Goal: Task Accomplishment & Management: Manage account settings

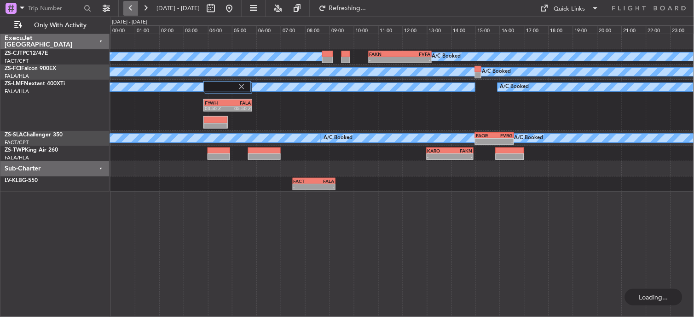
click at [133, 5] on button at bounding box center [130, 8] width 15 height 15
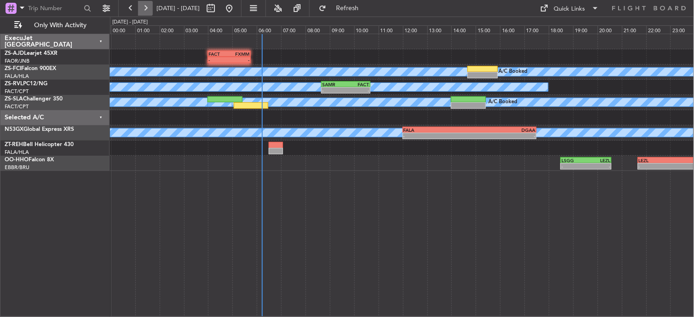
click at [142, 12] on button at bounding box center [145, 8] width 15 height 15
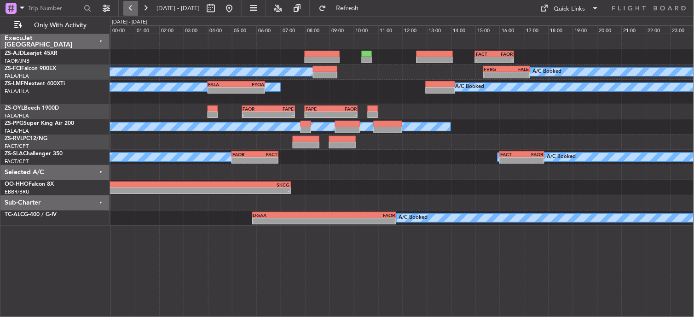
click at [129, 12] on button at bounding box center [130, 8] width 15 height 15
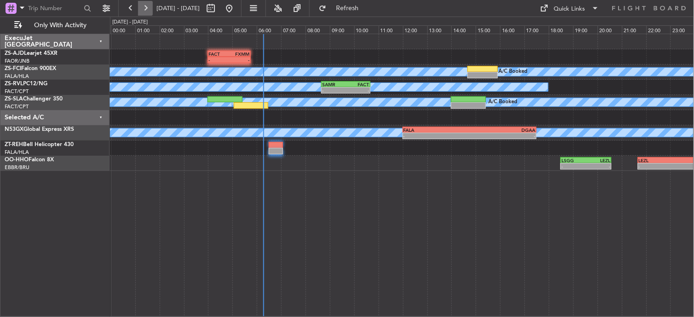
click at [143, 4] on button at bounding box center [145, 8] width 15 height 15
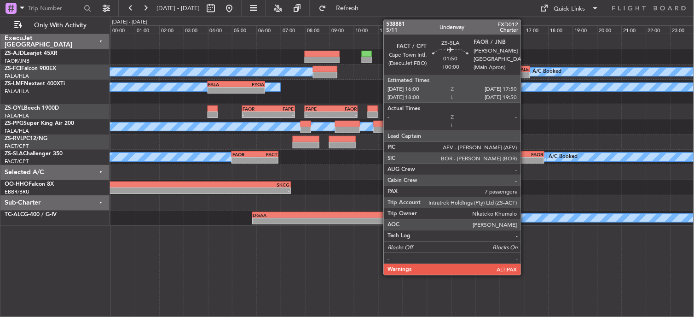
click at [525, 157] on div "- -" at bounding box center [521, 160] width 45 height 6
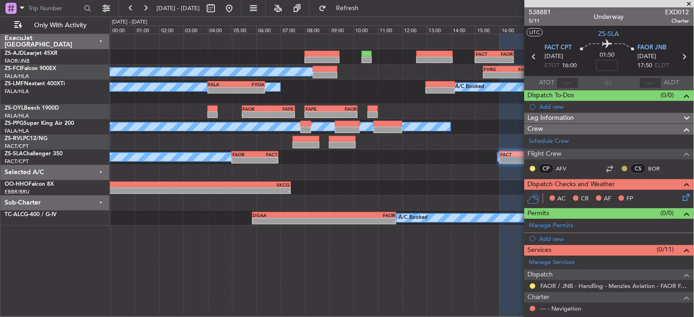
click at [622, 167] on button at bounding box center [625, 169] width 6 height 6
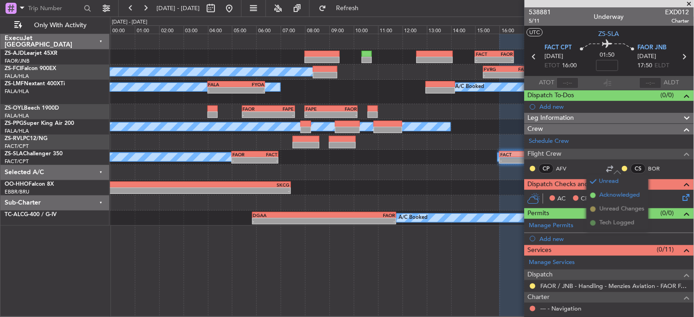
click at [597, 193] on li "Acknowledged" at bounding box center [618, 195] width 62 height 14
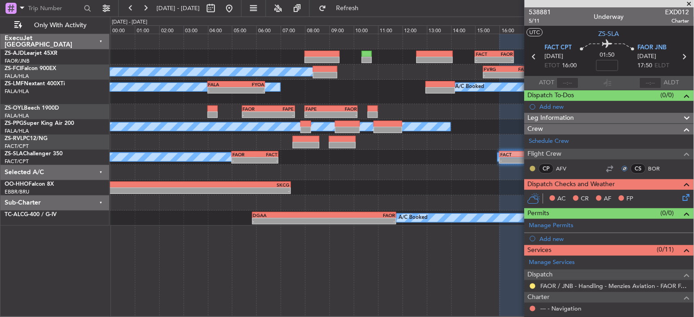
click at [533, 168] on button at bounding box center [533, 169] width 6 height 6
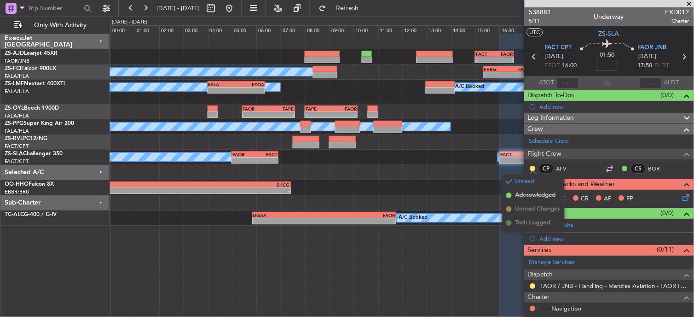
click at [534, 199] on span "Acknowledged" at bounding box center [535, 194] width 40 height 9
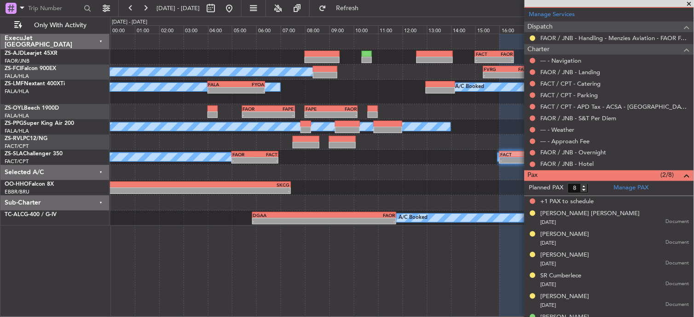
scroll to position [232, 0]
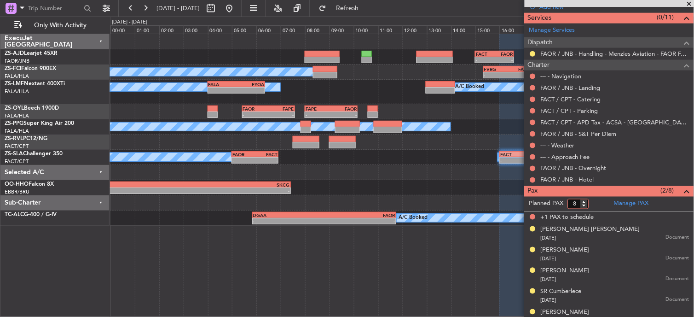
type input "7"
click at [585, 205] on input "7" at bounding box center [578, 204] width 21 height 10
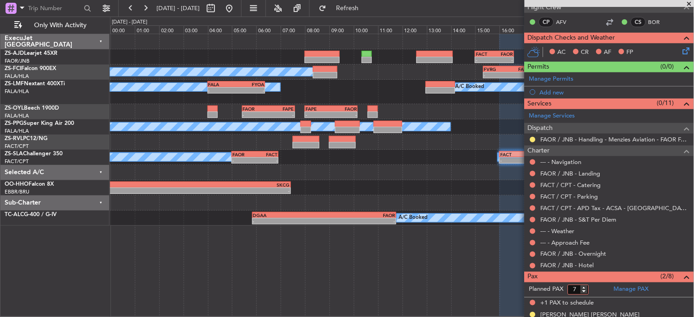
scroll to position [130, 0]
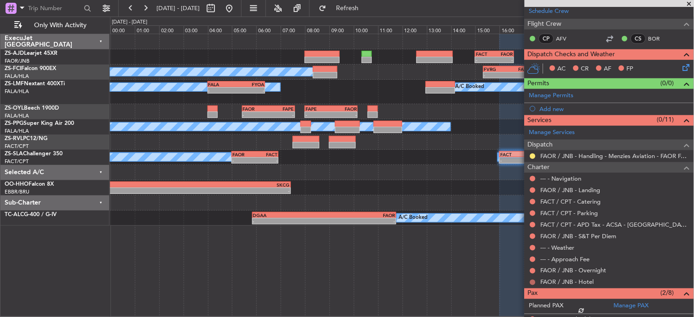
click at [534, 281] on button at bounding box center [533, 282] width 6 height 6
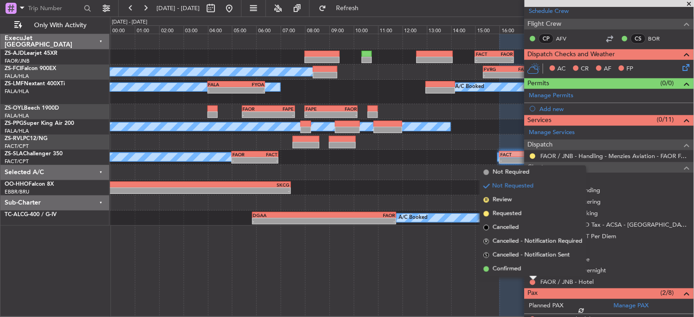
click at [533, 276] on div at bounding box center [533, 278] width 7 height 4
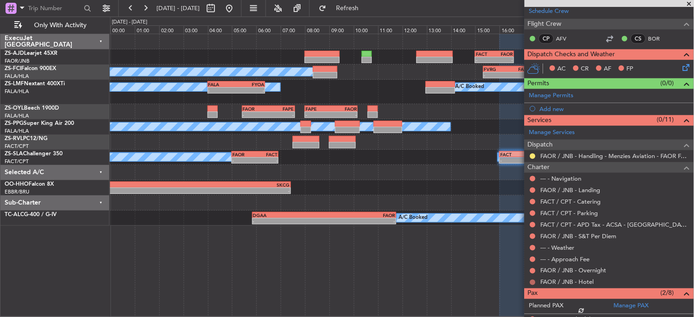
click at [531, 282] on button at bounding box center [533, 282] width 6 height 6
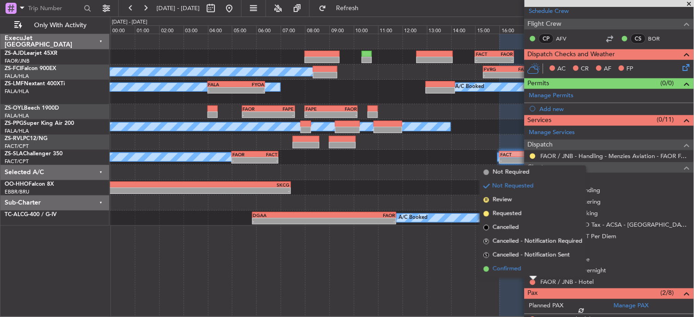
click at [531, 263] on li "Confirmed" at bounding box center [533, 269] width 106 height 14
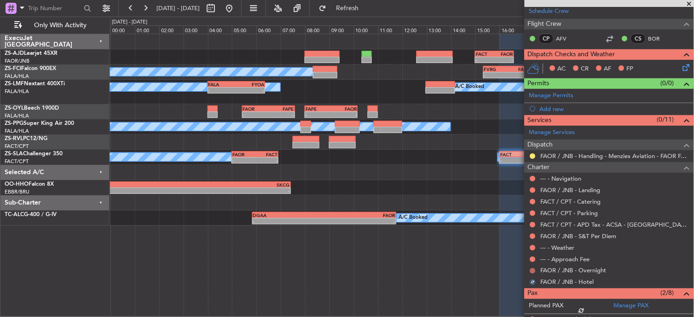
click at [535, 268] on button at bounding box center [533, 271] width 6 height 6
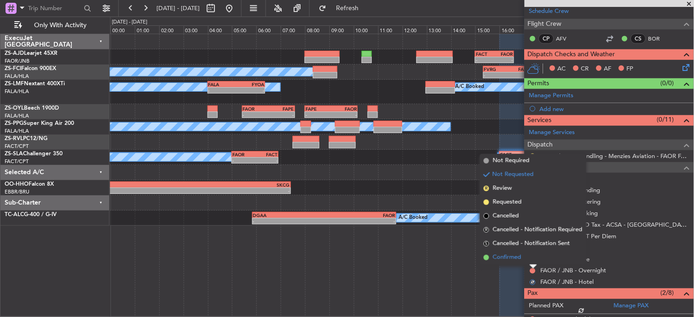
click at [532, 256] on li "Confirmed" at bounding box center [533, 257] width 106 height 14
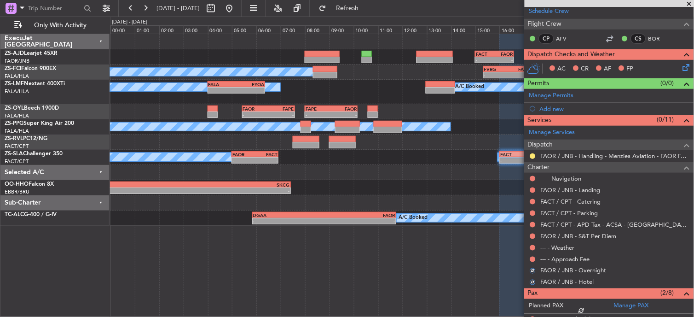
click at [532, 256] on button at bounding box center [533, 259] width 6 height 6
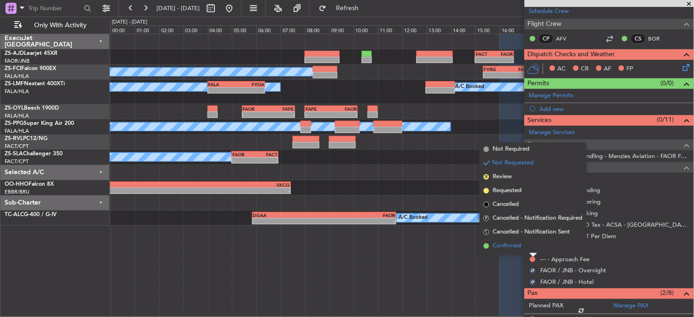
click at [532, 248] on li "Confirmed" at bounding box center [533, 246] width 106 height 14
click at [532, 248] on button at bounding box center [533, 248] width 6 height 6
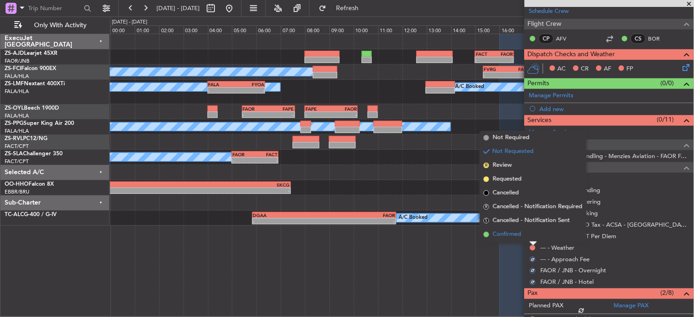
click at [530, 236] on li "Confirmed" at bounding box center [533, 234] width 106 height 14
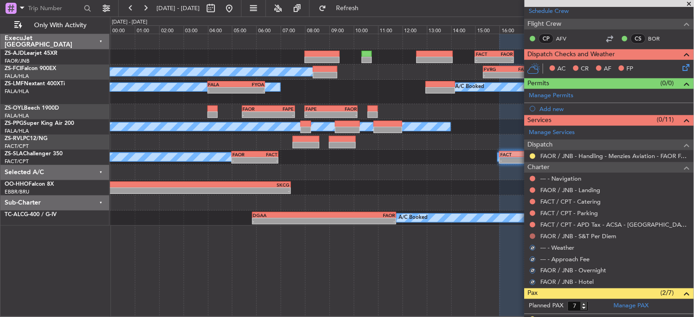
click at [532, 239] on mat-tooltip-component "Not Requested" at bounding box center [533, 251] width 52 height 24
click at [534, 235] on button at bounding box center [533, 236] width 6 height 6
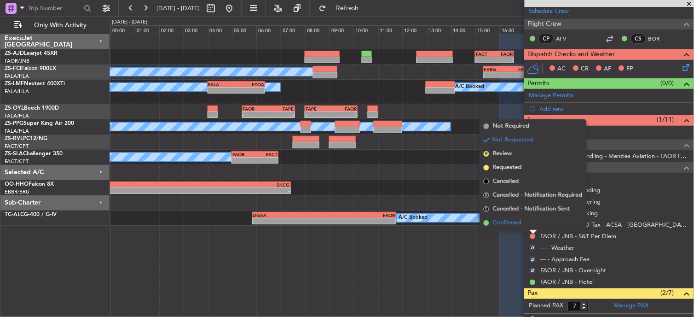
click at [531, 223] on li "Confirmed" at bounding box center [533, 223] width 106 height 14
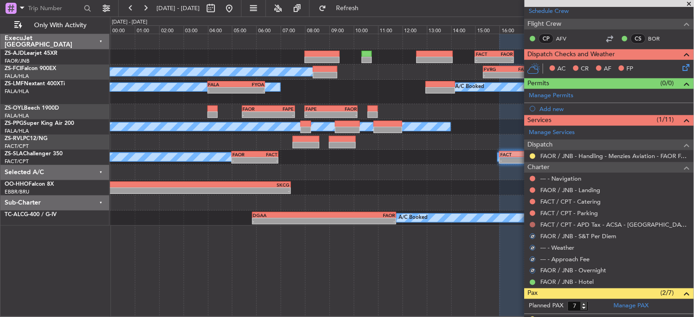
click at [533, 223] on button at bounding box center [533, 225] width 6 height 6
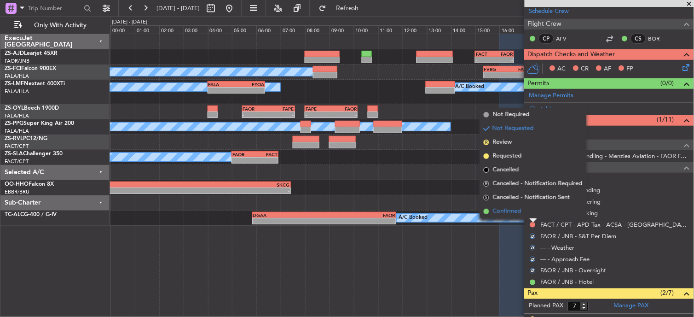
click at [533, 211] on li "Confirmed" at bounding box center [533, 211] width 106 height 14
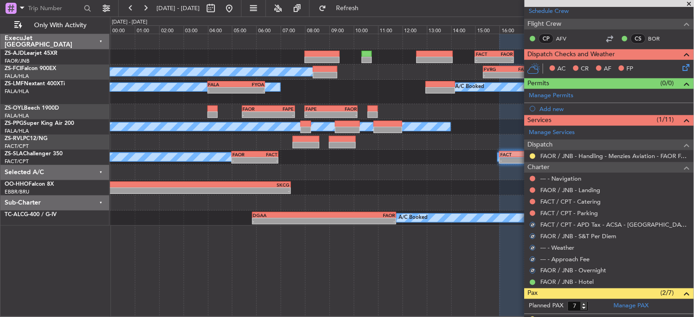
click at [533, 211] on button at bounding box center [533, 213] width 6 height 6
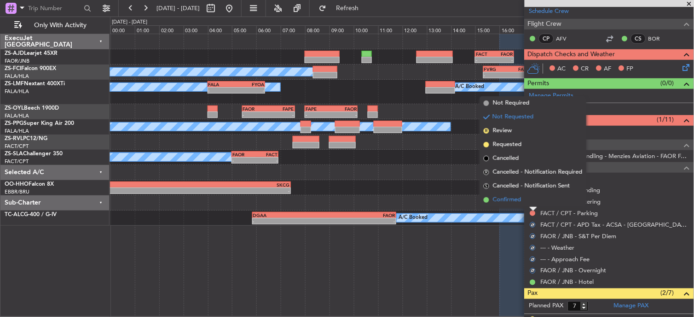
click at [534, 201] on li "Confirmed" at bounding box center [533, 200] width 106 height 14
click at [534, 201] on button at bounding box center [533, 202] width 6 height 6
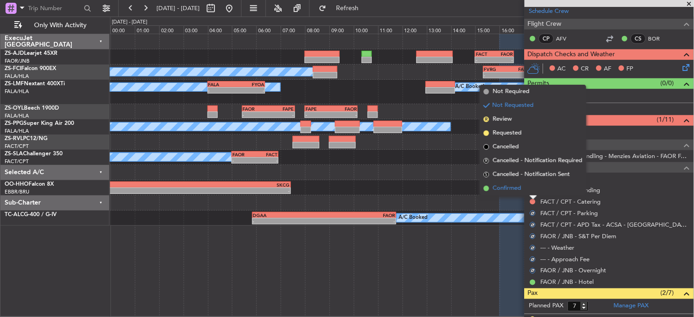
click at [532, 187] on li "Confirmed" at bounding box center [533, 188] width 106 height 14
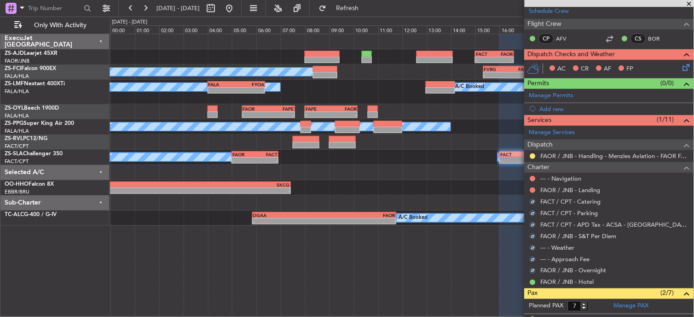
click at [532, 187] on button at bounding box center [533, 190] width 6 height 6
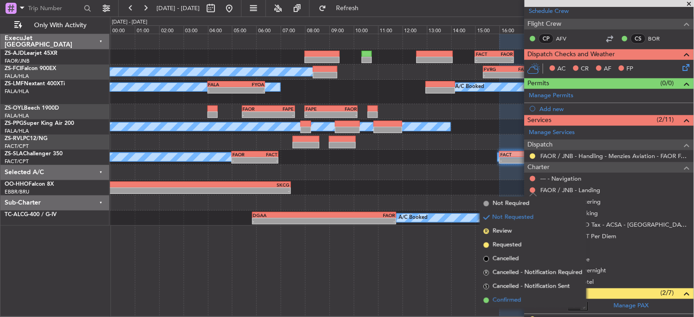
click at [508, 302] on span "Confirmed" at bounding box center [507, 299] width 29 height 9
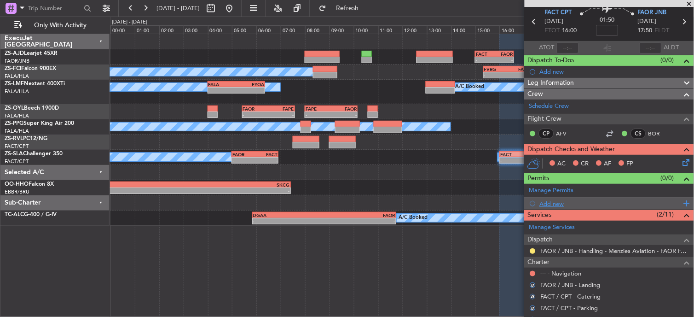
scroll to position [0, 0]
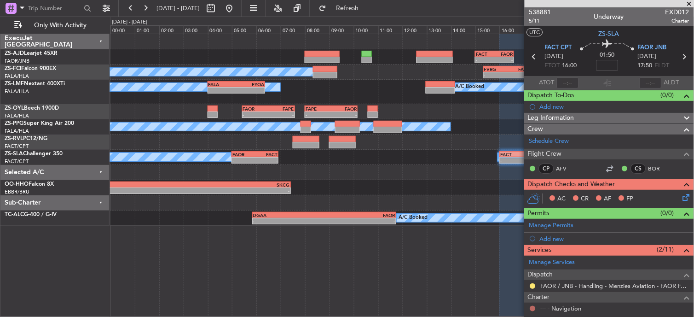
click at [533, 307] on button at bounding box center [533, 308] width 6 height 6
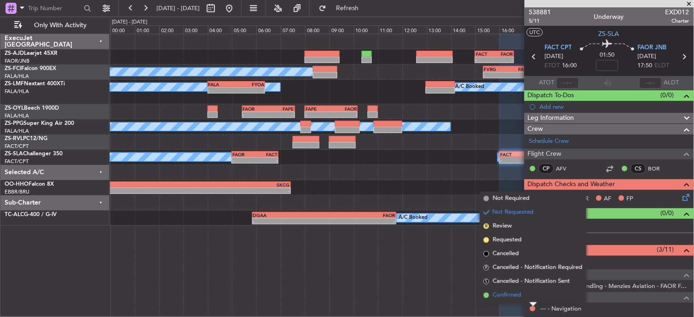
click at [490, 296] on li "Confirmed" at bounding box center [533, 295] width 106 height 14
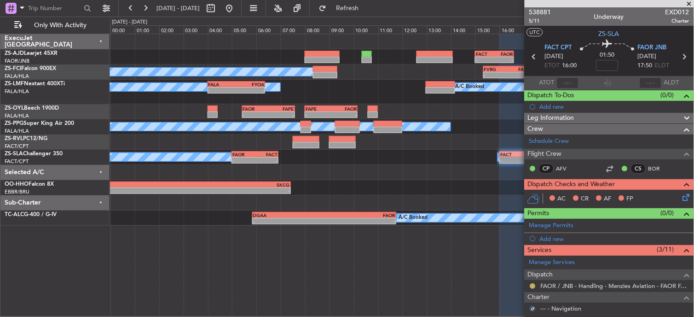
click at [532, 286] on button at bounding box center [533, 286] width 6 height 6
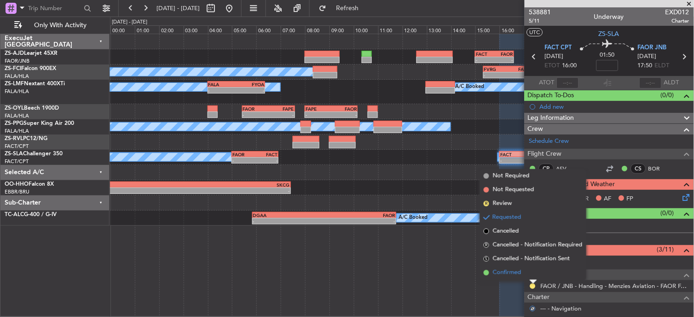
click at [497, 272] on span "Confirmed" at bounding box center [507, 272] width 29 height 9
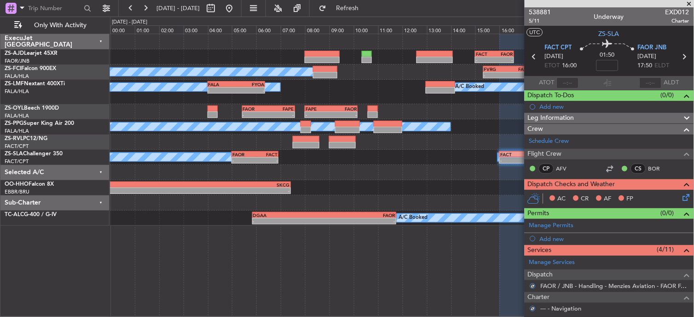
click at [683, 194] on icon at bounding box center [684, 195] width 7 height 7
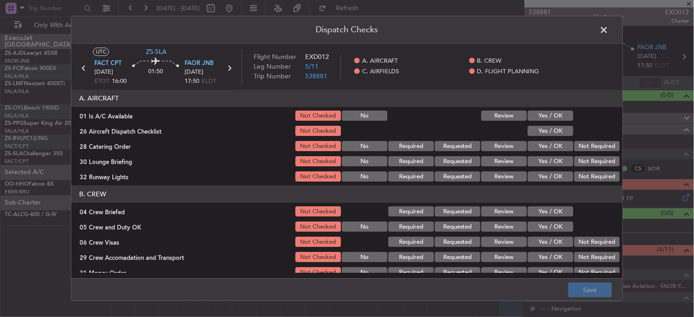
click at [532, 116] on button "Yes / OK" at bounding box center [551, 116] width 46 height 10
click at [534, 127] on button "Yes / OK" at bounding box center [551, 131] width 46 height 10
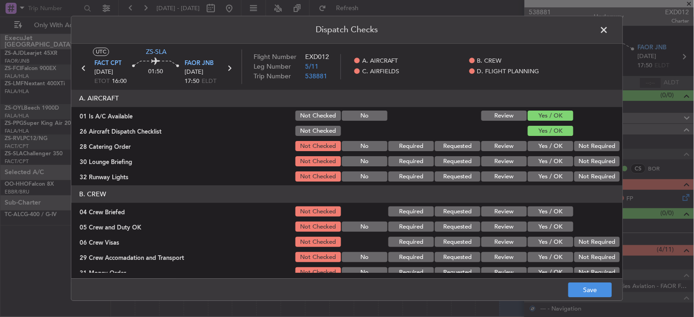
drag, startPoint x: 559, startPoint y: 134, endPoint x: 569, endPoint y: 141, distance: 12.3
click at [561, 136] on button "Yes / OK" at bounding box center [551, 131] width 46 height 10
click at [574, 143] on button "Not Required" at bounding box center [597, 146] width 46 height 10
drag, startPoint x: 576, startPoint y: 149, endPoint x: 576, endPoint y: 153, distance: 4.6
click at [576, 149] on button "Not Required" at bounding box center [597, 146] width 46 height 10
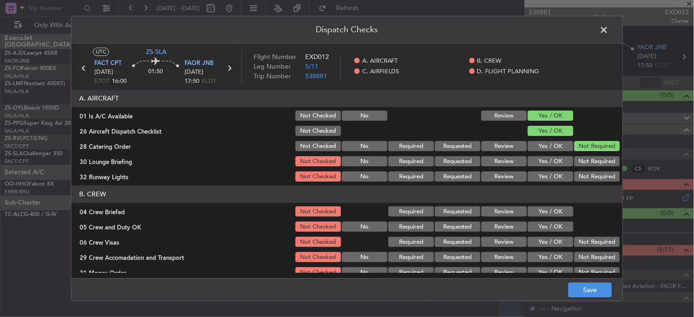
drag, startPoint x: 576, startPoint y: 158, endPoint x: 575, endPoint y: 171, distance: 13.4
click at [576, 161] on div "Not Required" at bounding box center [596, 161] width 46 height 13
drag, startPoint x: 575, startPoint y: 171, endPoint x: 575, endPoint y: 180, distance: 8.7
click at [575, 173] on section "A. AIRCRAFT 01 Is A/C Available Not Checked No Review Yes / OK 26 Aircraft Disp…" at bounding box center [346, 136] width 551 height 93
click at [575, 180] on button "Not Required" at bounding box center [597, 177] width 46 height 10
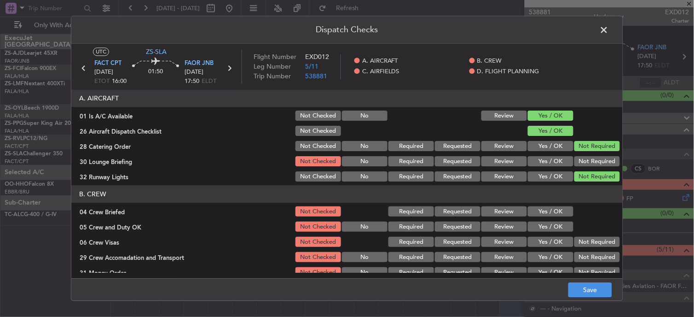
click at [573, 153] on section "A. AIRCRAFT 01 Is A/C Available Not Checked No Review Yes / OK 26 Aircraft Disp…" at bounding box center [346, 136] width 551 height 93
click at [578, 159] on button "Not Required" at bounding box center [597, 161] width 46 height 10
click at [553, 214] on button "Yes / OK" at bounding box center [551, 212] width 46 height 10
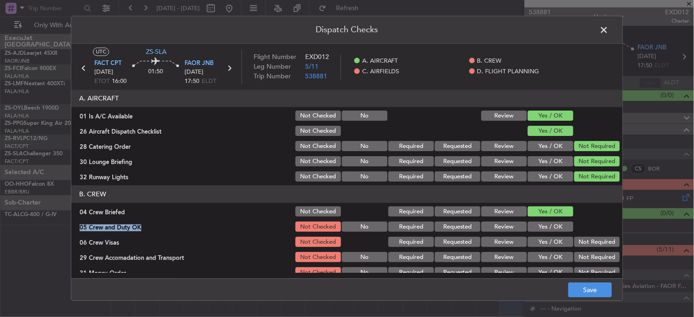
click at [555, 221] on section "B. CREW 04 Crew Briefed Not Checked Required Requested Review Yes / OK 05 Crew …" at bounding box center [346, 239] width 551 height 109
drag, startPoint x: 555, startPoint y: 222, endPoint x: 564, endPoint y: 231, distance: 12.0
click at [557, 226] on button "Yes / OK" at bounding box center [551, 227] width 46 height 10
click at [592, 245] on button "Not Required" at bounding box center [597, 242] width 46 height 10
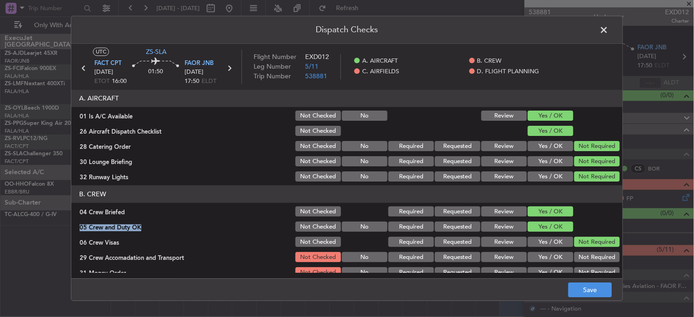
click at [592, 245] on button "Not Required" at bounding box center [597, 242] width 46 height 10
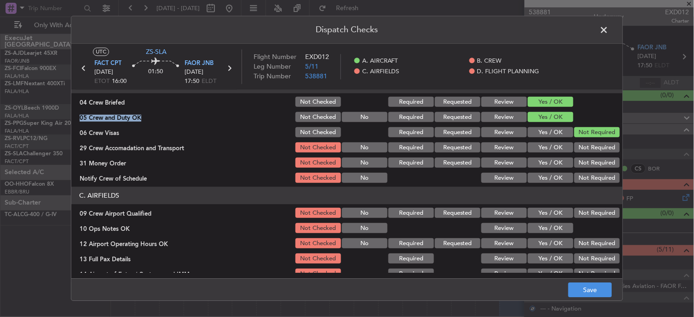
scroll to position [51, 0]
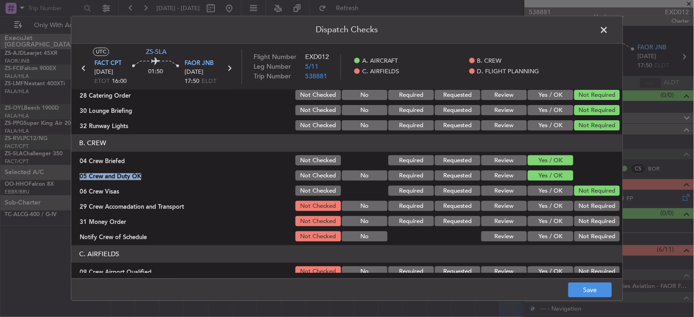
click at [586, 206] on button "Not Required" at bounding box center [597, 206] width 46 height 10
click at [586, 224] on button "Not Required" at bounding box center [597, 221] width 46 height 10
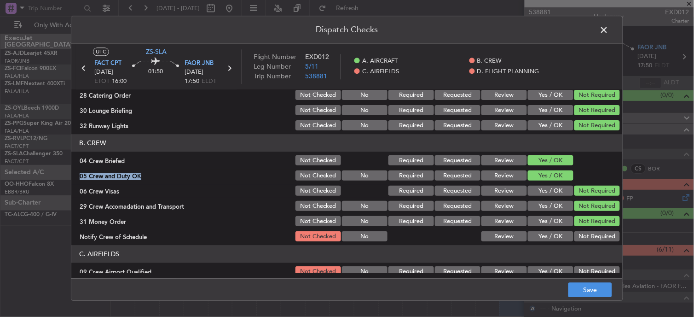
drag, startPoint x: 586, startPoint y: 227, endPoint x: 587, endPoint y: 236, distance: 9.2
click at [586, 227] on div "Not Required" at bounding box center [596, 221] width 46 height 13
click at [587, 237] on button "Not Required" at bounding box center [597, 236] width 46 height 10
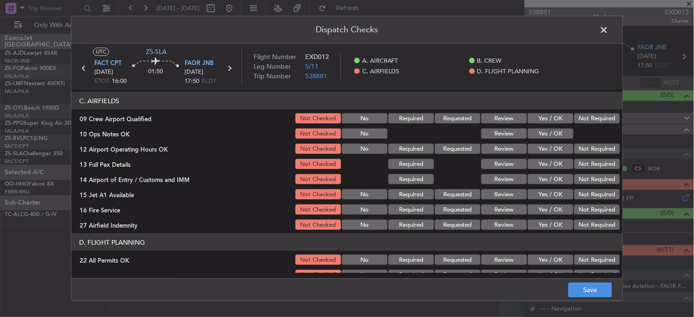
scroll to position [153, 0]
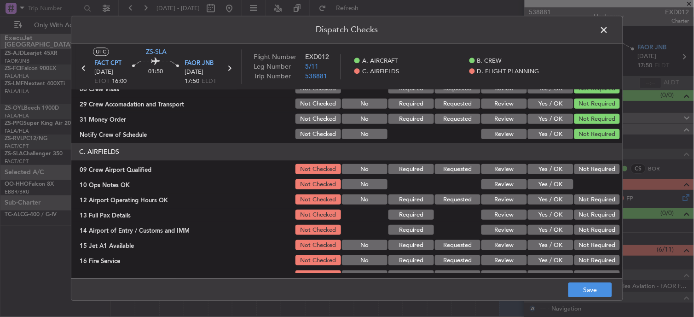
click at [582, 171] on button "Not Required" at bounding box center [597, 169] width 46 height 10
click at [573, 180] on div at bounding box center [596, 184] width 46 height 13
click at [560, 181] on button "Yes / OK" at bounding box center [551, 184] width 46 height 10
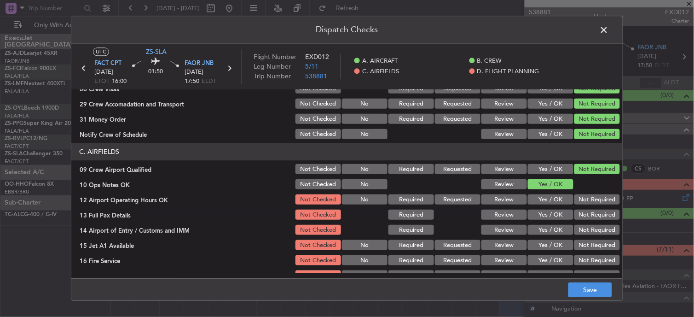
click at [604, 213] on button "Not Required" at bounding box center [597, 215] width 46 height 10
click at [596, 200] on button "Not Required" at bounding box center [597, 200] width 46 height 10
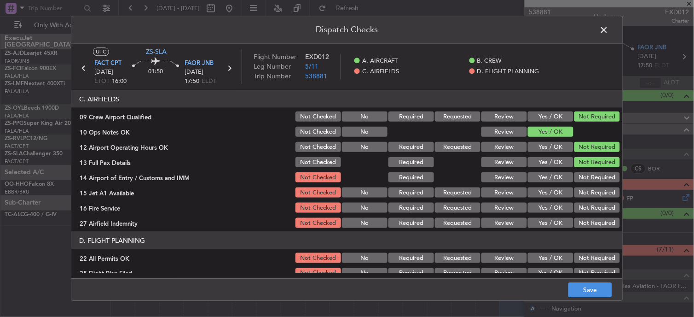
scroll to position [230, 0]
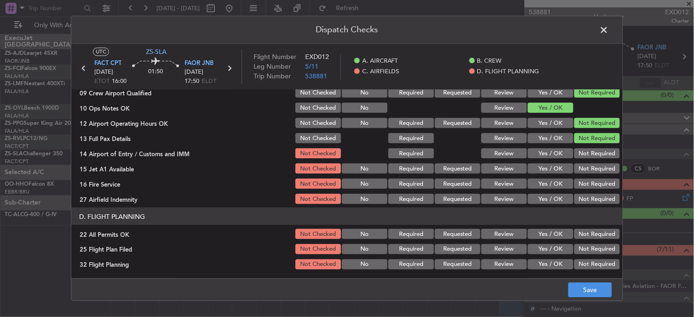
click at [590, 153] on button "Not Required" at bounding box center [597, 153] width 46 height 10
click at [592, 174] on div "Not Required" at bounding box center [596, 168] width 46 height 13
click at [592, 179] on section "C. AIRFIELDS 09 Crew Airport Qualified Not Checked No Required Requested Review…" at bounding box center [346, 135] width 551 height 139
drag, startPoint x: 589, startPoint y: 167, endPoint x: 587, endPoint y: 176, distance: 8.9
click at [589, 167] on button "Not Required" at bounding box center [597, 168] width 46 height 10
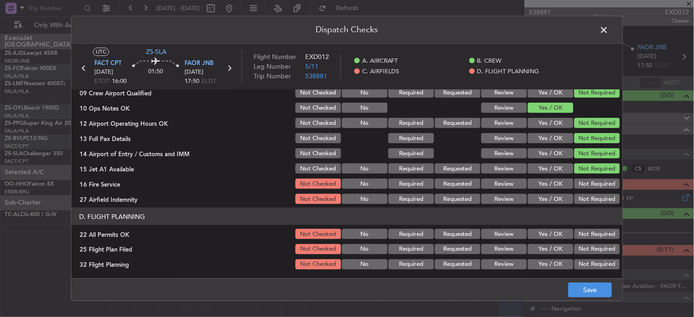
click at [586, 192] on section "C. AIRFIELDS 09 Crew Airport Qualified Not Checked No Required Requested Review…" at bounding box center [346, 135] width 551 height 139
drag, startPoint x: 586, startPoint y: 192, endPoint x: 586, endPoint y: 201, distance: 8.7
click at [586, 197] on div "Not Required" at bounding box center [596, 198] width 46 height 13
click at [586, 205] on article "A. AIRCRAFT 01 Is A/C Available Not Checked No Review Yes / OK 26 Aircraft Disp…" at bounding box center [346, 181] width 551 height 183
click at [585, 183] on button "Not Required" at bounding box center [597, 184] width 46 height 10
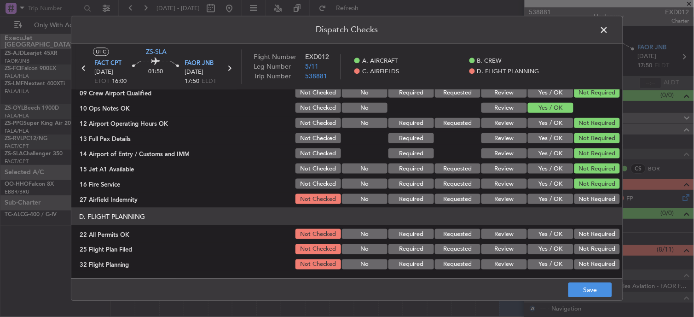
click at [584, 195] on div "Not Required" at bounding box center [596, 198] width 46 height 13
drag, startPoint x: 584, startPoint y: 196, endPoint x: 586, endPoint y: 203, distance: 7.0
click at [584, 197] on button "Not Required" at bounding box center [597, 199] width 46 height 10
click at [587, 227] on div "Not Required" at bounding box center [596, 233] width 46 height 13
click at [596, 235] on button "Not Required" at bounding box center [597, 234] width 46 height 10
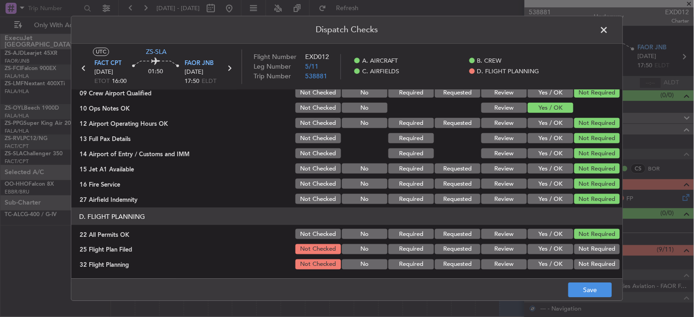
click at [504, 246] on button "Review" at bounding box center [504, 249] width 46 height 10
click at [507, 264] on button "Review" at bounding box center [504, 264] width 46 height 10
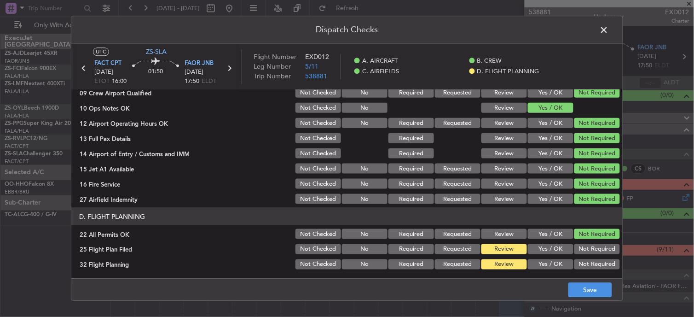
click at [614, 295] on footer "Save" at bounding box center [346, 289] width 551 height 22
click at [592, 281] on footer "Save" at bounding box center [346, 289] width 551 height 22
click at [589, 288] on button "Save" at bounding box center [590, 289] width 44 height 15
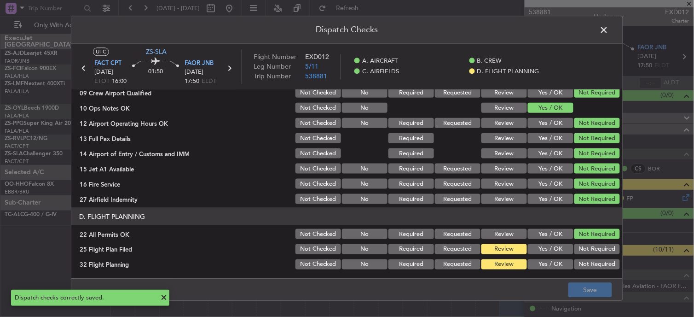
click at [609, 25] on span at bounding box center [609, 32] width 0 height 18
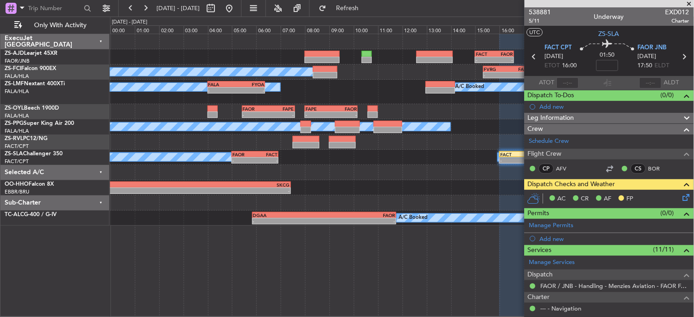
click at [532, 57] on icon at bounding box center [534, 57] width 12 height 12
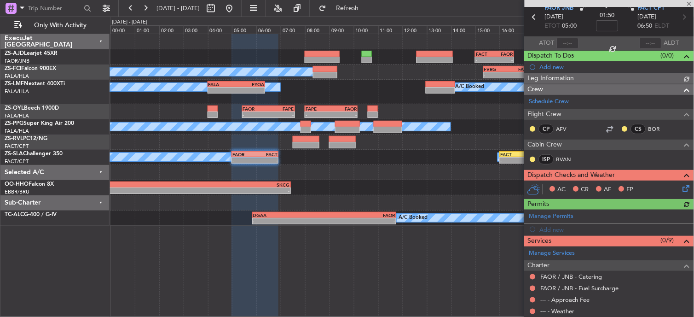
scroll to position [102, 0]
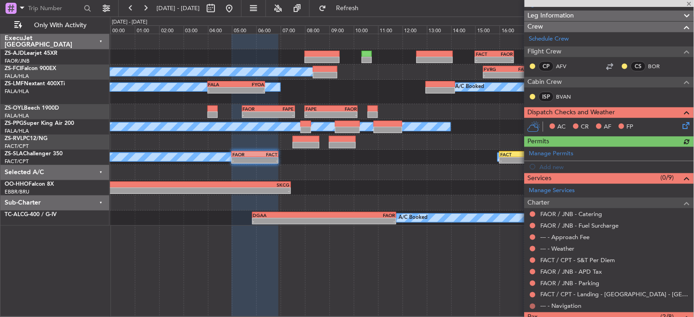
click at [535, 304] on button at bounding box center [533, 306] width 6 height 6
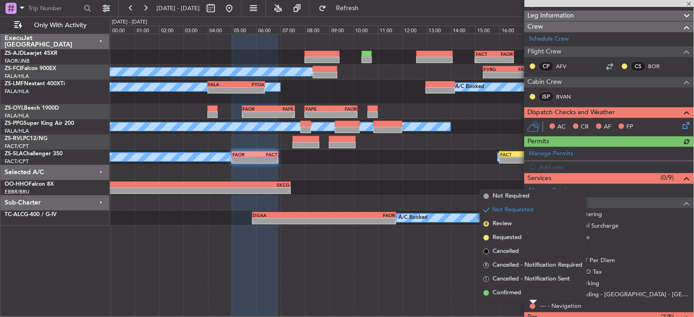
click at [490, 290] on li "Confirmed" at bounding box center [533, 293] width 106 height 14
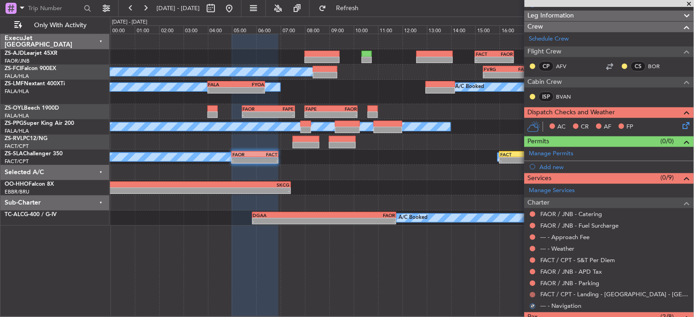
click at [530, 294] on button at bounding box center [533, 295] width 6 height 6
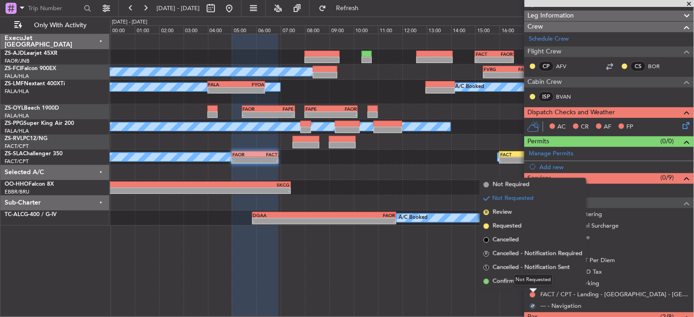
click at [530, 282] on div "Not Requested" at bounding box center [533, 280] width 39 height 12
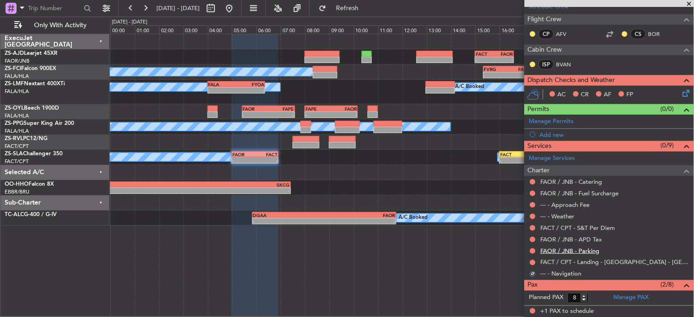
scroll to position [126, 0]
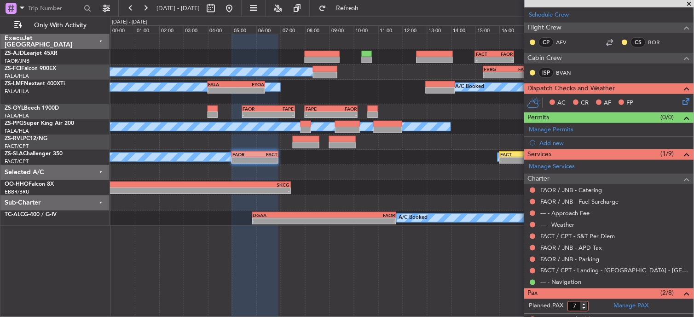
click at [585, 306] on input "7" at bounding box center [578, 306] width 21 height 10
click at [531, 270] on button at bounding box center [533, 271] width 6 height 6
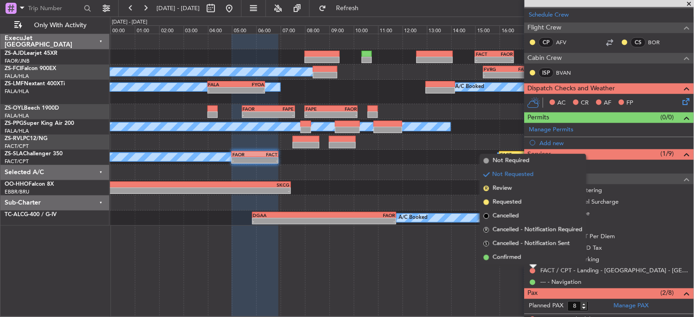
click at [532, 258] on li "Confirmed" at bounding box center [533, 257] width 106 height 14
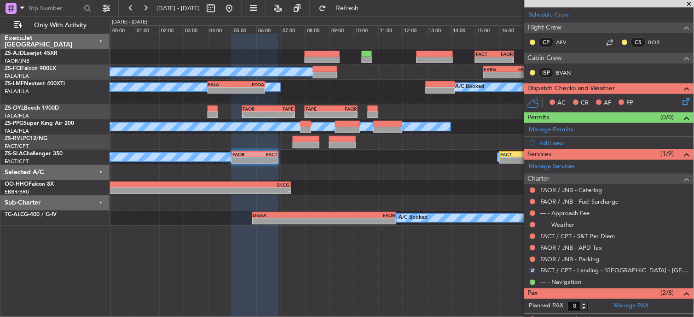
click at [532, 254] on div "FAOR / JNB - Parking" at bounding box center [608, 259] width 169 height 12
click at [532, 256] on button at bounding box center [533, 259] width 6 height 6
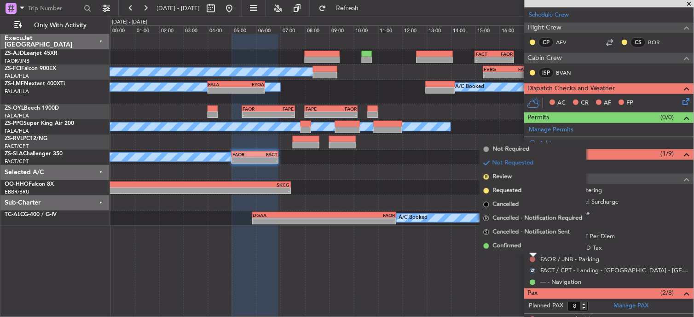
click at [535, 259] on button at bounding box center [533, 259] width 6 height 6
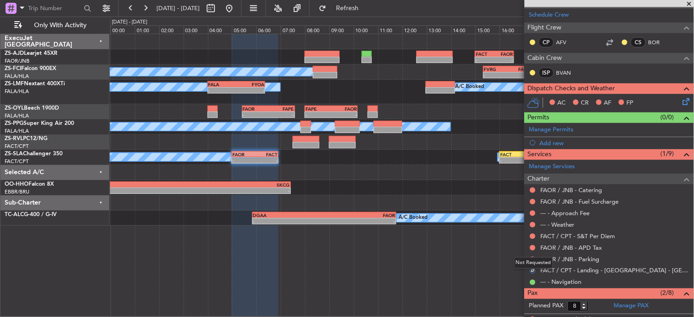
click at [531, 257] on div "Not Requested" at bounding box center [533, 263] width 39 height 12
click at [532, 257] on button at bounding box center [533, 259] width 6 height 6
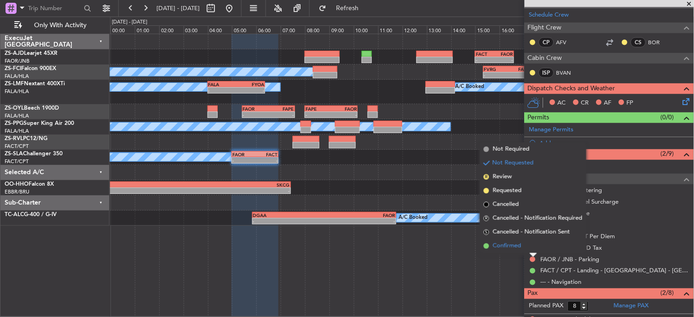
click at [528, 244] on li "Confirmed" at bounding box center [533, 246] width 106 height 14
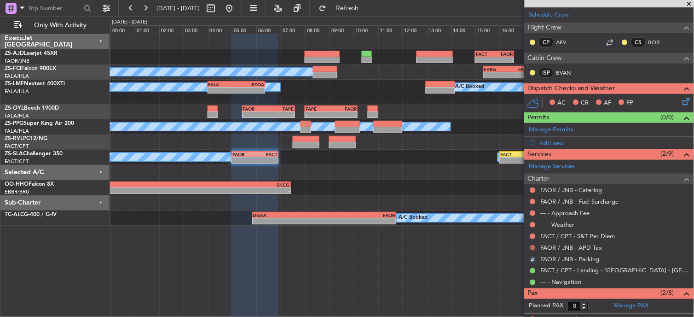
click at [533, 245] on button at bounding box center [533, 248] width 6 height 6
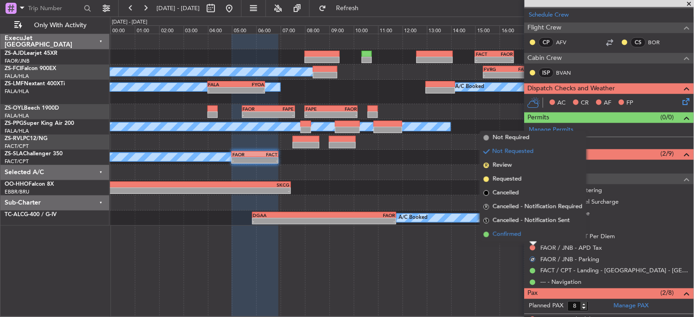
click at [533, 234] on li "Confirmed" at bounding box center [533, 234] width 106 height 14
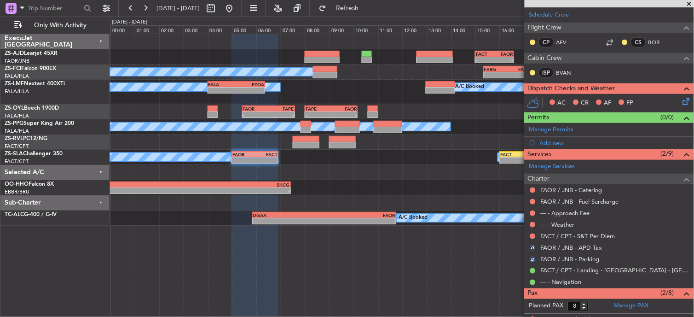
click at [533, 234] on button at bounding box center [533, 236] width 6 height 6
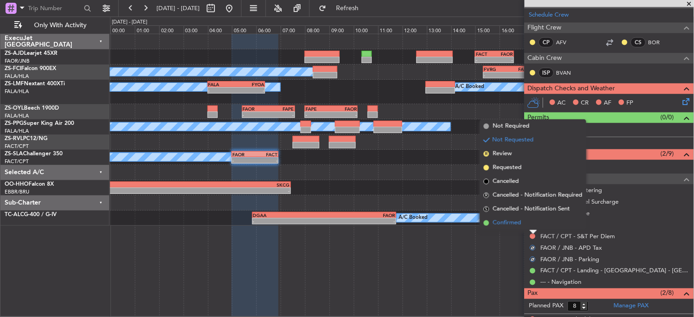
click at [532, 226] on li "Confirmed" at bounding box center [533, 223] width 106 height 14
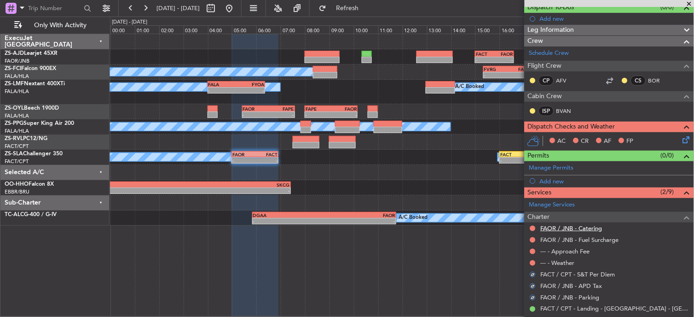
scroll to position [75, 0]
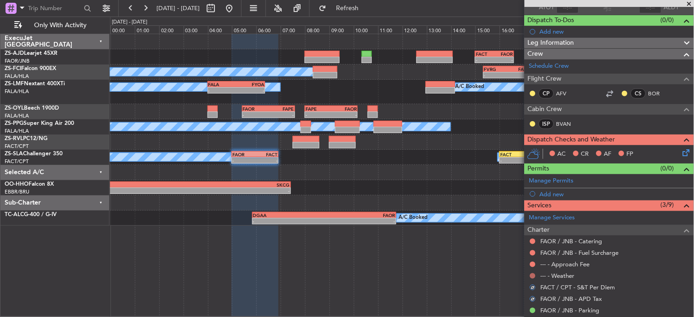
click at [535, 274] on button at bounding box center [533, 276] width 6 height 6
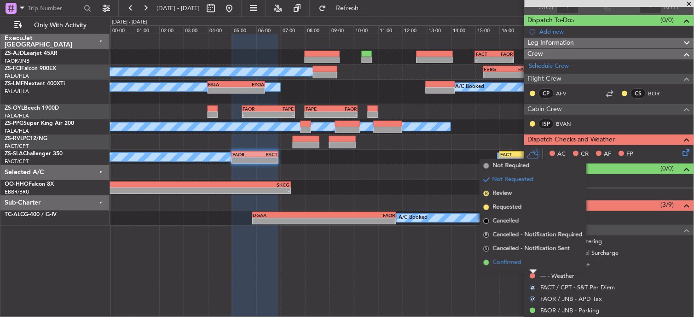
click at [526, 259] on li "Confirmed" at bounding box center [533, 262] width 106 height 14
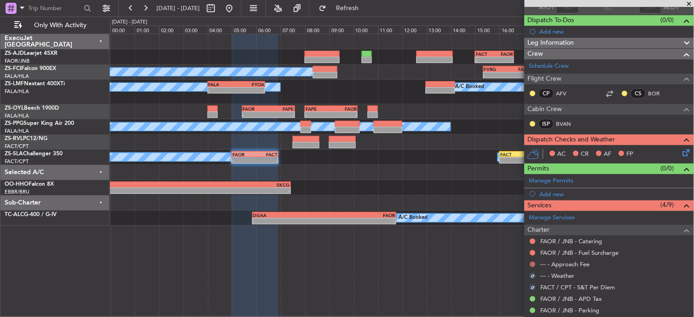
click at [534, 261] on button at bounding box center [533, 264] width 6 height 6
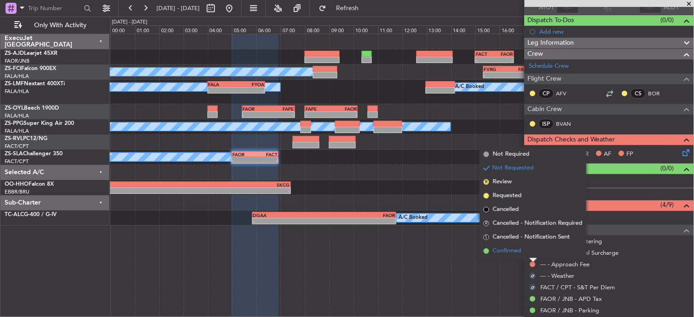
click at [533, 248] on li "Confirmed" at bounding box center [533, 251] width 106 height 14
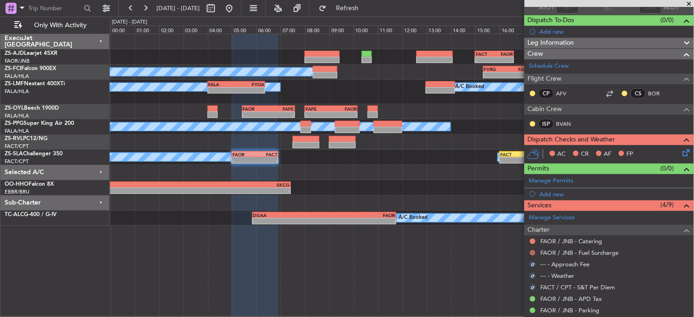
click at [534, 250] on button at bounding box center [533, 253] width 6 height 6
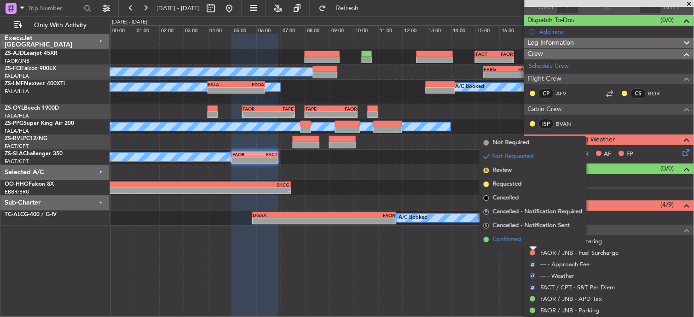
click at [528, 239] on li "Confirmed" at bounding box center [533, 239] width 106 height 14
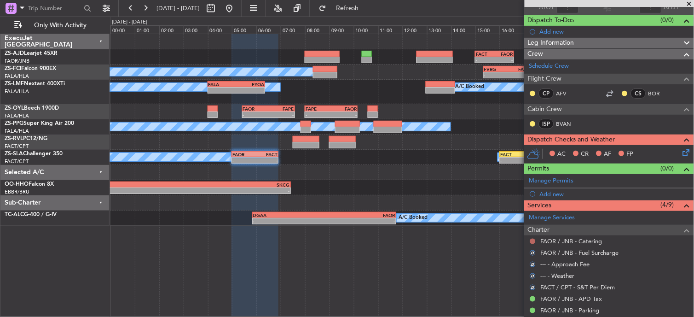
click at [535, 241] on button at bounding box center [533, 241] width 6 height 6
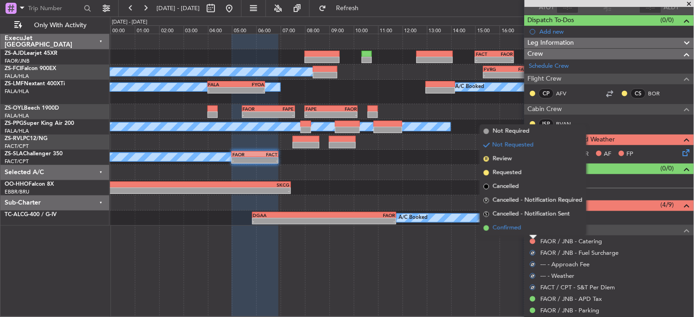
click at [535, 228] on li "Confirmed" at bounding box center [533, 228] width 106 height 14
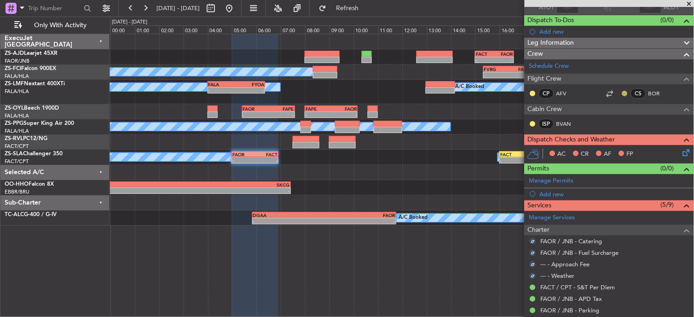
click at [622, 92] on button at bounding box center [625, 94] width 6 height 6
click at [534, 94] on button at bounding box center [533, 94] width 6 height 6
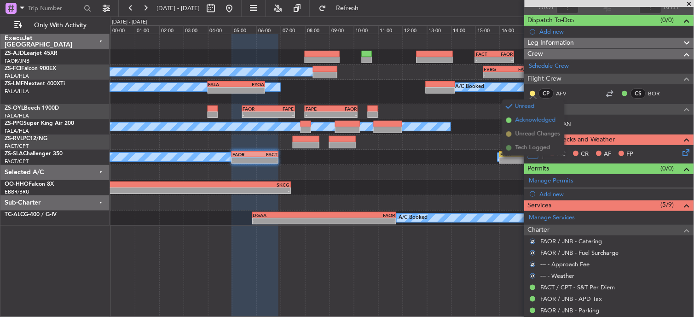
click at [528, 120] on span "Acknowledged" at bounding box center [535, 119] width 40 height 9
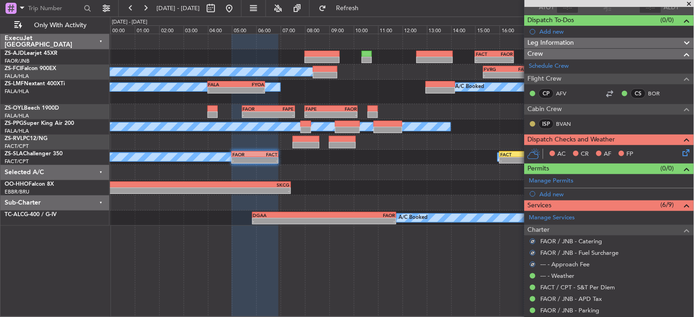
click at [534, 124] on button at bounding box center [533, 124] width 6 height 6
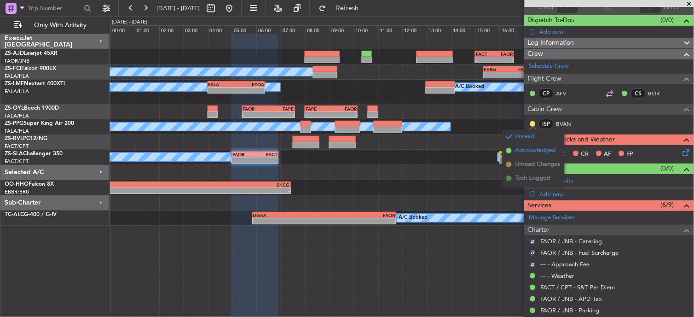
click at [522, 149] on span "Acknowledged" at bounding box center [535, 150] width 40 height 9
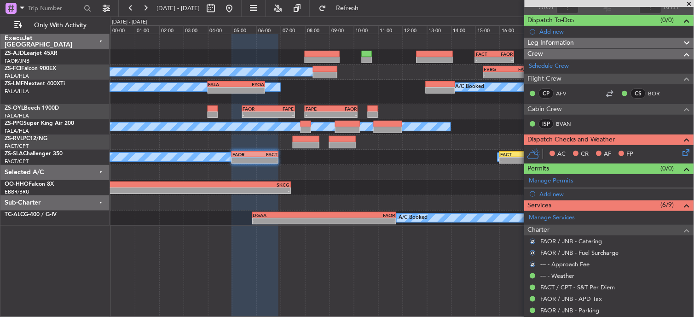
click at [681, 153] on icon at bounding box center [684, 150] width 7 height 7
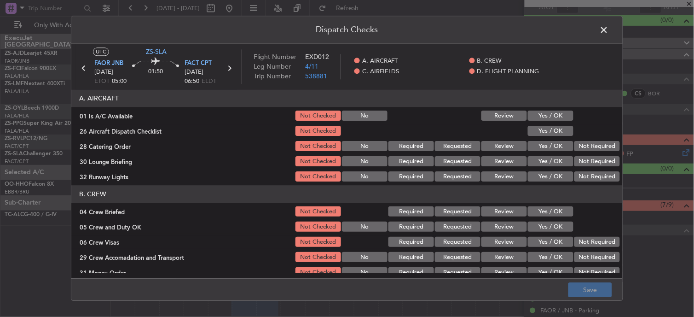
click at [539, 121] on button "Yes / OK" at bounding box center [551, 116] width 46 height 10
click at [538, 131] on button "Yes / OK" at bounding box center [551, 131] width 46 height 10
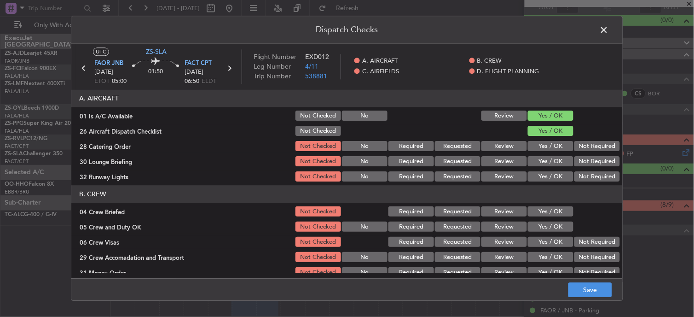
click at [582, 145] on button "Not Required" at bounding box center [597, 146] width 46 height 10
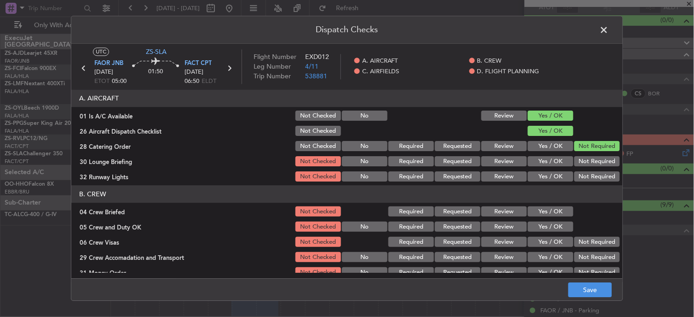
click at [578, 159] on button "Not Required" at bounding box center [597, 161] width 46 height 10
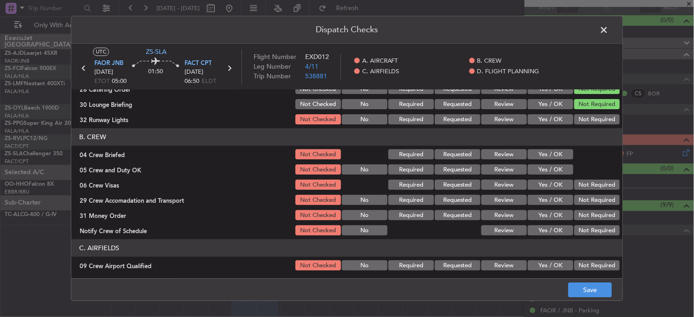
scroll to position [51, 0]
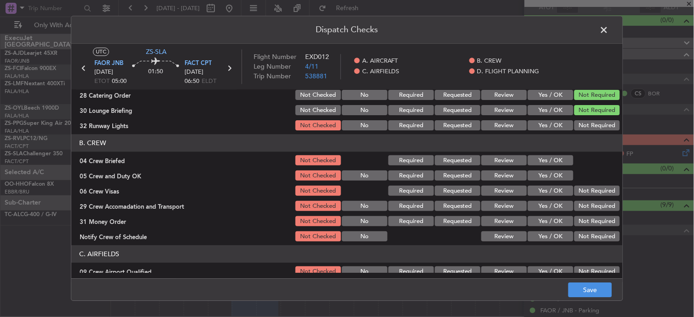
click at [541, 160] on button "Yes / OK" at bounding box center [551, 161] width 46 height 10
click at [549, 122] on button "Yes / OK" at bounding box center [551, 126] width 46 height 10
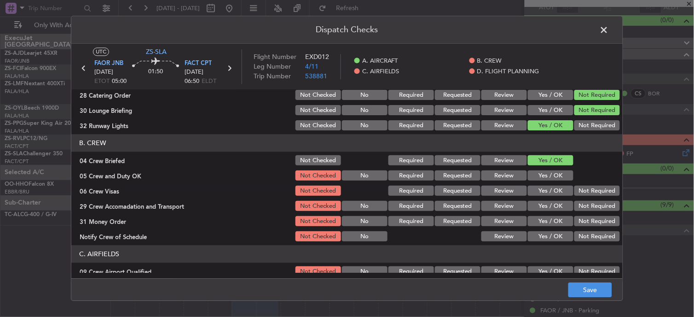
click at [547, 179] on button "Yes / OK" at bounding box center [551, 176] width 46 height 10
click at [574, 190] on button "Not Required" at bounding box center [597, 191] width 46 height 10
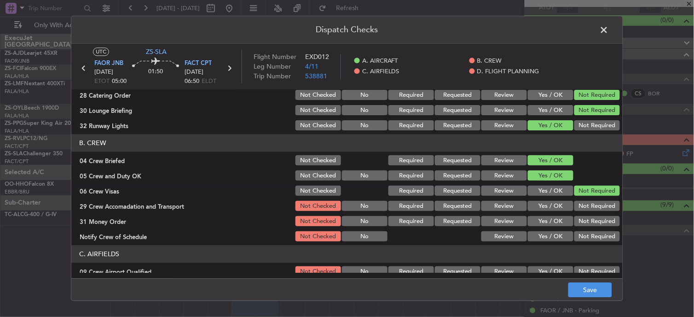
click at [577, 208] on button "Not Required" at bounding box center [597, 206] width 46 height 10
click at [507, 219] on button "Review" at bounding box center [504, 221] width 46 height 10
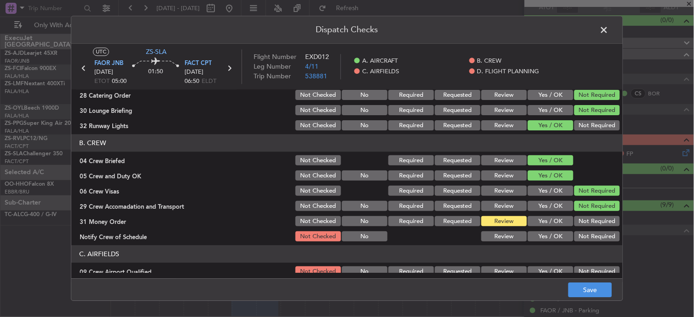
click at [551, 242] on article "A. AIRCRAFT 01 Is A/C Available Not Checked No Review Yes / OK 26 Aircraft Disp…" at bounding box center [346, 181] width 551 height 183
click at [553, 235] on button "Yes / OK" at bounding box center [551, 236] width 46 height 10
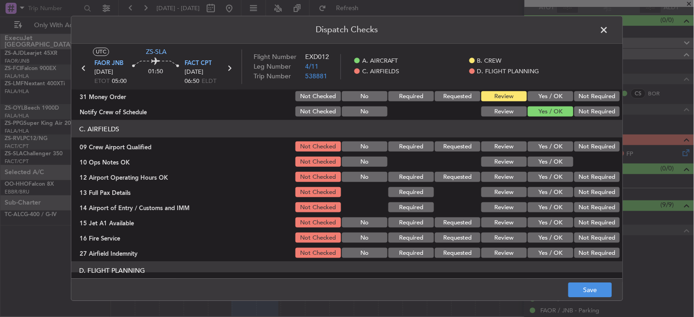
scroll to position [127, 0]
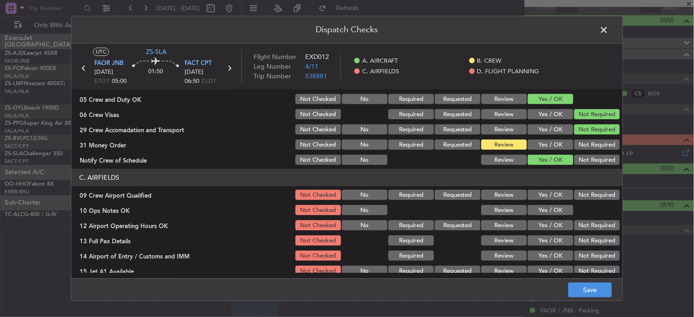
click at [547, 195] on button "Yes / OK" at bounding box center [551, 195] width 46 height 10
click at [547, 213] on button "Yes / OK" at bounding box center [551, 210] width 46 height 10
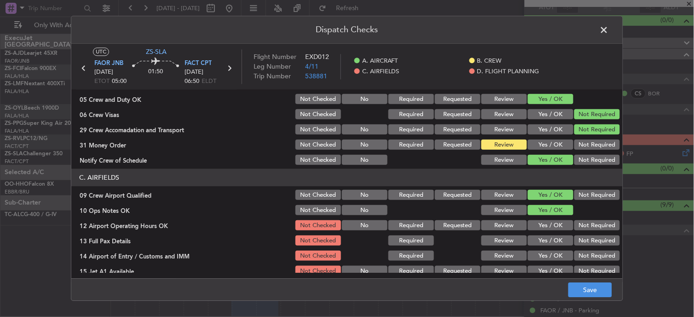
drag, startPoint x: 547, startPoint y: 214, endPoint x: 556, endPoint y: 219, distance: 10.0
click at [547, 215] on div "Yes / OK" at bounding box center [549, 210] width 46 height 13
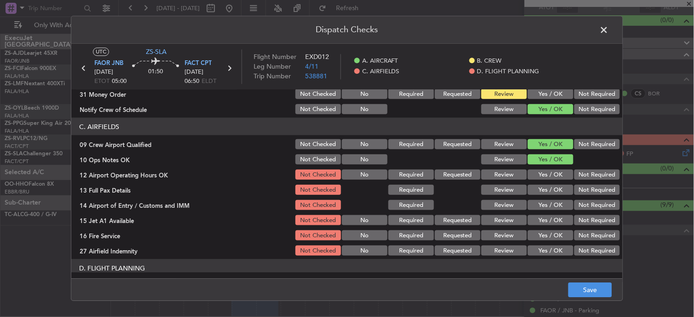
click at [581, 172] on button "Not Required" at bounding box center [597, 174] width 46 height 10
click at [581, 184] on button "Not Required" at bounding box center [597, 189] width 46 height 10
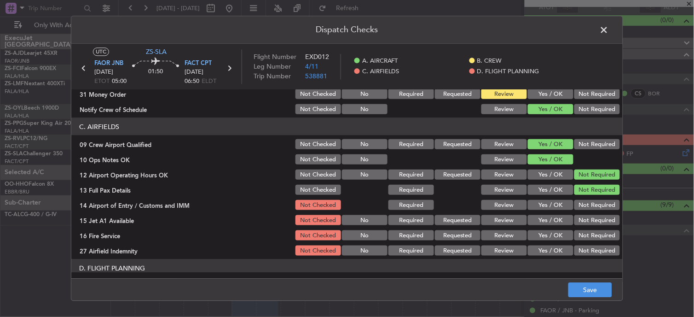
click at [541, 172] on button "Yes / OK" at bounding box center [551, 174] width 46 height 10
click at [545, 184] on button "Yes / OK" at bounding box center [551, 189] width 46 height 10
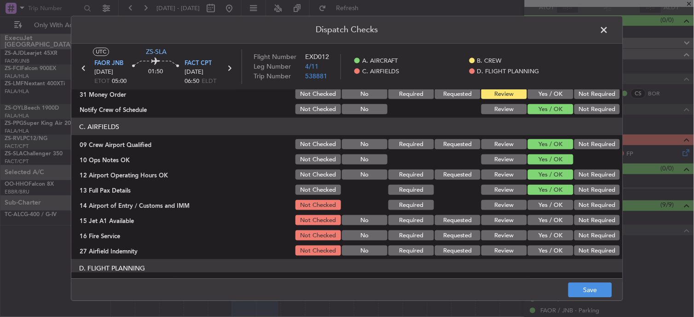
click at [549, 202] on button "Yes / OK" at bounding box center [551, 205] width 46 height 10
click at [547, 217] on button "Yes / OK" at bounding box center [551, 220] width 46 height 10
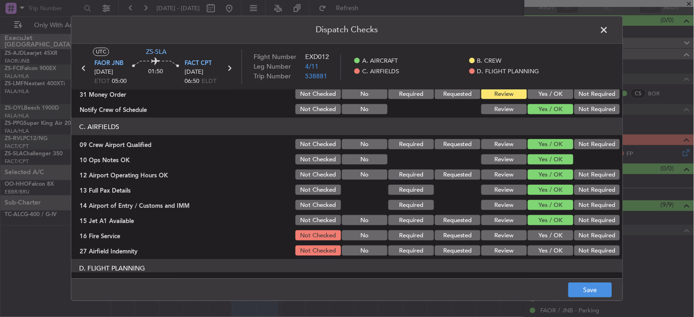
click at [542, 232] on button "Yes / OK" at bounding box center [551, 235] width 46 height 10
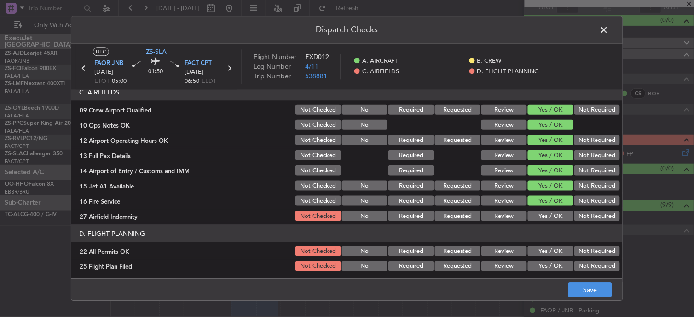
scroll to position [230, 0]
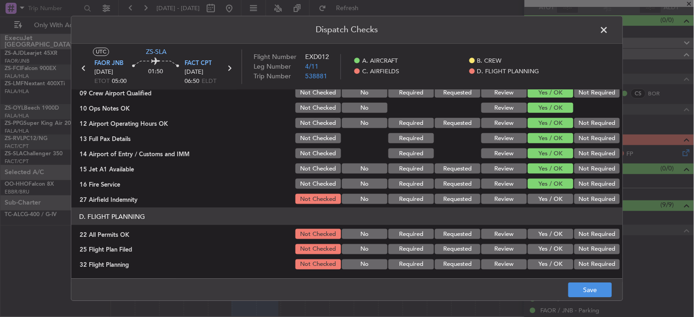
click at [590, 198] on button "Not Required" at bounding box center [597, 199] width 46 height 10
click at [584, 240] on section "D. FLIGHT PLANNING 22 All Permits OK Not Checked No Required Requested Review Y…" at bounding box center [346, 238] width 551 height 63
click at [585, 229] on button "Not Required" at bounding box center [597, 234] width 46 height 10
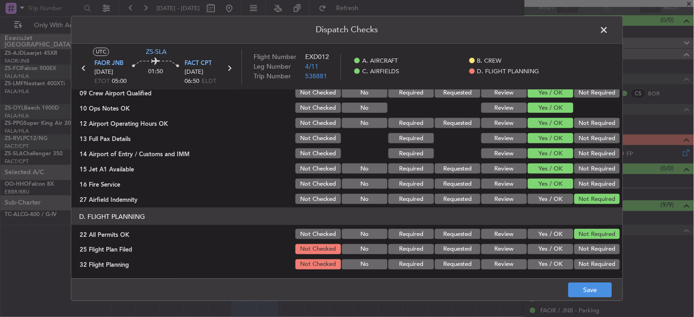
click at [504, 245] on button "Review" at bounding box center [504, 249] width 46 height 10
click at [504, 265] on button "Review" at bounding box center [504, 264] width 46 height 10
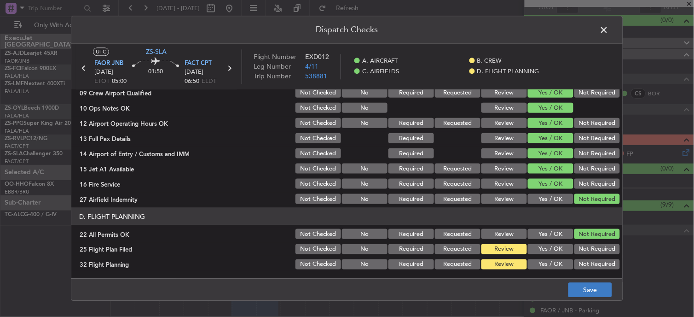
click at [563, 288] on footer "Save" at bounding box center [346, 289] width 551 height 22
click at [580, 286] on button "Save" at bounding box center [590, 289] width 44 height 15
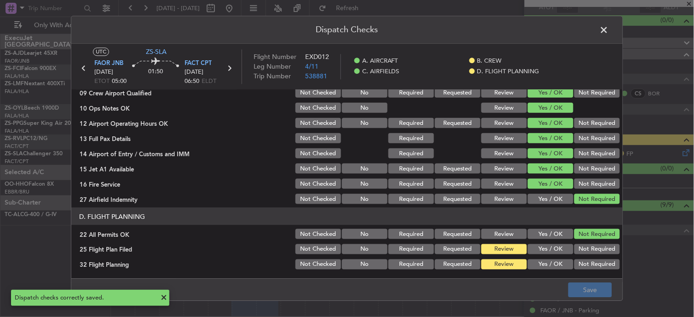
click at [609, 35] on span at bounding box center [609, 32] width 0 height 18
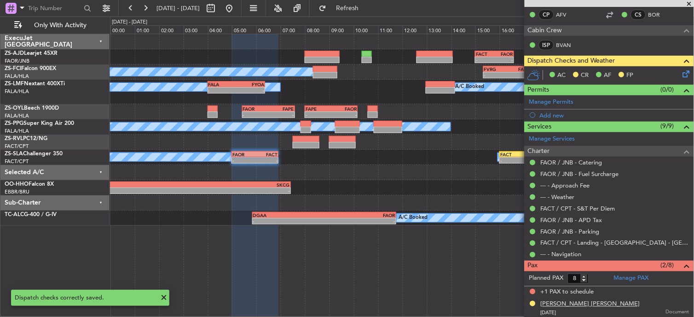
scroll to position [177, 0]
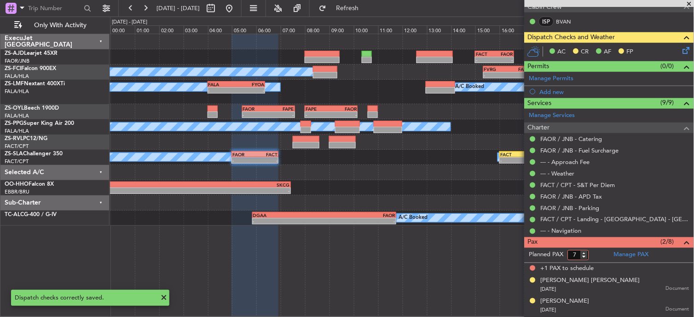
type input "7"
click at [588, 256] on input "7" at bounding box center [578, 255] width 21 height 10
click at [596, 250] on form "Planned PAX 7" at bounding box center [566, 255] width 85 height 15
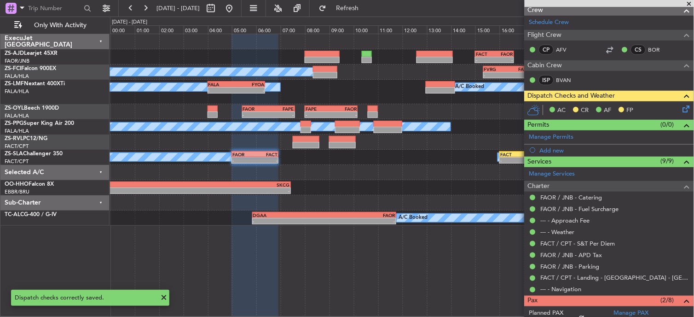
scroll to position [75, 0]
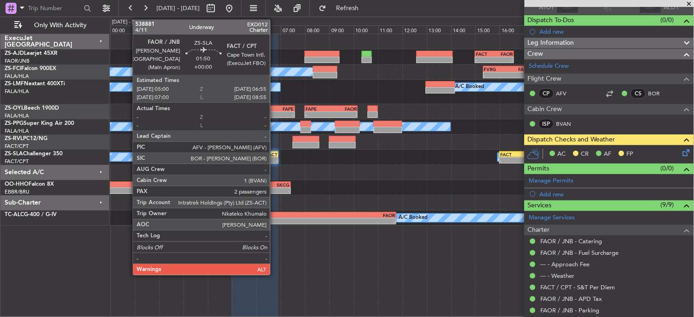
click at [275, 155] on div "FACT" at bounding box center [266, 154] width 23 height 6
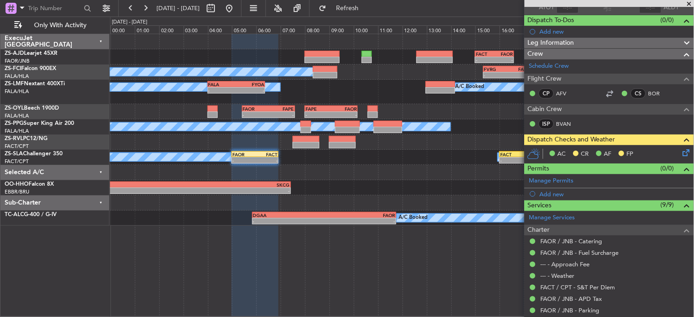
scroll to position [0, 0]
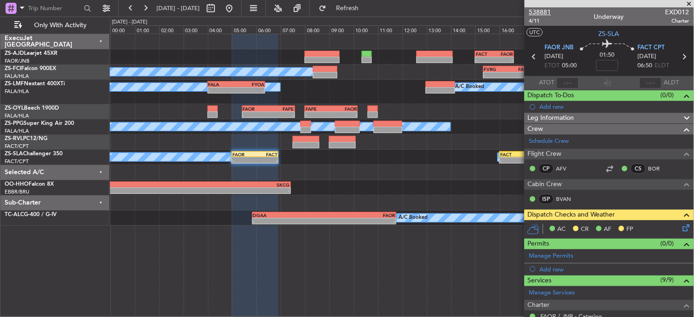
click at [541, 12] on span "538881" at bounding box center [540, 12] width 22 height 10
click at [681, 227] on icon at bounding box center [684, 225] width 7 height 7
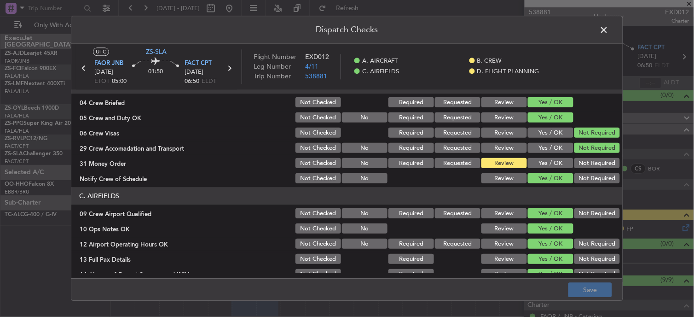
scroll to position [153, 0]
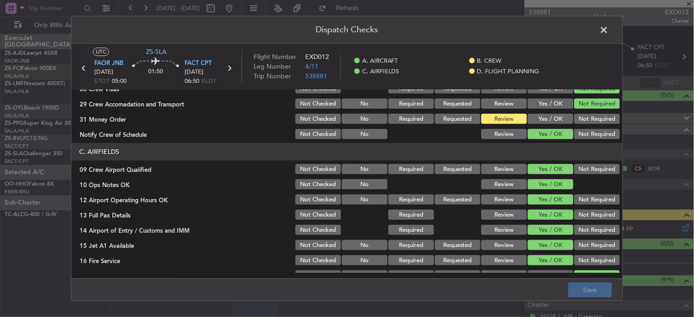
click at [545, 119] on button "Yes / OK" at bounding box center [551, 119] width 46 height 10
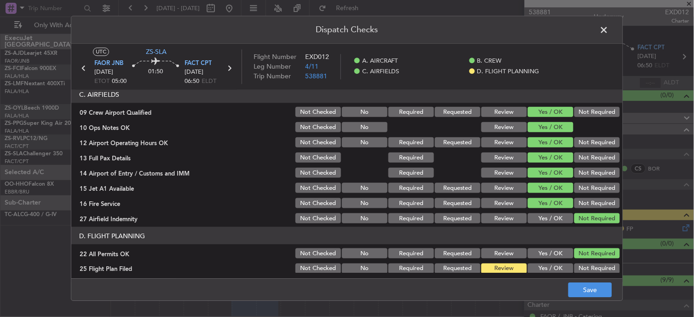
scroll to position [230, 0]
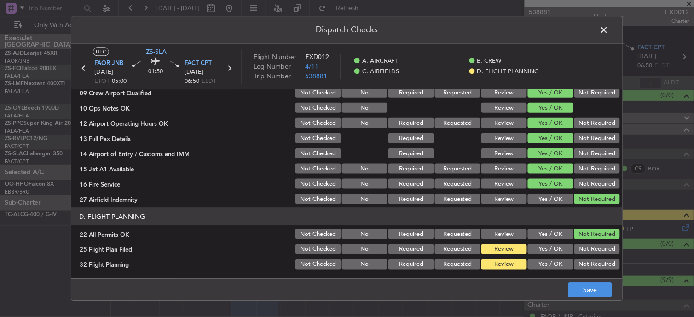
click at [609, 30] on span at bounding box center [609, 32] width 0 height 18
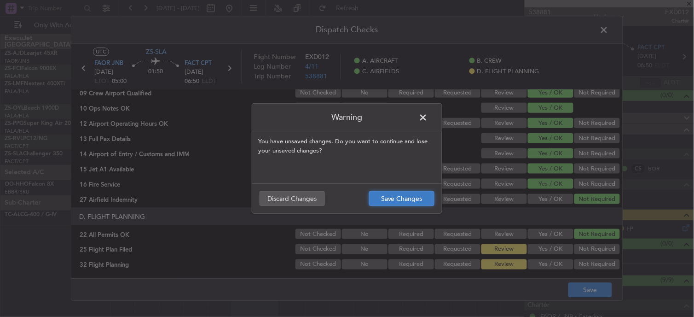
click at [424, 194] on button "Save Changes" at bounding box center [401, 198] width 65 height 15
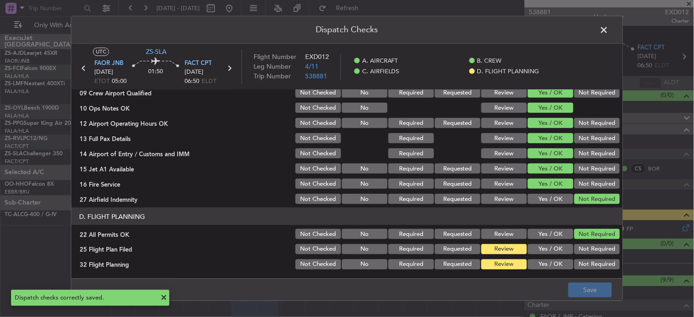
click at [609, 30] on span at bounding box center [609, 32] width 0 height 18
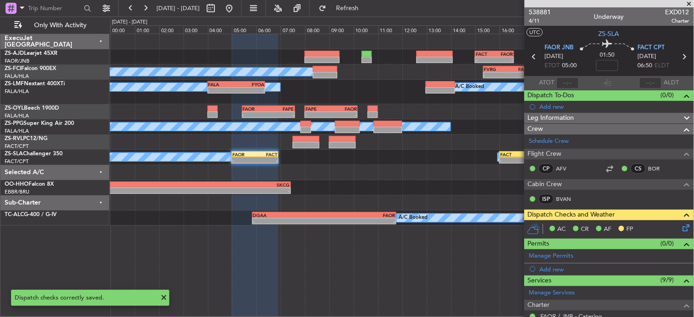
click at [691, 5] on span at bounding box center [689, 4] width 9 height 8
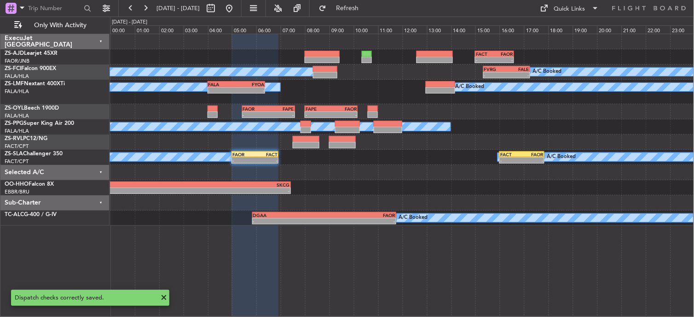
type input "0"
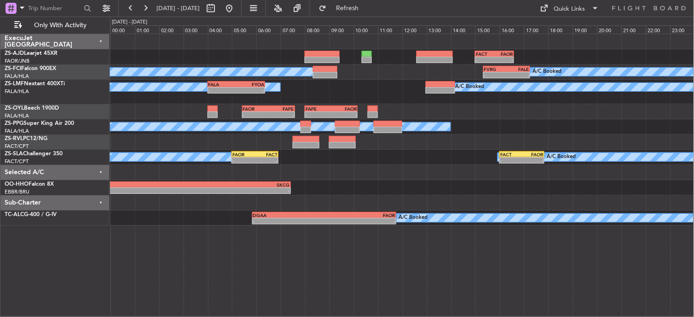
click at [346, 135] on div "A/C Unavailable" at bounding box center [402, 141] width 584 height 15
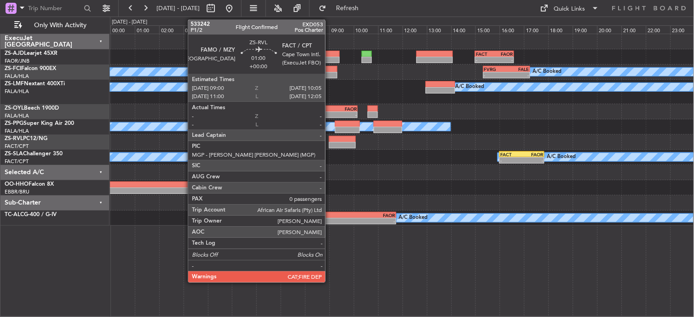
click at [330, 146] on div at bounding box center [342, 145] width 27 height 6
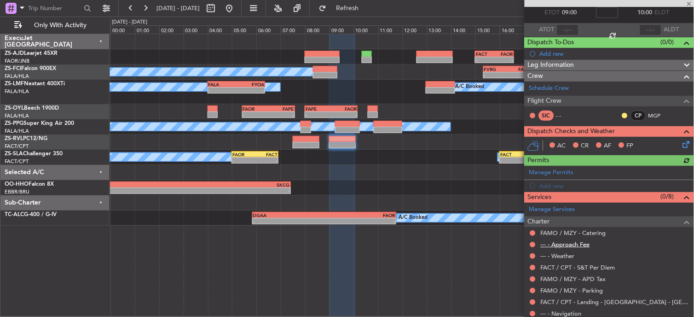
scroll to position [81, 0]
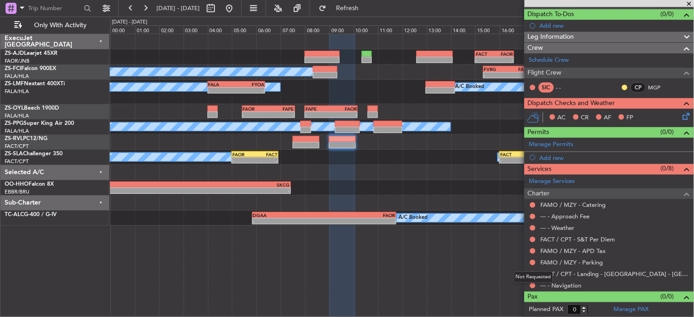
click at [535, 283] on mat-tooltip-component "Not Requested" at bounding box center [533, 277] width 52 height 24
click at [533, 283] on button at bounding box center [533, 285] width 6 height 6
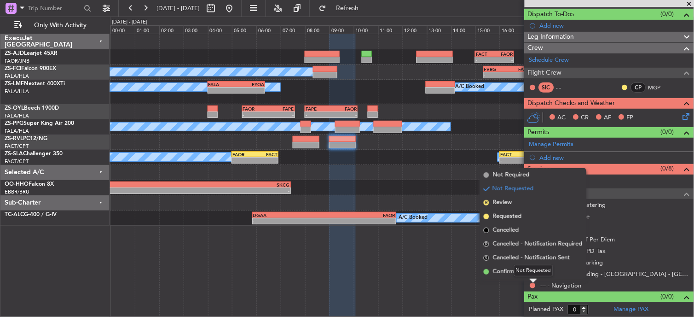
click at [532, 275] on div "Not Requested" at bounding box center [533, 271] width 39 height 12
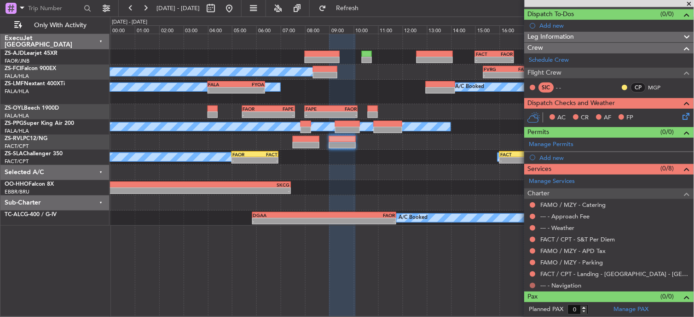
click at [531, 283] on button at bounding box center [533, 285] width 6 height 6
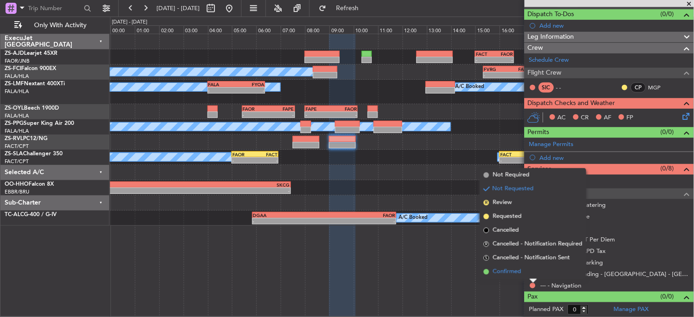
click at [503, 267] on span "Confirmed" at bounding box center [507, 271] width 29 height 9
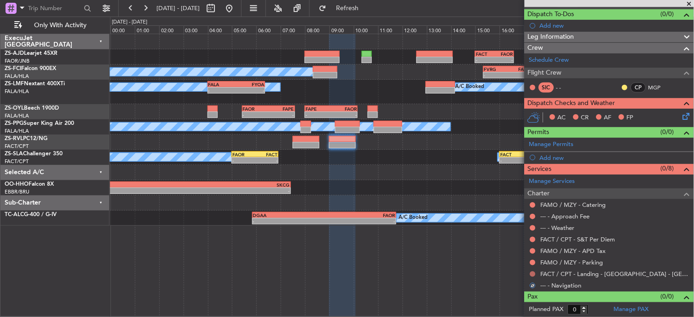
click at [535, 272] on button at bounding box center [533, 274] width 6 height 6
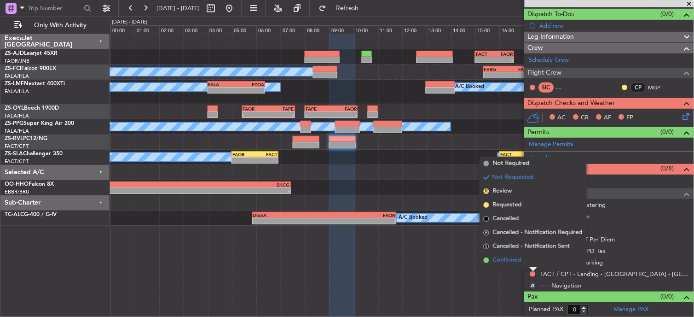
click at [530, 255] on li "Confirmed" at bounding box center [533, 260] width 106 height 14
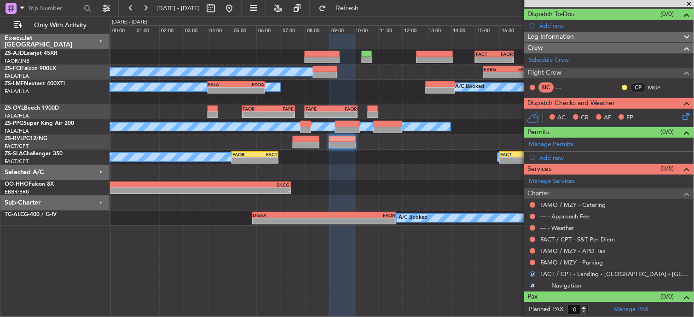
click at [535, 256] on div "FAMO / MZY - Parking" at bounding box center [608, 262] width 169 height 12
click at [532, 259] on button at bounding box center [533, 262] width 6 height 6
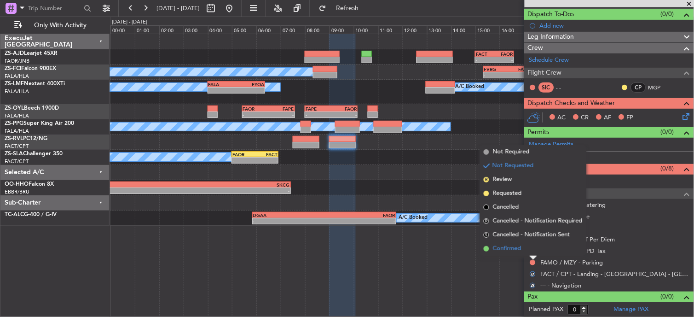
click at [532, 249] on li "Confirmed" at bounding box center [533, 249] width 106 height 14
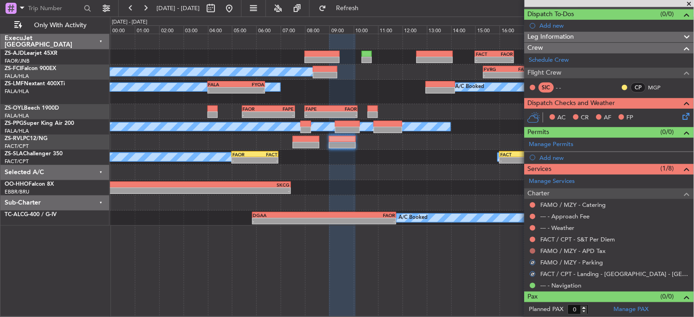
click at [533, 249] on button at bounding box center [533, 251] width 6 height 6
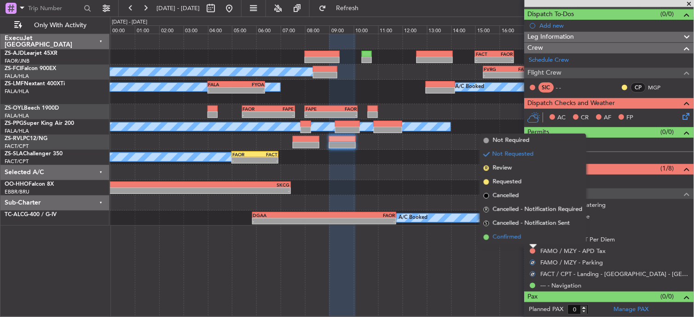
click at [530, 239] on li "Confirmed" at bounding box center [533, 237] width 106 height 14
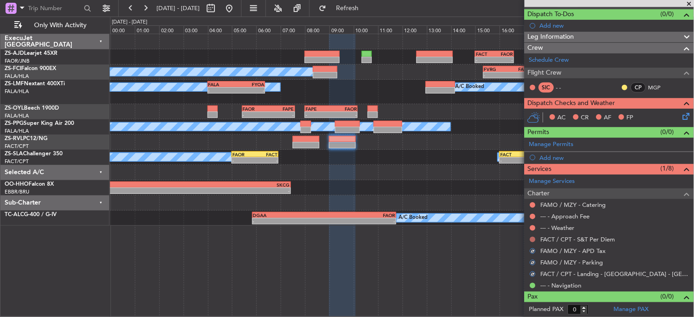
click at [531, 239] on button at bounding box center [533, 239] width 6 height 6
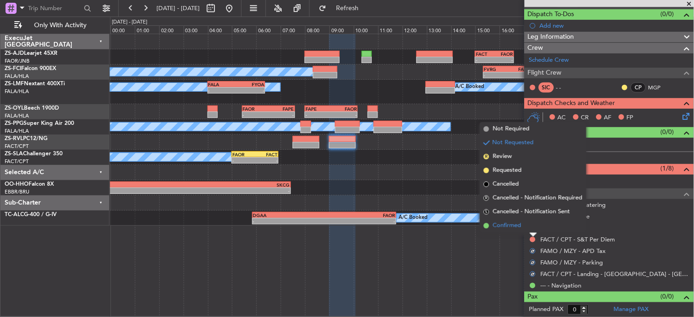
click at [531, 226] on li "Confirmed" at bounding box center [533, 226] width 106 height 14
click at [531, 226] on button at bounding box center [533, 228] width 6 height 6
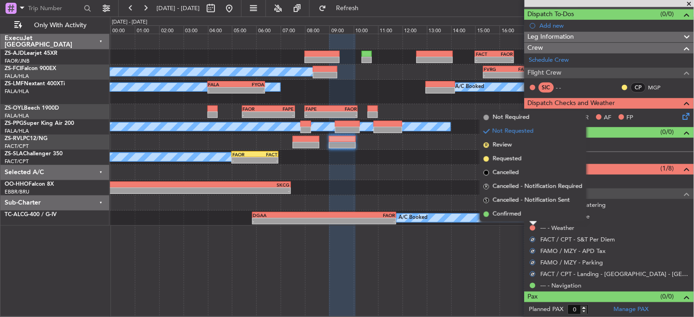
click at [530, 214] on li "Confirmed" at bounding box center [533, 214] width 106 height 14
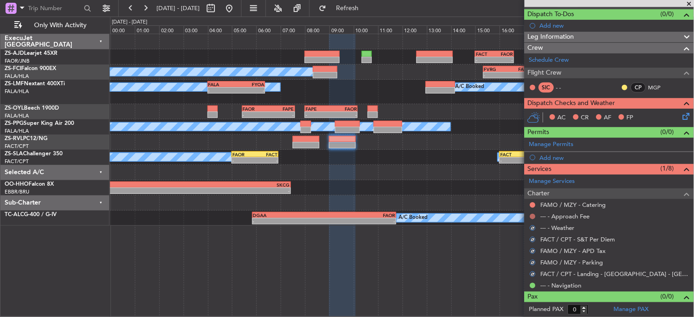
click at [532, 213] on button at bounding box center [533, 216] width 6 height 6
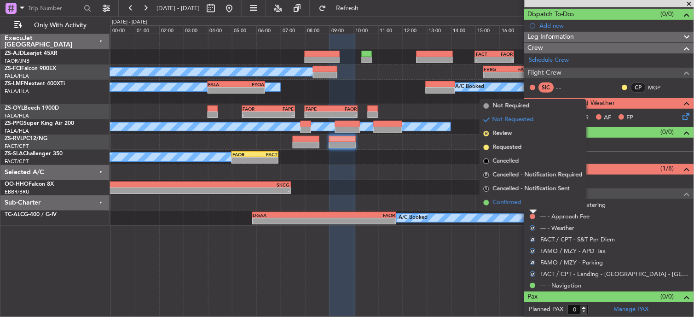
click at [527, 199] on li "Confirmed" at bounding box center [533, 203] width 106 height 14
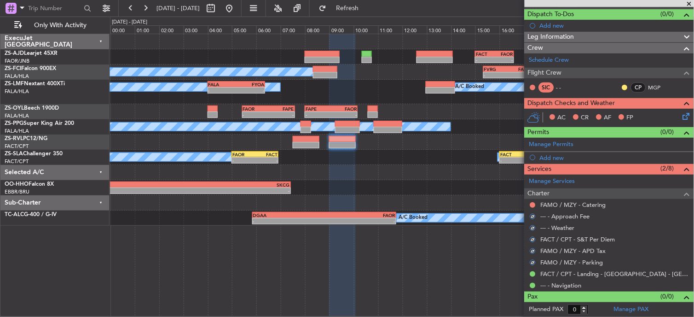
click at [530, 205] on div at bounding box center [532, 204] width 7 height 7
click at [532, 203] on button at bounding box center [533, 205] width 6 height 6
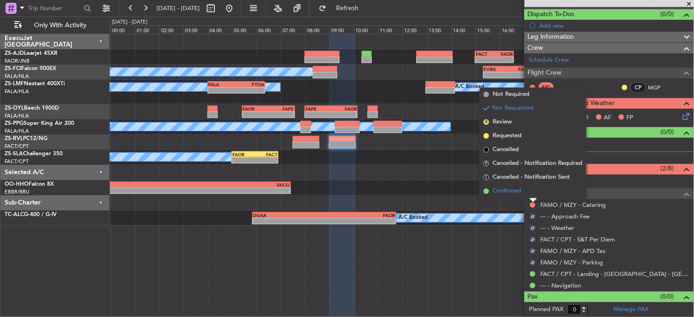
click at [530, 190] on li "Confirmed" at bounding box center [533, 191] width 106 height 14
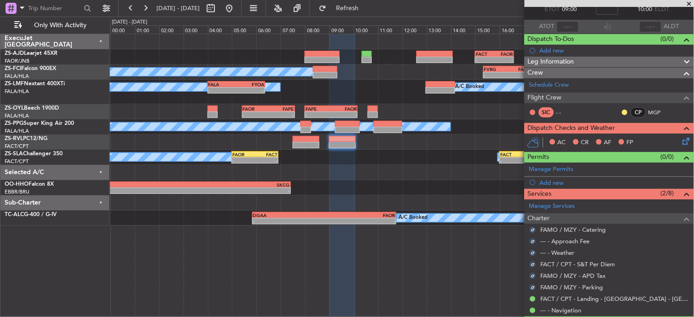
scroll to position [0, 0]
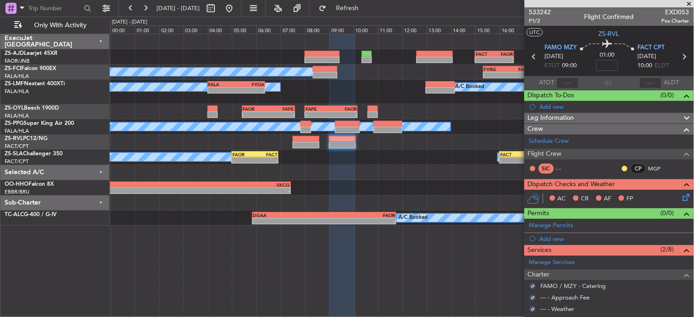
click at [621, 165] on div at bounding box center [624, 168] width 7 height 7
drag, startPoint x: 617, startPoint y: 160, endPoint x: 617, endPoint y: 165, distance: 4.7
click at [618, 161] on div "SIC - - CP MGP" at bounding box center [609, 169] width 166 height 16
click at [622, 167] on button at bounding box center [625, 169] width 6 height 6
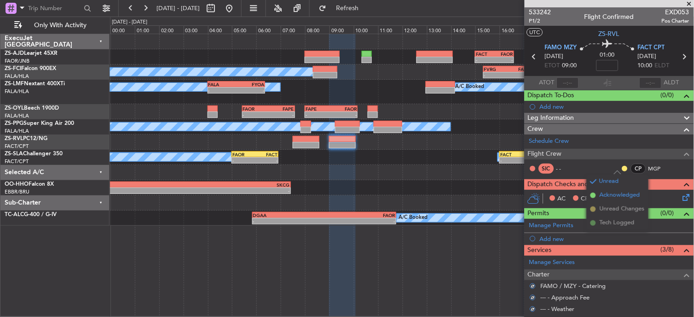
click at [606, 193] on span "Acknowledged" at bounding box center [619, 194] width 40 height 9
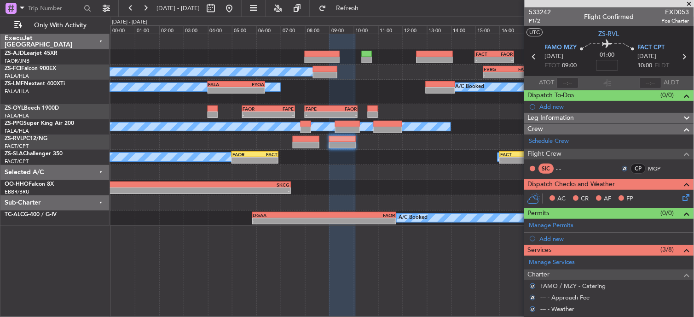
click at [685, 195] on div "AC CR AF FP" at bounding box center [608, 199] width 169 height 18
click at [683, 195] on icon at bounding box center [684, 195] width 7 height 7
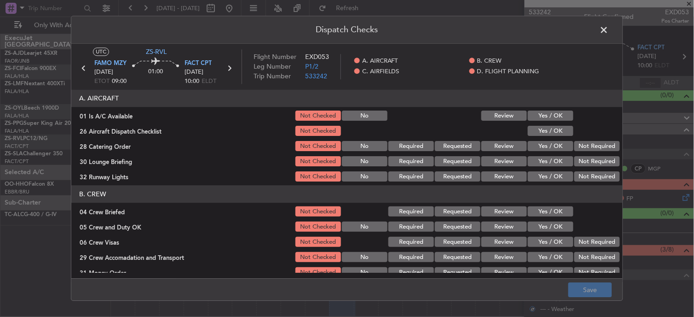
drag, startPoint x: 536, startPoint y: 117, endPoint x: 539, endPoint y: 156, distance: 38.7
click at [539, 122] on div "Yes / OK" at bounding box center [549, 115] width 46 height 13
click at [539, 156] on button "Yes / OK" at bounding box center [551, 161] width 46 height 10
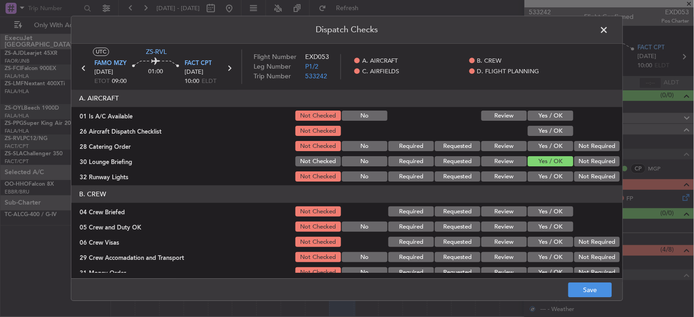
drag, startPoint x: 544, startPoint y: 116, endPoint x: 546, endPoint y: 131, distance: 15.3
click at [545, 117] on button "Yes / OK" at bounding box center [551, 116] width 46 height 10
click at [547, 131] on button "Yes / OK" at bounding box center [551, 131] width 46 height 10
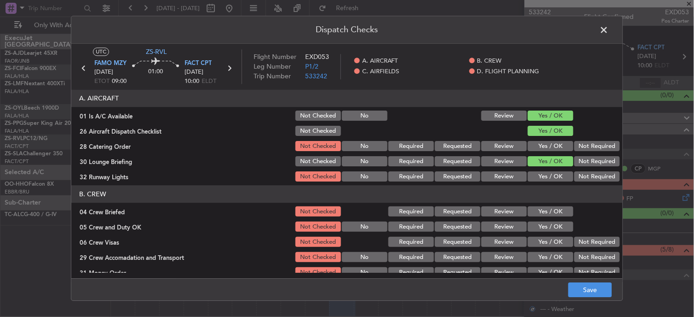
click at [578, 148] on button "Not Required" at bounding box center [597, 146] width 46 height 10
drag, startPoint x: 589, startPoint y: 170, endPoint x: 589, endPoint y: 176, distance: 6.0
click at [589, 171] on div "Not Required" at bounding box center [596, 176] width 46 height 13
click at [589, 183] on article "A. AIRCRAFT 01 Is A/C Available Not Checked No Review Yes / OK 26 Aircraft Disp…" at bounding box center [346, 181] width 551 height 183
click at [581, 162] on button "Not Required" at bounding box center [597, 161] width 46 height 10
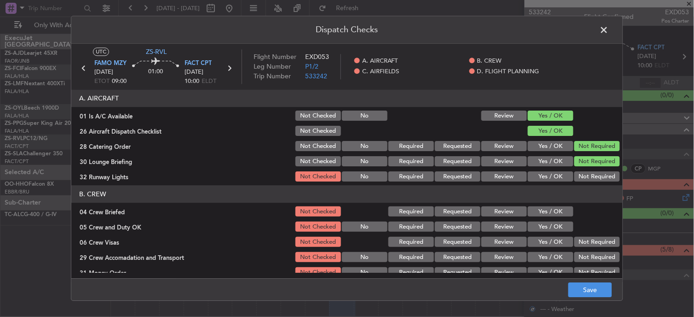
click at [581, 187] on header "B. CREW" at bounding box center [346, 193] width 551 height 17
click at [578, 179] on button "Not Required" at bounding box center [597, 177] width 46 height 10
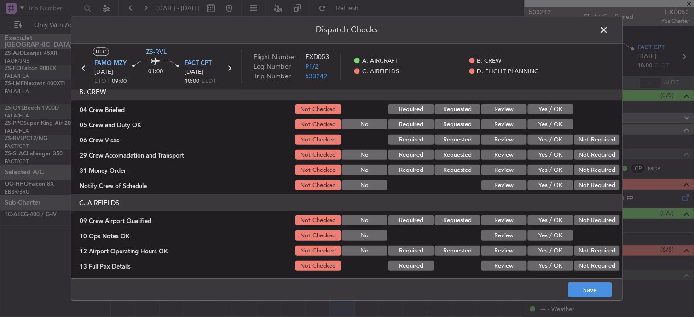
click at [535, 105] on button "Yes / OK" at bounding box center [551, 109] width 46 height 10
click at [543, 117] on section "B. CREW 04 Crew Briefed Not Checked Required Requested Review Yes / OK 05 Crew …" at bounding box center [346, 137] width 551 height 109
click at [556, 128] on button "Yes / OK" at bounding box center [551, 125] width 46 height 10
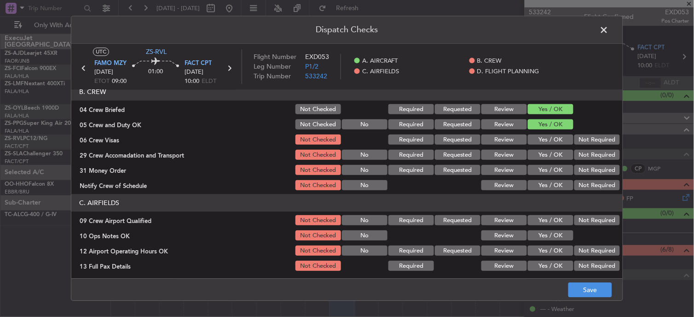
click at [574, 135] on button "Not Required" at bounding box center [597, 140] width 46 height 10
click at [581, 159] on button "Not Required" at bounding box center [597, 155] width 46 height 10
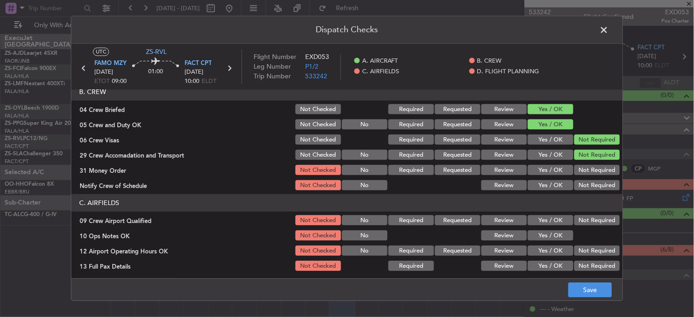
drag, startPoint x: 581, startPoint y: 159, endPoint x: 582, endPoint y: 168, distance: 9.2
click at [581, 161] on section "B. CREW 04 Crew Briefed Not Checked Required Requested Review Yes / OK 05 Crew …" at bounding box center [346, 137] width 551 height 109
drag, startPoint x: 582, startPoint y: 168, endPoint x: 584, endPoint y: 184, distance: 16.3
click at [582, 173] on button "Not Required" at bounding box center [597, 170] width 46 height 10
click at [584, 185] on button "Not Required" at bounding box center [597, 185] width 46 height 10
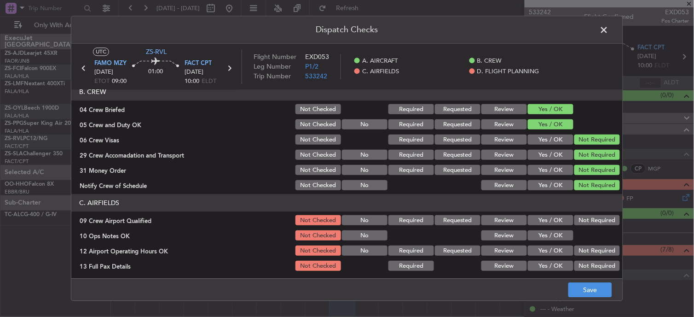
click at [581, 215] on button "Not Required" at bounding box center [597, 220] width 46 height 10
click at [532, 240] on button "Yes / OK" at bounding box center [551, 236] width 46 height 10
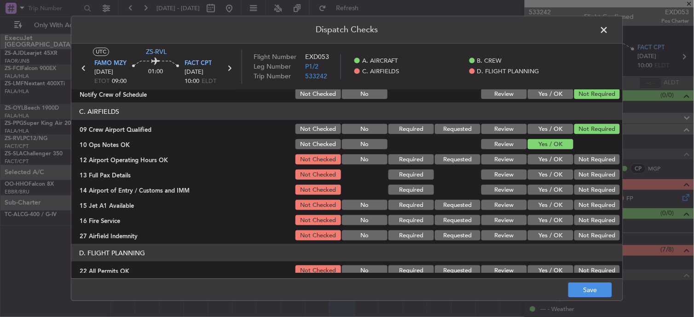
scroll to position [230, 0]
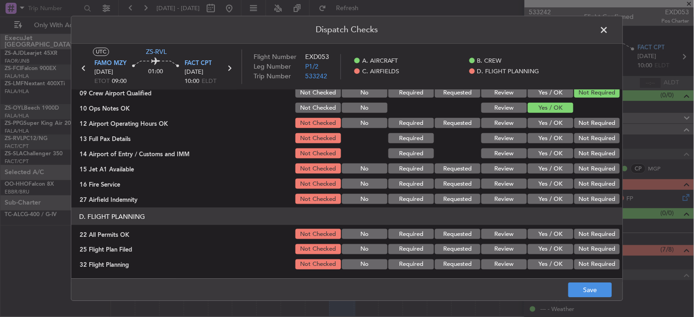
click at [584, 118] on button "Not Required" at bounding box center [597, 123] width 46 height 10
click at [585, 153] on button "Not Required" at bounding box center [597, 153] width 46 height 10
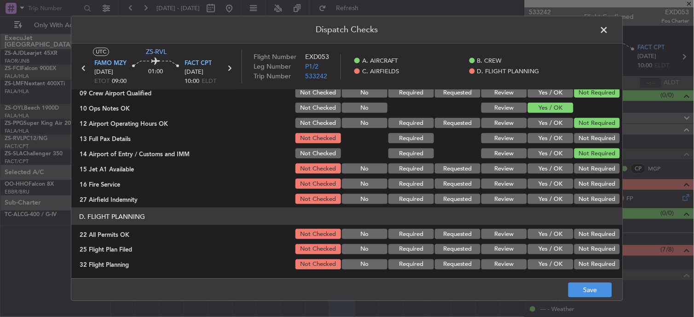
click at [590, 137] on button "Not Required" at bounding box center [597, 138] width 46 height 10
drag, startPoint x: 588, startPoint y: 156, endPoint x: 588, endPoint y: 164, distance: 8.3
click at [588, 159] on div "Not Required" at bounding box center [596, 153] width 46 height 13
click at [588, 164] on button "Not Required" at bounding box center [597, 168] width 46 height 10
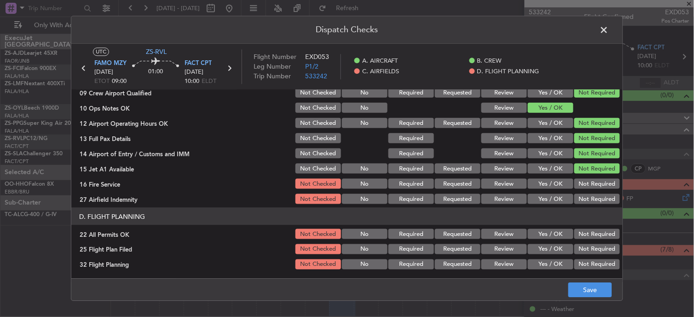
drag, startPoint x: 589, startPoint y: 170, endPoint x: 590, endPoint y: 179, distance: 8.3
click at [590, 178] on section "C. AIRFIELDS 09 Crew Airport Qualified Not Checked No Required Requested Review…" at bounding box center [346, 135] width 551 height 139
click at [590, 182] on button "Not Required" at bounding box center [597, 184] width 46 height 10
click at [591, 190] on div "Not Required" at bounding box center [596, 183] width 46 height 13
click at [591, 200] on button "Not Required" at bounding box center [597, 199] width 46 height 10
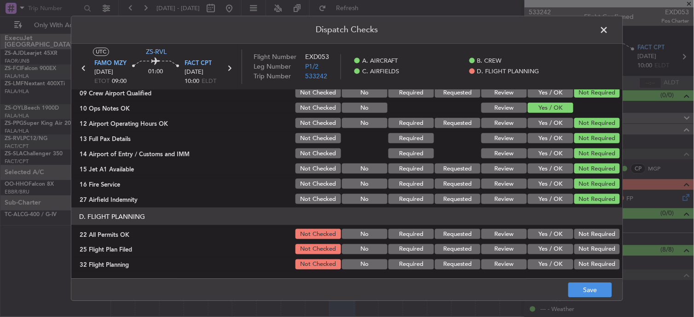
click at [587, 240] on div "Not Required" at bounding box center [596, 233] width 46 height 13
click at [583, 231] on button "Not Required" at bounding box center [597, 234] width 46 height 10
click at [555, 247] on button "Yes / OK" at bounding box center [551, 249] width 46 height 10
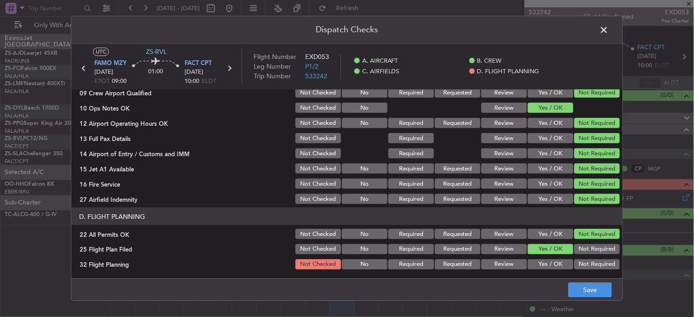
drag, startPoint x: 551, startPoint y: 260, endPoint x: 555, endPoint y: 266, distance: 6.9
click at [551, 261] on button "Yes / OK" at bounding box center [551, 264] width 46 height 10
click at [584, 290] on button "Save" at bounding box center [590, 289] width 44 height 15
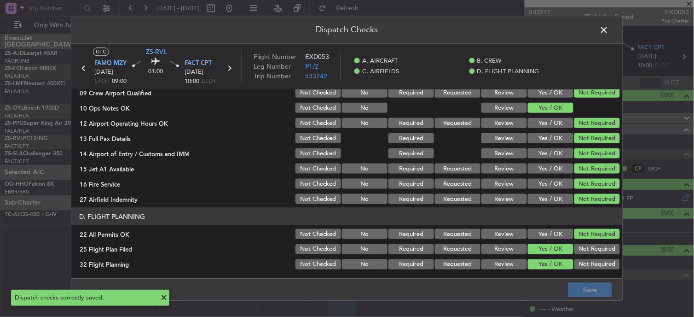
click at [609, 33] on span at bounding box center [609, 32] width 0 height 18
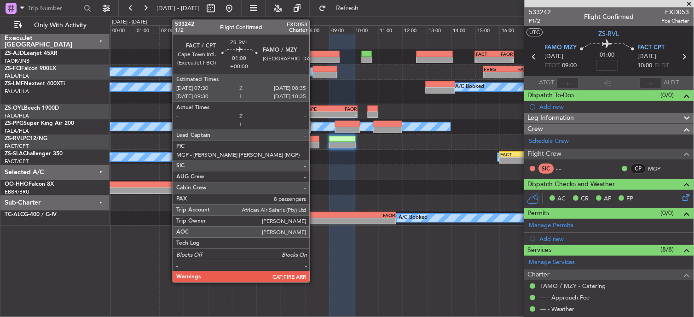
click at [314, 138] on div at bounding box center [306, 139] width 27 height 6
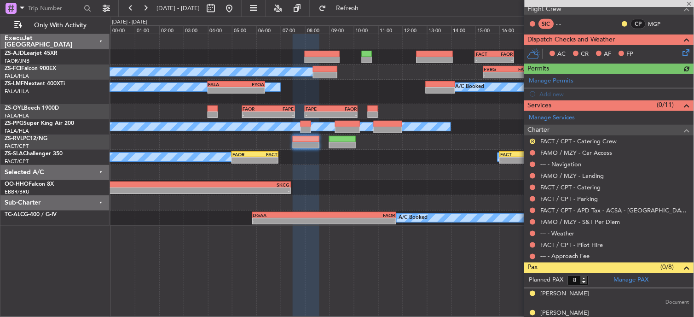
scroll to position [102, 0]
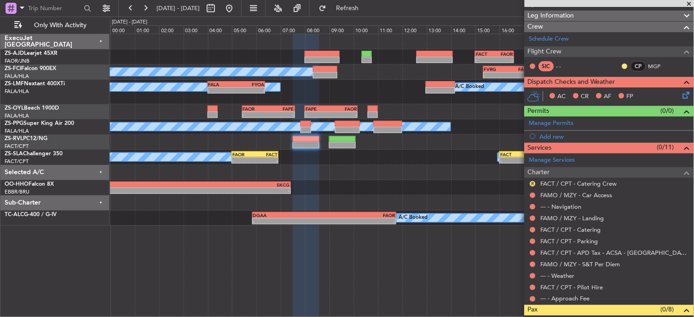
click at [536, 298] on div at bounding box center [532, 298] width 7 height 7
click at [533, 298] on button at bounding box center [533, 299] width 6 height 6
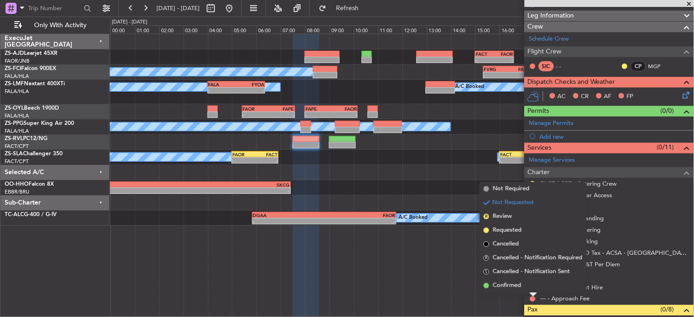
click at [527, 285] on div "Not Requested" at bounding box center [533, 284] width 39 height 12
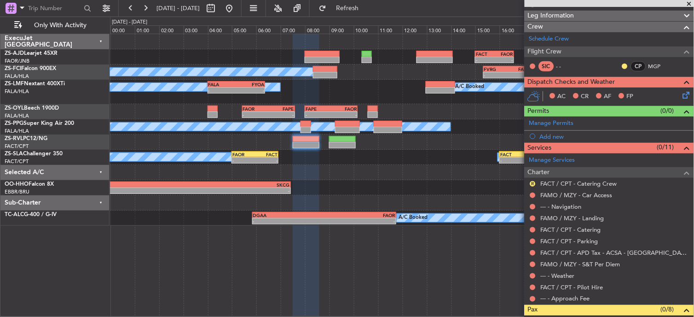
click at [528, 295] on div "--- - Approach Fee" at bounding box center [608, 299] width 169 height 12
click at [535, 300] on button at bounding box center [533, 299] width 6 height 6
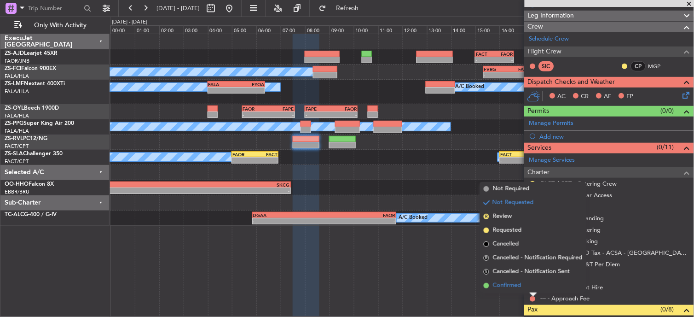
click at [496, 280] on li "Confirmed" at bounding box center [533, 285] width 106 height 14
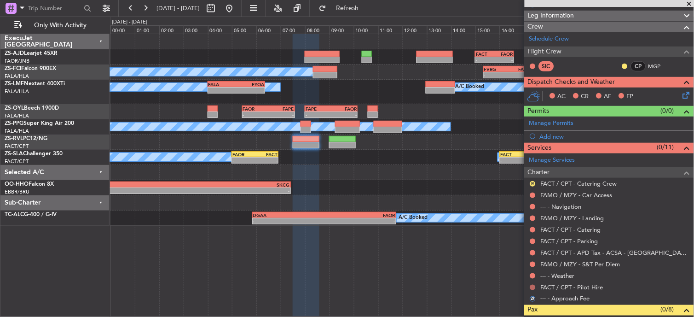
click at [532, 288] on button at bounding box center [533, 287] width 6 height 6
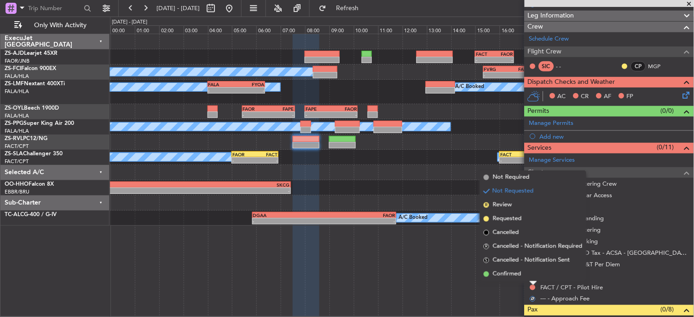
drag, startPoint x: 521, startPoint y: 275, endPoint x: 527, endPoint y: 275, distance: 5.5
click at [522, 275] on li "Confirmed" at bounding box center [533, 274] width 106 height 14
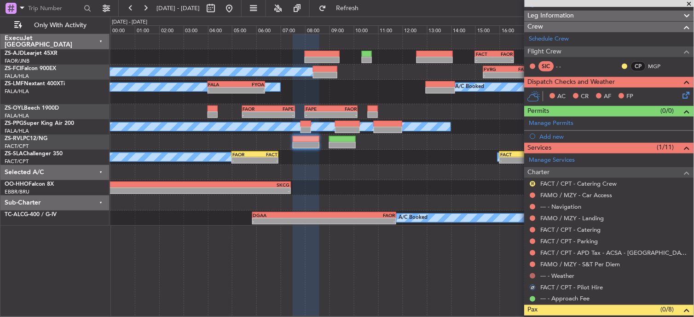
click at [533, 275] on button at bounding box center [533, 276] width 6 height 6
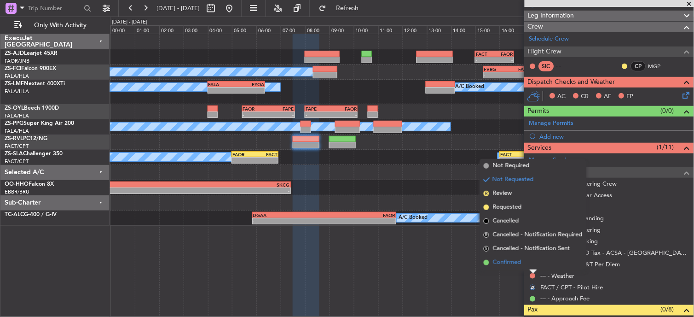
click at [530, 261] on li "Confirmed" at bounding box center [533, 262] width 106 height 14
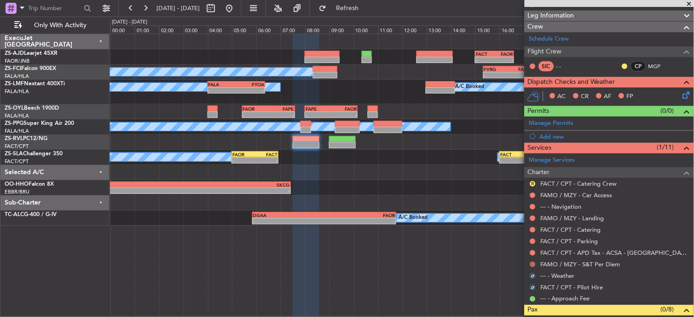
click at [533, 261] on button at bounding box center [533, 264] width 6 height 6
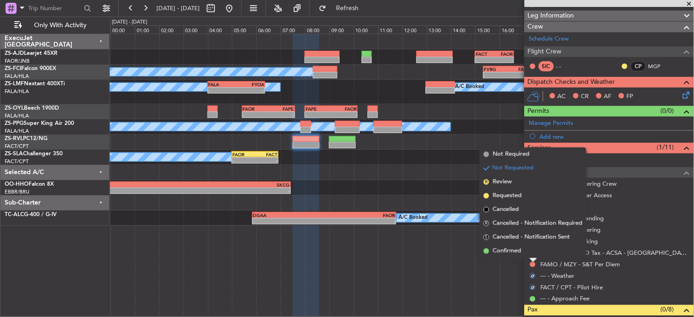
drag, startPoint x: 533, startPoint y: 261, endPoint x: 530, endPoint y: 249, distance: 11.9
click at [530, 249] on li "Confirmed" at bounding box center [533, 251] width 106 height 14
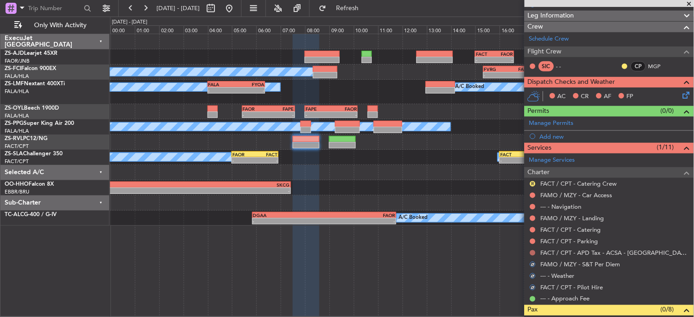
click at [533, 250] on button at bounding box center [533, 253] width 6 height 6
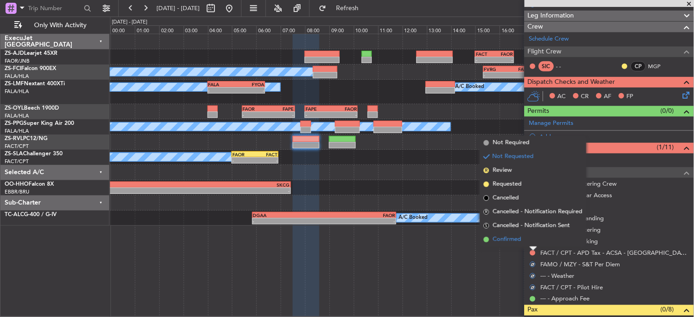
click at [531, 240] on li "Confirmed" at bounding box center [533, 239] width 106 height 14
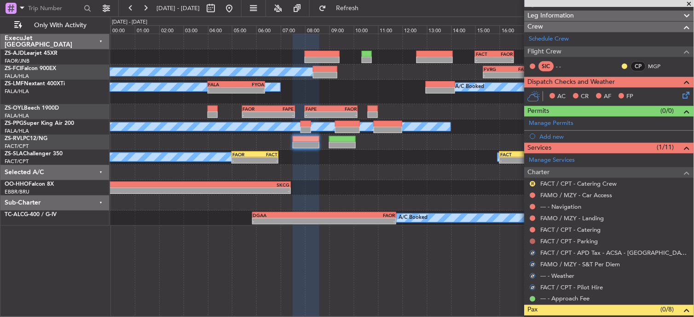
click at [532, 240] on button at bounding box center [533, 241] width 6 height 6
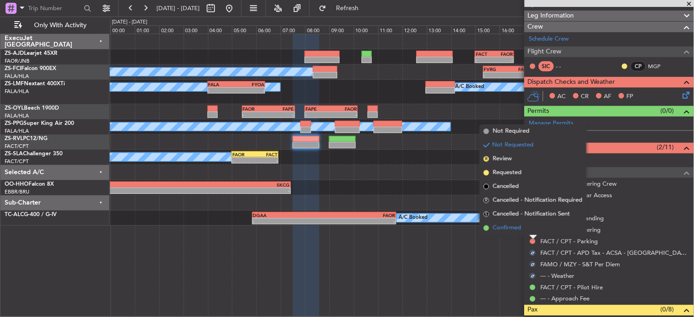
click at [530, 225] on li "Confirmed" at bounding box center [533, 228] width 106 height 14
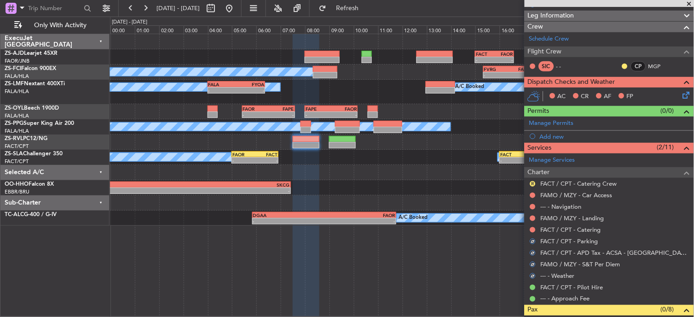
click at [533, 225] on div "FACT / CPT - Catering" at bounding box center [608, 230] width 169 height 12
click at [534, 228] on button at bounding box center [533, 230] width 6 height 6
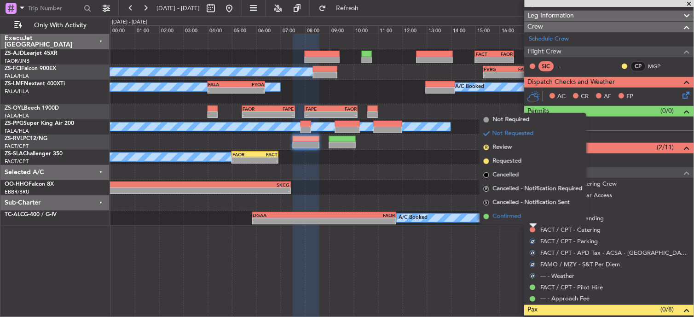
click at [534, 219] on li "Confirmed" at bounding box center [533, 216] width 106 height 14
click at [534, 219] on button at bounding box center [533, 218] width 6 height 6
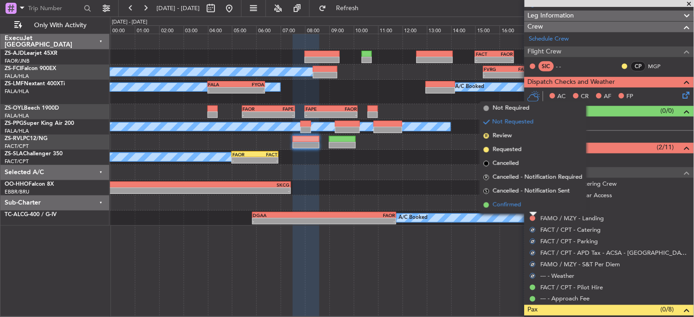
click at [531, 209] on li "Confirmed" at bounding box center [533, 205] width 106 height 14
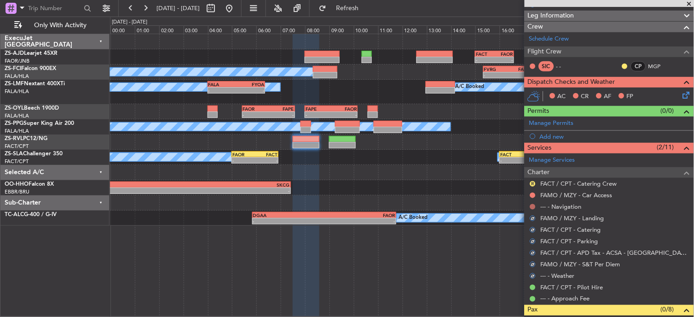
click at [531, 208] on button at bounding box center [533, 207] width 6 height 6
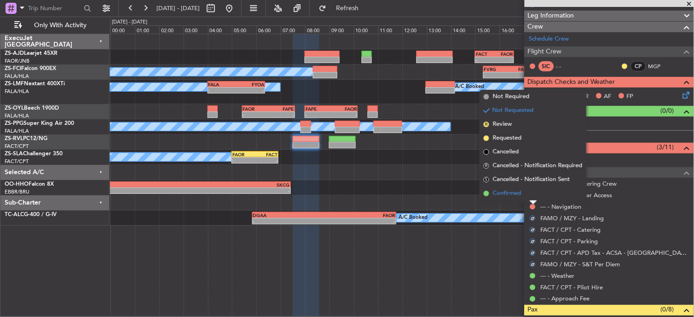
click at [531, 194] on li "Confirmed" at bounding box center [533, 193] width 106 height 14
click at [531, 194] on button at bounding box center [533, 195] width 6 height 6
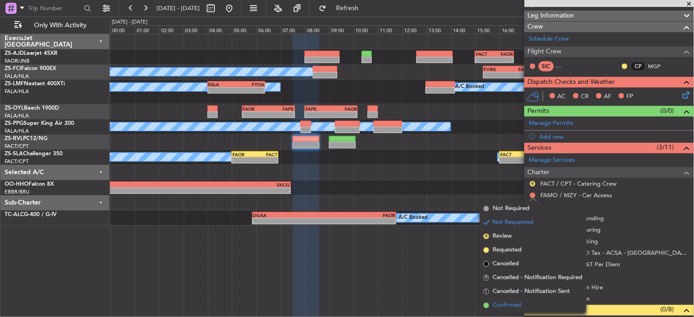
click at [520, 302] on span "Confirmed" at bounding box center [507, 304] width 29 height 9
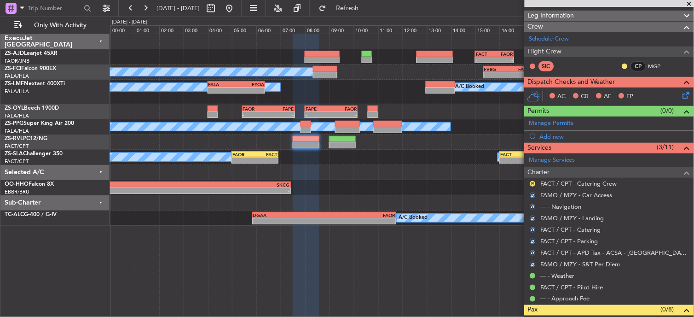
click at [531, 179] on div "R FACT / CPT - Catering Crew" at bounding box center [608, 184] width 169 height 12
click at [535, 182] on button "R" at bounding box center [533, 184] width 6 height 6
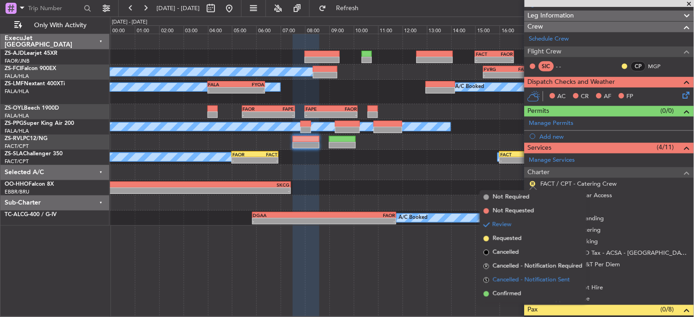
click at [504, 284] on li "S Cancelled - Notification Sent" at bounding box center [533, 280] width 106 height 14
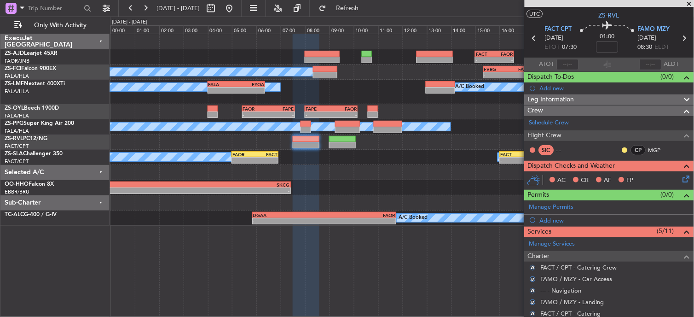
scroll to position [0, 0]
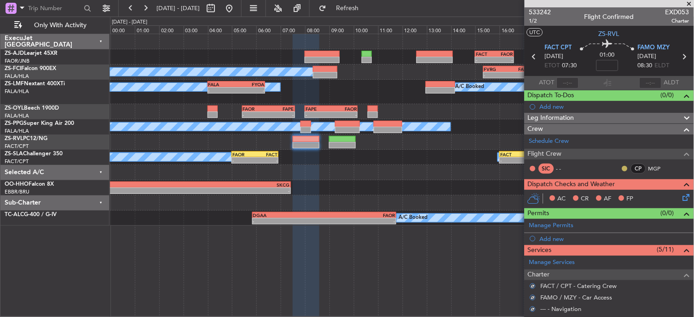
click at [622, 167] on button at bounding box center [625, 169] width 6 height 6
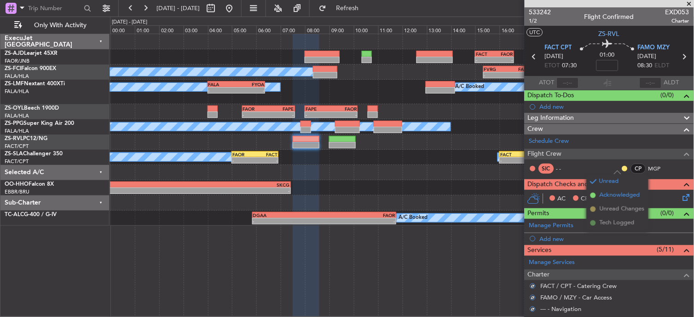
click at [612, 192] on span "Acknowledged" at bounding box center [619, 194] width 40 height 9
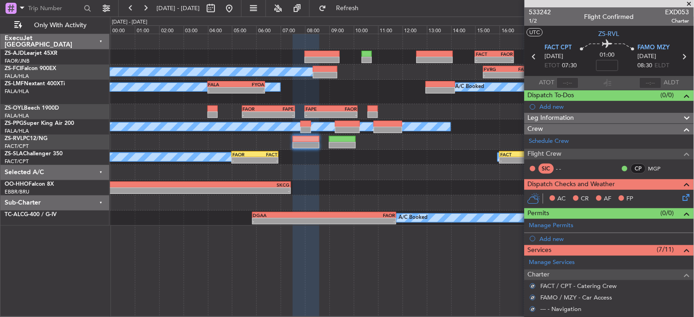
click at [681, 195] on icon at bounding box center [684, 195] width 7 height 7
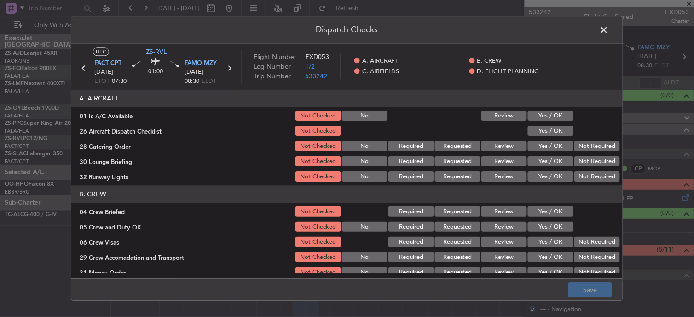
click at [559, 120] on button "Yes / OK" at bounding box center [551, 116] width 46 height 10
click at [563, 136] on div "Yes / OK" at bounding box center [549, 131] width 46 height 13
drag, startPoint x: 556, startPoint y: 134, endPoint x: 593, endPoint y: 150, distance: 40.0
click at [557, 134] on button "Yes / OK" at bounding box center [551, 131] width 46 height 10
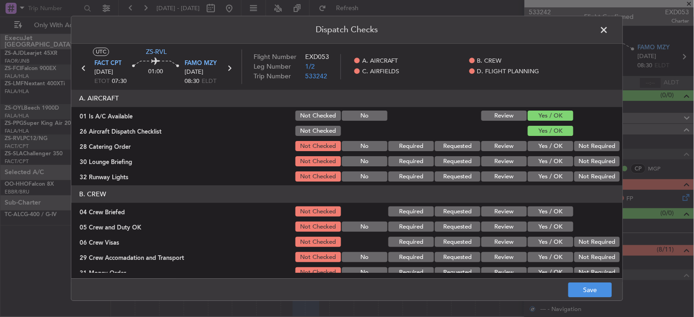
click at [593, 150] on button "Not Required" at bounding box center [597, 146] width 46 height 10
click at [587, 162] on button "Not Required" at bounding box center [597, 161] width 46 height 10
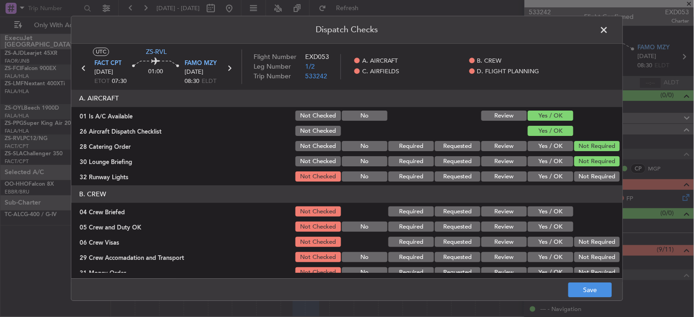
click at [587, 168] on section "A. AIRCRAFT 01 Is A/C Available Not Checked No Review Yes / OK 26 Aircraft Disp…" at bounding box center [346, 136] width 551 height 93
click at [587, 172] on button "Not Required" at bounding box center [597, 177] width 46 height 10
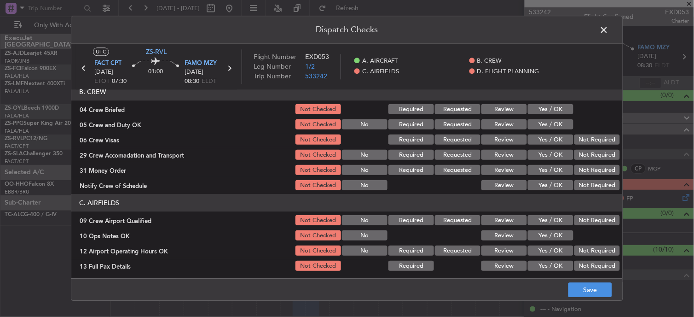
click at [552, 104] on button "Yes / OK" at bounding box center [551, 109] width 46 height 10
click at [552, 121] on button "Yes / OK" at bounding box center [551, 125] width 46 height 10
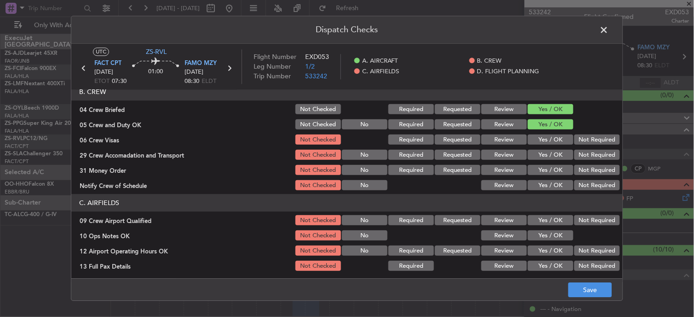
click at [605, 146] on section "B. CREW 04 Crew Briefed Not Checked Required Requested Review Yes / OK 05 Crew …" at bounding box center [346, 137] width 551 height 109
drag, startPoint x: 599, startPoint y: 139, endPoint x: 596, endPoint y: 157, distance: 18.2
click at [599, 142] on button "Not Required" at bounding box center [597, 140] width 46 height 10
drag, startPoint x: 596, startPoint y: 157, endPoint x: 596, endPoint y: 162, distance: 5.1
click at [596, 159] on button "Not Required" at bounding box center [597, 155] width 46 height 10
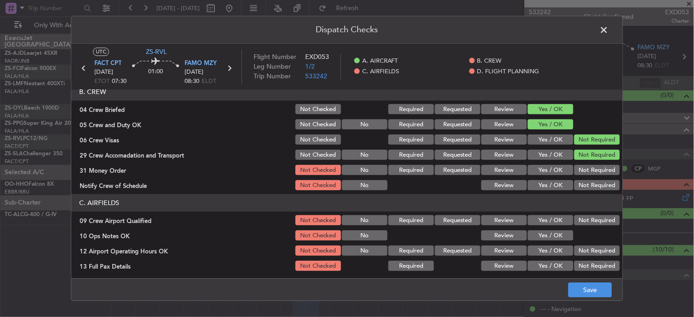
click at [595, 163] on section "B. CREW 04 Crew Briefed Not Checked Required Requested Review Yes / OK 05 Crew …" at bounding box center [346, 137] width 551 height 109
click at [589, 177] on section "B. CREW 04 Crew Briefed Not Checked Required Requested Review Yes / OK 05 Crew …" at bounding box center [346, 137] width 551 height 109
drag, startPoint x: 596, startPoint y: 167, endPoint x: 590, endPoint y: 186, distance: 20.2
click at [596, 167] on button "Not Required" at bounding box center [597, 170] width 46 height 10
click at [590, 188] on button "Not Required" at bounding box center [597, 185] width 46 height 10
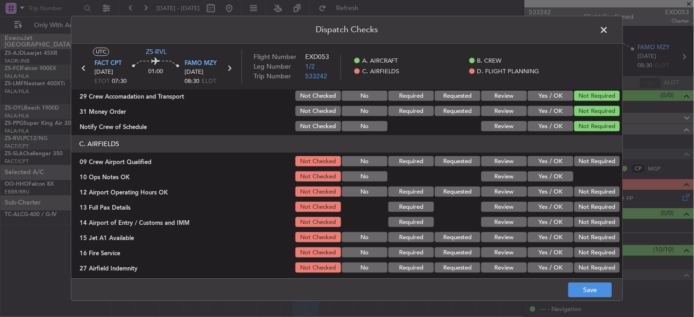
scroll to position [230, 0]
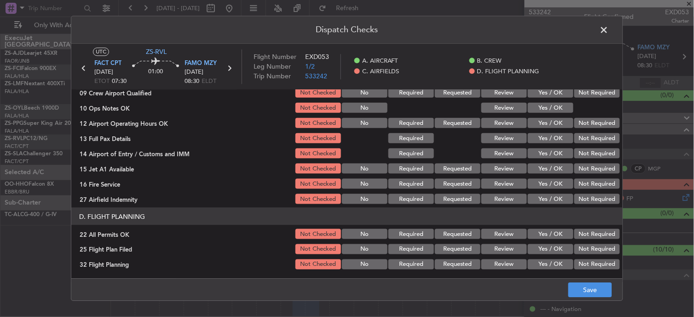
click at [589, 92] on button "Not Required" at bounding box center [597, 92] width 46 height 10
click at [546, 112] on button "Yes / OK" at bounding box center [551, 108] width 46 height 10
click at [591, 118] on button "Not Required" at bounding box center [597, 123] width 46 height 10
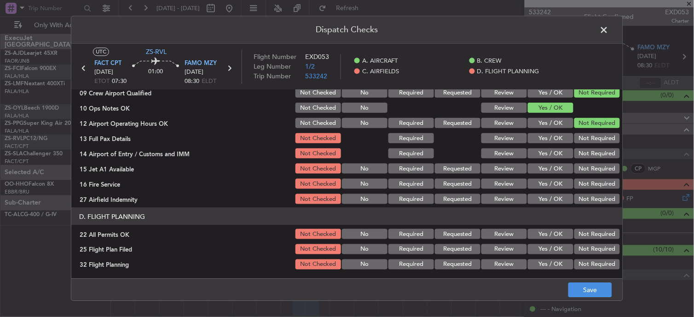
click at [592, 126] on button "Not Required" at bounding box center [597, 123] width 46 height 10
click at [592, 132] on div "Not Required" at bounding box center [596, 138] width 46 height 13
click at [591, 139] on button "Not Required" at bounding box center [597, 138] width 46 height 10
click at [591, 145] on section "C. AIRFIELDS 09 Crew Airport Qualified Not Checked No Required Requested Review…" at bounding box center [346, 135] width 551 height 139
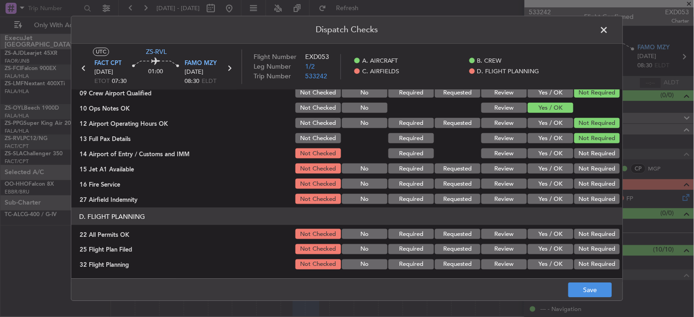
click at [589, 150] on button "Not Required" at bounding box center [597, 153] width 46 height 10
click at [589, 156] on button "Not Required" at bounding box center [597, 153] width 46 height 10
click at [589, 165] on section "C. AIRFIELDS 09 Crew Airport Qualified Not Checked No Required Requested Review…" at bounding box center [346, 135] width 551 height 139
drag, startPoint x: 587, startPoint y: 170, endPoint x: 587, endPoint y: 175, distance: 5.1
click at [587, 171] on button "Not Required" at bounding box center [597, 168] width 46 height 10
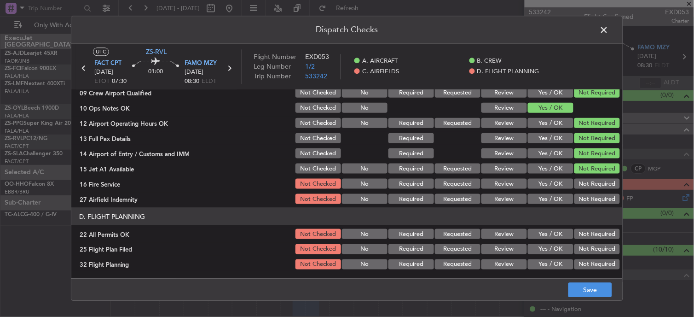
click at [587, 178] on section "C. AIRFIELDS 09 Crew Airport Qualified Not Checked No Required Requested Review…" at bounding box center [346, 135] width 551 height 139
click at [586, 198] on button "Not Required" at bounding box center [597, 199] width 46 height 10
click at [591, 188] on button "Not Required" at bounding box center [597, 184] width 46 height 10
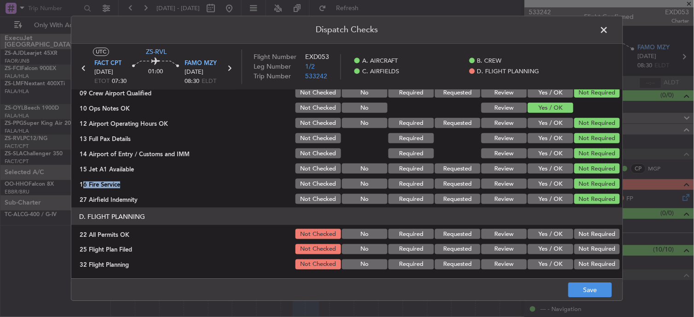
click at [593, 229] on button "Not Required" at bounding box center [597, 234] width 46 height 10
click at [493, 248] on button "Review" at bounding box center [504, 249] width 46 height 10
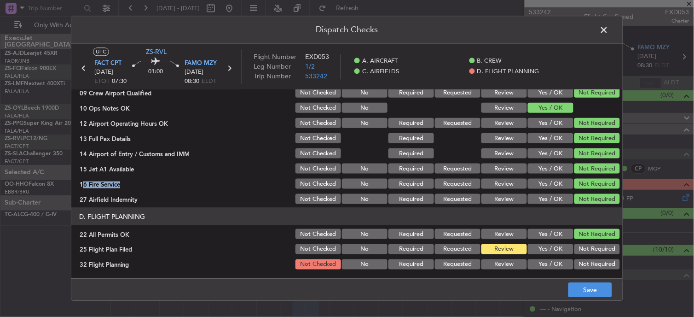
click at [493, 261] on button "Review" at bounding box center [504, 264] width 46 height 10
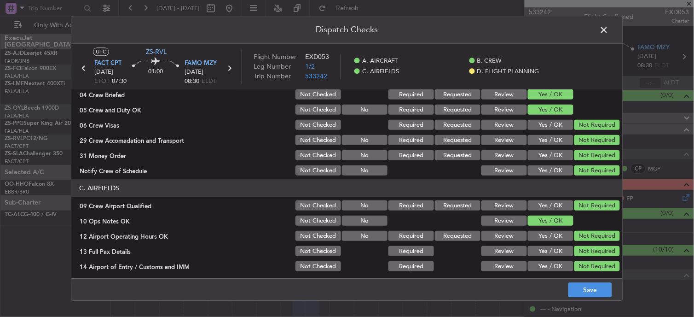
scroll to position [0, 0]
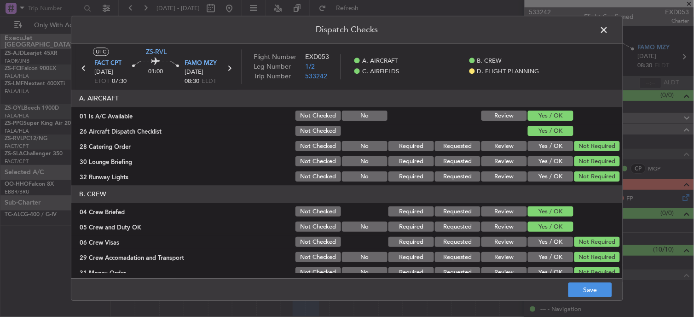
click at [609, 30] on span at bounding box center [609, 32] width 0 height 18
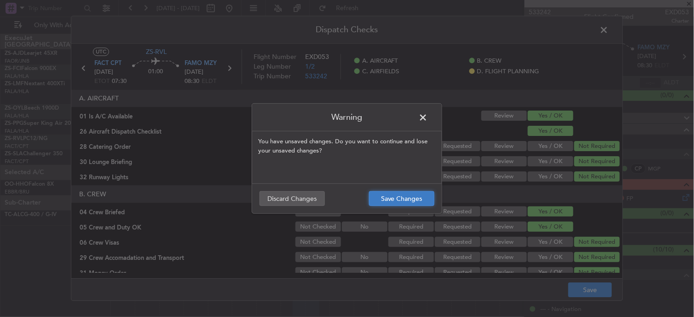
click at [415, 195] on button "Save Changes" at bounding box center [401, 198] width 65 height 15
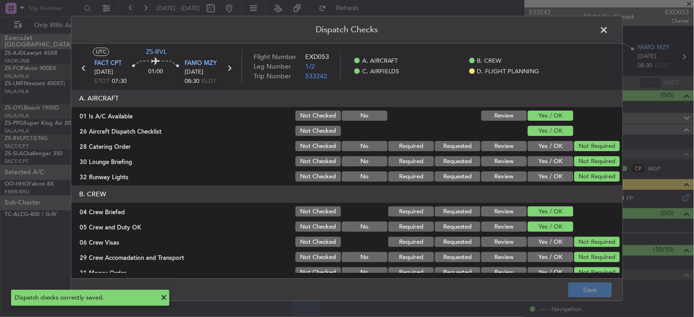
click at [609, 28] on span at bounding box center [609, 32] width 0 height 18
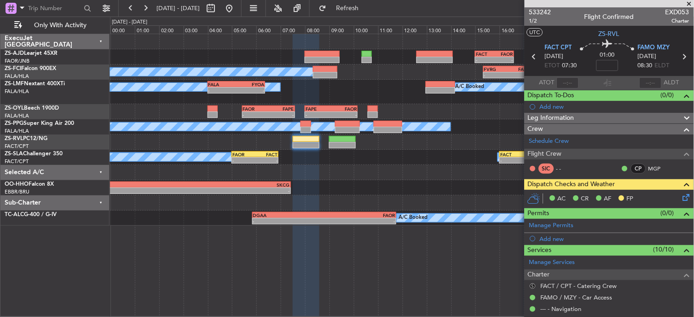
click at [534, 286] on button "S" at bounding box center [533, 286] width 6 height 6
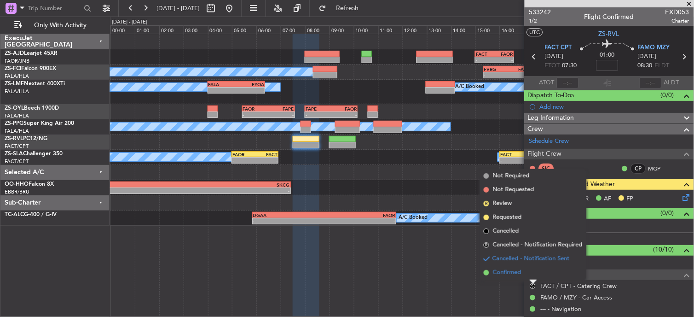
click at [496, 272] on span "Confirmed" at bounding box center [507, 272] width 29 height 9
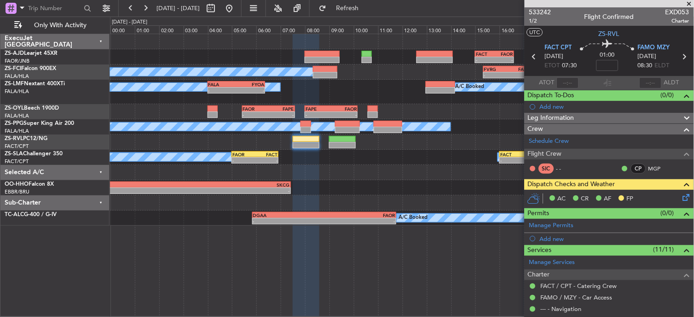
click at [681, 196] on icon at bounding box center [684, 195] width 7 height 7
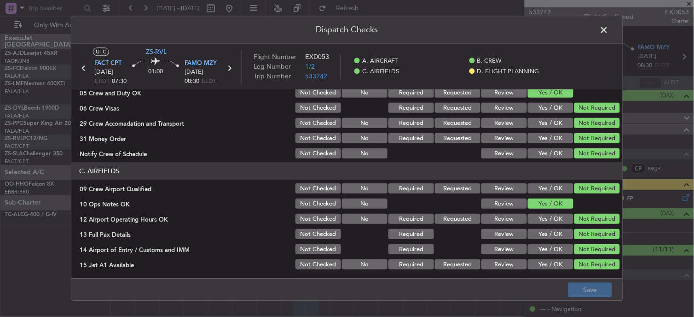
scroll to position [230, 0]
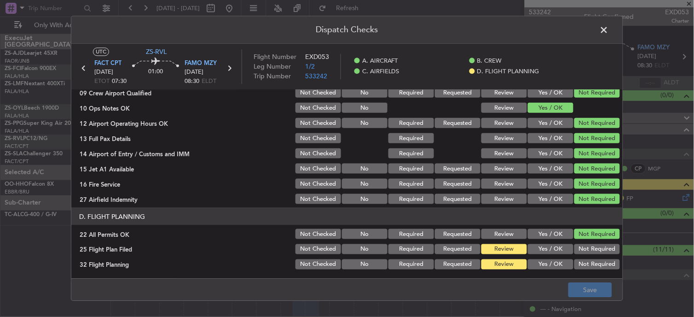
click at [609, 24] on span at bounding box center [609, 32] width 0 height 18
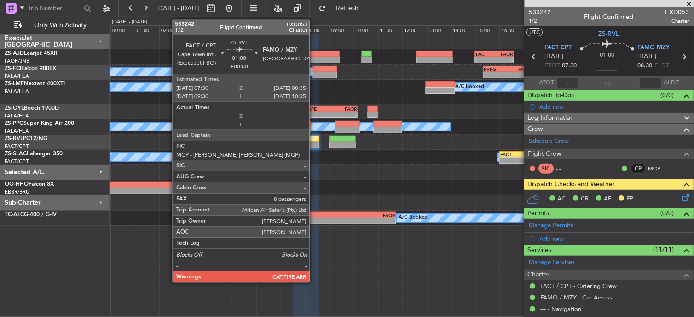
click at [314, 139] on div at bounding box center [306, 139] width 27 height 6
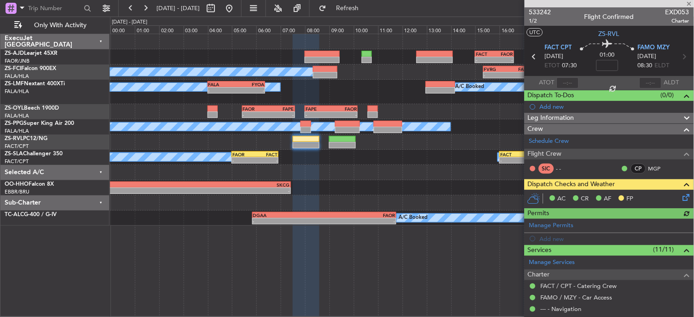
click at [668, 197] on div "AC CR AF FP" at bounding box center [613, 199] width 135 height 14
click at [681, 195] on icon at bounding box center [684, 195] width 7 height 7
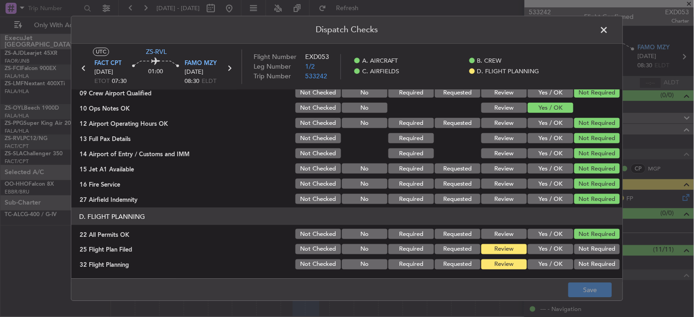
click at [544, 254] on button "Yes / OK" at bounding box center [551, 249] width 46 height 10
click at [544, 255] on section "D. FLIGHT PLANNING 22 All Permits OK Not Checked No Required Requested Review Y…" at bounding box center [346, 238] width 551 height 63
click at [550, 274] on main "UTC ZS-RVL FACT CPT 14/10/2025 ETOT 07:30 01:00 FAMO MZY 14/10/2025 08:30 ELDT …" at bounding box center [346, 163] width 551 height 238
click at [549, 258] on div "Yes / OK" at bounding box center [549, 264] width 46 height 13
click at [555, 265] on button "Yes / OK" at bounding box center [551, 264] width 46 height 10
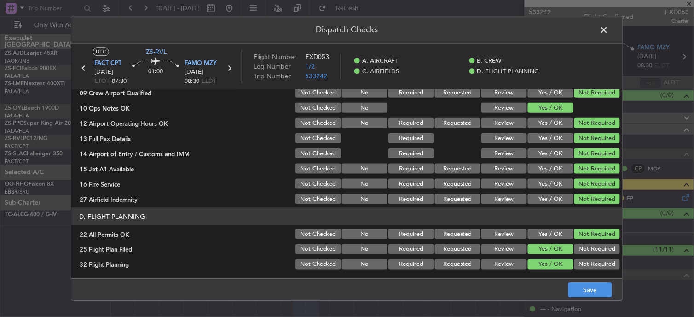
click at [609, 30] on span at bounding box center [609, 32] width 0 height 18
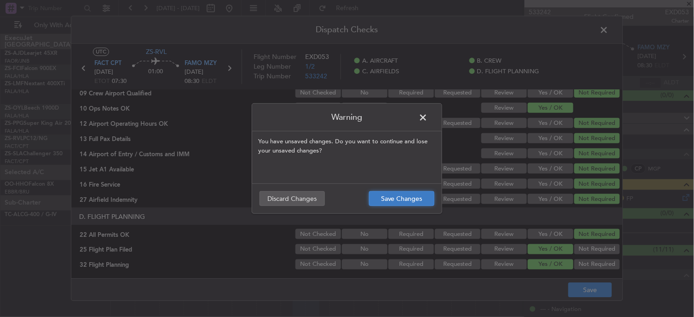
click at [398, 194] on button "Save Changes" at bounding box center [401, 198] width 65 height 15
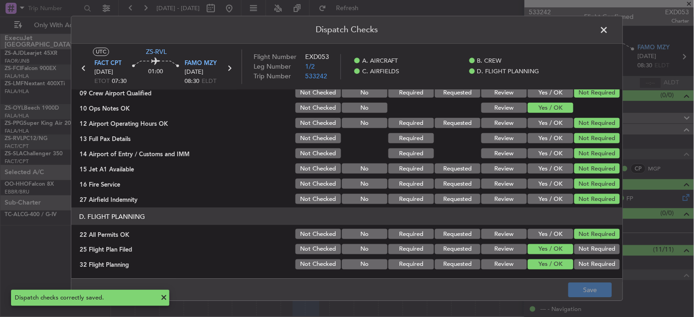
click at [609, 29] on span at bounding box center [609, 32] width 0 height 18
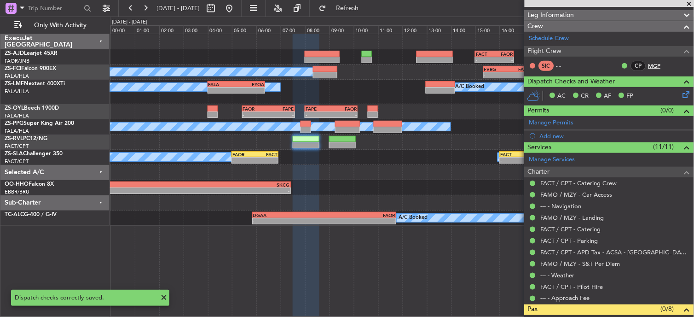
scroll to position [0, 0]
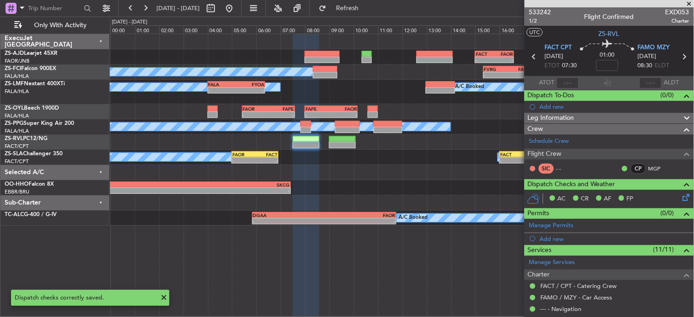
click at [687, 3] on span at bounding box center [689, 4] width 9 height 8
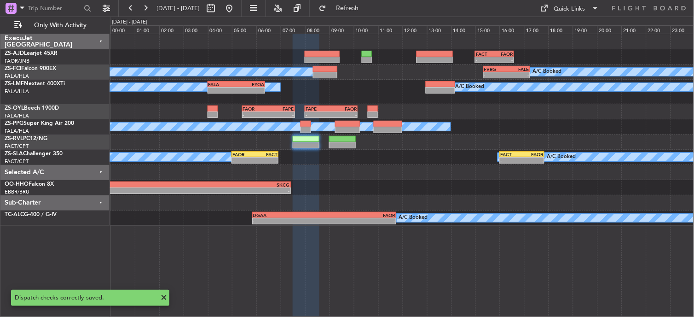
type input "0"
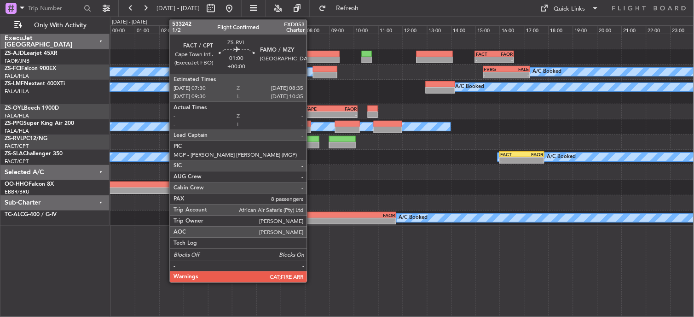
click at [311, 142] on div at bounding box center [306, 145] width 27 height 6
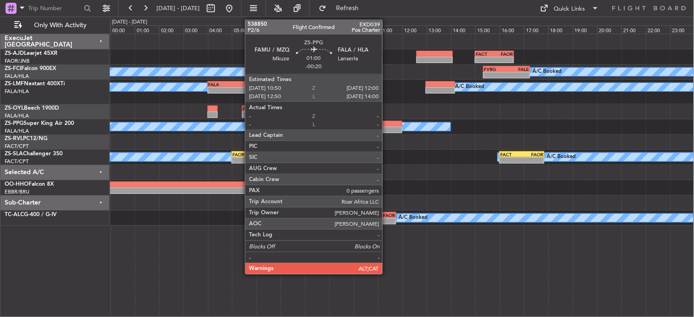
click at [387, 124] on div at bounding box center [388, 124] width 29 height 6
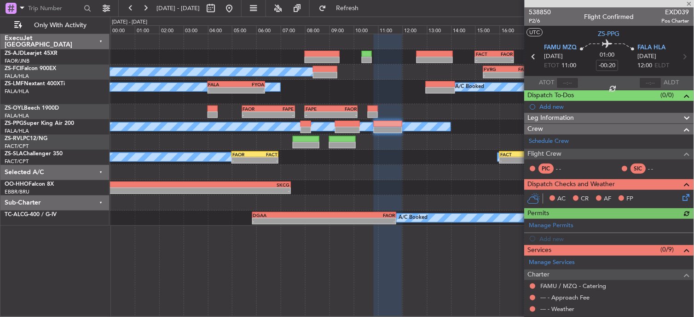
scroll to position [92, 0]
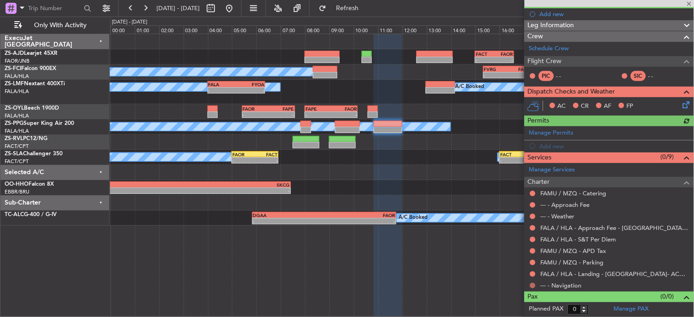
click at [532, 285] on button at bounding box center [533, 285] width 6 height 6
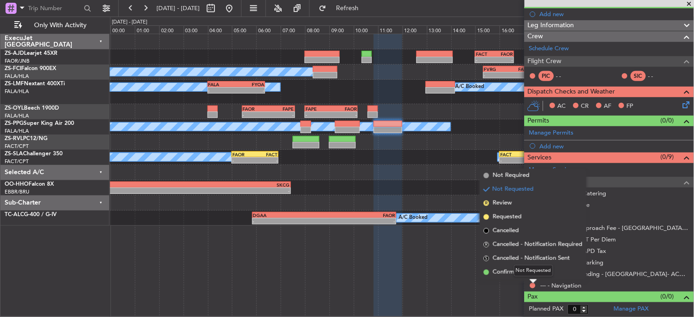
click at [527, 274] on div "Not Requested" at bounding box center [533, 271] width 39 height 12
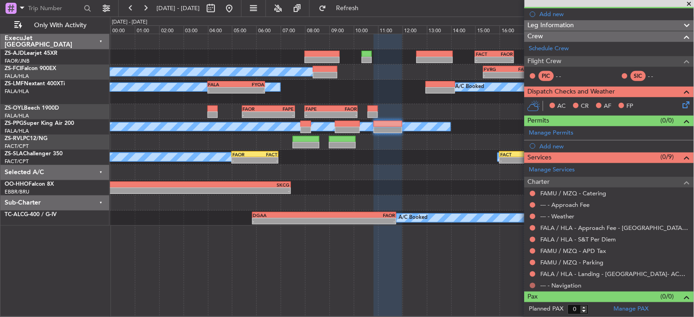
click at [535, 283] on button at bounding box center [533, 285] width 6 height 6
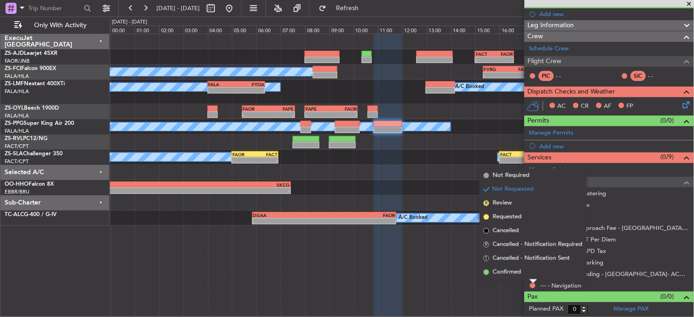
click at [489, 269] on li "Confirmed" at bounding box center [533, 272] width 106 height 14
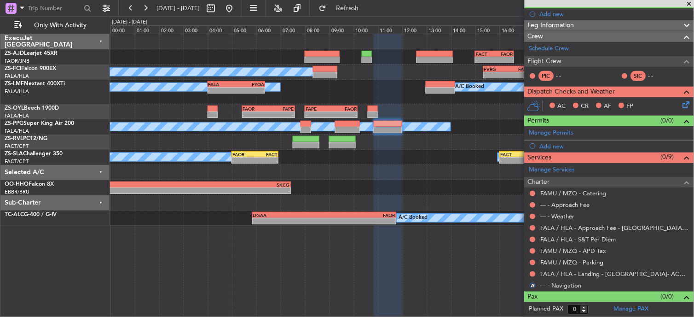
click at [530, 275] on div at bounding box center [532, 273] width 7 height 7
click at [530, 274] on div at bounding box center [532, 273] width 7 height 7
drag, startPoint x: 530, startPoint y: 274, endPoint x: 535, endPoint y: 273, distance: 4.8
click at [535, 273] on button at bounding box center [533, 274] width 6 height 6
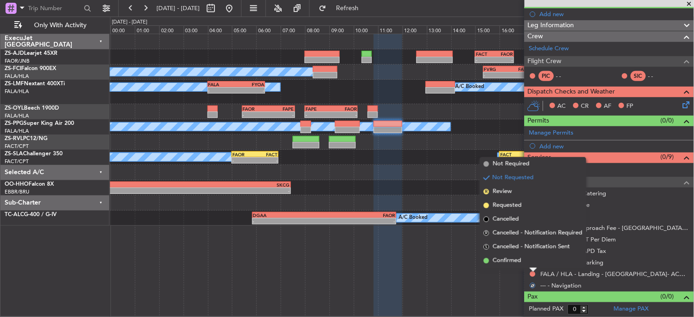
click at [521, 258] on span "Confirmed" at bounding box center [507, 260] width 29 height 9
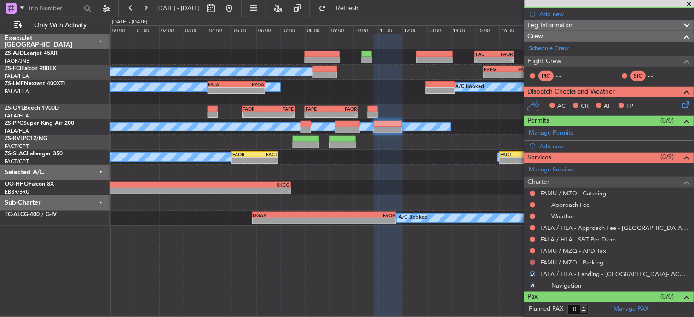
click at [533, 261] on button at bounding box center [533, 262] width 6 height 6
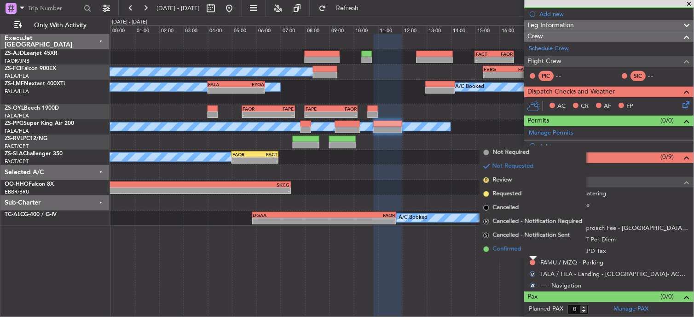
click at [531, 252] on li "Confirmed" at bounding box center [533, 249] width 106 height 14
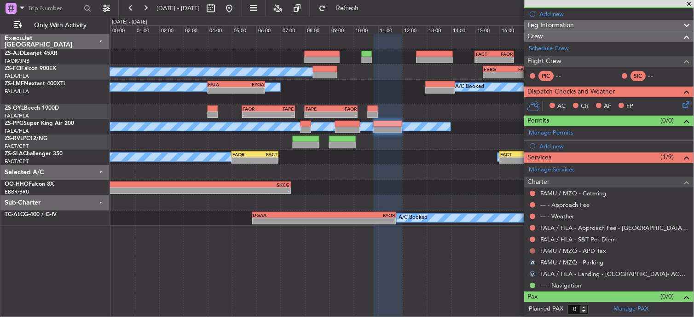
click at [532, 250] on button at bounding box center [533, 251] width 6 height 6
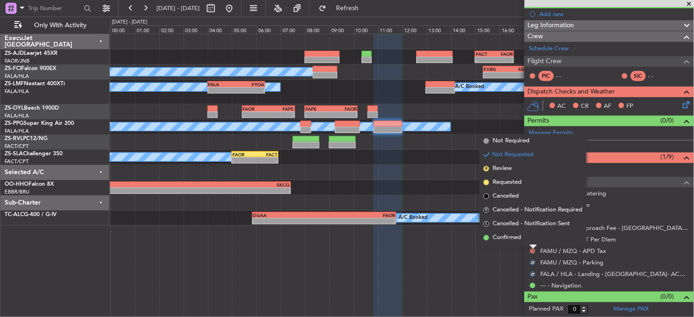
click at [530, 235] on li "Confirmed" at bounding box center [533, 238] width 106 height 14
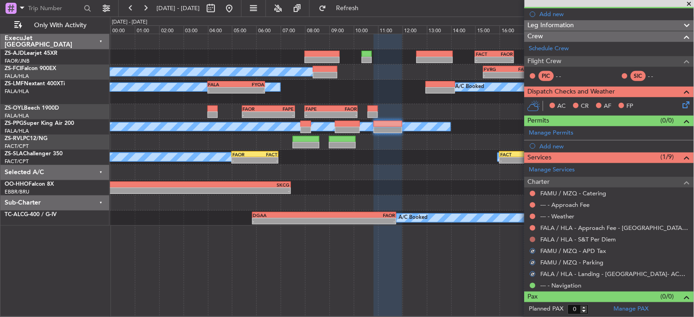
click at [534, 238] on button at bounding box center [533, 239] width 6 height 6
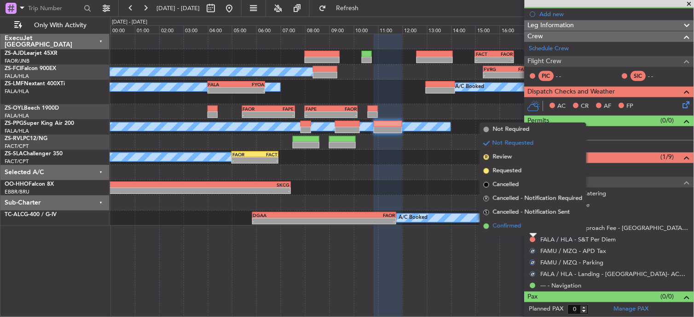
click at [532, 228] on li "Confirmed" at bounding box center [533, 226] width 106 height 14
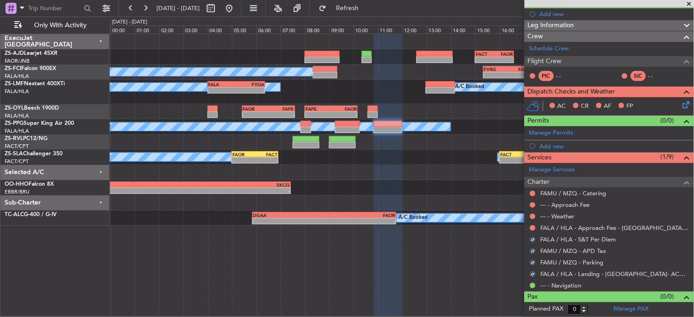
click at [532, 228] on button at bounding box center [533, 228] width 6 height 6
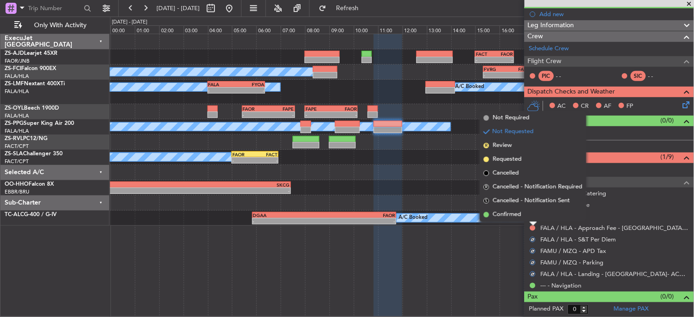
drag, startPoint x: 532, startPoint y: 228, endPoint x: 531, endPoint y: 218, distance: 10.2
click at [532, 219] on li "Confirmed" at bounding box center [533, 214] width 106 height 14
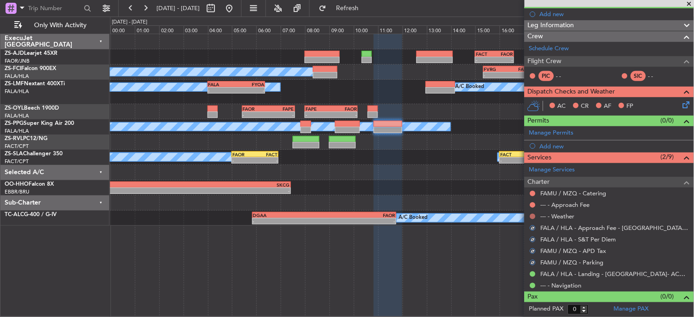
click at [534, 215] on button at bounding box center [533, 216] width 6 height 6
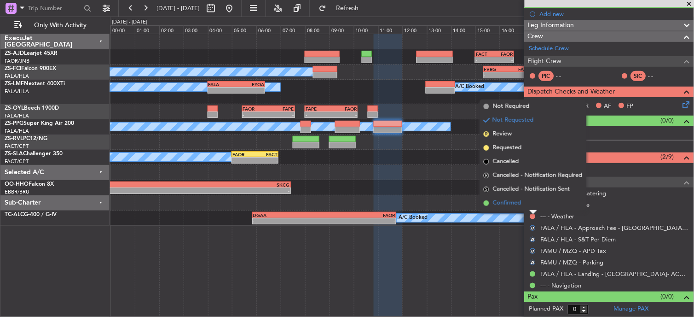
click at [525, 206] on li "Confirmed" at bounding box center [533, 203] width 106 height 14
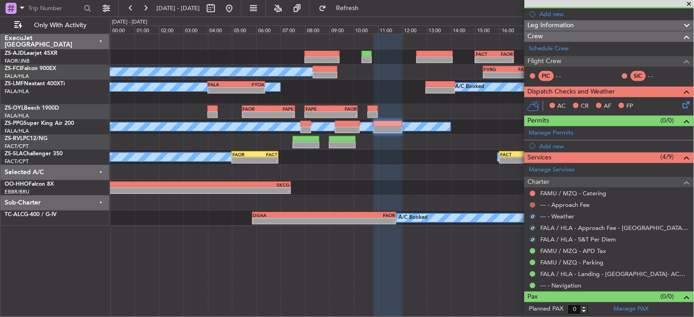
click at [533, 205] on button at bounding box center [533, 205] width 6 height 6
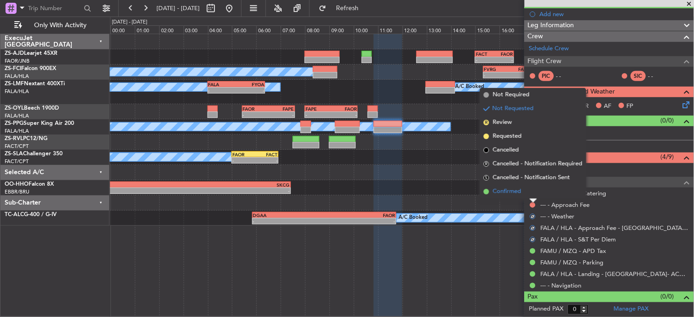
click at [519, 194] on span "Confirmed" at bounding box center [507, 191] width 29 height 9
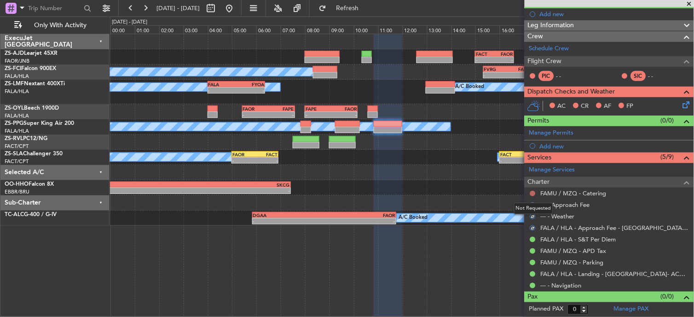
click at [535, 194] on button at bounding box center [533, 193] width 6 height 6
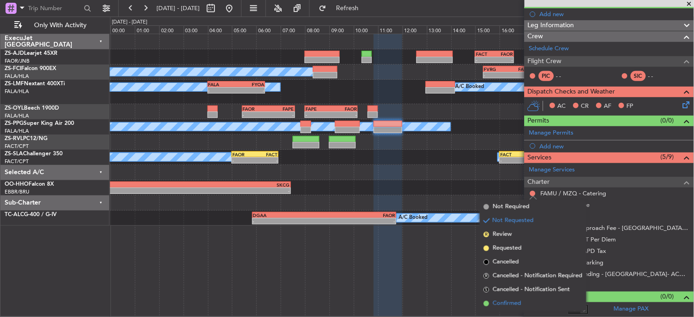
click at [513, 302] on span "Confirmed" at bounding box center [507, 303] width 29 height 9
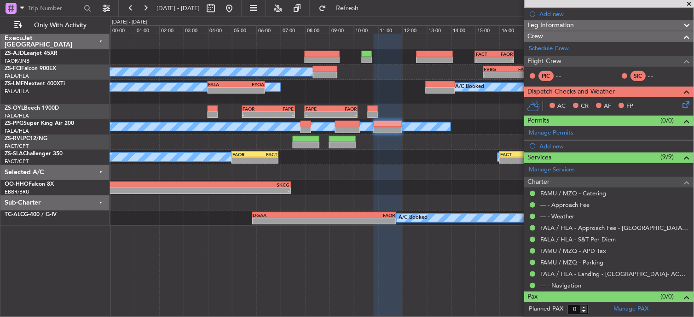
click at [681, 107] on icon at bounding box center [684, 102] width 7 height 7
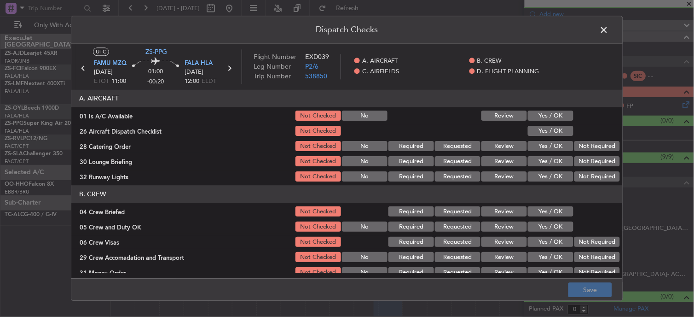
click at [560, 117] on button "Yes / OK" at bounding box center [551, 116] width 46 height 10
click at [562, 137] on div "Yes / OK" at bounding box center [549, 131] width 46 height 13
click at [563, 135] on button "Yes / OK" at bounding box center [551, 131] width 46 height 10
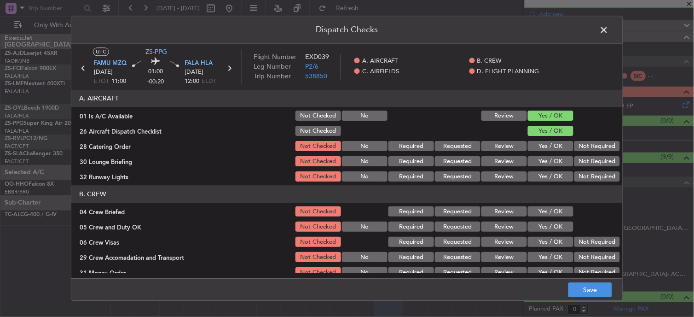
drag, startPoint x: 576, startPoint y: 139, endPoint x: 586, endPoint y: 150, distance: 14.6
click at [580, 142] on div "Not Required" at bounding box center [596, 146] width 46 height 13
click at [587, 151] on div "Not Required" at bounding box center [596, 146] width 46 height 13
click at [587, 153] on section "A. AIRCRAFT 01 Is A/C Available Not Checked No Review Yes / OK 26 Aircraft Disp…" at bounding box center [346, 136] width 551 height 93
drag, startPoint x: 585, startPoint y: 144, endPoint x: 586, endPoint y: 148, distance: 4.8
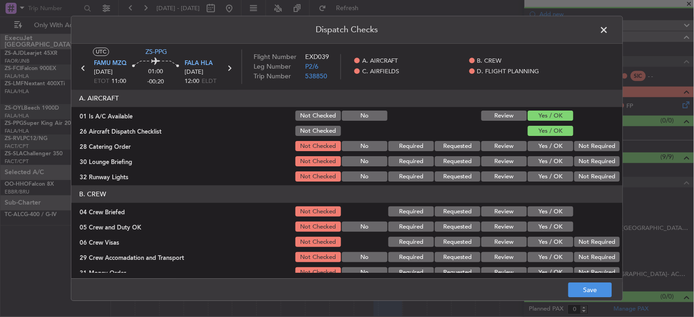
click at [585, 144] on button "Not Required" at bounding box center [597, 146] width 46 height 10
click at [588, 157] on div "Not Required" at bounding box center [596, 161] width 46 height 13
click at [589, 160] on button "Not Required" at bounding box center [597, 161] width 46 height 10
click at [593, 179] on button "Not Required" at bounding box center [597, 177] width 46 height 10
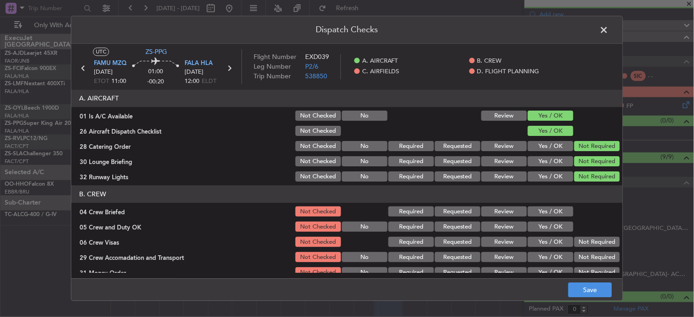
click at [593, 180] on button "Not Required" at bounding box center [597, 177] width 46 height 10
click at [535, 212] on button "Yes / OK" at bounding box center [551, 212] width 46 height 10
drag, startPoint x: 545, startPoint y: 219, endPoint x: 554, endPoint y: 226, distance: 11.7
click at [549, 222] on section "B. CREW 04 Crew Briefed Not Checked Required Requested Review Yes / OK 05 Crew …" at bounding box center [346, 239] width 551 height 109
click at [554, 227] on button "Yes / OK" at bounding box center [551, 227] width 46 height 10
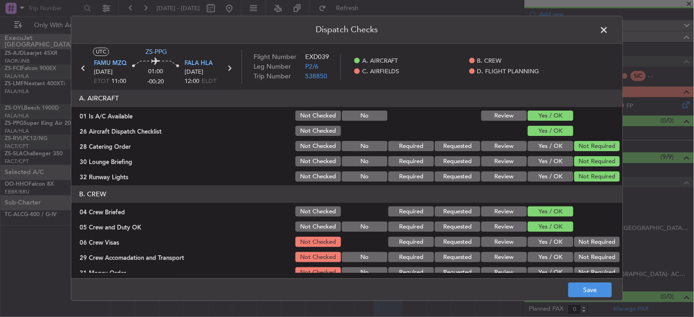
drag, startPoint x: 577, startPoint y: 240, endPoint x: 591, endPoint y: 252, distance: 18.9
click at [580, 248] on section "B. CREW 04 Crew Briefed Not Checked Required Requested Review Yes / OK 05 Crew …" at bounding box center [346, 239] width 551 height 109
click at [589, 236] on div "Not Required" at bounding box center [596, 242] width 46 height 13
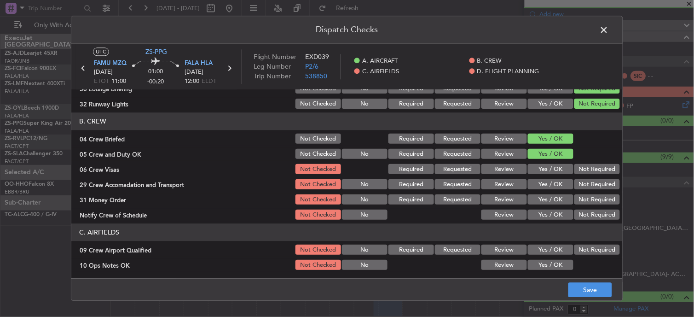
scroll to position [51, 0]
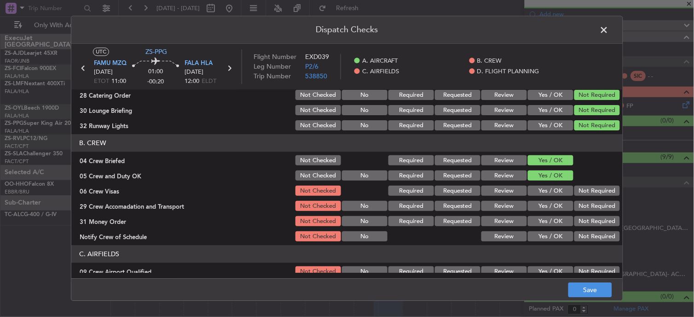
drag, startPoint x: 597, startPoint y: 187, endPoint x: 597, endPoint y: 197, distance: 10.1
click at [597, 190] on button "Not Required" at bounding box center [597, 191] width 46 height 10
click at [596, 200] on div "Not Required" at bounding box center [596, 206] width 46 height 13
click at [595, 208] on button "Not Required" at bounding box center [597, 206] width 46 height 10
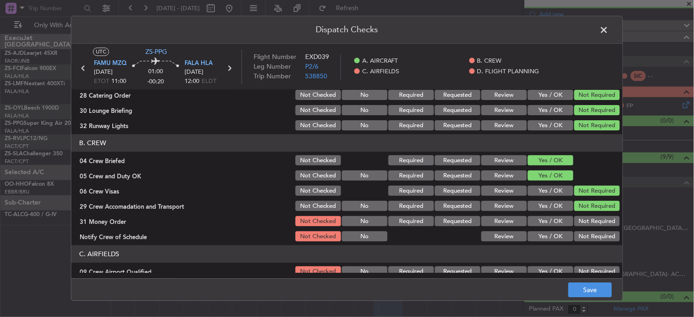
drag, startPoint x: 594, startPoint y: 209, endPoint x: 589, endPoint y: 240, distance: 31.2
click at [594, 212] on div "Not Required" at bounding box center [596, 206] width 46 height 13
click at [589, 240] on button "Not Required" at bounding box center [597, 236] width 46 height 10
click at [594, 218] on button "Not Required" at bounding box center [597, 221] width 46 height 10
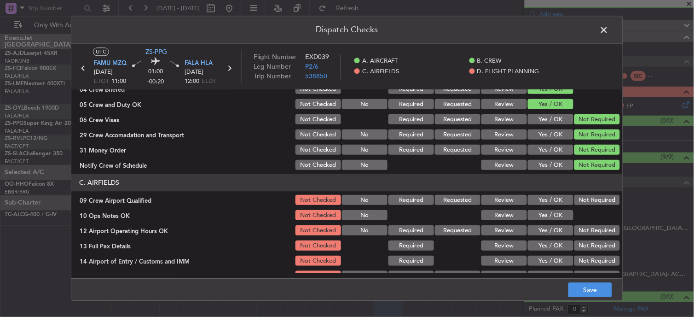
scroll to position [204, 0]
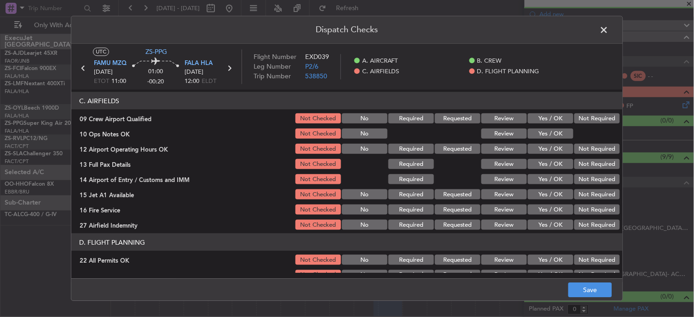
drag, startPoint x: 591, startPoint y: 111, endPoint x: 594, endPoint y: 117, distance: 6.4
click at [592, 112] on div "Not Required" at bounding box center [596, 118] width 46 height 13
click at [592, 120] on button "Not Required" at bounding box center [597, 118] width 46 height 10
click at [545, 132] on button "Yes / OK" at bounding box center [551, 133] width 46 height 10
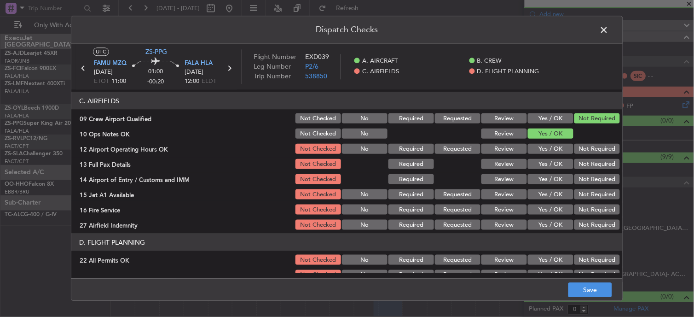
click at [595, 147] on button "Not Required" at bounding box center [597, 149] width 46 height 10
click at [600, 162] on button "Not Required" at bounding box center [597, 164] width 46 height 10
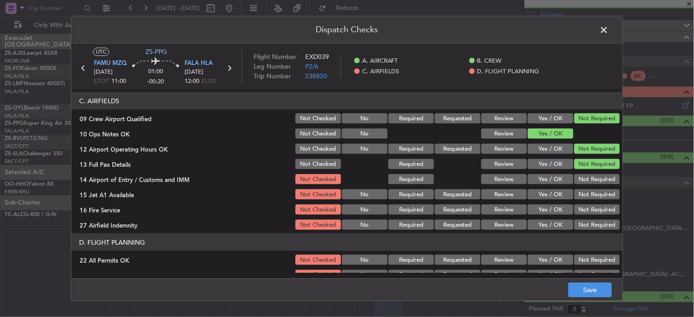
click at [602, 178] on button "Not Required" at bounding box center [597, 179] width 46 height 10
click at [601, 198] on button "Not Required" at bounding box center [597, 194] width 46 height 10
click at [602, 215] on div "Not Required" at bounding box center [596, 209] width 46 height 13
click at [597, 204] on button "Not Required" at bounding box center [597, 209] width 46 height 10
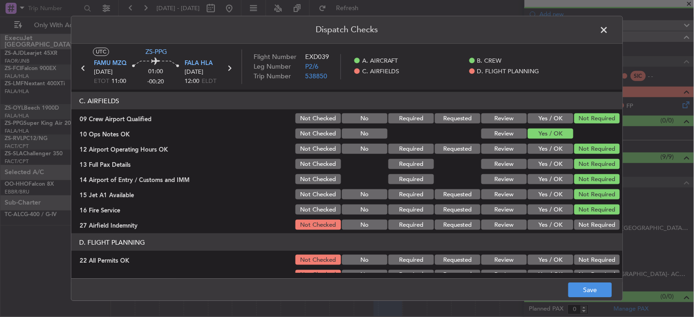
drag, startPoint x: 602, startPoint y: 228, endPoint x: 594, endPoint y: 219, distance: 12.7
click at [599, 228] on button "Not Required" at bounding box center [597, 224] width 46 height 10
click at [593, 217] on section "C. AIRFIELDS 09 Crew Airport Qualified Not Checked No Required Requested Review…" at bounding box center [346, 161] width 551 height 139
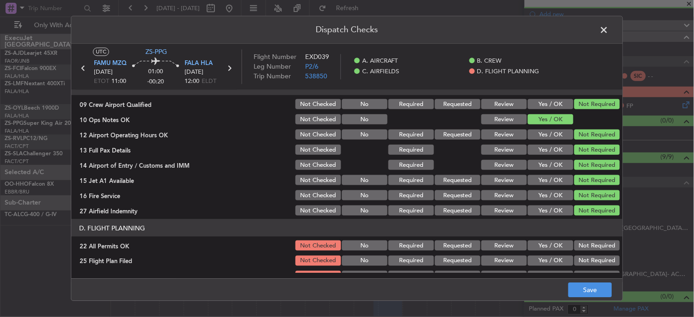
scroll to position [230, 0]
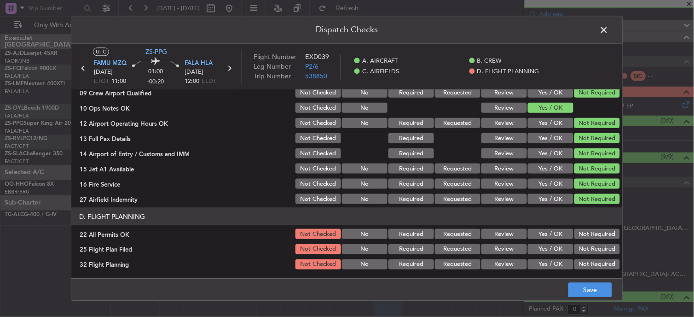
click at [591, 234] on button "Not Required" at bounding box center [597, 234] width 46 height 10
click at [501, 247] on button "Review" at bounding box center [504, 249] width 46 height 10
drag, startPoint x: 502, startPoint y: 256, endPoint x: 512, endPoint y: 263, distance: 12.3
click at [502, 258] on section "D. FLIGHT PLANNING 22 All Permits OK Not Checked No Required Requested Review Y…" at bounding box center [346, 238] width 551 height 63
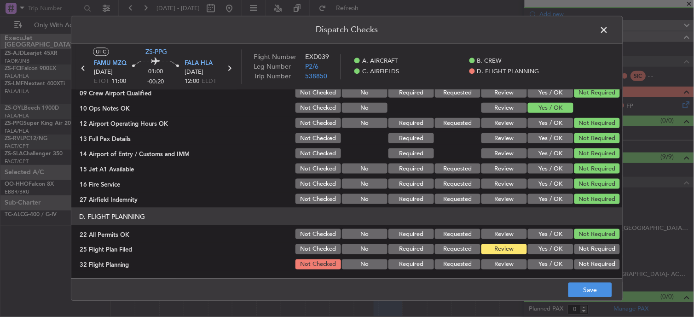
click at [510, 260] on button "Review" at bounding box center [504, 264] width 46 height 10
click at [590, 287] on button "Save" at bounding box center [590, 289] width 44 height 15
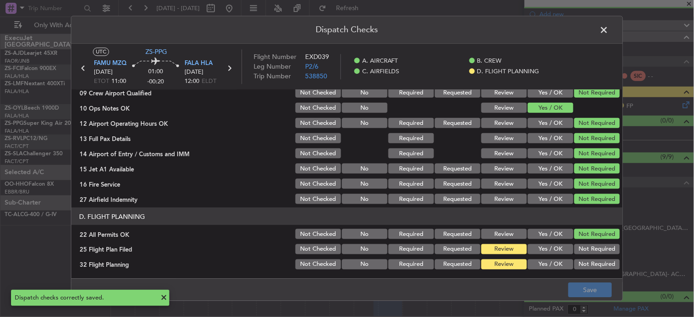
click at [609, 29] on span at bounding box center [609, 32] width 0 height 18
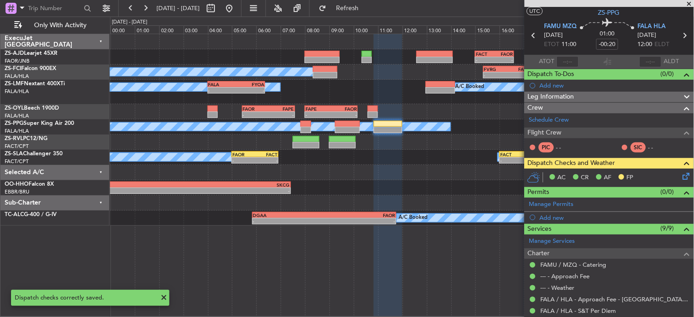
scroll to position [0, 0]
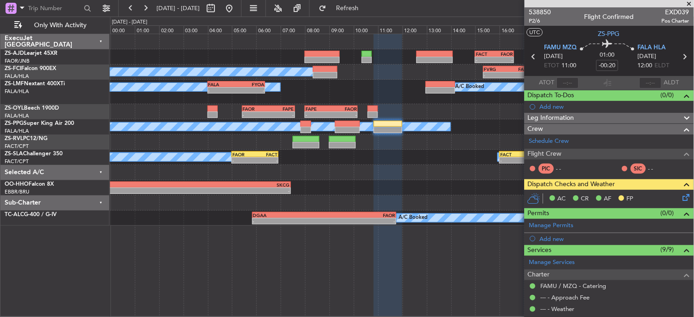
click at [530, 57] on icon at bounding box center [534, 57] width 12 height 12
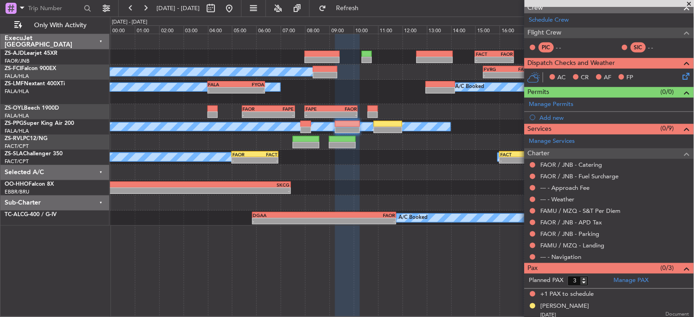
scroll to position [145, 0]
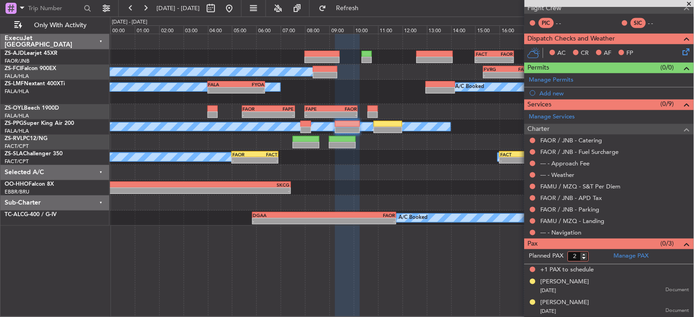
type input "2"
click at [586, 258] on input "2" at bounding box center [578, 256] width 21 height 10
click at [595, 254] on form "Planned PAX 2" at bounding box center [566, 256] width 85 height 15
click at [532, 232] on button at bounding box center [533, 233] width 6 height 6
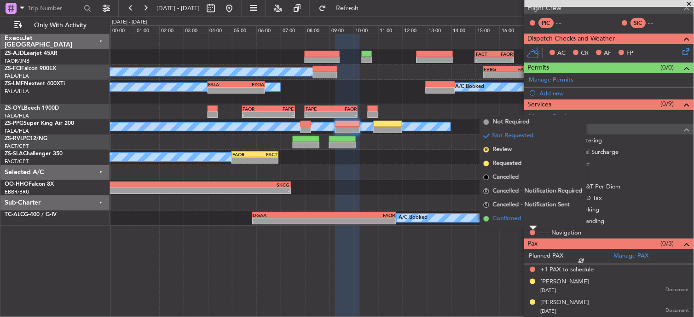
click at [517, 218] on span "Confirmed" at bounding box center [507, 218] width 29 height 9
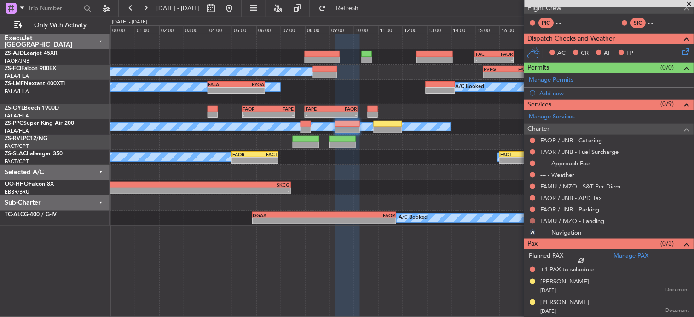
click at [535, 222] on button at bounding box center [533, 221] width 6 height 6
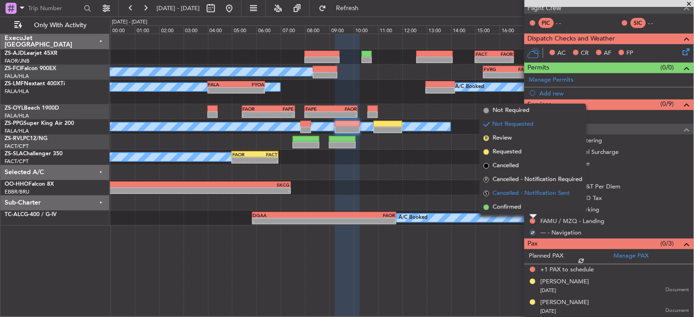
scroll to position [134, 0]
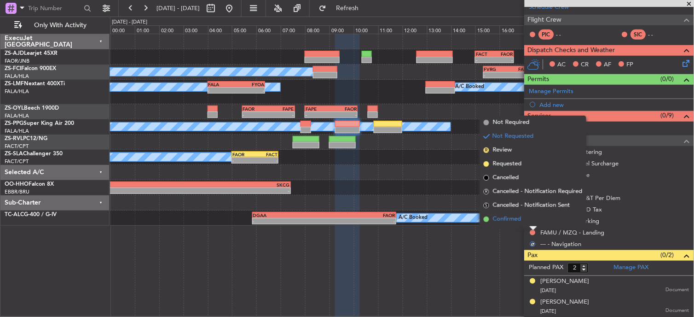
click at [528, 219] on li "Confirmed" at bounding box center [533, 219] width 106 height 14
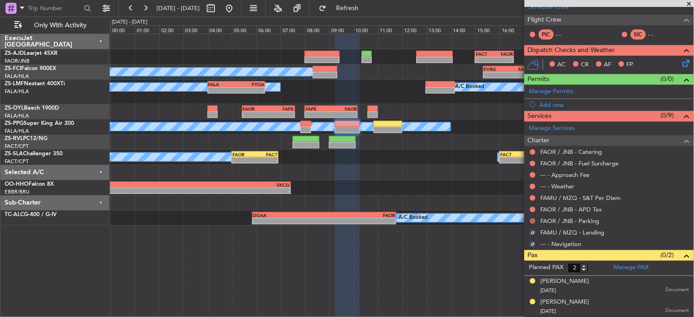
click at [534, 221] on button at bounding box center [533, 221] width 6 height 6
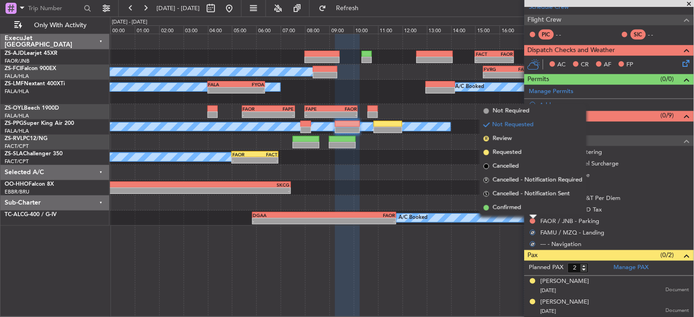
click at [530, 206] on li "Confirmed" at bounding box center [533, 208] width 106 height 14
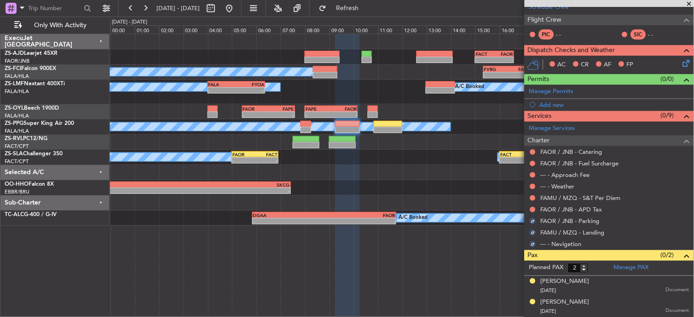
click at [530, 207] on div at bounding box center [532, 209] width 7 height 7
click at [534, 207] on button at bounding box center [533, 210] width 6 height 6
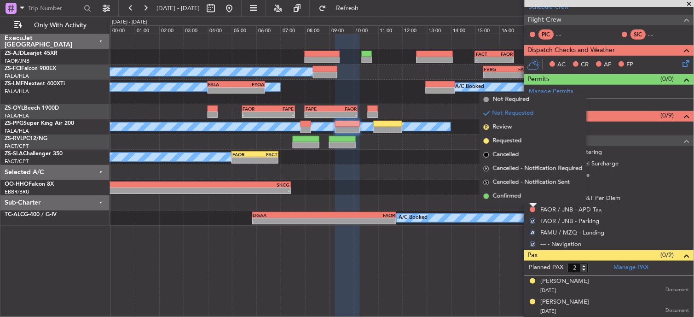
click at [534, 196] on li "Confirmed" at bounding box center [533, 196] width 106 height 14
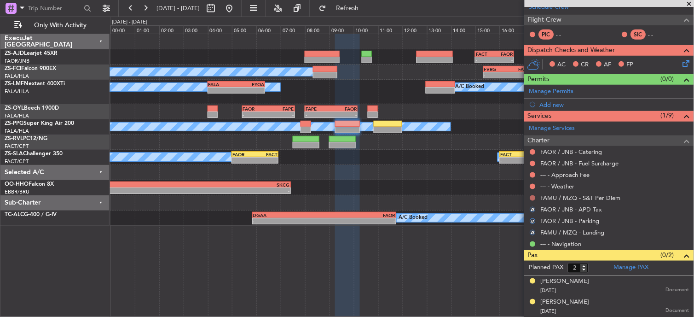
click at [534, 198] on button at bounding box center [533, 198] width 6 height 6
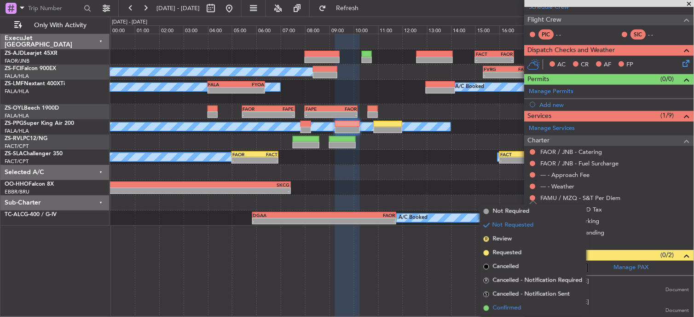
click at [516, 303] on span "Confirmed" at bounding box center [507, 307] width 29 height 9
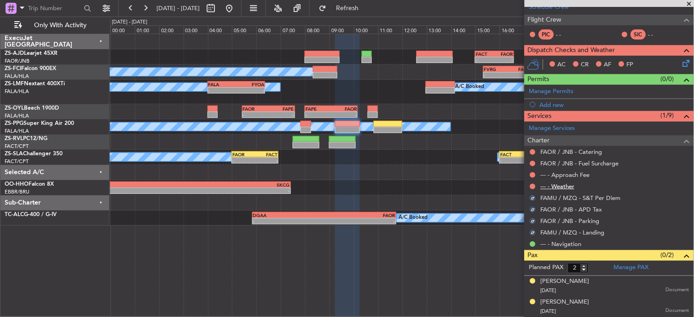
scroll to position [31, 0]
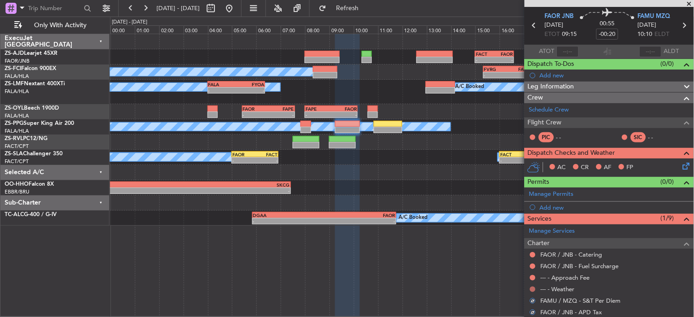
click at [534, 288] on button at bounding box center [533, 289] width 6 height 6
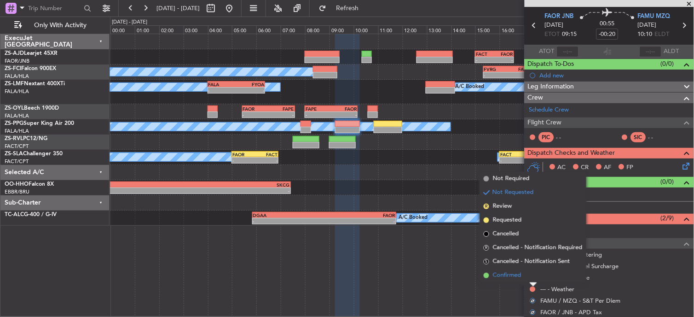
click at [504, 273] on span "Confirmed" at bounding box center [507, 275] width 29 height 9
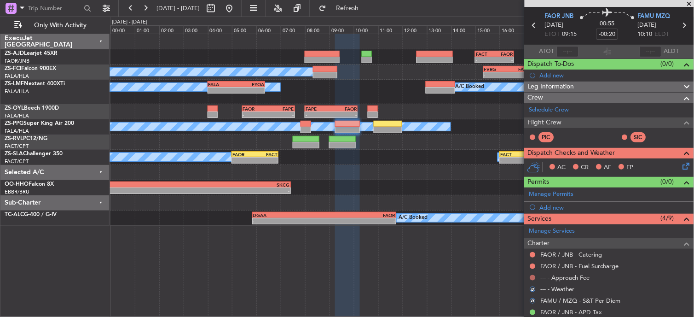
click at [533, 277] on button at bounding box center [533, 278] width 6 height 6
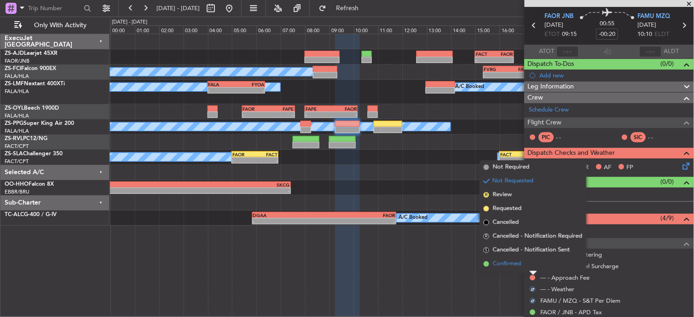
click at [517, 260] on span "Confirmed" at bounding box center [507, 263] width 29 height 9
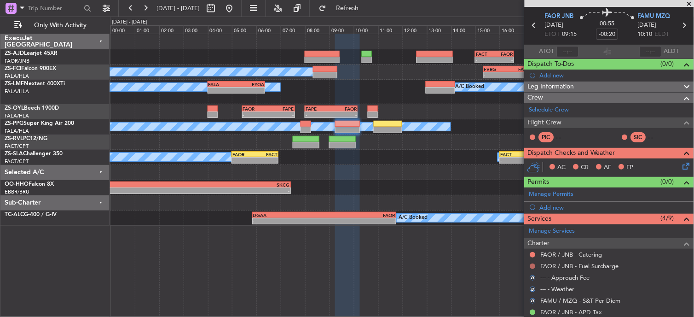
click at [533, 265] on button at bounding box center [533, 266] width 6 height 6
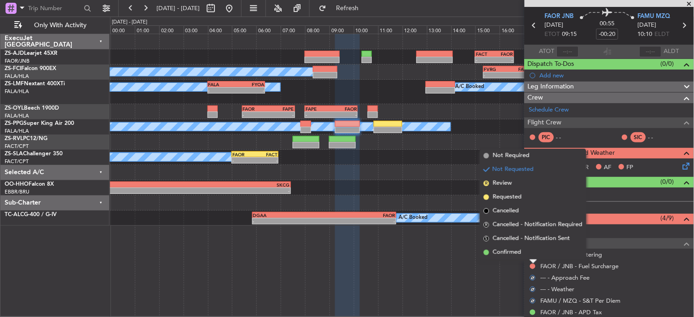
click at [533, 259] on div at bounding box center [533, 261] width 7 height 4
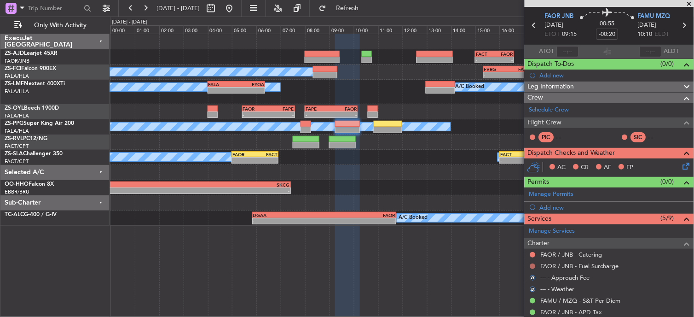
click at [534, 264] on button at bounding box center [533, 266] width 6 height 6
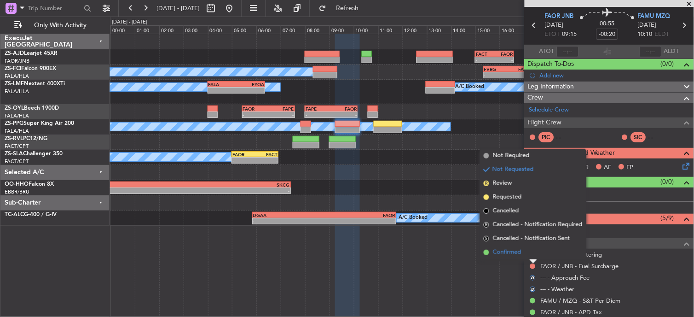
click at [521, 248] on span "Confirmed" at bounding box center [507, 252] width 29 height 9
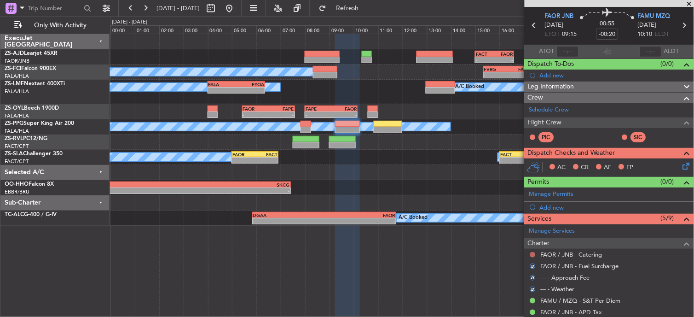
click at [534, 252] on button at bounding box center [533, 255] width 6 height 6
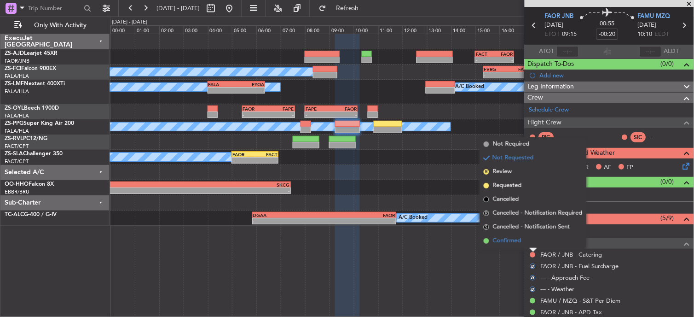
click at [525, 234] on li "Confirmed" at bounding box center [533, 241] width 106 height 14
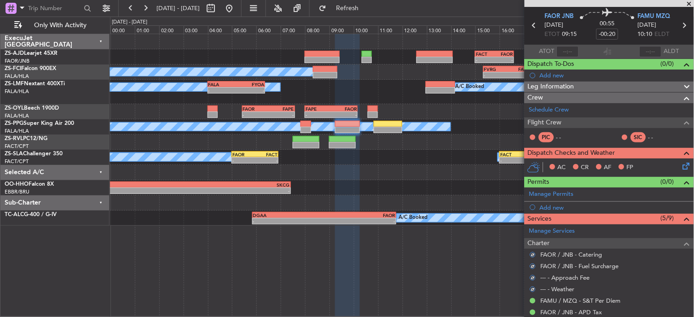
click at [681, 163] on icon at bounding box center [684, 164] width 7 height 7
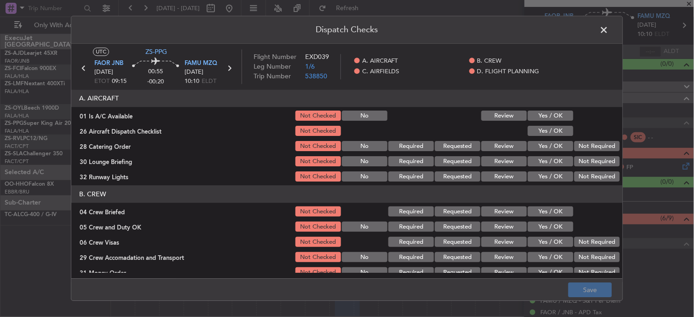
drag, startPoint x: 532, startPoint y: 113, endPoint x: 536, endPoint y: 124, distance: 11.6
click at [532, 114] on button "Yes / OK" at bounding box center [551, 116] width 46 height 10
drag, startPoint x: 536, startPoint y: 124, endPoint x: 560, endPoint y: 129, distance: 23.9
click at [537, 125] on div "Yes / OK" at bounding box center [549, 131] width 46 height 13
click at [545, 131] on button "Yes / OK" at bounding box center [551, 131] width 46 height 10
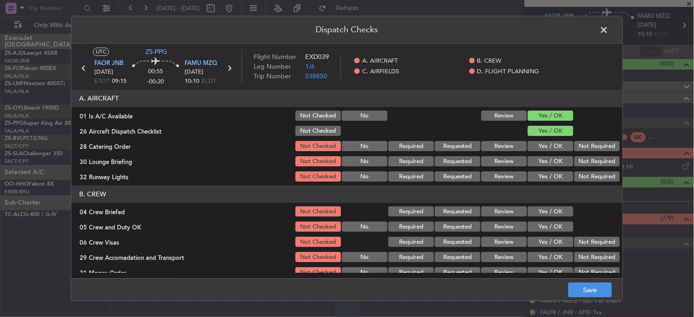
click at [576, 142] on button "Not Required" at bounding box center [597, 146] width 46 height 10
click at [588, 153] on section "A. AIRCRAFT 01 Is A/C Available Not Checked No Review Yes / OK 26 Aircraft Disp…" at bounding box center [346, 136] width 551 height 93
click at [582, 158] on button "Not Required" at bounding box center [597, 161] width 46 height 10
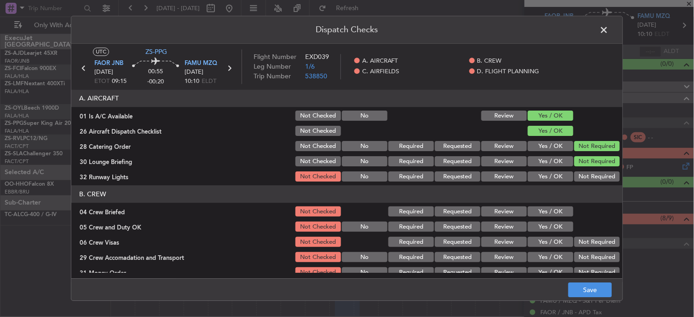
click at [584, 172] on section "A. AIRCRAFT 01 Is A/C Available Not Checked No Review Yes / OK 26 Aircraft Disp…" at bounding box center [346, 136] width 551 height 93
click at [584, 175] on button "Not Required" at bounding box center [597, 177] width 46 height 10
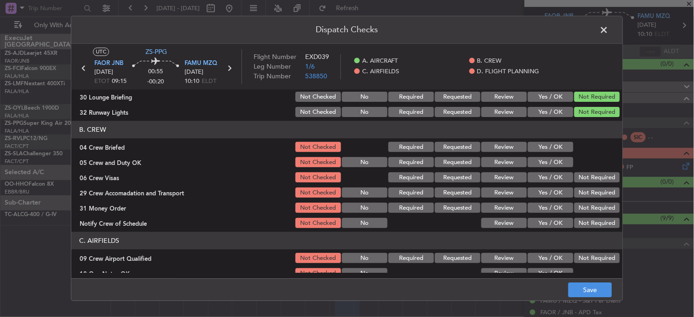
scroll to position [102, 0]
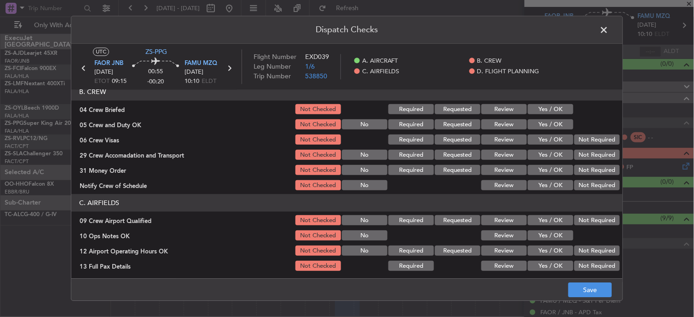
click at [543, 113] on button "Yes / OK" at bounding box center [551, 109] width 46 height 10
click at [542, 127] on button "Yes / OK" at bounding box center [551, 125] width 46 height 10
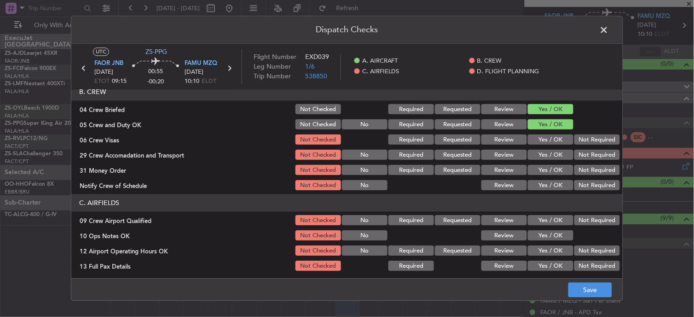
click at [589, 138] on button "Not Required" at bounding box center [597, 140] width 46 height 10
click at [590, 160] on div "Not Required" at bounding box center [596, 155] width 46 height 13
click at [589, 164] on div "Not Required" at bounding box center [596, 170] width 46 height 13
click at [583, 153] on button "Not Required" at bounding box center [597, 155] width 46 height 10
click at [583, 167] on button "Not Required" at bounding box center [597, 170] width 46 height 10
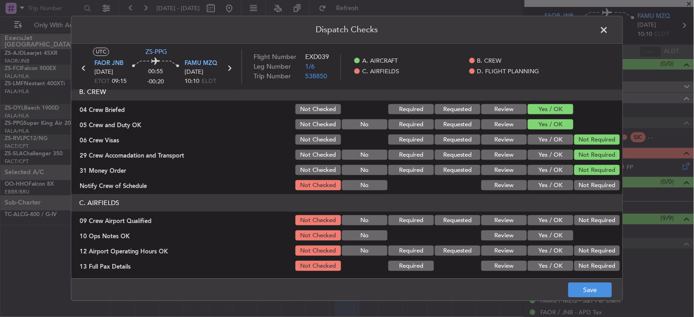
click at [583, 169] on button "Not Required" at bounding box center [597, 170] width 46 height 10
click at [582, 177] on section "B. CREW 04 Crew Briefed Not Checked Required Requested Review Yes / OK 05 Crew …" at bounding box center [346, 137] width 551 height 109
click at [582, 180] on button "Not Required" at bounding box center [597, 185] width 46 height 10
click at [585, 217] on button "Not Required" at bounding box center [597, 220] width 46 height 10
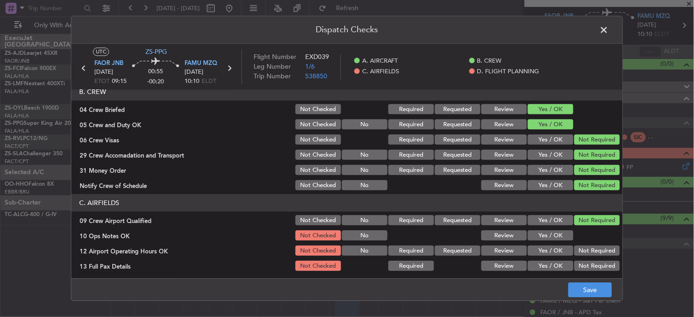
click at [528, 231] on button "Yes / OK" at bounding box center [551, 236] width 46 height 10
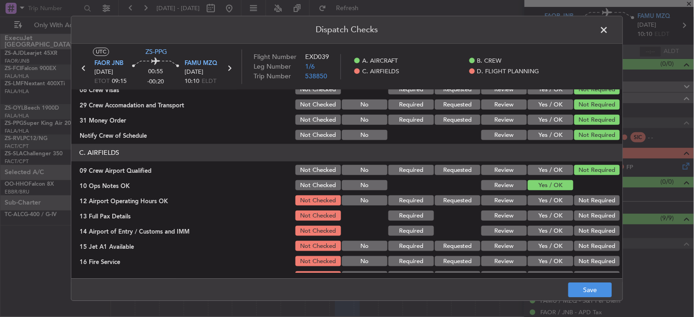
scroll to position [230, 0]
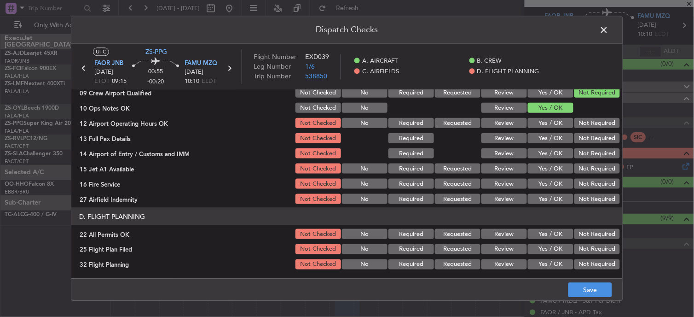
click at [591, 121] on button "Not Required" at bounding box center [597, 123] width 46 height 10
click at [582, 150] on button "Not Required" at bounding box center [597, 153] width 46 height 10
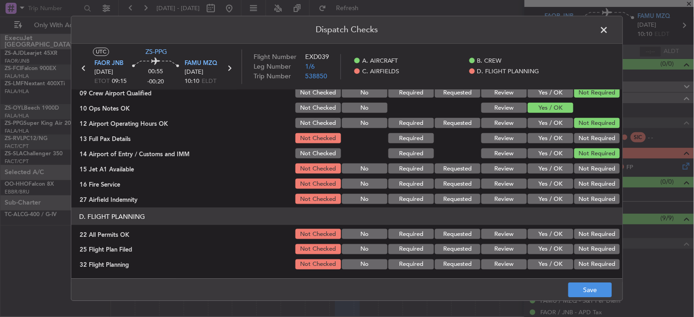
click at [576, 134] on button "Not Required" at bounding box center [597, 138] width 46 height 10
drag, startPoint x: 585, startPoint y: 161, endPoint x: 586, endPoint y: 167, distance: 6.5
click at [585, 162] on section "C. AIRFIELDS 09 Crew Airport Qualified Not Checked No Required Requested Review…" at bounding box center [346, 135] width 551 height 139
click at [586, 169] on button "Not Required" at bounding box center [597, 168] width 46 height 10
click at [586, 174] on div "Not Required" at bounding box center [596, 168] width 46 height 13
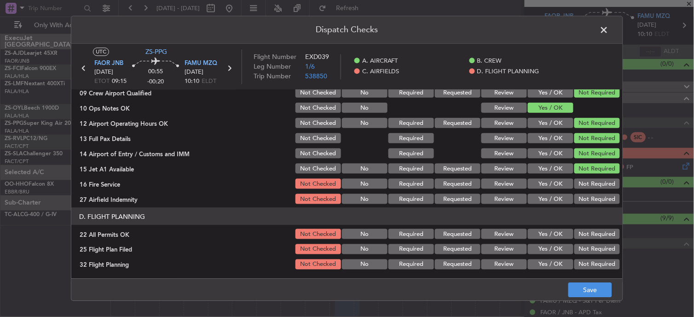
click at [587, 186] on button "Not Required" at bounding box center [597, 184] width 46 height 10
drag, startPoint x: 586, startPoint y: 187, endPoint x: 586, endPoint y: 193, distance: 6.0
click at [586, 191] on section "C. AIRFIELDS 09 Crew Airport Qualified Not Checked No Required Requested Review…" at bounding box center [346, 135] width 551 height 139
click at [586, 199] on button "Not Required" at bounding box center [597, 199] width 46 height 10
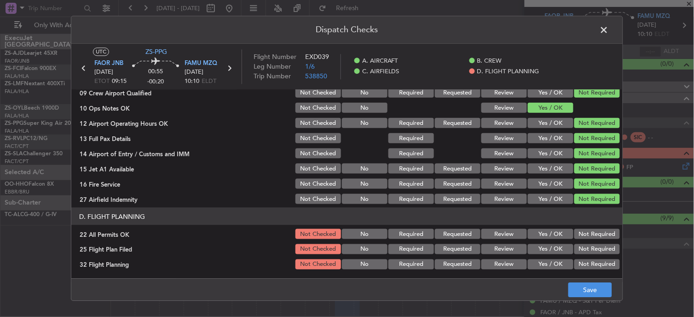
click at [583, 231] on button "Not Required" at bounding box center [597, 234] width 46 height 10
click at [517, 244] on button "Review" at bounding box center [504, 249] width 46 height 10
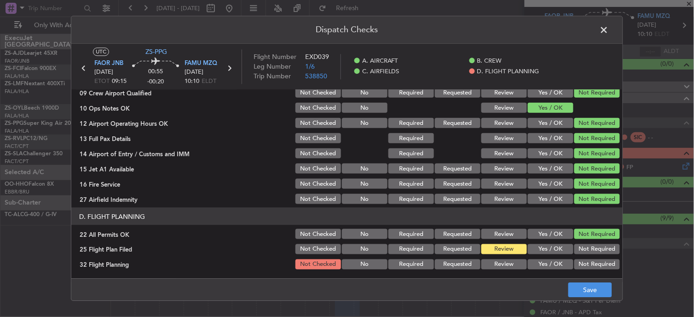
click at [503, 267] on button "Review" at bounding box center [504, 264] width 46 height 10
click at [609, 27] on span at bounding box center [609, 32] width 0 height 18
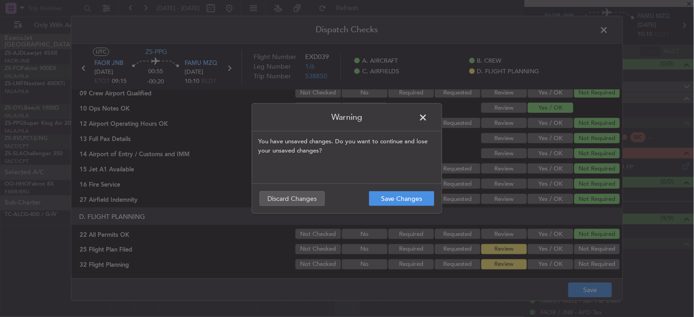
click at [378, 210] on footer "Save Changes Discard Changes" at bounding box center [347, 198] width 190 height 30
click at [378, 198] on button "Save Changes" at bounding box center [401, 198] width 65 height 15
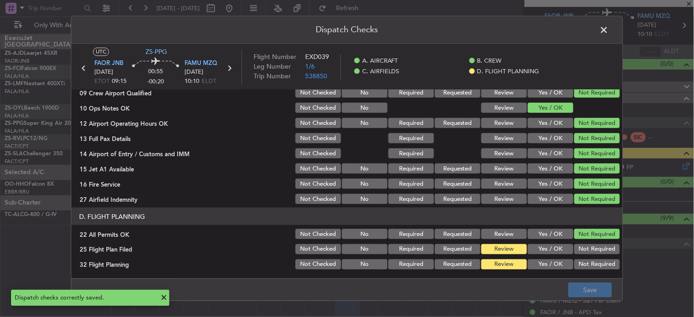
click at [609, 29] on span at bounding box center [609, 32] width 0 height 18
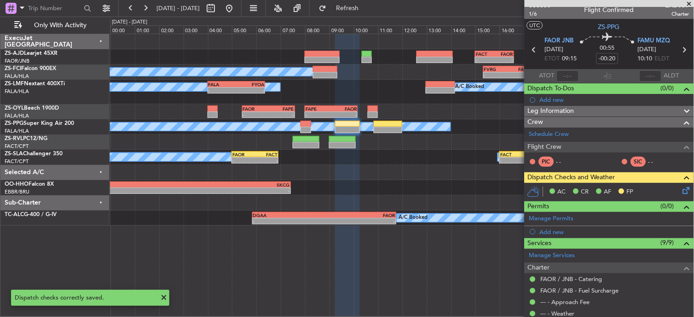
scroll to position [0, 0]
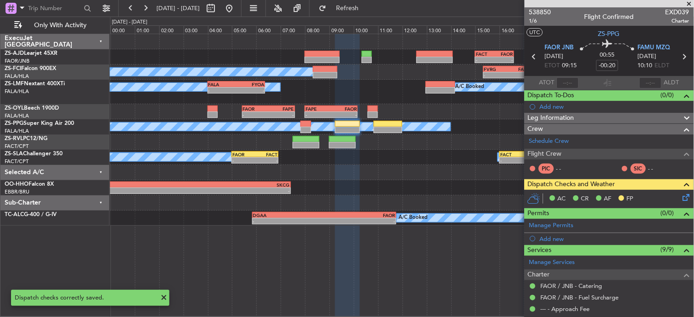
click at [531, 57] on icon at bounding box center [534, 57] width 12 height 12
type input "0"
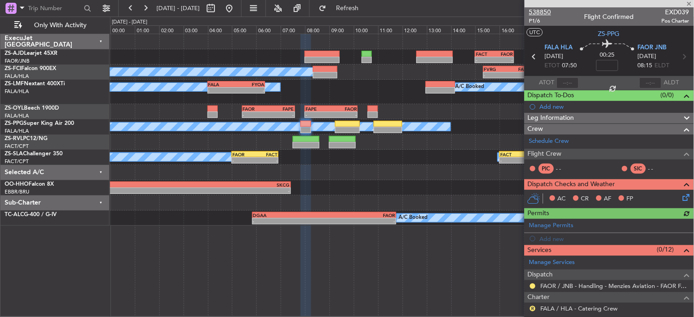
click at [543, 10] on span "538850" at bounding box center [540, 12] width 22 height 10
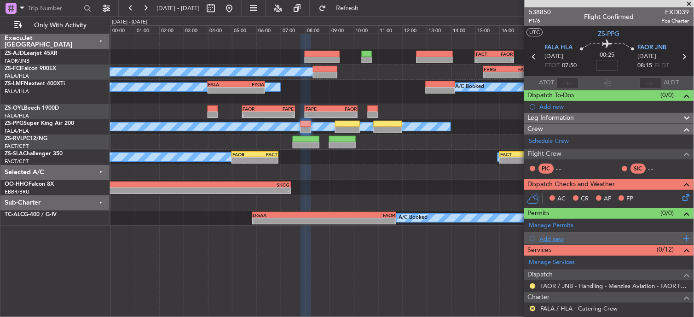
scroll to position [138, 0]
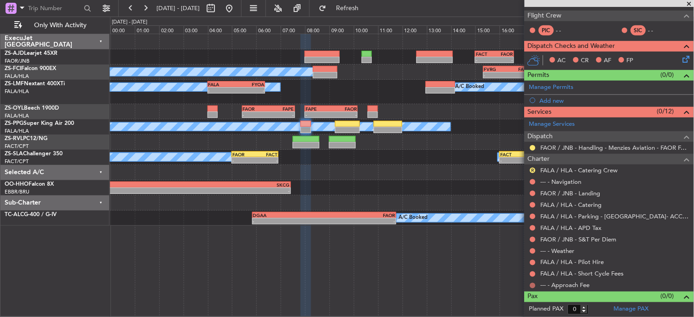
click at [532, 284] on button at bounding box center [533, 285] width 6 height 6
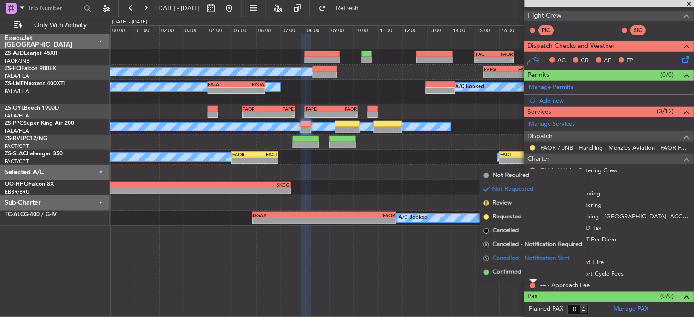
click at [494, 264] on li "S Cancelled - Notification Sent" at bounding box center [533, 258] width 106 height 14
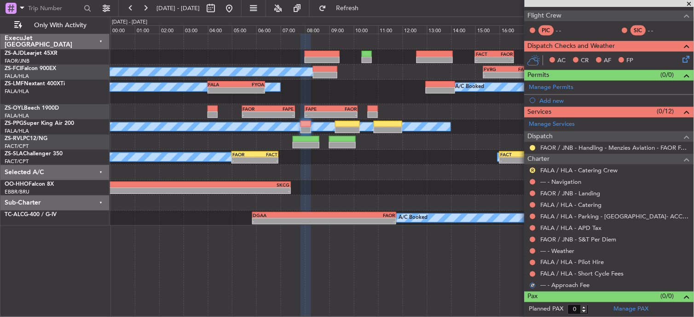
click at [528, 274] on div "FALA / HLA - Short Cycle Fees" at bounding box center [608, 274] width 169 height 12
click at [530, 274] on div at bounding box center [532, 273] width 7 height 7
click at [531, 272] on button at bounding box center [533, 274] width 6 height 6
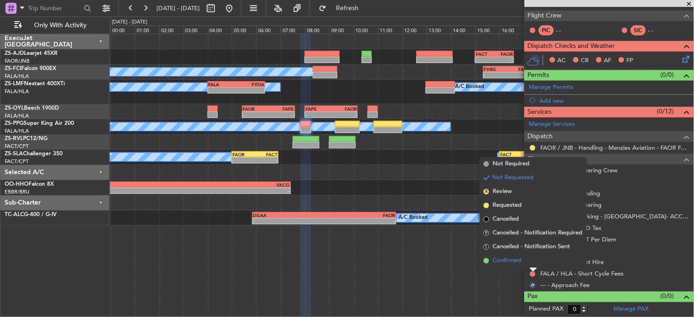
click at [534, 265] on li "Confirmed" at bounding box center [533, 261] width 106 height 14
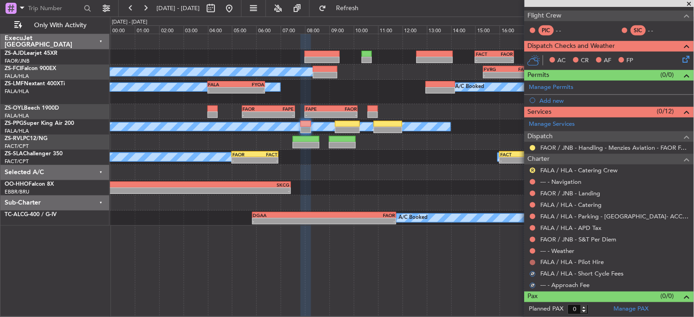
click at [535, 263] on button at bounding box center [533, 262] width 6 height 6
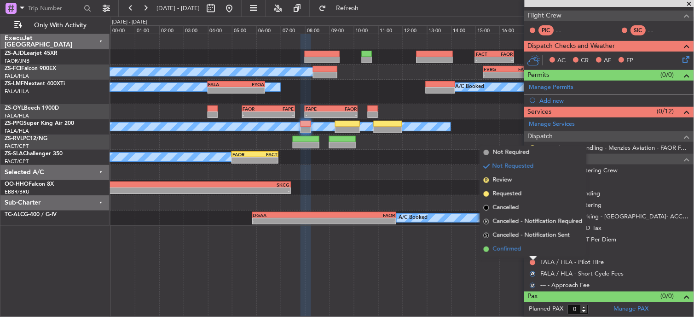
click at [534, 250] on li "Confirmed" at bounding box center [533, 249] width 106 height 14
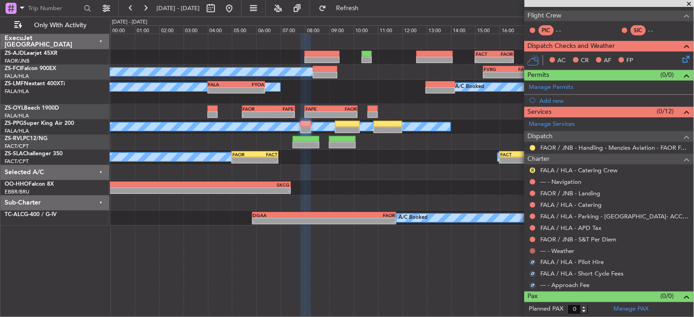
click at [534, 249] on button at bounding box center [533, 251] width 6 height 6
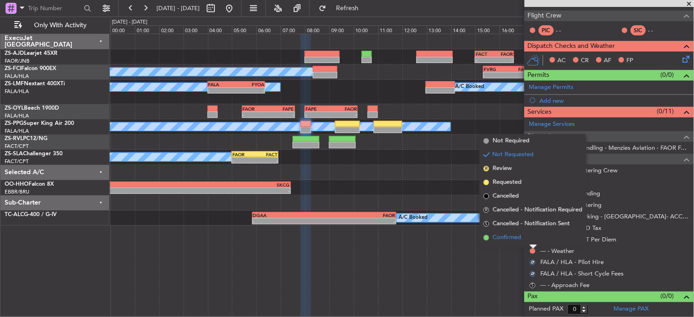
click at [534, 231] on li "Confirmed" at bounding box center [533, 238] width 106 height 14
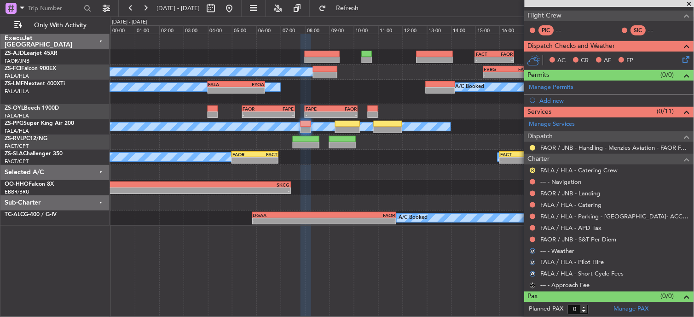
click at [534, 232] on div "FALA / HLA - APD Tax" at bounding box center [608, 228] width 169 height 12
drag, startPoint x: 534, startPoint y: 232, endPoint x: 533, endPoint y: 238, distance: 5.7
click at [534, 238] on button at bounding box center [533, 239] width 6 height 6
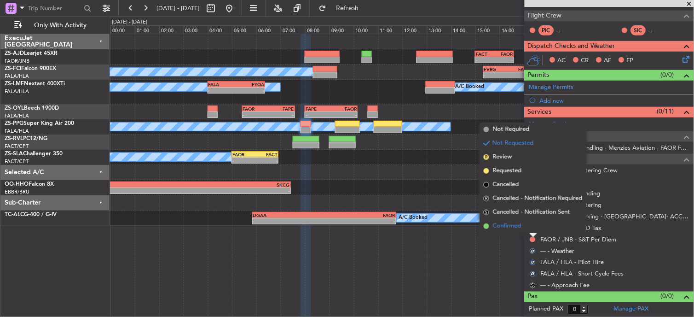
click at [530, 224] on li "Confirmed" at bounding box center [533, 226] width 106 height 14
click at [530, 224] on nimbus-traffic-light at bounding box center [532, 227] width 7 height 7
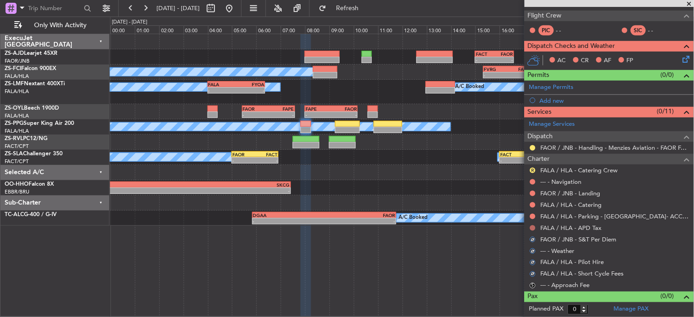
click at [532, 226] on button at bounding box center [533, 228] width 6 height 6
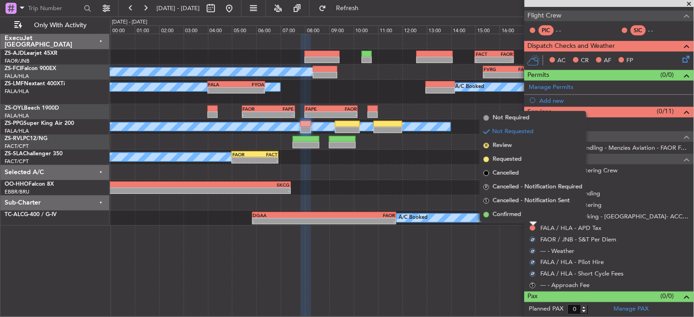
click at [532, 219] on li "Confirmed" at bounding box center [533, 214] width 106 height 14
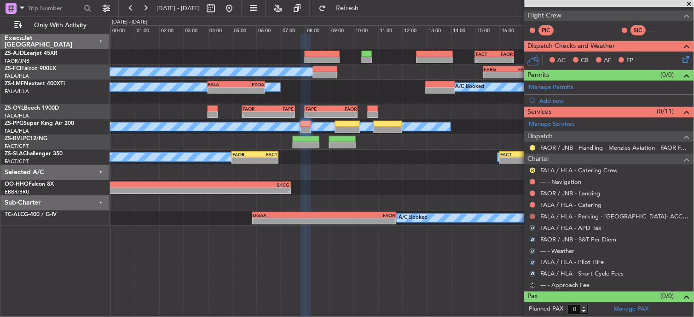
click at [532, 217] on button at bounding box center [533, 216] width 6 height 6
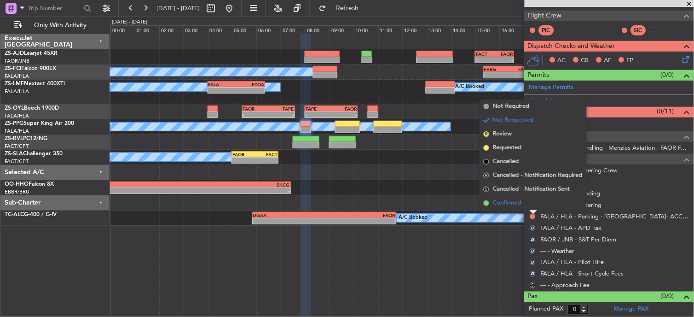
click at [533, 205] on li "Confirmed" at bounding box center [533, 203] width 106 height 14
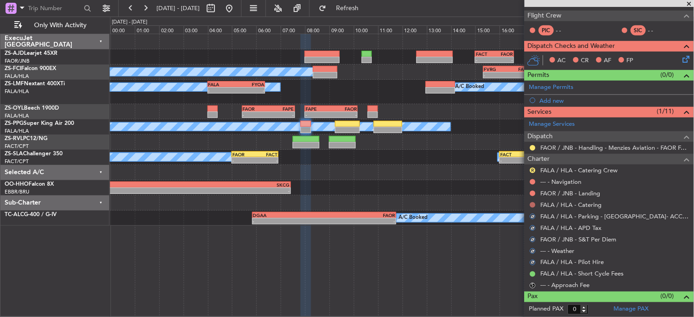
click at [535, 204] on button at bounding box center [533, 205] width 6 height 6
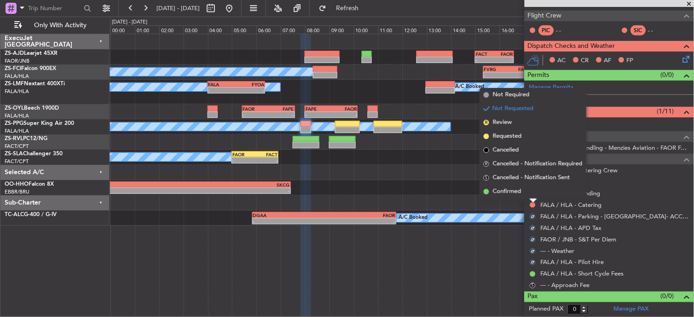
click at [533, 195] on li "Confirmed" at bounding box center [533, 191] width 106 height 14
click at [534, 193] on button at bounding box center [533, 193] width 6 height 6
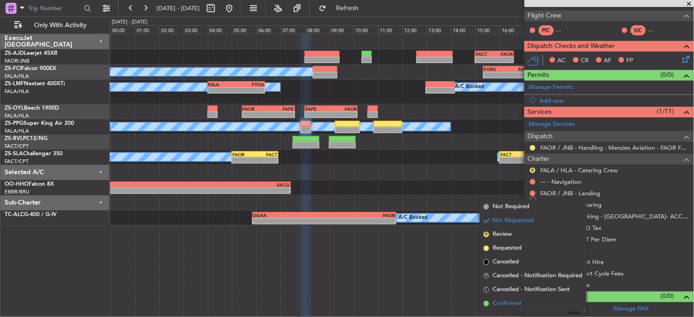
click at [519, 300] on span "Confirmed" at bounding box center [507, 303] width 29 height 9
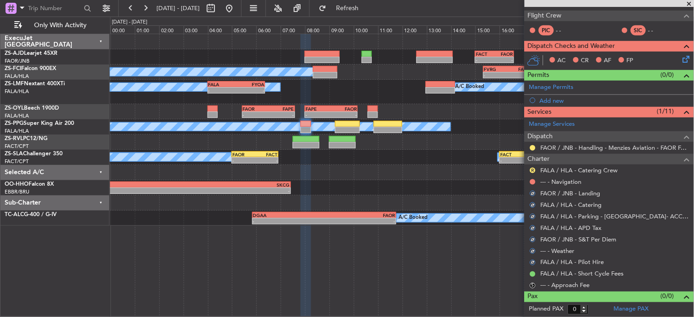
scroll to position [35, 0]
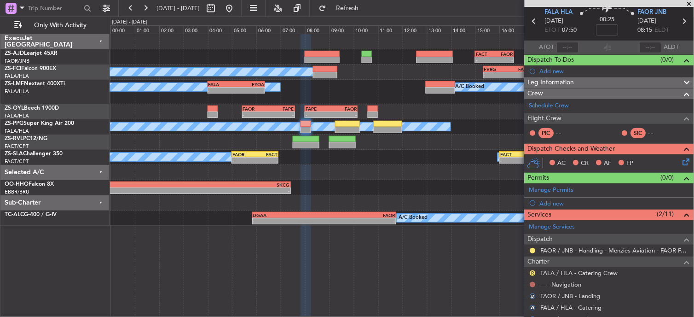
click at [534, 284] on button at bounding box center [533, 285] width 6 height 6
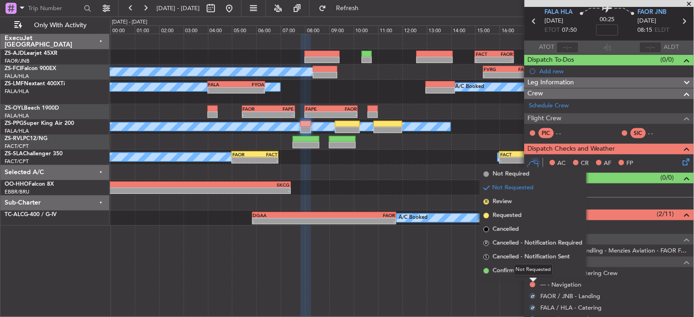
drag, startPoint x: 530, startPoint y: 269, endPoint x: 526, endPoint y: 270, distance: 4.7
click at [530, 269] on div "Not Requested" at bounding box center [533, 270] width 39 height 12
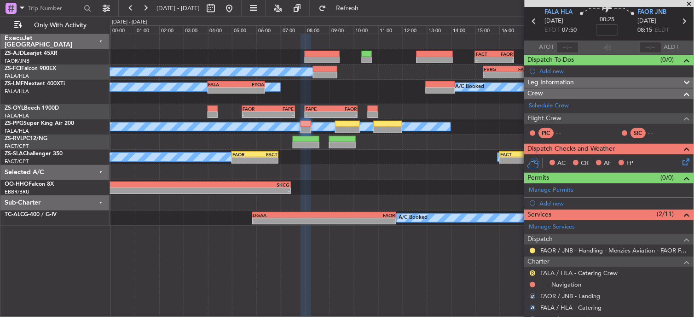
click at [530, 283] on div at bounding box center [532, 284] width 7 height 7
click at [536, 283] on button at bounding box center [533, 285] width 6 height 6
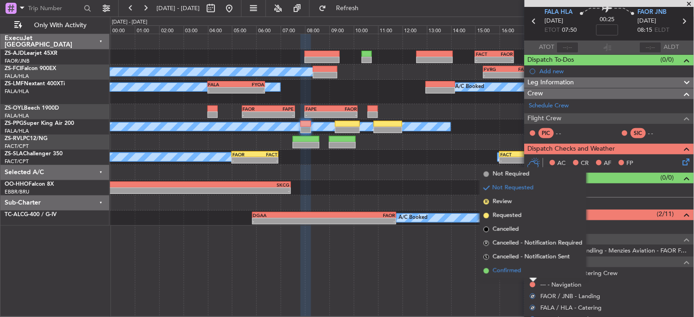
click at [518, 276] on li "Confirmed" at bounding box center [533, 271] width 106 height 14
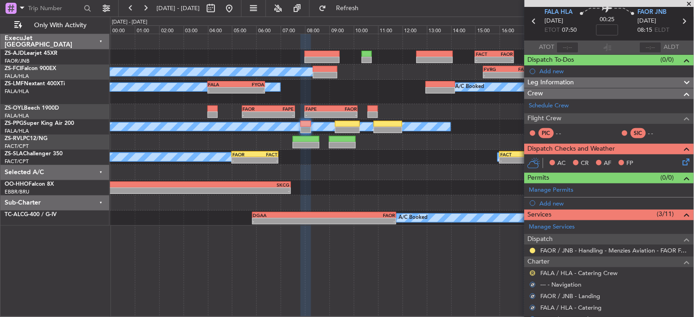
click at [535, 272] on button "R" at bounding box center [533, 273] width 6 height 6
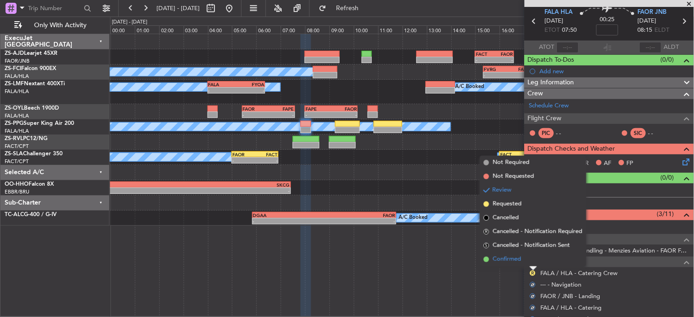
click at [520, 265] on li "Confirmed" at bounding box center [533, 259] width 106 height 14
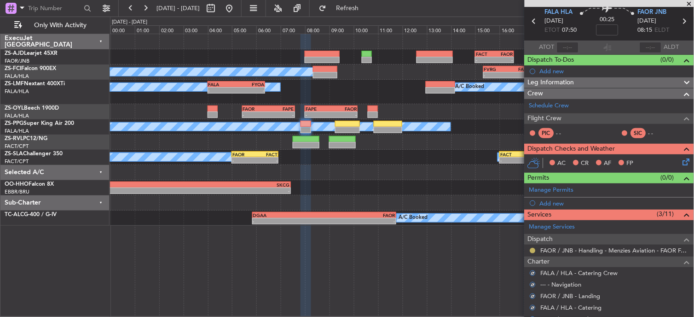
click at [535, 250] on button at bounding box center [533, 251] width 6 height 6
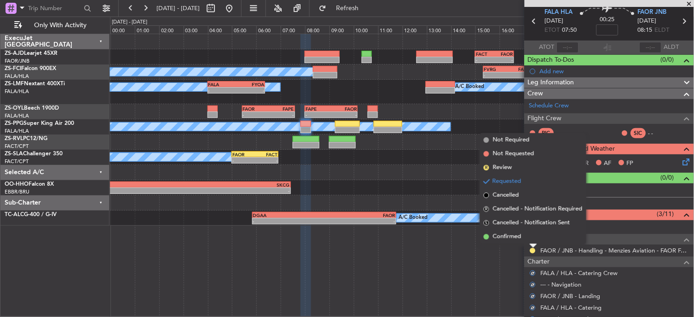
click at [531, 234] on li "Confirmed" at bounding box center [533, 237] width 106 height 14
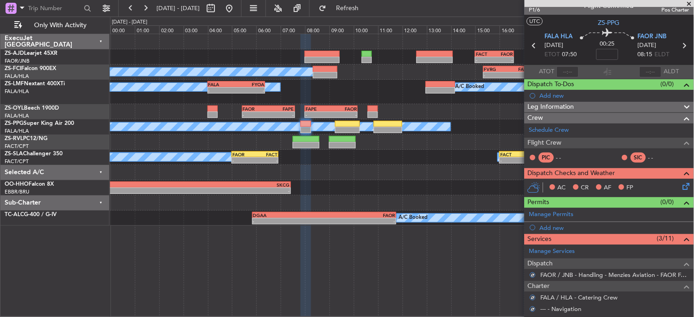
scroll to position [0, 0]
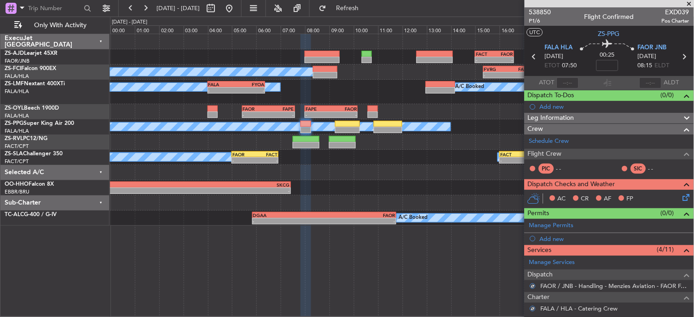
click at [681, 199] on icon at bounding box center [684, 195] width 7 height 7
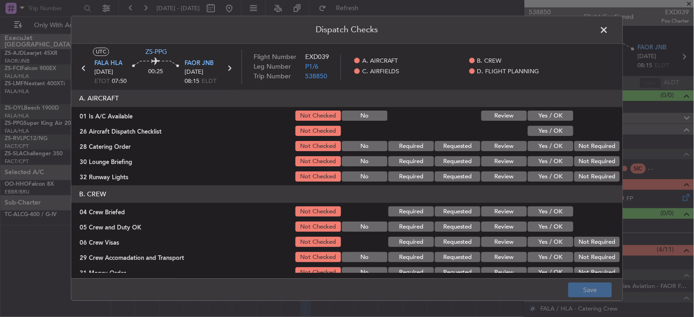
click at [551, 116] on button "Yes / OK" at bounding box center [551, 116] width 46 height 10
click at [553, 124] on section "A. AIRCRAFT 01 Is A/C Available Not Checked No Review Yes / OK 26 Aircraft Disp…" at bounding box center [346, 136] width 551 height 93
click at [553, 129] on button "Yes / OK" at bounding box center [551, 131] width 46 height 10
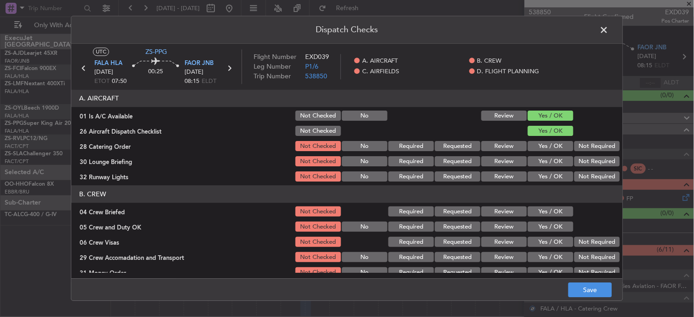
click at [497, 148] on button "Review" at bounding box center [504, 146] width 46 height 10
click at [546, 155] on div "Yes / OK" at bounding box center [549, 161] width 46 height 13
click at [549, 162] on button "Yes / OK" at bounding box center [551, 161] width 46 height 10
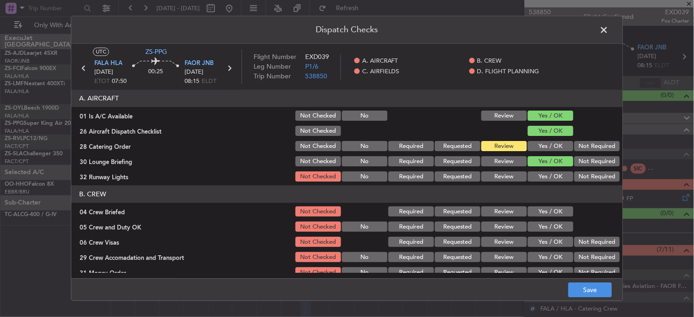
click at [553, 190] on header "B. CREW" at bounding box center [346, 193] width 551 height 17
click at [544, 178] on button "Yes / OK" at bounding box center [551, 177] width 46 height 10
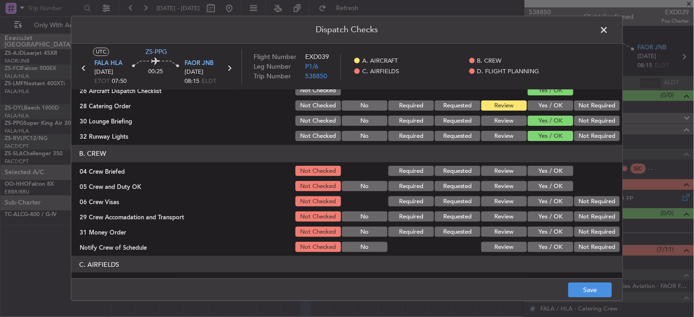
scroll to position [51, 0]
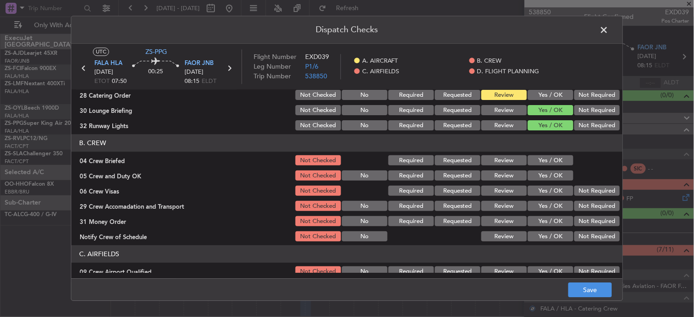
click at [502, 164] on button "Review" at bounding box center [504, 161] width 46 height 10
click at [546, 176] on button "Yes / OK" at bounding box center [551, 176] width 46 height 10
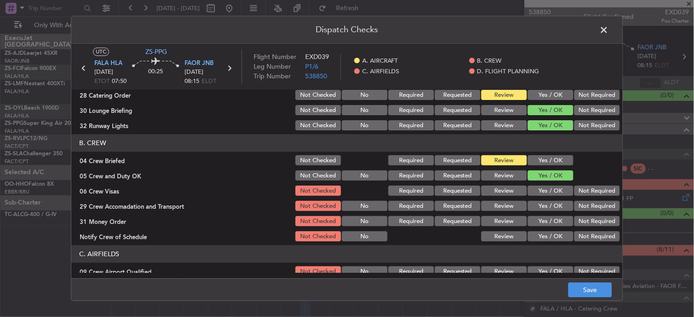
click at [579, 192] on button "Not Required" at bounding box center [597, 191] width 46 height 10
drag, startPoint x: 581, startPoint y: 202, endPoint x: 582, endPoint y: 208, distance: 7.0
click at [581, 202] on button "Not Required" at bounding box center [597, 206] width 46 height 10
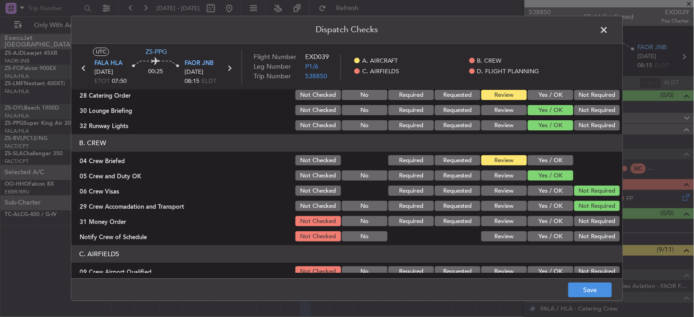
click at [491, 226] on div "Review" at bounding box center [503, 221] width 46 height 13
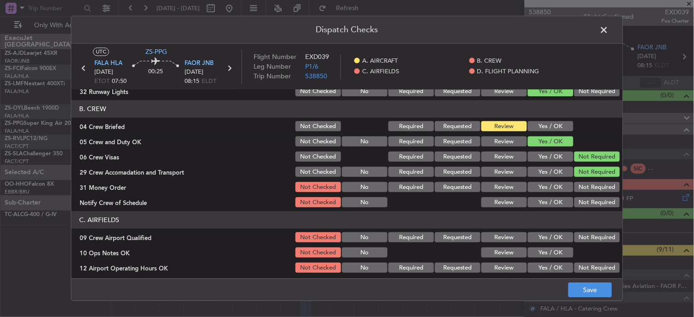
scroll to position [102, 0]
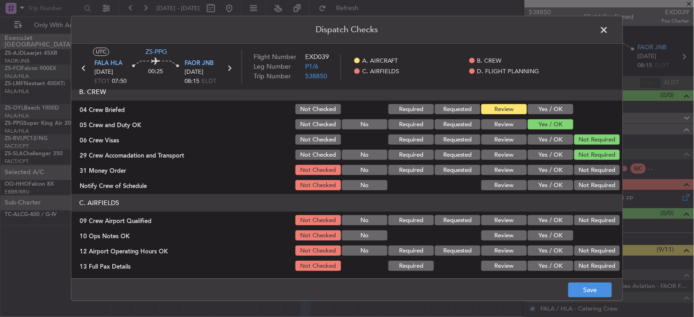
drag, startPoint x: 507, startPoint y: 175, endPoint x: 530, endPoint y: 175, distance: 22.1
click at [508, 175] on div "Review" at bounding box center [503, 170] width 46 height 13
click at [511, 171] on button "Review" at bounding box center [504, 170] width 46 height 10
click at [536, 186] on button "Yes / OK" at bounding box center [551, 185] width 46 height 10
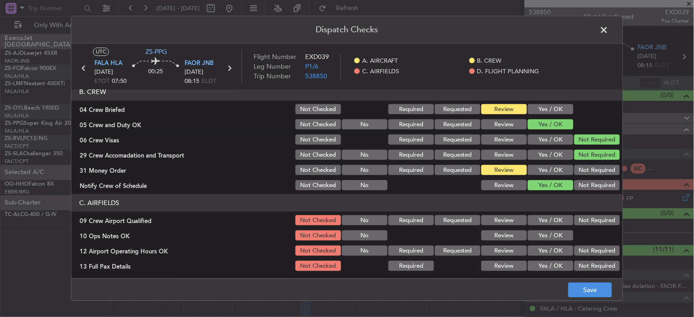
drag, startPoint x: 546, startPoint y: 221, endPoint x: 557, endPoint y: 225, distance: 12.1
click at [546, 221] on button "Yes / OK" at bounding box center [551, 220] width 46 height 10
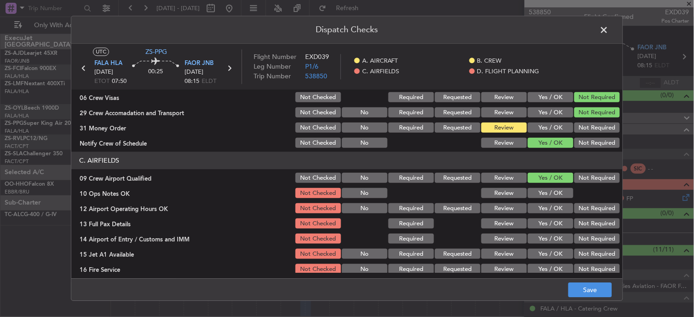
scroll to position [153, 0]
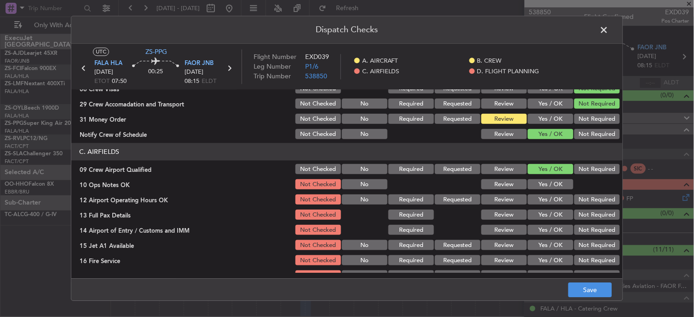
click at [544, 185] on button "Yes / OK" at bounding box center [551, 184] width 46 height 10
click at [550, 193] on div "Yes / OK" at bounding box center [549, 199] width 46 height 13
click at [543, 198] on button "Yes / OK" at bounding box center [551, 200] width 46 height 10
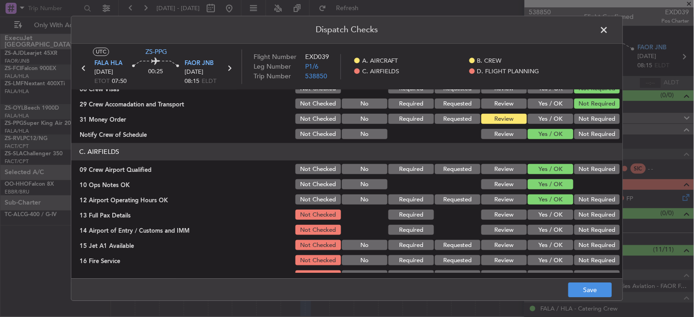
click at [544, 201] on button "Yes / OK" at bounding box center [551, 200] width 46 height 10
click at [549, 217] on button "Yes / OK" at bounding box center [551, 215] width 46 height 10
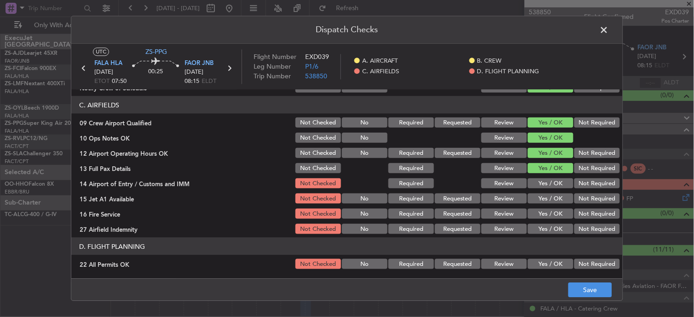
scroll to position [230, 0]
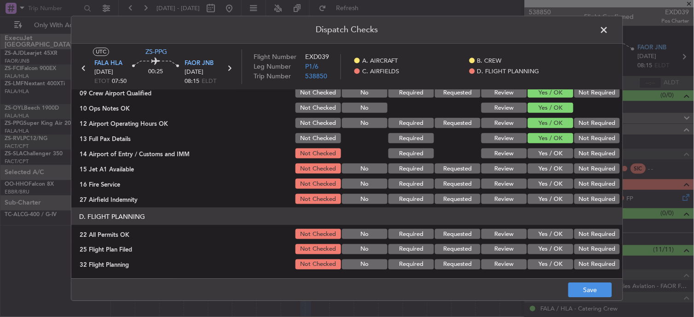
click at [574, 152] on button "Not Required" at bounding box center [597, 153] width 46 height 10
click at [577, 172] on button "Not Required" at bounding box center [597, 168] width 46 height 10
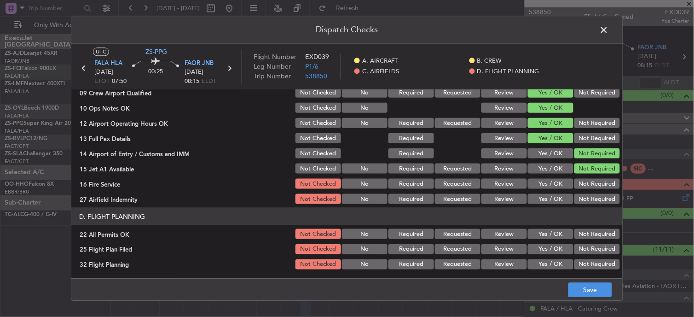
click at [487, 198] on button "Review" at bounding box center [504, 199] width 46 height 10
click at [594, 235] on button "Not Required" at bounding box center [597, 234] width 46 height 10
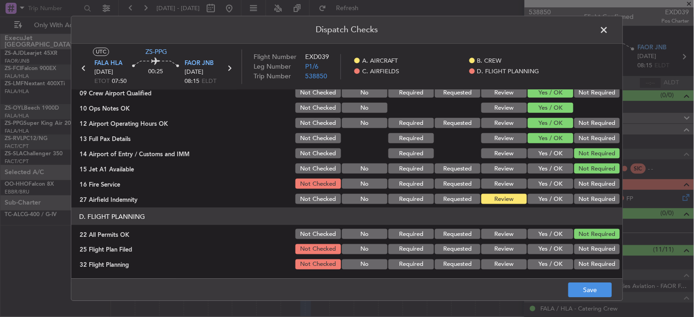
click at [508, 250] on button "Review" at bounding box center [504, 249] width 46 height 10
click at [514, 256] on section "D. FLIGHT PLANNING 22 All Permits OK Not Checked No Required Requested Review Y…" at bounding box center [346, 238] width 551 height 63
click at [514, 259] on button "Review" at bounding box center [504, 264] width 46 height 10
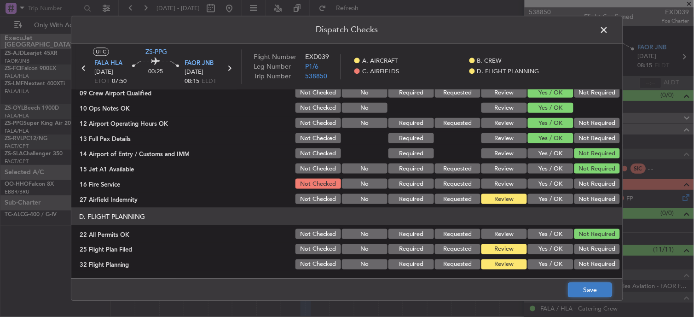
click at [607, 288] on button "Save" at bounding box center [590, 289] width 44 height 15
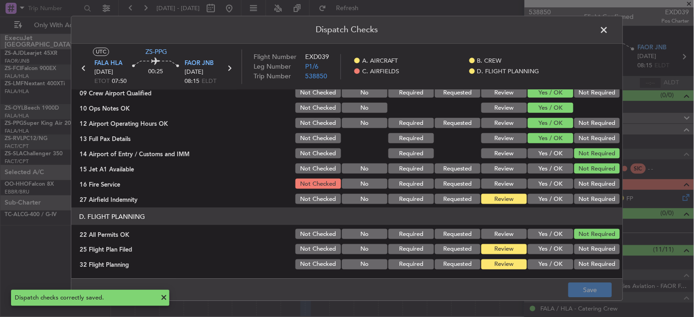
click at [595, 185] on button "Not Required" at bounding box center [597, 184] width 46 height 10
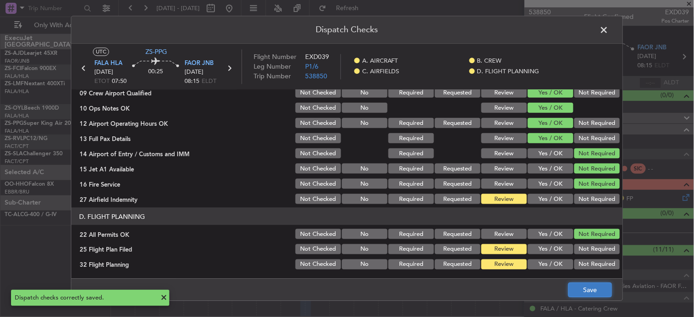
click at [604, 287] on button "Save" at bounding box center [590, 289] width 44 height 15
click at [609, 33] on span at bounding box center [609, 32] width 0 height 18
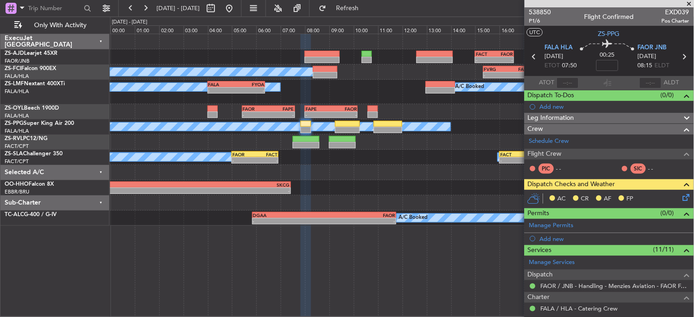
scroll to position [138, 0]
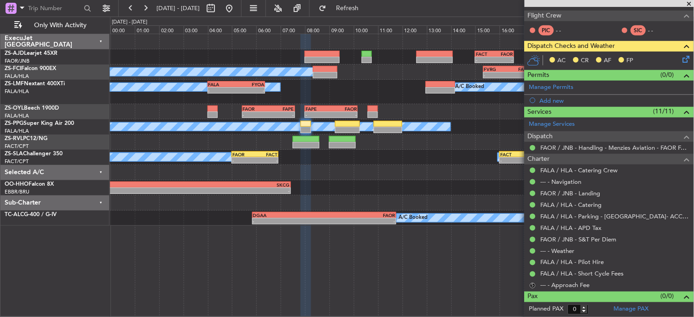
click at [535, 284] on button "S" at bounding box center [533, 285] width 6 height 6
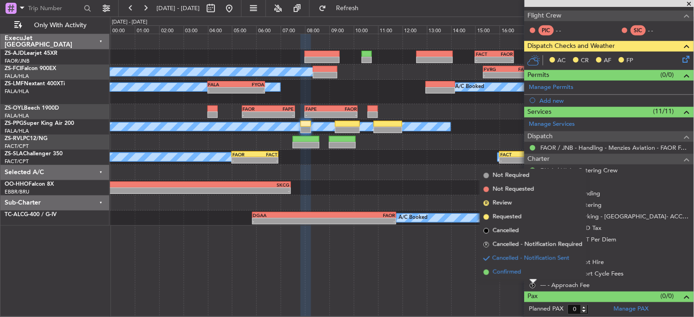
click at [484, 270] on span at bounding box center [487, 272] width 6 height 6
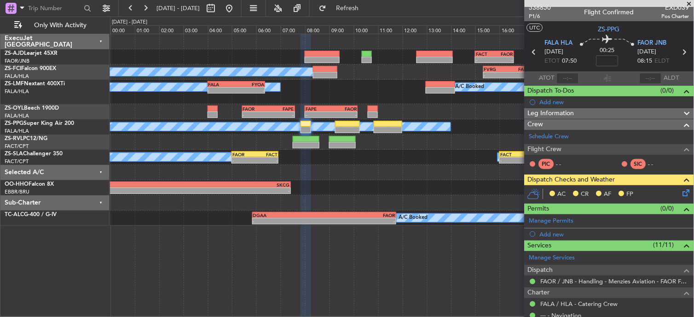
scroll to position [0, 0]
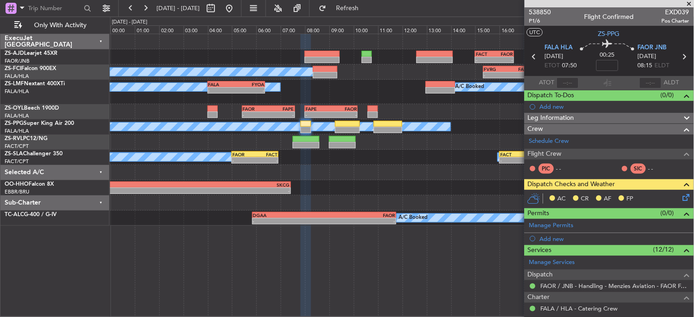
click at [681, 195] on icon at bounding box center [684, 195] width 7 height 7
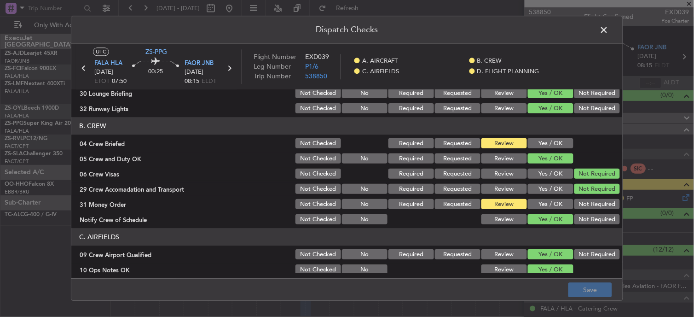
scroll to position [153, 0]
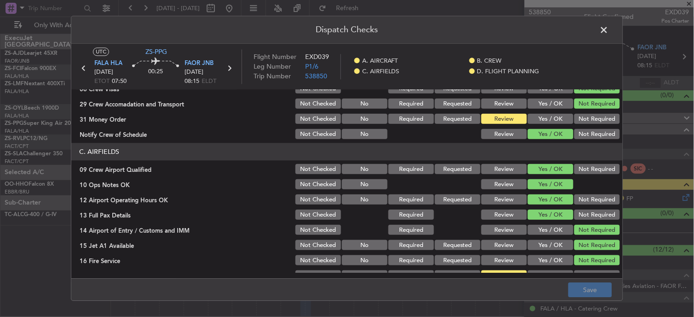
click at [546, 118] on button "Yes / OK" at bounding box center [551, 119] width 46 height 10
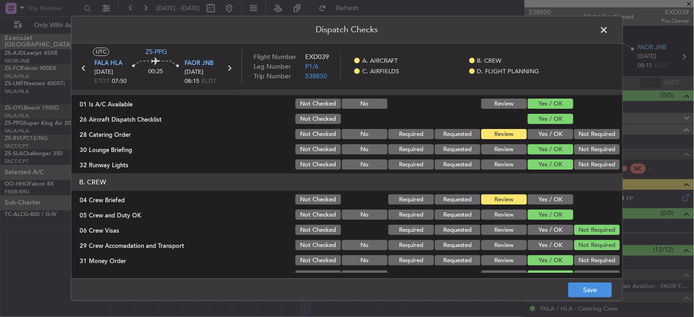
scroll to position [0, 0]
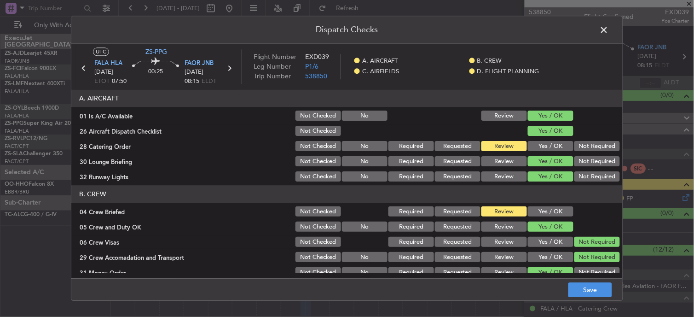
click at [609, 29] on span at bounding box center [609, 32] width 0 height 18
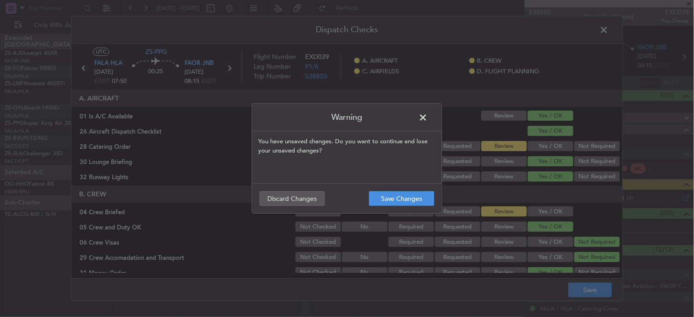
click at [419, 189] on footer "Save Changes Discard Changes" at bounding box center [347, 198] width 190 height 30
click at [403, 191] on button "Save Changes" at bounding box center [401, 198] width 65 height 15
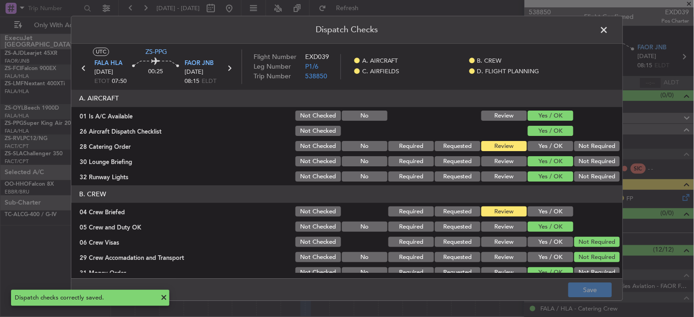
click at [609, 35] on span at bounding box center [609, 32] width 0 height 18
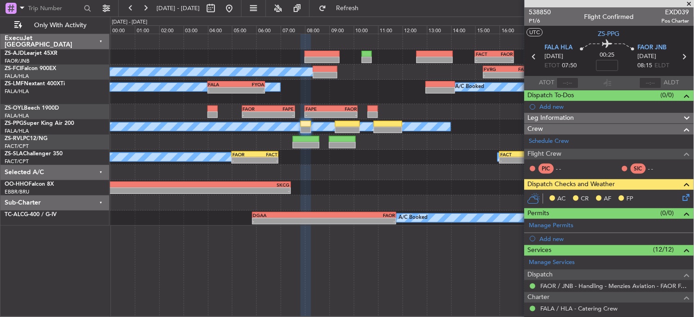
click at [681, 198] on icon at bounding box center [684, 195] width 7 height 7
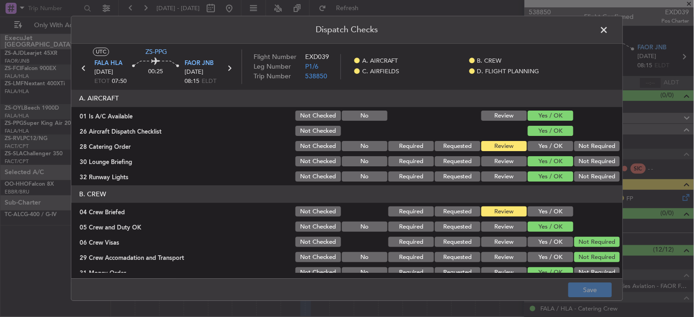
click at [529, 146] on button "Yes / OK" at bounding box center [551, 146] width 46 height 10
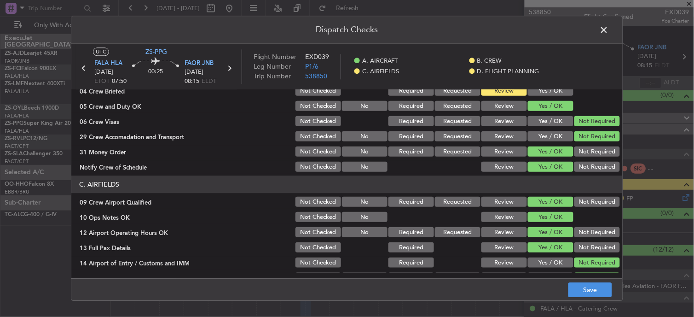
scroll to position [230, 0]
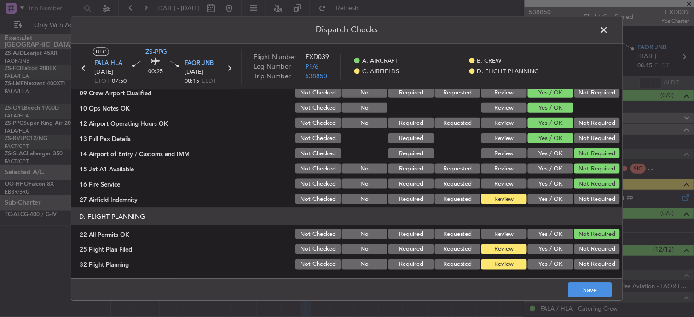
click at [609, 34] on span at bounding box center [609, 32] width 0 height 18
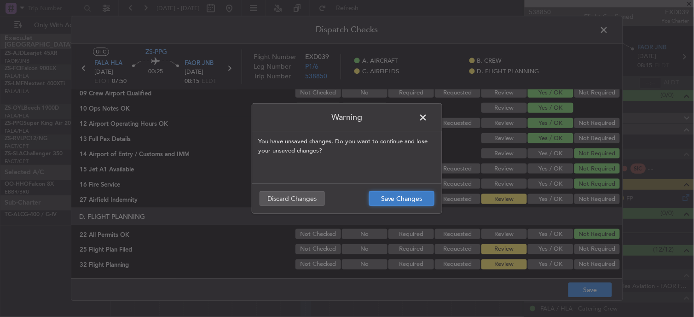
click at [397, 194] on button "Save Changes" at bounding box center [401, 198] width 65 height 15
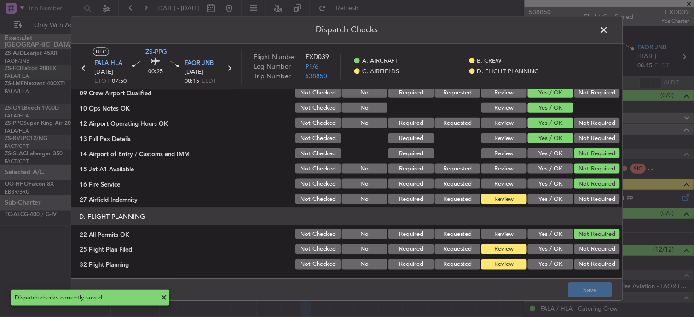
click at [597, 30] on div "Dispatch Checks UTC ZS-PPG FALA HLA 14/10/2025 ETOT 07:50 00:25 FAOR JNB 14/10/…" at bounding box center [347, 158] width 552 height 285
click at [609, 30] on span at bounding box center [609, 32] width 0 height 18
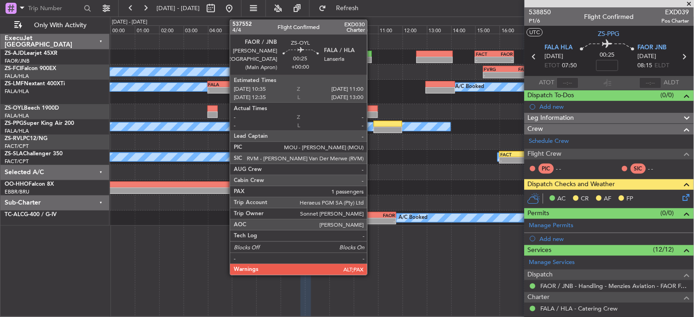
click at [373, 110] on div at bounding box center [373, 108] width 11 height 6
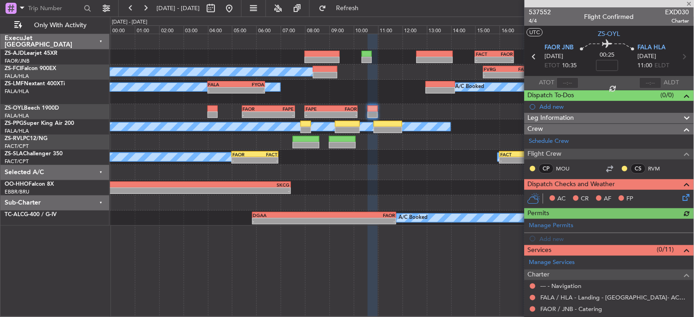
scroll to position [127, 0]
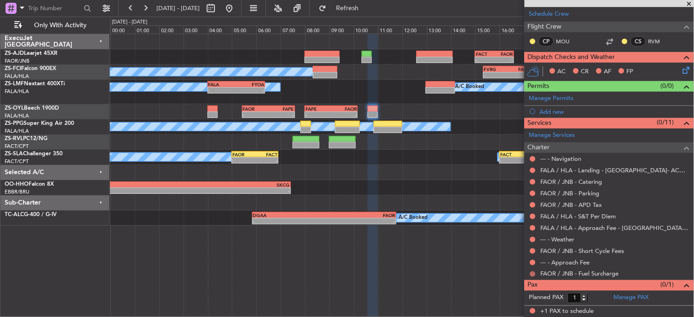
click at [530, 272] on button at bounding box center [533, 274] width 6 height 6
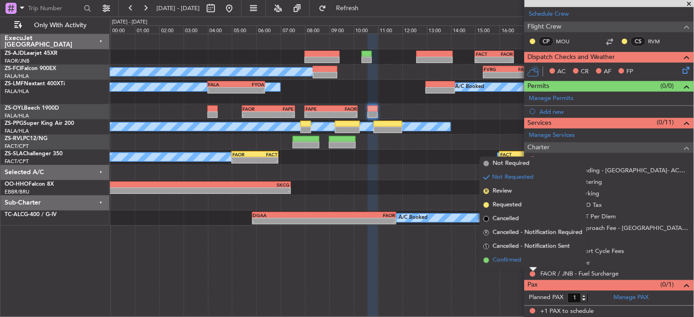
click at [522, 259] on li "Confirmed" at bounding box center [533, 260] width 106 height 14
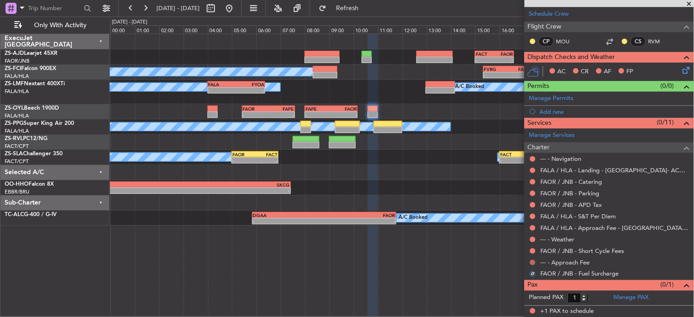
click at [535, 259] on button at bounding box center [533, 262] width 6 height 6
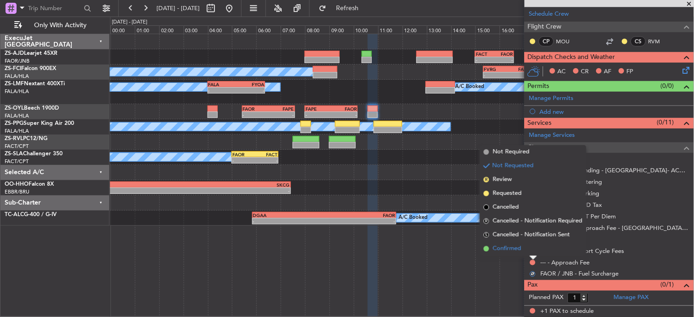
click at [529, 248] on li "Confirmed" at bounding box center [533, 249] width 106 height 14
click at [530, 248] on button at bounding box center [533, 251] width 6 height 6
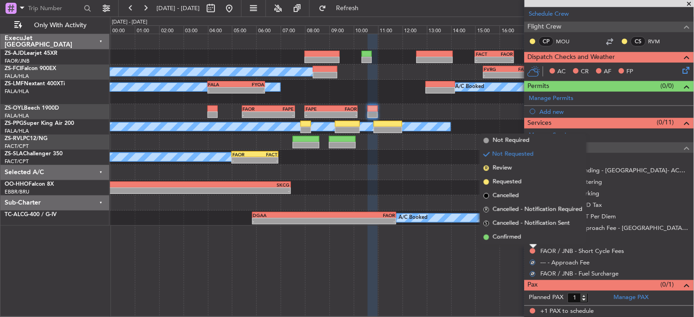
click at [532, 235] on li "Confirmed" at bounding box center [533, 237] width 106 height 14
click at [532, 237] on button at bounding box center [533, 239] width 6 height 6
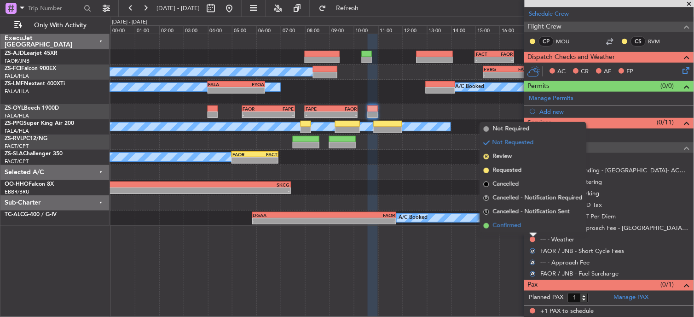
click at [528, 228] on li "Confirmed" at bounding box center [533, 226] width 106 height 14
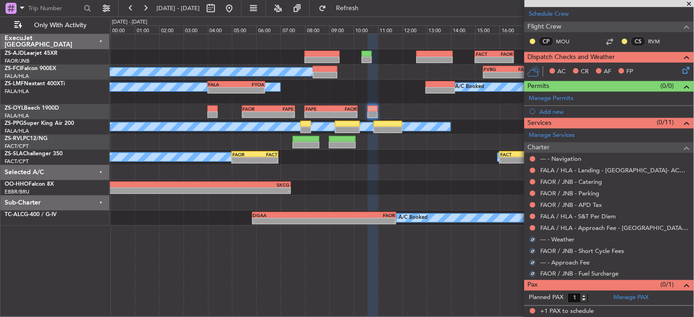
click at [530, 227] on div at bounding box center [532, 227] width 7 height 7
click at [532, 226] on button at bounding box center [533, 228] width 6 height 6
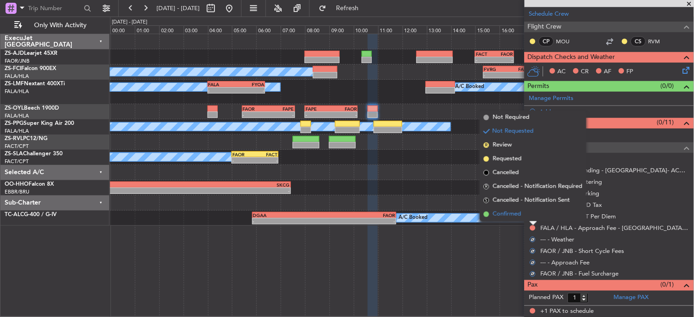
click at [531, 216] on li "Confirmed" at bounding box center [533, 214] width 106 height 14
click at [535, 213] on div at bounding box center [532, 216] width 7 height 7
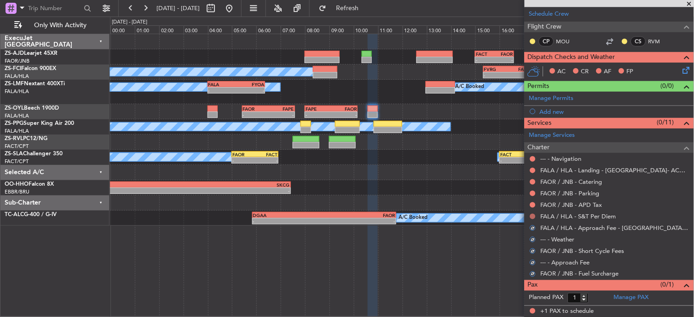
click at [534, 215] on button at bounding box center [533, 216] width 6 height 6
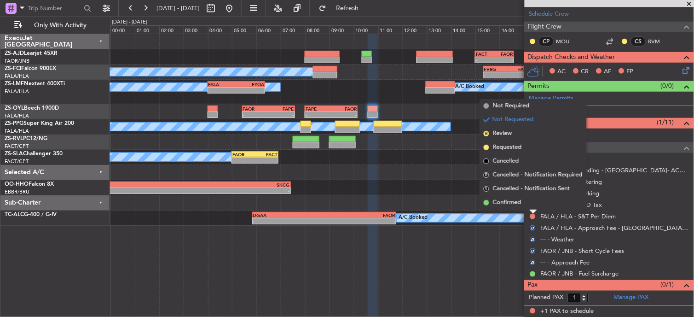
click at [530, 206] on li "Confirmed" at bounding box center [533, 203] width 106 height 14
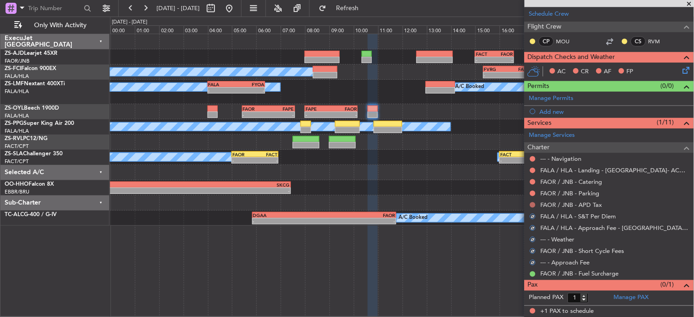
click at [530, 204] on button at bounding box center [533, 205] width 6 height 6
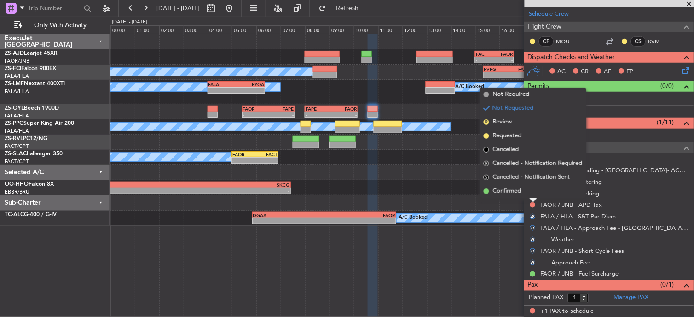
click at [530, 191] on li "Confirmed" at bounding box center [533, 191] width 106 height 14
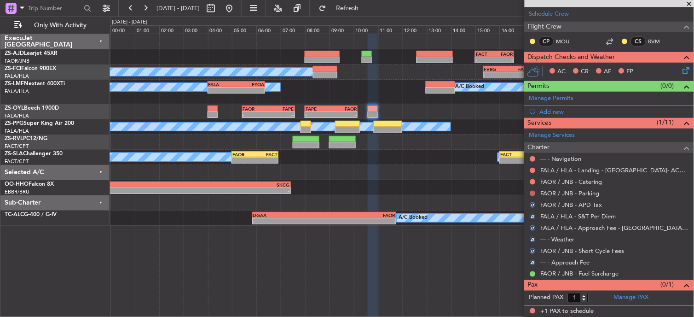
click at [532, 190] on button at bounding box center [533, 193] width 6 height 6
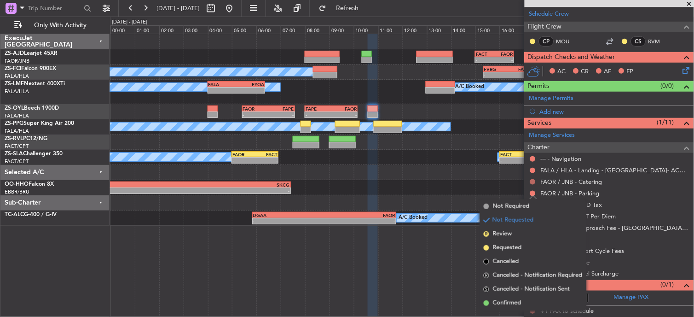
click at [530, 181] on button at bounding box center [533, 182] width 6 height 6
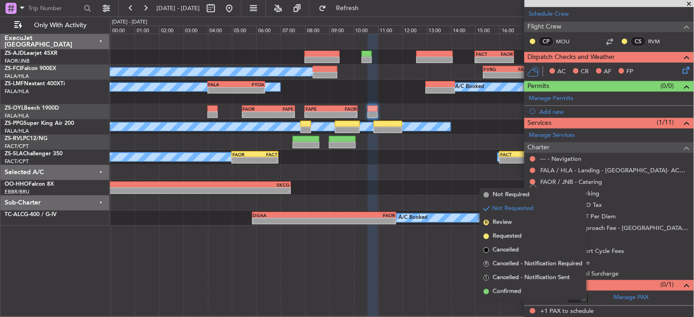
click at [531, 289] on li "Confirmed" at bounding box center [533, 291] width 106 height 14
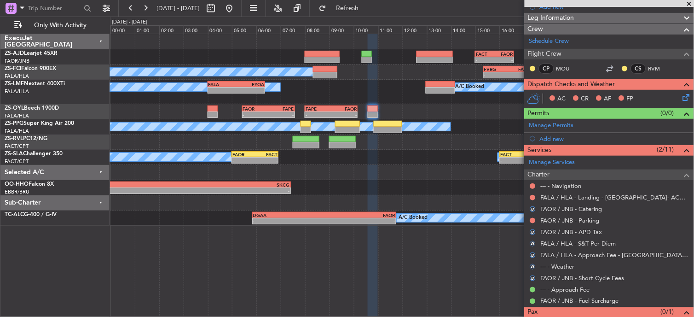
scroll to position [76, 0]
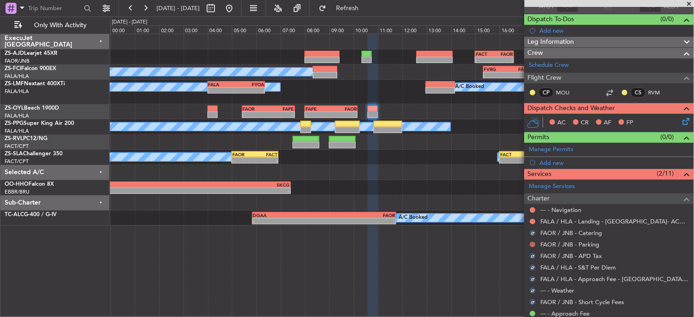
click at [532, 242] on button at bounding box center [533, 245] width 6 height 6
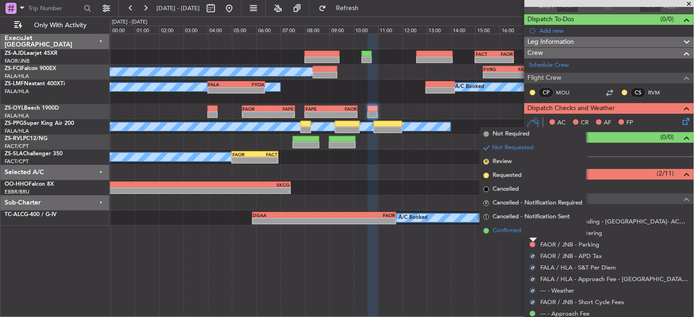
click at [530, 235] on li "Confirmed" at bounding box center [533, 231] width 106 height 14
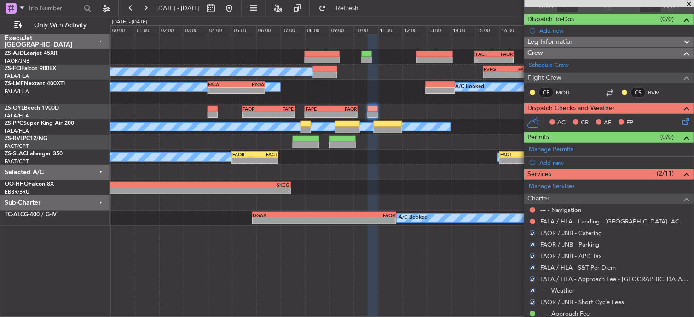
click at [536, 219] on div at bounding box center [532, 221] width 7 height 7
click at [532, 220] on button at bounding box center [533, 222] width 6 height 6
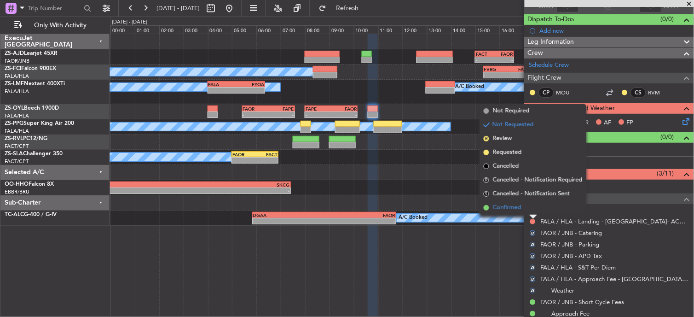
click at [528, 210] on li "Confirmed" at bounding box center [533, 208] width 106 height 14
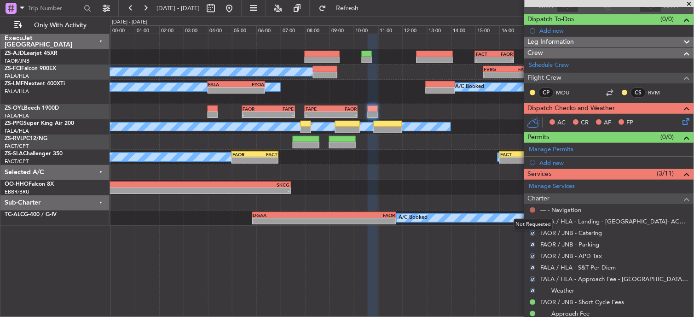
click at [532, 207] on button at bounding box center [533, 210] width 6 height 6
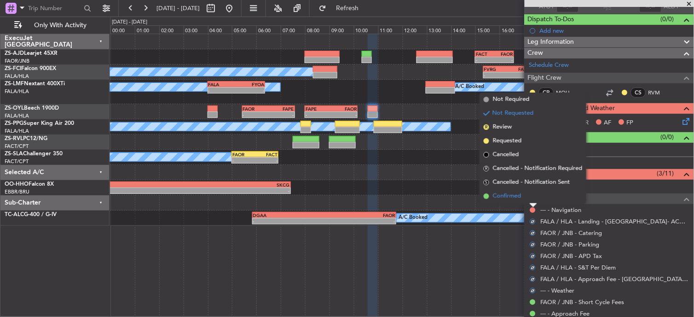
click at [528, 193] on li "Confirmed" at bounding box center [533, 196] width 106 height 14
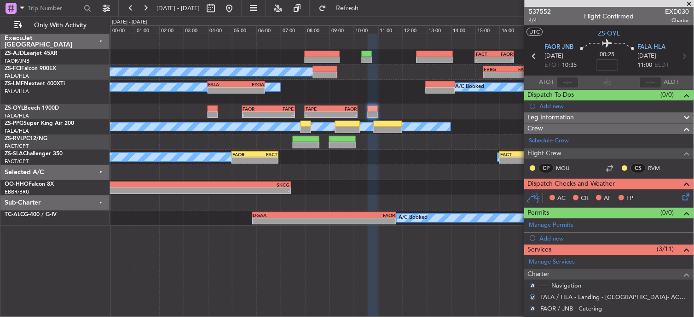
scroll to position [0, 0]
click at [532, 166] on div at bounding box center [532, 168] width 7 height 7
click at [536, 169] on div at bounding box center [532, 168] width 7 height 7
click at [533, 166] on button at bounding box center [533, 169] width 6 height 6
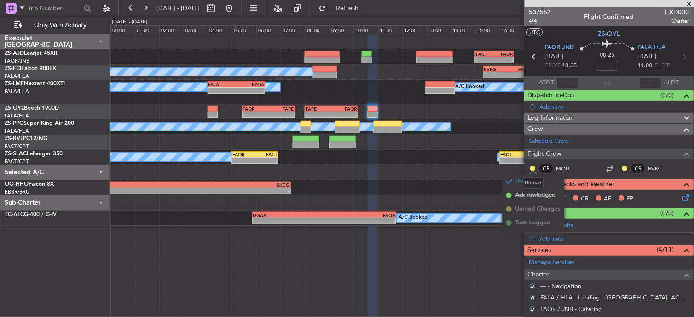
click at [530, 189] on div "Unread" at bounding box center [533, 183] width 21 height 12
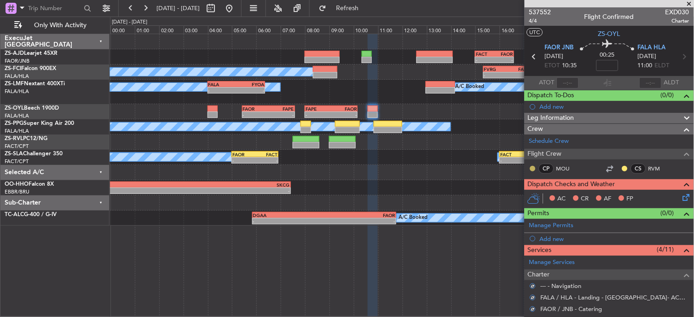
click at [535, 167] on button at bounding box center [533, 169] width 6 height 6
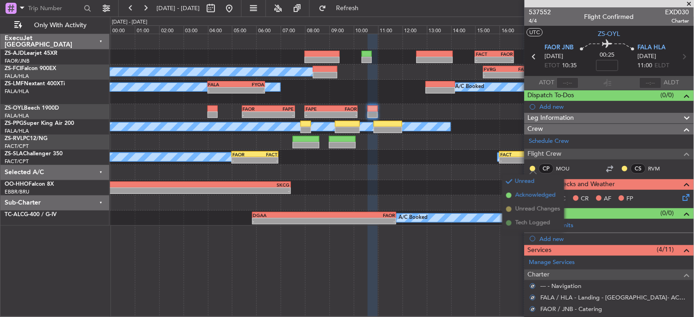
click at [521, 198] on span "Acknowledged" at bounding box center [535, 194] width 40 height 9
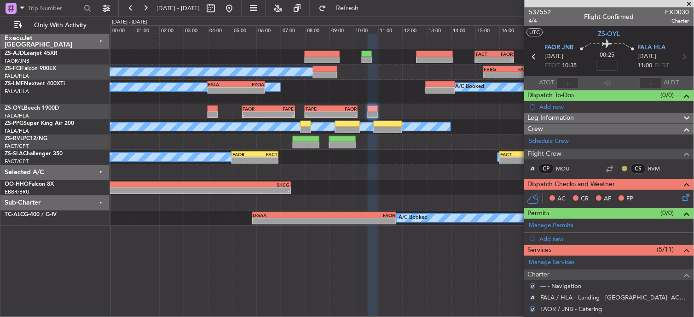
click at [621, 167] on div at bounding box center [624, 168] width 7 height 7
click at [622, 167] on button at bounding box center [625, 169] width 6 height 6
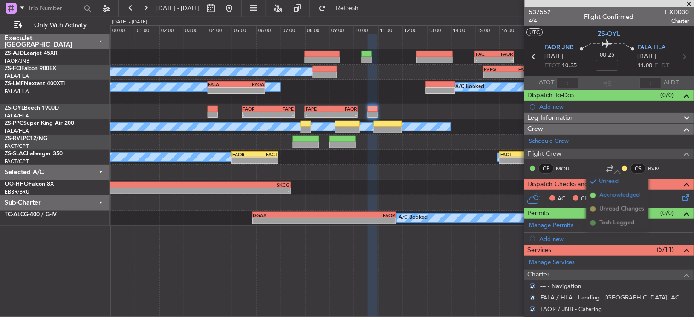
click at [617, 190] on span "Acknowledged" at bounding box center [619, 194] width 40 height 9
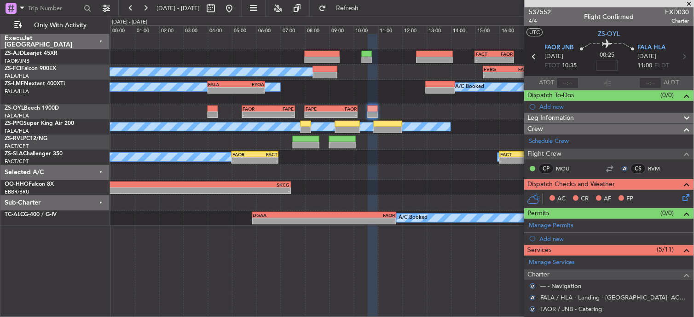
click at [681, 197] on icon at bounding box center [684, 195] width 7 height 7
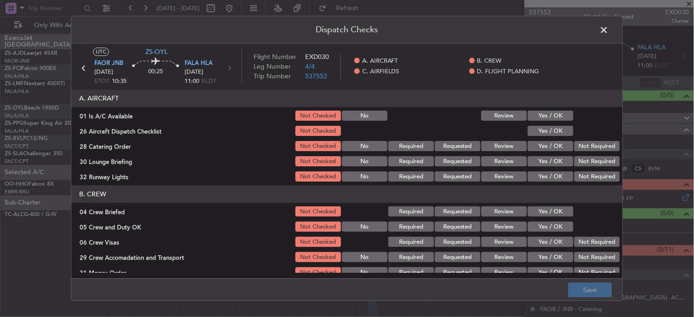
click at [542, 114] on button "Yes / OK" at bounding box center [551, 116] width 46 height 10
click at [548, 139] on section "A. AIRCRAFT 01 Is A/C Available Not Checked No Review Yes / OK 26 Aircraft Disp…" at bounding box center [346, 136] width 551 height 93
drag, startPoint x: 548, startPoint y: 139, endPoint x: 564, endPoint y: 144, distance: 16.7
click at [559, 144] on div "Yes / OK" at bounding box center [549, 146] width 46 height 13
drag, startPoint x: 564, startPoint y: 144, endPoint x: 563, endPoint y: 138, distance: 5.6
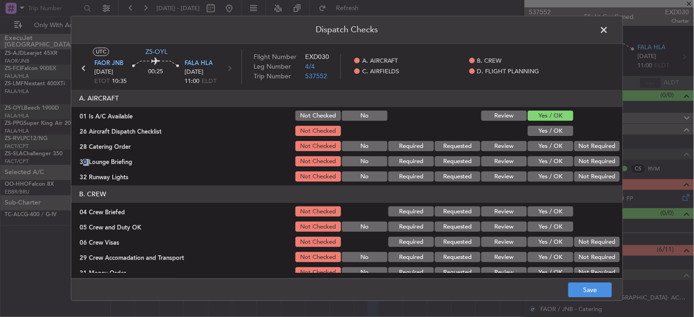
click at [547, 130] on button "Yes / OK" at bounding box center [551, 131] width 46 height 10
drag, startPoint x: 563, startPoint y: 138, endPoint x: 568, endPoint y: 140, distance: 4.8
click at [565, 138] on section "A. AIRCRAFT 01 Is A/C Available Not Checked No Review Yes / OK 26 Aircraft Disp…" at bounding box center [346, 136] width 551 height 93
click at [581, 143] on button "Not Required" at bounding box center [597, 146] width 46 height 10
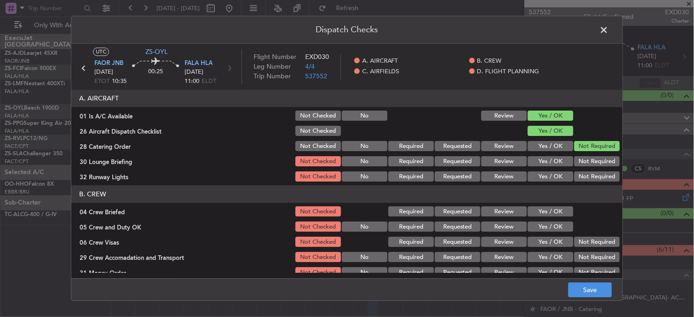
click at [585, 148] on button "Not Required" at bounding box center [597, 146] width 46 height 10
click at [585, 154] on section "A. AIRCRAFT 01 Is A/C Available Not Checked No Review Yes / OK 26 Aircraft Disp…" at bounding box center [346, 136] width 551 height 93
click at [582, 165] on button "Not Required" at bounding box center [597, 161] width 46 height 10
click at [582, 173] on button "Not Required" at bounding box center [597, 177] width 46 height 10
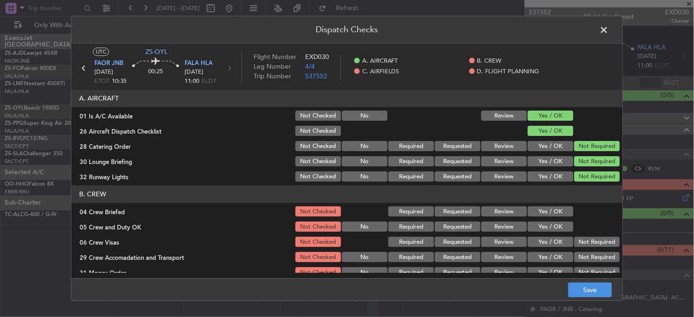
drag, startPoint x: 582, startPoint y: 173, endPoint x: 503, endPoint y: 198, distance: 82.6
click at [582, 173] on button "Not Required" at bounding box center [597, 177] width 46 height 10
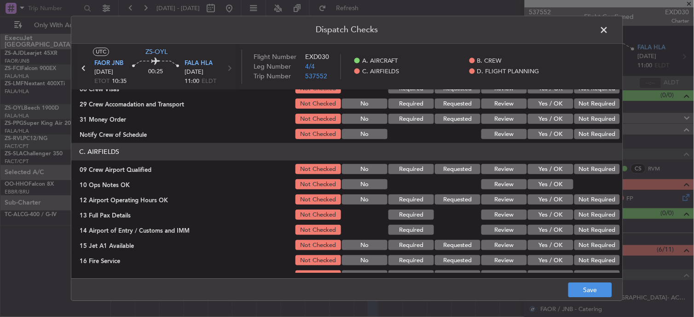
scroll to position [51, 0]
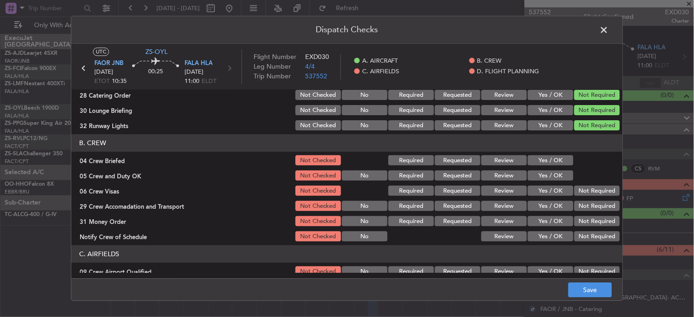
click at [531, 156] on button "Yes / OK" at bounding box center [551, 161] width 46 height 10
click at [537, 167] on section "B. CREW 04 Crew Briefed Not Checked Required Requested Review Yes / OK 05 Crew …" at bounding box center [346, 188] width 551 height 109
click at [554, 175] on button "Yes / OK" at bounding box center [551, 176] width 46 height 10
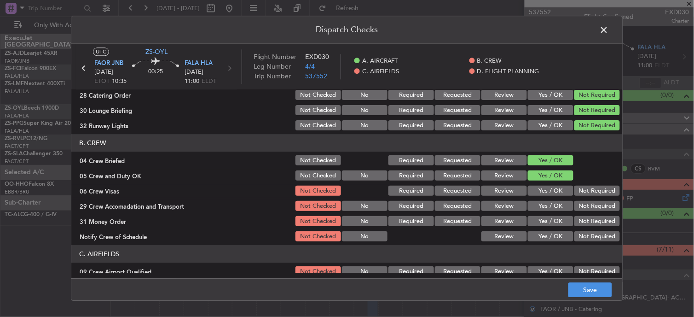
drag, startPoint x: 574, startPoint y: 183, endPoint x: 578, endPoint y: 190, distance: 8.0
click at [574, 184] on section "B. CREW 04 Crew Briefed Not Checked Required Requested Review Yes / OK 05 Crew …" at bounding box center [346, 188] width 551 height 109
click at [578, 190] on button "Not Required" at bounding box center [597, 191] width 46 height 10
click at [580, 201] on button "Not Required" at bounding box center [597, 206] width 46 height 10
click at [584, 210] on button "Not Required" at bounding box center [597, 206] width 46 height 10
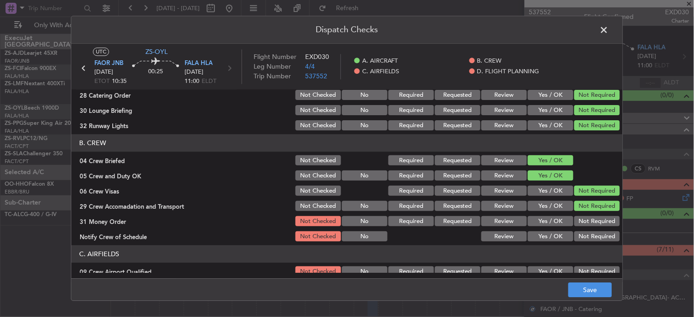
drag, startPoint x: 585, startPoint y: 213, endPoint x: 583, endPoint y: 219, distance: 6.6
click at [585, 215] on section "B. CREW 04 Crew Briefed Not Checked Required Requested Review Yes / OK 05 Crew …" at bounding box center [346, 188] width 551 height 109
drag, startPoint x: 583, startPoint y: 219, endPoint x: 585, endPoint y: 228, distance: 8.4
click at [585, 222] on button "Not Required" at bounding box center [597, 221] width 46 height 10
drag, startPoint x: 585, startPoint y: 228, endPoint x: 585, endPoint y: 233, distance: 5.1
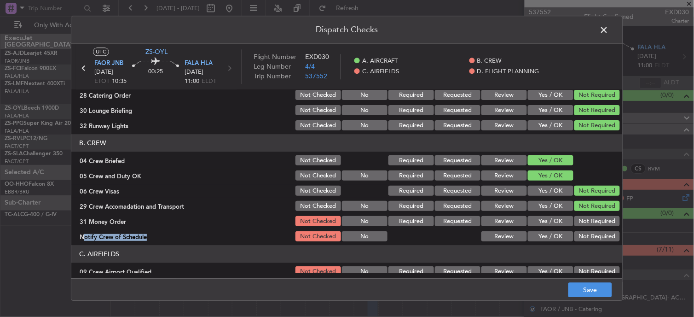
click at [585, 233] on section "B. CREW 04 Crew Briefed Not Checked Required Requested Review Yes / OK 05 Crew …" at bounding box center [346, 188] width 551 height 109
click at [585, 233] on button "Not Required" at bounding box center [597, 236] width 46 height 10
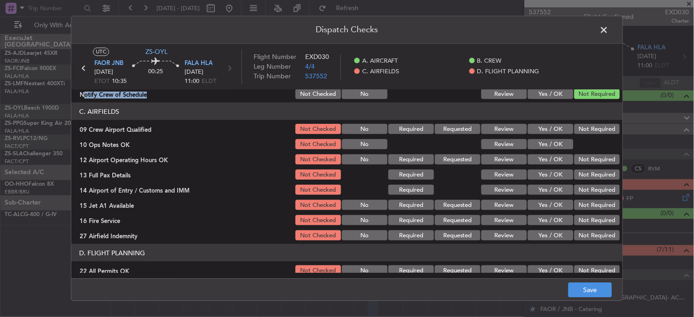
scroll to position [179, 0]
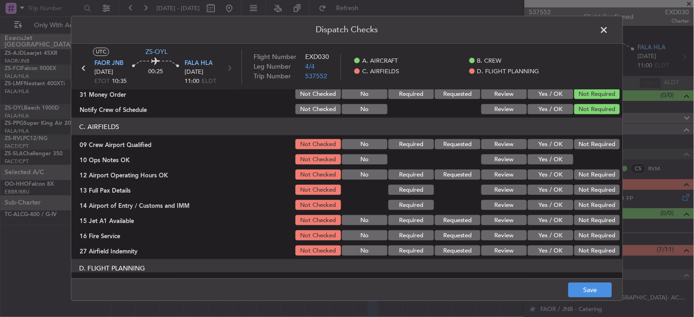
drag, startPoint x: 574, startPoint y: 134, endPoint x: 574, endPoint y: 139, distance: 5.1
click at [574, 136] on section "C. AIRFIELDS 09 Crew Airport Qualified Not Checked No Required Requested Review…" at bounding box center [346, 187] width 551 height 139
drag, startPoint x: 574, startPoint y: 139, endPoint x: 574, endPoint y: 148, distance: 8.3
click at [576, 144] on button "Not Required" at bounding box center [597, 144] width 46 height 10
click at [561, 156] on button "Yes / OK" at bounding box center [551, 159] width 46 height 10
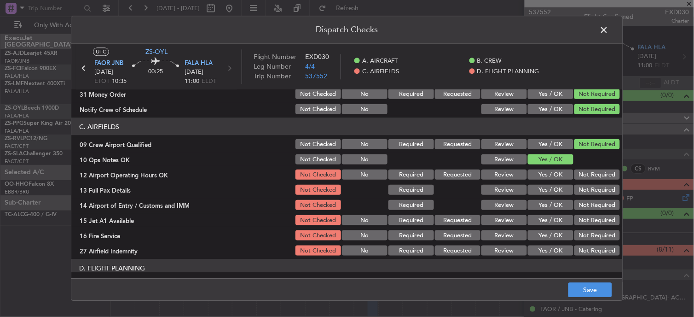
click at [599, 178] on button "Not Required" at bounding box center [597, 174] width 46 height 10
click at [594, 189] on button "Not Required" at bounding box center [597, 189] width 46 height 10
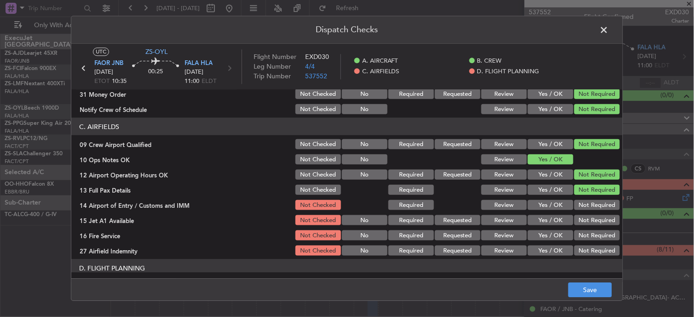
click at [596, 206] on button "Not Required" at bounding box center [597, 205] width 46 height 10
drag, startPoint x: 592, startPoint y: 205, endPoint x: 605, endPoint y: 223, distance: 22.4
click at [598, 212] on section "C. AIRFIELDS 09 Crew Airport Qualified Not Checked No Required Requested Review…" at bounding box center [346, 187] width 551 height 139
click at [605, 223] on button "Not Required" at bounding box center [597, 220] width 46 height 10
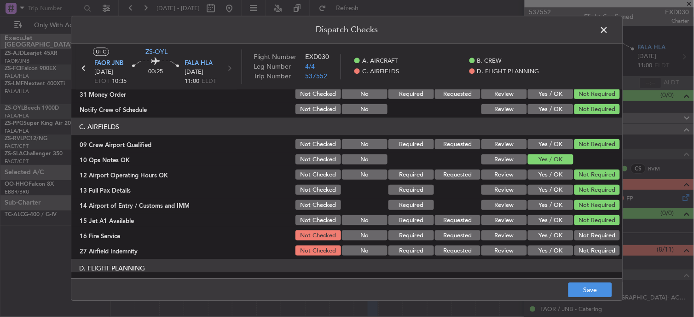
drag, startPoint x: 599, startPoint y: 228, endPoint x: 595, endPoint y: 236, distance: 9.7
click at [595, 233] on div "Not Required" at bounding box center [596, 235] width 46 height 13
drag, startPoint x: 595, startPoint y: 237, endPoint x: 596, endPoint y: 244, distance: 6.5
click at [596, 242] on section "C. AIRFIELDS 09 Crew Airport Qualified Not Checked No Required Requested Review…" at bounding box center [346, 187] width 551 height 139
click at [596, 247] on button "Not Required" at bounding box center [597, 250] width 46 height 10
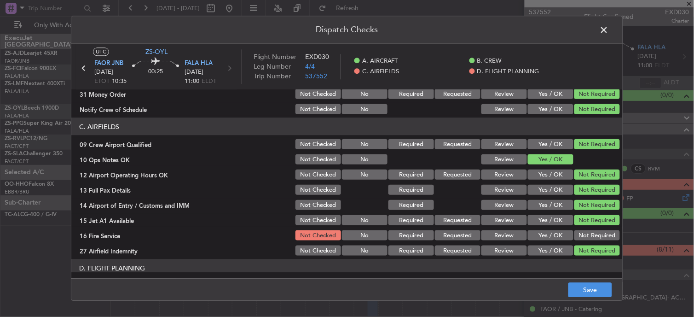
click at [584, 225] on div "Not Required" at bounding box center [596, 219] width 46 height 13
click at [592, 232] on button "Not Required" at bounding box center [597, 235] width 46 height 10
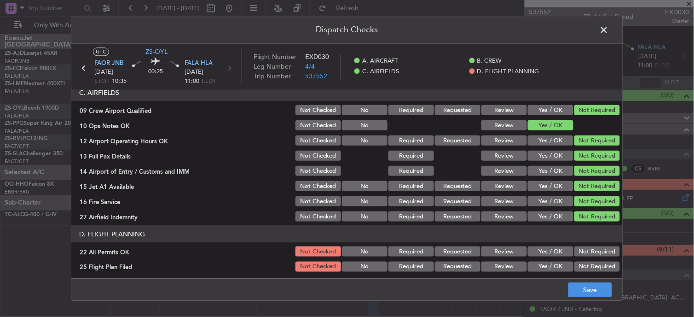
scroll to position [230, 0]
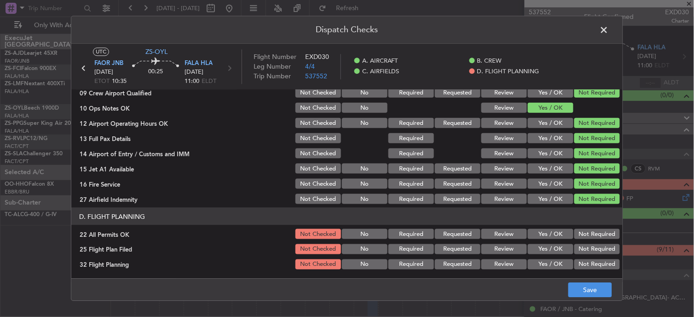
click at [575, 231] on button "Not Required" at bounding box center [597, 234] width 46 height 10
drag, startPoint x: 510, startPoint y: 246, endPoint x: 515, endPoint y: 263, distance: 17.9
click at [511, 247] on button "Review" at bounding box center [504, 249] width 46 height 10
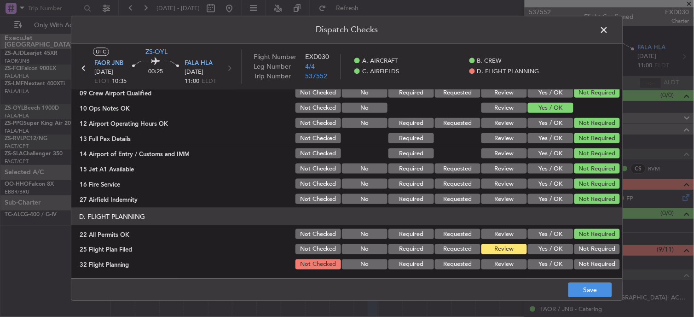
drag, startPoint x: 505, startPoint y: 270, endPoint x: 501, endPoint y: 264, distance: 7.0
click at [503, 267] on article "A. AIRCRAFT 01 Is A/C Available Not Checked No Review Yes / OK 26 Aircraft Disp…" at bounding box center [346, 181] width 551 height 183
click at [505, 267] on button "Review" at bounding box center [504, 264] width 46 height 10
click at [608, 293] on button "Save" at bounding box center [590, 289] width 44 height 15
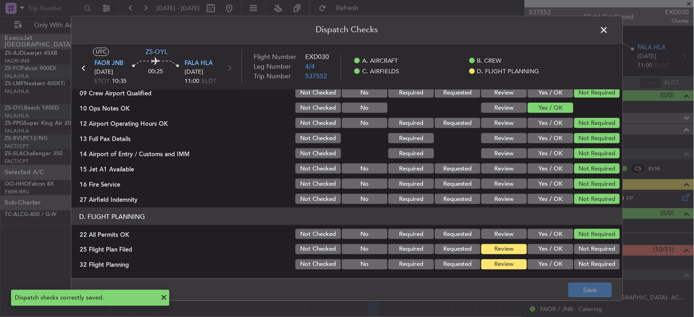
click at [609, 35] on span at bounding box center [609, 32] width 0 height 18
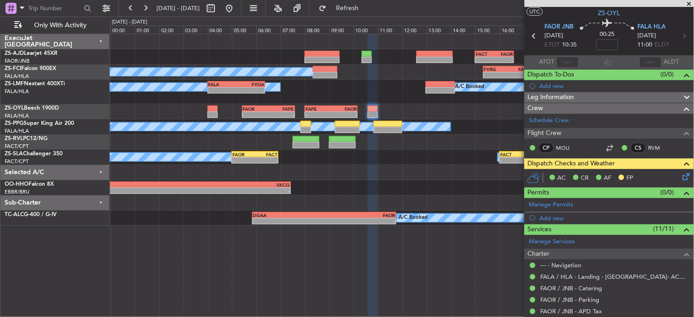
scroll to position [0, 0]
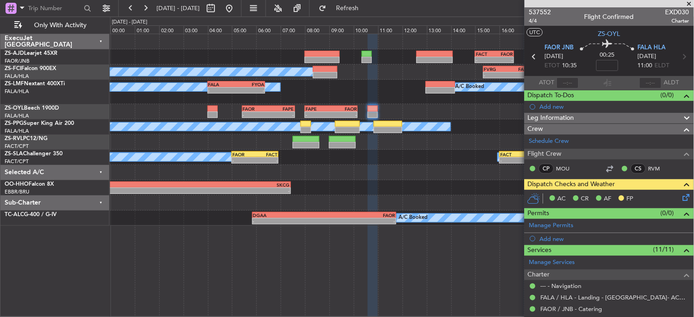
click at [530, 56] on icon at bounding box center [534, 57] width 12 height 12
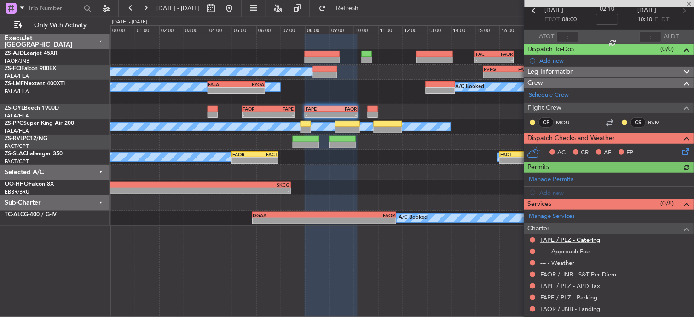
scroll to position [93, 0]
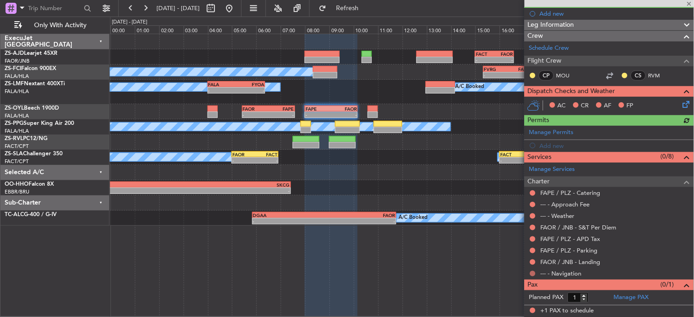
click at [535, 273] on button at bounding box center [533, 274] width 6 height 6
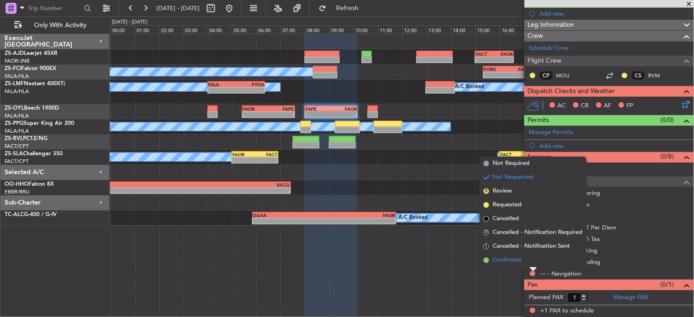
click at [525, 259] on li "Confirmed" at bounding box center [533, 260] width 106 height 14
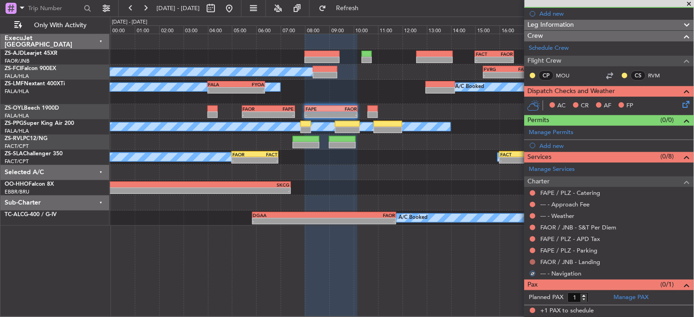
click at [535, 261] on button at bounding box center [533, 262] width 6 height 6
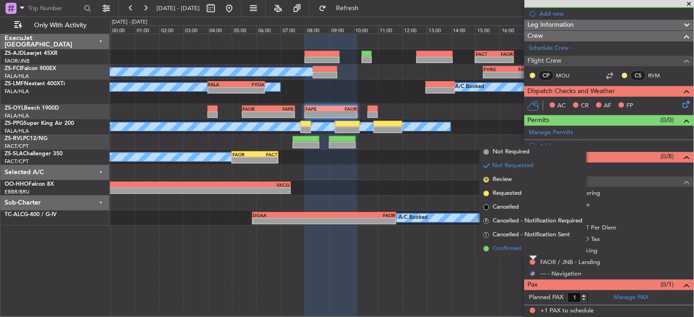
click at [531, 248] on li "Confirmed" at bounding box center [533, 249] width 106 height 14
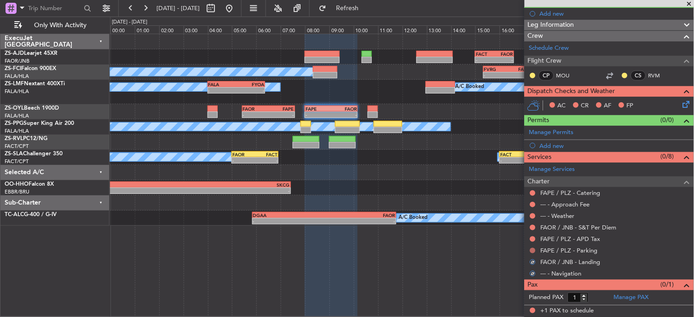
click at [532, 249] on button at bounding box center [533, 251] width 6 height 6
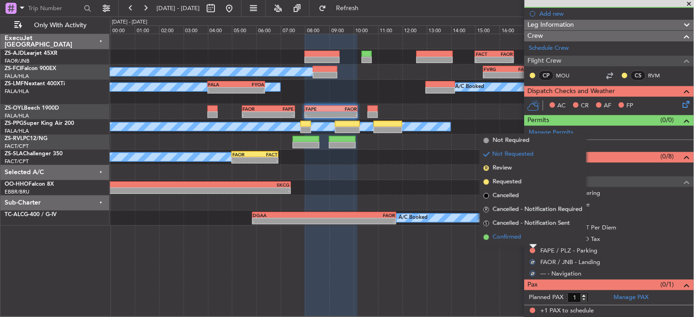
click at [534, 240] on li "Confirmed" at bounding box center [533, 237] width 106 height 14
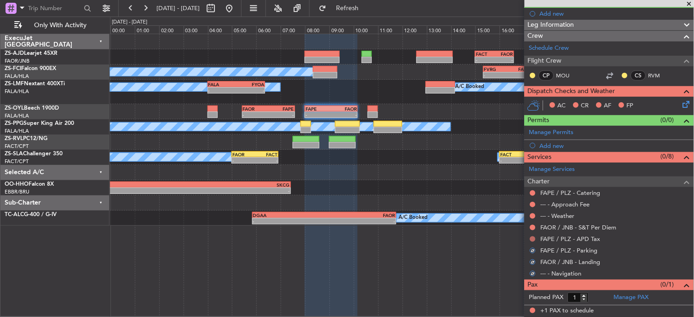
click at [535, 240] on button at bounding box center [533, 239] width 6 height 6
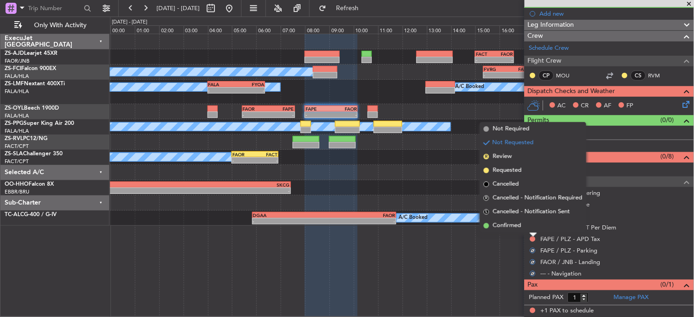
click at [530, 225] on li "Confirmed" at bounding box center [533, 226] width 106 height 14
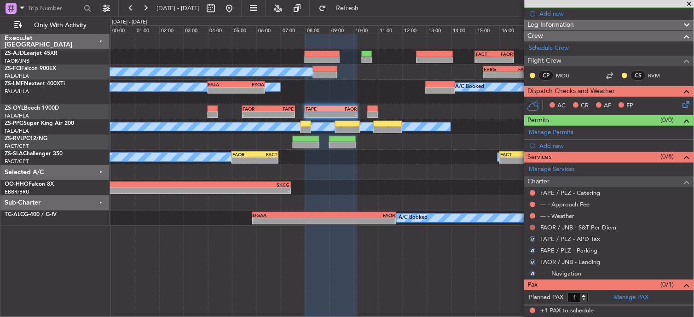
click at [530, 225] on button at bounding box center [533, 228] width 6 height 6
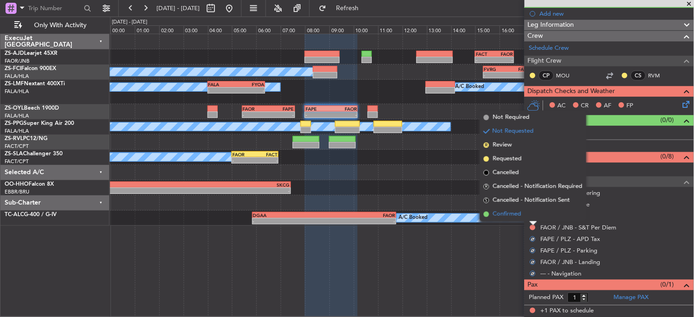
click at [530, 213] on li "Confirmed" at bounding box center [533, 214] width 106 height 14
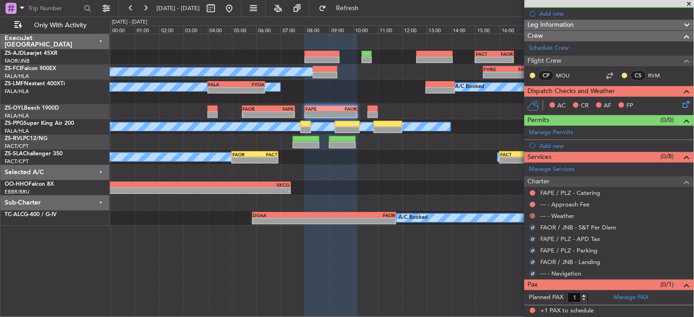
click at [531, 213] on button at bounding box center [533, 216] width 6 height 6
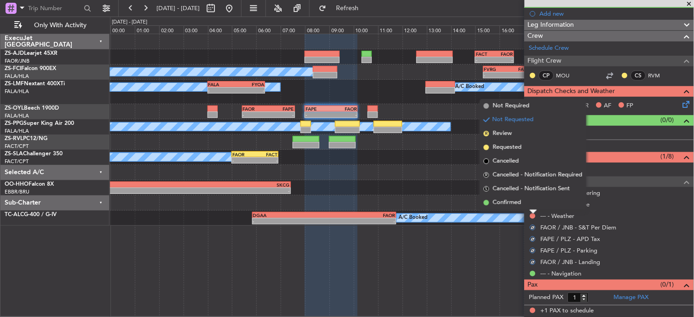
click at [530, 197] on li "Confirmed" at bounding box center [533, 203] width 106 height 14
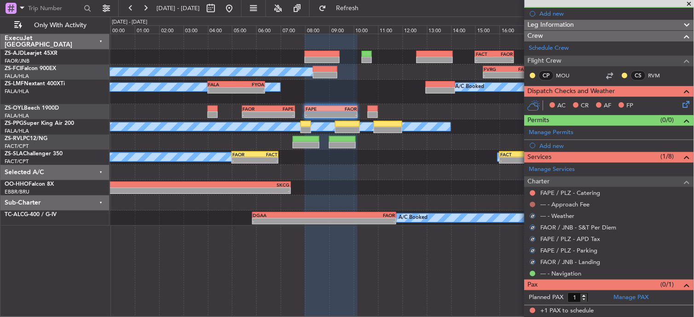
click at [531, 204] on button at bounding box center [533, 205] width 6 height 6
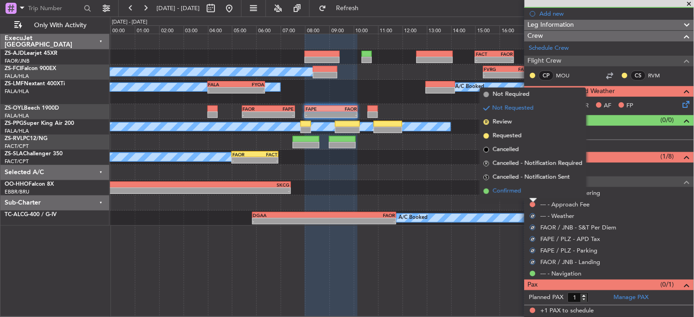
click at [530, 192] on li "Confirmed" at bounding box center [533, 191] width 106 height 14
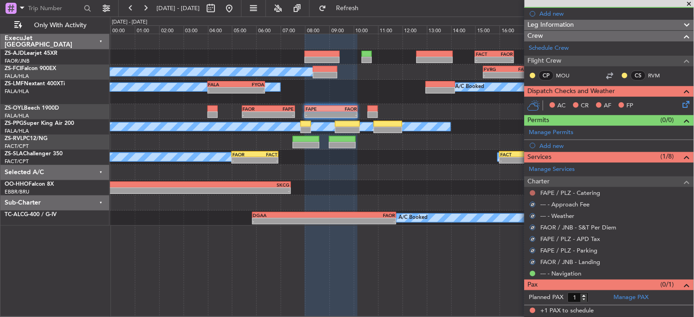
click at [531, 192] on button at bounding box center [533, 193] width 6 height 6
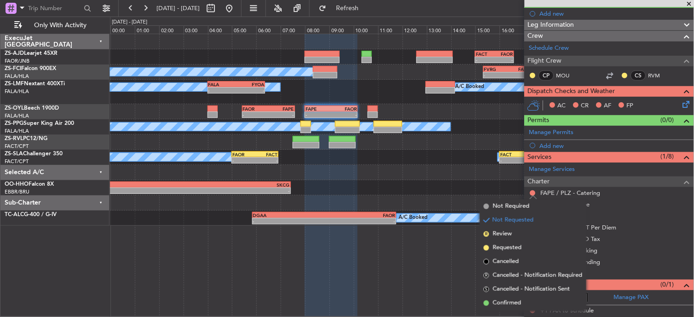
click at [528, 294] on ul "Not Required Not Requested R Review Requested Cancelled R Cancelled - Notificat…" at bounding box center [533, 254] width 106 height 110
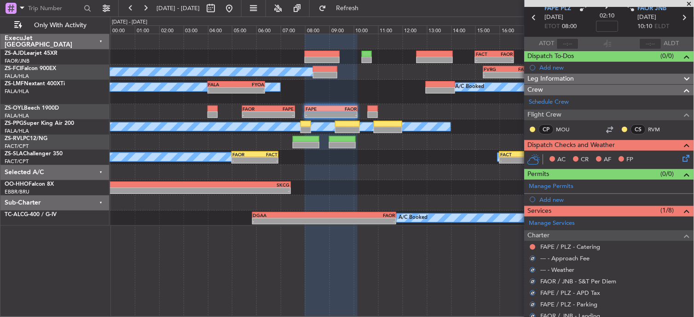
scroll to position [0, 0]
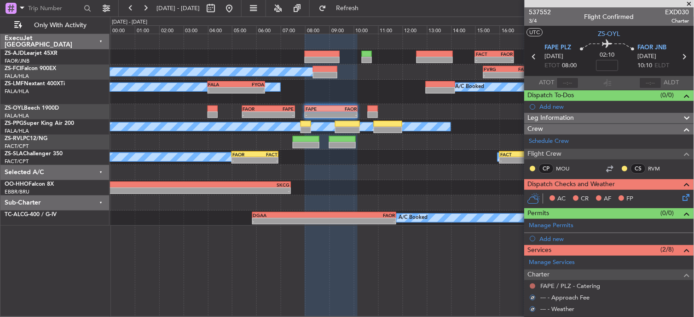
click at [528, 282] on mat-tooltip-component "Not Requested" at bounding box center [533, 271] width 52 height 24
click at [534, 285] on button at bounding box center [533, 286] width 6 height 6
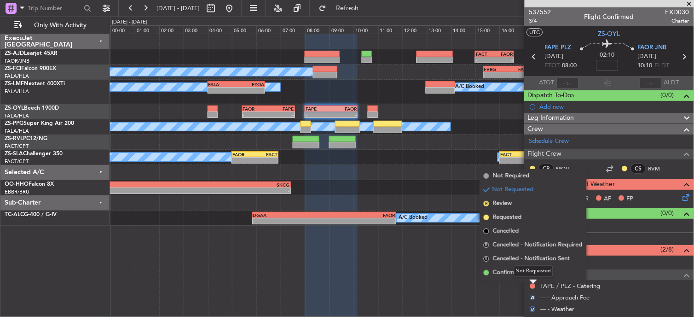
click at [507, 269] on mat-tooltip-component "Not Requested" at bounding box center [533, 271] width 52 height 24
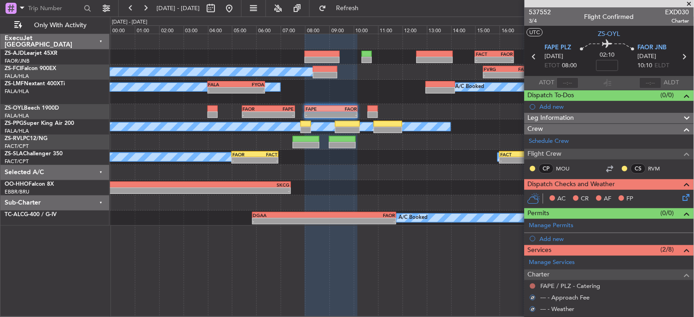
click at [532, 283] on button at bounding box center [533, 286] width 6 height 6
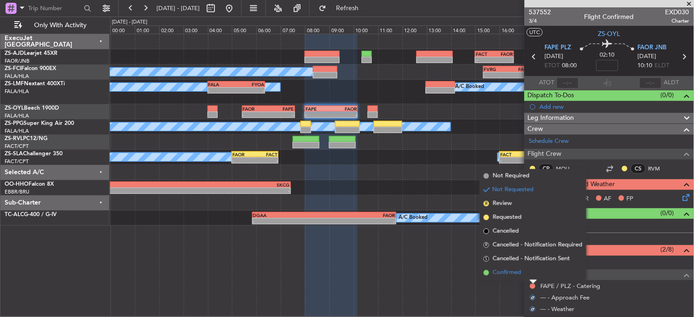
click at [490, 271] on li "Confirmed" at bounding box center [533, 272] width 106 height 14
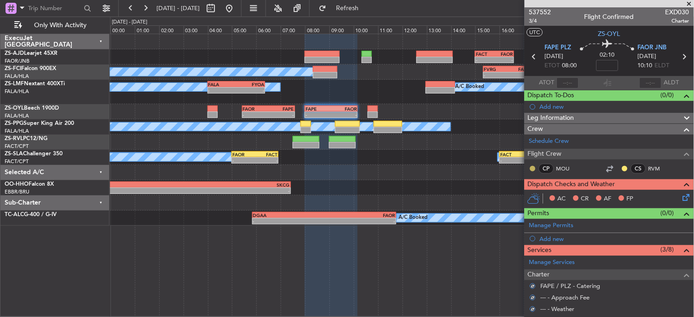
click at [535, 168] on button at bounding box center [533, 169] width 6 height 6
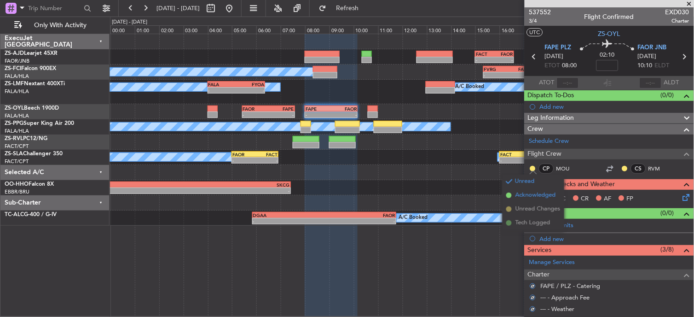
click at [546, 192] on span "Acknowledged" at bounding box center [535, 194] width 40 height 9
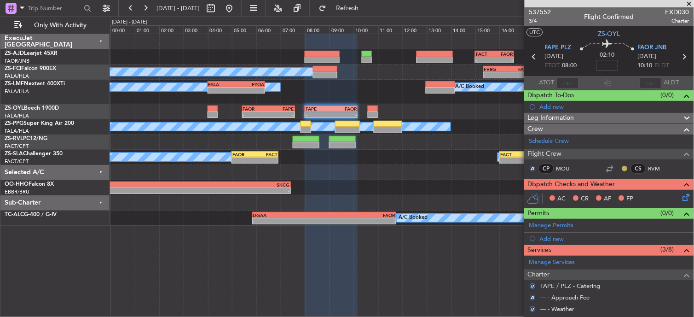
click at [622, 168] on button at bounding box center [625, 169] width 6 height 6
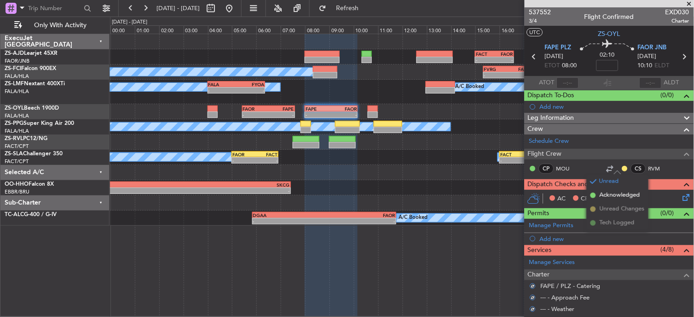
click at [610, 194] on mat-tooltip-component "Unread" at bounding box center [618, 183] width 34 height 24
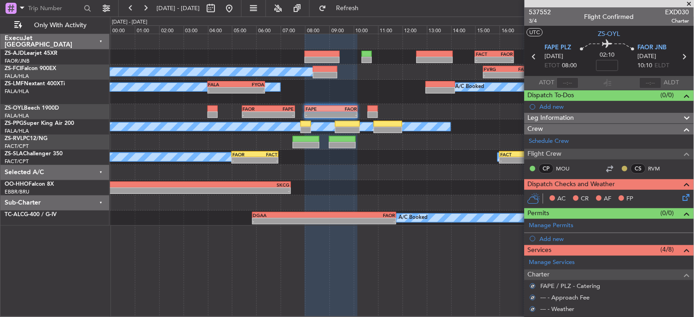
click at [622, 168] on button at bounding box center [625, 169] width 6 height 6
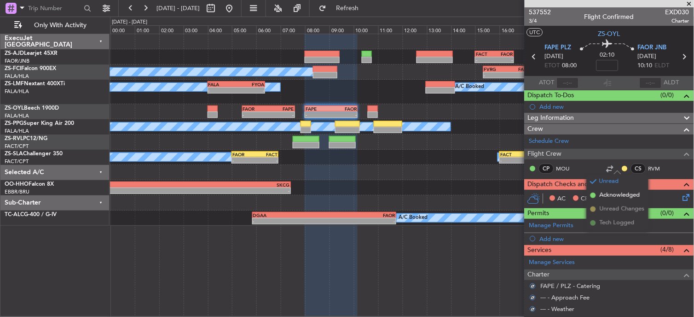
click at [603, 194] on span "Acknowledged" at bounding box center [619, 194] width 40 height 9
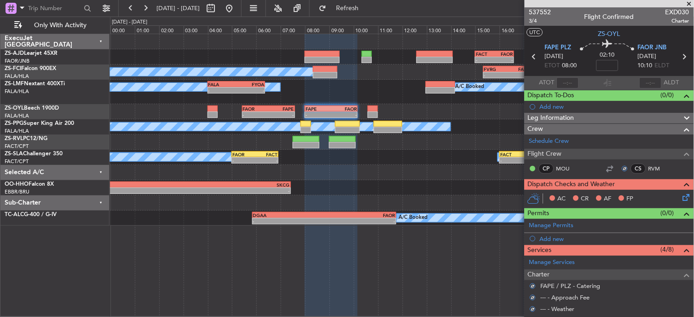
click at [681, 196] on icon at bounding box center [684, 195] width 7 height 7
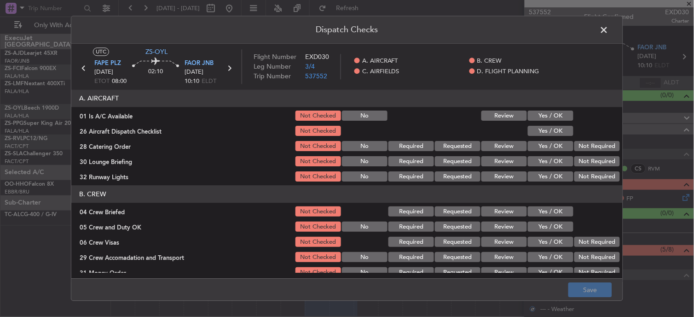
click at [553, 116] on button "Yes / OK" at bounding box center [551, 116] width 46 height 10
click at [553, 141] on button "Yes / OK" at bounding box center [551, 146] width 46 height 10
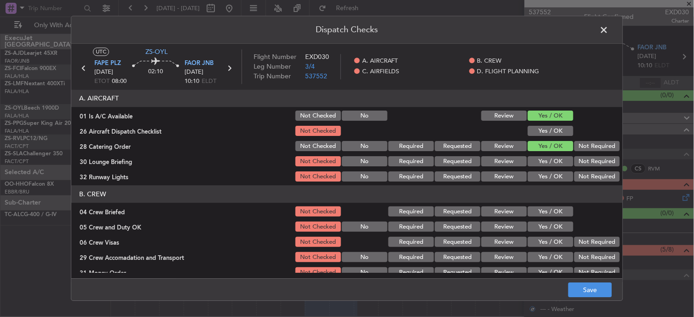
click at [550, 134] on button "Yes / OK" at bounding box center [551, 131] width 46 height 10
click at [589, 143] on button "Not Required" at bounding box center [597, 146] width 46 height 10
click at [597, 152] on div "Not Required" at bounding box center [596, 146] width 46 height 13
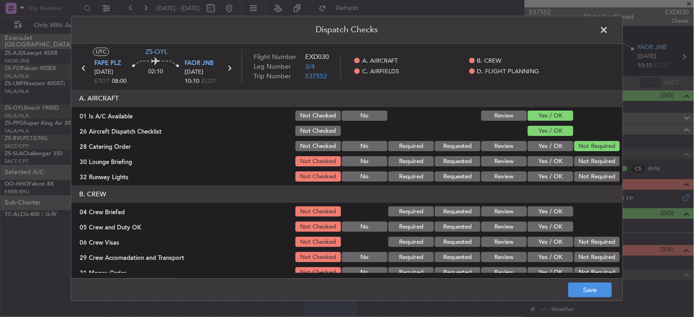
click at [594, 163] on button "Not Required" at bounding box center [597, 161] width 46 height 10
click at [591, 170] on section "A. AIRCRAFT 01 Is A/C Available Not Checked No Review Yes / OK 26 Aircraft Disp…" at bounding box center [346, 136] width 551 height 93
click at [589, 180] on button "Not Required" at bounding box center [597, 177] width 46 height 10
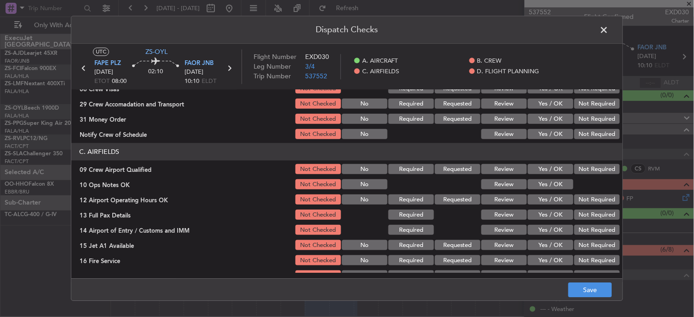
scroll to position [51, 0]
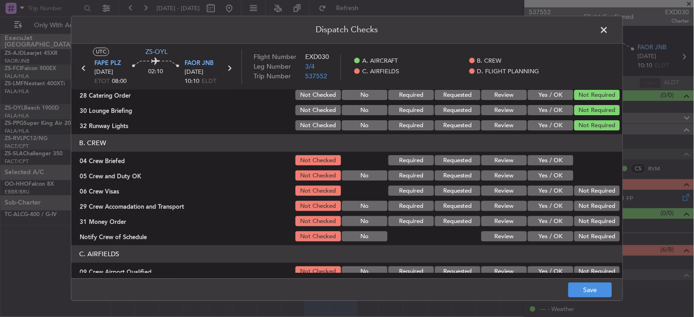
click at [555, 162] on button "Yes / OK" at bounding box center [551, 161] width 46 height 10
click at [551, 173] on button "Yes / OK" at bounding box center [551, 176] width 46 height 10
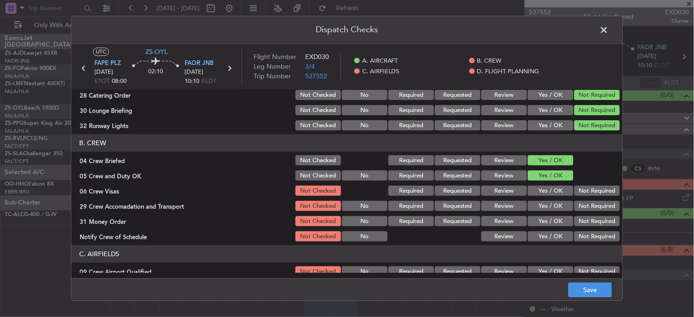
drag, startPoint x: 569, startPoint y: 179, endPoint x: 576, endPoint y: 183, distance: 8.8
click at [573, 181] on div at bounding box center [596, 175] width 46 height 13
click at [578, 185] on section "B. CREW 04 Crew Briefed Not Checked Required Requested Review Yes / OK 05 Crew …" at bounding box center [346, 188] width 551 height 109
click at [581, 189] on button "Not Required" at bounding box center [597, 191] width 46 height 10
click at [582, 190] on button "Not Required" at bounding box center [597, 191] width 46 height 10
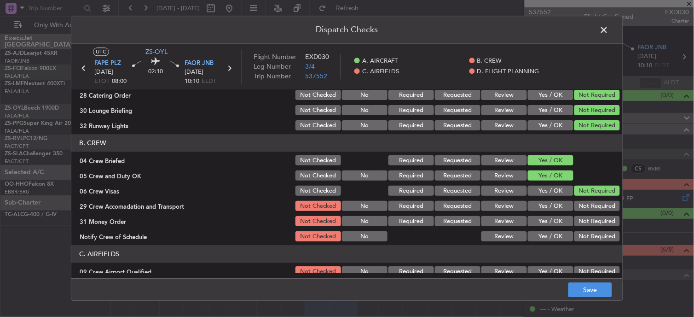
click at [582, 198] on section "B. CREW 04 Crew Briefed Not Checked Required Requested Review Yes / OK 05 Crew …" at bounding box center [346, 188] width 551 height 109
click at [582, 203] on button "Not Required" at bounding box center [597, 206] width 46 height 10
drag, startPoint x: 582, startPoint y: 209, endPoint x: 580, endPoint y: 214, distance: 5.7
click at [582, 209] on button "Not Required" at bounding box center [597, 206] width 46 height 10
drag, startPoint x: 580, startPoint y: 214, endPoint x: 581, endPoint y: 231, distance: 16.6
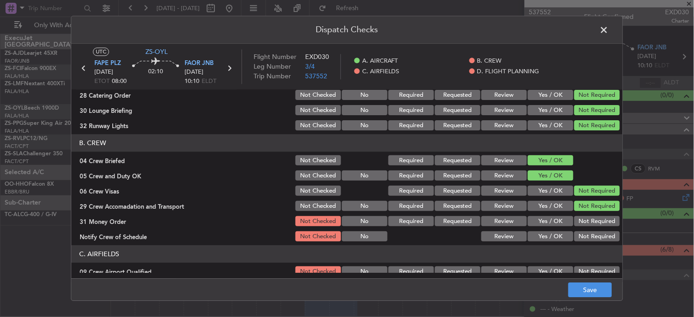
click at [581, 221] on div "Not Required" at bounding box center [596, 221] width 46 height 13
click at [581, 231] on button "Not Required" at bounding box center [597, 236] width 46 height 10
click at [578, 223] on button "Not Required" at bounding box center [597, 221] width 46 height 10
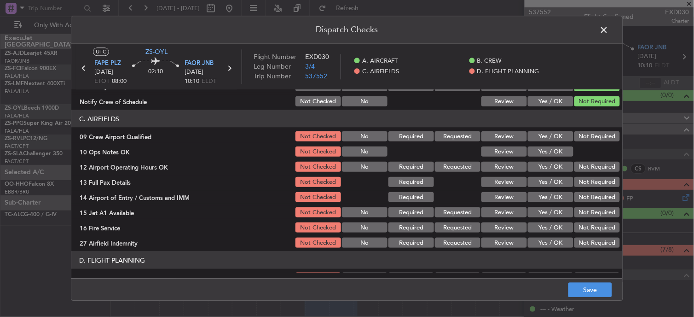
scroll to position [127, 0]
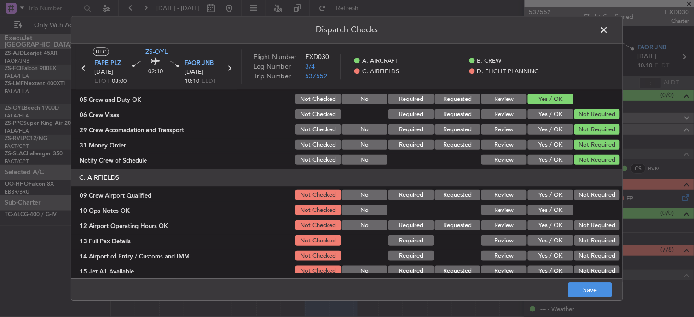
click at [592, 197] on button "Not Required" at bounding box center [597, 195] width 46 height 10
click at [553, 208] on button "Yes / OK" at bounding box center [551, 210] width 46 height 10
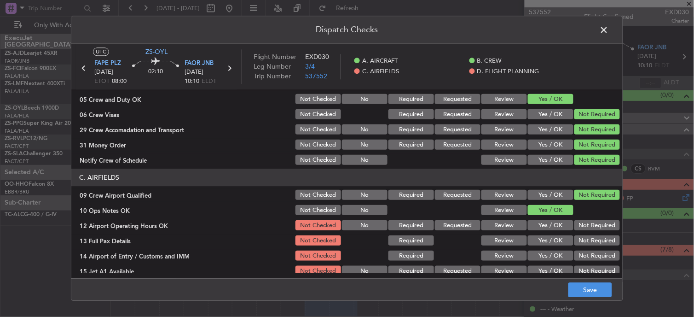
click at [575, 220] on button "Not Required" at bounding box center [597, 225] width 46 height 10
click at [581, 231] on section "C. AIRFIELDS 09 Crew Airport Qualified Not Checked No Required Requested Review…" at bounding box center [346, 238] width 551 height 139
drag, startPoint x: 580, startPoint y: 232, endPoint x: 582, endPoint y: 238, distance: 6.1
click at [582, 238] on button "Not Required" at bounding box center [597, 241] width 46 height 10
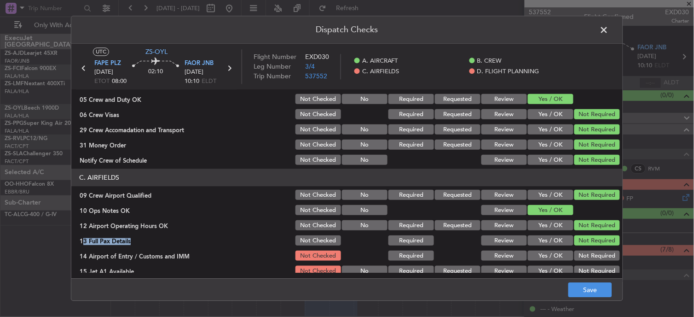
click at [583, 243] on button "Not Required" at bounding box center [597, 241] width 46 height 10
click at [588, 251] on button "Not Required" at bounding box center [597, 256] width 46 height 10
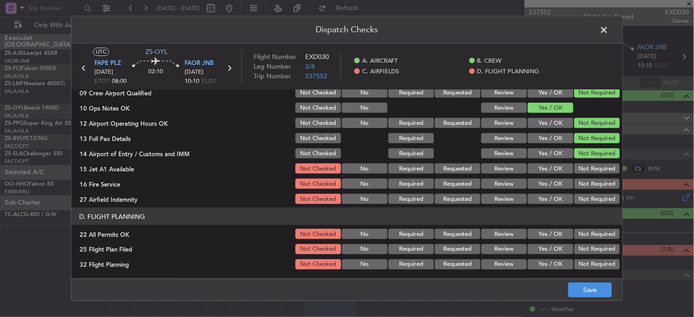
click at [585, 172] on div "Not Required" at bounding box center [596, 168] width 46 height 13
click at [586, 189] on div "Not Required" at bounding box center [596, 183] width 46 height 13
click at [578, 172] on button "Not Required" at bounding box center [597, 168] width 46 height 10
click at [589, 190] on section "C. AIRFIELDS 09 Crew Airport Qualified Not Checked No Required Requested Review…" at bounding box center [346, 135] width 551 height 139
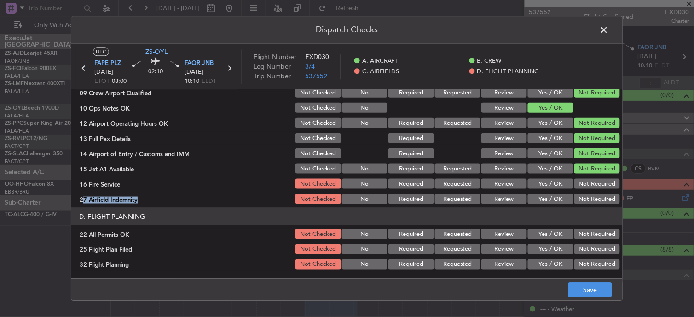
drag, startPoint x: 589, startPoint y: 190, endPoint x: 591, endPoint y: 196, distance: 6.3
click at [587, 186] on button "Not Required" at bounding box center [597, 184] width 46 height 10
click at [591, 196] on button "Not Required" at bounding box center [597, 199] width 46 height 10
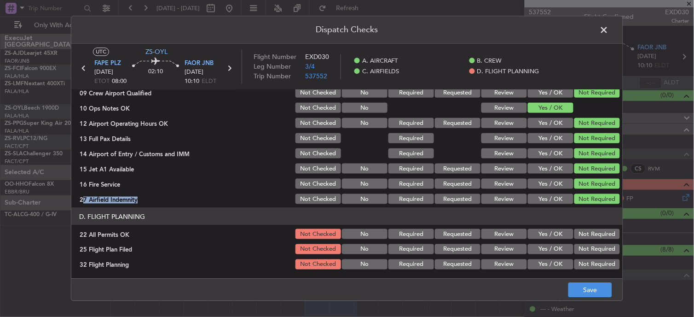
drag, startPoint x: 587, startPoint y: 231, endPoint x: 497, endPoint y: 245, distance: 91.3
click at [585, 231] on button "Not Required" at bounding box center [597, 234] width 46 height 10
drag, startPoint x: 497, startPoint y: 245, endPoint x: 504, endPoint y: 267, distance: 22.8
click at [497, 248] on button "Review" at bounding box center [504, 249] width 46 height 10
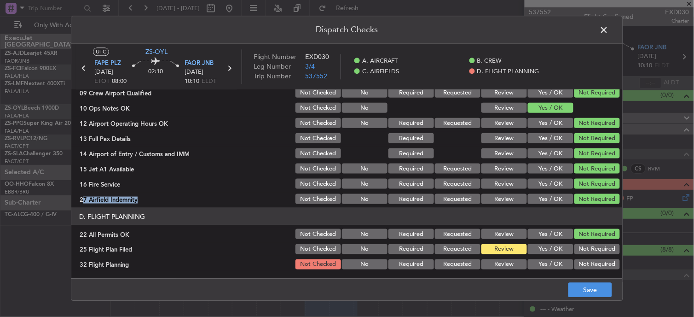
click at [504, 267] on button "Review" at bounding box center [504, 264] width 46 height 10
click at [574, 299] on footer "Save" at bounding box center [346, 289] width 551 height 22
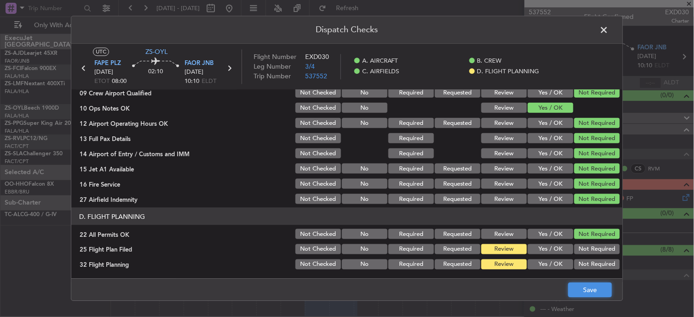
click at [577, 290] on button "Save" at bounding box center [590, 289] width 44 height 15
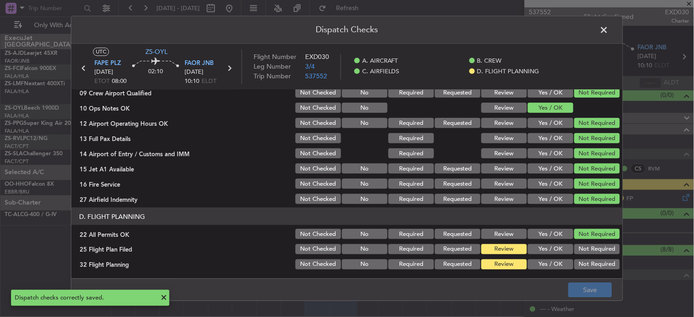
click at [609, 31] on span at bounding box center [609, 32] width 0 height 18
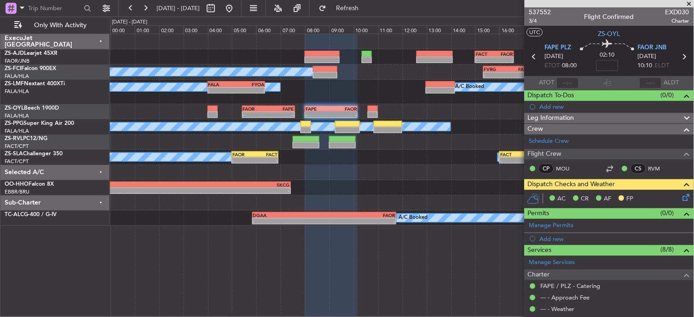
click at [530, 57] on icon at bounding box center [534, 57] width 12 height 12
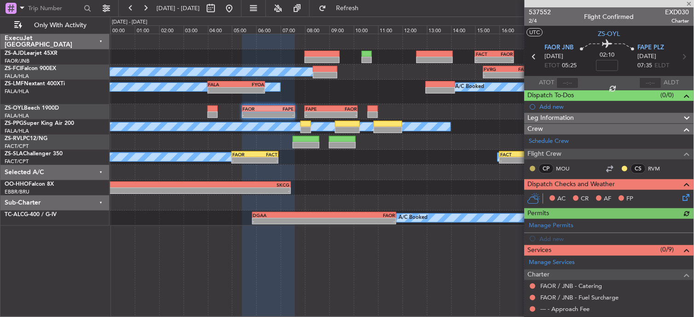
click at [531, 166] on button at bounding box center [533, 169] width 6 height 6
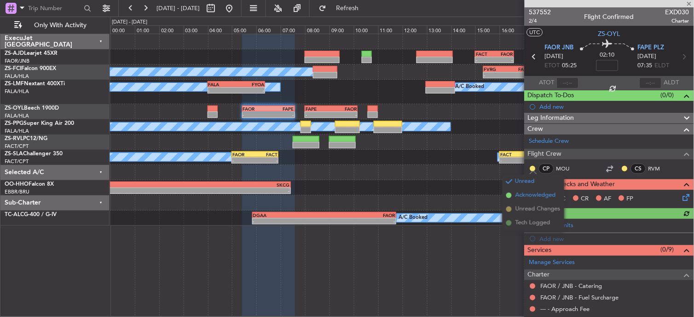
click at [535, 193] on span "Acknowledged" at bounding box center [535, 194] width 40 height 9
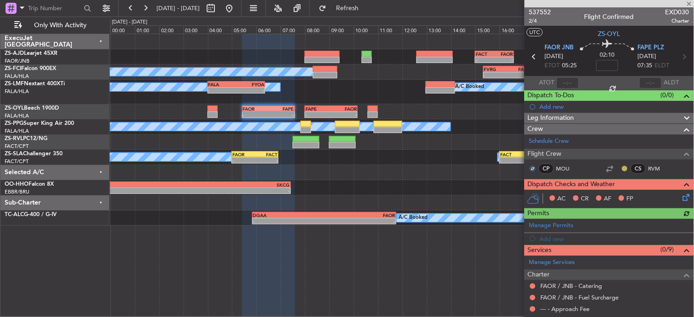
click at [622, 169] on button at bounding box center [625, 169] width 6 height 6
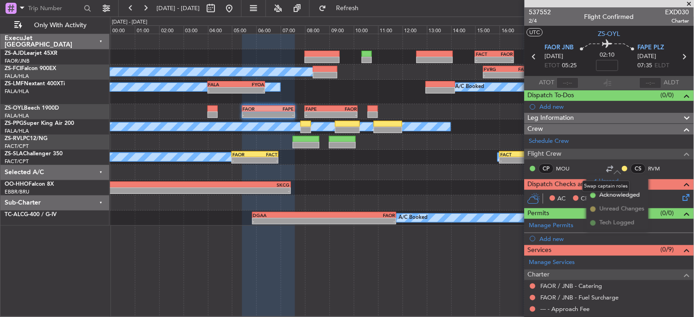
click at [597, 194] on mat-tooltip-component "Swap captain roles" at bounding box center [606, 186] width 60 height 24
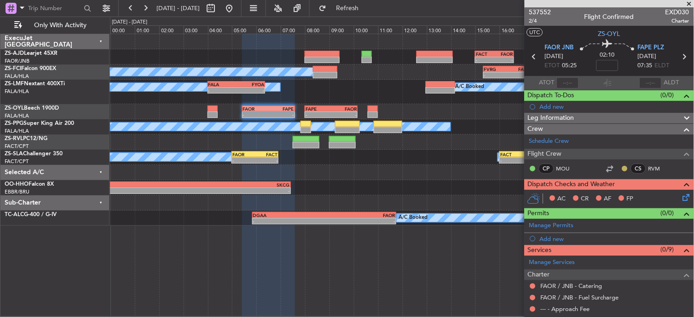
click at [622, 166] on button at bounding box center [625, 169] width 6 height 6
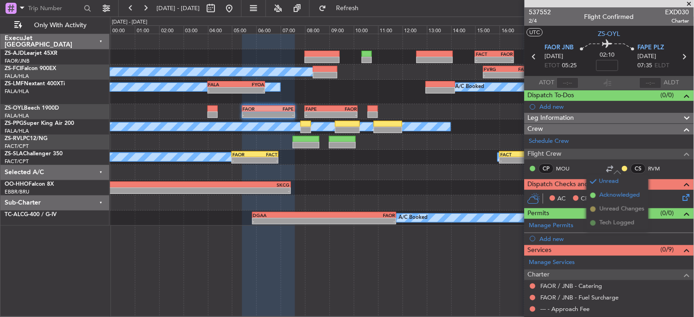
click at [592, 193] on span at bounding box center [593, 195] width 6 height 6
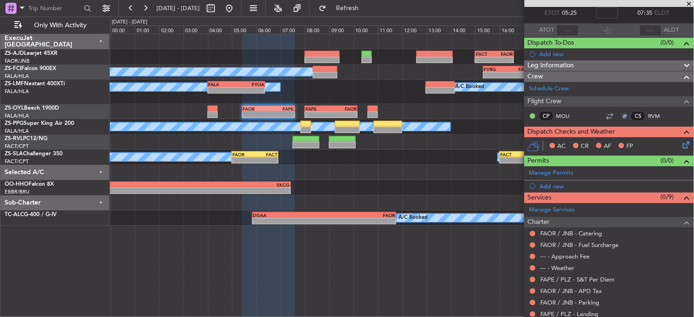
scroll to position [104, 0]
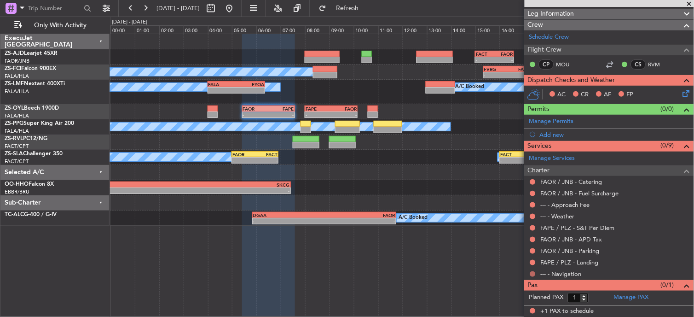
click at [531, 273] on button at bounding box center [533, 274] width 6 height 6
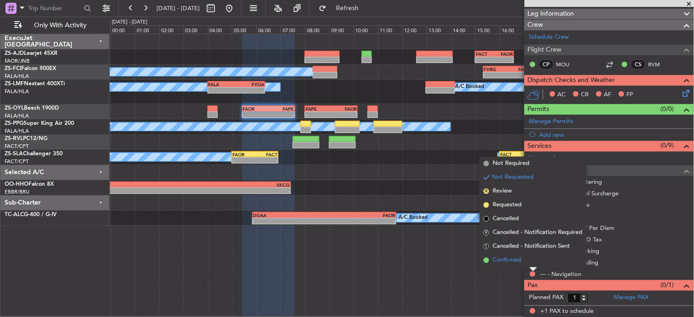
click at [529, 261] on li "Confirmed" at bounding box center [533, 260] width 106 height 14
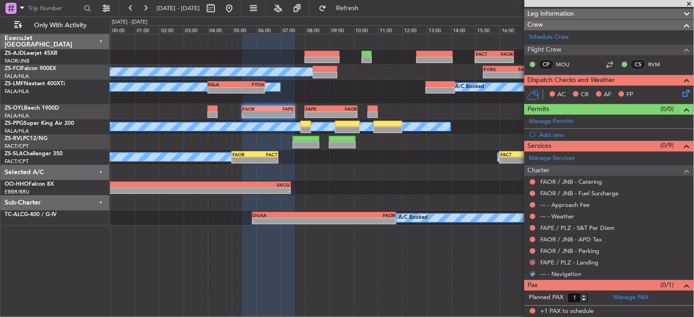
click at [532, 261] on button at bounding box center [533, 262] width 6 height 6
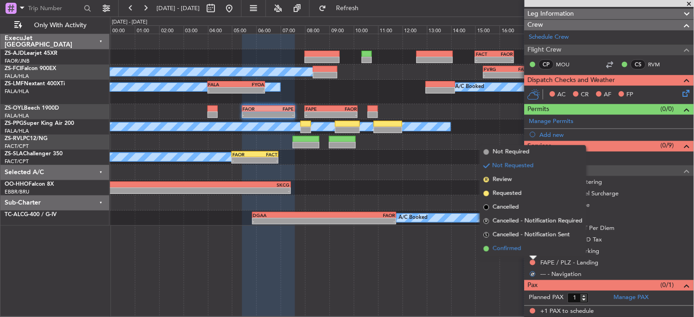
click at [524, 249] on li "Confirmed" at bounding box center [533, 249] width 106 height 14
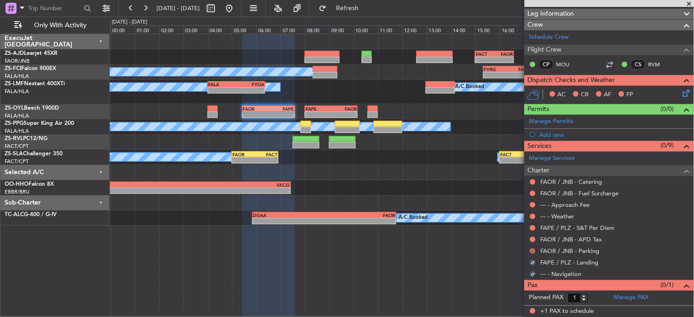
click at [530, 250] on div at bounding box center [532, 250] width 7 height 7
click at [534, 250] on button at bounding box center [533, 251] width 6 height 6
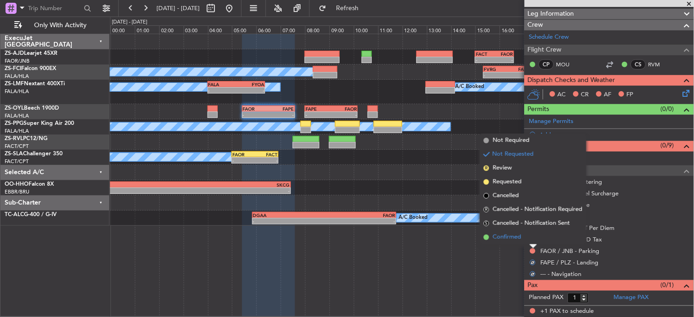
click at [532, 240] on li "Confirmed" at bounding box center [533, 237] width 106 height 14
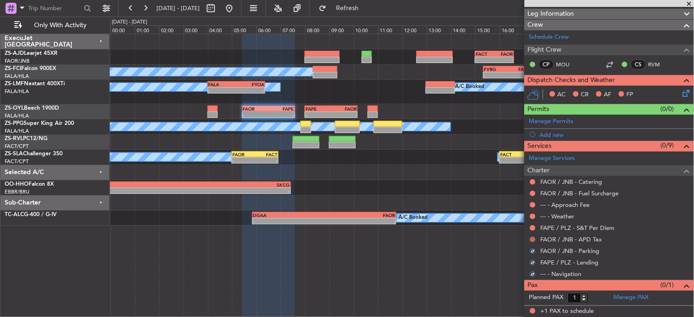
click at [530, 239] on button at bounding box center [533, 239] width 6 height 6
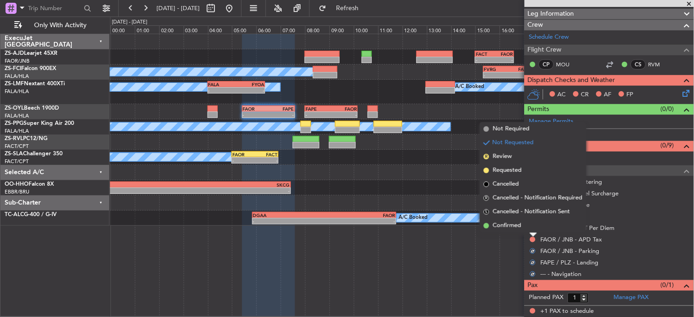
click at [531, 226] on li "Confirmed" at bounding box center [533, 226] width 106 height 14
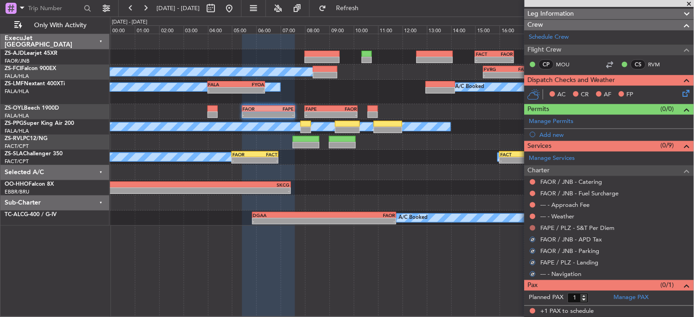
click at [534, 229] on button at bounding box center [533, 228] width 6 height 6
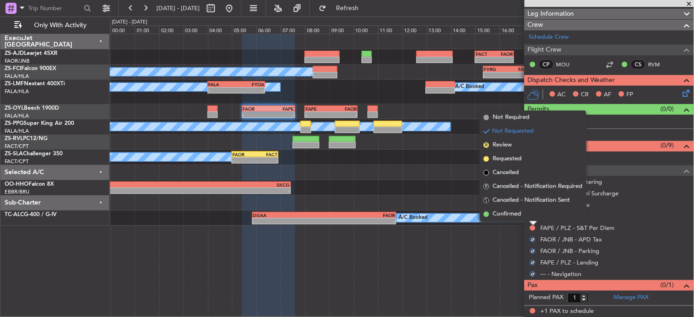
click at [531, 219] on li "Confirmed" at bounding box center [533, 214] width 106 height 14
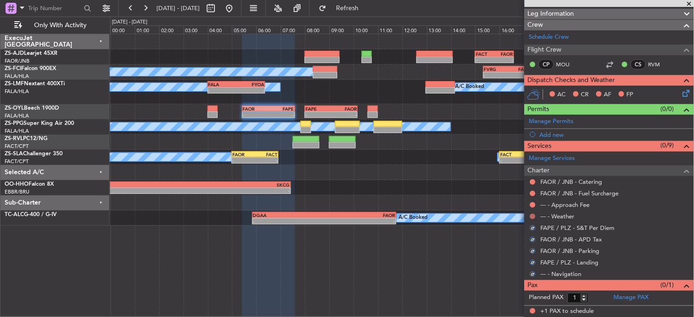
click at [532, 218] on button at bounding box center [533, 216] width 6 height 6
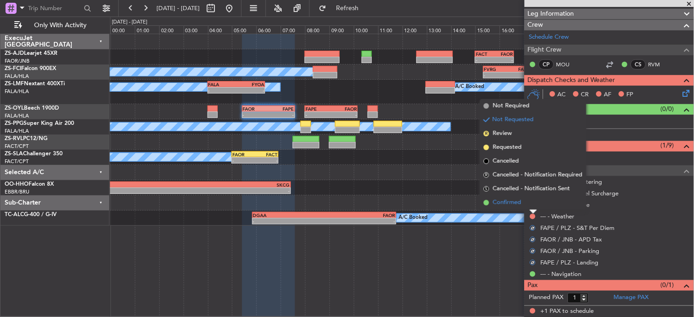
click at [530, 202] on li "Confirmed" at bounding box center [533, 203] width 106 height 14
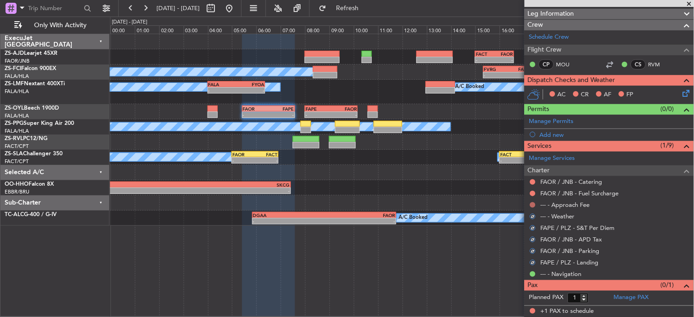
click at [531, 202] on button at bounding box center [533, 205] width 6 height 6
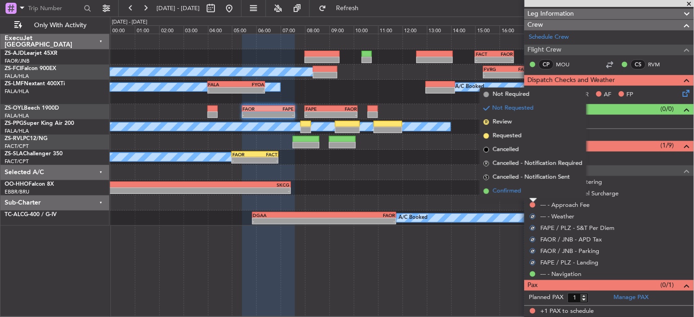
click at [530, 194] on li "Confirmed" at bounding box center [533, 191] width 106 height 14
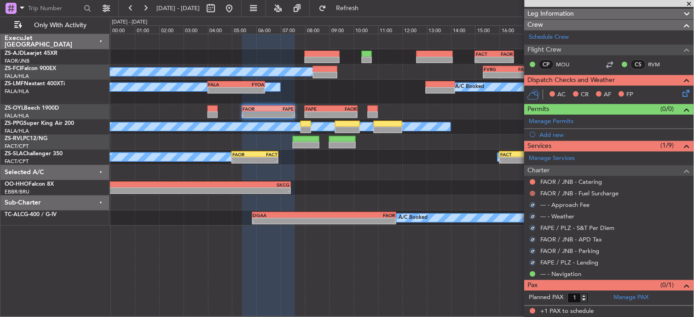
click at [531, 193] on button at bounding box center [533, 193] width 6 height 6
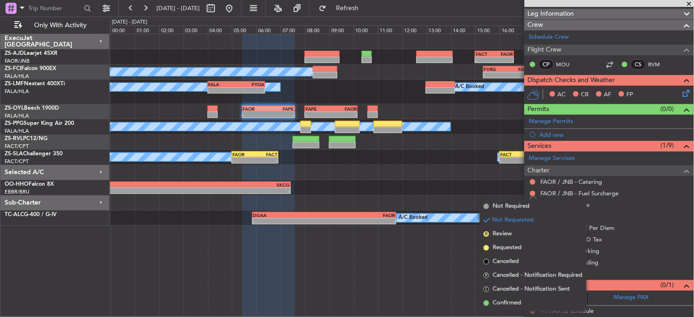
drag, startPoint x: 531, startPoint y: 300, endPoint x: 532, endPoint y: 240, distance: 60.7
click at [531, 300] on li "Confirmed" at bounding box center [533, 303] width 106 height 14
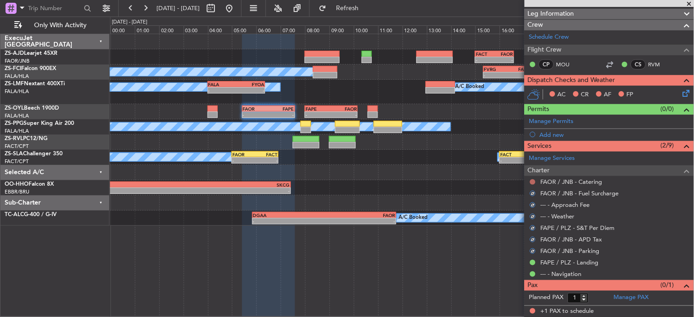
click at [532, 181] on button at bounding box center [533, 182] width 6 height 6
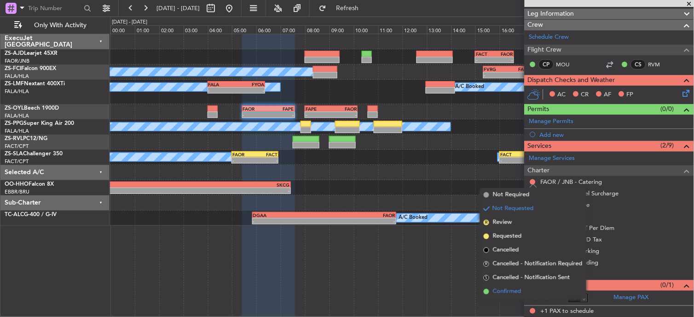
click at [524, 284] on li "Confirmed" at bounding box center [533, 291] width 106 height 14
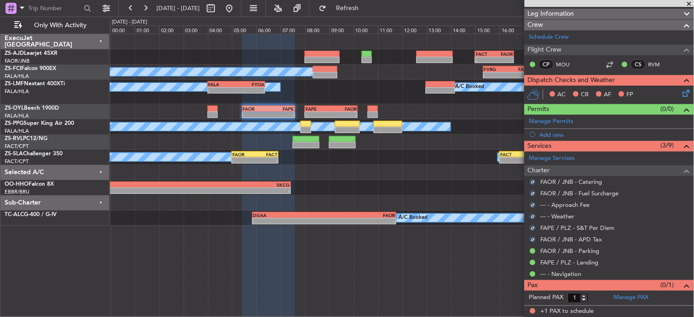
click at [681, 90] on icon at bounding box center [684, 91] width 7 height 7
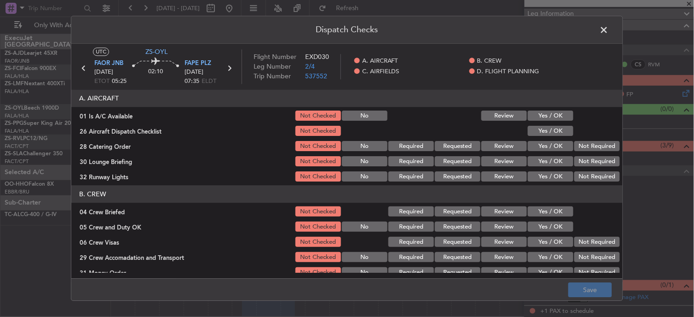
click at [542, 109] on div "Yes / OK" at bounding box center [549, 115] width 46 height 13
drag, startPoint x: 546, startPoint y: 116, endPoint x: 549, endPoint y: 127, distance: 10.6
click at [546, 117] on button "Yes / OK" at bounding box center [551, 116] width 46 height 10
click at [549, 127] on button "Yes / OK" at bounding box center [551, 131] width 46 height 10
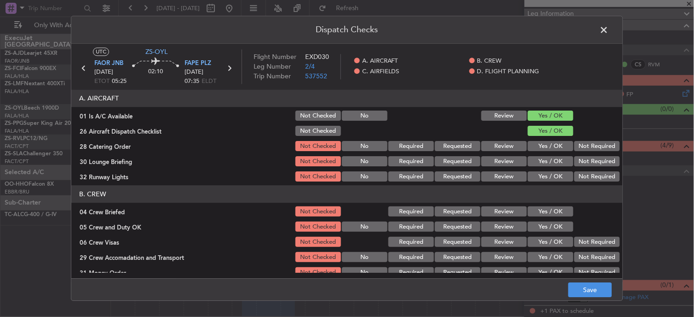
drag, startPoint x: 575, startPoint y: 131, endPoint x: 595, endPoint y: 141, distance: 22.6
click at [582, 134] on div at bounding box center [596, 131] width 46 height 13
click at [595, 143] on div "Not Required" at bounding box center [596, 146] width 46 height 13
click at [595, 150] on button "Not Required" at bounding box center [597, 146] width 46 height 10
click at [593, 157] on button "Not Required" at bounding box center [597, 161] width 46 height 10
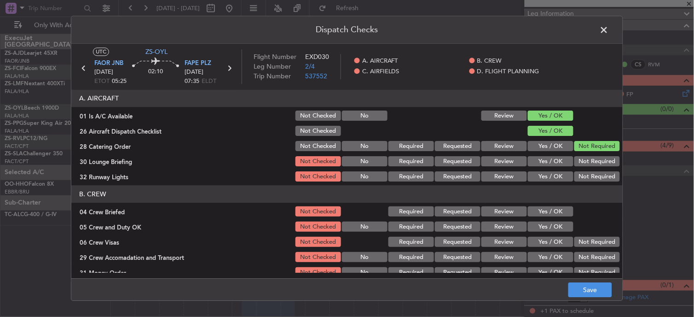
click at [593, 163] on button "Not Required" at bounding box center [597, 161] width 46 height 10
click at [591, 168] on section "A. AIRCRAFT 01 Is A/C Available Not Checked No Review Yes / OK 26 Aircraft Disp…" at bounding box center [346, 136] width 551 height 93
drag, startPoint x: 590, startPoint y: 169, endPoint x: 583, endPoint y: 178, distance: 10.8
click at [589, 175] on button "Not Required" at bounding box center [597, 177] width 46 height 10
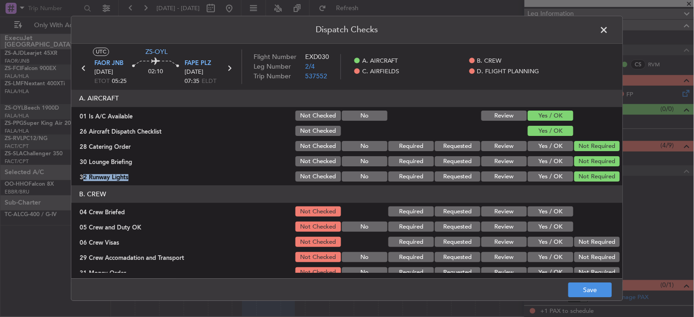
click at [543, 208] on button "Yes / OK" at bounding box center [551, 212] width 46 height 10
click at [547, 219] on section "B. CREW 04 Crew Briefed Not Checked Required Requested Review Yes / OK 05 Crew …" at bounding box center [346, 239] width 551 height 109
click at [573, 224] on div at bounding box center [596, 226] width 46 height 13
click at [557, 223] on button "Yes / OK" at bounding box center [551, 227] width 46 height 10
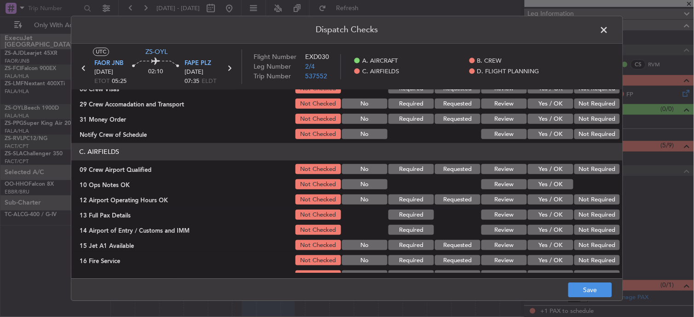
scroll to position [102, 0]
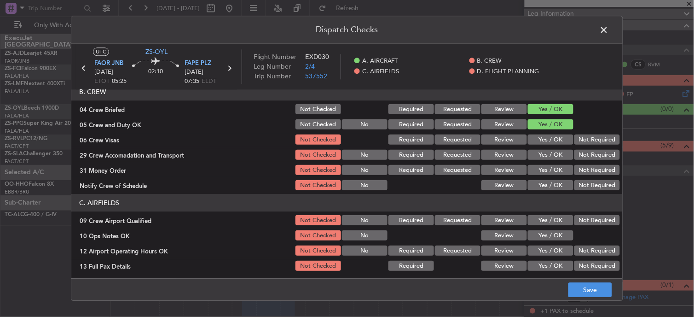
click at [599, 136] on button "Not Required" at bounding box center [597, 140] width 46 height 10
click at [596, 164] on div "Not Required" at bounding box center [596, 170] width 46 height 13
click at [594, 154] on button "Not Required" at bounding box center [597, 155] width 46 height 10
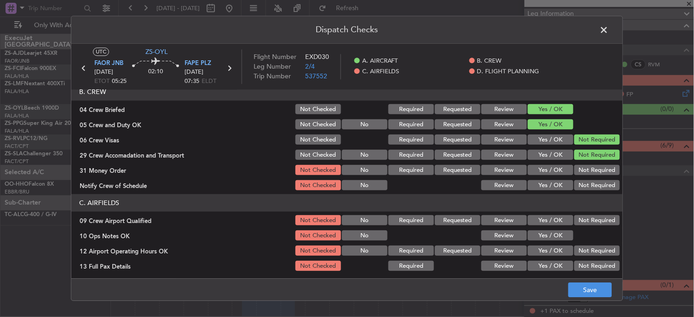
click at [590, 174] on button "Not Required" at bounding box center [597, 170] width 46 height 10
click at [589, 180] on div "Not Required" at bounding box center [596, 185] width 46 height 13
click at [587, 185] on button "Not Required" at bounding box center [597, 185] width 46 height 10
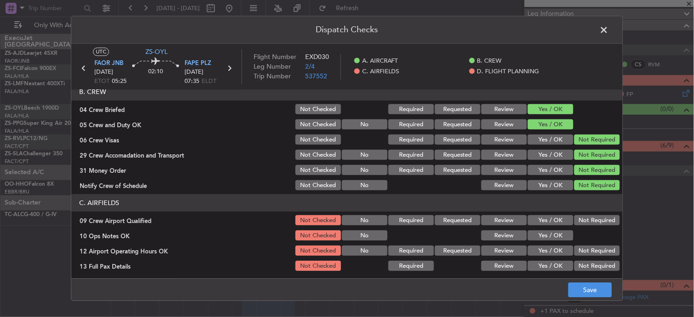
drag, startPoint x: 583, startPoint y: 220, endPoint x: 567, endPoint y: 222, distance: 15.8
click at [582, 220] on button "Not Required" at bounding box center [597, 220] width 46 height 10
click at [556, 230] on div "Yes / OK" at bounding box center [549, 235] width 46 height 13
drag, startPoint x: 558, startPoint y: 236, endPoint x: 573, endPoint y: 242, distance: 16.9
click at [561, 237] on button "Yes / OK" at bounding box center [551, 236] width 46 height 10
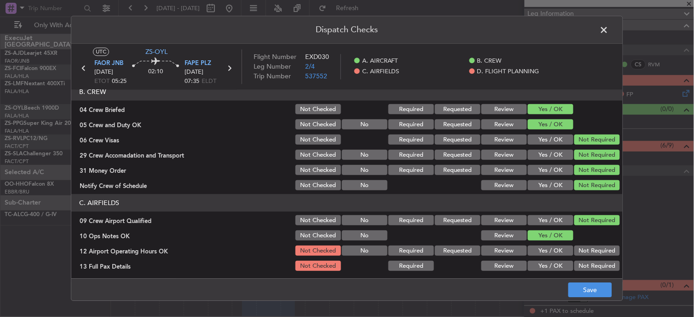
drag, startPoint x: 579, startPoint y: 243, endPoint x: 581, endPoint y: 250, distance: 7.7
click at [581, 244] on section "C. AIRFIELDS 09 Crew Airport Qualified Not Checked No Required Requested Review…" at bounding box center [346, 263] width 551 height 139
click at [581, 254] on button "Not Required" at bounding box center [597, 251] width 46 height 10
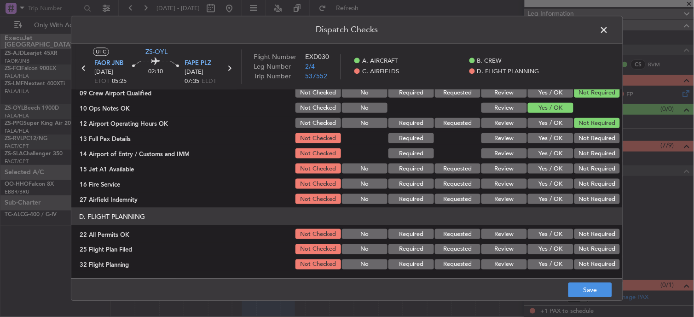
click at [593, 144] on div "Not Required" at bounding box center [596, 138] width 46 height 13
click at [589, 144] on div "Not Required" at bounding box center [596, 138] width 46 height 13
click at [588, 136] on button "Not Required" at bounding box center [597, 138] width 46 height 10
click at [588, 152] on button "Not Required" at bounding box center [597, 153] width 46 height 10
click at [588, 157] on button "Not Required" at bounding box center [597, 153] width 46 height 10
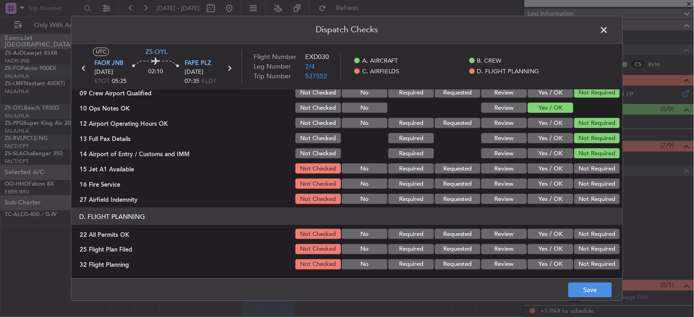
click at [588, 167] on button "Not Required" at bounding box center [597, 168] width 46 height 10
drag, startPoint x: 588, startPoint y: 171, endPoint x: 588, endPoint y: 179, distance: 7.8
click at [588, 172] on button "Not Required" at bounding box center [597, 168] width 46 height 10
drag, startPoint x: 588, startPoint y: 179, endPoint x: 586, endPoint y: 188, distance: 9.4
click at [587, 179] on div "Not Required" at bounding box center [596, 183] width 46 height 13
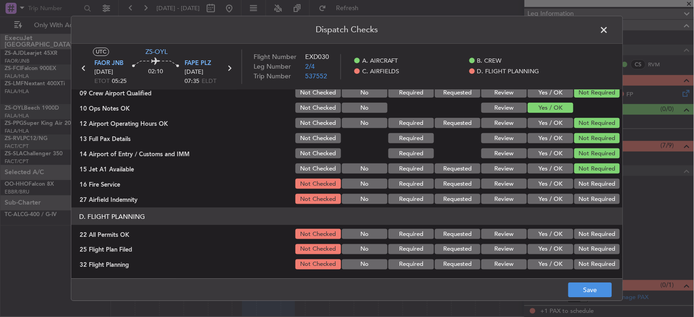
click at [586, 188] on button "Not Required" at bounding box center [597, 184] width 46 height 10
click at [581, 203] on button "Not Required" at bounding box center [597, 199] width 46 height 10
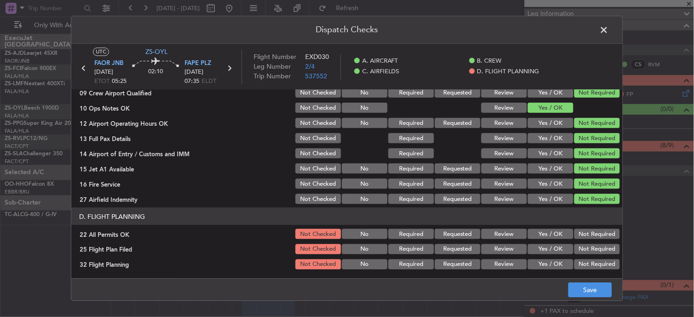
click at [583, 225] on section "D. FLIGHT PLANNING 22 All Permits OK Not Checked No Required Requested Review Y…" at bounding box center [346, 238] width 551 height 63
drag, startPoint x: 582, startPoint y: 225, endPoint x: 585, endPoint y: 237, distance: 13.3
click at [589, 237] on button "Not Required" at bounding box center [597, 234] width 46 height 10
click at [481, 247] on button "Review" at bounding box center [504, 249] width 46 height 10
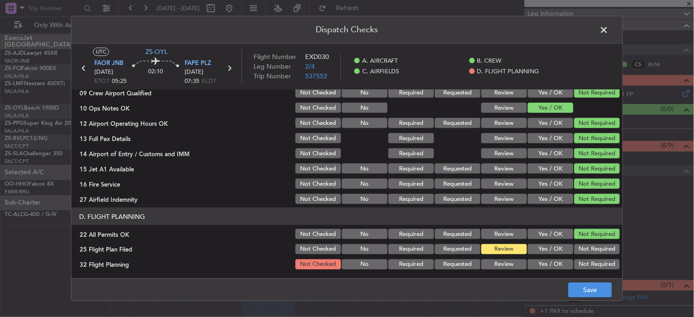
click at [493, 255] on section "D. FLIGHT PLANNING 22 All Permits OK Not Checked No Required Requested Review Y…" at bounding box center [346, 238] width 551 height 63
drag, startPoint x: 494, startPoint y: 260, endPoint x: 500, endPoint y: 263, distance: 6.4
click at [495, 260] on button "Review" at bounding box center [504, 264] width 46 height 10
drag, startPoint x: 599, startPoint y: 288, endPoint x: 598, endPoint y: 283, distance: 5.2
click at [599, 292] on button "Save" at bounding box center [590, 289] width 44 height 15
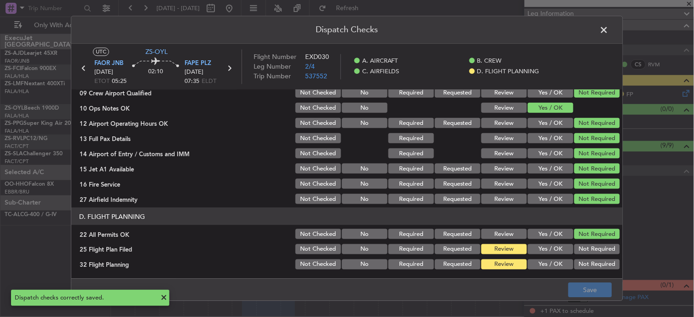
click at [609, 31] on span at bounding box center [609, 32] width 0 height 18
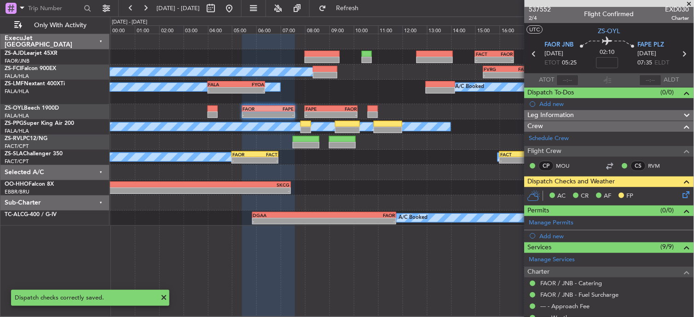
scroll to position [0, 0]
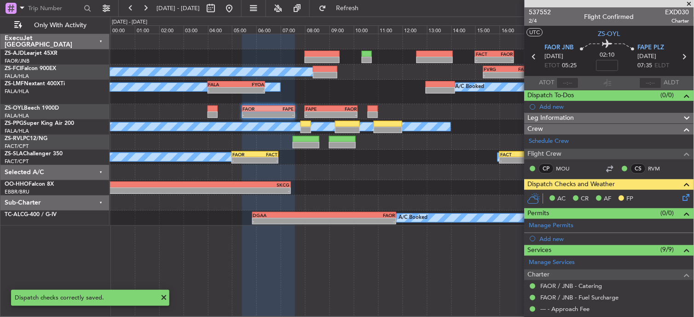
click at [530, 57] on icon at bounding box center [534, 57] width 12 height 12
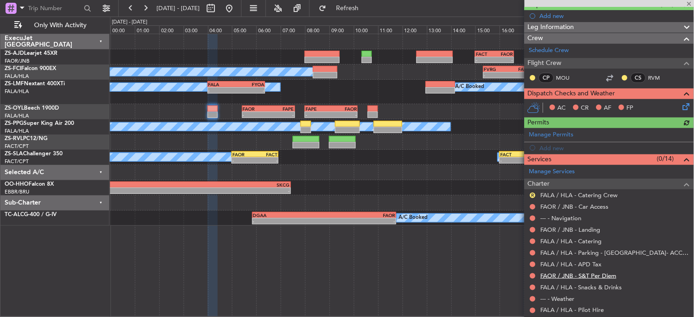
scroll to position [162, 0]
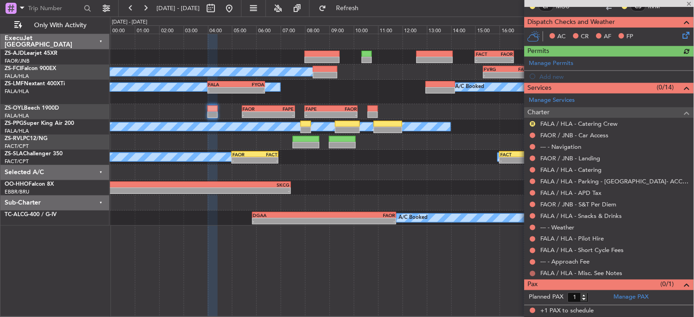
click at [530, 272] on button at bounding box center [533, 274] width 6 height 6
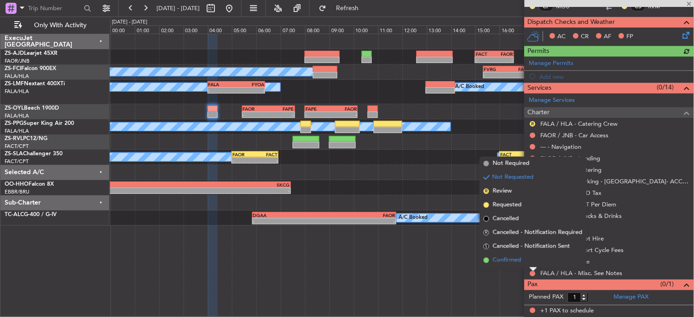
click at [526, 261] on li "Confirmed" at bounding box center [533, 260] width 106 height 14
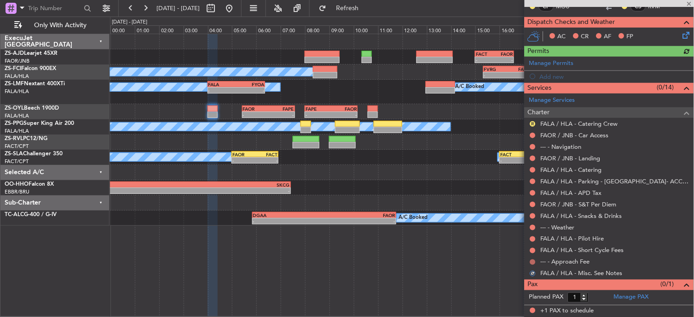
click at [532, 259] on button at bounding box center [533, 262] width 6 height 6
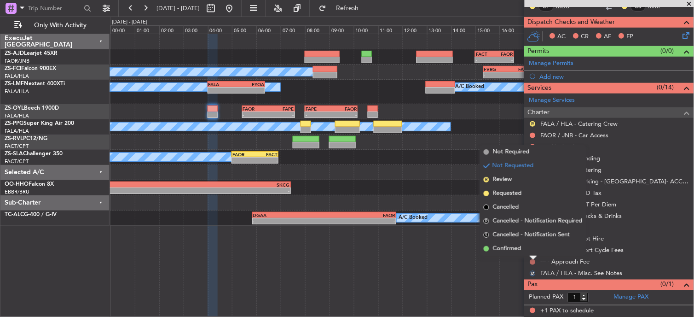
click at [531, 246] on li "Confirmed" at bounding box center [533, 249] width 106 height 14
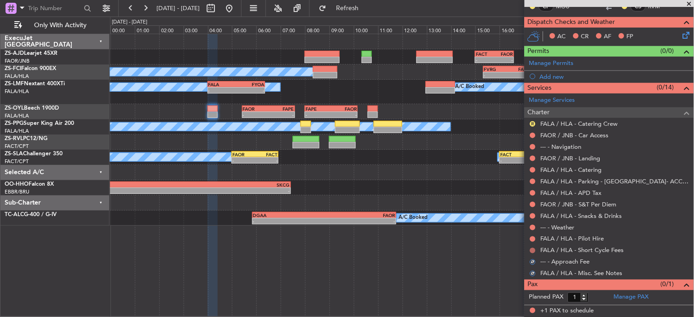
click at [533, 249] on button at bounding box center [533, 251] width 6 height 6
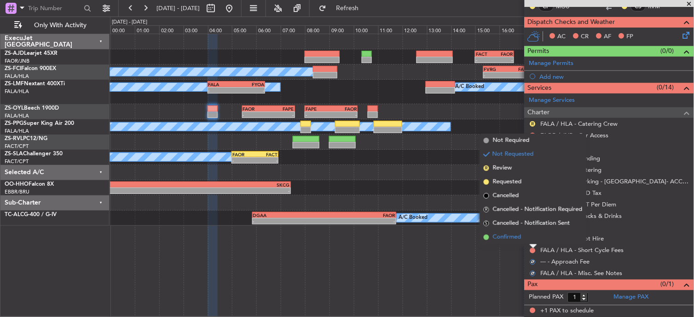
click at [534, 238] on li "Confirmed" at bounding box center [533, 237] width 106 height 14
click at [534, 238] on button at bounding box center [533, 239] width 6 height 6
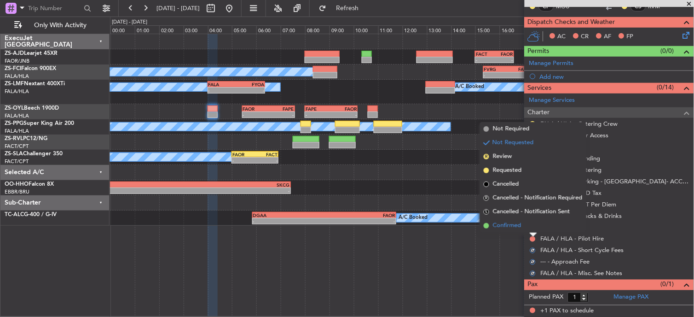
click at [531, 223] on li "Confirmed" at bounding box center [533, 226] width 106 height 14
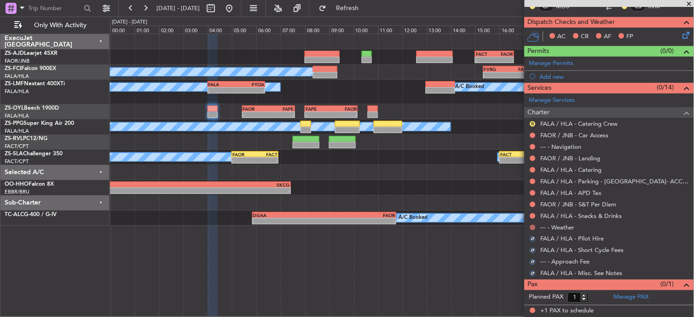
click at [533, 226] on button at bounding box center [533, 228] width 6 height 6
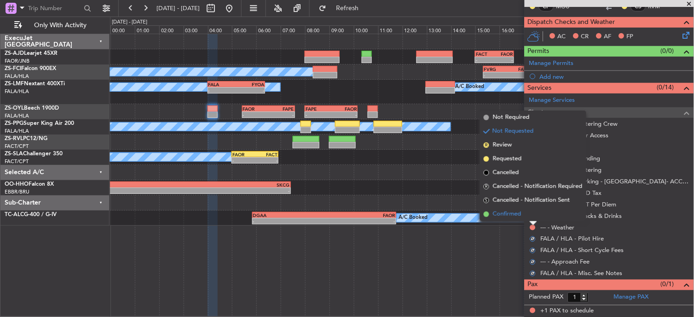
click at [534, 213] on li "Confirmed" at bounding box center [533, 214] width 106 height 14
click at [534, 213] on button at bounding box center [533, 216] width 6 height 6
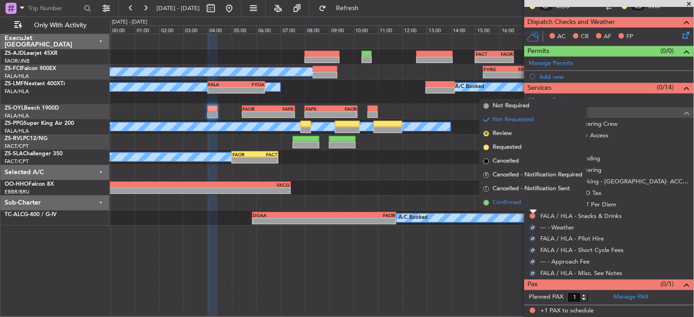
click at [533, 206] on li "Confirmed" at bounding box center [533, 203] width 106 height 14
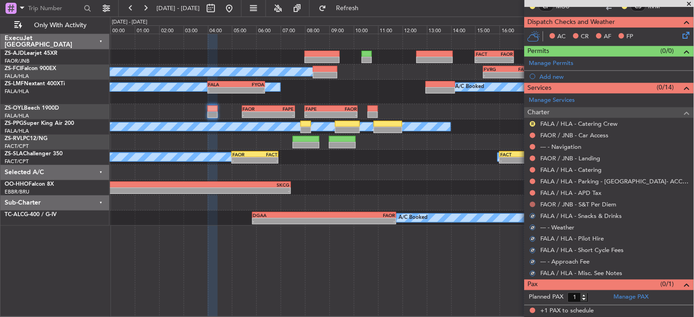
click at [535, 203] on button at bounding box center [533, 205] width 6 height 6
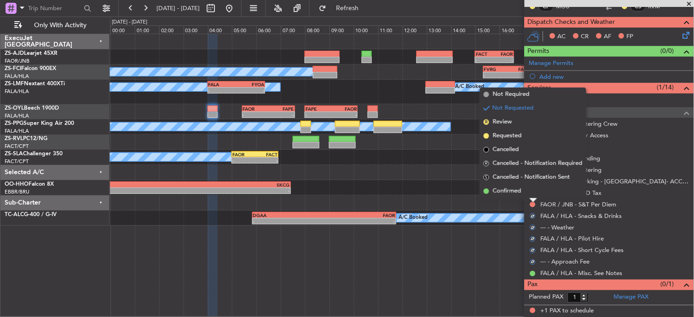
click at [532, 194] on li "Confirmed" at bounding box center [533, 191] width 106 height 14
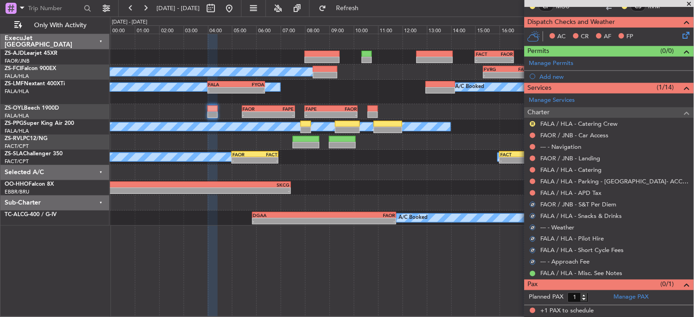
click at [533, 192] on button at bounding box center [533, 193] width 6 height 6
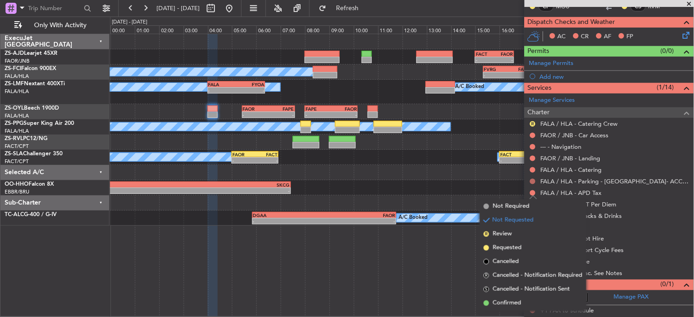
click at [530, 181] on button at bounding box center [533, 182] width 6 height 6
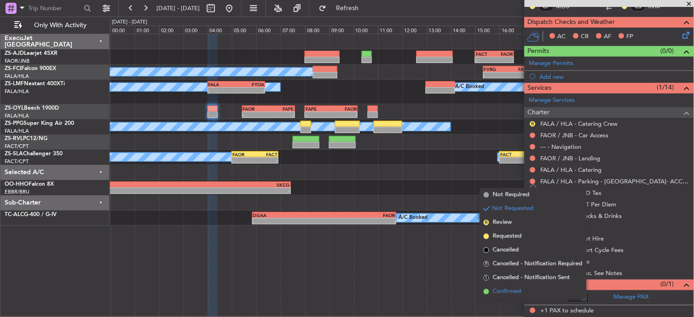
click at [511, 290] on span "Confirmed" at bounding box center [507, 291] width 29 height 9
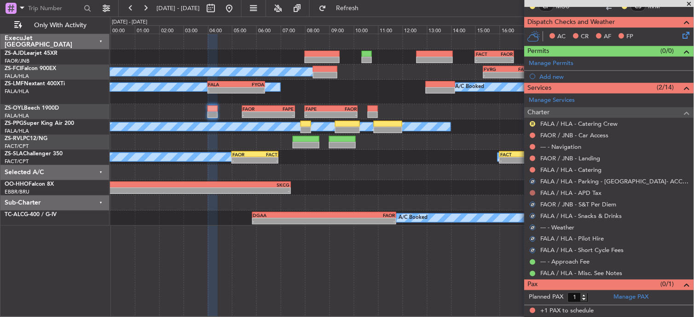
click at [535, 194] on button at bounding box center [533, 193] width 6 height 6
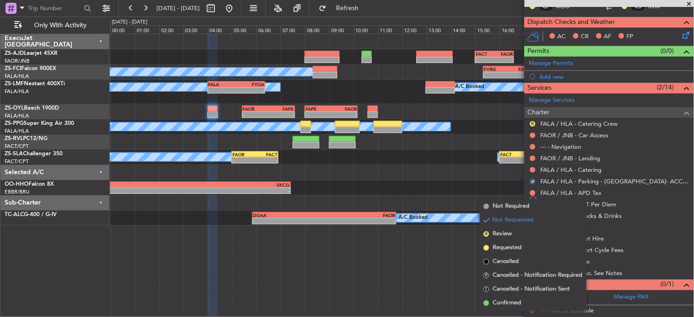
drag, startPoint x: 511, startPoint y: 302, endPoint x: 530, endPoint y: 218, distance: 86.0
click at [511, 298] on span "Confirmed" at bounding box center [507, 302] width 29 height 9
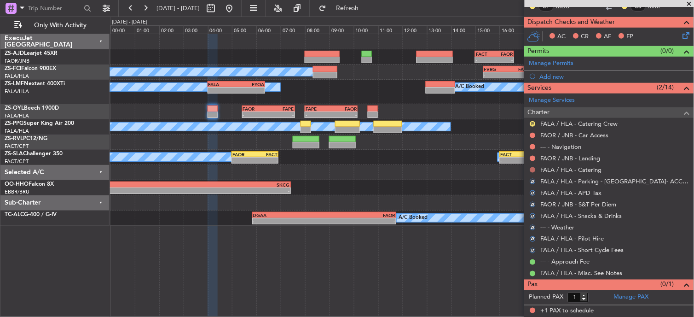
click at [535, 170] on button at bounding box center [533, 170] width 6 height 6
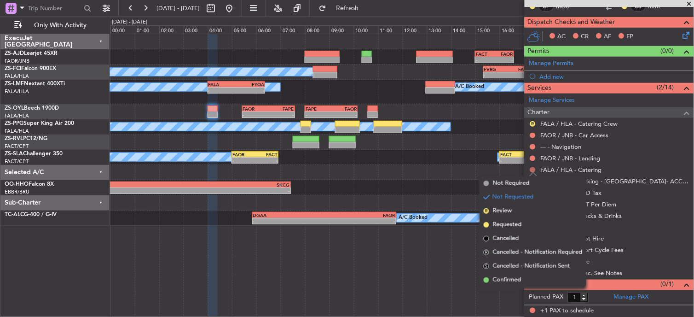
click at [533, 171] on button at bounding box center [533, 170] width 6 height 6
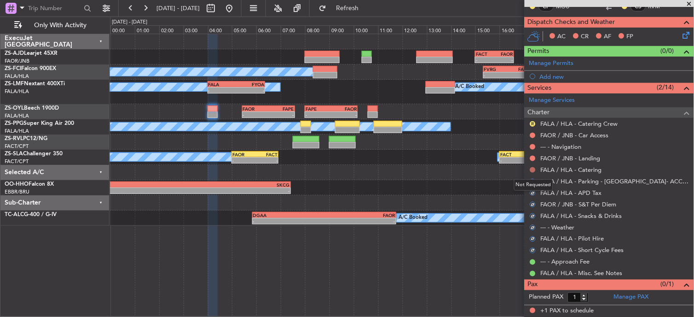
click at [534, 169] on button at bounding box center [533, 170] width 6 height 6
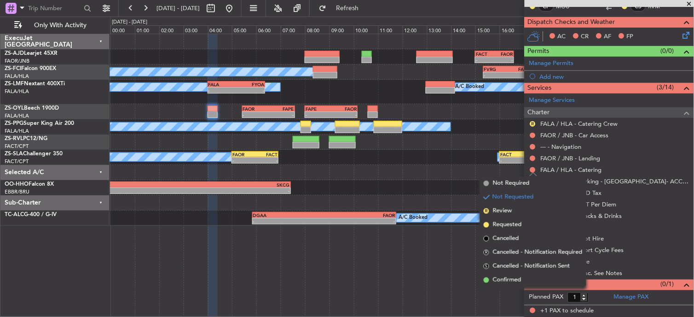
drag, startPoint x: 530, startPoint y: 272, endPoint x: 536, endPoint y: 238, distance: 34.9
click at [528, 268] on ul "Not Required Not Requested R Review Requested Cancelled R Cancelled - Notificat…" at bounding box center [533, 231] width 106 height 110
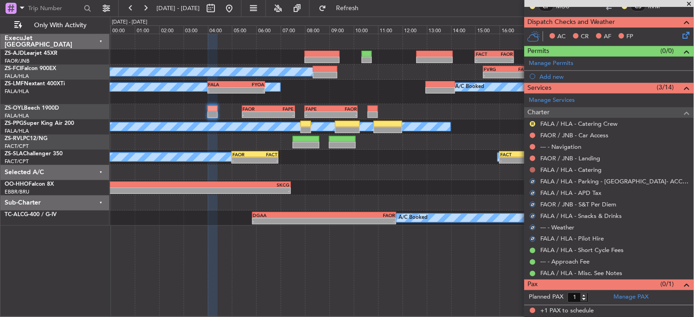
click at [533, 168] on button at bounding box center [533, 170] width 6 height 6
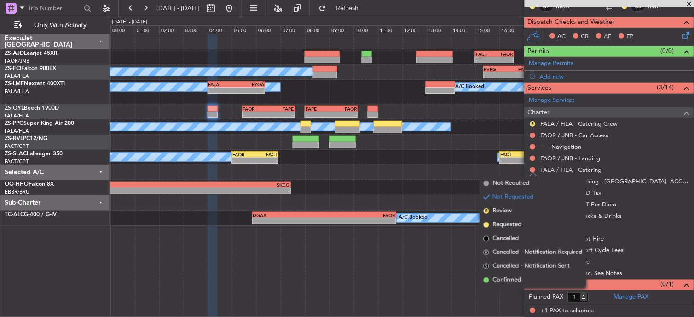
drag, startPoint x: 493, startPoint y: 278, endPoint x: 509, endPoint y: 207, distance: 73.0
click at [493, 278] on span "Confirmed" at bounding box center [507, 279] width 29 height 9
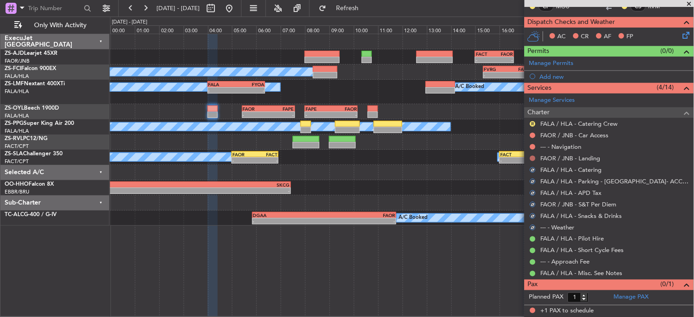
click at [532, 157] on button at bounding box center [533, 159] width 6 height 6
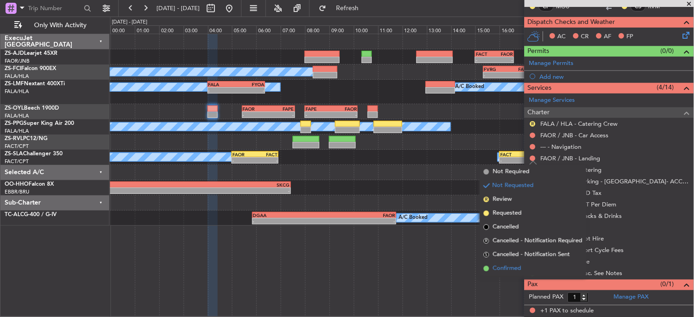
click at [518, 266] on span "Confirmed" at bounding box center [507, 268] width 29 height 9
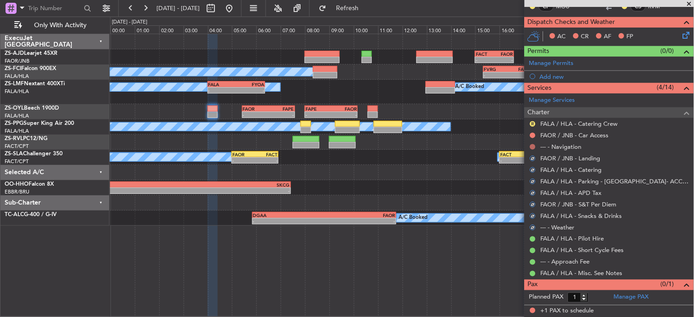
click at [531, 147] on button at bounding box center [533, 147] width 6 height 6
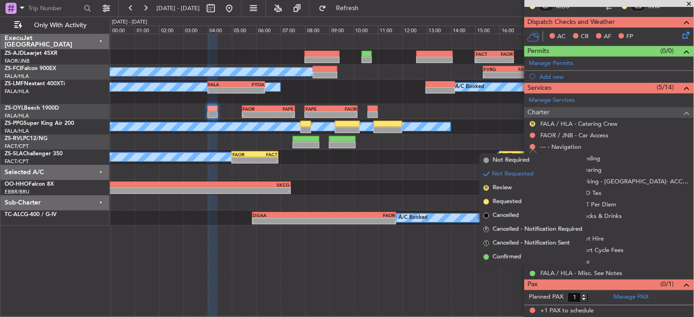
drag, startPoint x: 493, startPoint y: 254, endPoint x: 522, endPoint y: 224, distance: 42.0
click at [494, 254] on span "Confirmed" at bounding box center [507, 256] width 29 height 9
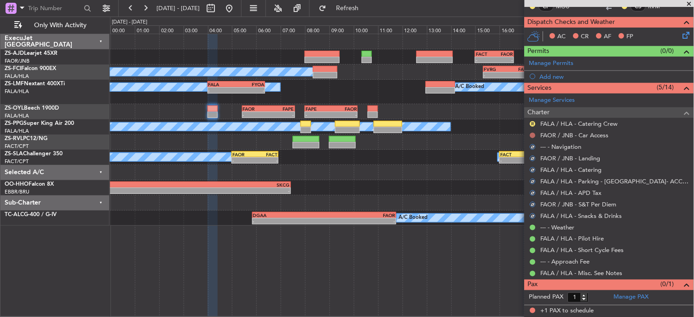
click at [533, 136] on button at bounding box center [533, 136] width 6 height 6
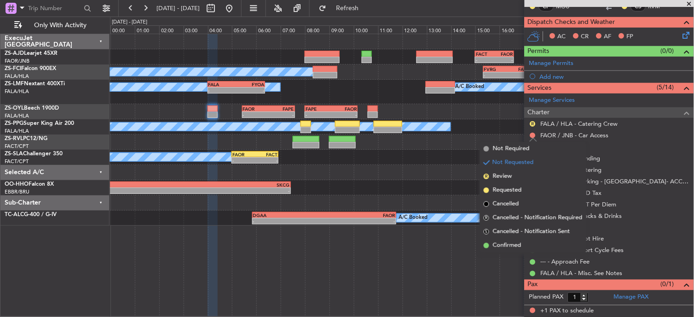
click at [504, 244] on span "Confirmed" at bounding box center [507, 245] width 29 height 9
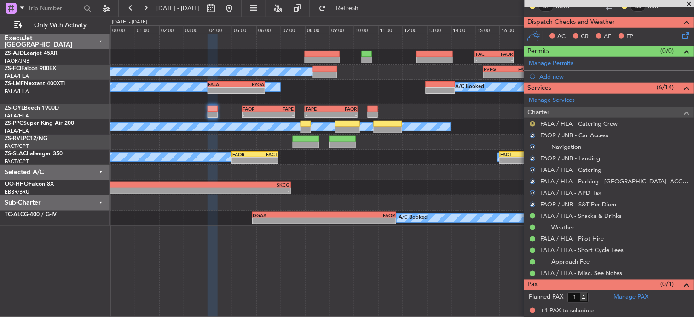
click at [535, 123] on button "R" at bounding box center [533, 124] width 6 height 6
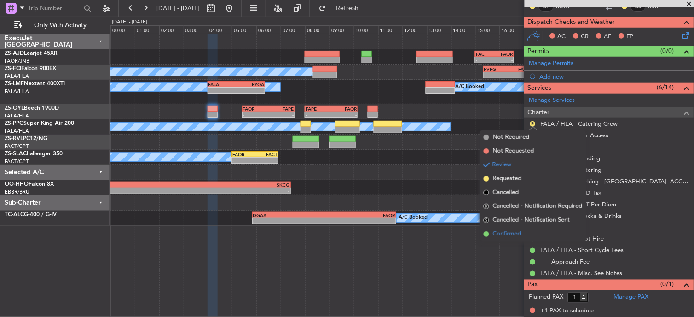
click at [509, 231] on span "Confirmed" at bounding box center [507, 233] width 29 height 9
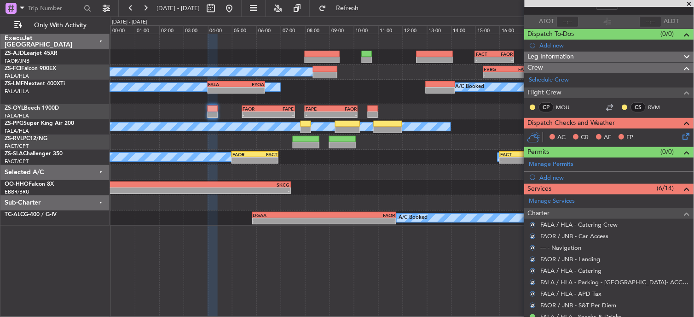
scroll to position [8, 0]
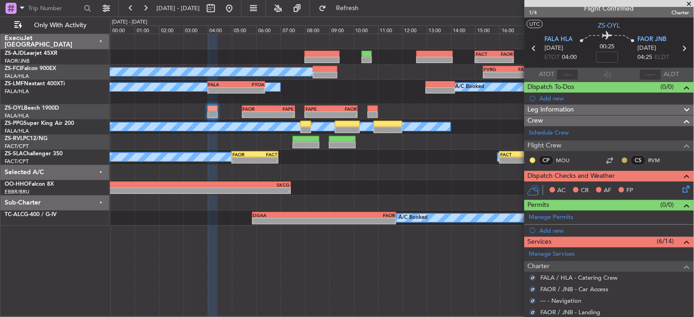
click at [622, 158] on button at bounding box center [625, 160] width 6 height 6
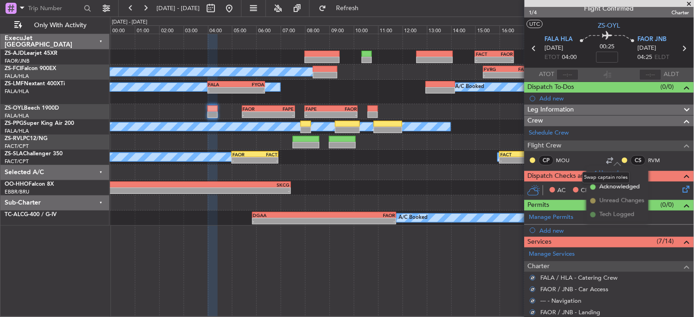
click at [596, 186] on mat-tooltip-component "Swap captain roles" at bounding box center [606, 177] width 60 height 24
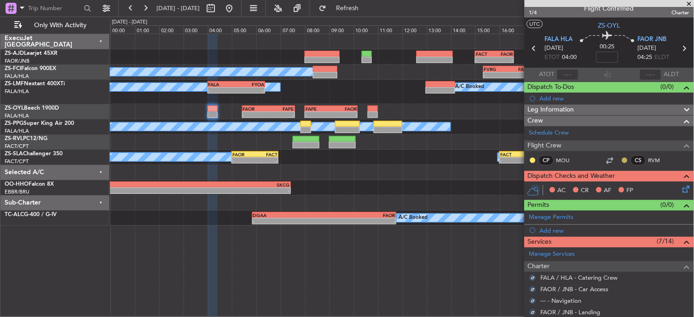
click at [622, 160] on button at bounding box center [625, 160] width 6 height 6
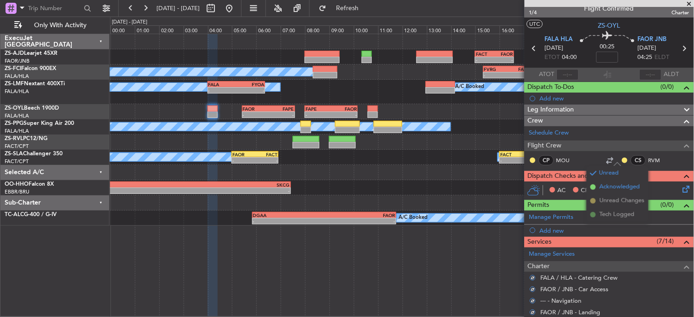
click at [592, 188] on span at bounding box center [593, 187] width 6 height 6
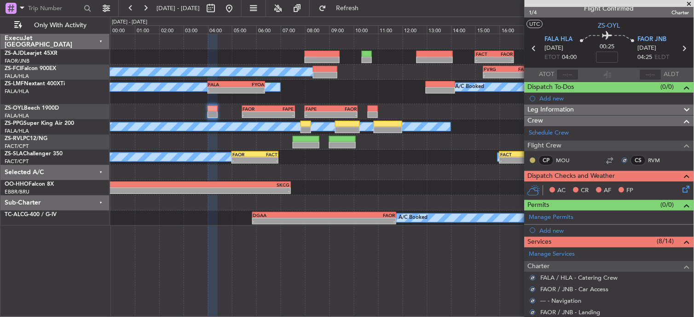
click at [531, 160] on button at bounding box center [533, 160] width 6 height 6
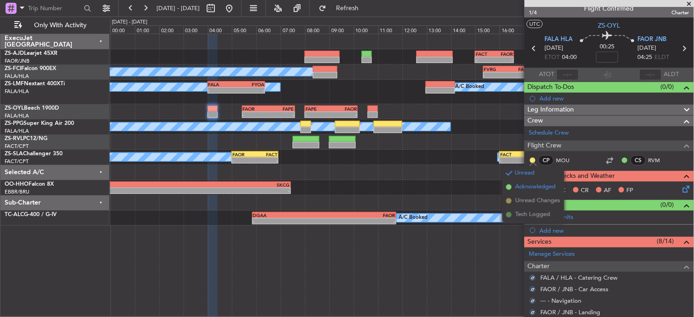
click at [521, 189] on span "Acknowledged" at bounding box center [535, 186] width 40 height 9
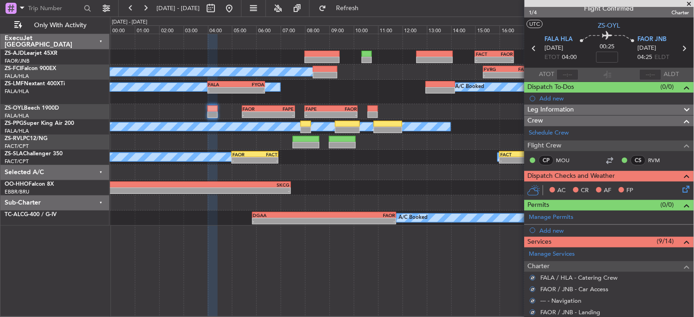
click at [681, 185] on icon at bounding box center [684, 187] width 7 height 7
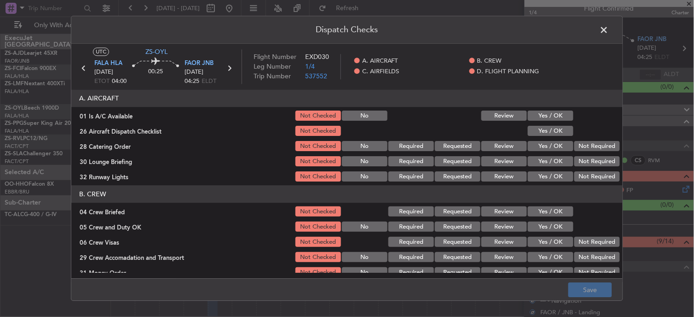
click at [541, 117] on button "Yes / OK" at bounding box center [551, 116] width 46 height 10
click at [538, 125] on div "Yes / OK" at bounding box center [549, 131] width 46 height 13
click at [552, 136] on button "Yes / OK" at bounding box center [551, 131] width 46 height 10
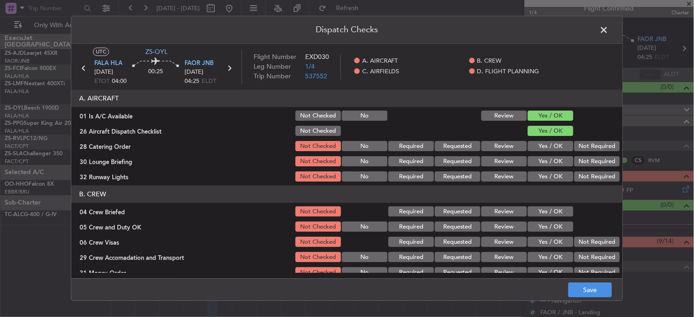
drag, startPoint x: 573, startPoint y: 138, endPoint x: 578, endPoint y: 144, distance: 6.8
click at [574, 139] on section "A. AIRCRAFT 01 Is A/C Available Not Checked No Review Yes / OK 26 Aircraft Disp…" at bounding box center [346, 136] width 551 height 93
drag, startPoint x: 577, startPoint y: 155, endPoint x: 574, endPoint y: 164, distance: 9.6
click at [574, 163] on section "A. AIRCRAFT 01 Is A/C Available Not Checked No Review Yes / OK 26 Aircraft Disp…" at bounding box center [346, 136] width 551 height 93
click at [506, 148] on button "Review" at bounding box center [504, 146] width 46 height 10
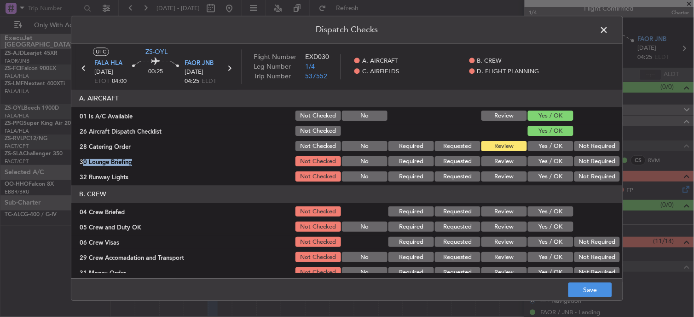
click at [556, 164] on button "Yes / OK" at bounding box center [551, 161] width 46 height 10
click at [550, 175] on button "Yes / OK" at bounding box center [551, 177] width 46 height 10
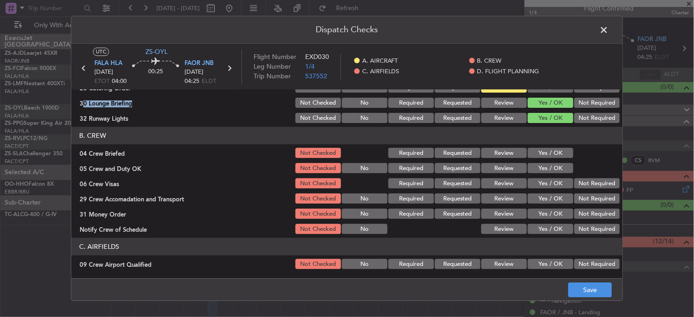
scroll to position [102, 0]
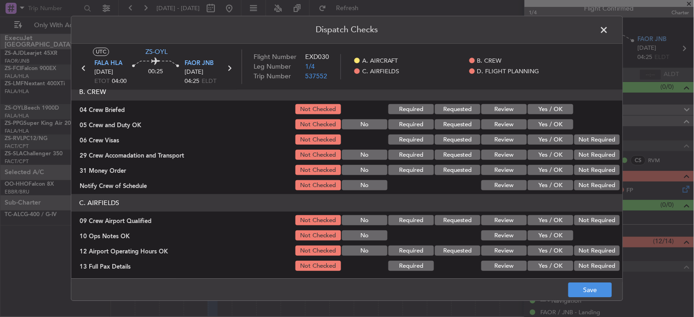
click at [510, 108] on button "Review" at bounding box center [504, 109] width 46 height 10
click at [544, 127] on button "Yes / OK" at bounding box center [551, 125] width 46 height 10
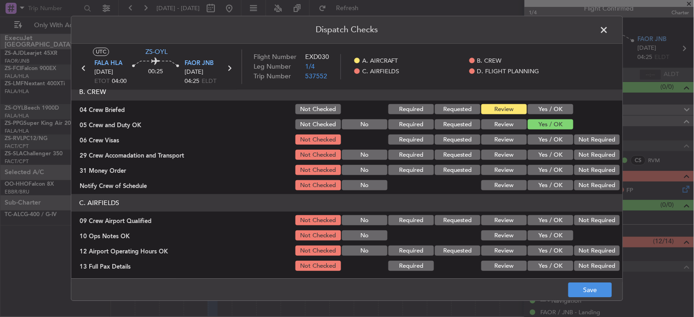
click at [546, 142] on button "Yes / OK" at bounding box center [551, 140] width 46 height 10
click at [548, 149] on div "Yes / OK" at bounding box center [549, 155] width 46 height 13
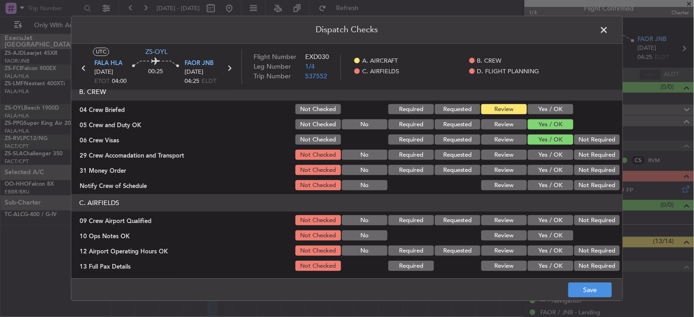
click at [586, 139] on button "Not Required" at bounding box center [597, 140] width 46 height 10
click at [580, 155] on button "Not Required" at bounding box center [597, 155] width 46 height 10
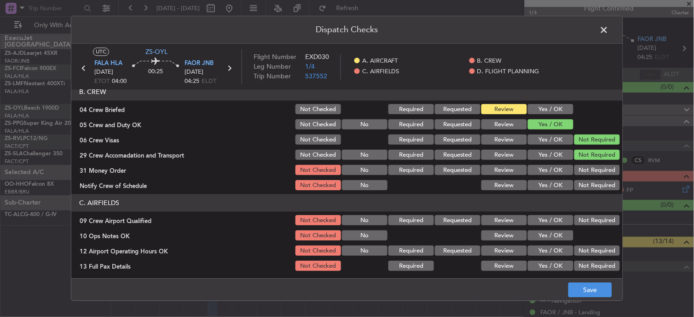
click at [500, 169] on button "Review" at bounding box center [504, 170] width 46 height 10
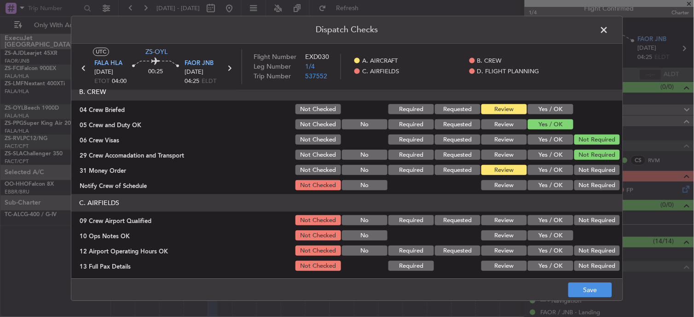
click at [548, 184] on button "Yes / OK" at bounding box center [551, 185] width 46 height 10
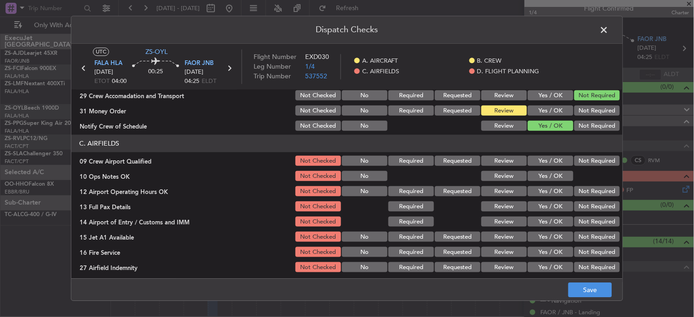
scroll to position [204, 0]
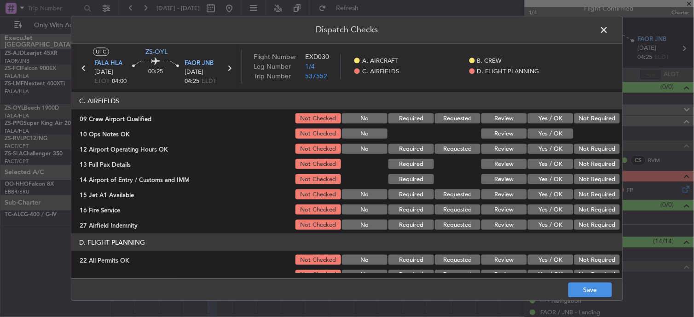
click at [544, 121] on button "Yes / OK" at bounding box center [551, 118] width 46 height 10
click at [553, 134] on button "Yes / OK" at bounding box center [551, 133] width 46 height 10
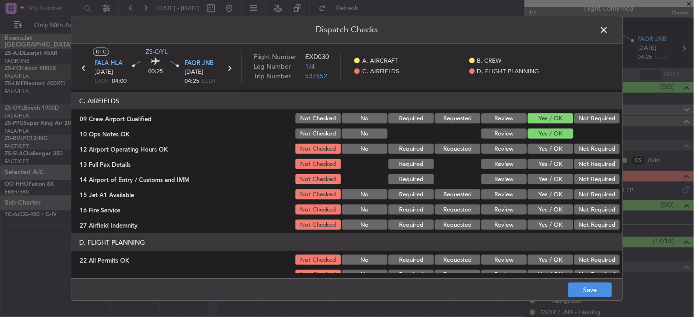
click at [549, 145] on button "Yes / OK" at bounding box center [551, 149] width 46 height 10
click at [556, 165] on button "Yes / OK" at bounding box center [551, 164] width 46 height 10
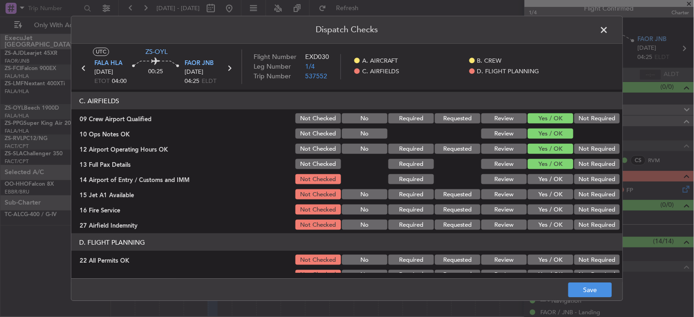
drag, startPoint x: 591, startPoint y: 179, endPoint x: 592, endPoint y: 187, distance: 8.3
click at [592, 179] on button "Not Required" at bounding box center [597, 179] width 46 height 10
click at [592, 188] on div "Not Required" at bounding box center [596, 194] width 46 height 13
click at [588, 194] on button "Not Required" at bounding box center [597, 194] width 46 height 10
click at [591, 212] on button "Not Required" at bounding box center [597, 209] width 46 height 10
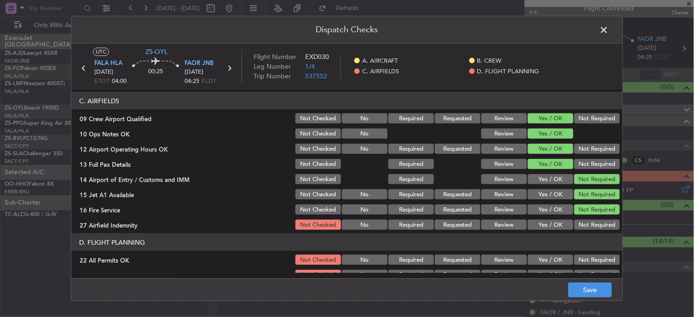
click at [516, 233] on header "D. FLIGHT PLANNING" at bounding box center [346, 241] width 551 height 17
click at [593, 224] on button "Not Required" at bounding box center [597, 224] width 46 height 10
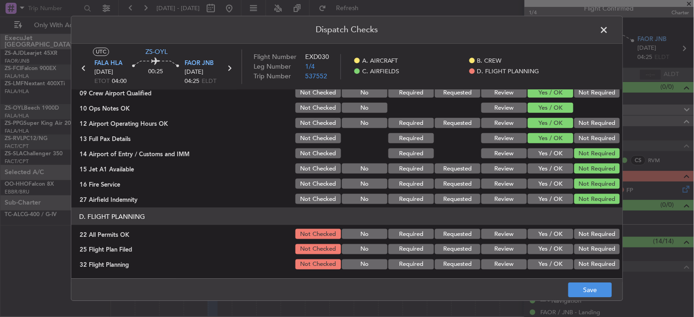
click at [593, 233] on button "Not Required" at bounding box center [597, 234] width 46 height 10
click at [505, 250] on button "Review" at bounding box center [504, 249] width 46 height 10
click at [509, 264] on div "Review" at bounding box center [503, 264] width 46 height 13
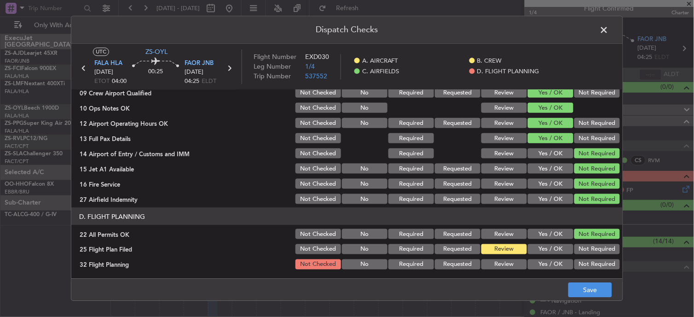
click at [513, 265] on button "Review" at bounding box center [504, 264] width 46 height 10
click at [603, 293] on button "Save" at bounding box center [590, 289] width 44 height 15
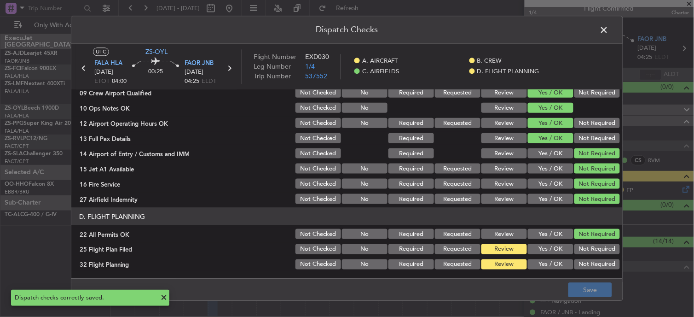
click at [609, 31] on span at bounding box center [609, 32] width 0 height 18
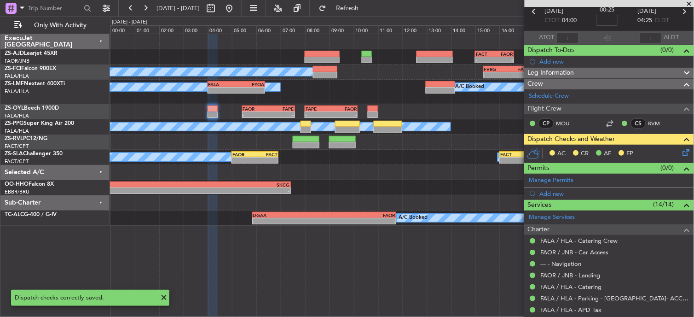
scroll to position [0, 0]
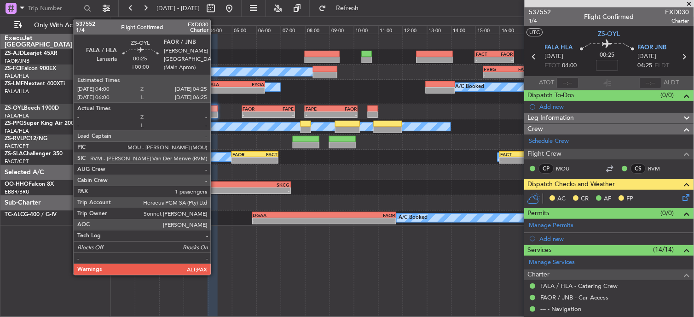
click at [215, 113] on div at bounding box center [212, 114] width 11 height 6
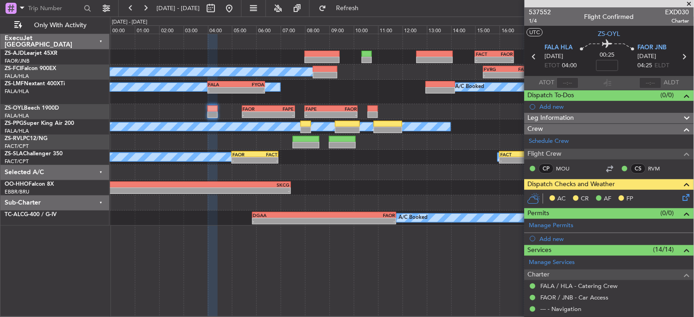
click at [681, 195] on icon at bounding box center [684, 195] width 7 height 7
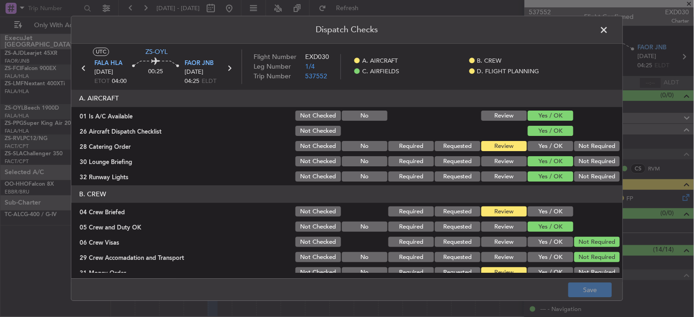
click at [541, 213] on button "Yes / OK" at bounding box center [551, 212] width 46 height 10
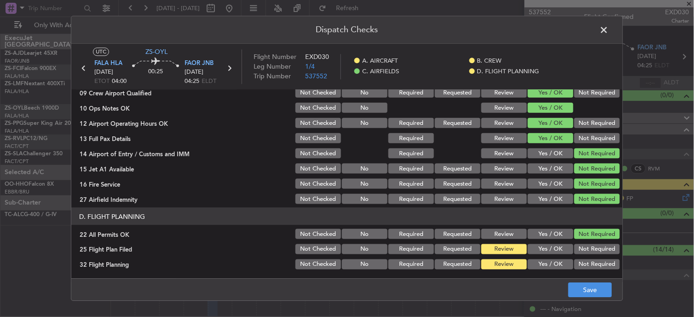
scroll to position [127, 0]
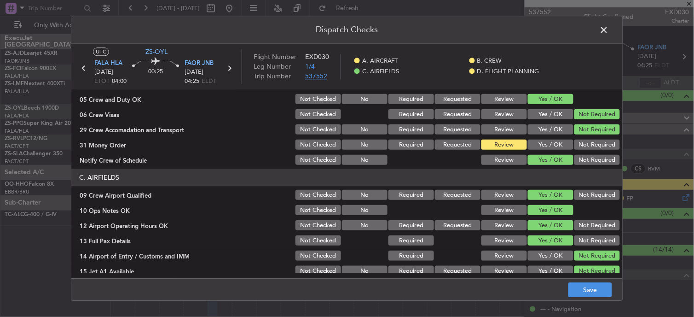
click at [321, 75] on span "537552" at bounding box center [316, 76] width 22 height 9
click at [548, 145] on button "Yes / OK" at bounding box center [551, 145] width 46 height 10
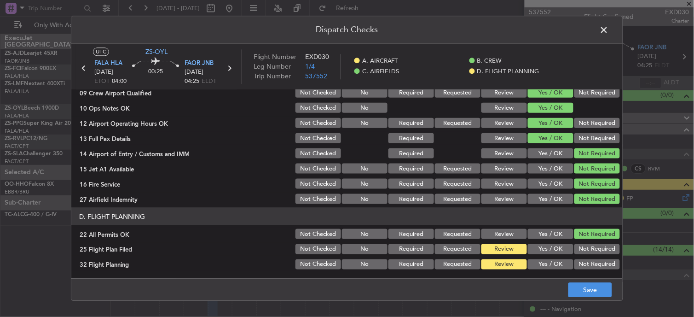
click at [609, 30] on span at bounding box center [609, 32] width 0 height 18
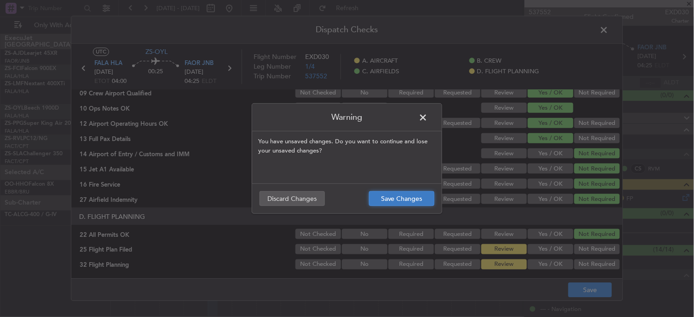
click at [397, 192] on button "Save Changes" at bounding box center [401, 198] width 65 height 15
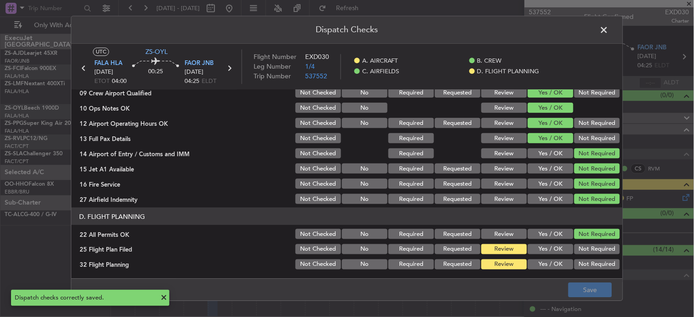
click at [609, 31] on span at bounding box center [609, 32] width 0 height 18
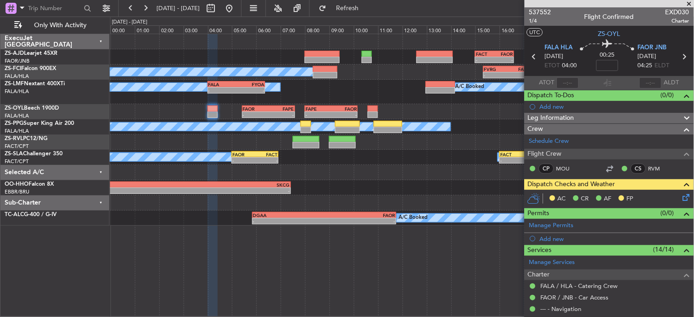
click at [681, 194] on icon at bounding box center [684, 195] width 7 height 7
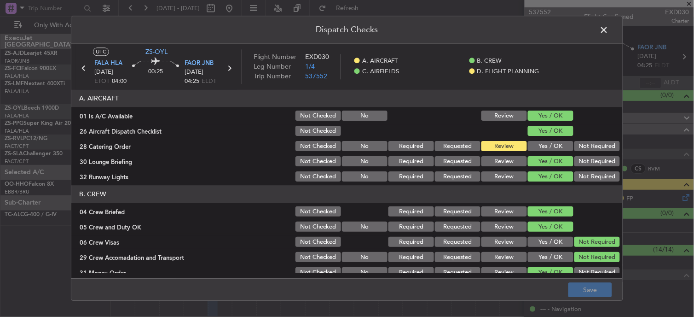
click at [547, 144] on button "Yes / OK" at bounding box center [551, 146] width 46 height 10
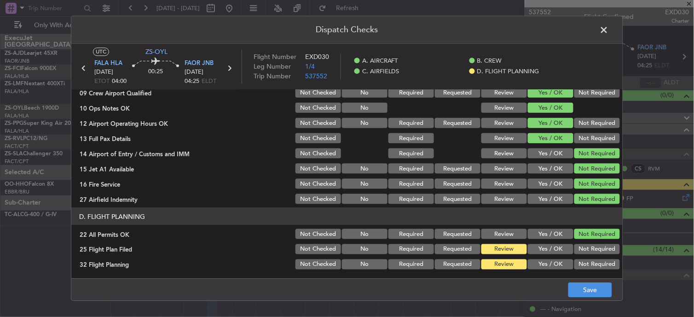
click at [609, 33] on span at bounding box center [609, 32] width 0 height 18
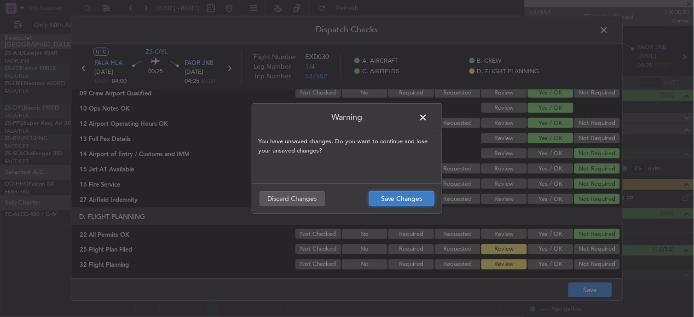
click at [390, 198] on button "Save Changes" at bounding box center [401, 198] width 65 height 15
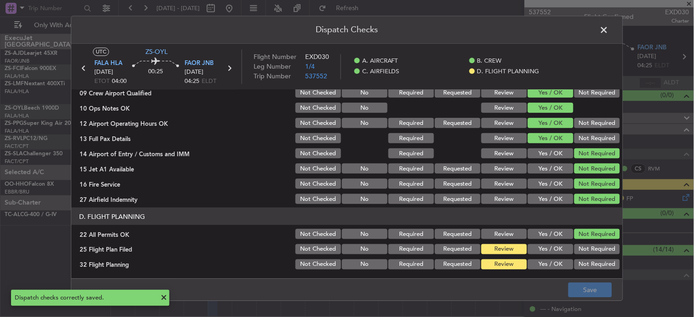
click at [609, 28] on span at bounding box center [609, 32] width 0 height 18
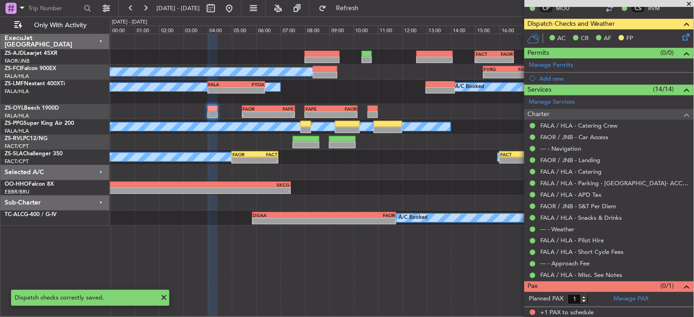
scroll to position [162, 0]
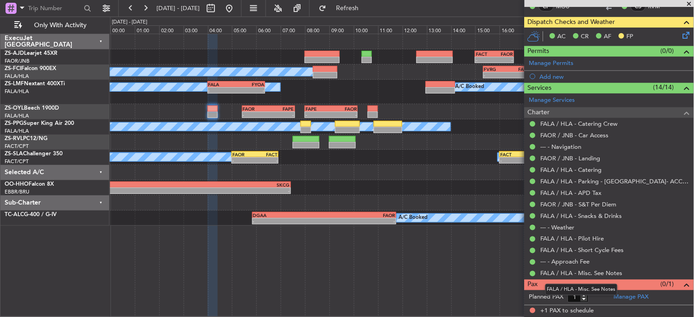
click at [586, 298] on mat-tooltip-component "FALA / HLA - Misc. See Notes" at bounding box center [581, 289] width 85 height 24
click at [597, 296] on mat-tooltip-component "FALA / HLA - Misc. See Notes" at bounding box center [581, 289] width 85 height 24
type input "0"
click at [586, 298] on input "0" at bounding box center [578, 297] width 21 height 10
click at [594, 295] on form "Planned PAX 0" at bounding box center [566, 297] width 85 height 15
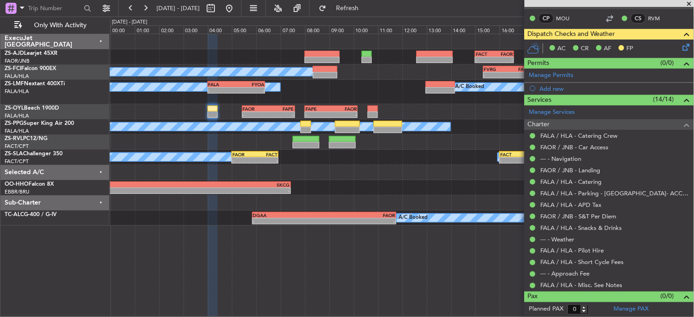
scroll to position [0, 0]
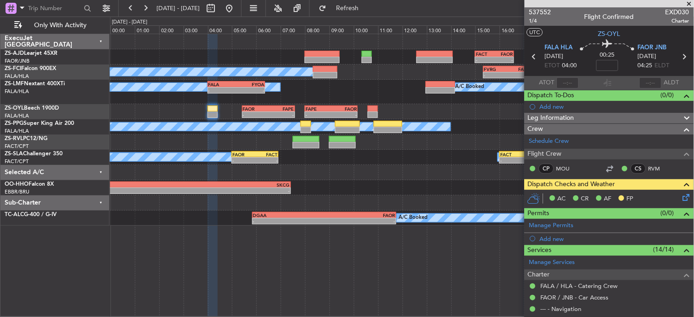
click at [681, 55] on icon at bounding box center [684, 57] width 12 height 12
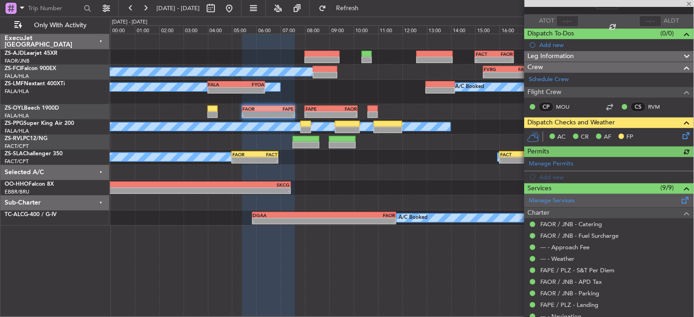
scroll to position [104, 0]
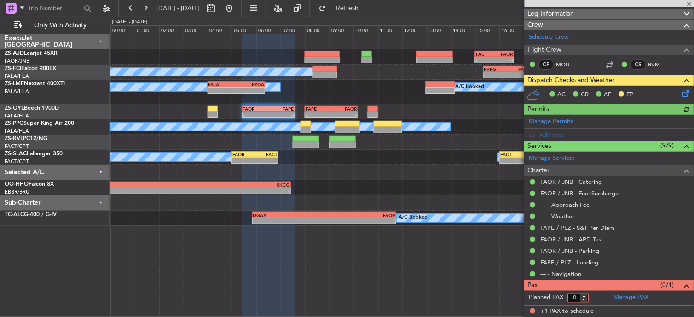
type input "0"
click at [586, 300] on input "0" at bounding box center [578, 298] width 21 height 10
click at [592, 297] on form "Planned PAX 0" at bounding box center [566, 297] width 85 height 15
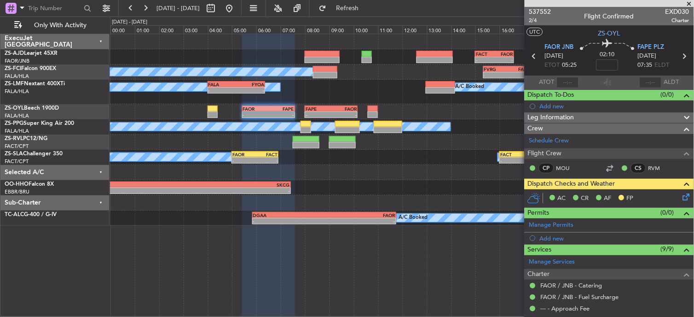
scroll to position [0, 0]
click at [680, 57] on icon at bounding box center [684, 57] width 12 height 12
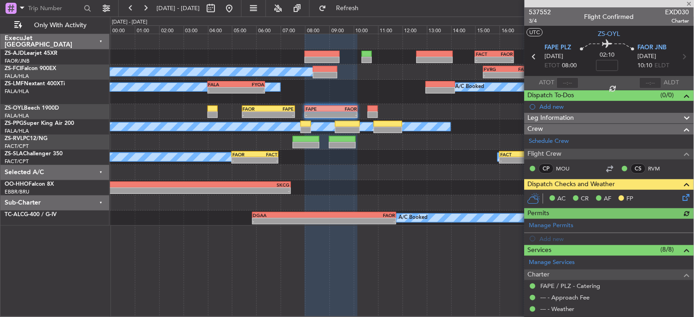
scroll to position [93, 0]
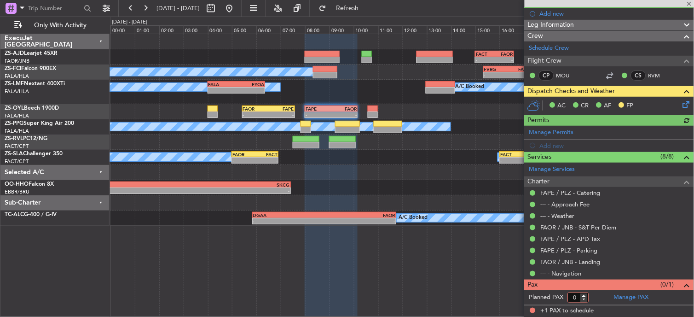
type input "0"
click at [586, 300] on input "0" at bounding box center [578, 297] width 21 height 10
click at [592, 297] on form "Planned PAX" at bounding box center [566, 297] width 85 height 15
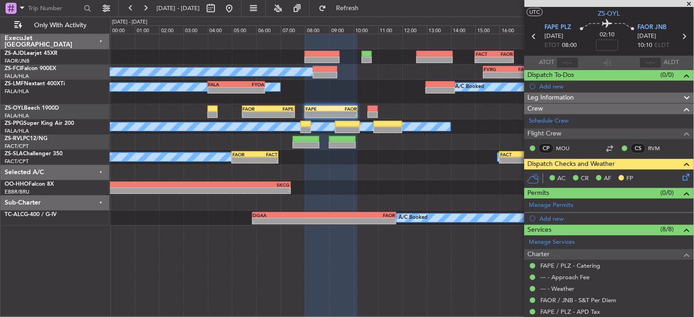
scroll to position [0, 0]
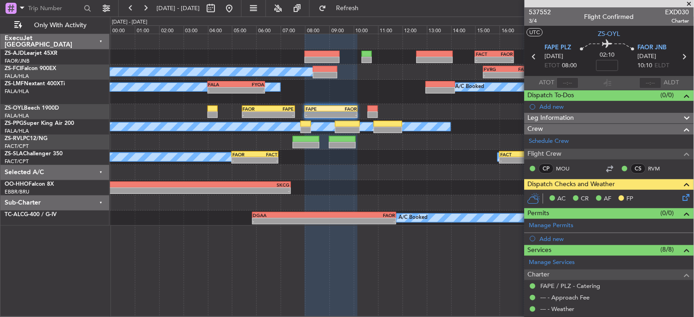
click at [681, 58] on icon at bounding box center [684, 57] width 12 height 12
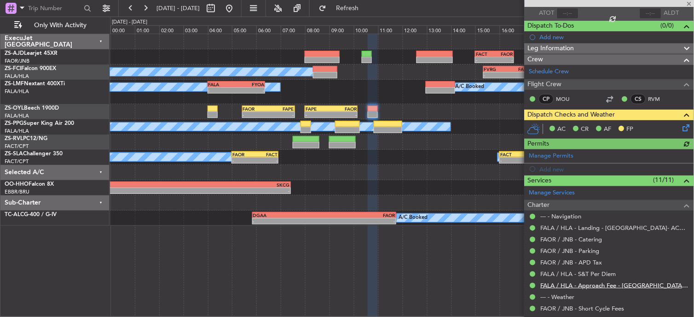
scroll to position [127, 0]
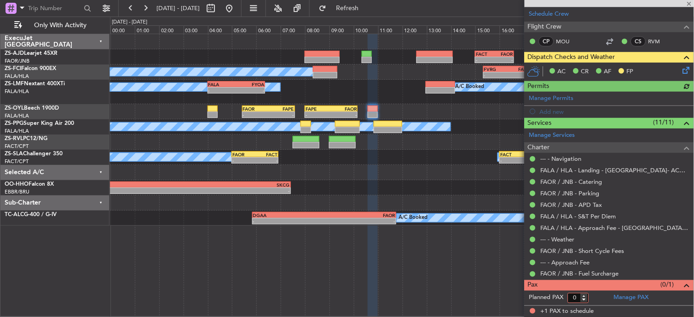
type input "0"
click at [586, 299] on input "0" at bounding box center [578, 298] width 21 height 10
click at [597, 297] on form "Planned PAX 0" at bounding box center [566, 297] width 85 height 15
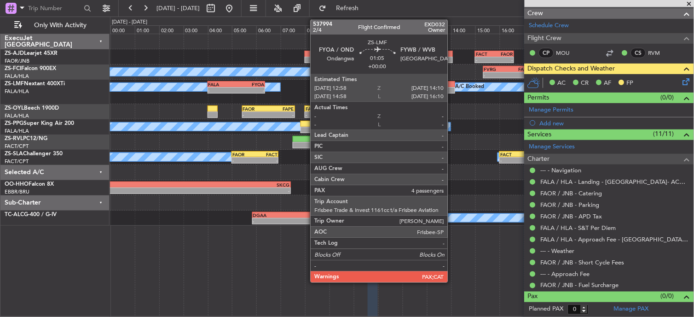
click at [452, 89] on div at bounding box center [440, 90] width 29 height 6
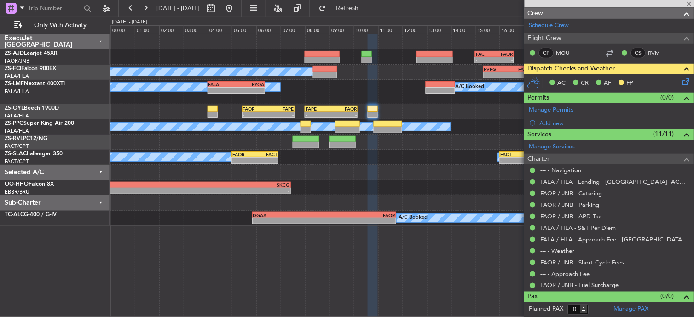
type input "4"
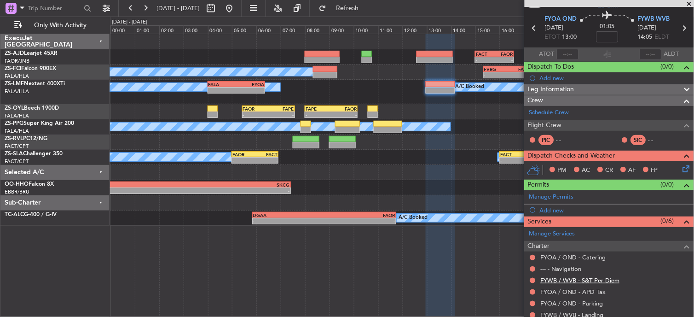
scroll to position [70, 0]
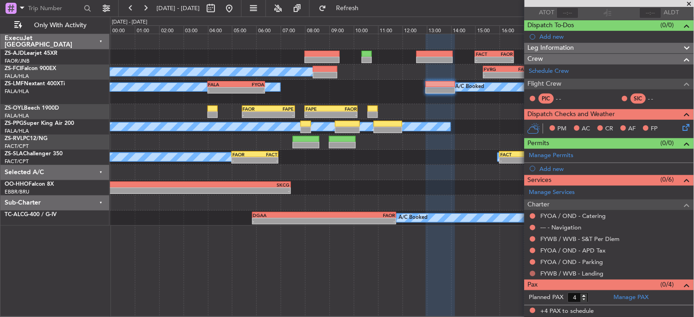
click at [531, 274] on button at bounding box center [533, 274] width 6 height 6
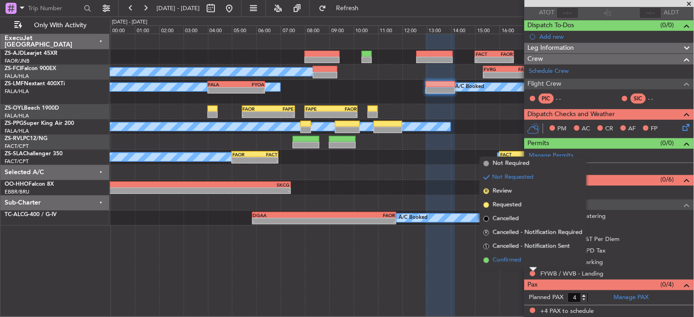
click at [527, 254] on li "Confirmed" at bounding box center [533, 260] width 106 height 14
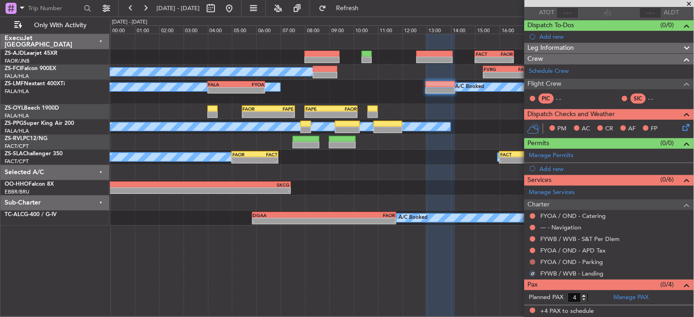
click at [533, 262] on button at bounding box center [533, 262] width 6 height 6
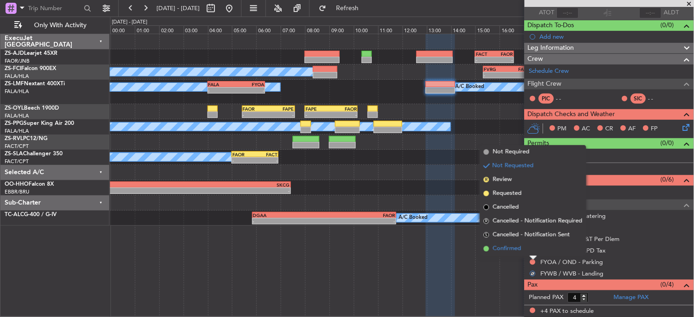
click at [530, 254] on li "Confirmed" at bounding box center [533, 249] width 106 height 14
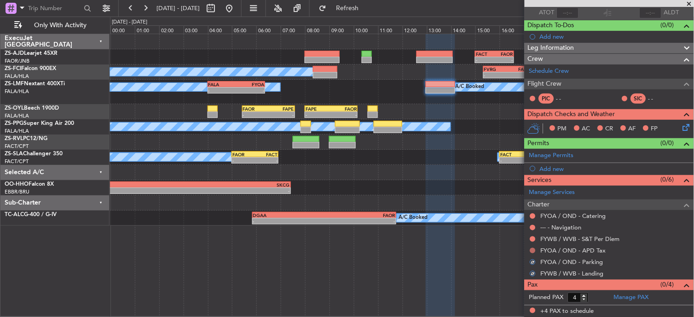
click at [531, 248] on button at bounding box center [533, 251] width 6 height 6
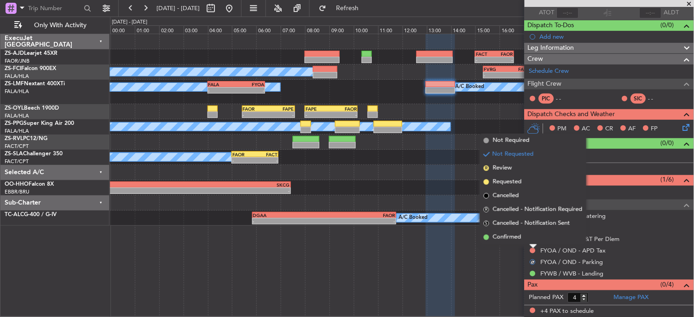
click at [530, 242] on li "Confirmed" at bounding box center [533, 237] width 106 height 14
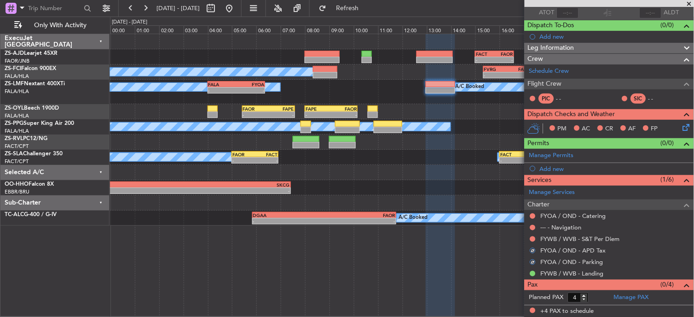
click at [537, 236] on div "FYWB / WVB - S&T Per Diem" at bounding box center [608, 239] width 169 height 12
click at [533, 237] on button at bounding box center [533, 239] width 6 height 6
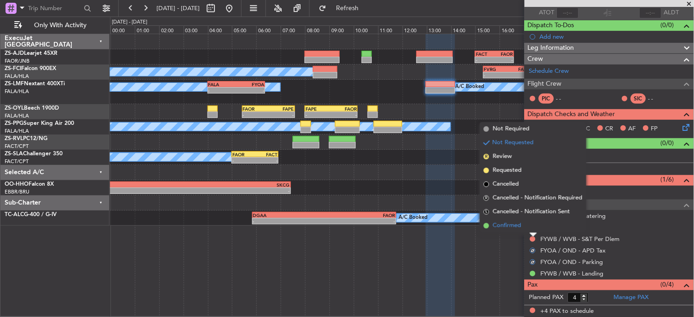
click at [527, 222] on li "Confirmed" at bounding box center [533, 226] width 106 height 14
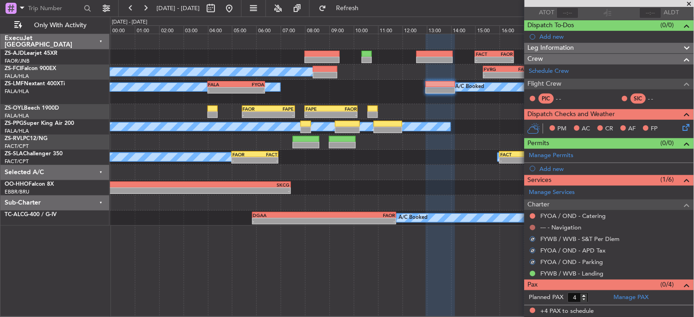
click at [531, 225] on button at bounding box center [533, 228] width 6 height 6
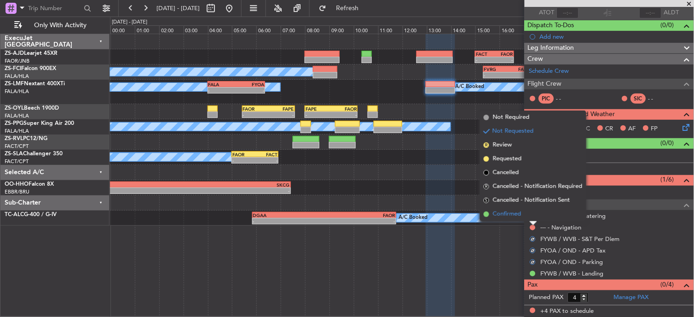
click at [531, 217] on li "Confirmed" at bounding box center [533, 214] width 106 height 14
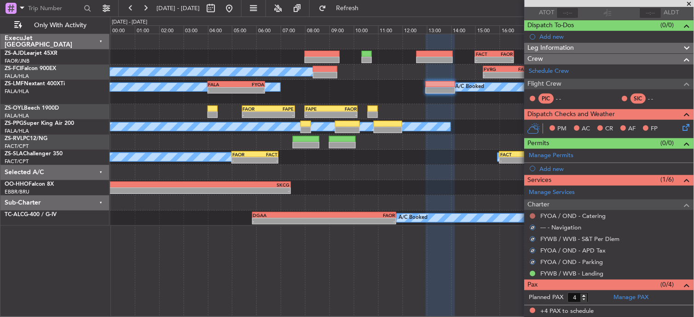
click at [533, 215] on button at bounding box center [533, 216] width 6 height 6
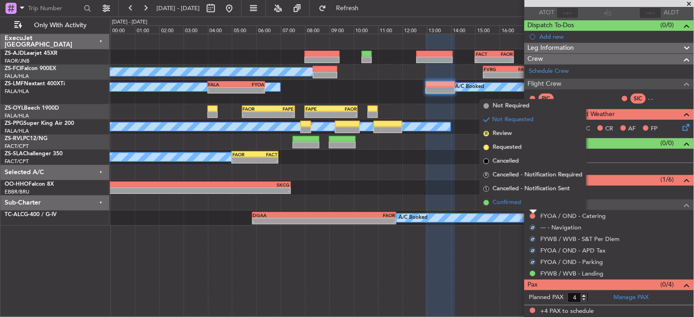
click at [530, 208] on li "Confirmed" at bounding box center [533, 203] width 106 height 14
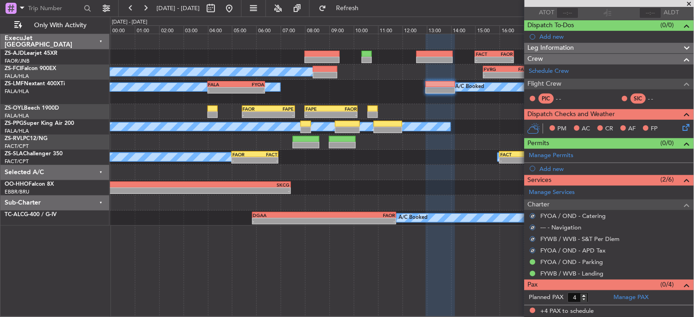
click at [681, 125] on icon at bounding box center [684, 125] width 7 height 7
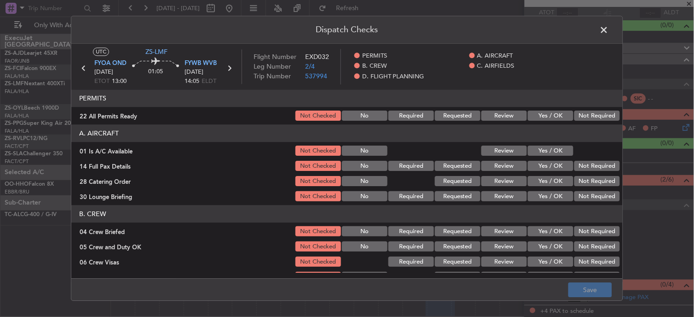
click at [591, 118] on button "Not Required" at bounding box center [597, 116] width 46 height 10
click at [573, 150] on div at bounding box center [596, 150] width 46 height 13
click at [557, 153] on button "Yes / OK" at bounding box center [551, 151] width 46 height 10
click at [611, 164] on button "Not Required" at bounding box center [597, 166] width 46 height 10
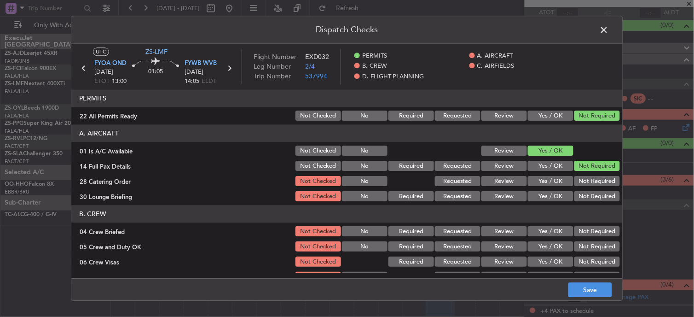
click at [586, 175] on div "Not Required" at bounding box center [596, 181] width 46 height 13
click at [587, 184] on button "Not Required" at bounding box center [597, 181] width 46 height 10
click at [591, 196] on button "Not Required" at bounding box center [597, 196] width 46 height 10
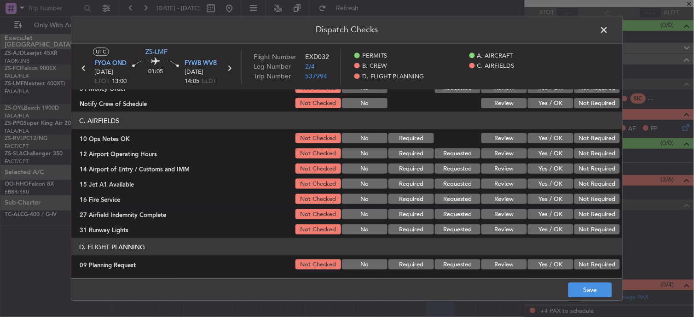
scroll to position [102, 0]
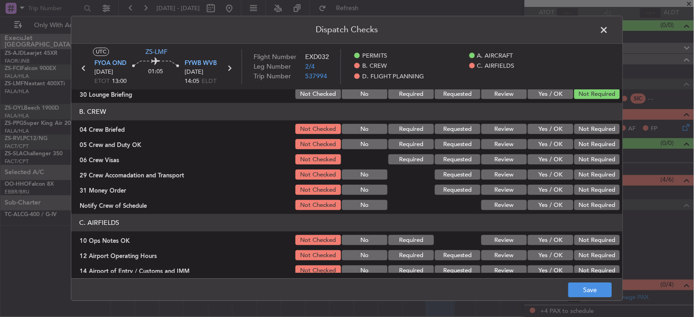
click at [585, 130] on button "Not Required" at bounding box center [597, 129] width 46 height 10
click at [587, 145] on section "B. CREW 04 Crew Briefed Not Checked No Required Requested Review Yes / OK Not R…" at bounding box center [346, 157] width 551 height 109
click at [587, 155] on button "Not Required" at bounding box center [597, 160] width 46 height 10
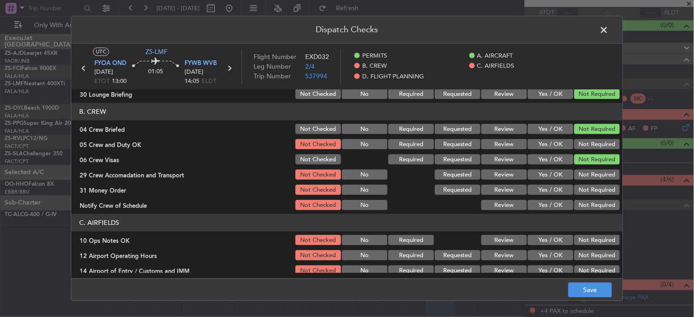
click at [592, 148] on button "Not Required" at bounding box center [597, 144] width 46 height 10
click at [606, 190] on button "Not Required" at bounding box center [597, 190] width 46 height 10
click at [591, 182] on section "B. CREW 04 Crew Briefed Not Checked No Required Requested Review Yes / OK Not R…" at bounding box center [346, 157] width 551 height 109
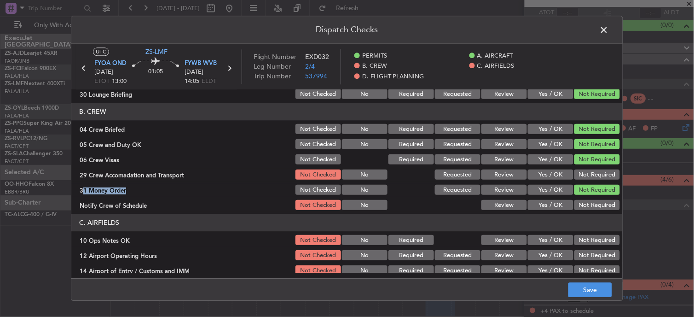
click at [587, 181] on section "B. CREW 04 Crew Briefed Not Checked No Required Requested Review Yes / OK Not R…" at bounding box center [346, 157] width 551 height 109
click at [590, 178] on button "Not Required" at bounding box center [597, 175] width 46 height 10
click at [589, 204] on button "Not Required" at bounding box center [597, 205] width 46 height 10
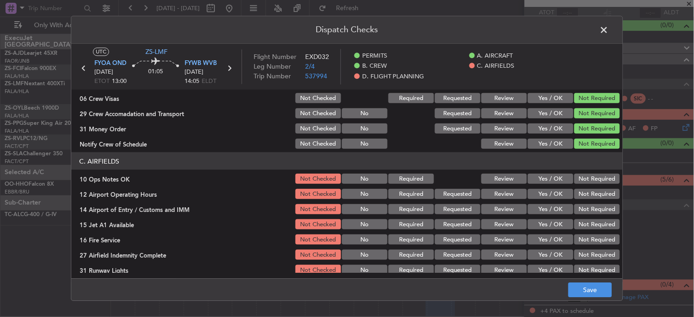
scroll to position [219, 0]
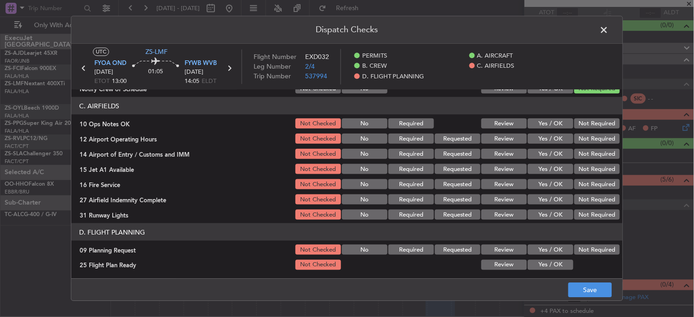
click at [592, 122] on button "Not Required" at bounding box center [597, 123] width 46 height 10
drag, startPoint x: 577, startPoint y: 172, endPoint x: 578, endPoint y: 153, distance: 18.9
click at [577, 171] on div "Not Required" at bounding box center [596, 168] width 46 height 13
click at [578, 143] on div "Not Required" at bounding box center [596, 138] width 46 height 13
drag, startPoint x: 581, startPoint y: 138, endPoint x: 583, endPoint y: 145, distance: 7.3
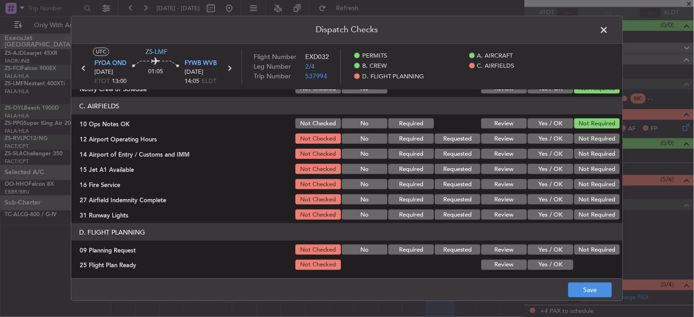
click at [582, 138] on button "Not Required" at bounding box center [597, 138] width 46 height 10
click at [583, 145] on section "C. AIRFIELDS 10 Ops Notes OK Not Checked No Required Review Yes / OK Not Requir…" at bounding box center [346, 159] width 551 height 124
click at [585, 149] on button "Not Required" at bounding box center [597, 154] width 46 height 10
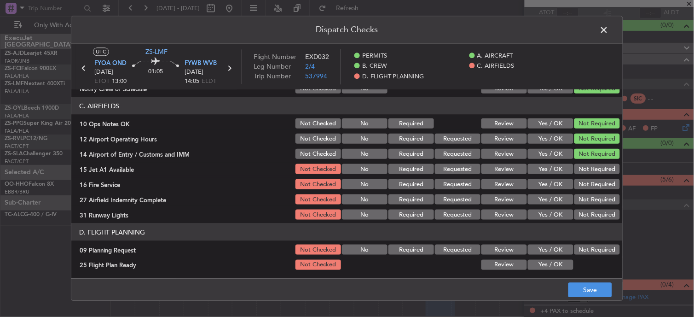
click at [585, 164] on button "Not Required" at bounding box center [597, 169] width 46 height 10
click at [587, 180] on button "Not Required" at bounding box center [597, 184] width 46 height 10
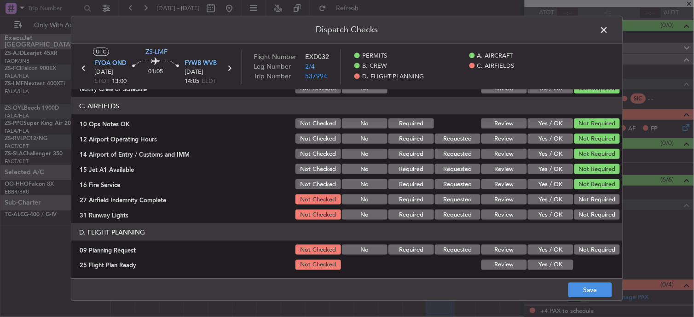
click at [582, 193] on div "Not Required" at bounding box center [596, 199] width 46 height 13
click at [578, 199] on button "Not Required" at bounding box center [597, 199] width 46 height 10
drag, startPoint x: 580, startPoint y: 208, endPoint x: 614, endPoint y: 287, distance: 86.1
click at [581, 208] on div "Not Required" at bounding box center [596, 214] width 46 height 13
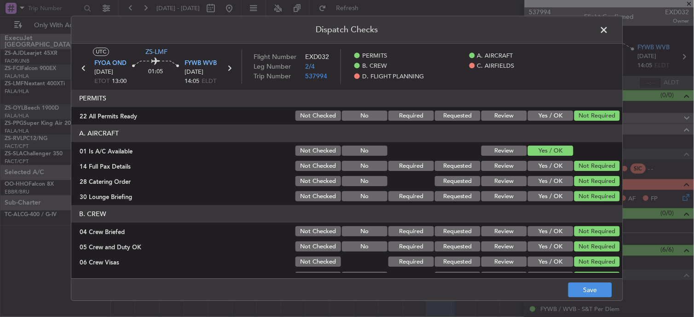
scroll to position [219, 0]
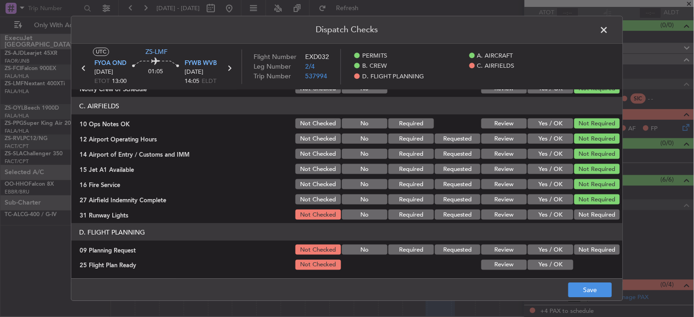
click at [594, 224] on header "D. FLIGHT PLANNING" at bounding box center [346, 231] width 551 height 17
click at [587, 215] on button "Not Required" at bounding box center [597, 214] width 46 height 10
click at [578, 247] on button "Not Required" at bounding box center [597, 249] width 46 height 10
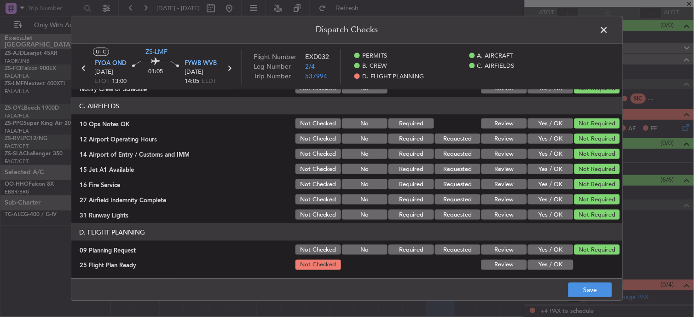
click at [481, 260] on button "Review" at bounding box center [504, 264] width 46 height 10
click at [590, 288] on button "Save" at bounding box center [590, 289] width 44 height 15
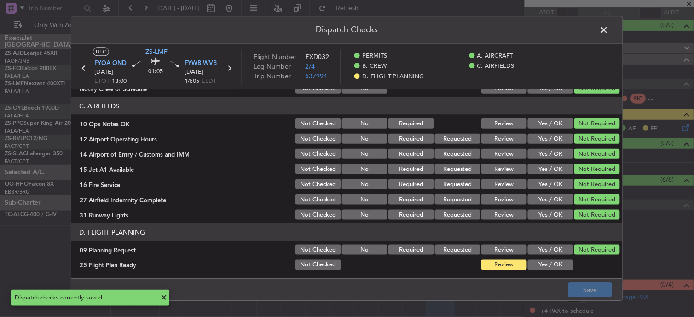
click at [609, 31] on span at bounding box center [609, 32] width 0 height 18
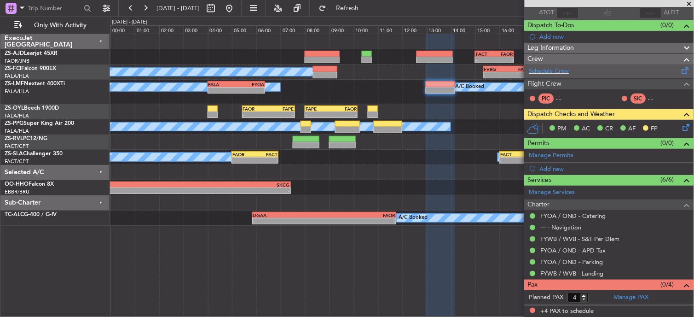
scroll to position [0, 0]
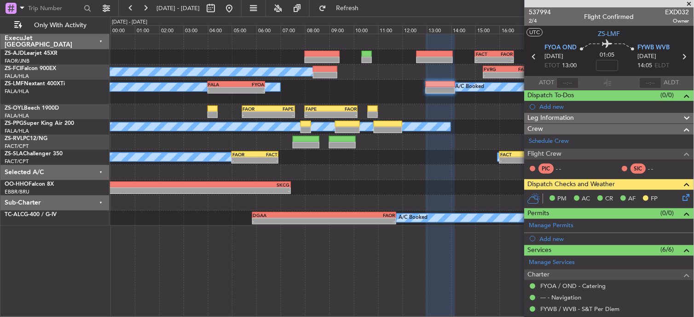
click at [534, 56] on icon at bounding box center [534, 57] width 12 height 12
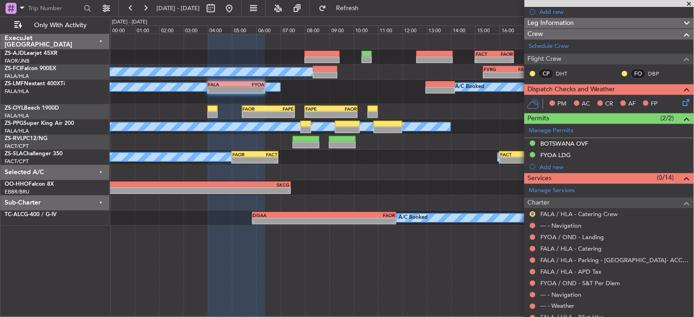
scroll to position [196, 0]
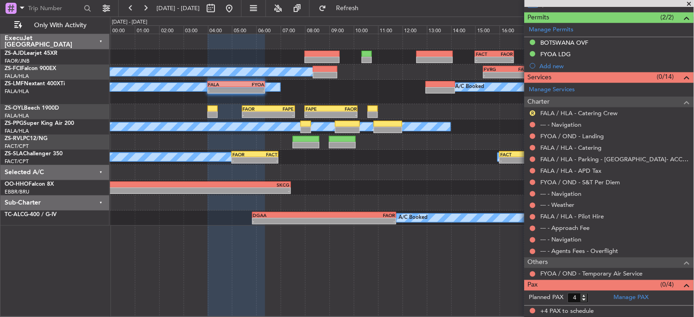
click at [536, 274] on div at bounding box center [532, 273] width 7 height 7
click at [531, 272] on button at bounding box center [533, 274] width 6 height 6
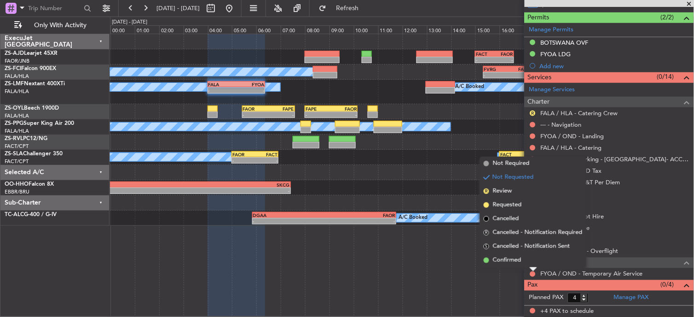
click at [521, 261] on span "Confirmed" at bounding box center [507, 259] width 29 height 9
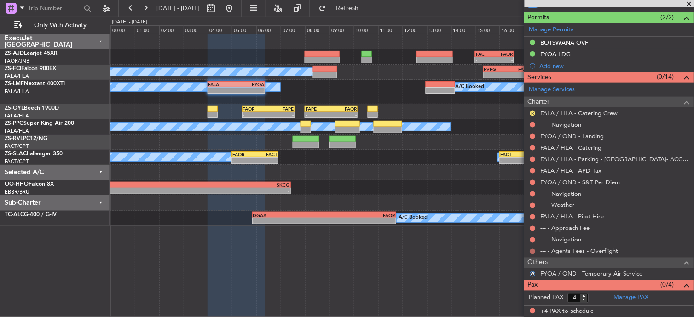
click at [531, 251] on button at bounding box center [533, 251] width 6 height 6
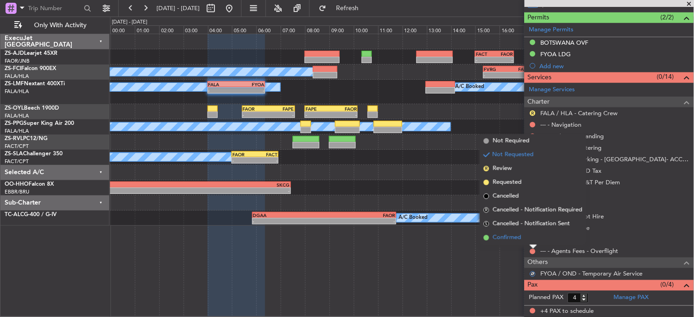
click at [535, 238] on li "Confirmed" at bounding box center [533, 238] width 106 height 14
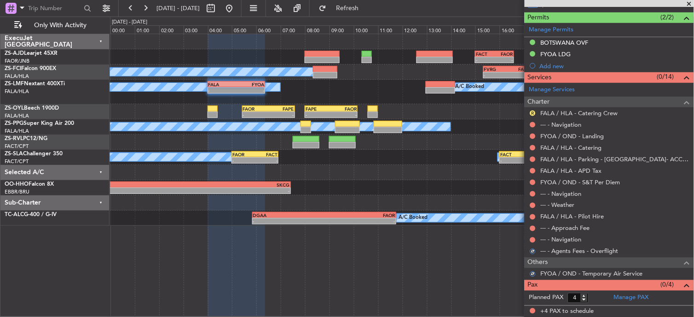
click at [535, 238] on button at bounding box center [533, 240] width 6 height 6
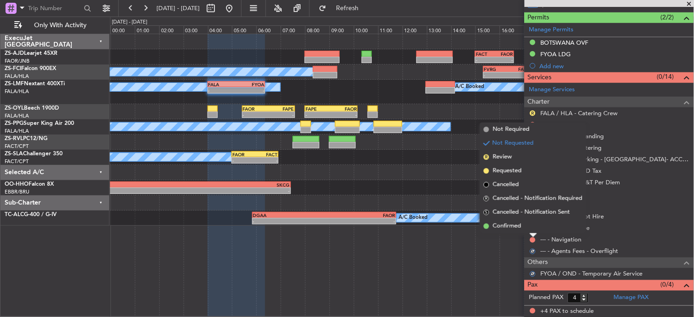
click at [536, 227] on li "Confirmed" at bounding box center [533, 226] width 106 height 14
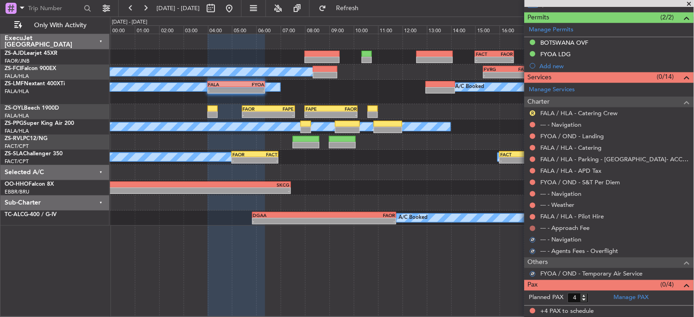
click at [536, 227] on button at bounding box center [533, 228] width 6 height 6
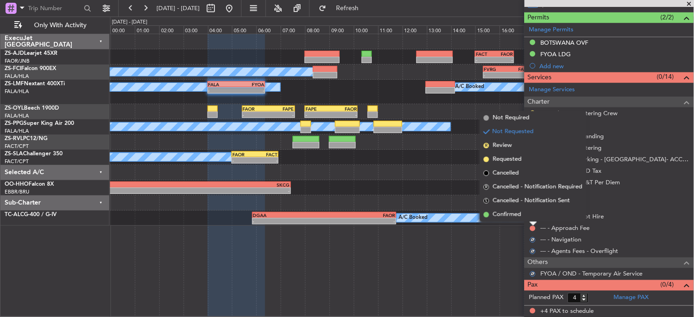
drag, startPoint x: 520, startPoint y: 213, endPoint x: 529, endPoint y: 213, distance: 9.2
click at [521, 213] on span "Confirmed" at bounding box center [507, 214] width 29 height 9
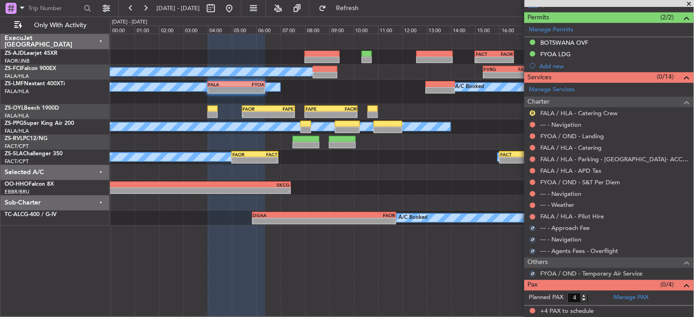
click at [535, 213] on div at bounding box center [532, 216] width 7 height 7
click at [535, 215] on button at bounding box center [533, 217] width 6 height 6
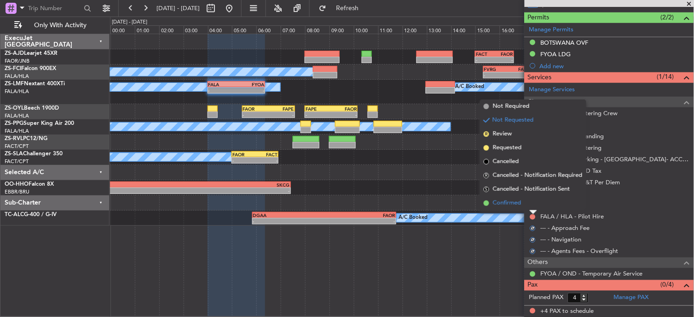
click at [528, 202] on li "Confirmed" at bounding box center [533, 203] width 106 height 14
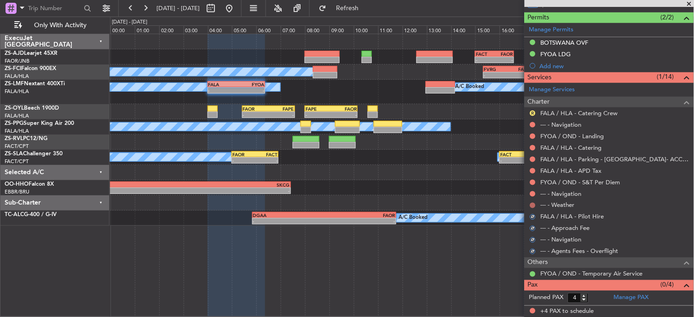
click at [532, 202] on button at bounding box center [533, 205] width 6 height 6
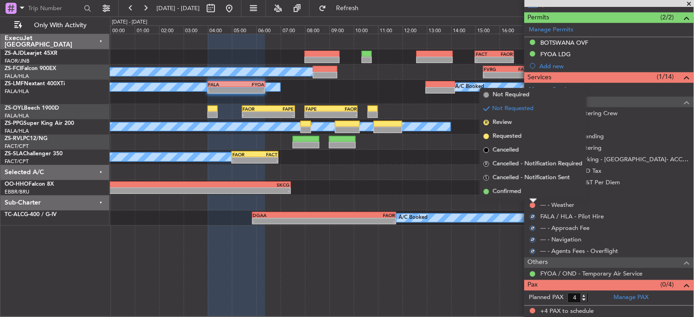
click at [534, 192] on li "Confirmed" at bounding box center [533, 191] width 106 height 14
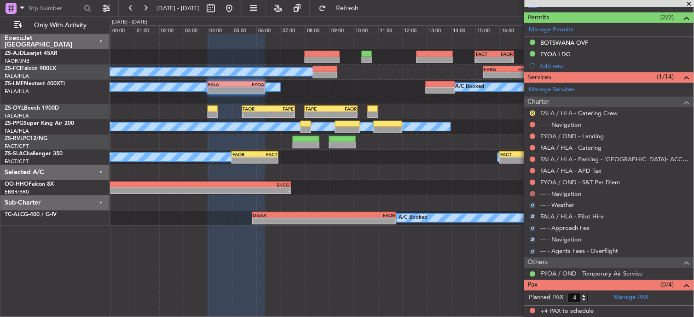
click at [534, 193] on button at bounding box center [533, 194] width 6 height 6
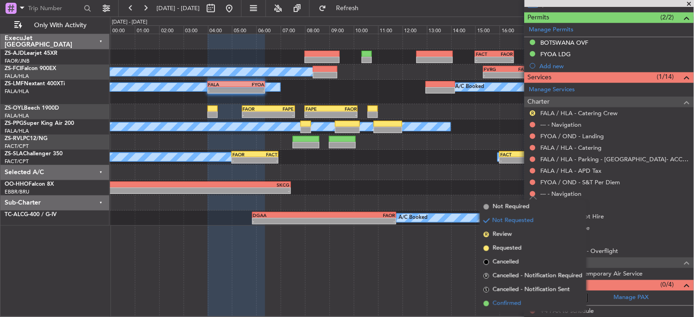
drag, startPoint x: 500, startPoint y: 295, endPoint x: 500, endPoint y: 300, distance: 5.1
click at [500, 300] on ul "Not Required Not Requested R Review Requested Cancelled R Cancelled - Notificat…" at bounding box center [533, 255] width 106 height 110
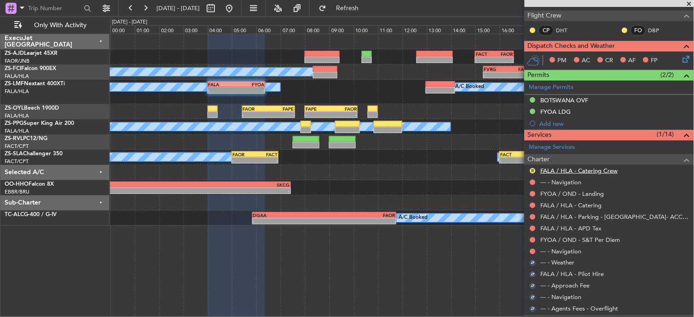
scroll to position [93, 0]
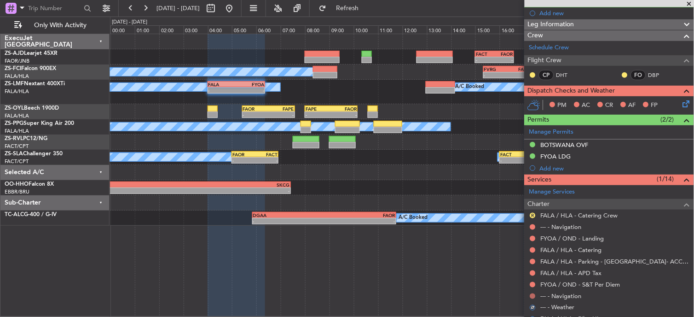
click at [535, 294] on button at bounding box center [533, 296] width 6 height 6
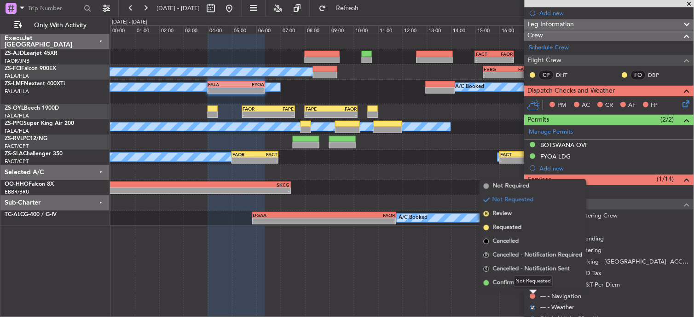
click at [526, 279] on div "Not Requested" at bounding box center [533, 281] width 39 height 12
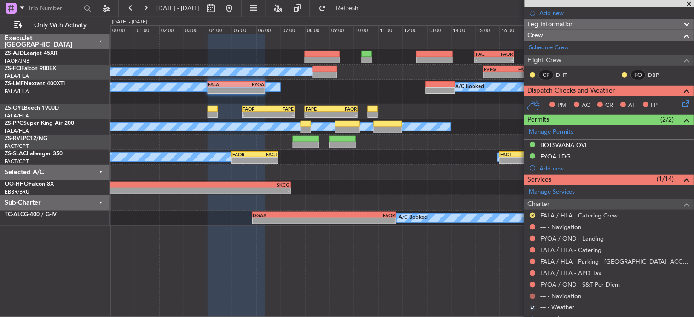
click at [531, 295] on button at bounding box center [533, 296] width 6 height 6
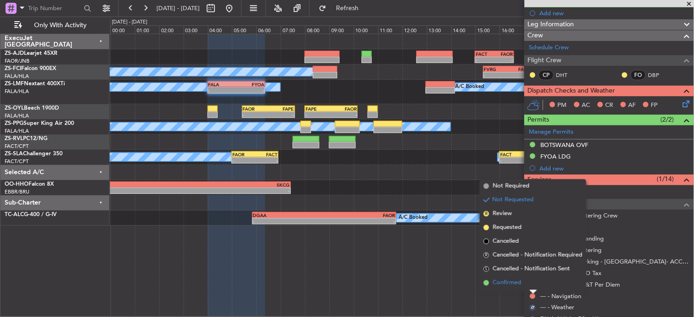
click at [503, 282] on span "Confirmed" at bounding box center [507, 282] width 29 height 9
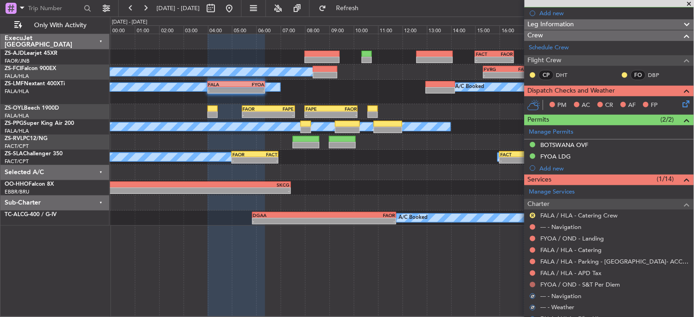
click at [531, 286] on button at bounding box center [533, 285] width 6 height 6
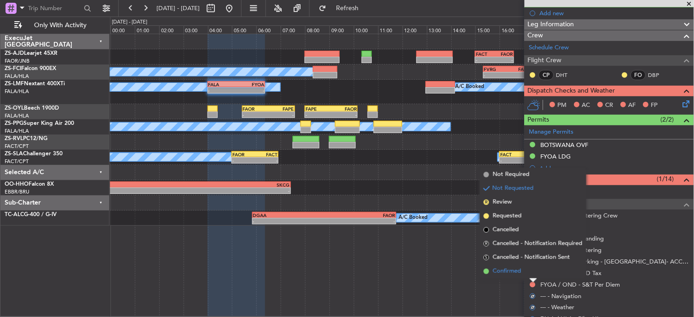
click at [517, 267] on span "Confirmed" at bounding box center [507, 270] width 29 height 9
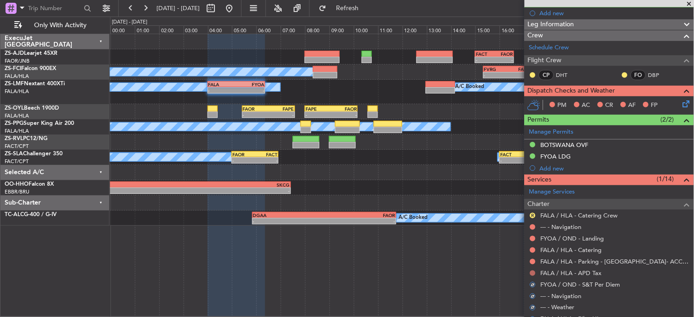
click at [530, 271] on div at bounding box center [532, 272] width 7 height 7
click at [532, 272] on button at bounding box center [533, 273] width 6 height 6
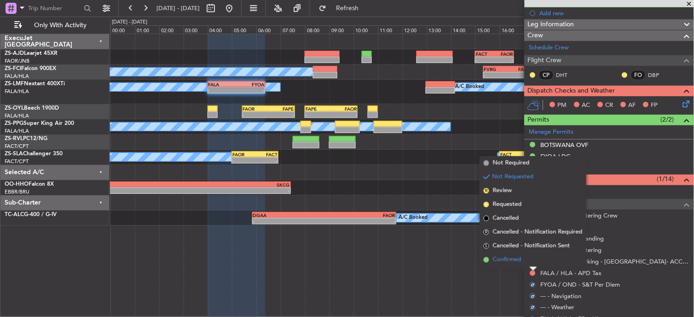
click at [528, 259] on li "Confirmed" at bounding box center [533, 260] width 106 height 14
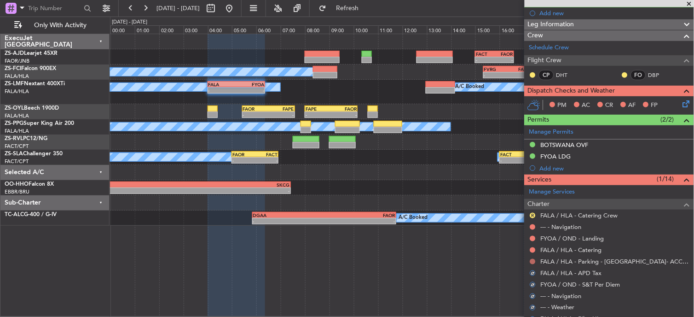
click at [534, 260] on button at bounding box center [533, 262] width 6 height 6
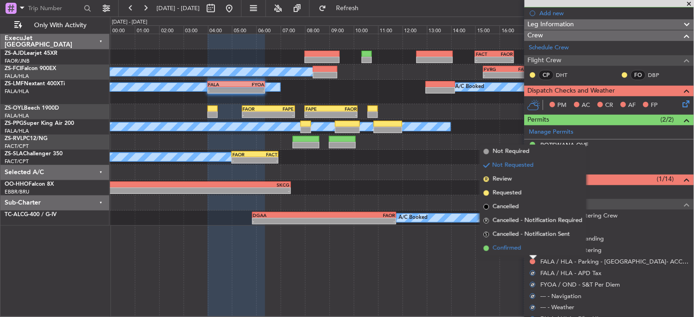
click at [528, 254] on li "Confirmed" at bounding box center [533, 248] width 106 height 14
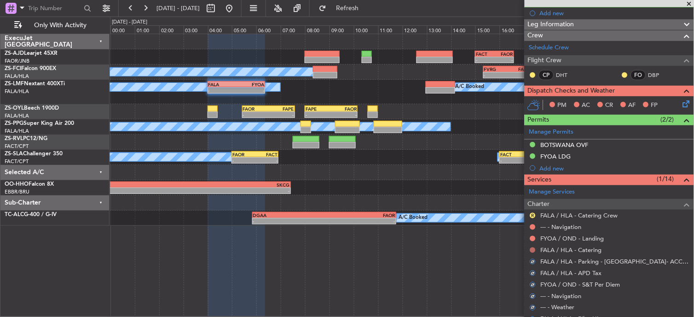
click at [534, 250] on button at bounding box center [533, 250] width 6 height 6
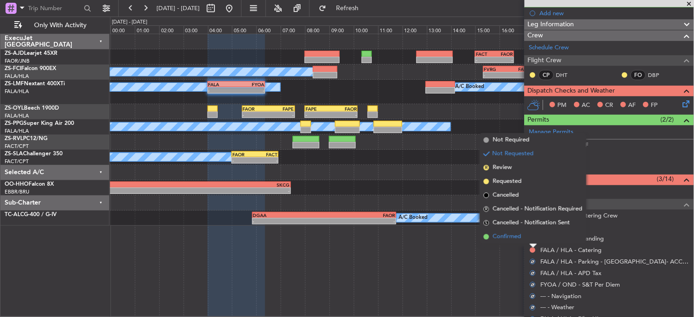
click at [525, 236] on li "Confirmed" at bounding box center [533, 237] width 106 height 14
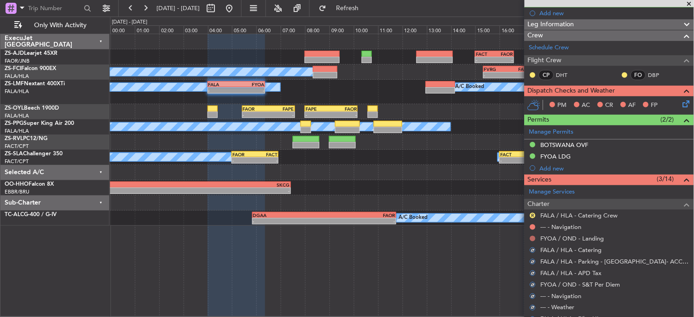
click at [533, 237] on button at bounding box center [533, 239] width 6 height 6
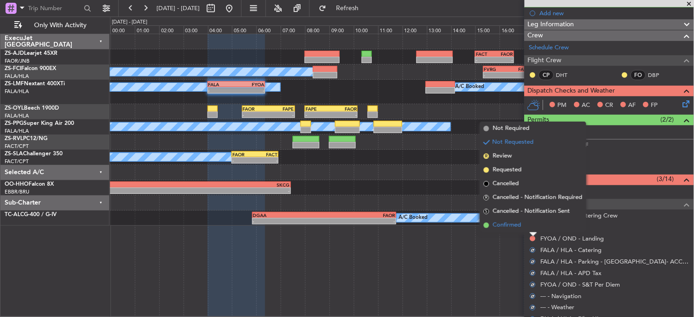
click at [529, 227] on li "Confirmed" at bounding box center [533, 225] width 106 height 14
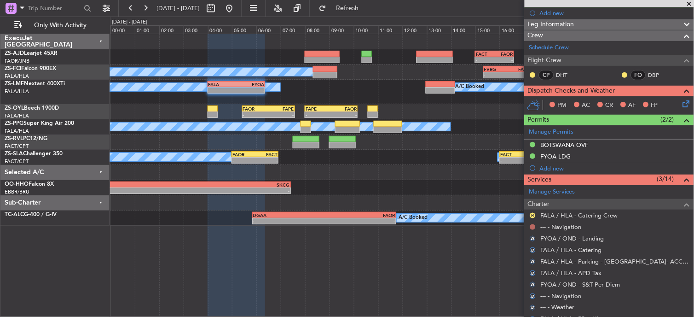
click at [532, 227] on button at bounding box center [533, 227] width 6 height 6
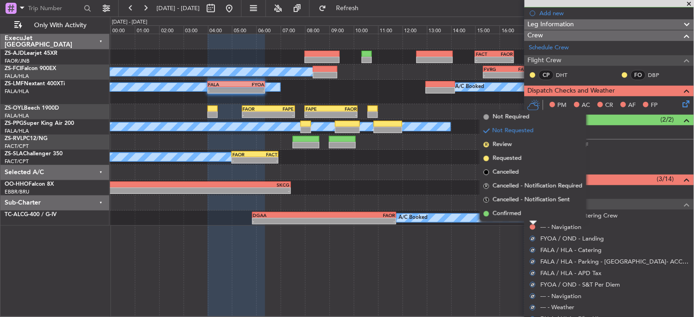
click at [531, 213] on li "Confirmed" at bounding box center [533, 214] width 106 height 14
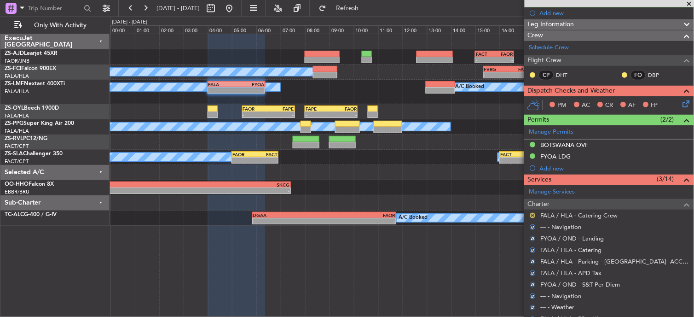
click at [531, 213] on button "R" at bounding box center [533, 216] width 6 height 6
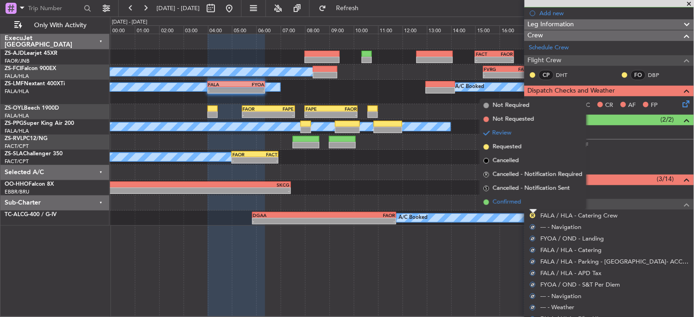
click at [531, 207] on li "Confirmed" at bounding box center [533, 202] width 106 height 14
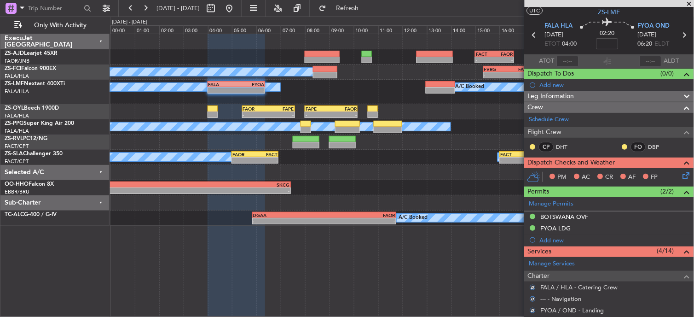
scroll to position [0, 0]
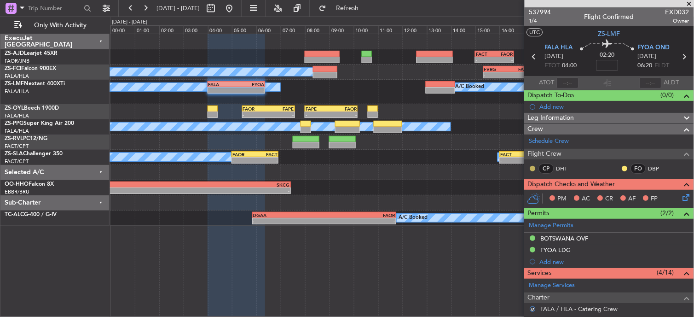
click at [535, 167] on button at bounding box center [533, 169] width 6 height 6
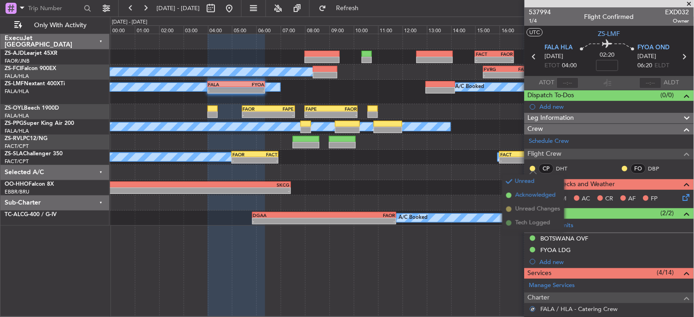
click at [525, 195] on span "Acknowledged" at bounding box center [535, 194] width 40 height 9
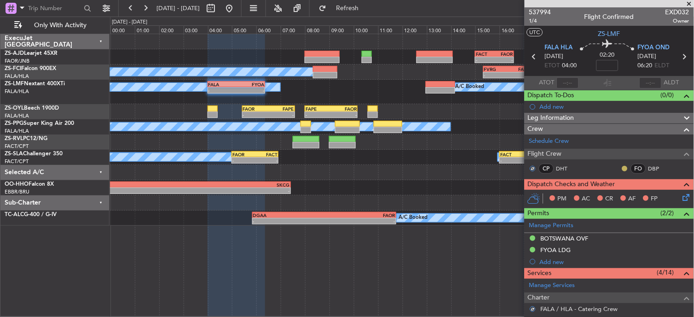
click at [622, 169] on button at bounding box center [625, 169] width 6 height 6
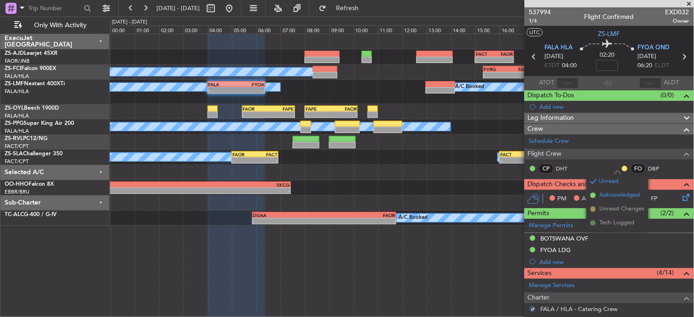
click at [598, 196] on li "Acknowledged" at bounding box center [618, 195] width 62 height 14
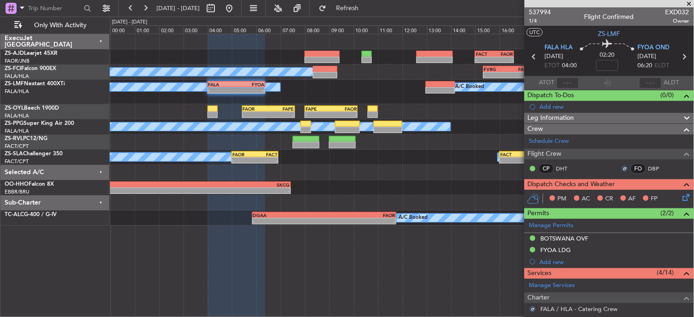
click at [681, 199] on icon at bounding box center [684, 195] width 7 height 7
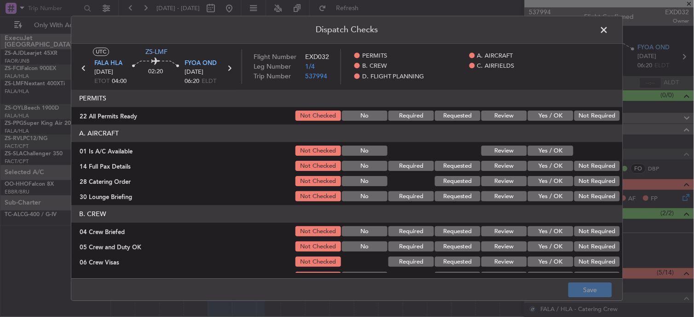
click at [574, 117] on button "Not Required" at bounding box center [597, 116] width 46 height 10
drag, startPoint x: 554, startPoint y: 152, endPoint x: 595, endPoint y: 167, distance: 43.9
click at [555, 152] on button "Yes / OK" at bounding box center [551, 151] width 46 height 10
click at [597, 167] on button "Not Required" at bounding box center [597, 166] width 46 height 10
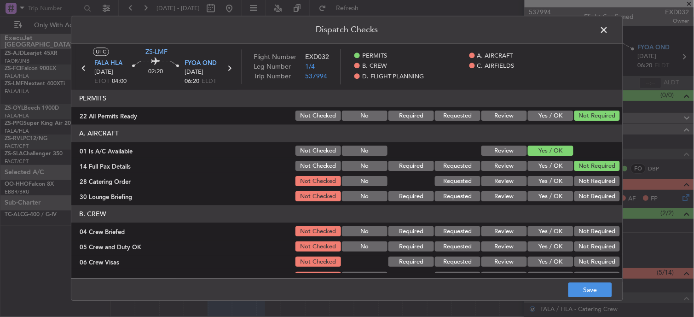
click at [599, 172] on div "Not Required" at bounding box center [596, 166] width 46 height 13
drag, startPoint x: 595, startPoint y: 179, endPoint x: 599, endPoint y: 187, distance: 9.1
click at [596, 179] on button "Not Required" at bounding box center [597, 181] width 46 height 10
click at [599, 187] on section "A. AIRCRAFT 01 Is A/C Available Not Checked No Review Yes / OK 14 Full Pax Deta…" at bounding box center [346, 164] width 551 height 78
click at [548, 163] on button "Yes / OK" at bounding box center [551, 166] width 46 height 10
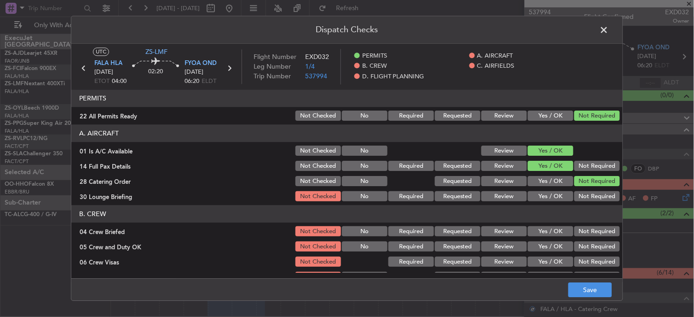
click at [511, 182] on button "Review" at bounding box center [504, 181] width 46 height 10
click at [539, 196] on button "Yes / OK" at bounding box center [551, 196] width 46 height 10
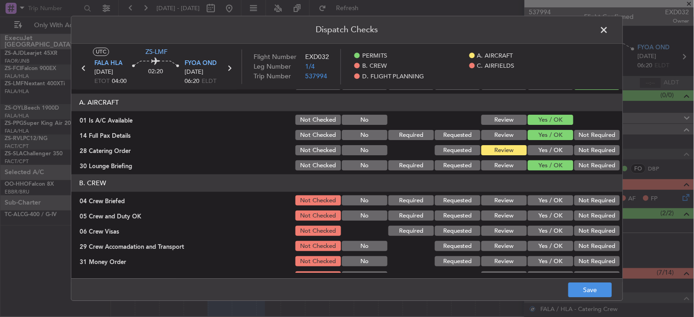
scroll to position [102, 0]
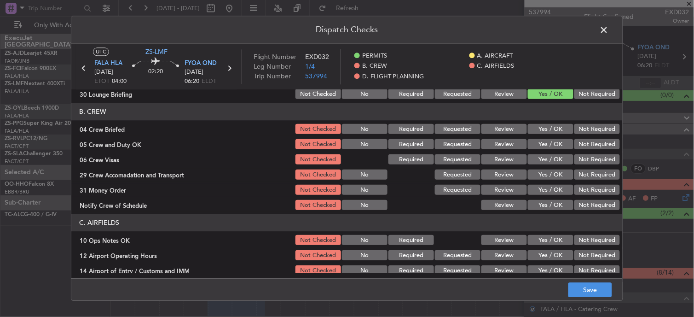
click at [493, 130] on button "Review" at bounding box center [504, 129] width 46 height 10
drag, startPoint x: 540, startPoint y: 141, endPoint x: 551, endPoint y: 147, distance: 13.0
click at [541, 141] on button "Yes / OK" at bounding box center [551, 144] width 46 height 10
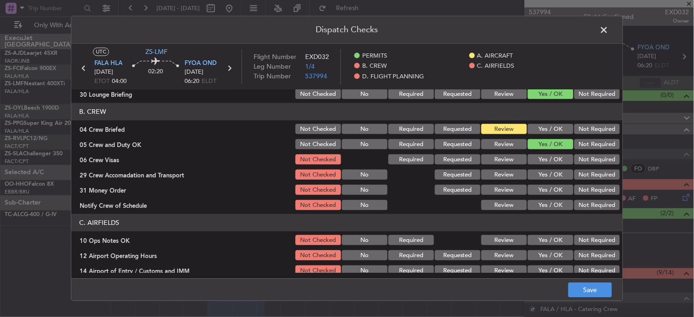
click at [553, 160] on button "Yes / OK" at bounding box center [551, 160] width 46 height 10
click at [581, 161] on button "Not Required" at bounding box center [597, 160] width 46 height 10
click at [588, 177] on button "Not Required" at bounding box center [597, 175] width 46 height 10
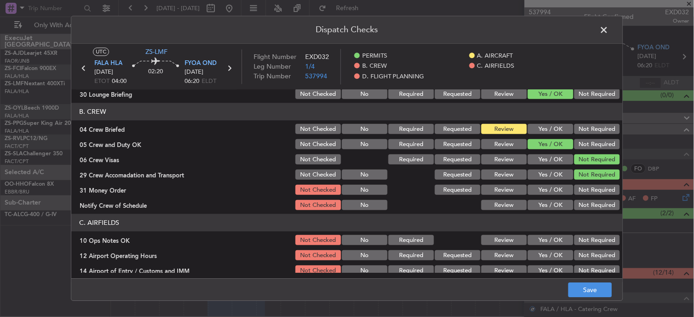
click at [505, 190] on button "Review" at bounding box center [504, 190] width 46 height 10
click at [576, 209] on button "Not Required" at bounding box center [597, 205] width 46 height 10
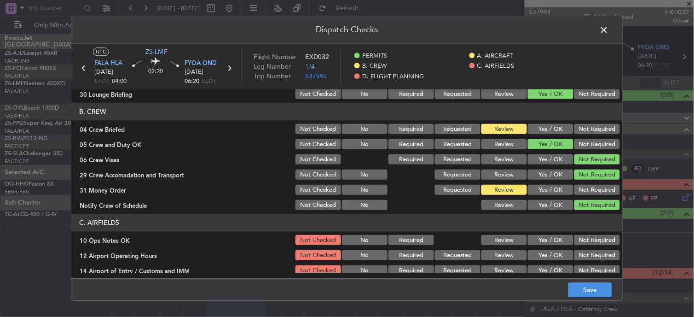
scroll to position [219, 0]
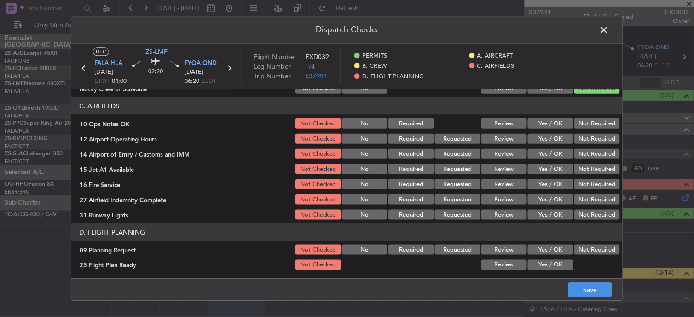
click at [589, 127] on button "Not Required" at bounding box center [597, 123] width 46 height 10
click at [589, 139] on button "Not Required" at bounding box center [597, 138] width 46 height 10
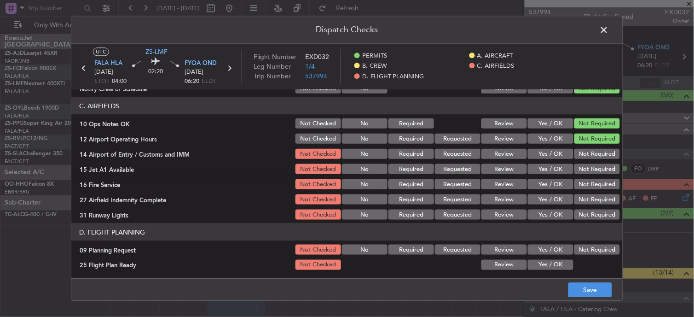
drag, startPoint x: 554, startPoint y: 127, endPoint x: 558, endPoint y: 140, distance: 13.4
click at [554, 128] on div "Yes / OK" at bounding box center [549, 123] width 46 height 13
click at [558, 142] on button "Yes / OK" at bounding box center [551, 138] width 46 height 10
click at [541, 124] on button "Yes / OK" at bounding box center [551, 123] width 46 height 10
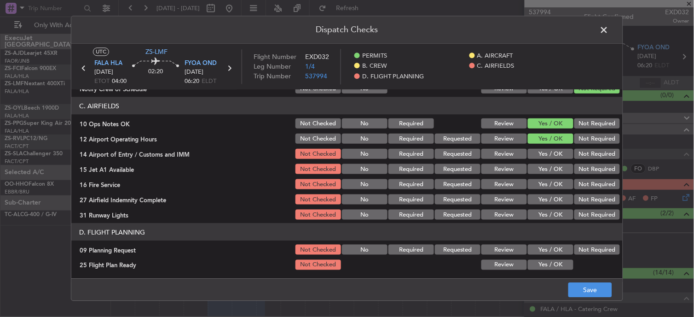
drag, startPoint x: 550, startPoint y: 152, endPoint x: 550, endPoint y: 161, distance: 9.2
click at [550, 153] on button "Yes / OK" at bounding box center [551, 154] width 46 height 10
click at [550, 162] on div "Yes / OK" at bounding box center [549, 168] width 46 height 13
click at [550, 165] on button "Yes / OK" at bounding box center [551, 169] width 46 height 10
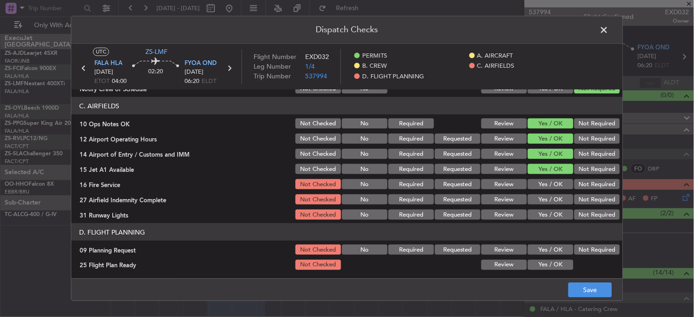
click at [540, 184] on button "Yes / OK" at bounding box center [551, 184] width 46 height 10
click at [576, 202] on button "Not Required" at bounding box center [597, 199] width 46 height 10
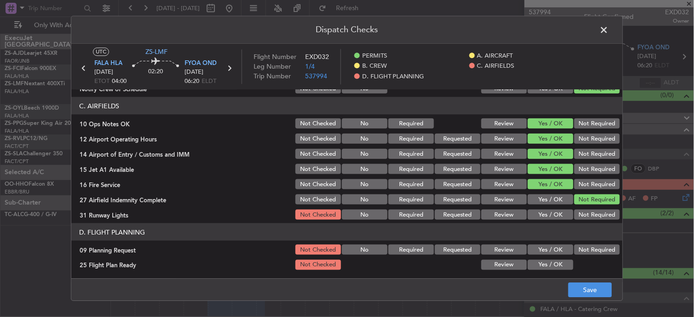
click at [543, 205] on div "Yes / OK" at bounding box center [549, 199] width 46 height 13
click at [545, 210] on div "Yes / OK" at bounding box center [549, 214] width 46 height 13
drag, startPoint x: 540, startPoint y: 216, endPoint x: 551, endPoint y: 215, distance: 11.1
click at [540, 216] on button "Yes / OK" at bounding box center [551, 214] width 46 height 10
click at [589, 249] on button "Not Required" at bounding box center [597, 249] width 46 height 10
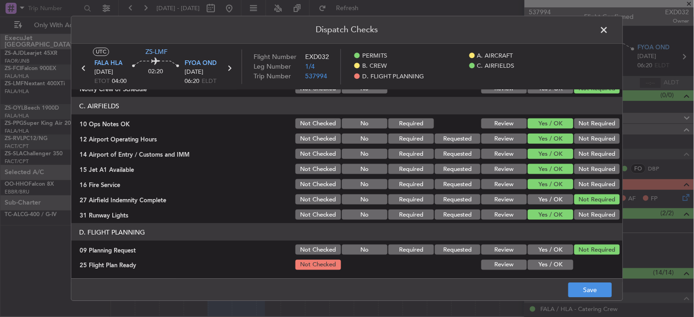
click at [503, 265] on button "Review" at bounding box center [504, 264] width 46 height 10
click at [583, 288] on button "Save" at bounding box center [590, 289] width 44 height 15
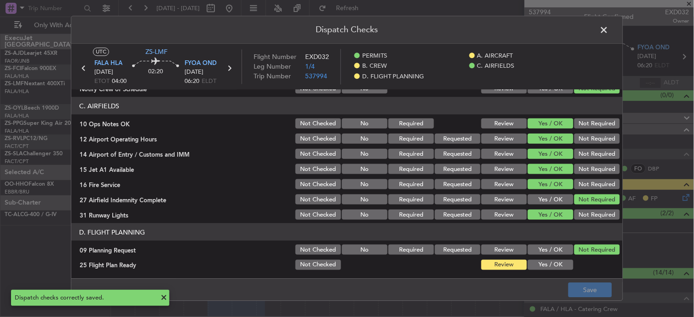
click at [609, 32] on span at bounding box center [609, 32] width 0 height 18
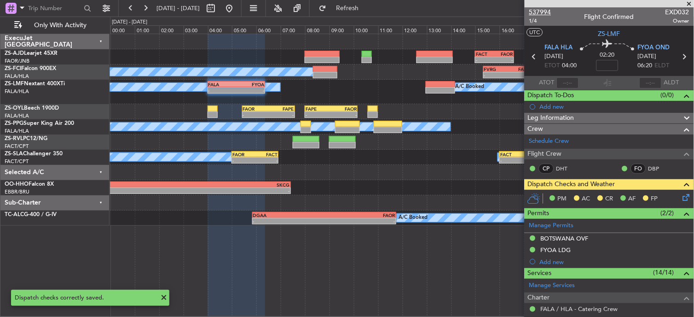
click at [545, 14] on span "537994" at bounding box center [540, 12] width 22 height 10
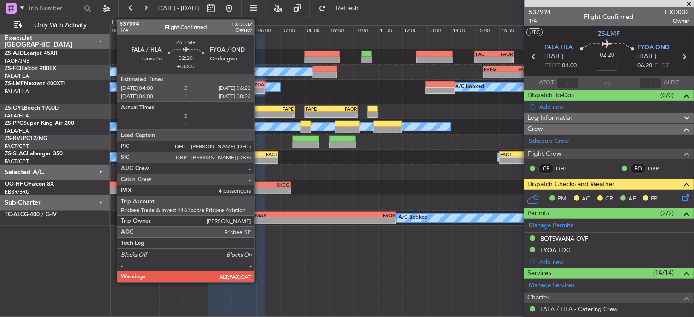
click at [258, 84] on div "FYOA" at bounding box center [250, 84] width 28 height 6
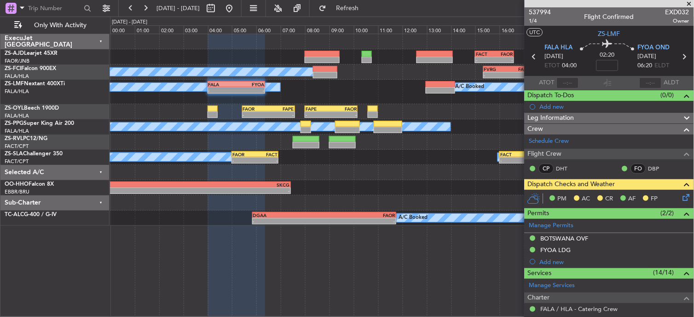
click at [681, 194] on icon at bounding box center [684, 195] width 7 height 7
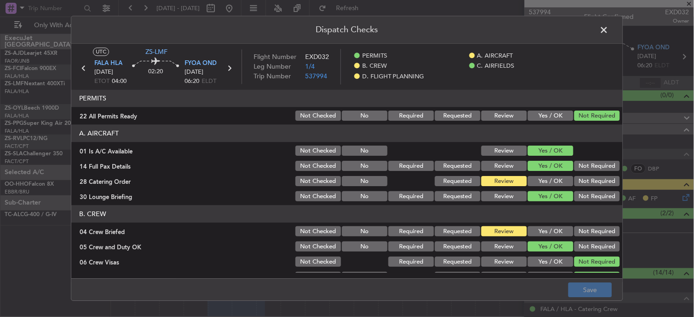
click at [585, 176] on button "Not Required" at bounding box center [597, 181] width 46 height 10
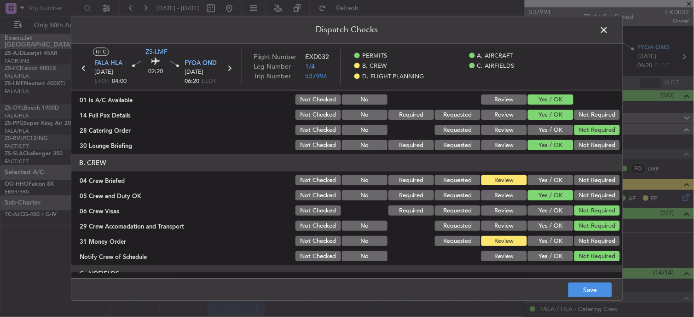
click at [533, 177] on button "Yes / OK" at bounding box center [551, 180] width 46 height 10
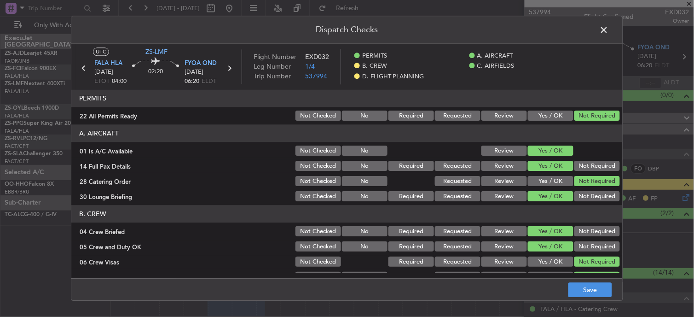
scroll to position [102, 0]
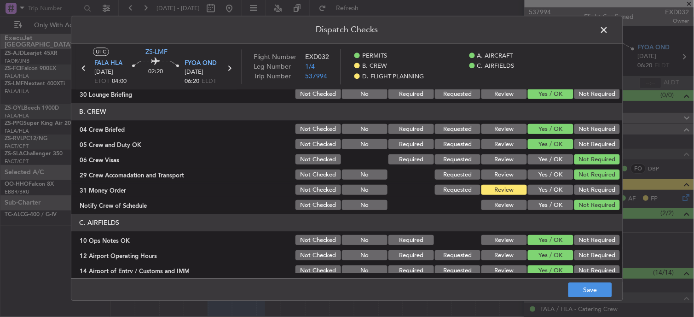
click at [609, 30] on span at bounding box center [609, 32] width 0 height 18
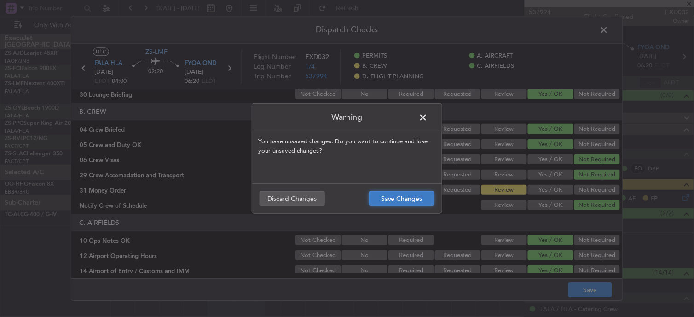
click at [426, 195] on button "Save Changes" at bounding box center [401, 198] width 65 height 15
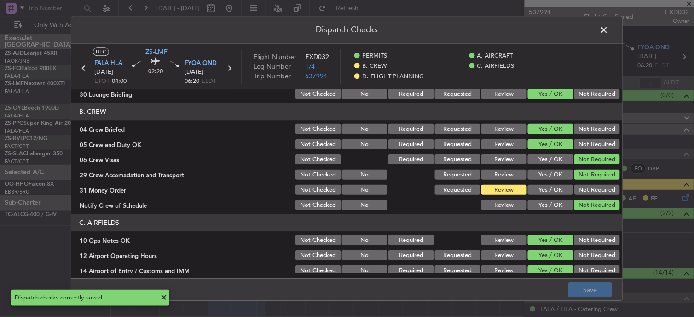
click at [609, 27] on span at bounding box center [609, 32] width 0 height 18
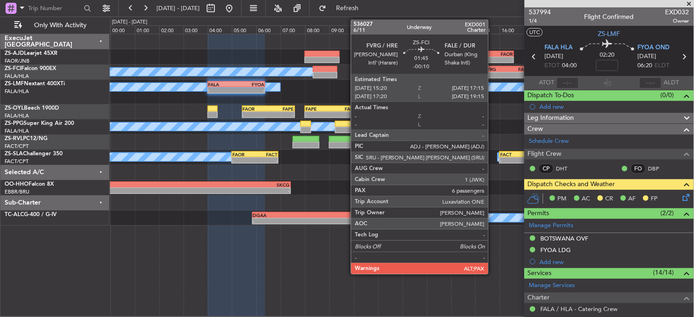
click at [493, 70] on div "FVRG" at bounding box center [495, 69] width 23 height 6
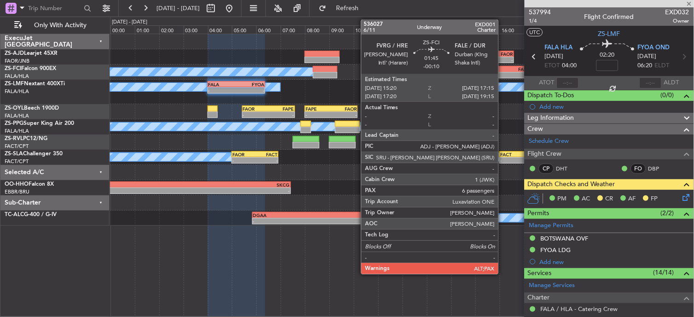
type input "-00:10"
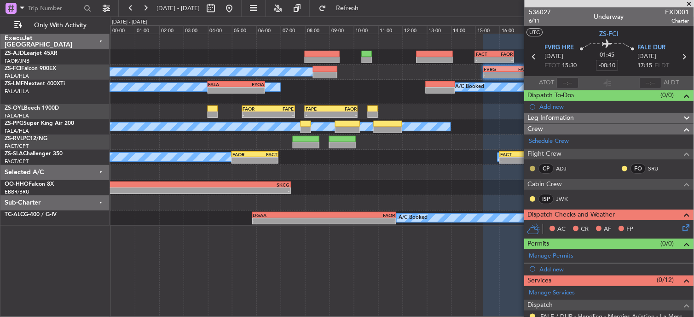
click at [532, 168] on button at bounding box center [533, 169] width 6 height 6
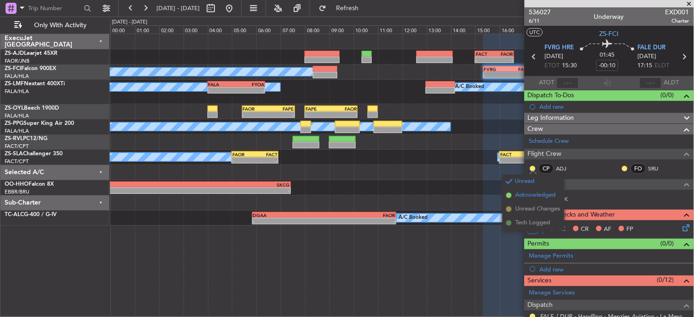
click at [530, 196] on span "Acknowledged" at bounding box center [535, 194] width 40 height 9
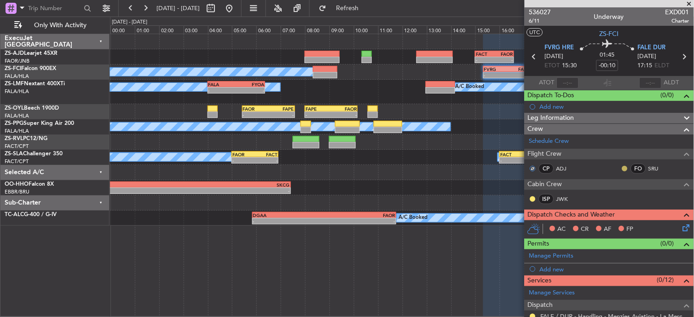
click at [622, 167] on button at bounding box center [625, 169] width 6 height 6
click at [533, 197] on button at bounding box center [533, 199] width 6 height 6
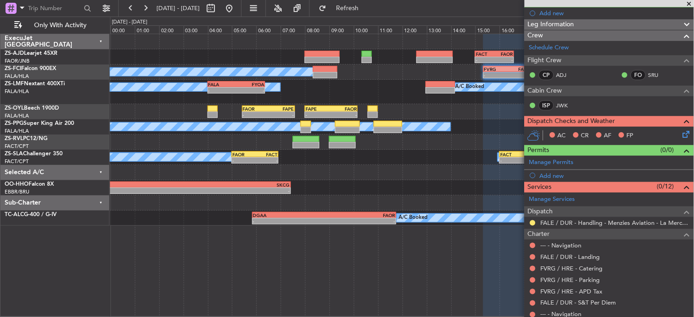
scroll to position [153, 0]
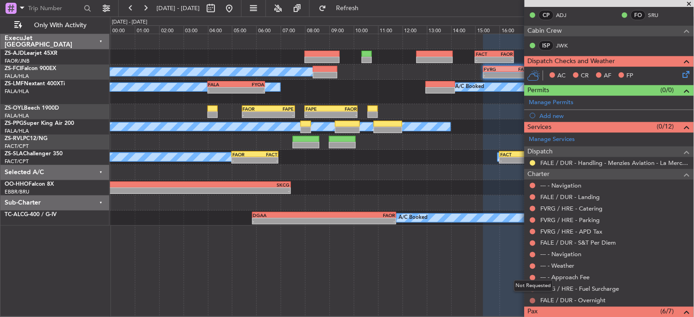
click at [531, 300] on button at bounding box center [533, 301] width 6 height 6
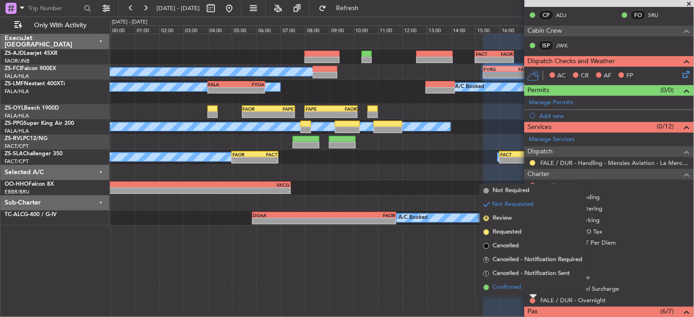
click at [510, 283] on span "Confirmed" at bounding box center [507, 286] width 29 height 9
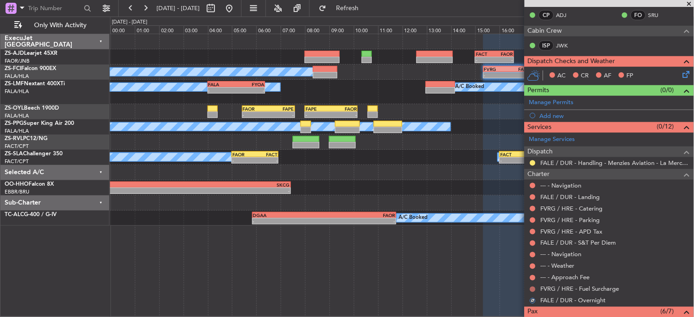
click at [535, 289] on button at bounding box center [533, 289] width 6 height 6
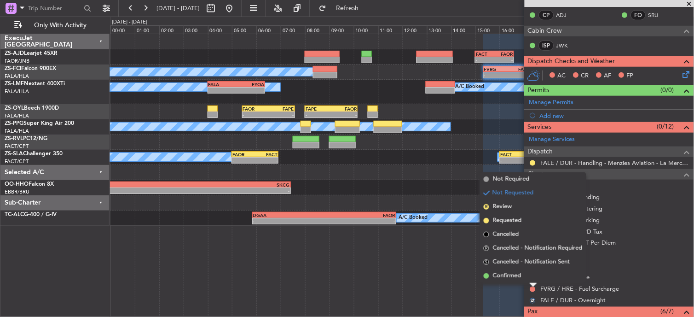
click at [533, 280] on div "Not Requested" at bounding box center [533, 280] width 0 height 0
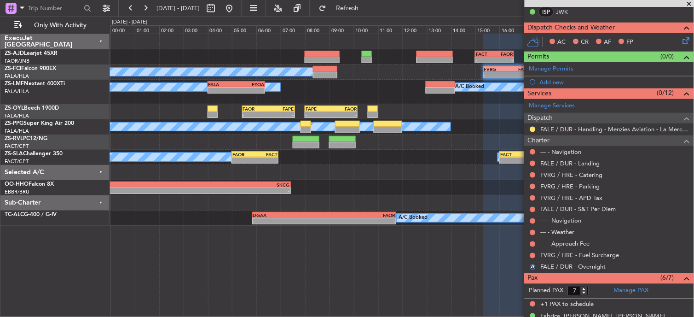
scroll to position [211, 0]
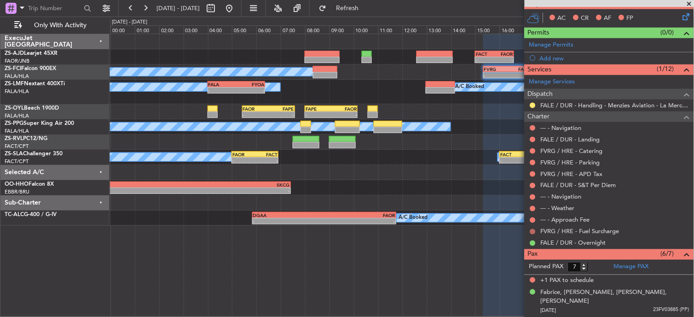
click at [532, 231] on button at bounding box center [533, 232] width 6 height 6
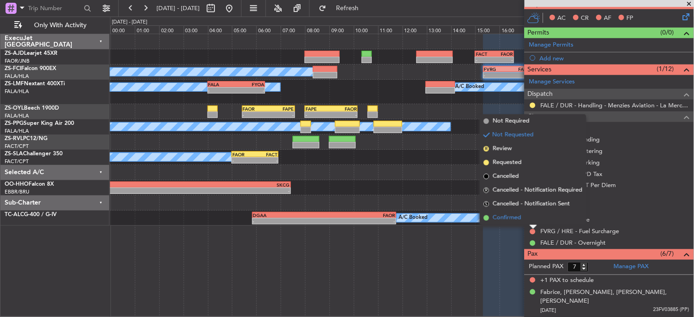
click at [531, 218] on li "Confirmed" at bounding box center [533, 218] width 106 height 14
click at [532, 218] on button at bounding box center [533, 220] width 6 height 6
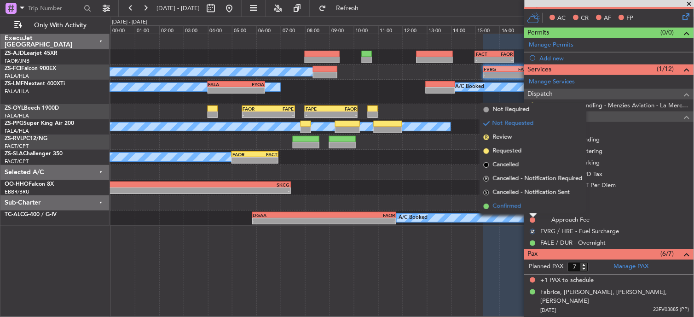
click at [531, 210] on li "Confirmed" at bounding box center [533, 206] width 106 height 14
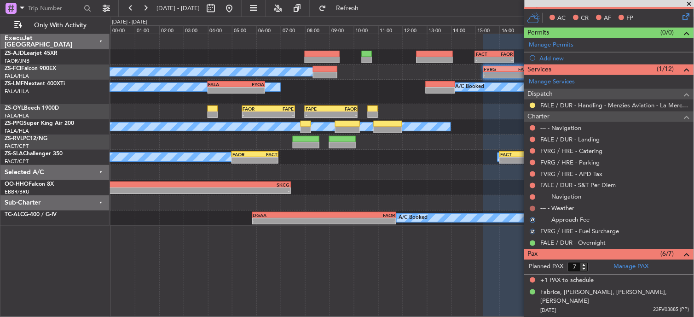
click at [535, 208] on button at bounding box center [533, 209] width 6 height 6
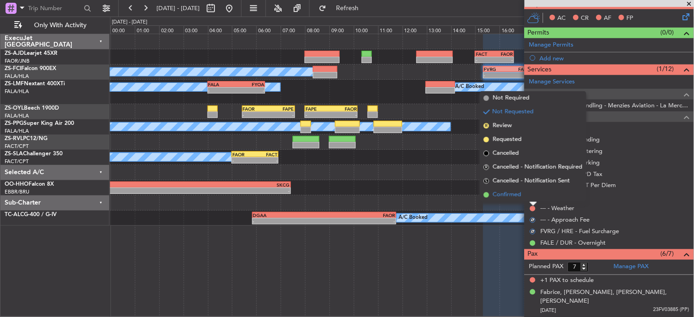
click at [535, 198] on li "Confirmed" at bounding box center [533, 195] width 106 height 14
click at [535, 193] on nimbus-traffic-light at bounding box center [532, 196] width 7 height 7
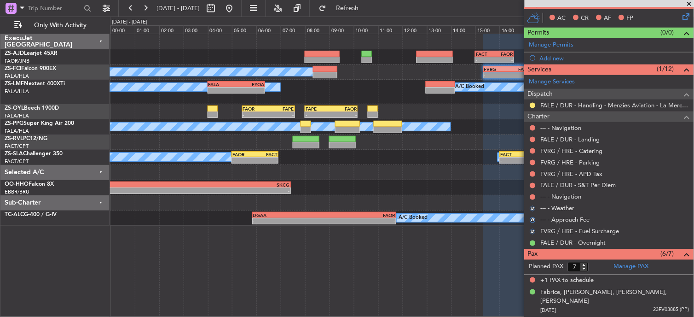
click at [532, 199] on mat-tooltip-component "Not Requested" at bounding box center [533, 211] width 52 height 24
click at [535, 196] on button at bounding box center [533, 197] width 6 height 6
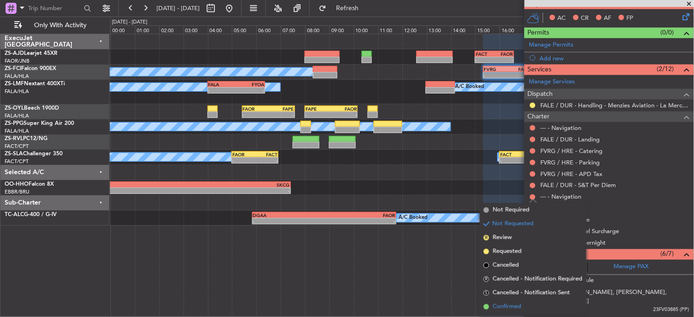
click at [508, 302] on span "Confirmed" at bounding box center [507, 306] width 29 height 9
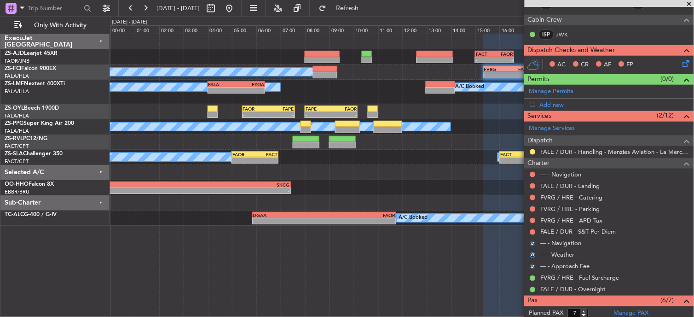
scroll to position [109, 0]
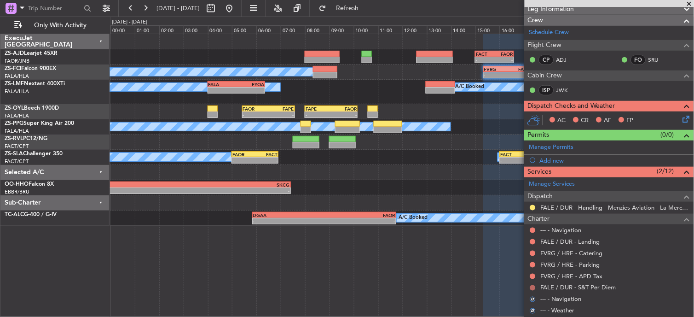
click at [532, 288] on button at bounding box center [533, 288] width 6 height 6
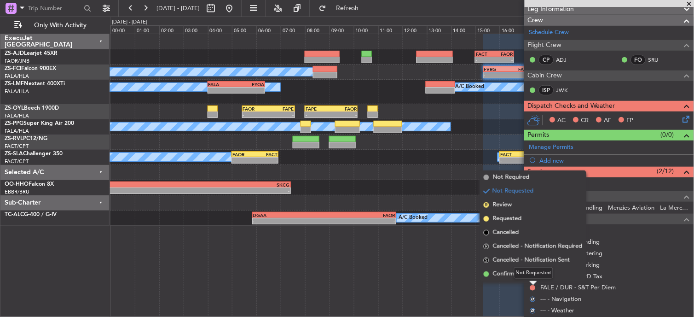
click at [525, 274] on div "Not Requested" at bounding box center [533, 273] width 39 height 12
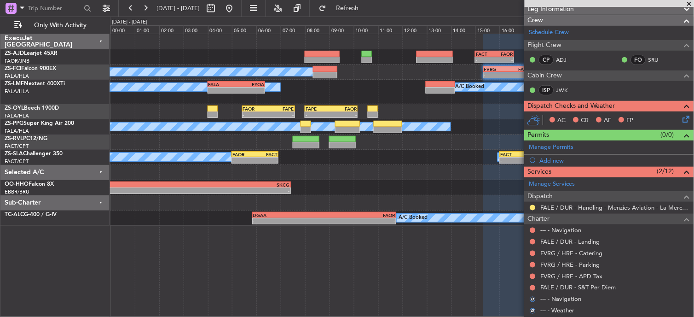
click at [536, 288] on nimbus-traffic-light at bounding box center [532, 287] width 7 height 7
click at [532, 288] on button at bounding box center [533, 288] width 6 height 6
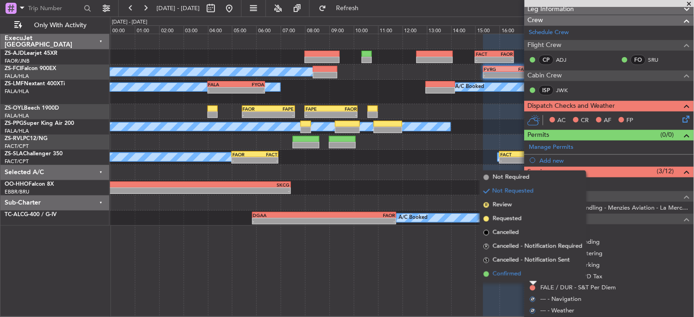
click at [504, 273] on span "Confirmed" at bounding box center [507, 273] width 29 height 9
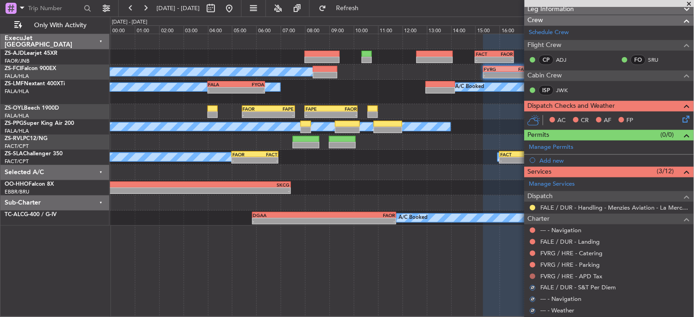
click at [535, 277] on button at bounding box center [533, 276] width 6 height 6
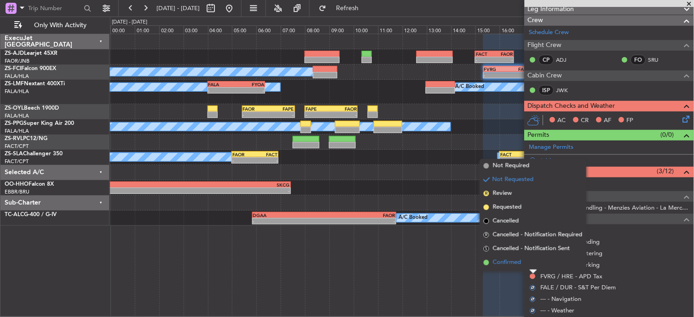
click at [522, 265] on li "Confirmed" at bounding box center [533, 262] width 106 height 14
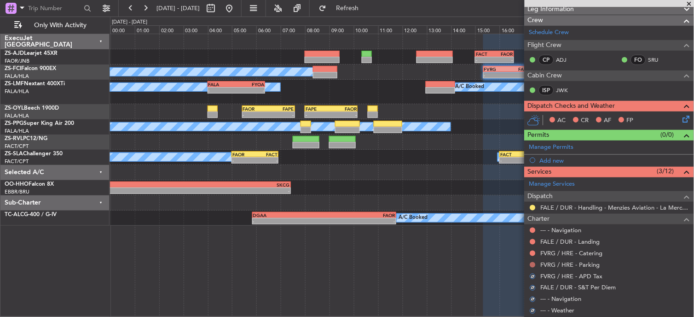
click at [530, 265] on div at bounding box center [532, 264] width 7 height 7
click at [535, 263] on button at bounding box center [533, 265] width 6 height 6
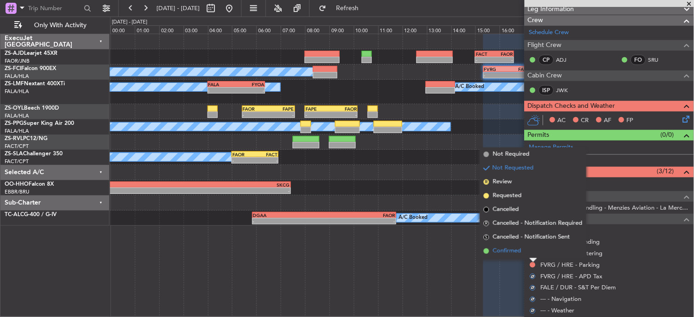
click at [530, 249] on li "Confirmed" at bounding box center [533, 251] width 106 height 14
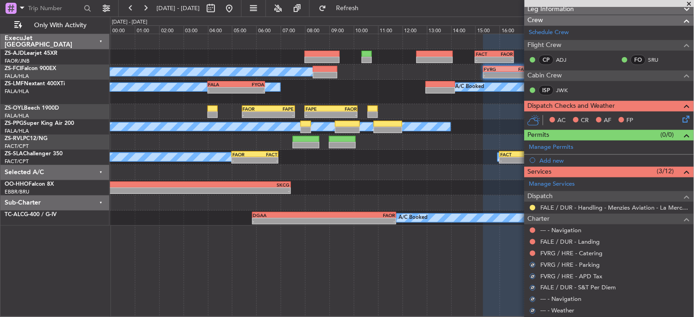
click at [532, 249] on div at bounding box center [532, 252] width 7 height 7
click at [532, 254] on button at bounding box center [533, 253] width 6 height 6
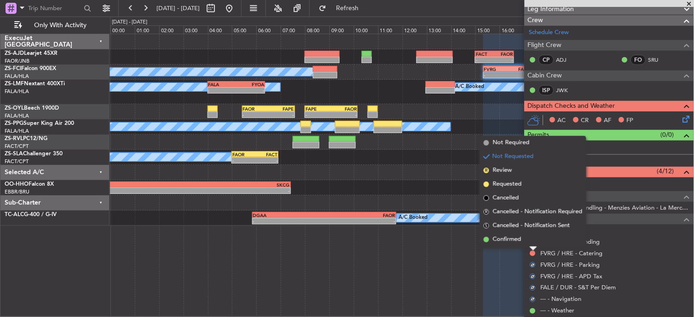
click at [530, 238] on li "Confirmed" at bounding box center [533, 239] width 106 height 14
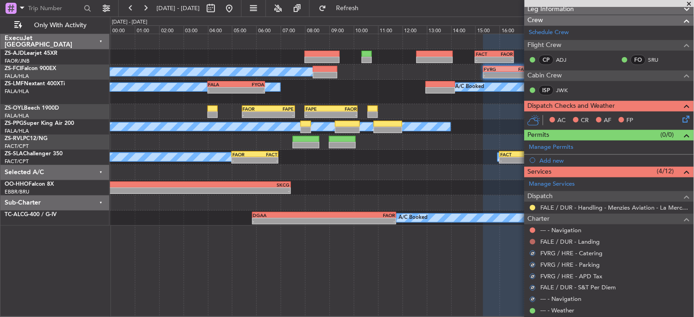
click at [533, 239] on button at bounding box center [533, 242] width 6 height 6
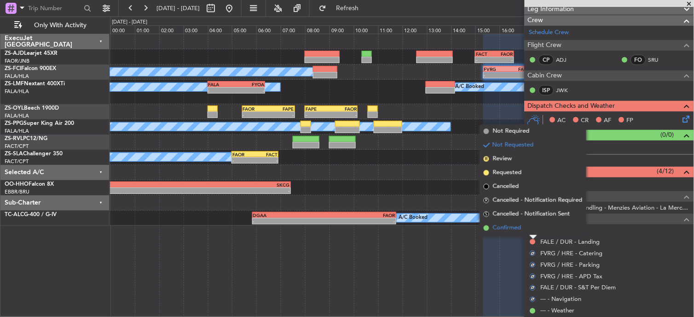
click at [530, 230] on li "Confirmed" at bounding box center [533, 228] width 106 height 14
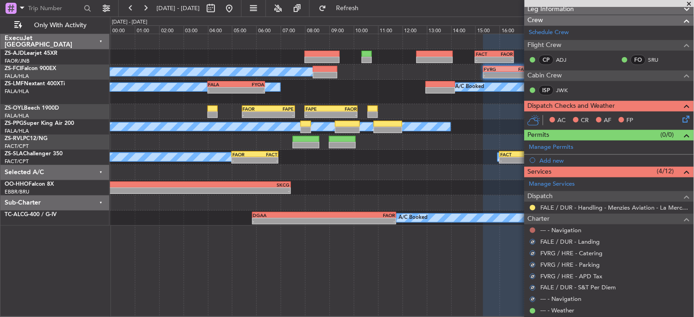
click at [533, 230] on button at bounding box center [533, 230] width 6 height 6
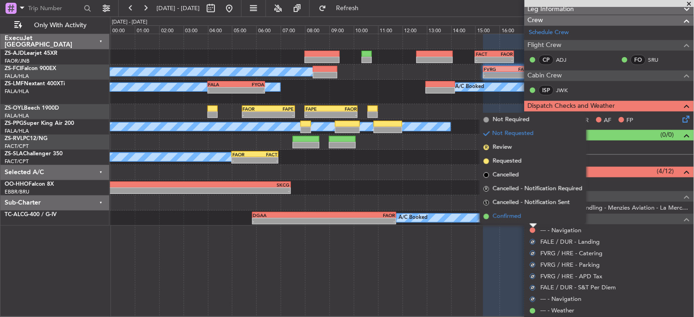
click at [532, 219] on li "Confirmed" at bounding box center [533, 216] width 106 height 14
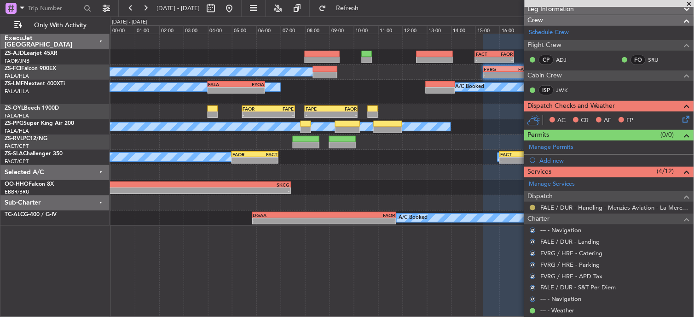
click at [531, 207] on button at bounding box center [533, 208] width 6 height 6
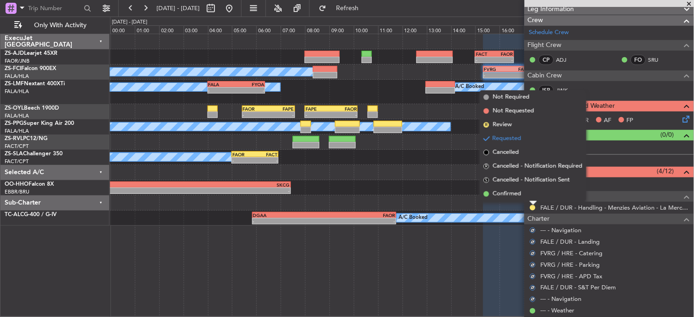
click at [525, 194] on li "Confirmed" at bounding box center [533, 194] width 106 height 14
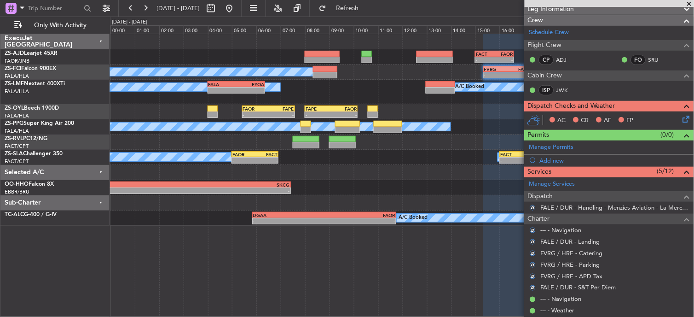
click at [681, 118] on icon at bounding box center [684, 117] width 7 height 7
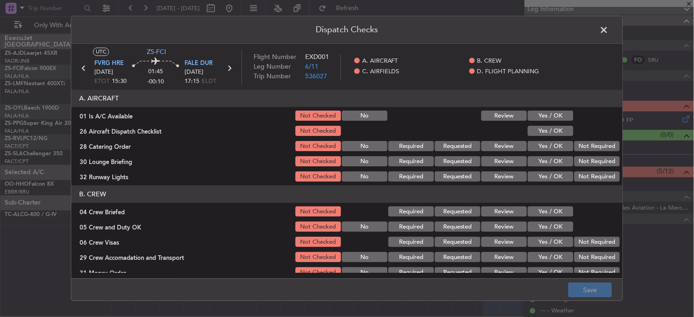
drag, startPoint x: 531, startPoint y: 109, endPoint x: 542, endPoint y: 124, distance: 18.8
click at [536, 115] on div "Yes / OK" at bounding box center [549, 115] width 46 height 13
click at [542, 125] on div "Yes / OK" at bounding box center [549, 131] width 46 height 13
click at [546, 111] on button "Yes / OK" at bounding box center [551, 116] width 46 height 10
drag, startPoint x: 548, startPoint y: 121, endPoint x: 554, endPoint y: 130, distance: 10.6
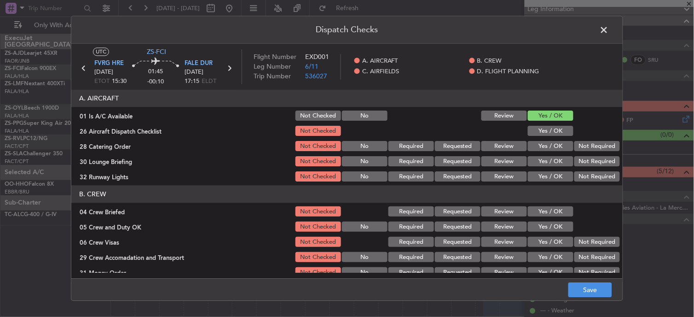
click at [548, 123] on section "A. AIRCRAFT 01 Is A/C Available Not Checked No Review Yes / OK 26 Aircraft Disp…" at bounding box center [346, 136] width 551 height 93
drag, startPoint x: 563, startPoint y: 130, endPoint x: 572, endPoint y: 136, distance: 11.6
click at [563, 130] on button "Yes / OK" at bounding box center [551, 131] width 46 height 10
click at [573, 136] on div at bounding box center [596, 131] width 46 height 13
click at [581, 144] on div "Not Required" at bounding box center [596, 146] width 46 height 13
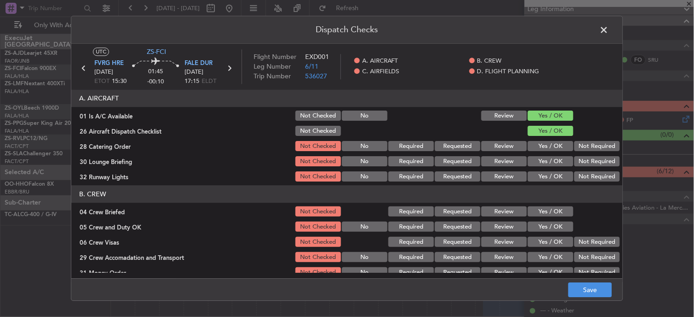
click at [581, 147] on button "Not Required" at bounding box center [597, 146] width 46 height 10
click at [581, 163] on button "Not Required" at bounding box center [597, 161] width 46 height 10
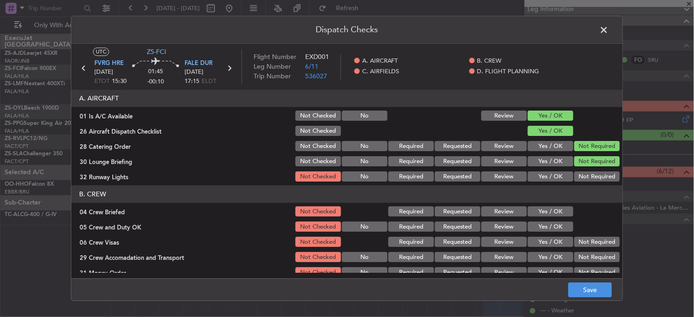
click at [582, 185] on article "A. AIRCRAFT 01 Is A/C Available Not Checked No Review Yes / OK 26 Aircraft Disp…" at bounding box center [346, 181] width 551 height 183
click at [582, 185] on header "B. CREW" at bounding box center [346, 193] width 551 height 17
click at [576, 176] on button "Not Required" at bounding box center [597, 177] width 46 height 10
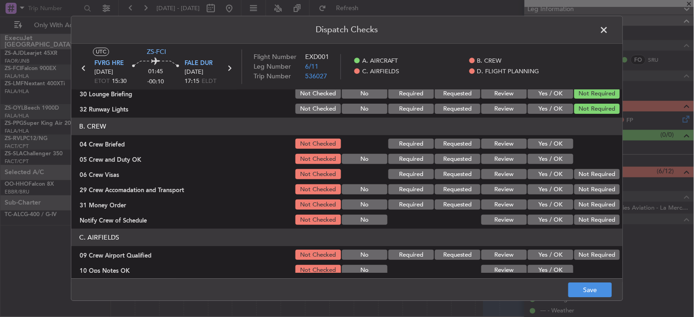
scroll to position [0, 0]
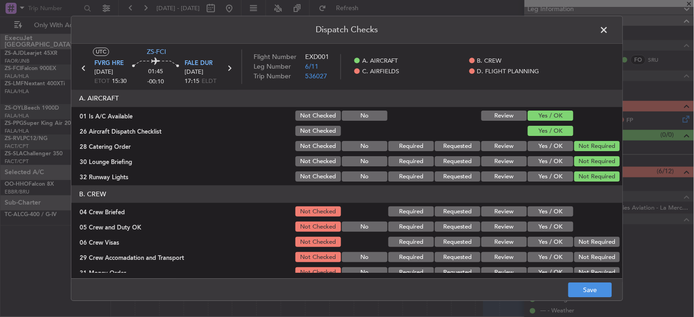
drag, startPoint x: 557, startPoint y: 207, endPoint x: 557, endPoint y: 221, distance: 13.4
click at [557, 209] on button "Yes / OK" at bounding box center [551, 212] width 46 height 10
click at [555, 228] on button "Yes / OK" at bounding box center [551, 227] width 46 height 10
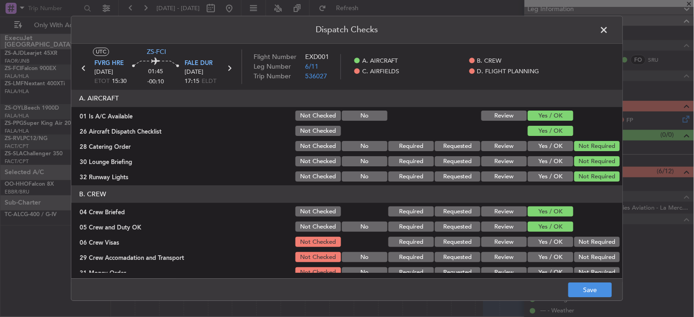
click at [588, 246] on button "Not Required" at bounding box center [597, 242] width 46 height 10
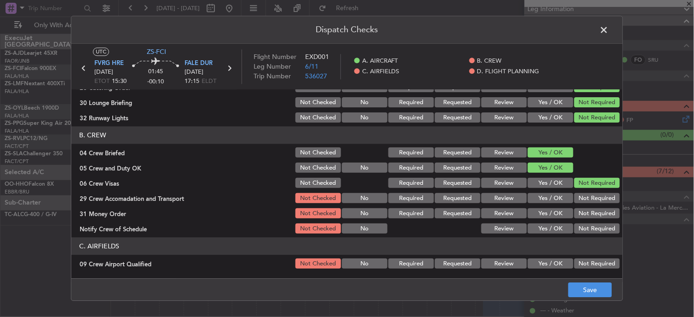
scroll to position [102, 0]
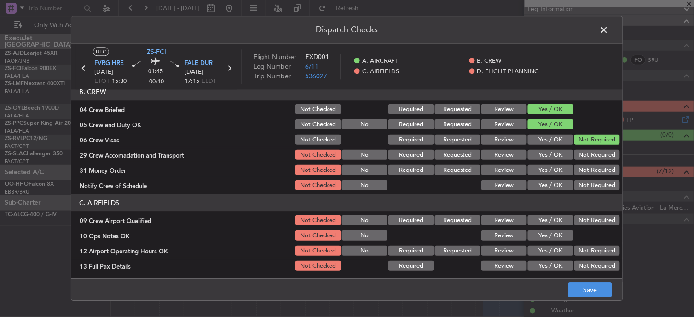
drag, startPoint x: 594, startPoint y: 149, endPoint x: 595, endPoint y: 156, distance: 7.1
click at [594, 153] on div "Not Required" at bounding box center [596, 155] width 46 height 13
click at [595, 155] on button "Not Required" at bounding box center [597, 155] width 46 height 10
click at [601, 177] on section "B. CREW 04 Crew Briefed Not Checked Required Requested Review Yes / OK 05 Crew …" at bounding box center [346, 137] width 551 height 109
click at [599, 179] on section "B. CREW 04 Crew Briefed Not Checked Required Requested Review Yes / OK 05 Crew …" at bounding box center [346, 137] width 551 height 109
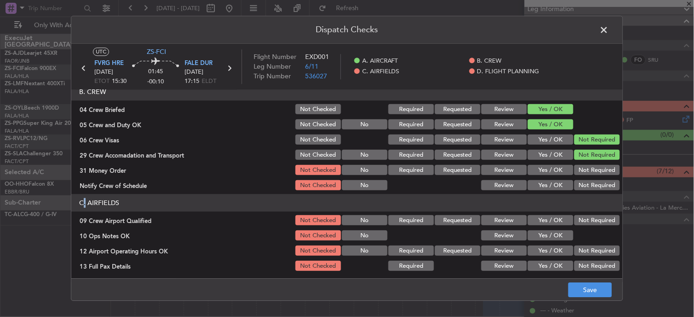
drag, startPoint x: 598, startPoint y: 180, endPoint x: 595, endPoint y: 186, distance: 6.6
click at [590, 166] on button "Not Required" at bounding box center [597, 170] width 46 height 10
click at [595, 186] on button "Not Required" at bounding box center [597, 185] width 46 height 10
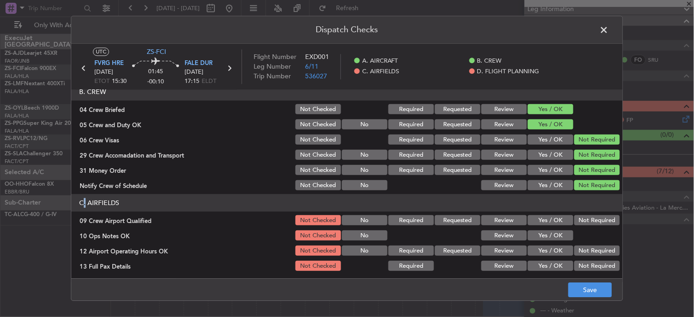
click at [585, 216] on button "Not Required" at bounding box center [597, 220] width 46 height 10
drag, startPoint x: 544, startPoint y: 236, endPoint x: 589, endPoint y: 235, distance: 45.1
click at [545, 236] on button "Yes / OK" at bounding box center [551, 236] width 46 height 10
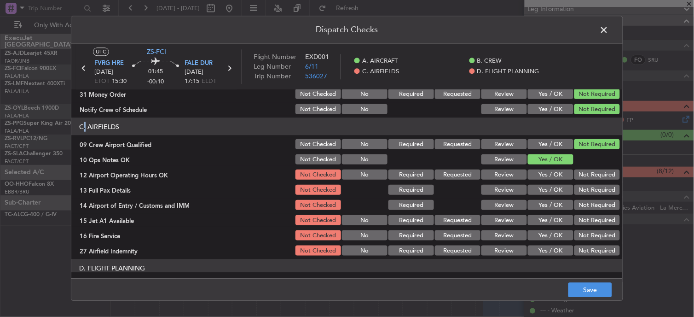
scroll to position [230, 0]
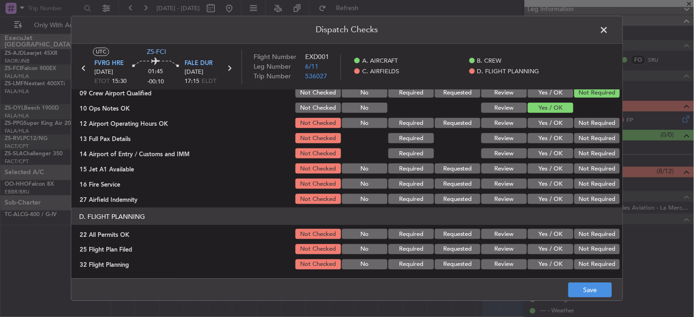
click at [590, 123] on button "Not Required" at bounding box center [597, 123] width 46 height 10
click at [590, 130] on section "C. AIRFIELDS 09 Crew Airport Qualified Not Checked No Required Requested Review…" at bounding box center [346, 135] width 551 height 139
click at [589, 143] on div "Not Required" at bounding box center [596, 138] width 46 height 13
drag, startPoint x: 585, startPoint y: 138, endPoint x: 590, endPoint y: 161, distance: 24.0
click at [585, 139] on button "Not Required" at bounding box center [597, 138] width 46 height 10
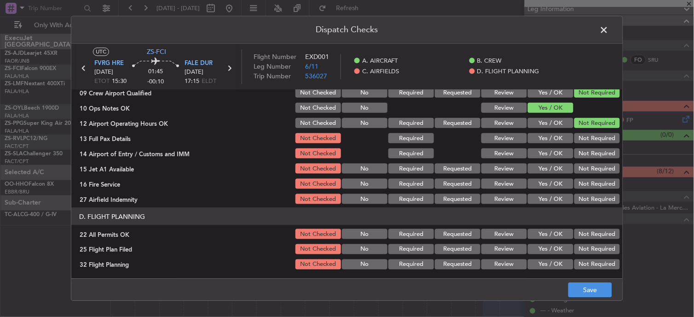
click at [591, 156] on button "Not Required" at bounding box center [597, 153] width 46 height 10
click at [591, 158] on button "Not Required" at bounding box center [597, 153] width 46 height 10
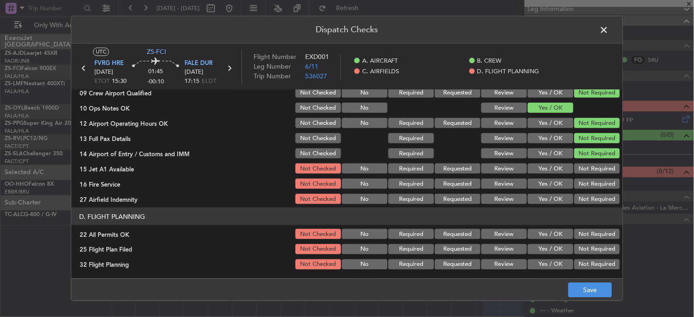
click at [591, 162] on div "Not Required" at bounding box center [596, 168] width 46 height 13
click at [592, 165] on button "Not Required" at bounding box center [597, 168] width 46 height 10
drag, startPoint x: 588, startPoint y: 173, endPoint x: 586, endPoint y: 182, distance: 9.5
click at [587, 177] on section "C. AIRFIELDS 09 Crew Airport Qualified Not Checked No Required Requested Review…" at bounding box center [346, 135] width 551 height 139
drag, startPoint x: 586, startPoint y: 182, endPoint x: 584, endPoint y: 187, distance: 4.8
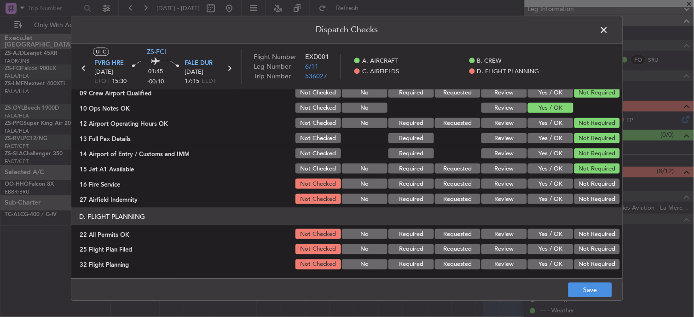
click at [585, 183] on button "Not Required" at bounding box center [597, 184] width 46 height 10
click at [584, 189] on div "Not Required" at bounding box center [596, 183] width 46 height 13
click at [584, 201] on button "Not Required" at bounding box center [597, 199] width 46 height 10
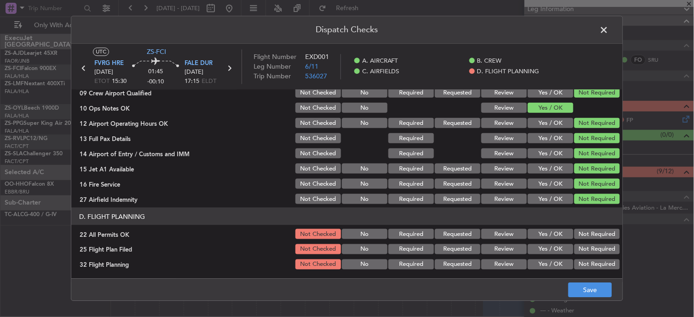
click at [586, 236] on button "Not Required" at bounding box center [597, 234] width 46 height 10
click at [512, 249] on button "Review" at bounding box center [504, 249] width 46 height 10
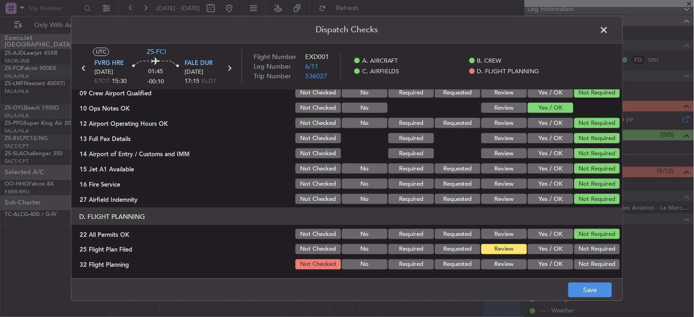
click at [508, 265] on button "Review" at bounding box center [504, 264] width 46 height 10
click at [572, 287] on button "Save" at bounding box center [590, 289] width 44 height 15
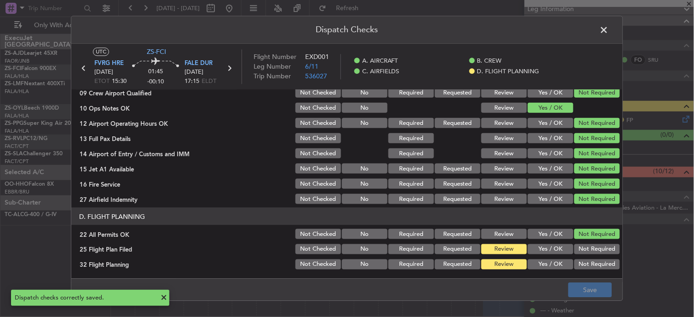
click at [609, 32] on span at bounding box center [609, 32] width 0 height 18
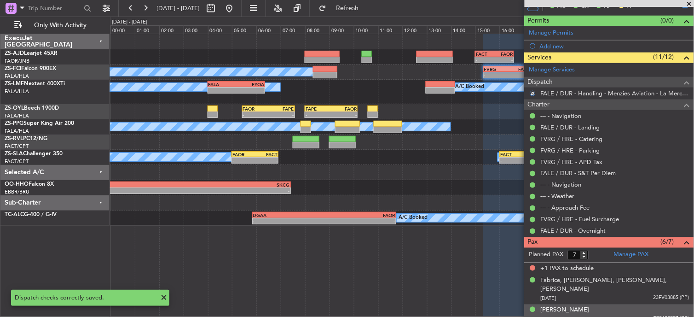
scroll to position [313, 0]
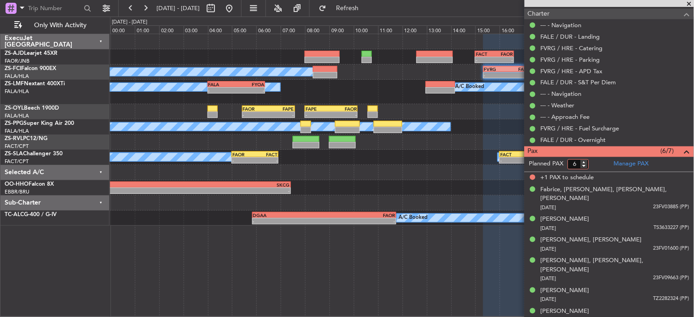
type input "6"
click at [583, 165] on input "6" at bounding box center [578, 164] width 21 height 10
click at [599, 160] on form "Planned PAX" at bounding box center [566, 164] width 85 height 15
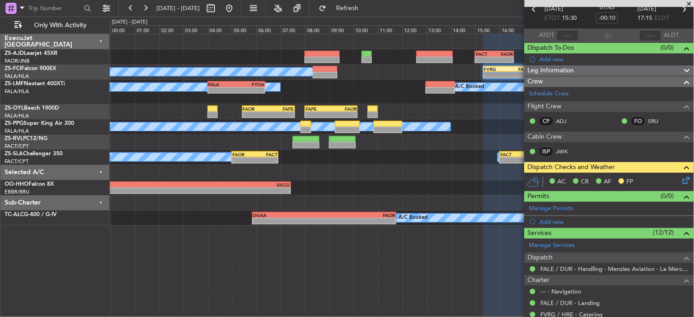
scroll to position [0, 0]
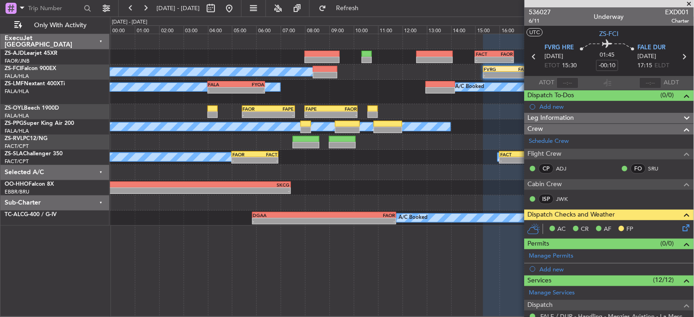
click at [531, 59] on icon at bounding box center [534, 57] width 12 height 12
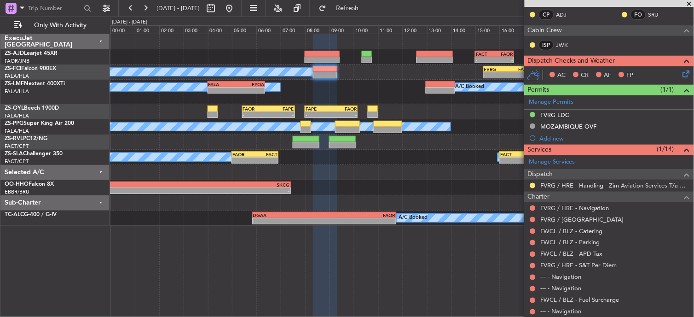
scroll to position [255, 0]
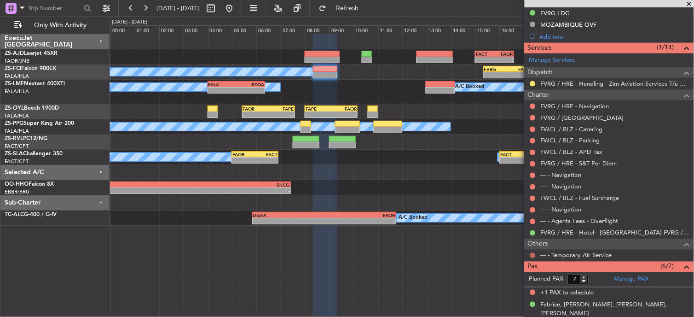
click at [534, 255] on button at bounding box center [533, 256] width 6 height 6
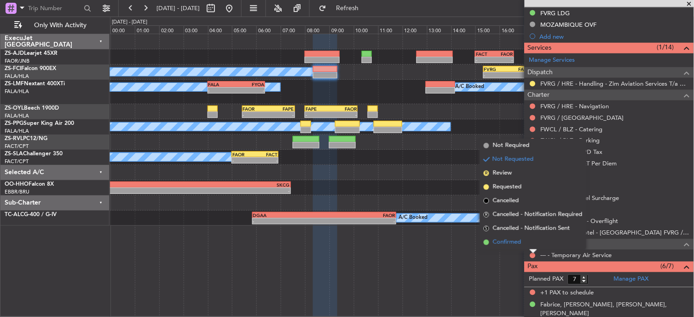
click at [530, 238] on li "Confirmed" at bounding box center [533, 242] width 106 height 14
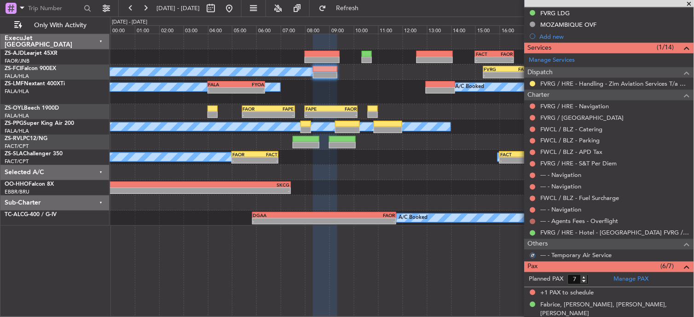
click at [534, 220] on button at bounding box center [533, 222] width 6 height 6
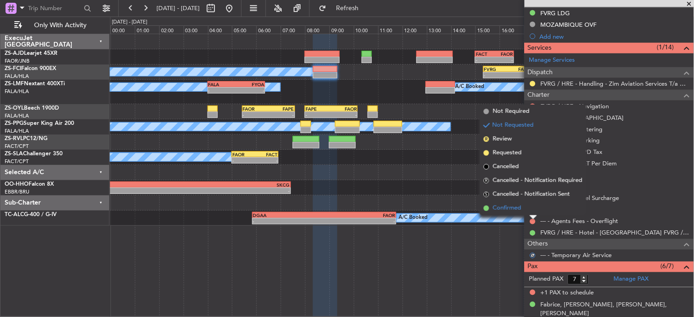
click at [534, 209] on li "Confirmed" at bounding box center [533, 208] width 106 height 14
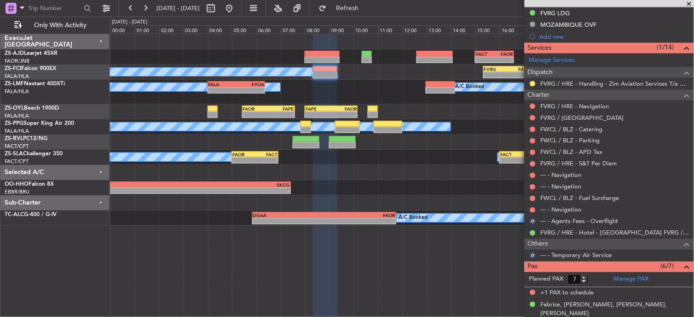
click at [533, 204] on div "--- - Navigation" at bounding box center [608, 210] width 169 height 12
click at [531, 208] on button at bounding box center [533, 210] width 6 height 6
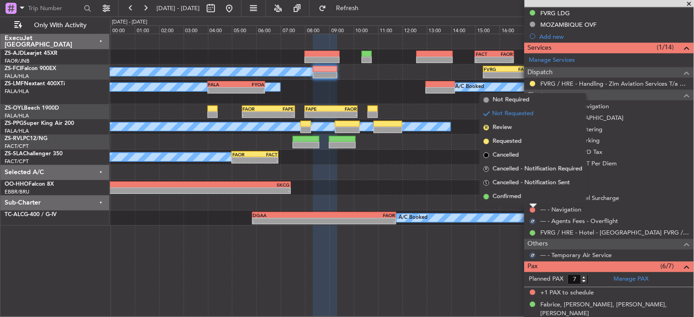
click at [531, 194] on li "Confirmed" at bounding box center [533, 197] width 106 height 14
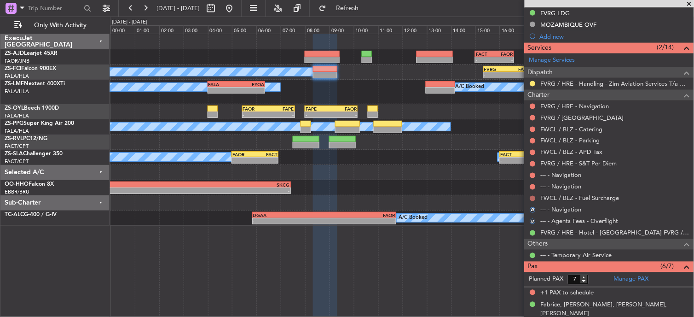
click at [531, 196] on button at bounding box center [533, 199] width 6 height 6
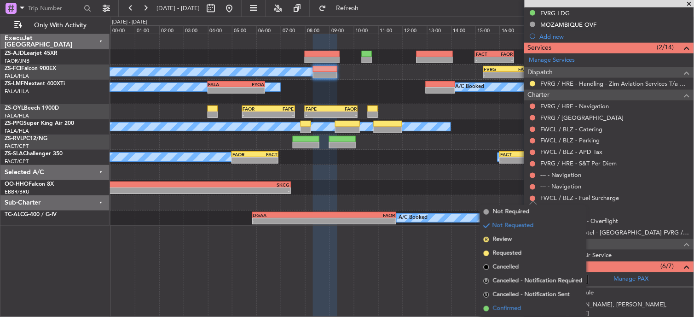
click at [525, 301] on li "Confirmed" at bounding box center [533, 308] width 106 height 14
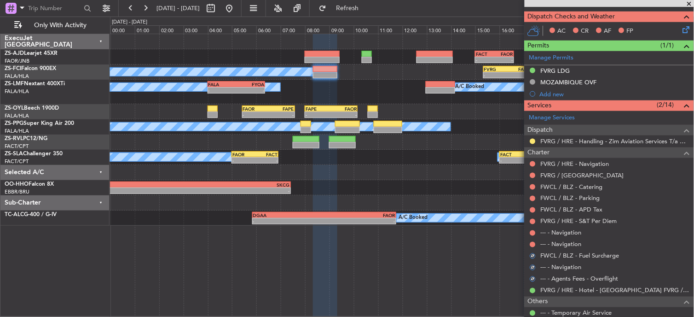
scroll to position [153, 0]
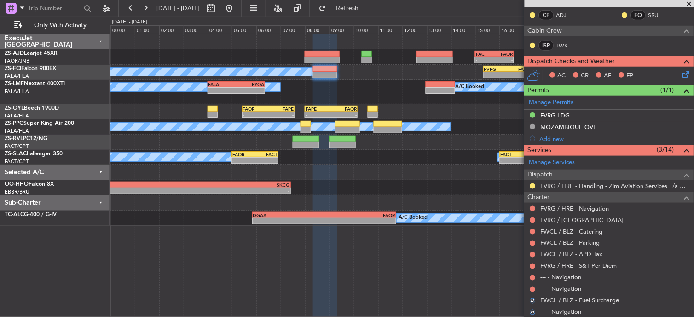
click at [529, 288] on div at bounding box center [532, 288] width 7 height 7
click at [534, 288] on button at bounding box center [533, 289] width 6 height 6
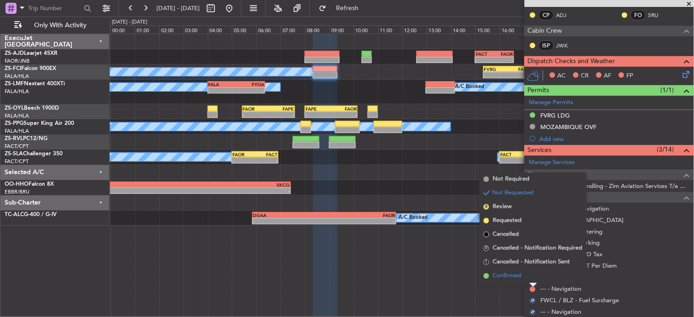
click at [501, 276] on span "Confirmed" at bounding box center [507, 275] width 29 height 9
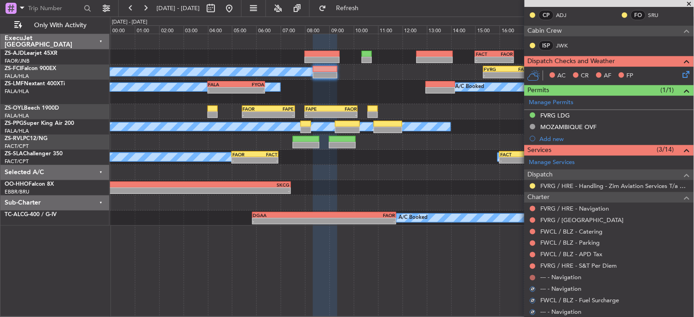
click at [532, 277] on button at bounding box center [533, 278] width 6 height 6
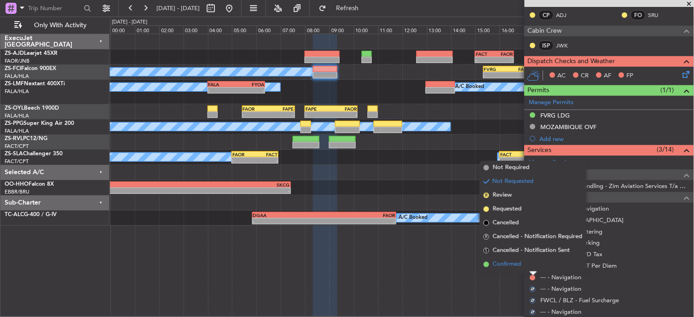
click at [524, 268] on li "Confirmed" at bounding box center [533, 264] width 106 height 14
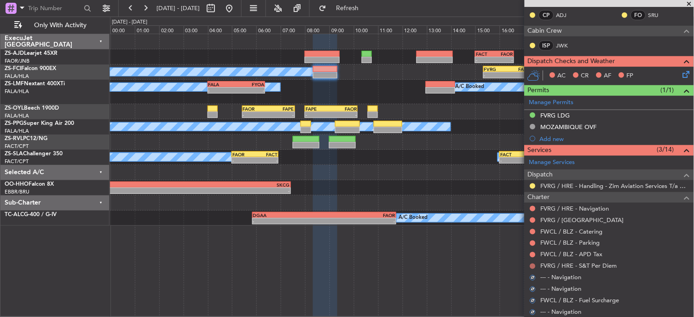
click at [534, 265] on button at bounding box center [533, 266] width 6 height 6
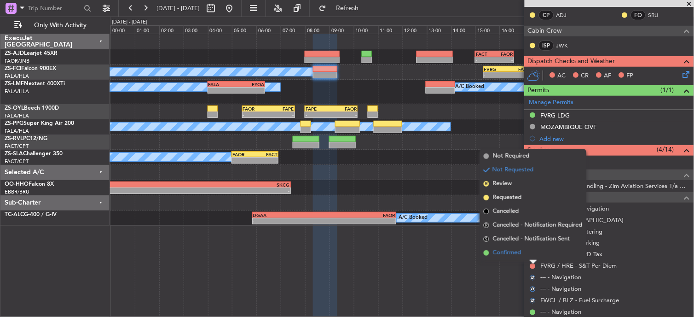
click at [531, 252] on li "Confirmed" at bounding box center [533, 253] width 106 height 14
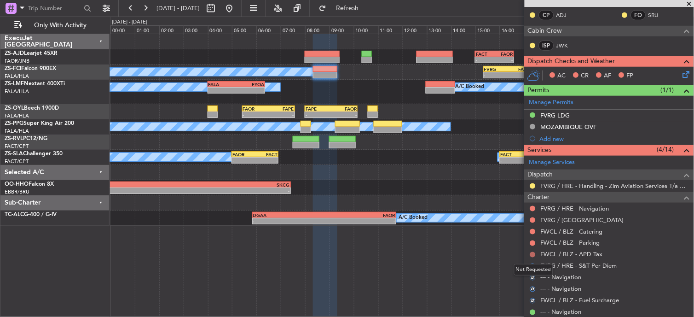
click at [534, 253] on button at bounding box center [533, 255] width 6 height 6
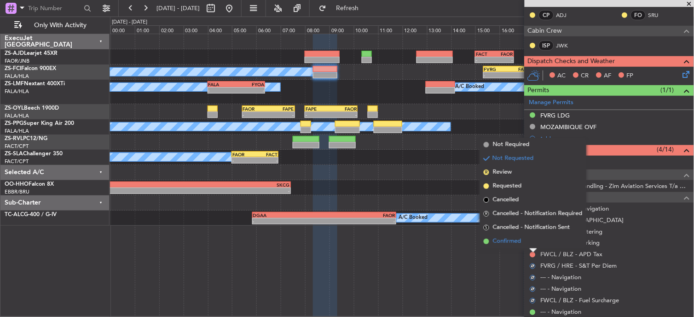
click at [532, 243] on li "Confirmed" at bounding box center [533, 241] width 106 height 14
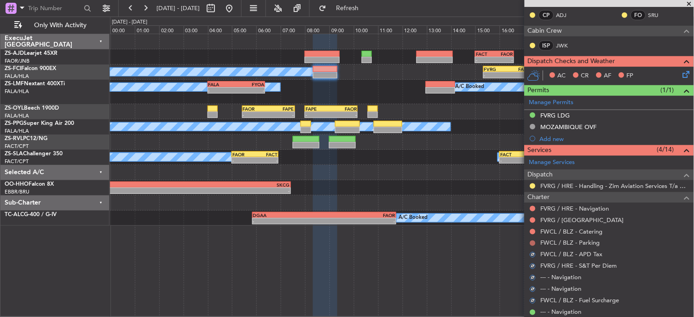
click at [534, 242] on button at bounding box center [533, 243] width 6 height 6
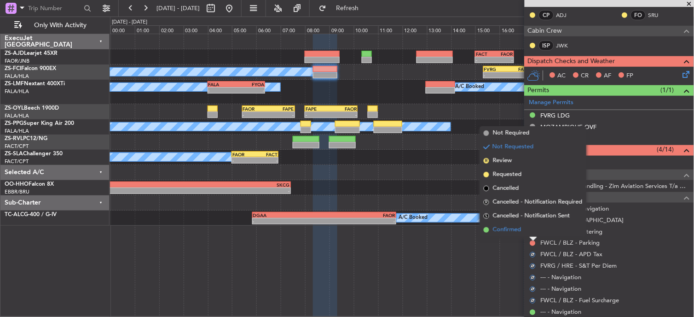
click at [532, 232] on li "Confirmed" at bounding box center [533, 230] width 106 height 14
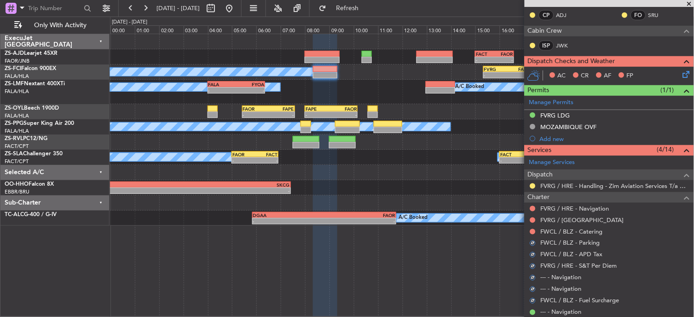
click at [532, 232] on button at bounding box center [533, 232] width 6 height 6
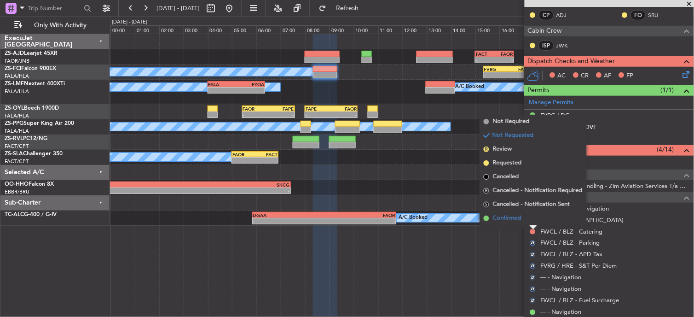
click at [532, 219] on li "Confirmed" at bounding box center [533, 218] width 106 height 14
click at [532, 218] on button at bounding box center [533, 220] width 6 height 6
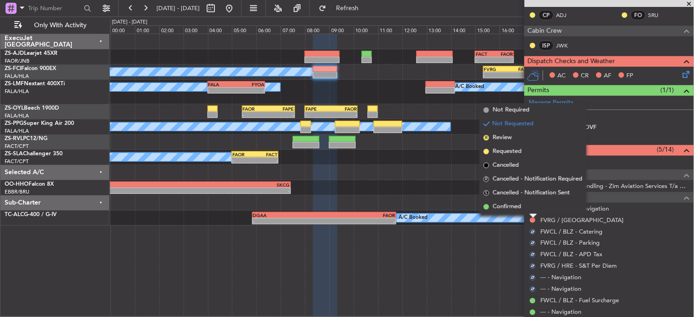
click at [528, 202] on li "Confirmed" at bounding box center [533, 207] width 106 height 14
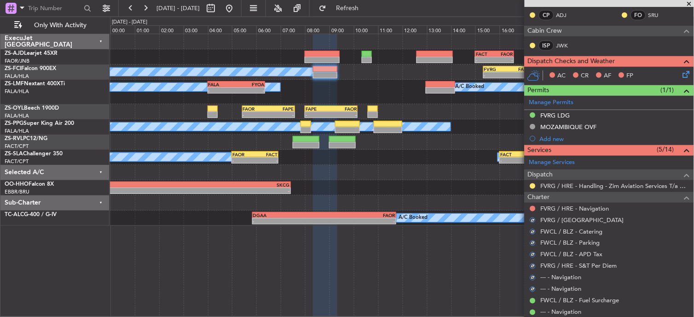
click at [530, 205] on nimbus-traffic-light at bounding box center [532, 208] width 7 height 7
click at [531, 208] on button at bounding box center [533, 209] width 6 height 6
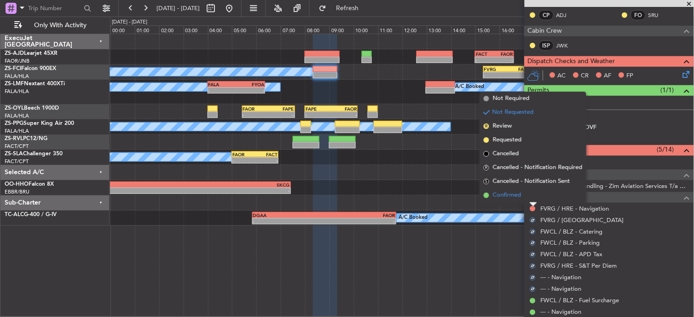
click at [530, 198] on li "Confirmed" at bounding box center [533, 195] width 106 height 14
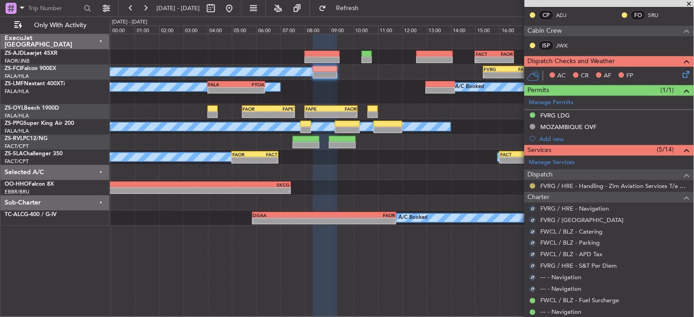
click at [531, 185] on button at bounding box center [533, 186] width 6 height 6
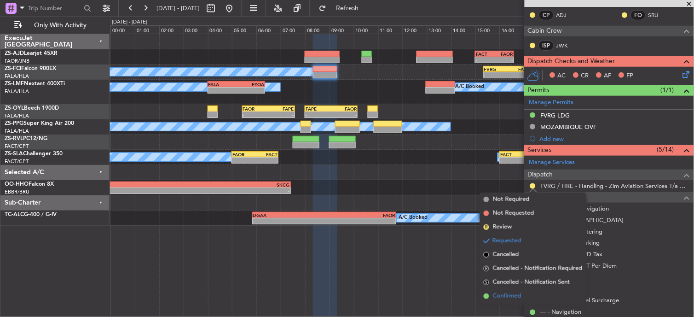
click at [503, 296] on span "Confirmed" at bounding box center [507, 295] width 29 height 9
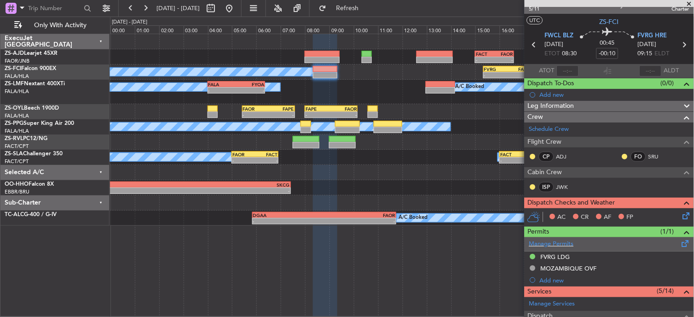
scroll to position [0, 0]
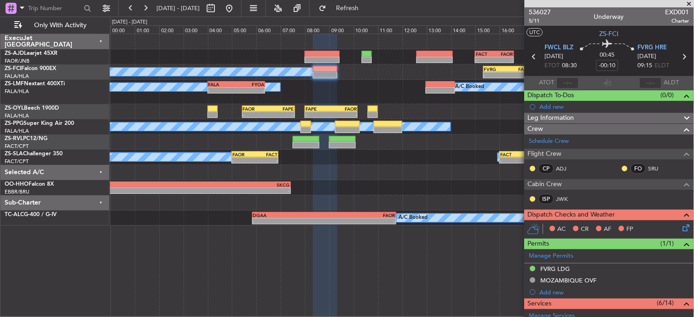
click at [535, 165] on div at bounding box center [532, 168] width 7 height 7
click at [533, 167] on button at bounding box center [533, 169] width 6 height 6
drag, startPoint x: 526, startPoint y: 193, endPoint x: 553, endPoint y: 185, distance: 28.2
click at [527, 193] on span "Acknowledged" at bounding box center [535, 194] width 40 height 9
click at [621, 165] on nimbus-traffic-light at bounding box center [624, 168] width 7 height 7
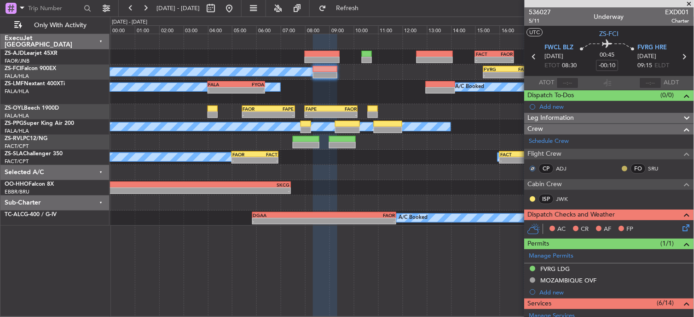
click at [622, 167] on button at bounding box center [625, 169] width 6 height 6
click at [601, 194] on span "Acknowledged" at bounding box center [619, 194] width 40 height 9
click at [534, 199] on button at bounding box center [533, 199] width 6 height 6
click at [529, 224] on span "Acknowledged" at bounding box center [535, 225] width 40 height 9
click at [681, 227] on icon at bounding box center [684, 225] width 7 height 7
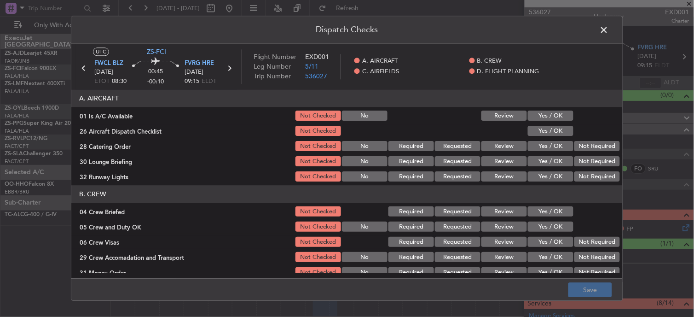
click at [560, 121] on button "Yes / OK" at bounding box center [551, 116] width 46 height 10
click at [558, 143] on button "Yes / OK" at bounding box center [551, 146] width 46 height 10
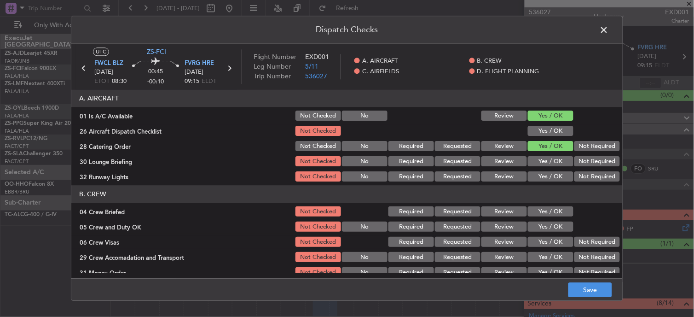
drag, startPoint x: 564, startPoint y: 148, endPoint x: 567, endPoint y: 152, distance: 5.9
click at [565, 148] on button "Yes / OK" at bounding box center [551, 146] width 46 height 10
click at [582, 143] on button "Not Required" at bounding box center [597, 146] width 46 height 10
click at [564, 137] on div "Yes / OK" at bounding box center [549, 131] width 46 height 13
drag, startPoint x: 559, startPoint y: 126, endPoint x: 569, endPoint y: 148, distance: 24.1
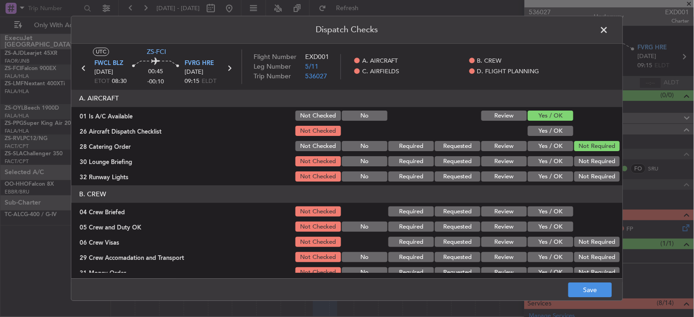
click at [559, 126] on button "Yes / OK" at bounding box center [551, 131] width 46 height 10
click at [577, 163] on button "Not Required" at bounding box center [597, 161] width 46 height 10
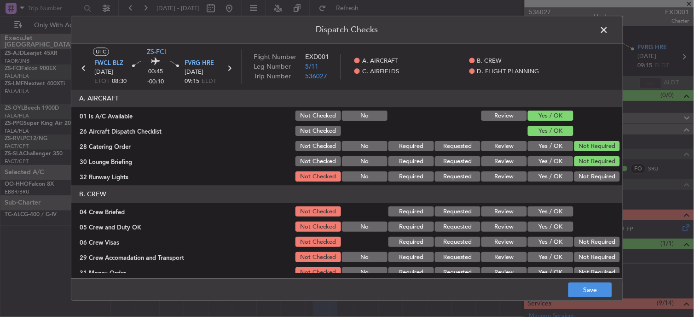
click at [577, 173] on button "Not Required" at bounding box center [597, 177] width 46 height 10
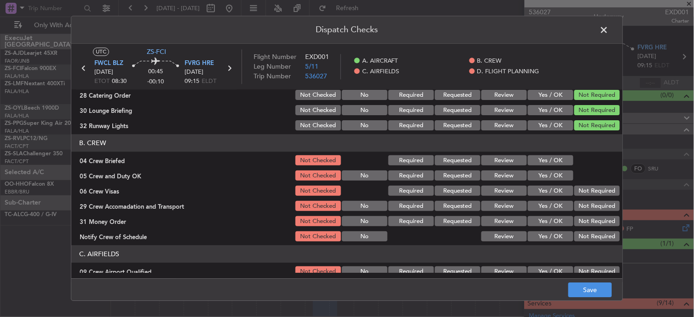
click at [547, 162] on button "Yes / OK" at bounding box center [551, 161] width 46 height 10
click at [550, 172] on button "Yes / OK" at bounding box center [551, 176] width 46 height 10
click at [574, 186] on button "Not Required" at bounding box center [597, 191] width 46 height 10
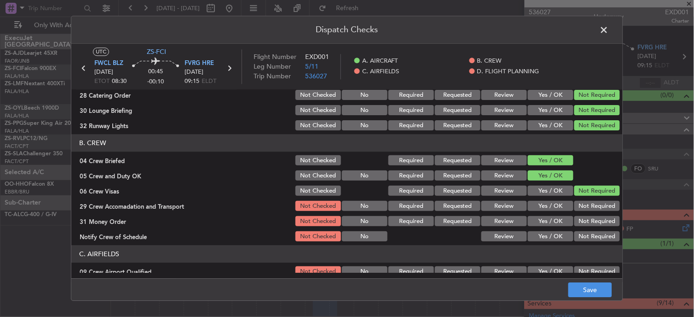
click at [574, 195] on button "Not Required" at bounding box center [597, 191] width 46 height 10
click at [577, 202] on div "Not Required" at bounding box center [596, 206] width 46 height 13
click at [582, 208] on button "Not Required" at bounding box center [597, 206] width 46 height 10
drag, startPoint x: 582, startPoint y: 210, endPoint x: 583, endPoint y: 217, distance: 7.4
click at [582, 212] on div "Not Required" at bounding box center [596, 206] width 46 height 13
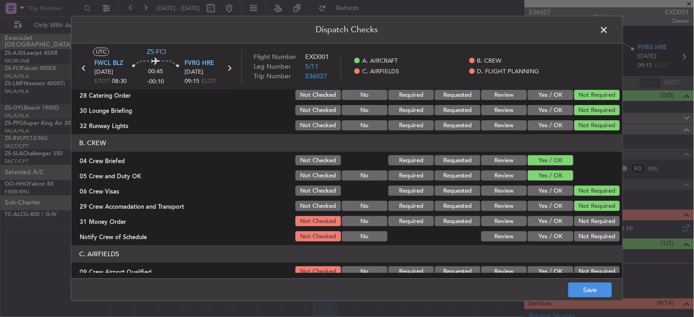
drag, startPoint x: 583, startPoint y: 217, endPoint x: 582, endPoint y: 224, distance: 6.5
click at [583, 219] on button "Not Required" at bounding box center [597, 221] width 46 height 10
click at [582, 233] on section "B. CREW 04 Crew Briefed Not Checked Required Requested Review Yes / OK 05 Crew …" at bounding box center [346, 188] width 551 height 109
click at [582, 238] on button "Not Required" at bounding box center [597, 236] width 46 height 10
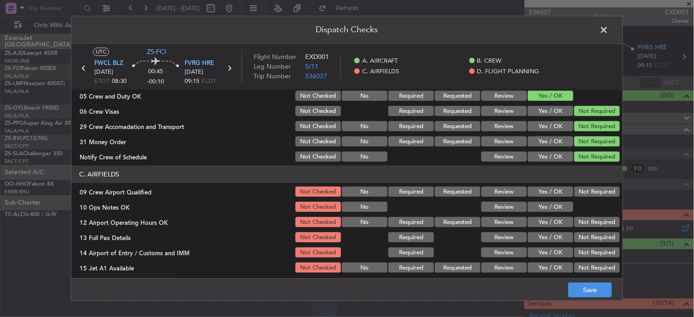
scroll to position [204, 0]
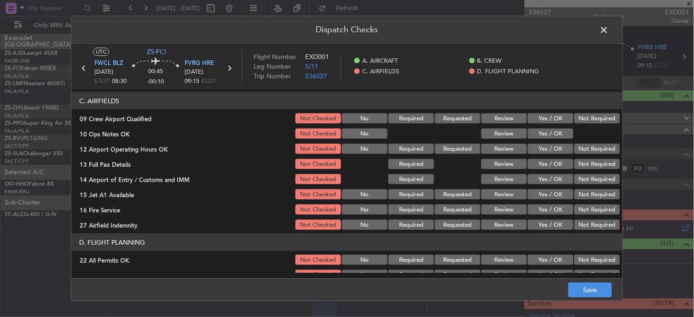
click at [586, 118] on button "Not Required" at bounding box center [597, 118] width 46 height 10
click at [532, 148] on button "Yes / OK" at bounding box center [551, 149] width 46 height 10
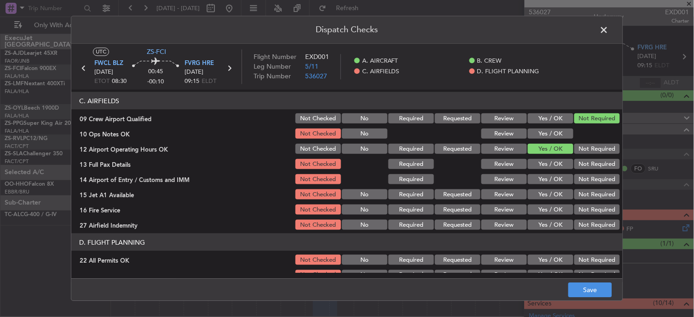
click at [553, 130] on button "Yes / OK" at bounding box center [551, 133] width 46 height 10
click at [574, 144] on button "Not Required" at bounding box center [597, 149] width 46 height 10
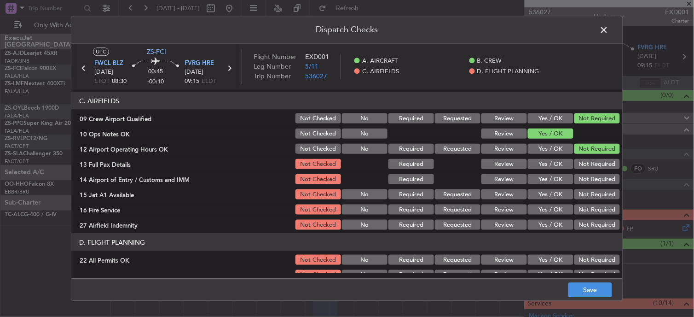
drag, startPoint x: 577, startPoint y: 154, endPoint x: 579, endPoint y: 161, distance: 7.1
click at [577, 155] on section "C. AIRFIELDS 09 Crew Airport Qualified Not Checked No Required Requested Review…" at bounding box center [346, 161] width 551 height 139
drag, startPoint x: 580, startPoint y: 164, endPoint x: 585, endPoint y: 169, distance: 6.8
click at [581, 164] on button "Not Required" at bounding box center [597, 164] width 46 height 10
click at [585, 169] on div "Not Required" at bounding box center [596, 163] width 46 height 13
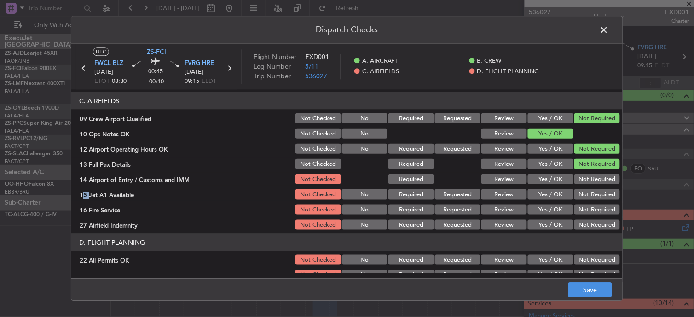
drag, startPoint x: 584, startPoint y: 173, endPoint x: 582, endPoint y: 181, distance: 8.0
click at [584, 175] on section "C. AIRFIELDS 09 Crew Airport Qualified Not Checked No Required Requested Review…" at bounding box center [346, 161] width 551 height 139
click at [582, 184] on div "Not Required" at bounding box center [596, 179] width 46 height 13
click at [581, 182] on button "Not Required" at bounding box center [597, 179] width 46 height 10
drag, startPoint x: 583, startPoint y: 190, endPoint x: 582, endPoint y: 195, distance: 5.2
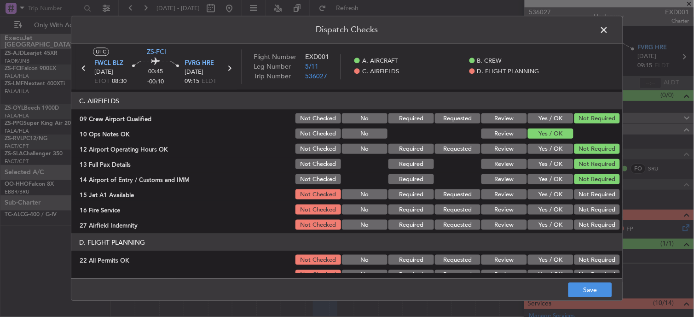
click at [583, 192] on button "Not Required" at bounding box center [597, 194] width 46 height 10
drag, startPoint x: 582, startPoint y: 195, endPoint x: 581, endPoint y: 216, distance: 21.2
click at [581, 196] on button "Not Required" at bounding box center [597, 194] width 46 height 10
click at [581, 208] on button "Not Required" at bounding box center [597, 209] width 46 height 10
click at [580, 213] on button "Not Required" at bounding box center [597, 209] width 46 height 10
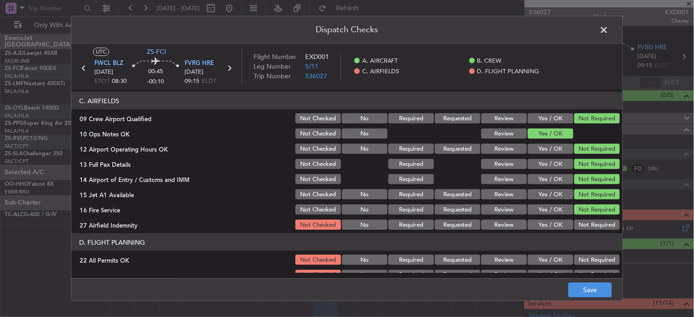
click at [583, 219] on button "Not Required" at bounding box center [597, 224] width 46 height 10
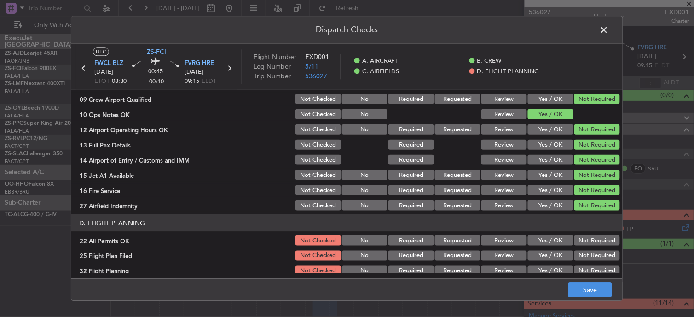
scroll to position [230, 0]
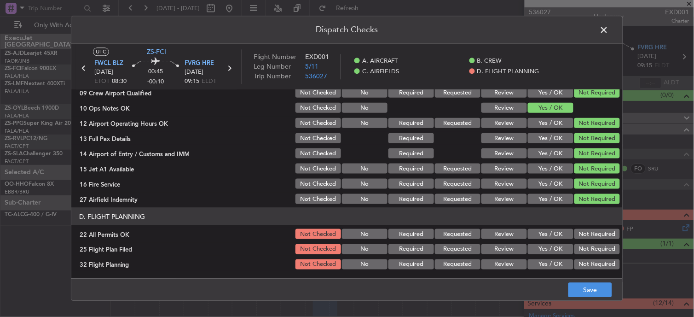
click at [598, 232] on button "Not Required" at bounding box center [597, 234] width 46 height 10
click at [504, 244] on button "Review" at bounding box center [504, 249] width 46 height 10
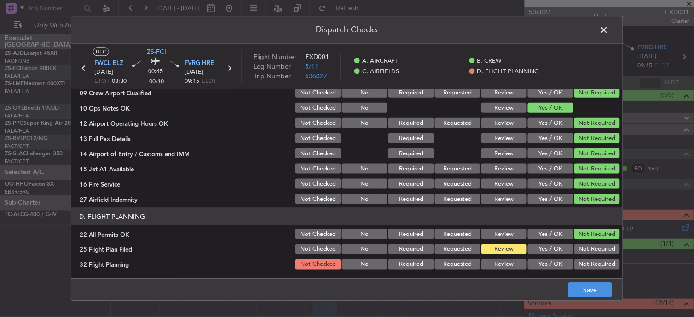
drag, startPoint x: 504, startPoint y: 256, endPoint x: 524, endPoint y: 270, distance: 24.2
click at [504, 259] on section "D. FLIGHT PLANNING 22 All Permits OK Not Checked No Required Requested Review Y…" at bounding box center [346, 238] width 551 height 63
click at [489, 265] on button "Review" at bounding box center [504, 264] width 46 height 10
click at [605, 293] on button "Save" at bounding box center [590, 289] width 44 height 15
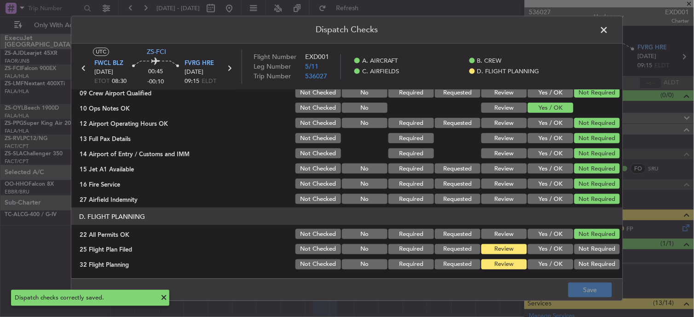
click at [609, 25] on span at bounding box center [609, 32] width 0 height 18
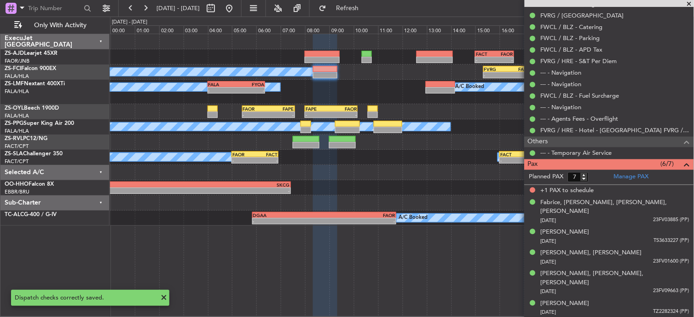
scroll to position [370, 0]
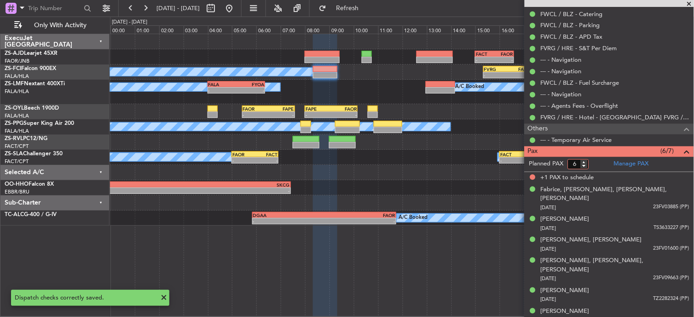
click at [585, 167] on input "6" at bounding box center [578, 164] width 21 height 10
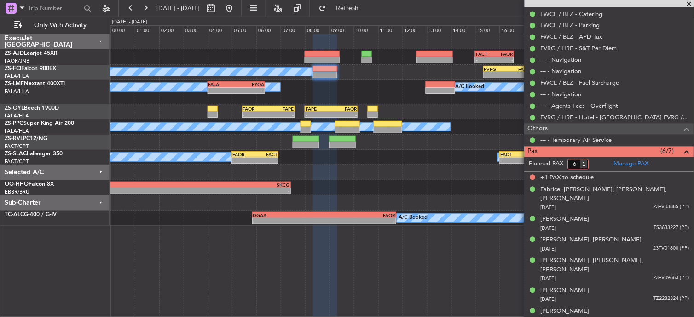
type input "6"
click at [587, 166] on input "6" at bounding box center [578, 164] width 21 height 10
click at [594, 162] on form "Planned PAX" at bounding box center [566, 164] width 85 height 15
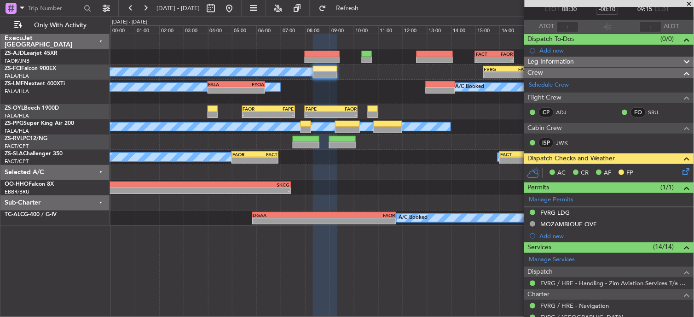
scroll to position [0, 0]
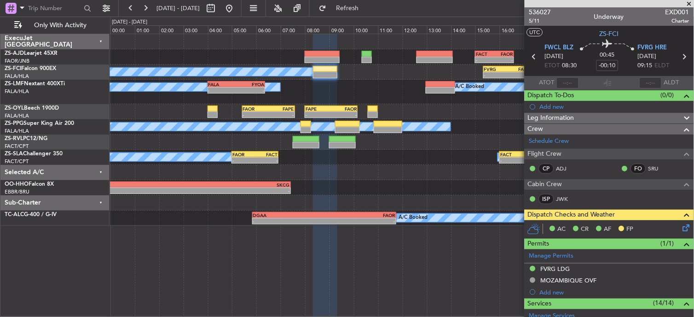
click at [686, 3] on span at bounding box center [689, 4] width 9 height 8
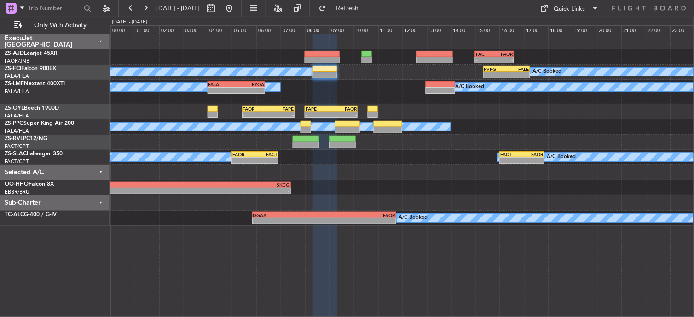
type input "0"
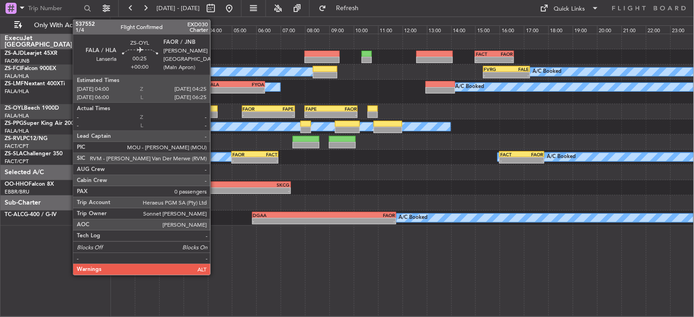
click at [215, 109] on div at bounding box center [212, 108] width 11 height 6
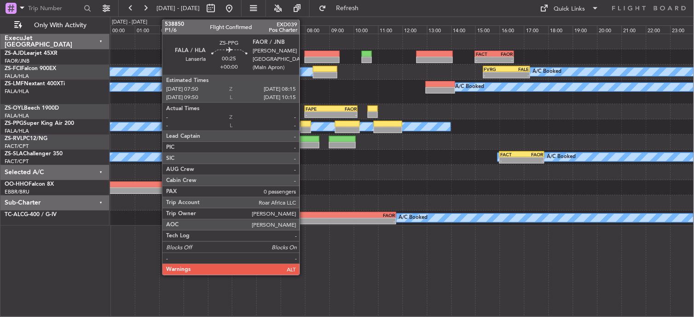
click at [304, 127] on div at bounding box center [305, 130] width 11 height 6
click at [307, 127] on div at bounding box center [305, 130] width 11 height 6
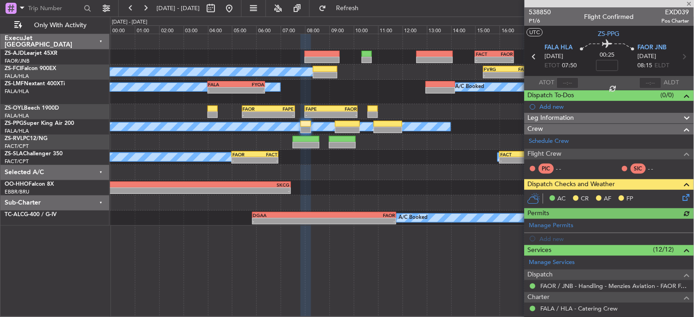
click at [682, 197] on icon at bounding box center [684, 195] width 7 height 7
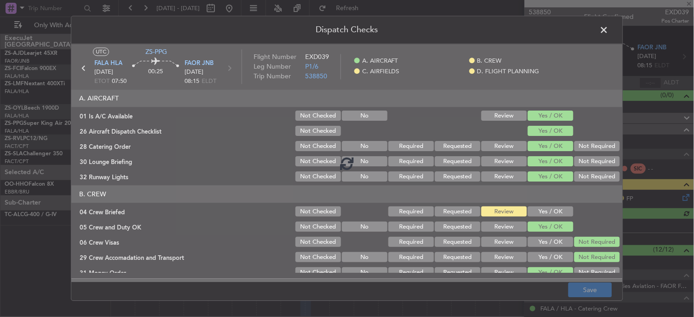
click at [576, 212] on div at bounding box center [346, 163] width 551 height 238
click at [542, 208] on div at bounding box center [346, 163] width 551 height 238
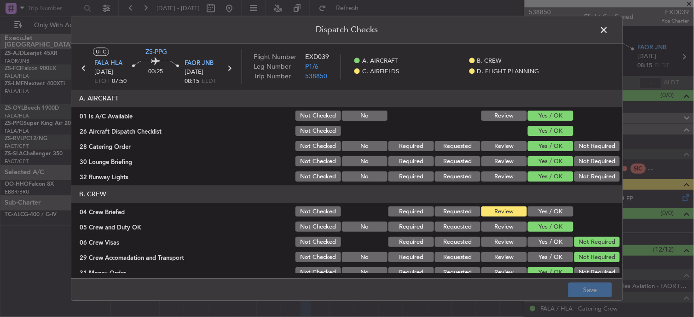
click at [550, 207] on button "Yes / OK" at bounding box center [551, 212] width 46 height 10
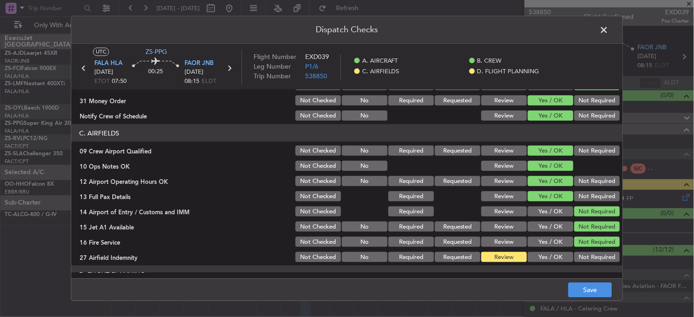
scroll to position [230, 0]
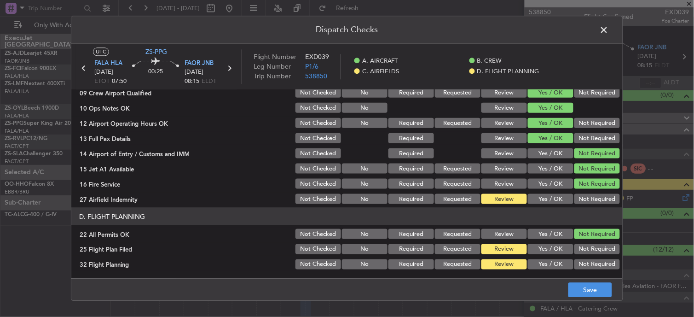
click at [609, 31] on span at bounding box center [609, 32] width 0 height 18
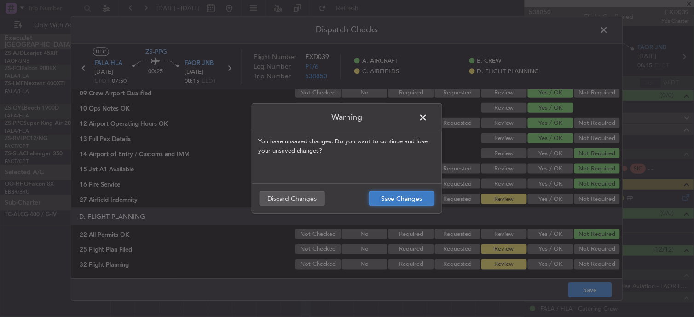
click at [421, 194] on button "Save Changes" at bounding box center [401, 198] width 65 height 15
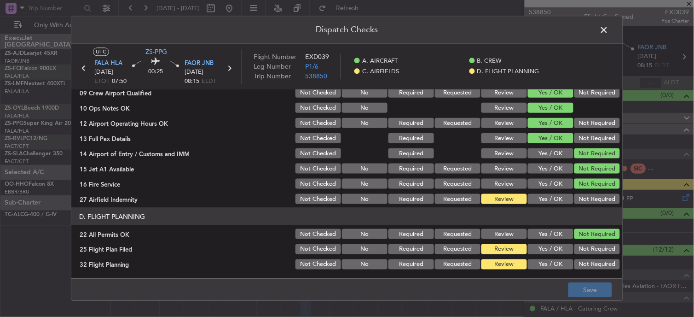
click at [609, 30] on span at bounding box center [609, 32] width 0 height 18
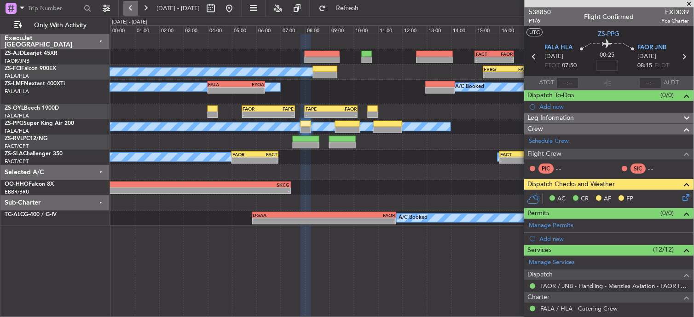
click at [124, 5] on button at bounding box center [130, 8] width 15 height 15
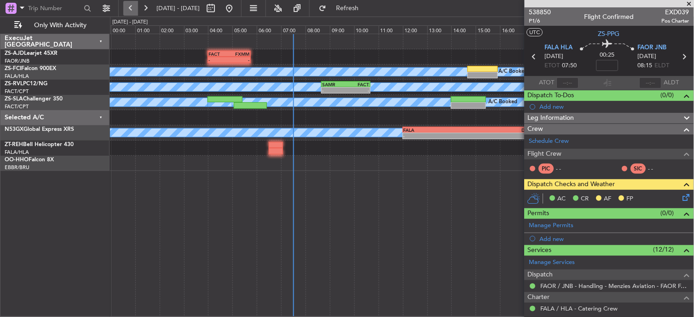
click at [129, 8] on button at bounding box center [130, 8] width 15 height 15
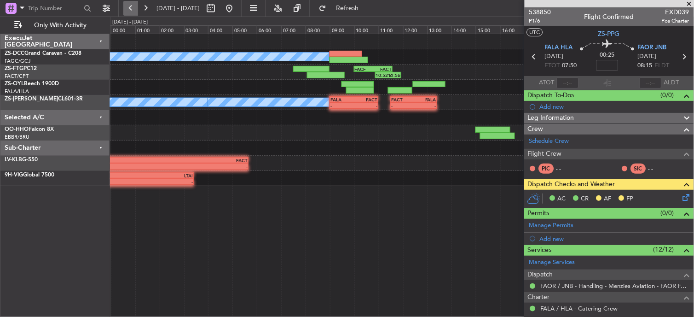
click at [135, 6] on button at bounding box center [130, 8] width 15 height 15
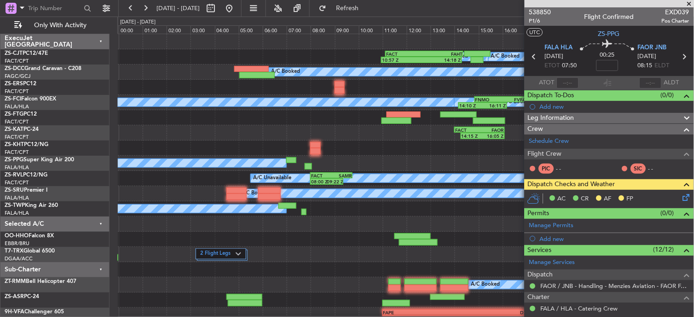
click at [692, 2] on span at bounding box center [689, 4] width 9 height 8
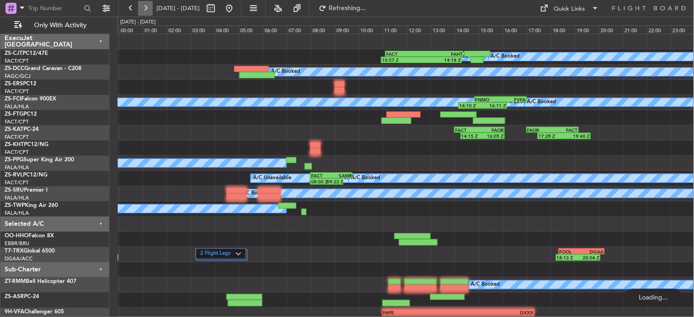
click at [149, 6] on button at bounding box center [145, 8] width 15 height 15
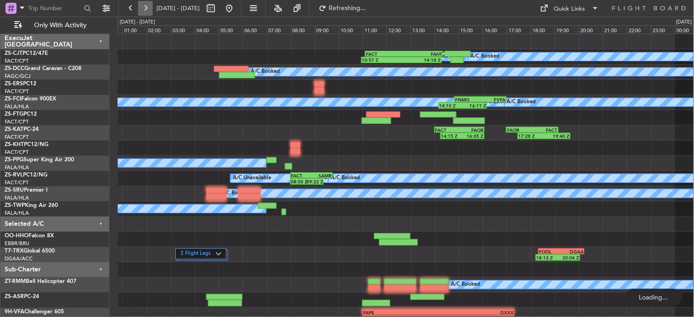
click at [149, 6] on button at bounding box center [145, 8] width 15 height 15
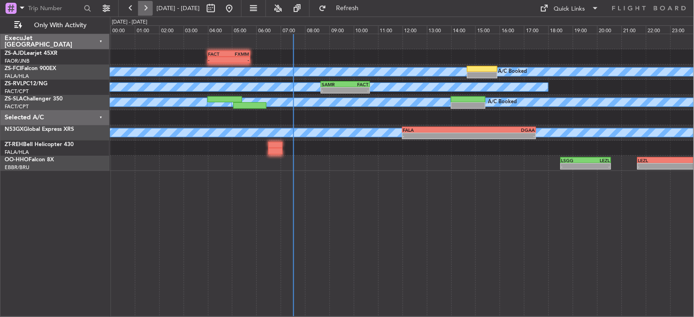
click at [144, 10] on button at bounding box center [145, 8] width 15 height 15
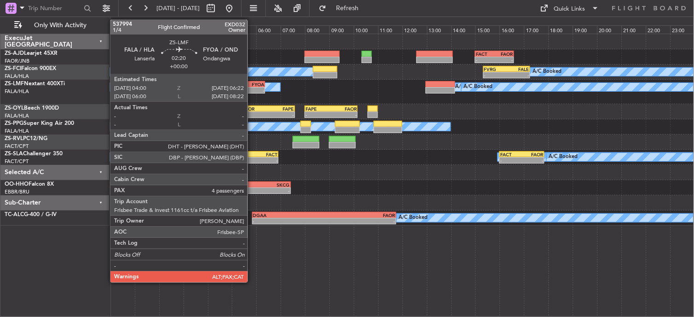
click at [252, 81] on div "FYOA" at bounding box center [250, 84] width 28 height 6
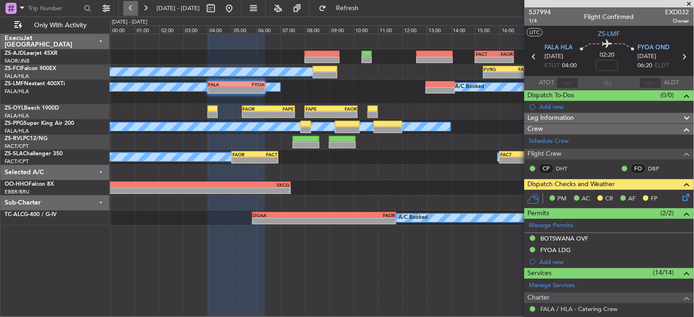
click at [128, 11] on button at bounding box center [130, 8] width 15 height 15
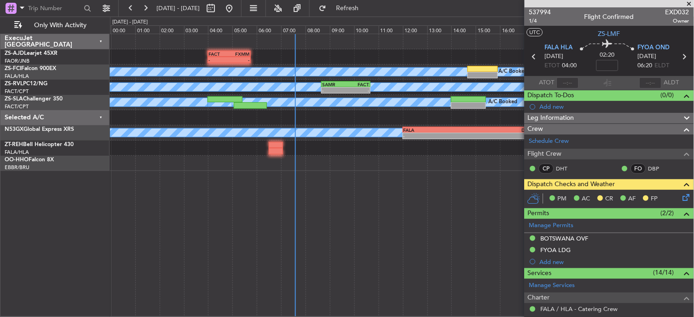
click at [688, 2] on span at bounding box center [689, 4] width 9 height 8
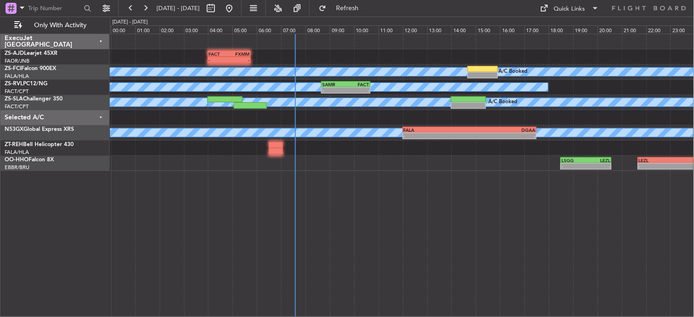
type input "0"
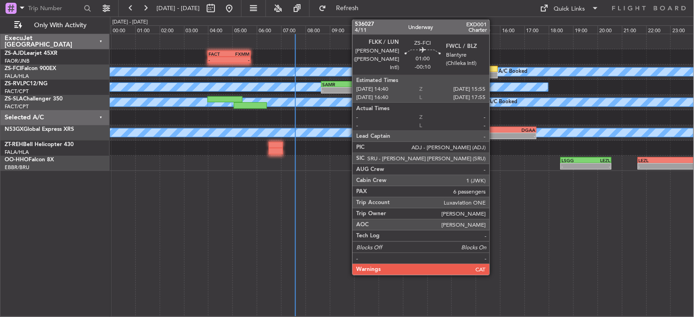
click at [494, 74] on div at bounding box center [482, 75] width 31 height 6
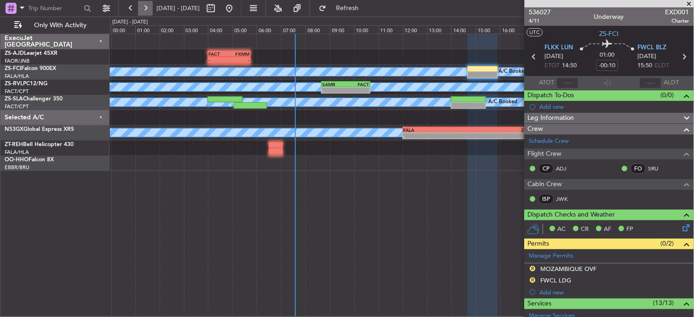
click at [141, 9] on button at bounding box center [145, 8] width 15 height 15
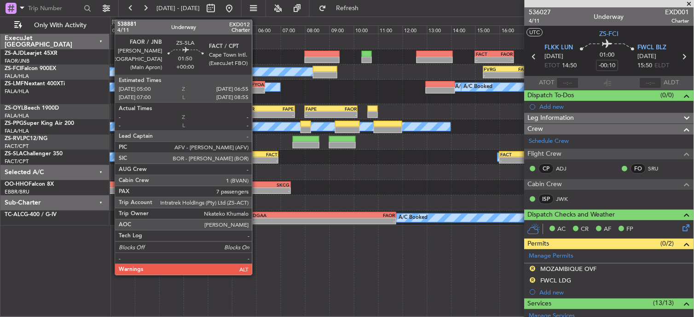
click at [257, 157] on div "-" at bounding box center [266, 160] width 23 height 6
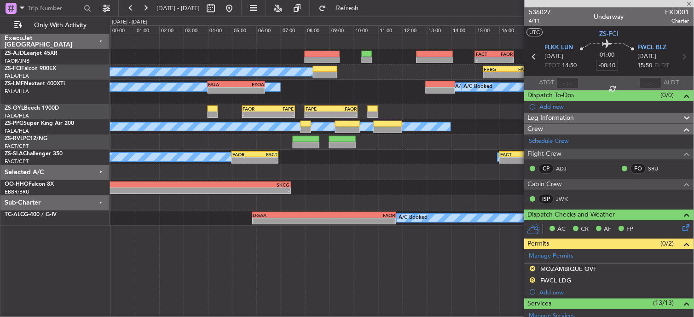
type input "7"
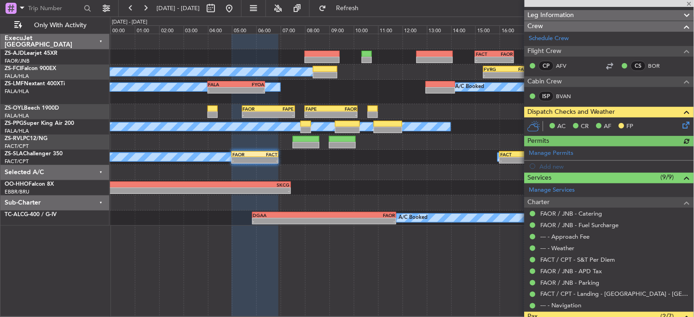
scroll to position [51, 0]
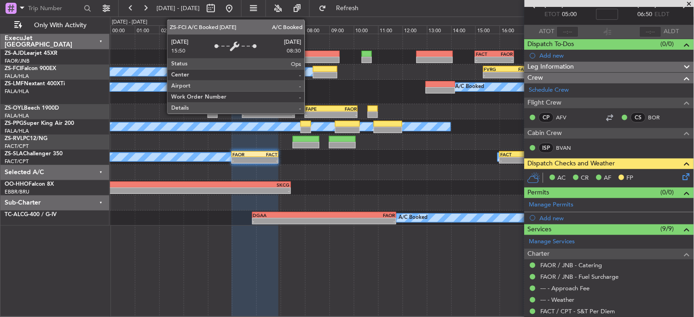
click at [316, 72] on div at bounding box center [325, 75] width 24 height 6
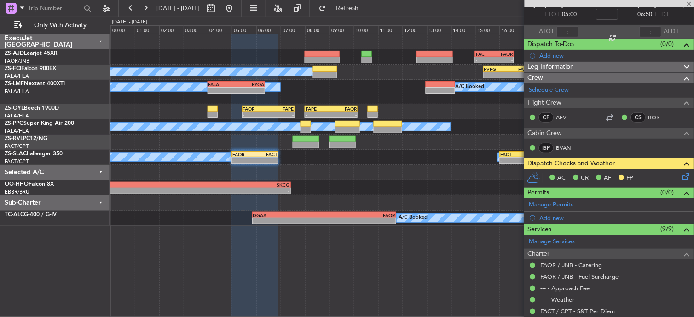
type input "-00:10"
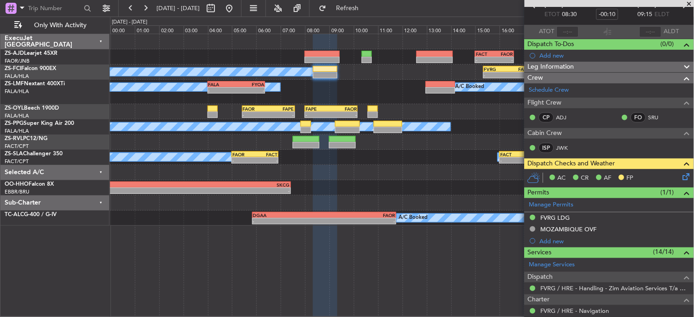
click at [681, 175] on icon at bounding box center [684, 174] width 7 height 7
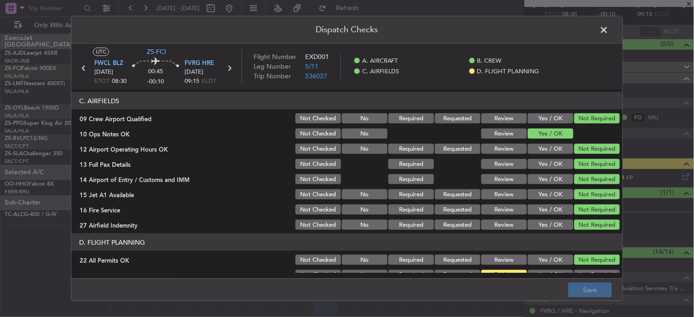
scroll to position [230, 0]
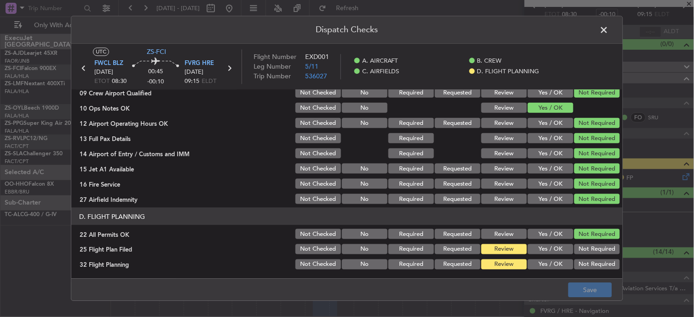
click at [547, 247] on button "Yes / OK" at bounding box center [551, 249] width 46 height 10
click at [549, 259] on div "Yes / OK" at bounding box center [549, 264] width 46 height 13
click at [549, 261] on button "Yes / OK" at bounding box center [551, 264] width 46 height 10
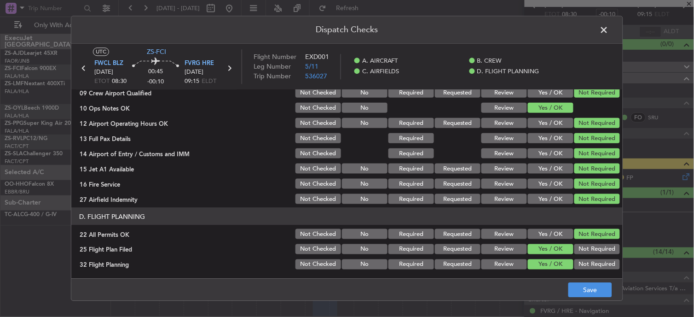
click at [609, 30] on span at bounding box center [609, 32] width 0 height 18
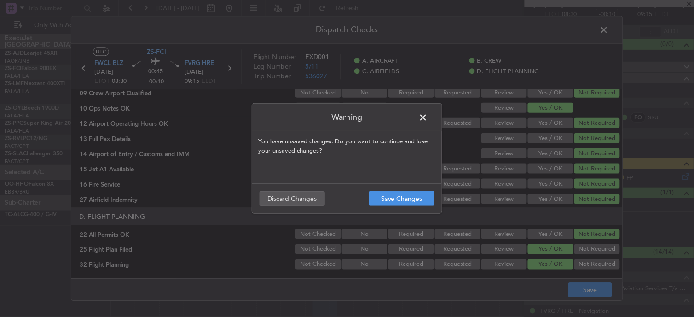
click at [404, 188] on footer "Save Changes Discard Changes" at bounding box center [347, 198] width 190 height 30
click at [405, 193] on button "Save Changes" at bounding box center [401, 198] width 65 height 15
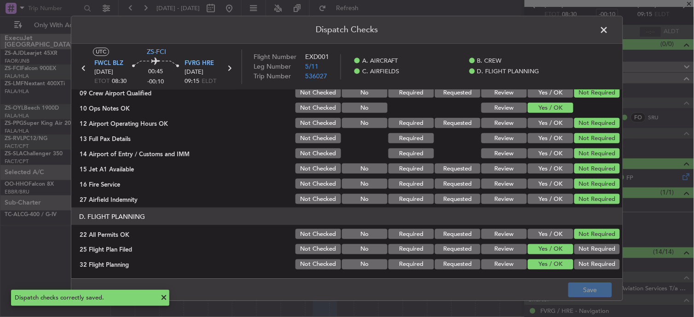
click at [609, 34] on span at bounding box center [609, 32] width 0 height 18
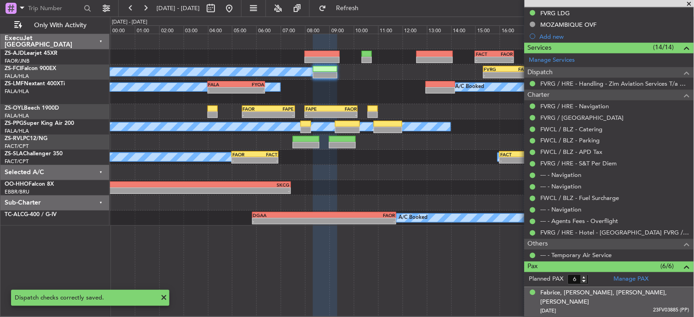
scroll to position [359, 0]
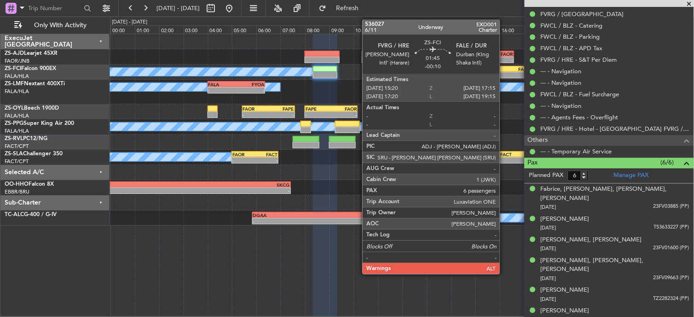
click at [505, 73] on div "-" at bounding box center [495, 75] width 23 height 6
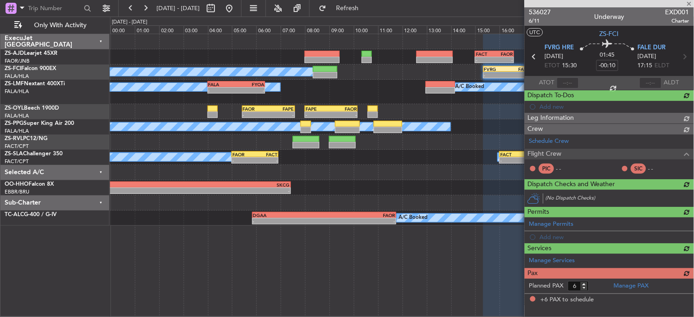
scroll to position [0, 0]
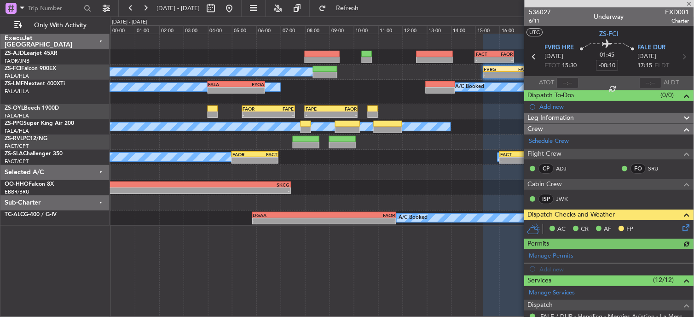
click at [681, 228] on icon at bounding box center [684, 225] width 7 height 7
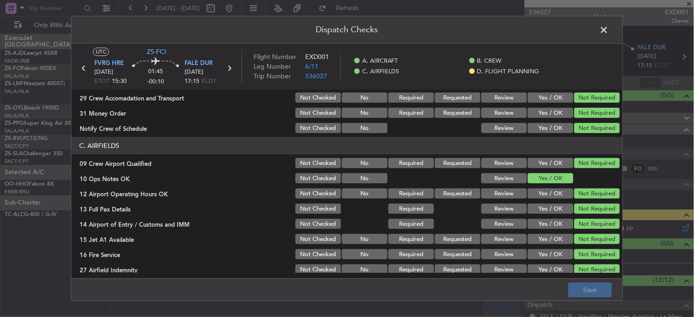
scroll to position [230, 0]
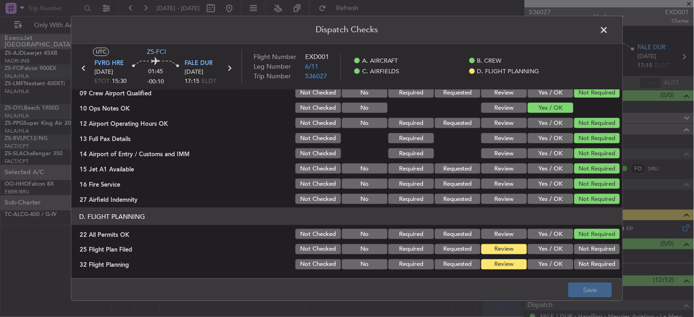
drag, startPoint x: 555, startPoint y: 245, endPoint x: 550, endPoint y: 255, distance: 10.7
click at [552, 252] on button "Yes / OK" at bounding box center [551, 249] width 46 height 10
click at [550, 255] on section "D. FLIGHT PLANNING 22 All Permits OK Not Checked No Required Requested Review Y…" at bounding box center [346, 238] width 551 height 63
click at [554, 263] on button "Yes / OK" at bounding box center [551, 264] width 46 height 10
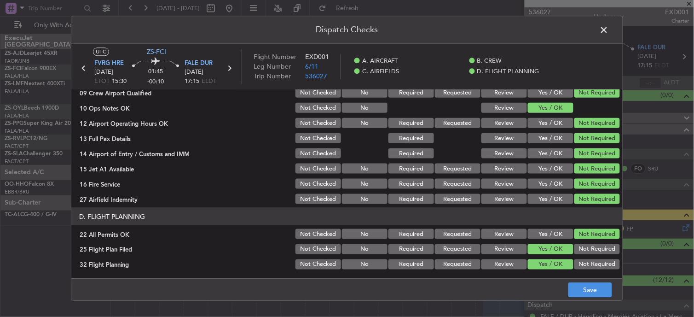
click at [595, 282] on footer "Save" at bounding box center [346, 289] width 551 height 22
click at [583, 285] on button "Save" at bounding box center [590, 289] width 44 height 15
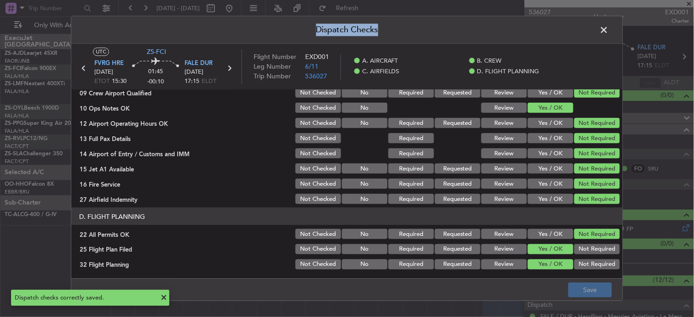
click at [610, 29] on div "Dispatch Checks UTC ZS-FCI FVRG HRE [DATE] ETOT 15:30 01:45 -00:10 FALE DUR [DA…" at bounding box center [347, 158] width 552 height 285
click at [609, 30] on span at bounding box center [609, 32] width 0 height 18
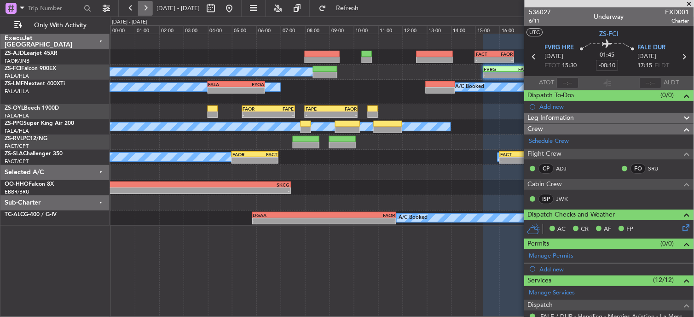
click at [146, 10] on button at bounding box center [145, 8] width 15 height 15
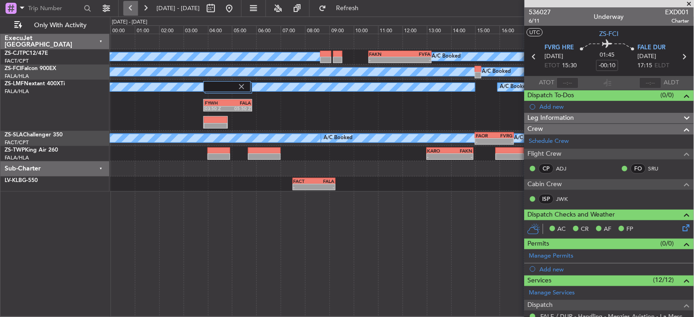
click at [134, 6] on button at bounding box center [130, 8] width 15 height 15
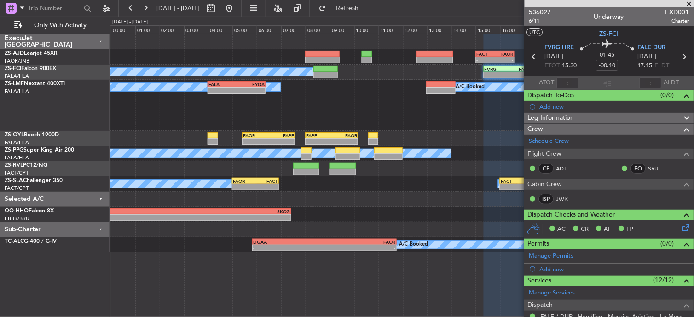
click at [692, 1] on span at bounding box center [689, 4] width 9 height 8
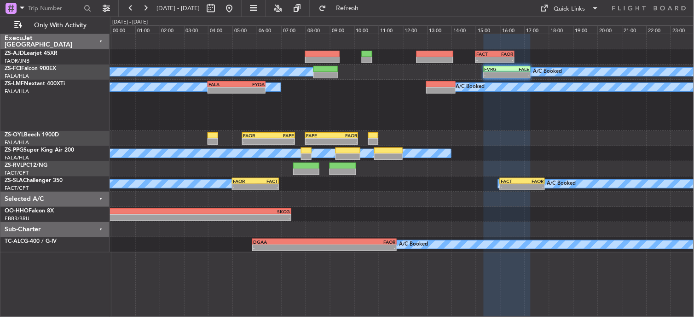
type input "0"
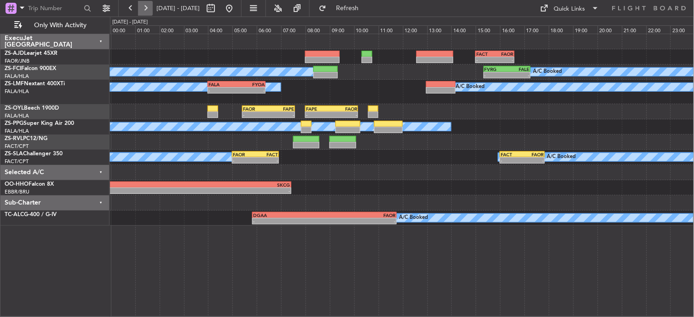
click at [145, 8] on button at bounding box center [145, 8] width 15 height 15
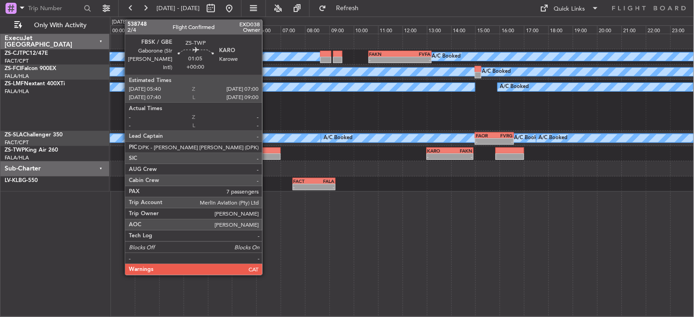
click at [267, 157] on div at bounding box center [264, 156] width 33 height 6
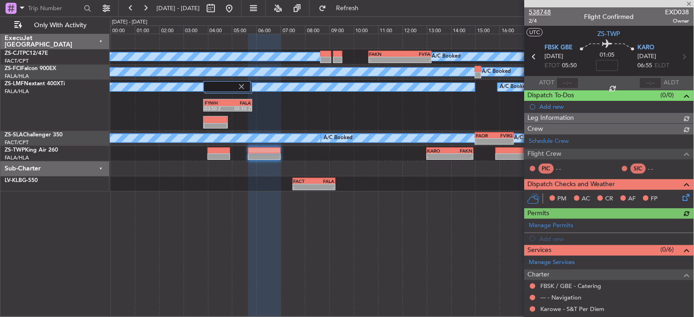
click at [549, 9] on span "538748" at bounding box center [540, 12] width 22 height 10
click at [115, 6] on div at bounding box center [59, 8] width 118 height 17
click at [125, 7] on button at bounding box center [130, 8] width 15 height 15
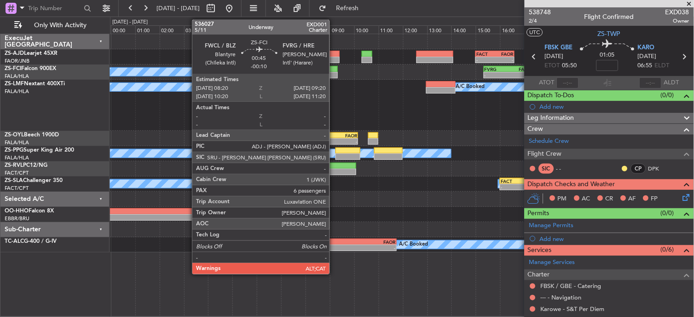
click at [333, 70] on div at bounding box center [325, 69] width 24 height 6
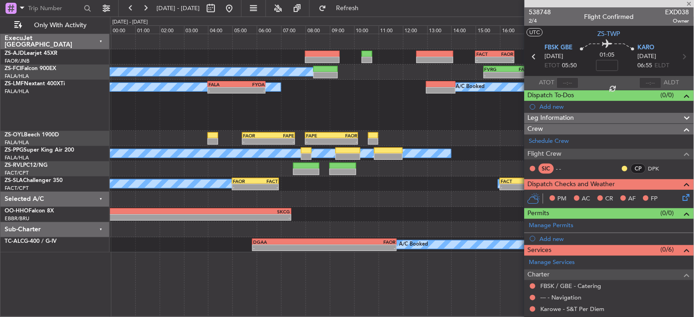
type input "-00:10"
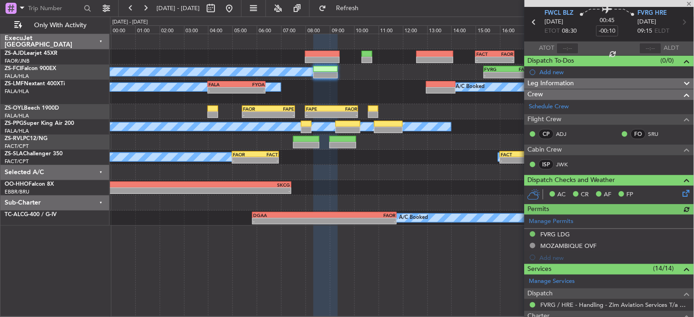
scroll to position [51, 0]
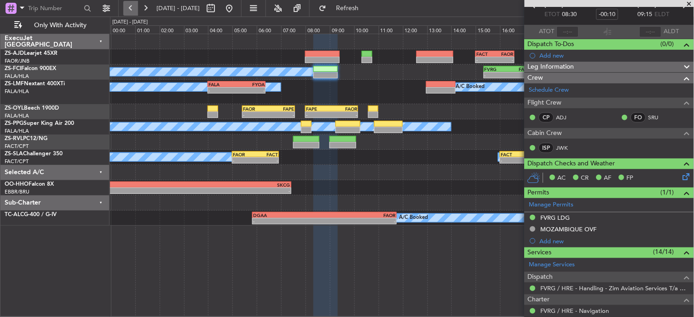
click at [132, 6] on button at bounding box center [130, 8] width 15 height 15
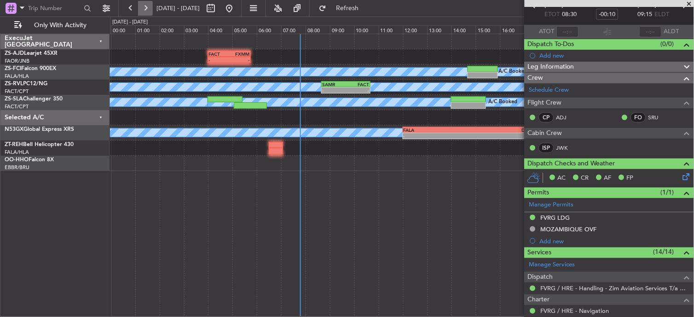
click at [145, 9] on button at bounding box center [145, 8] width 15 height 15
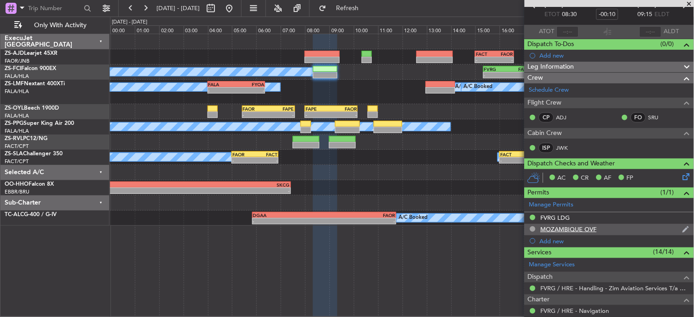
click at [550, 224] on div "MOZAMBIQUE OVF" at bounding box center [608, 230] width 169 height 12
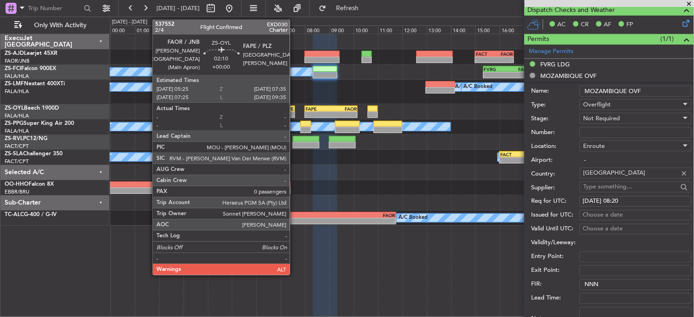
scroll to position [153, 0]
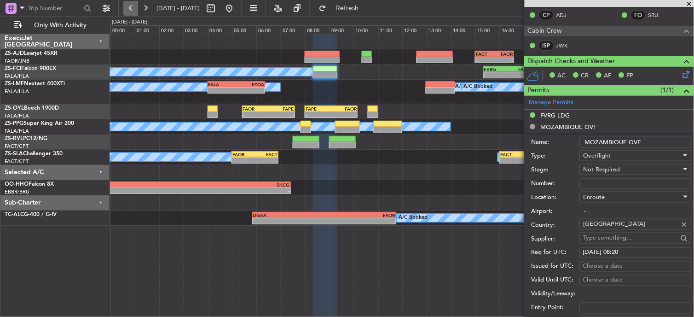
click at [129, 6] on button at bounding box center [130, 8] width 15 height 15
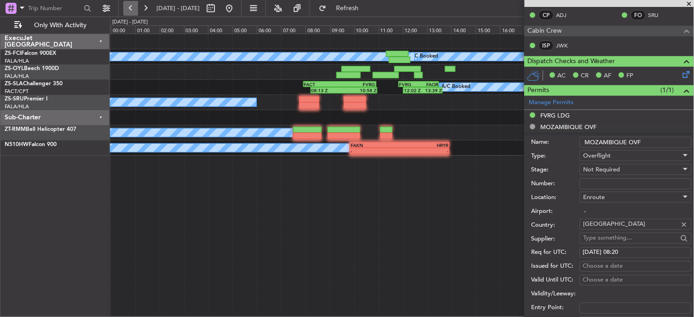
click at [126, 12] on button at bounding box center [130, 8] width 15 height 15
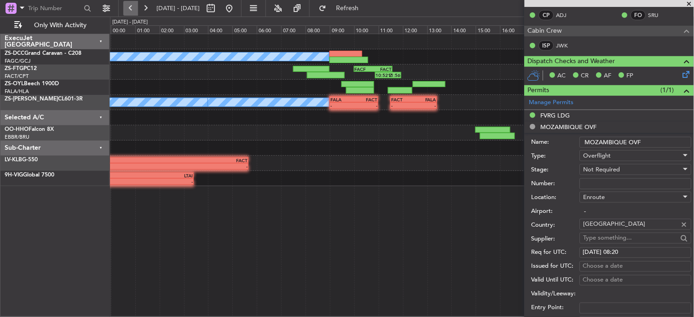
click at [133, 7] on button at bounding box center [130, 8] width 15 height 15
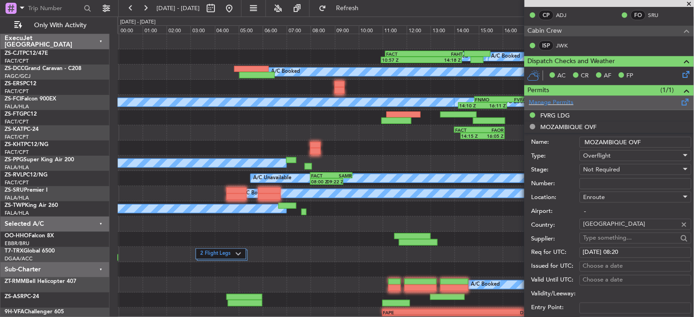
scroll to position [0, 0]
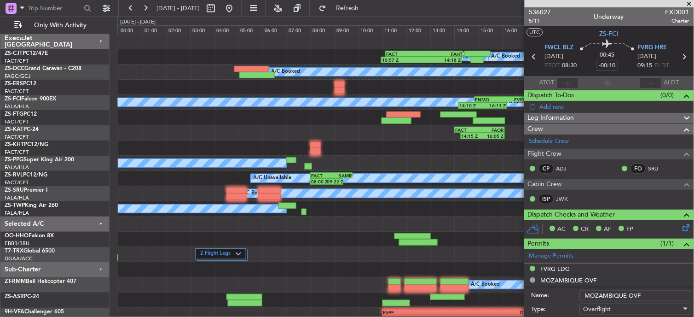
click at [692, 1] on span at bounding box center [689, 4] width 9 height 8
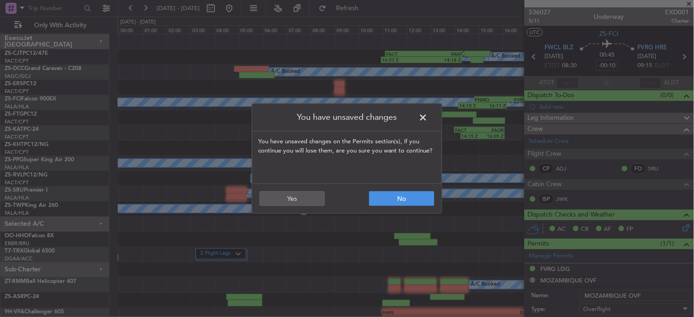
click at [428, 117] on span at bounding box center [428, 119] width 0 height 18
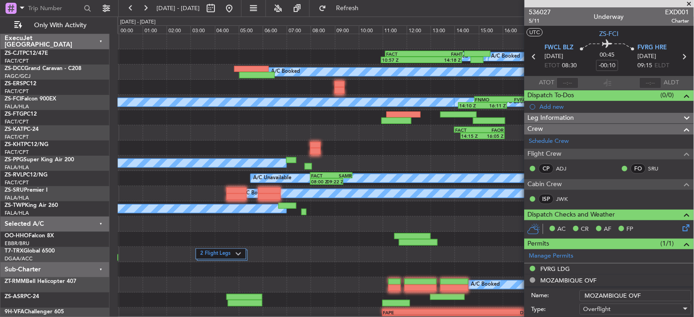
click at [691, 2] on span at bounding box center [689, 4] width 9 height 8
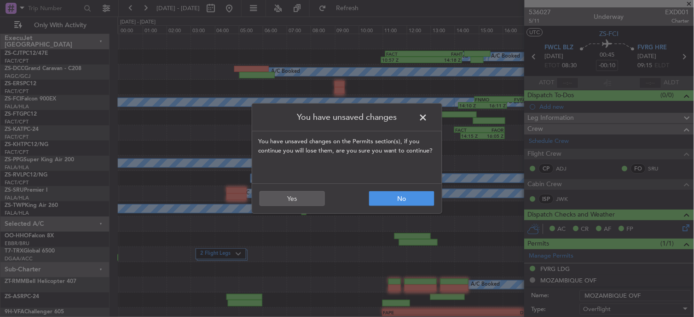
click at [428, 117] on span at bounding box center [428, 119] width 0 height 18
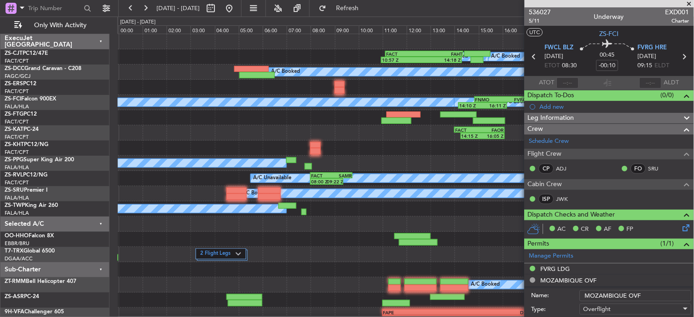
scroll to position [255, 0]
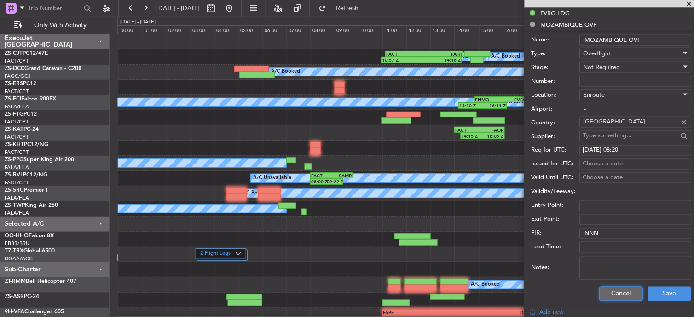
click at [616, 293] on button "Cancel" at bounding box center [621, 293] width 44 height 15
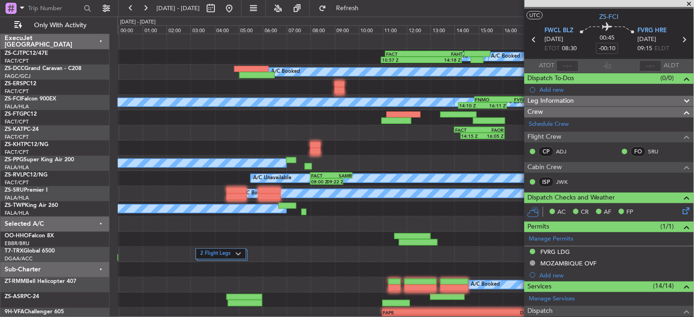
scroll to position [0, 0]
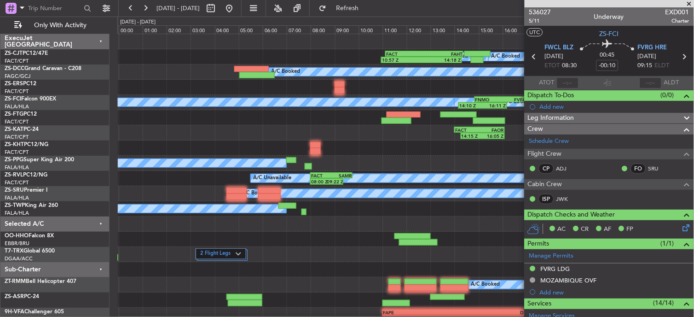
click at [692, 5] on span at bounding box center [689, 4] width 9 height 8
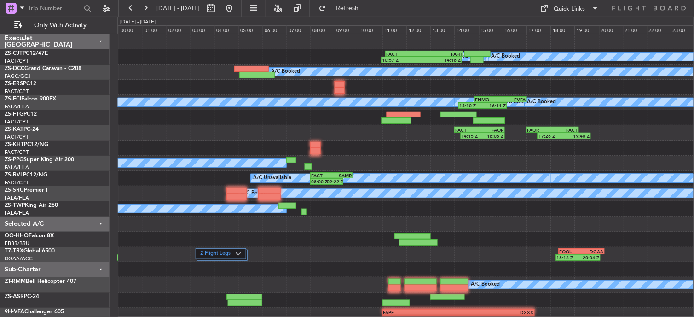
type input "0"
click at [150, 5] on button at bounding box center [145, 8] width 15 height 15
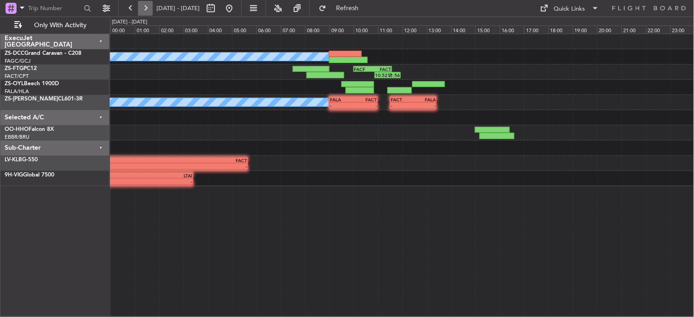
click at [150, 6] on button at bounding box center [145, 8] width 15 height 15
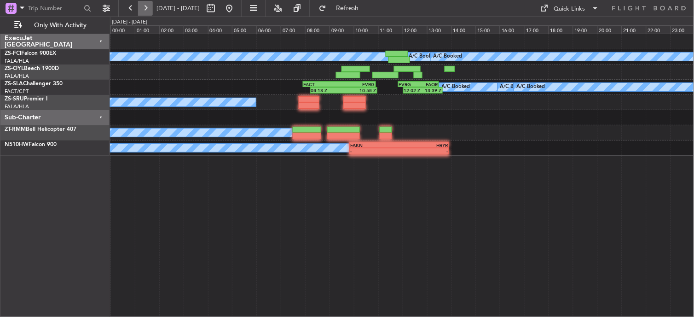
click at [150, 6] on button at bounding box center [145, 8] width 15 height 15
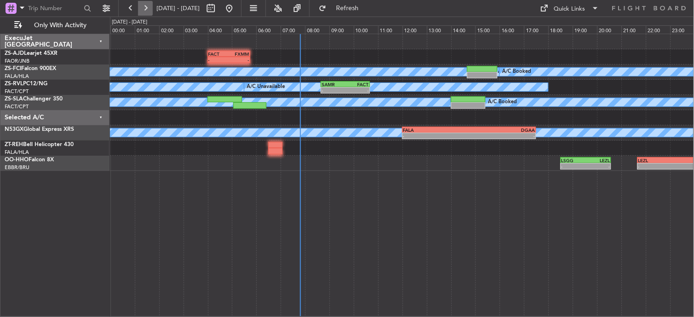
click at [150, 6] on button at bounding box center [145, 8] width 15 height 15
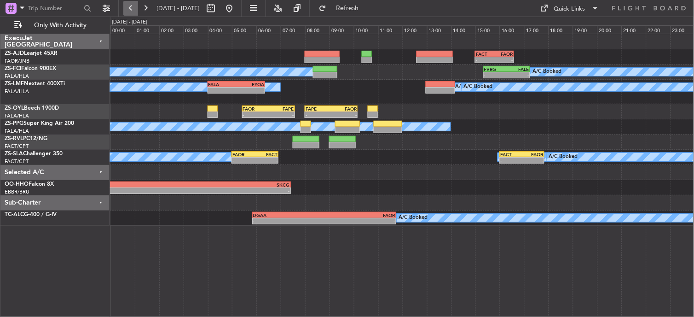
click at [133, 4] on button at bounding box center [130, 8] width 15 height 15
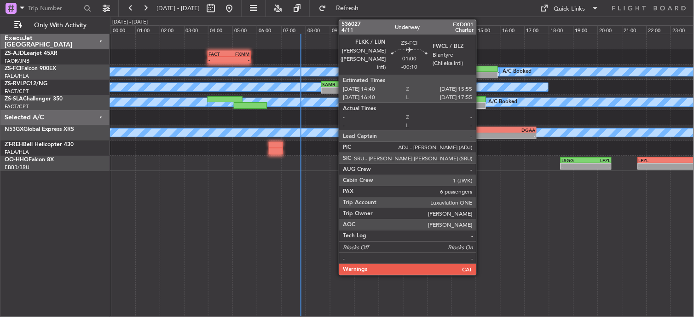
click at [481, 75] on div at bounding box center [482, 75] width 31 height 6
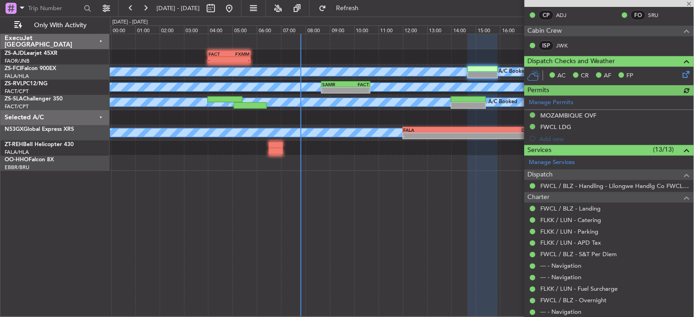
scroll to position [102, 0]
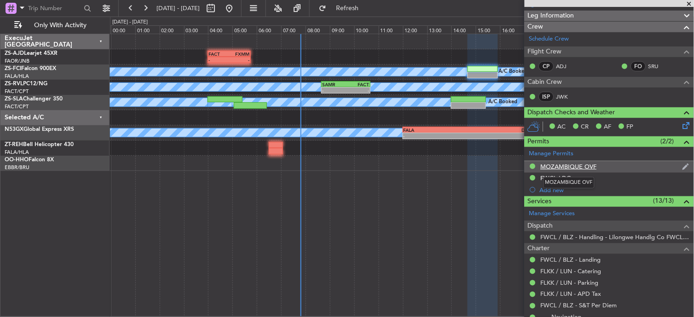
click at [579, 163] on div "MOZAMBIQUE OVF" at bounding box center [569, 166] width 56 height 8
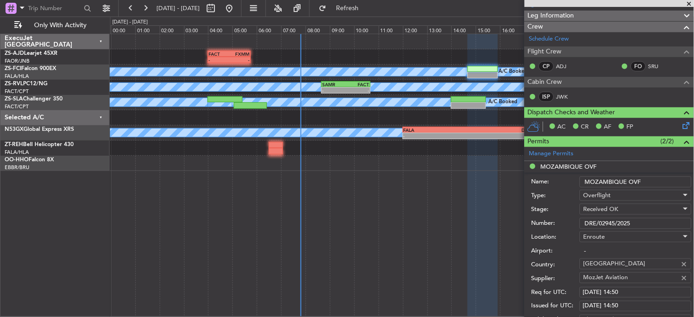
drag, startPoint x: 636, startPoint y: 220, endPoint x: 574, endPoint y: 221, distance: 62.6
click at [574, 221] on div "Number: DRE/02945/2025" at bounding box center [611, 223] width 160 height 14
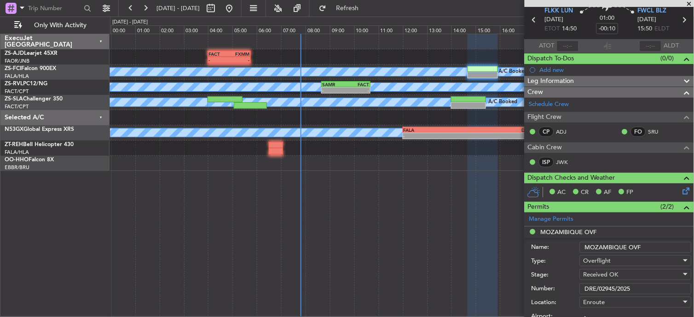
scroll to position [0, 0]
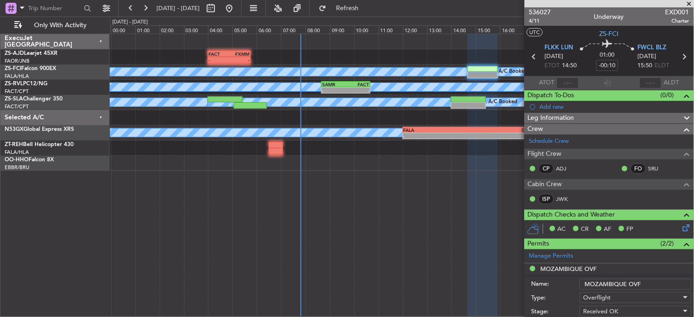
click at [689, 1] on span at bounding box center [689, 4] width 9 height 8
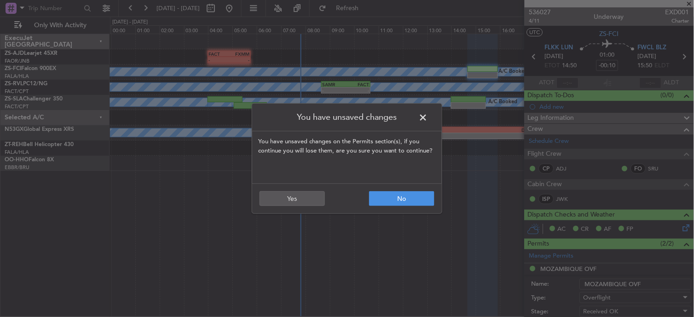
click at [431, 120] on header "You have unsaved changes" at bounding box center [347, 118] width 190 height 28
click at [428, 114] on span at bounding box center [428, 119] width 0 height 18
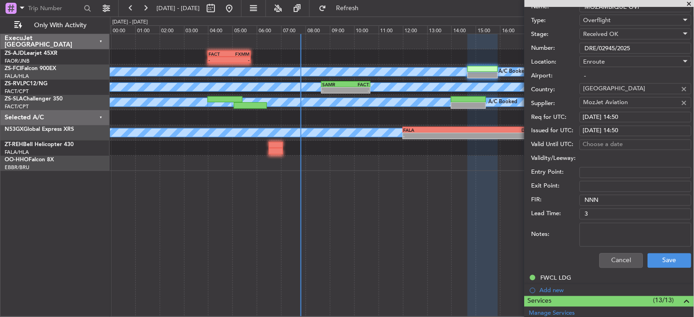
scroll to position [357, 0]
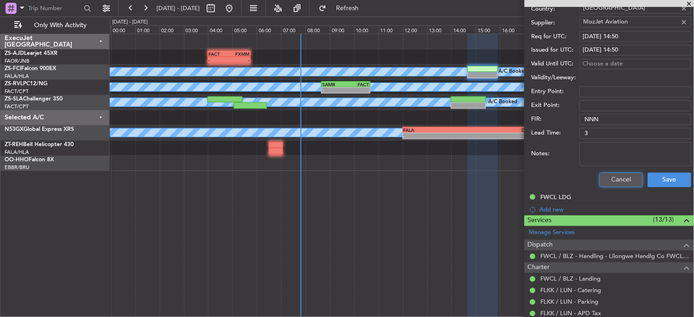
click at [609, 176] on button "Cancel" at bounding box center [621, 180] width 44 height 15
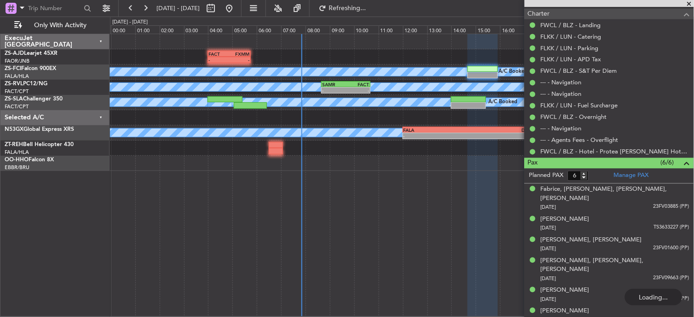
click at [688, 5] on span at bounding box center [689, 4] width 9 height 8
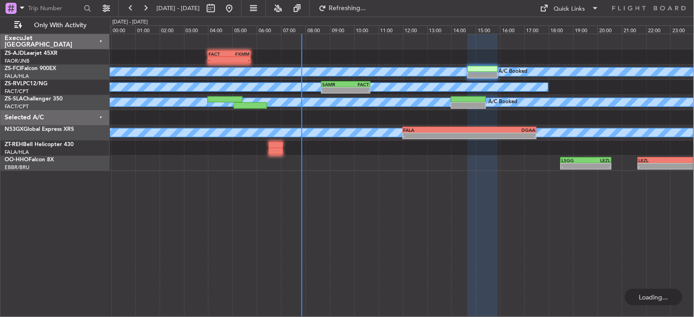
type input "0"
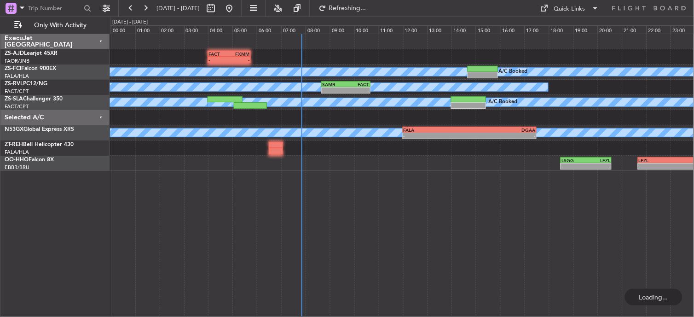
scroll to position [0, 0]
click at [149, 6] on button at bounding box center [145, 8] width 15 height 15
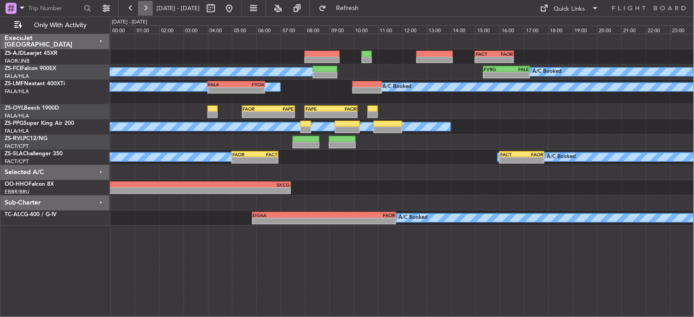
click at [147, 5] on button at bounding box center [145, 8] width 15 height 15
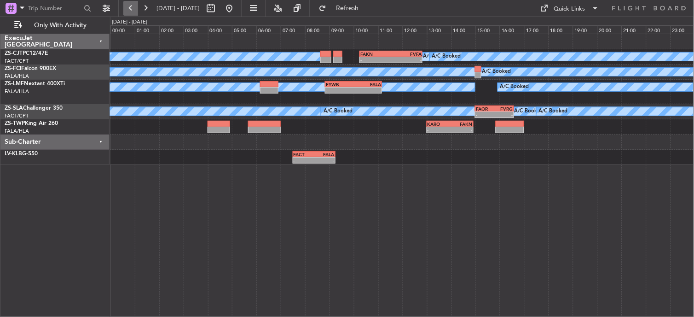
click at [123, 5] on button at bounding box center [130, 8] width 15 height 15
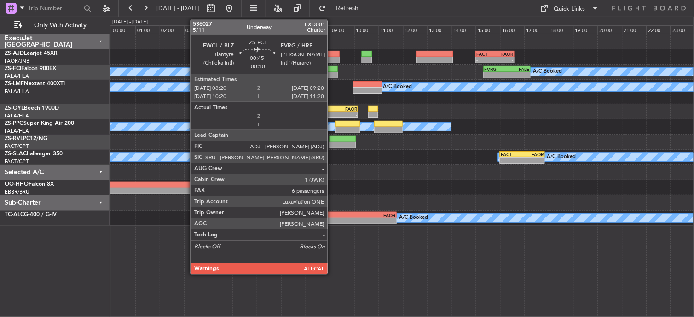
click at [323, 70] on div at bounding box center [325, 69] width 24 height 6
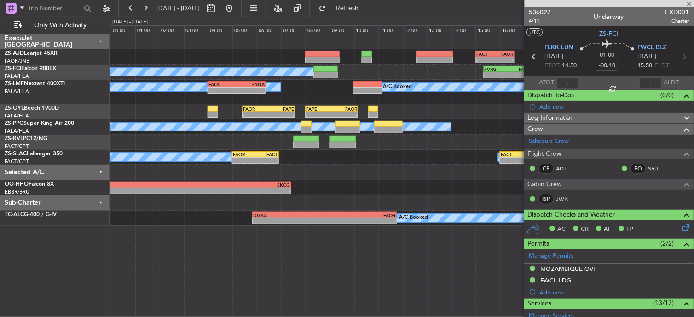
click at [546, 8] on span "536027" at bounding box center [540, 12] width 22 height 10
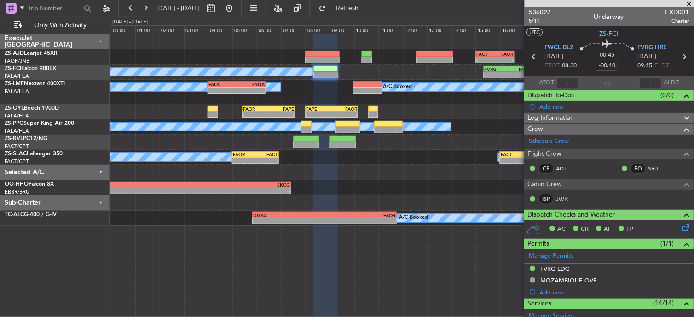
click at [691, 3] on span at bounding box center [689, 4] width 9 height 8
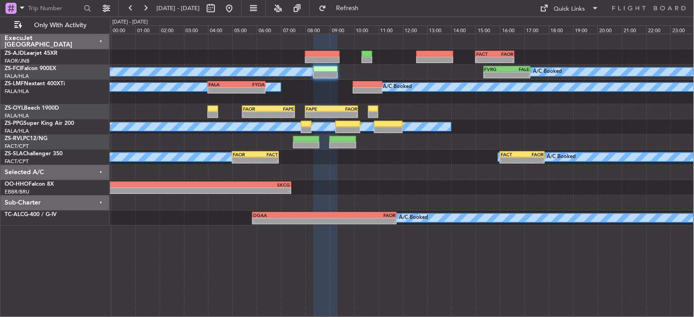
type input "0"
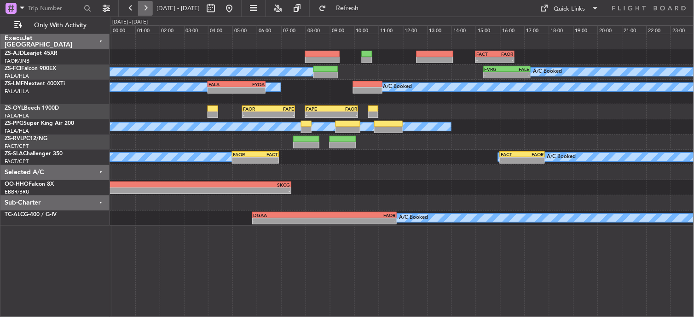
click at [143, 10] on button at bounding box center [145, 8] width 15 height 15
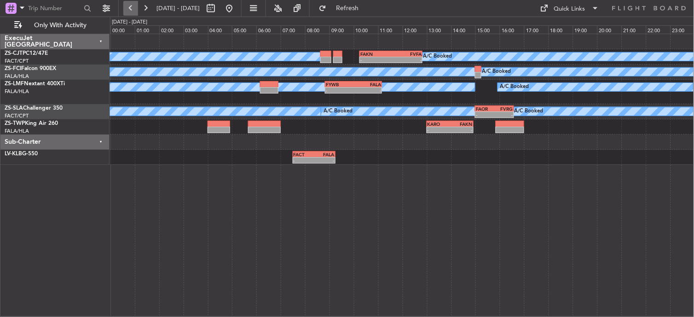
click at [132, 7] on button at bounding box center [130, 8] width 15 height 15
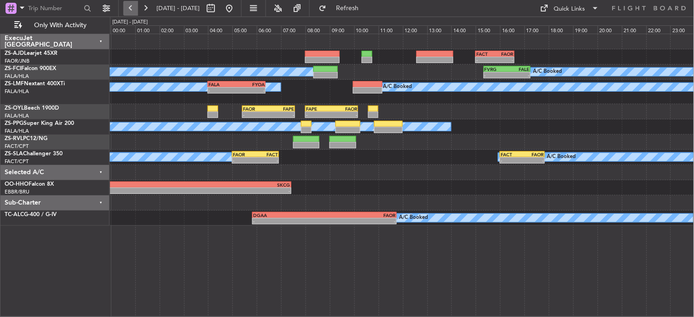
click at [136, 6] on button at bounding box center [130, 8] width 15 height 15
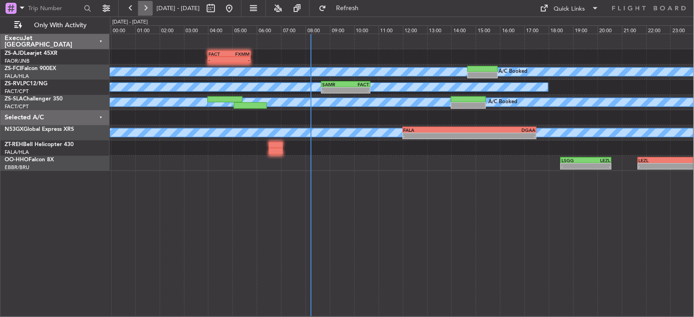
click at [143, 12] on button at bounding box center [145, 8] width 15 height 15
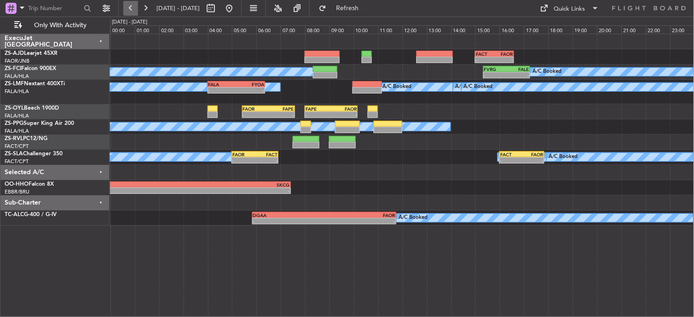
click at [127, 3] on button at bounding box center [130, 8] width 15 height 15
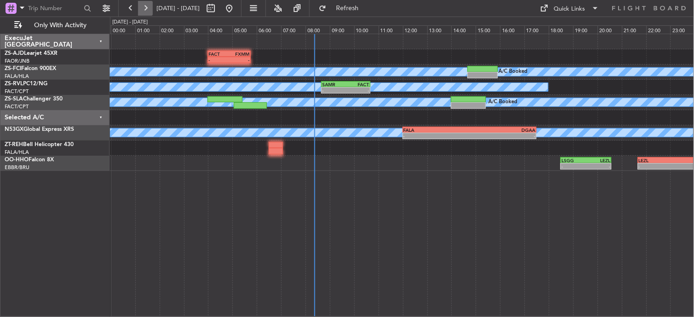
drag, startPoint x: 141, startPoint y: 2, endPoint x: 148, endPoint y: 5, distance: 7.4
click at [143, 2] on button at bounding box center [145, 8] width 15 height 15
click at [148, 5] on button at bounding box center [145, 8] width 15 height 15
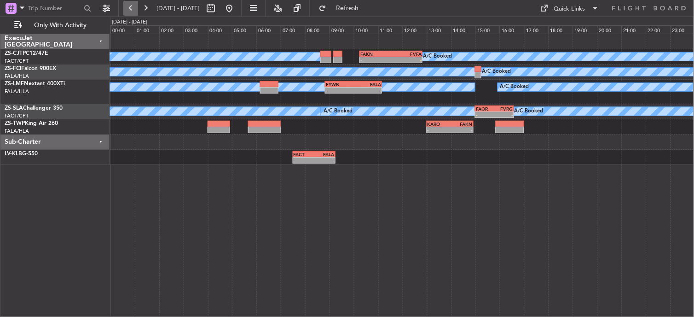
click at [127, 6] on button at bounding box center [130, 8] width 15 height 15
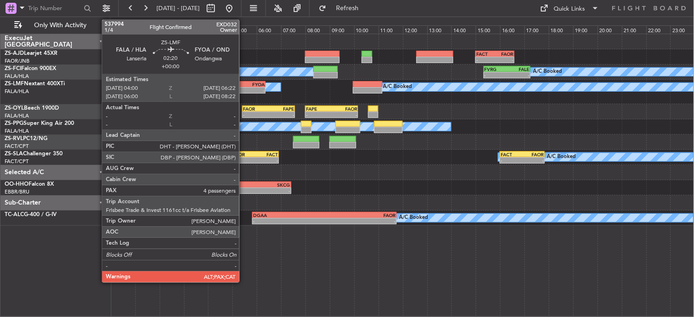
click at [244, 87] on div "- -" at bounding box center [236, 90] width 58 height 6
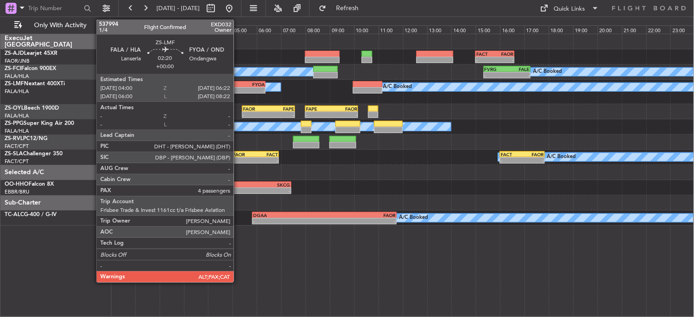
click at [238, 85] on div "FYOA" at bounding box center [250, 84] width 28 height 6
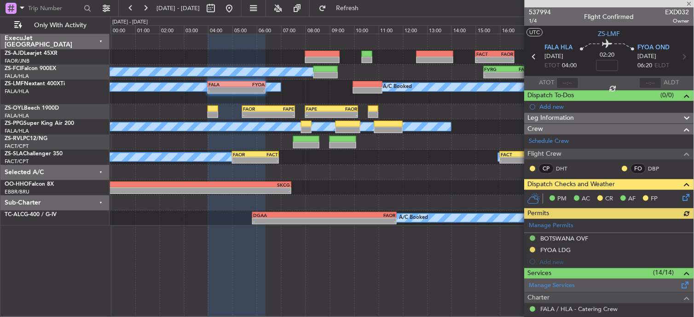
scroll to position [102, 0]
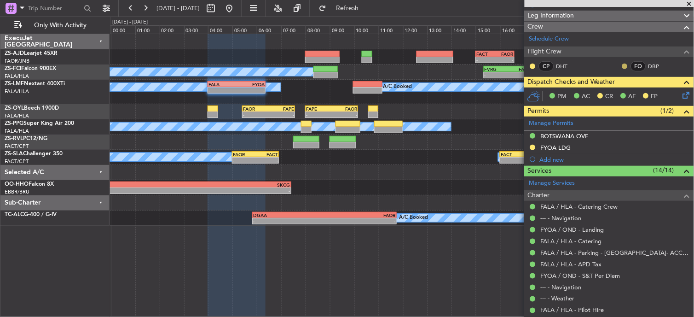
click at [622, 65] on button at bounding box center [625, 66] width 6 height 6
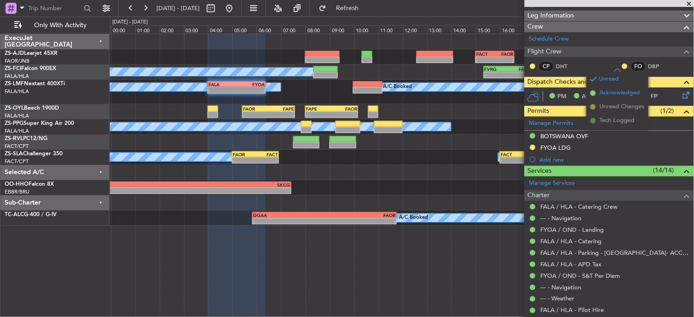
click at [599, 96] on span "Acknowledged" at bounding box center [619, 92] width 40 height 9
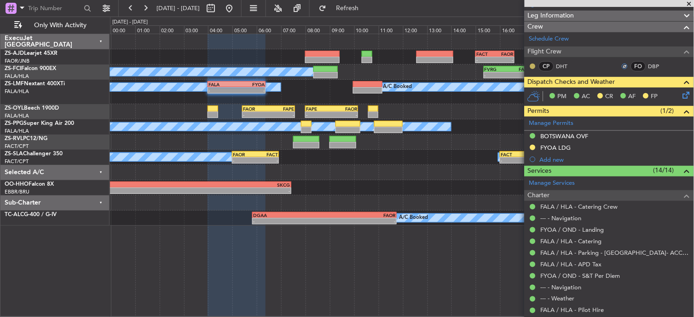
click at [530, 65] on div "CP DHT FO DBP" at bounding box center [609, 67] width 166 height 16
click at [530, 65] on button at bounding box center [533, 66] width 6 height 6
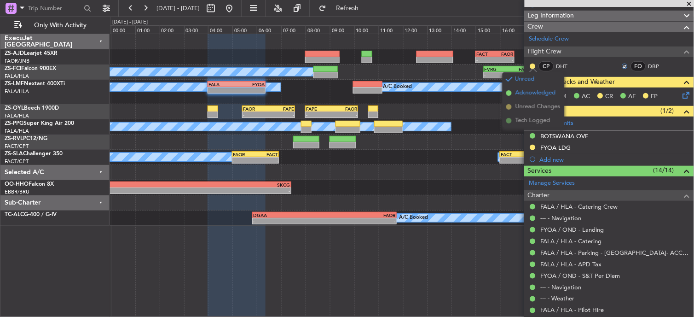
click at [526, 98] on li "Acknowledged" at bounding box center [533, 93] width 62 height 14
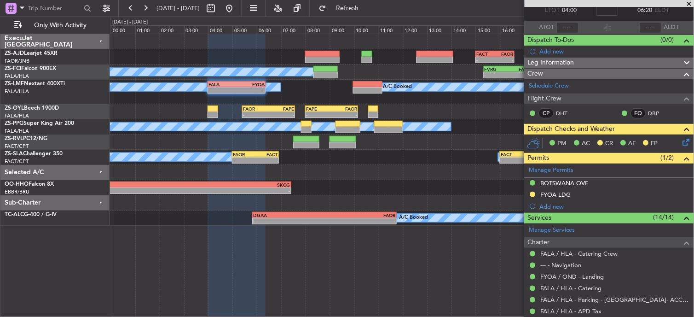
scroll to position [0, 0]
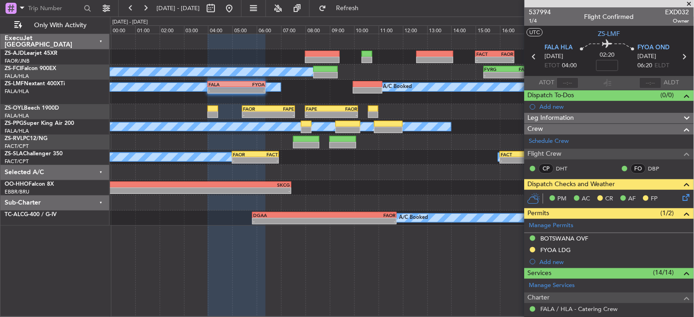
click at [692, 6] on span at bounding box center [689, 4] width 9 height 8
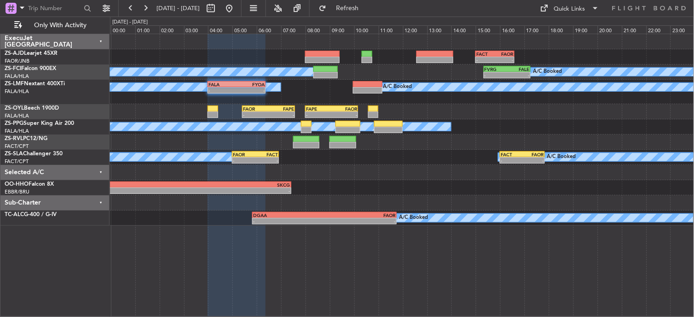
type input "0"
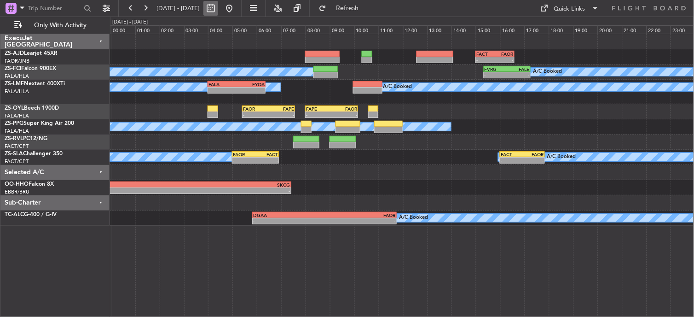
click at [218, 8] on button at bounding box center [210, 8] width 15 height 15
select select "10"
select select "2025"
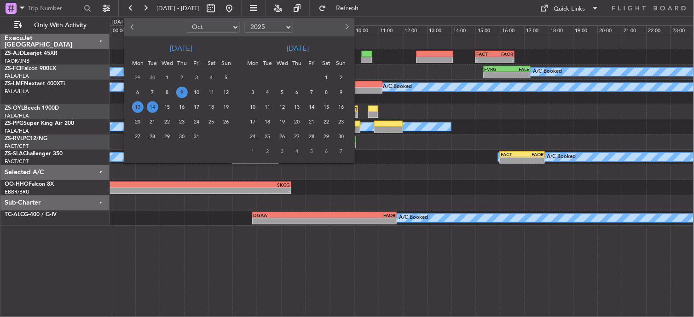
click at [185, 90] on span "9" at bounding box center [182, 92] width 12 height 12
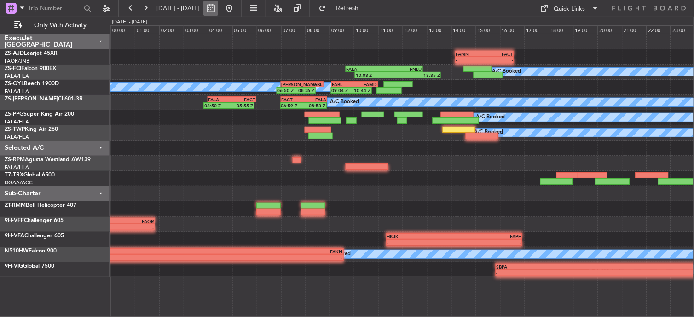
click at [218, 8] on button at bounding box center [210, 8] width 15 height 15
select select "10"
select select "2025"
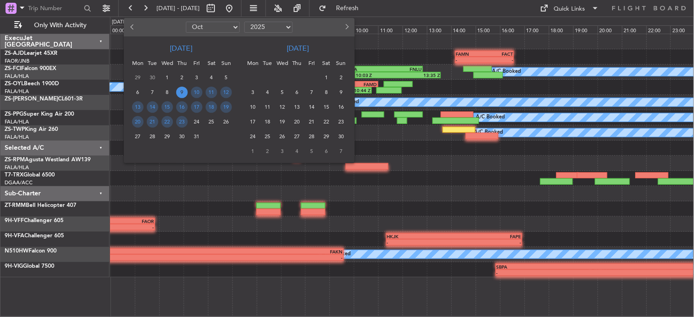
click at [132, 29] on span "Previous month" at bounding box center [133, 27] width 6 height 6
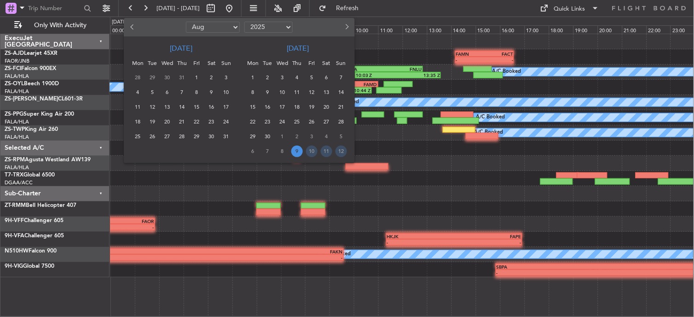
click at [132, 29] on span "Previous month" at bounding box center [133, 27] width 6 height 6
select select "7"
click at [138, 136] on span "28" at bounding box center [138, 137] width 12 height 12
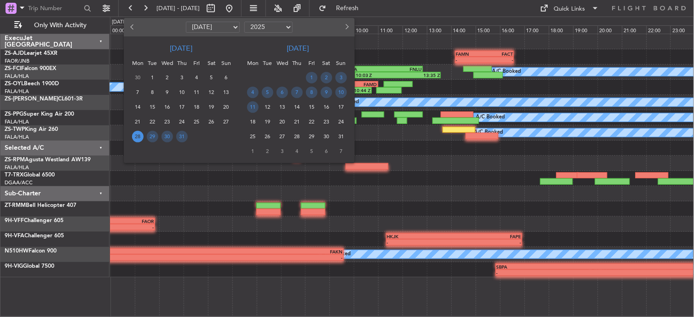
click at [138, 136] on span "28" at bounding box center [138, 137] width 12 height 12
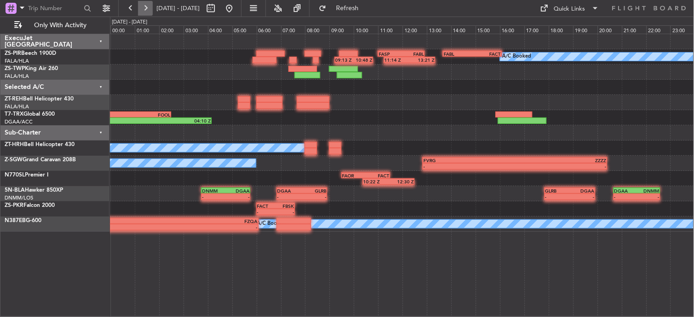
click at [142, 7] on button at bounding box center [145, 8] width 15 height 15
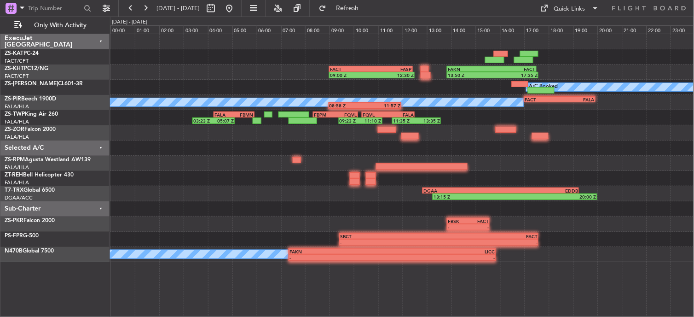
click at [149, 16] on fb-range-datepicker "29 Jul 2025 - 29 Jul 2025" at bounding box center [179, 8] width 123 height 17
click at [150, 13] on button at bounding box center [145, 8] width 15 height 15
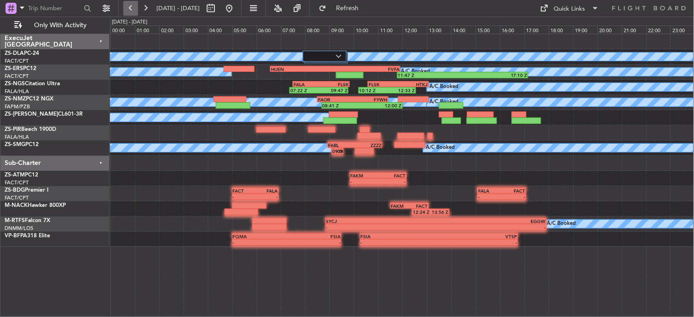
click at [134, 7] on button at bounding box center [130, 8] width 15 height 15
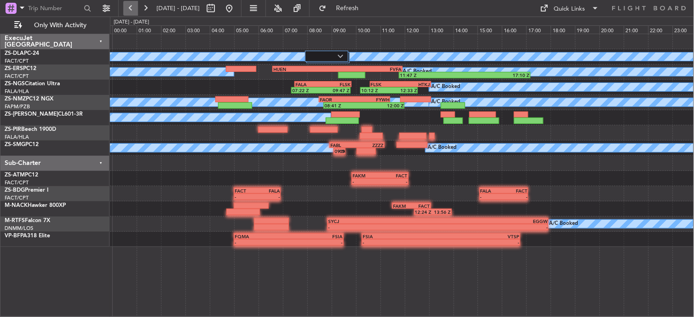
click at [134, 7] on button at bounding box center [130, 8] width 15 height 15
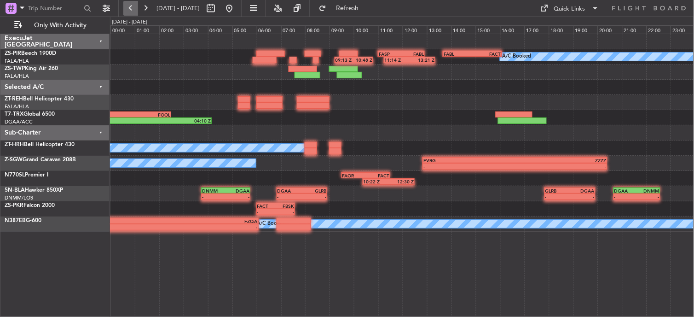
click at [134, 7] on button at bounding box center [130, 8] width 15 height 15
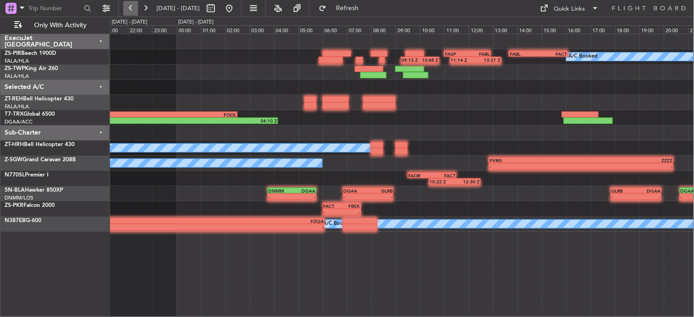
click at [134, 7] on button at bounding box center [130, 8] width 15 height 15
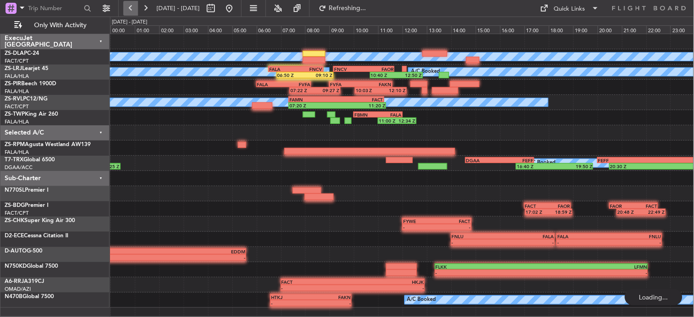
click at [134, 7] on button at bounding box center [130, 8] width 15 height 15
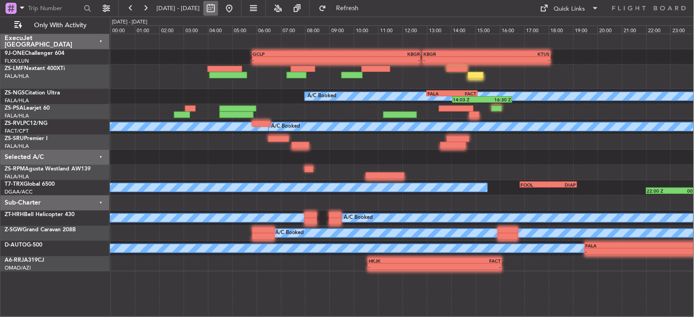
click at [218, 5] on button at bounding box center [210, 8] width 15 height 15
select select "7"
select select "2025"
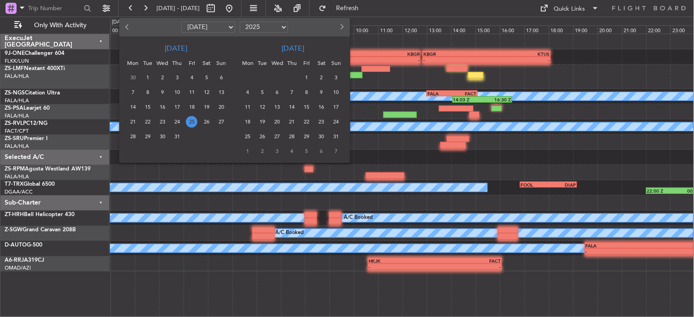
click at [344, 24] on button "Next month" at bounding box center [341, 27] width 10 height 15
select select "8"
click at [129, 104] on span "11" at bounding box center [133, 107] width 12 height 12
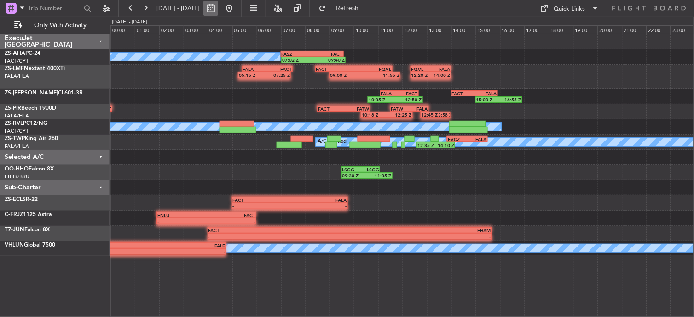
click at [218, 8] on button at bounding box center [210, 8] width 15 height 15
select select "8"
select select "2025"
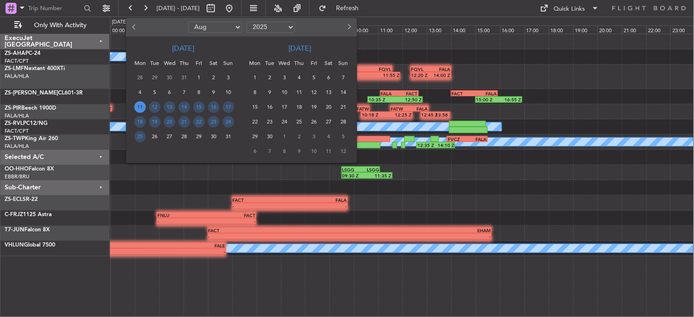
click at [295, 92] on span "11" at bounding box center [300, 92] width 12 height 12
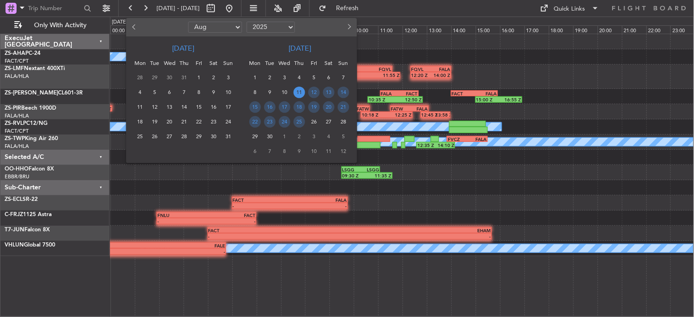
click at [295, 92] on span "11" at bounding box center [300, 92] width 12 height 12
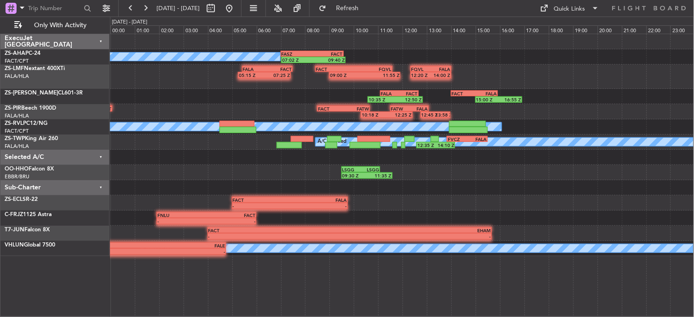
select select "9"
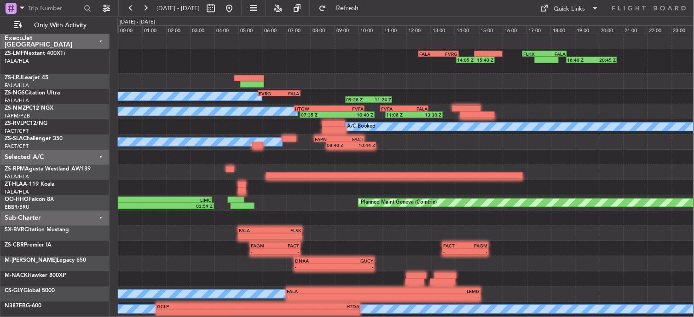
click at [225, 111] on div "A/C Booked" at bounding box center [86, 111] width 424 height 8
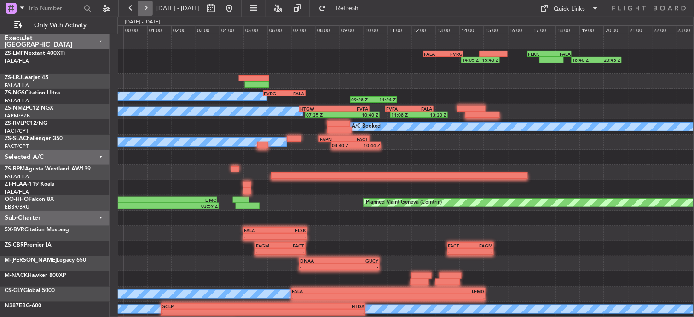
click at [148, 9] on button at bounding box center [145, 8] width 15 height 15
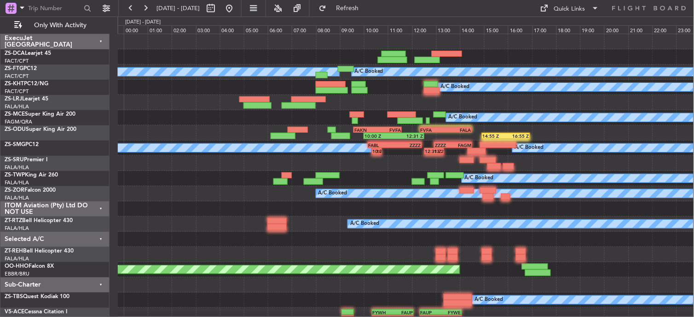
click at [242, 16] on fb-range-datepicker "11 Sep 2025 - 12 Sep 2025" at bounding box center [179, 8] width 123 height 17
click at [236, 11] on button at bounding box center [229, 8] width 15 height 15
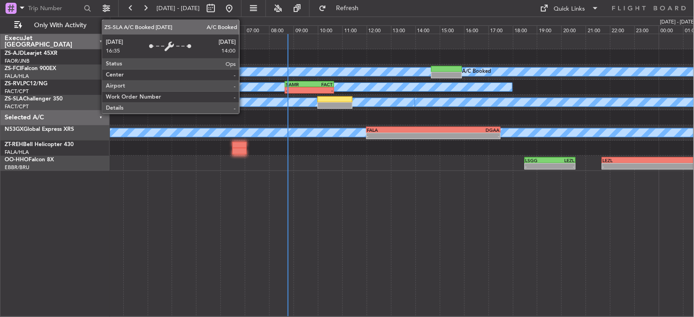
click at [244, 97] on div "- - FACT 04:00 Z FXMM 05:45 Z A/C Booked A/C Booked A/C Booked A/C Booked A/C B…" at bounding box center [402, 175] width 584 height 283
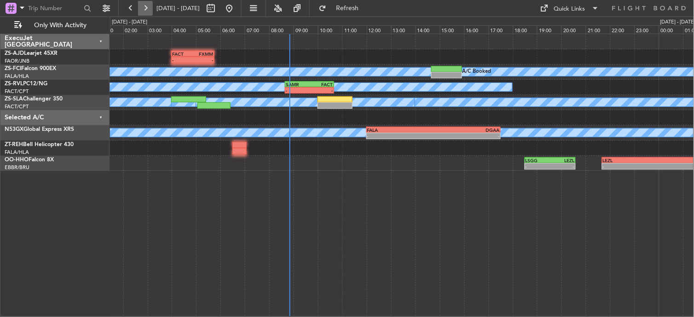
click at [144, 5] on button at bounding box center [145, 8] width 15 height 15
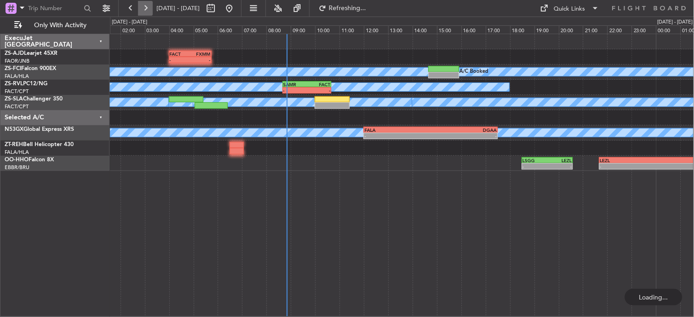
click at [144, 5] on button at bounding box center [145, 8] width 15 height 15
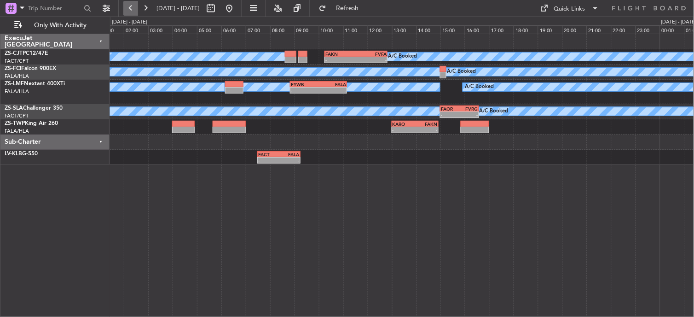
click at [129, 10] on button at bounding box center [130, 8] width 15 height 15
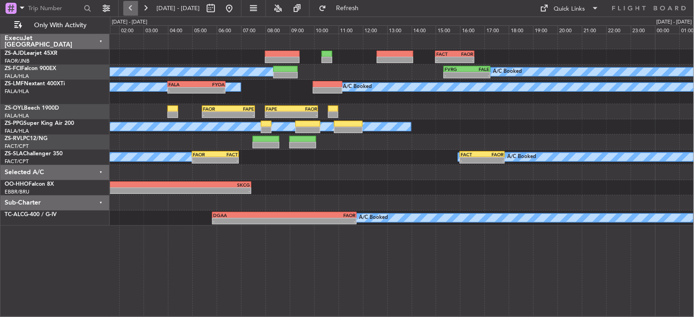
drag, startPoint x: 133, startPoint y: 11, endPoint x: 127, endPoint y: 9, distance: 5.7
click at [127, 9] on button at bounding box center [130, 8] width 15 height 15
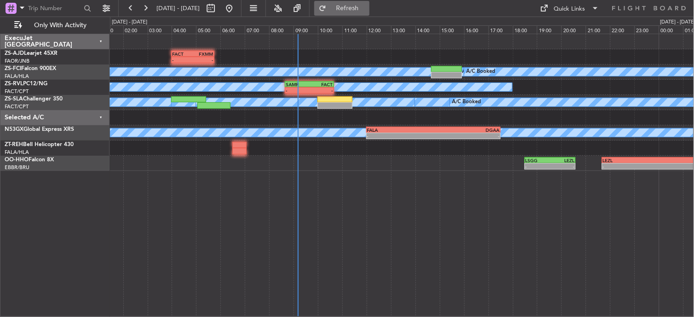
click at [364, 6] on span "Refresh" at bounding box center [347, 8] width 39 height 6
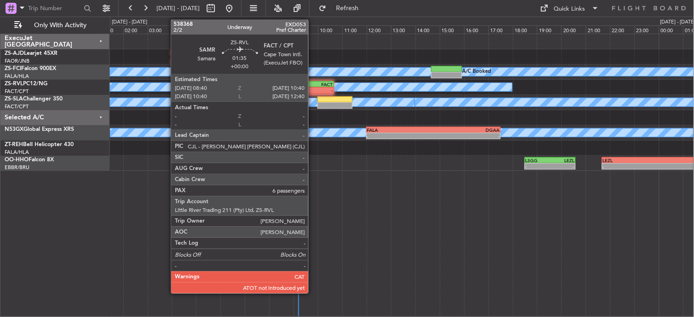
click at [313, 89] on div "-" at bounding box center [321, 90] width 23 height 6
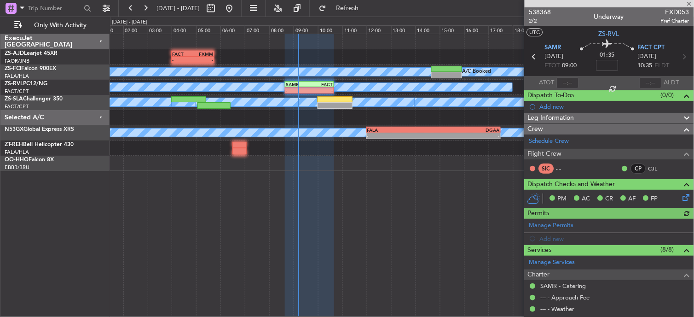
click at [567, 81] on div at bounding box center [568, 82] width 22 height 11
click at [571, 84] on div at bounding box center [568, 82] width 22 height 11
click at [582, 84] on section "ATOT ALDT" at bounding box center [608, 83] width 169 height 14
click at [565, 83] on div at bounding box center [568, 82] width 22 height 11
click at [578, 84] on section "ATOT ALDT" at bounding box center [608, 83] width 169 height 14
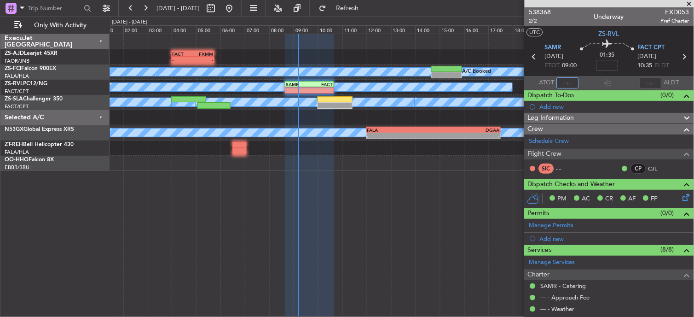
click at [562, 85] on input "text" at bounding box center [568, 82] width 22 height 11
type input "08:57"
click at [341, 109] on div "A/C Booked A/C Booked A/C Booked A/C Booked A/C Booked A/C Booked A/C Booked A/…" at bounding box center [402, 102] width 584 height 15
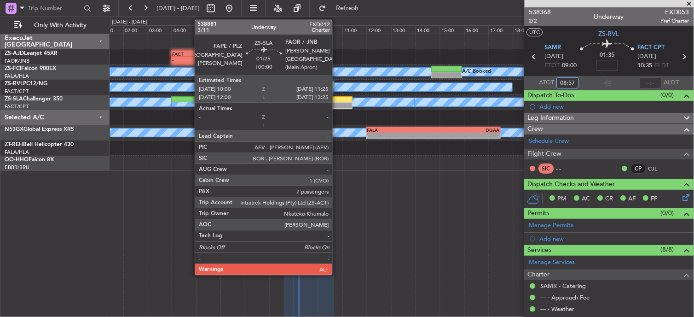
click at [332, 98] on div at bounding box center [334, 99] width 35 height 6
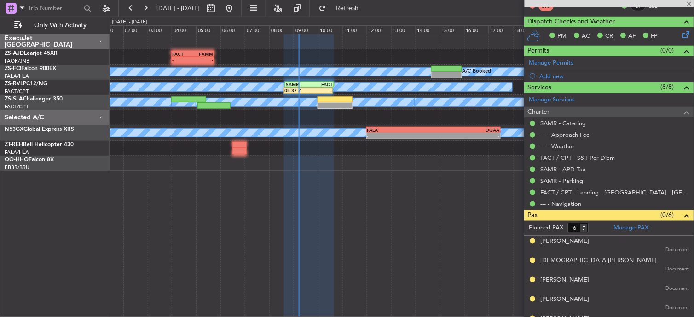
scroll to position [196, 0]
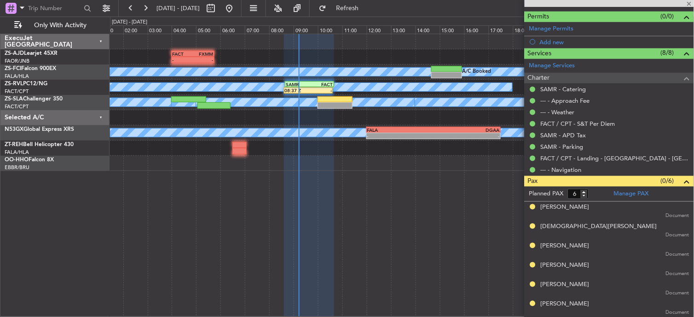
type input "7"
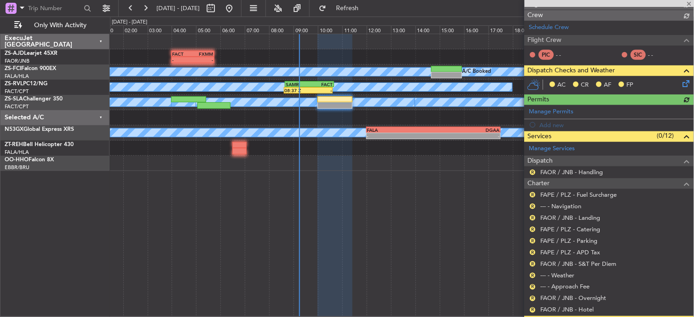
scroll to position [235, 0]
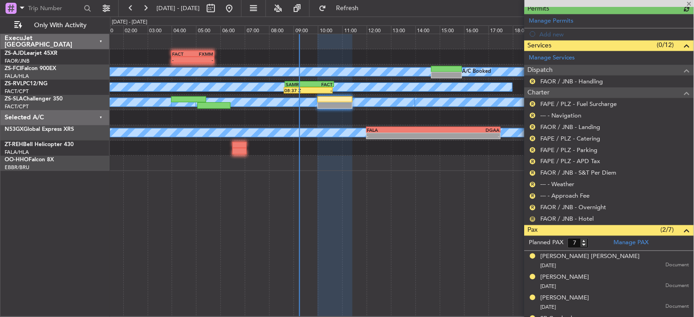
click at [532, 218] on button "R" at bounding box center [533, 219] width 6 height 6
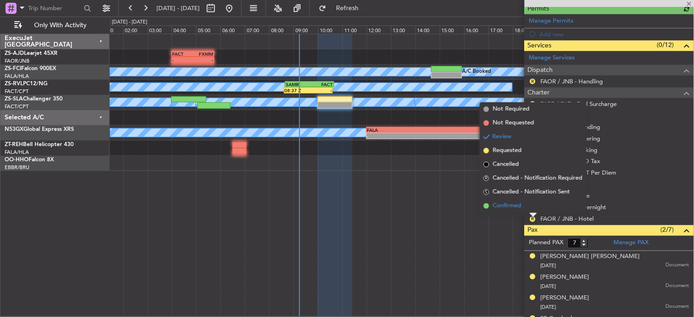
click at [530, 205] on li "Confirmed" at bounding box center [533, 206] width 106 height 14
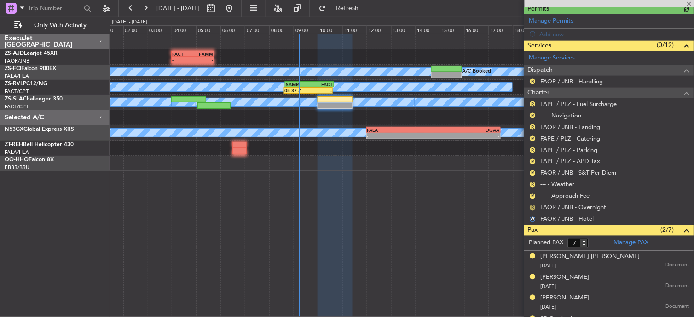
click at [533, 206] on button "R" at bounding box center [533, 208] width 6 height 6
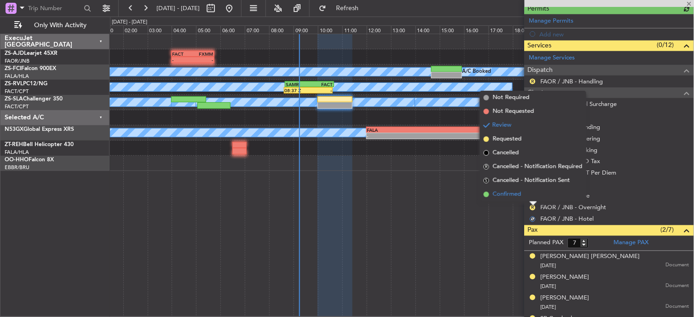
click at [532, 196] on li "Confirmed" at bounding box center [533, 194] width 106 height 14
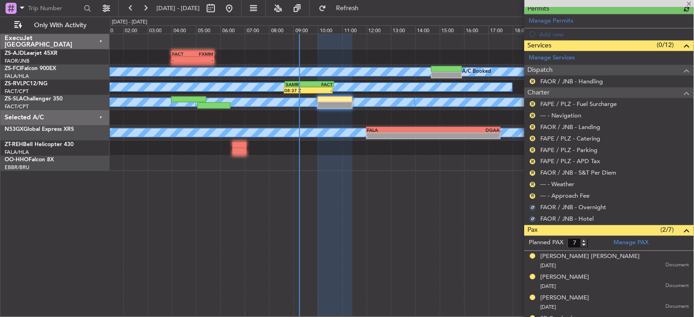
click at [536, 196] on div "R" at bounding box center [532, 195] width 7 height 7
click at [534, 194] on button "R" at bounding box center [533, 196] width 6 height 6
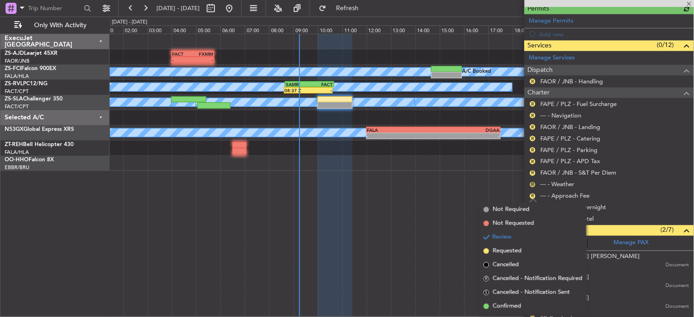
click at [532, 182] on button "R" at bounding box center [533, 185] width 6 height 6
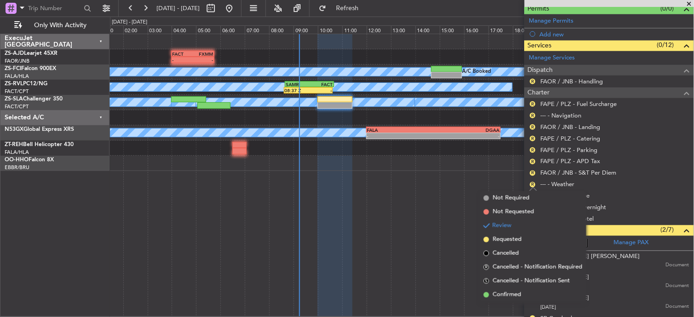
drag, startPoint x: 520, startPoint y: 291, endPoint x: 548, endPoint y: 247, distance: 52.6
click at [519, 291] on span "Confirmed" at bounding box center [507, 294] width 29 height 9
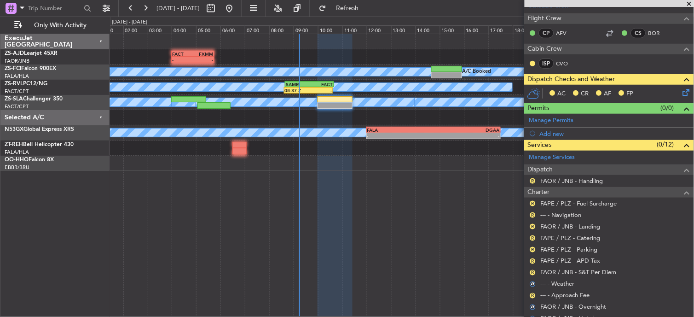
scroll to position [132, 0]
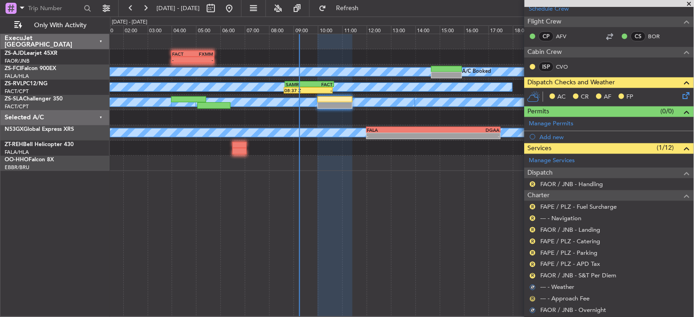
click at [532, 296] on button "R" at bounding box center [533, 299] width 6 height 6
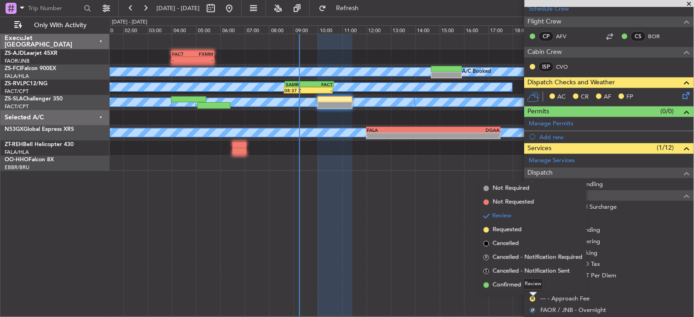
click at [530, 290] on mat-tooltip-component "Review" at bounding box center [533, 283] width 33 height 24
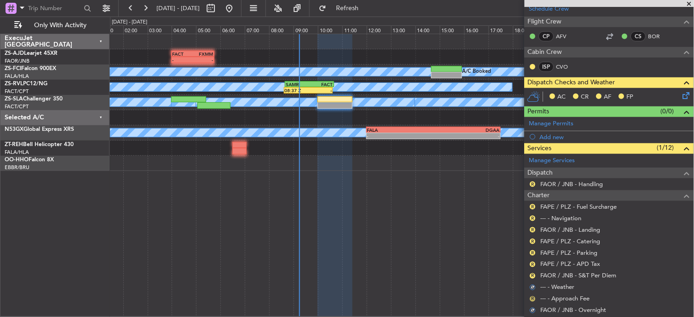
click at [531, 300] on div "R" at bounding box center [532, 298] width 7 height 7
click at [533, 295] on mat-tooltip-component "Review" at bounding box center [533, 283] width 33 height 24
click at [534, 297] on button "R" at bounding box center [533, 299] width 6 height 6
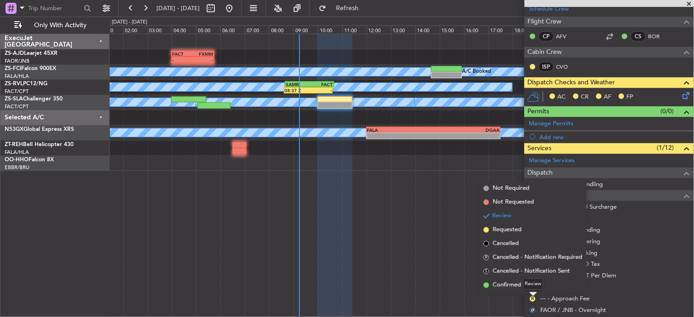
click at [530, 280] on div "Review" at bounding box center [533, 284] width 20 height 12
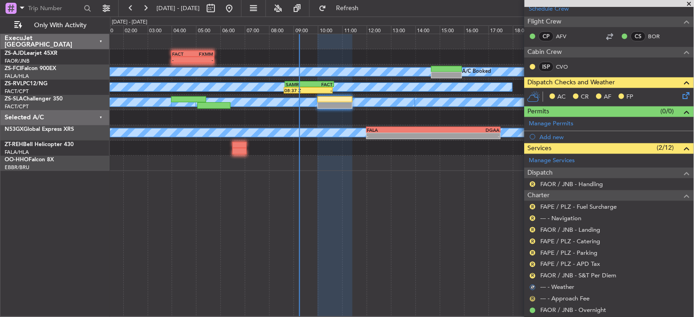
click at [533, 299] on button "R" at bounding box center [533, 299] width 6 height 6
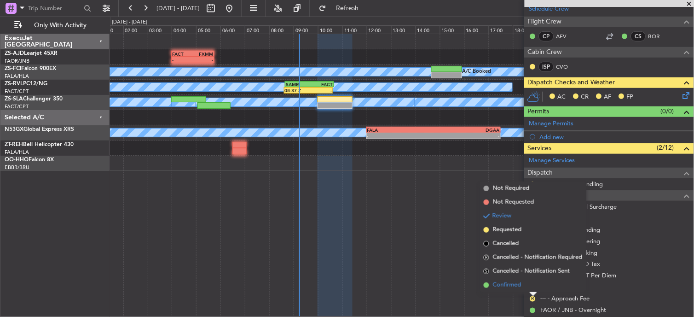
click at [513, 285] on span "Confirmed" at bounding box center [507, 284] width 29 height 9
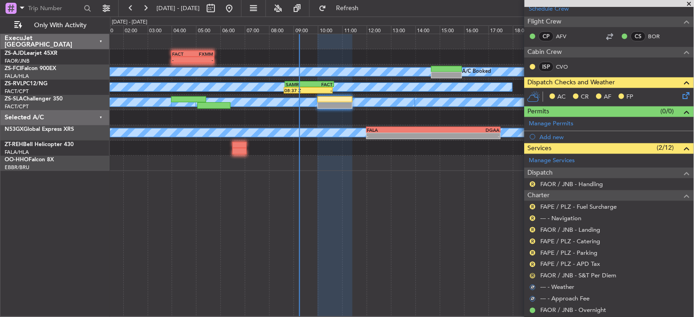
click at [532, 274] on button "R" at bounding box center [533, 276] width 6 height 6
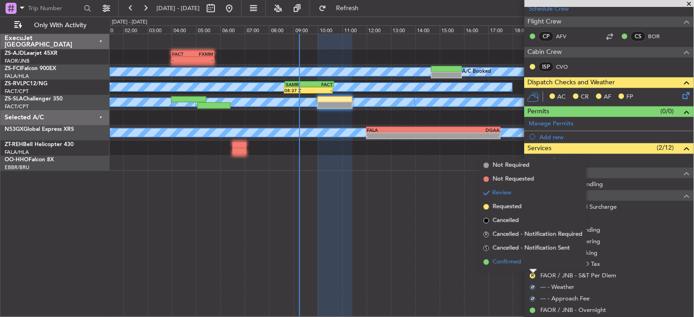
click at [528, 263] on li "Confirmed" at bounding box center [533, 262] width 106 height 14
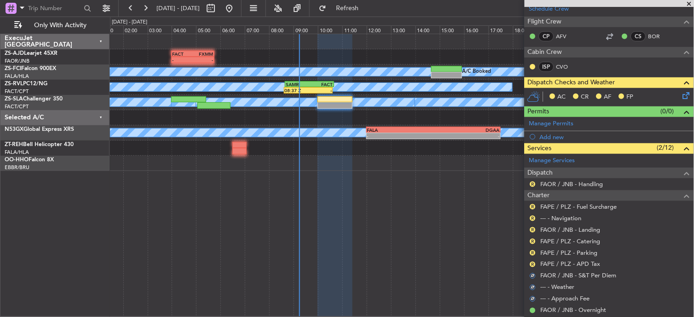
click at [531, 260] on div "R" at bounding box center [532, 263] width 7 height 7
click at [534, 263] on button "R" at bounding box center [533, 264] width 6 height 6
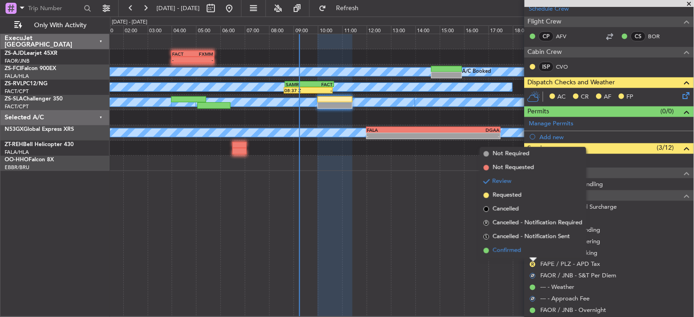
click at [532, 250] on li "Confirmed" at bounding box center [533, 250] width 106 height 14
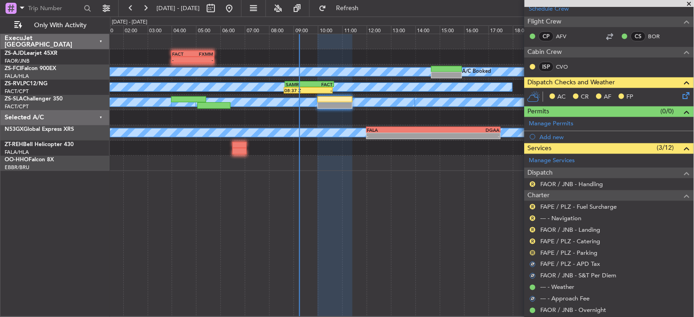
click at [532, 250] on button "R" at bounding box center [533, 253] width 6 height 6
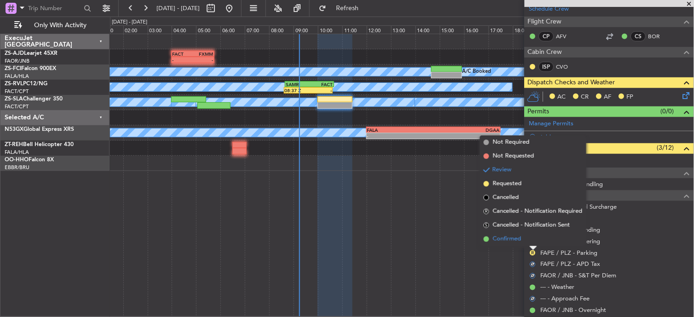
click at [530, 241] on li "Confirmed" at bounding box center [533, 239] width 106 height 14
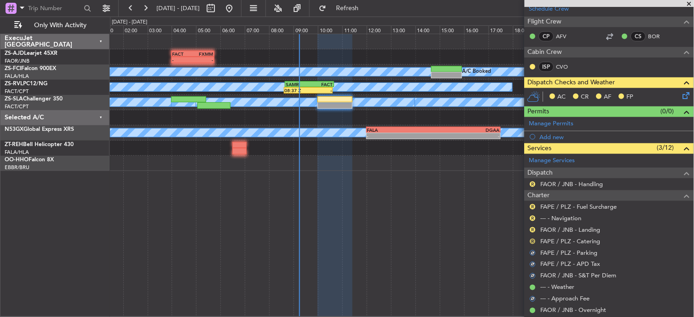
click at [531, 240] on button "R" at bounding box center [533, 241] width 6 height 6
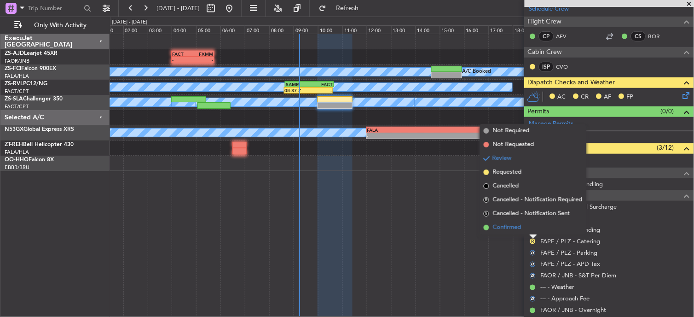
click at [530, 228] on li "Confirmed" at bounding box center [533, 227] width 106 height 14
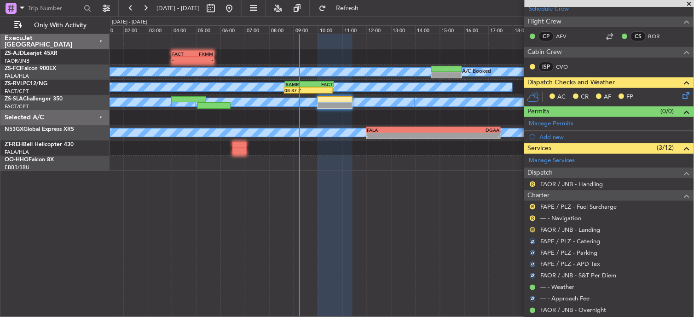
click at [530, 228] on div "R" at bounding box center [532, 229] width 7 height 7
click at [532, 227] on button "R" at bounding box center [533, 230] width 6 height 6
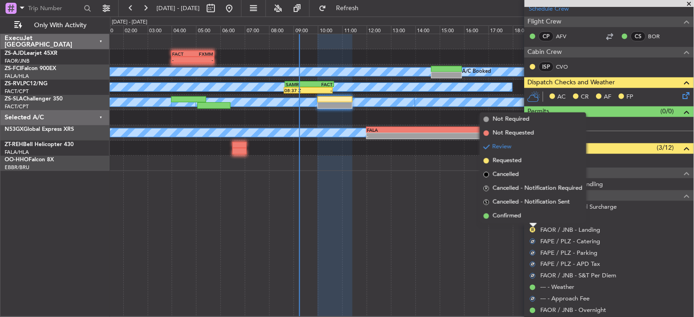
click at [529, 217] on li "Confirmed" at bounding box center [533, 216] width 106 height 14
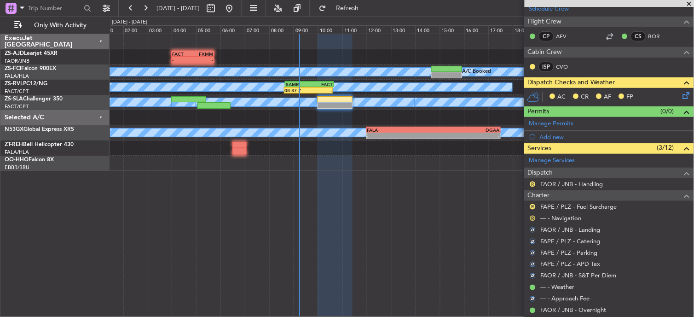
click at [534, 217] on button "R" at bounding box center [533, 218] width 6 height 6
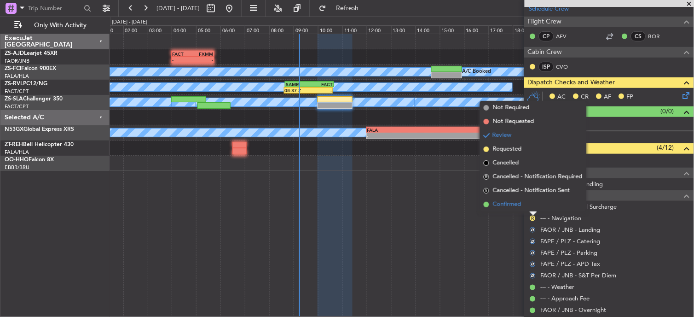
click at [528, 210] on li "Confirmed" at bounding box center [533, 204] width 106 height 14
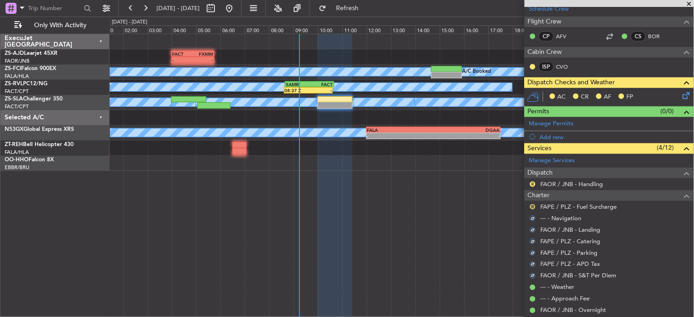
click at [532, 206] on button "R" at bounding box center [533, 207] width 6 height 6
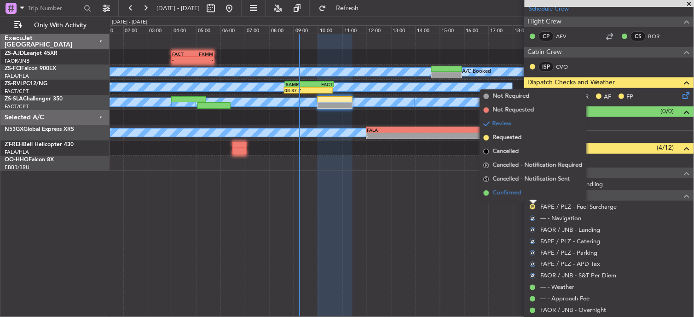
click at [532, 197] on li "Confirmed" at bounding box center [533, 193] width 106 height 14
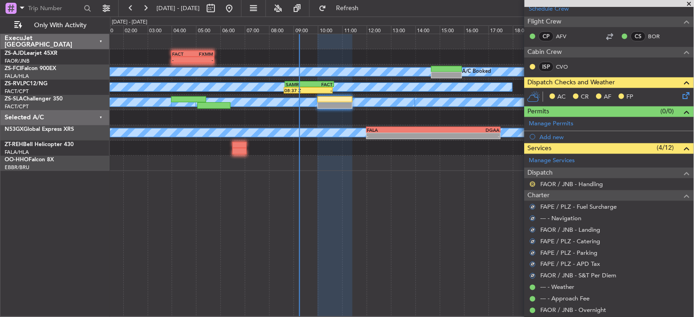
click at [533, 182] on button "R" at bounding box center [533, 184] width 6 height 6
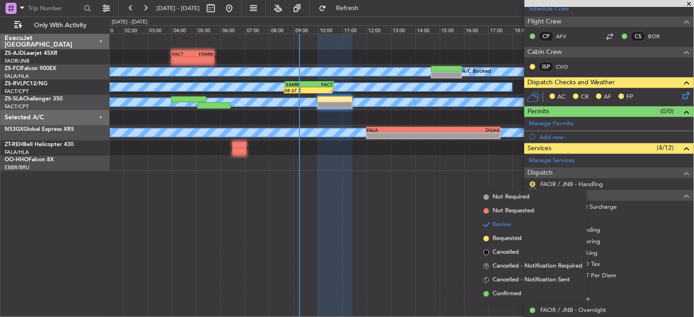
drag, startPoint x: 512, startPoint y: 293, endPoint x: 556, endPoint y: 146, distance: 153.3
click at [512, 292] on span "Confirmed" at bounding box center [507, 293] width 29 height 9
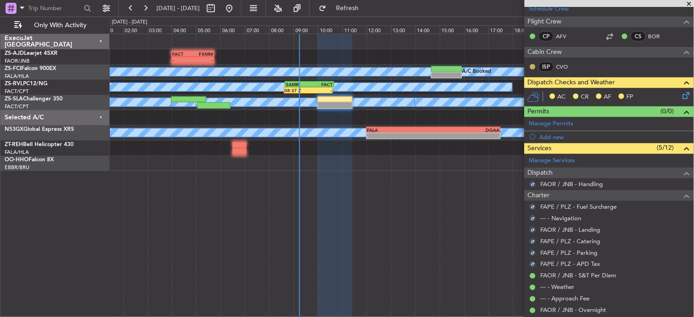
click at [535, 67] on button at bounding box center [533, 67] width 6 height 6
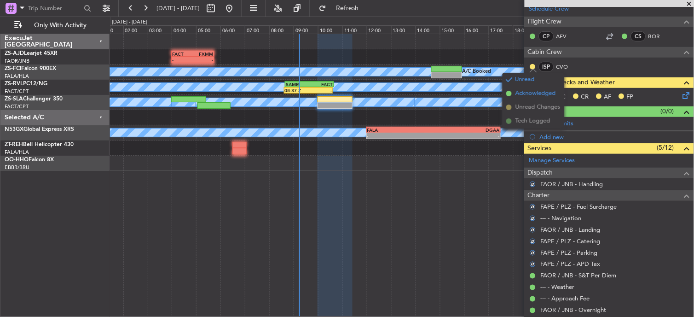
click at [548, 93] on span "Acknowledged" at bounding box center [535, 93] width 40 height 9
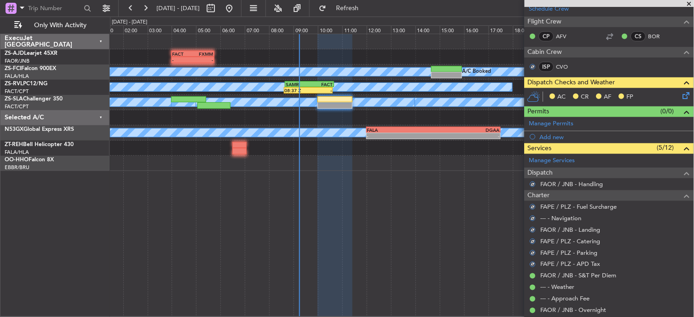
click at [681, 94] on icon at bounding box center [684, 93] width 7 height 7
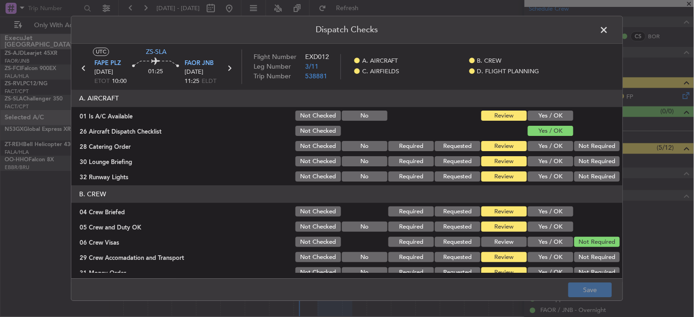
drag, startPoint x: 545, startPoint y: 113, endPoint x: 553, endPoint y: 126, distance: 14.8
click at [547, 115] on button "Yes / OK" at bounding box center [551, 116] width 46 height 10
click at [592, 162] on button "Not Required" at bounding box center [597, 161] width 46 height 10
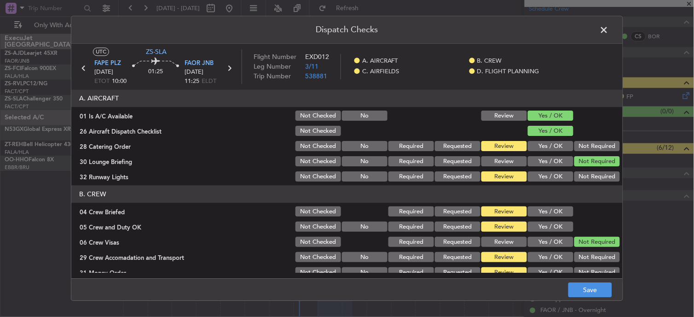
click at [590, 158] on button "Not Required" at bounding box center [597, 161] width 46 height 10
click at [588, 152] on div "Not Required" at bounding box center [596, 146] width 46 height 13
click at [589, 168] on section "A. AIRCRAFT 01 Is A/C Available Not Checked No Review Yes / OK 26 Aircraft Disp…" at bounding box center [346, 136] width 551 height 93
click at [592, 150] on button "Not Required" at bounding box center [597, 146] width 46 height 10
click at [586, 178] on button "Not Required" at bounding box center [597, 177] width 46 height 10
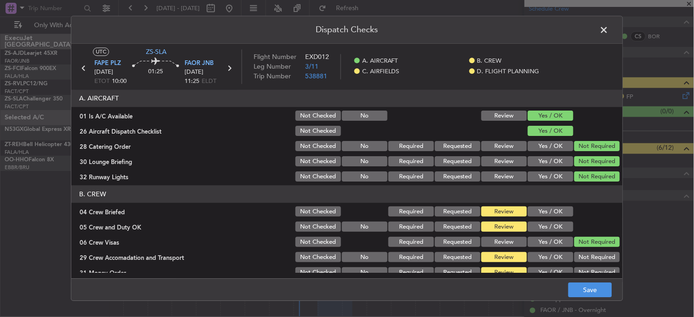
drag, startPoint x: 536, startPoint y: 213, endPoint x: 548, endPoint y: 233, distance: 22.7
click at [537, 214] on button "Yes / OK" at bounding box center [551, 212] width 46 height 10
click at [548, 233] on div "Yes / OK" at bounding box center [549, 226] width 46 height 13
click at [551, 223] on button "Yes / OK" at bounding box center [551, 227] width 46 height 10
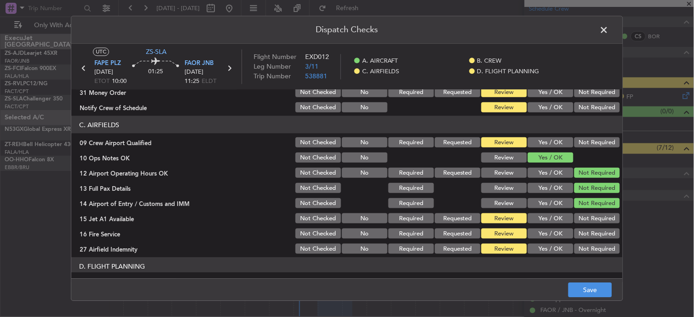
scroll to position [127, 0]
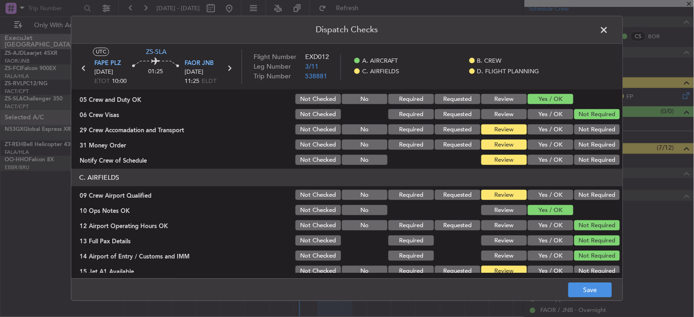
click at [605, 135] on div "Not Required" at bounding box center [596, 129] width 46 height 13
drag, startPoint x: 596, startPoint y: 132, endPoint x: 597, endPoint y: 140, distance: 8.3
click at [596, 132] on button "Not Required" at bounding box center [597, 130] width 46 height 10
click at [601, 146] on button "Not Required" at bounding box center [597, 145] width 46 height 10
drag, startPoint x: 601, startPoint y: 148, endPoint x: 597, endPoint y: 155, distance: 7.7
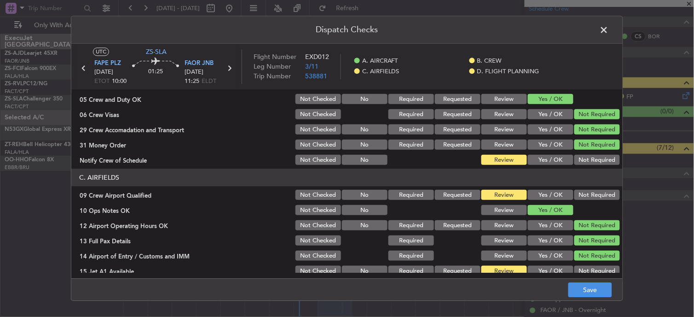
click at [599, 153] on section "B. CREW 04 Crew Briefed Not Checked Required Requested Review Yes / OK 05 Crew …" at bounding box center [346, 112] width 551 height 109
click at [598, 157] on button "Not Required" at bounding box center [597, 160] width 46 height 10
click at [599, 162] on button "Not Required" at bounding box center [597, 160] width 46 height 10
click at [574, 192] on button "Not Required" at bounding box center [597, 195] width 46 height 10
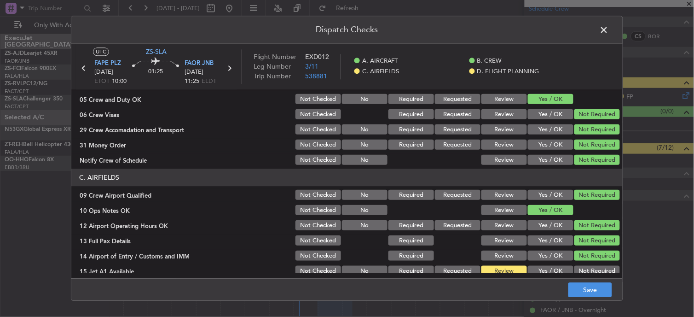
scroll to position [230, 0]
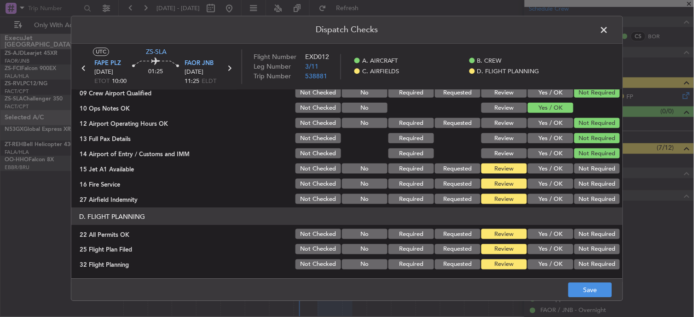
click at [588, 168] on button "Not Required" at bounding box center [597, 168] width 46 height 10
click at [580, 188] on section "C. AIRFIELDS 09 Crew Airport Qualified Not Checked No Required Requested Review…" at bounding box center [346, 135] width 551 height 139
click at [580, 188] on button "Not Required" at bounding box center [597, 184] width 46 height 10
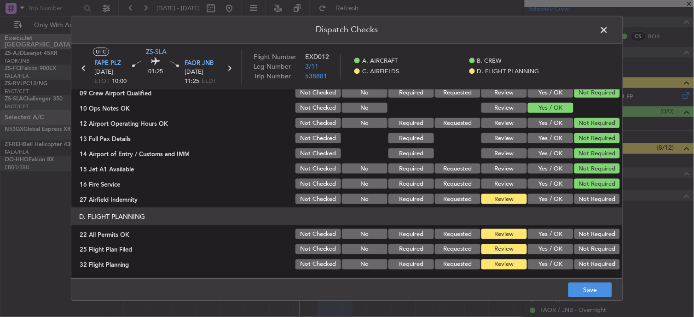
click at [594, 205] on article "A. AIRCRAFT 01 Is A/C Available Not Checked No Review Yes / OK 26 Aircraft Disp…" at bounding box center [346, 181] width 551 height 183
click at [585, 201] on button "Not Required" at bounding box center [597, 199] width 46 height 10
click at [590, 231] on button "Not Required" at bounding box center [597, 234] width 46 height 10
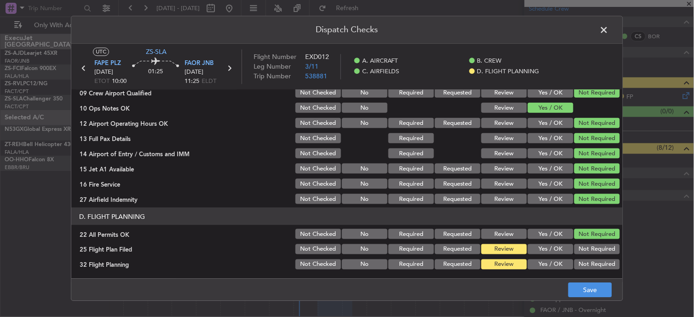
click at [548, 259] on button "Yes / OK" at bounding box center [551, 264] width 46 height 10
click at [551, 246] on button "Yes / OK" at bounding box center [551, 249] width 46 height 10
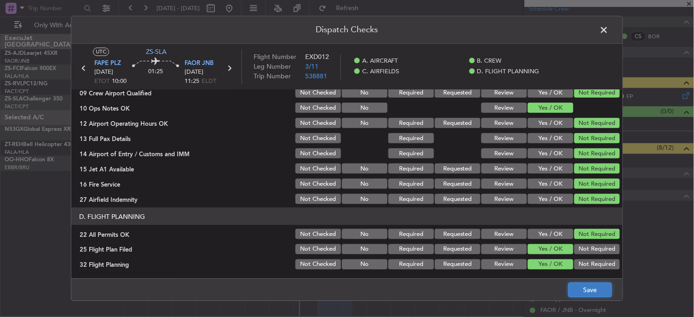
click at [578, 293] on button "Save" at bounding box center [590, 289] width 44 height 15
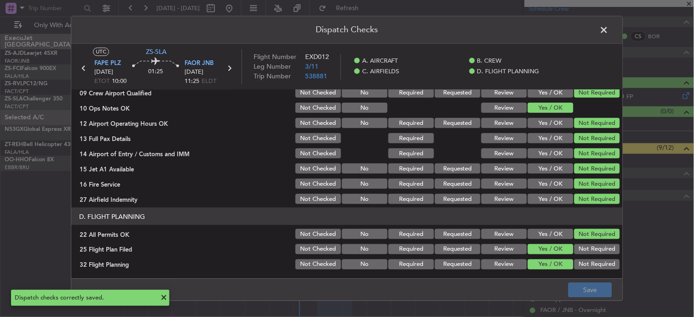
click at [609, 34] on span at bounding box center [609, 32] width 0 height 18
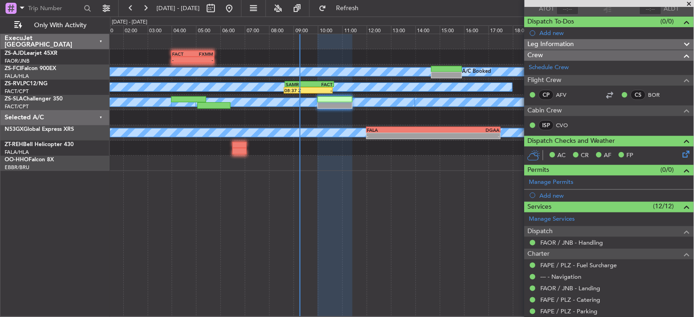
scroll to position [0, 0]
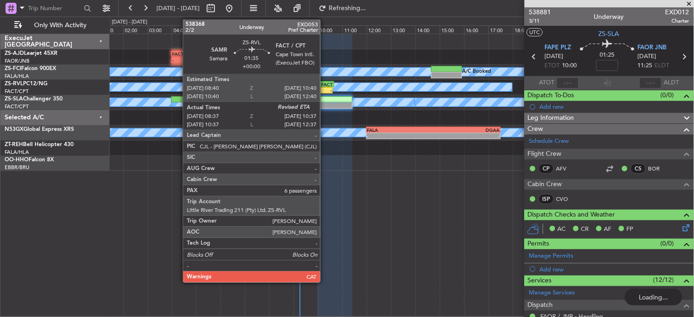
click at [325, 83] on div "FACT" at bounding box center [321, 84] width 23 height 6
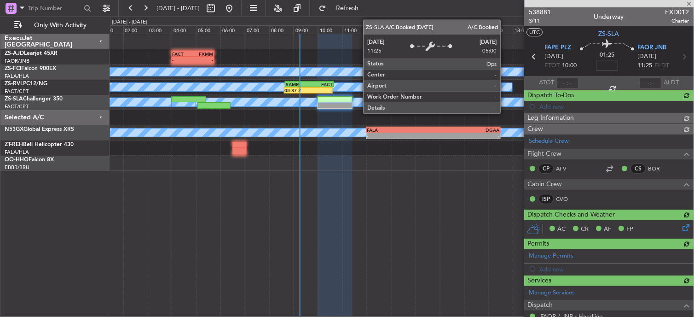
type input "08:57"
type input "6"
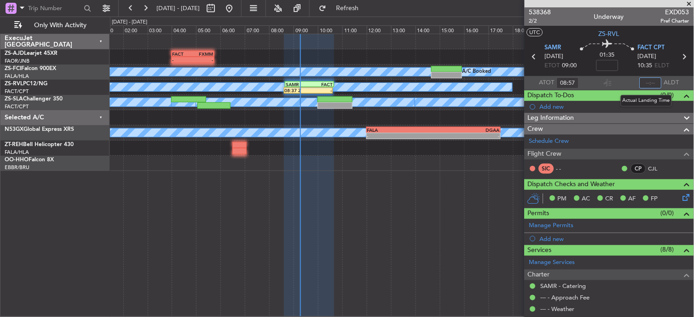
click at [644, 81] on input "text" at bounding box center [651, 82] width 22 height 11
click at [626, 81] on section "ATOT 08:57 ALDT" at bounding box center [608, 83] width 169 height 14
click at [407, 207] on div "- - FACT 04:00 Z FXMM 05:45 Z A/C Booked A/C Booked A/C Booked A/C Booked A/C B…" at bounding box center [402, 175] width 584 height 283
click at [691, 2] on div at bounding box center [608, 3] width 169 height 7
click at [688, 6] on span at bounding box center [689, 4] width 9 height 8
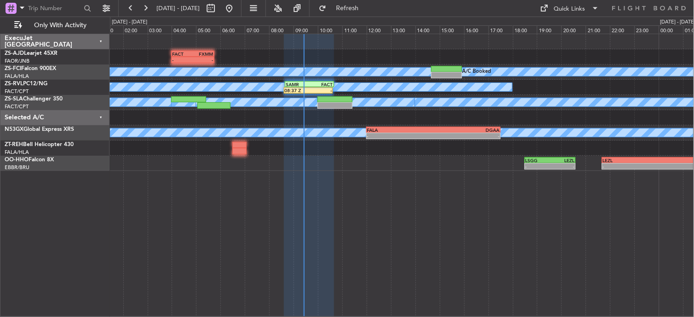
type input "0"
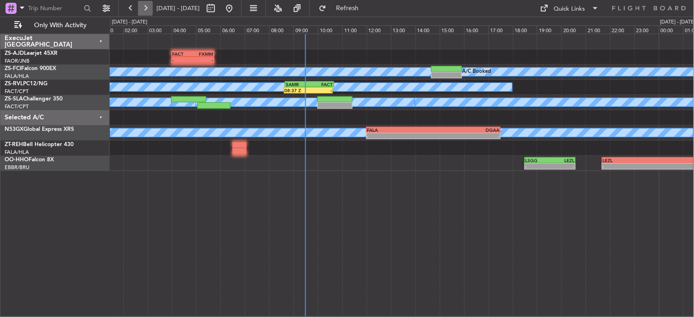
click at [140, 11] on button at bounding box center [145, 8] width 15 height 15
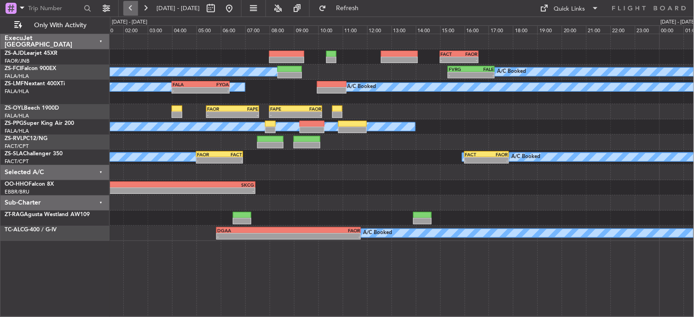
click at [131, 11] on button at bounding box center [130, 8] width 15 height 15
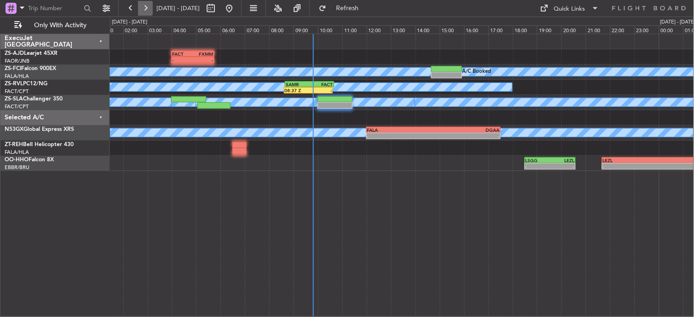
click at [149, 9] on button at bounding box center [145, 8] width 15 height 15
click at [149, 10] on button at bounding box center [145, 8] width 15 height 15
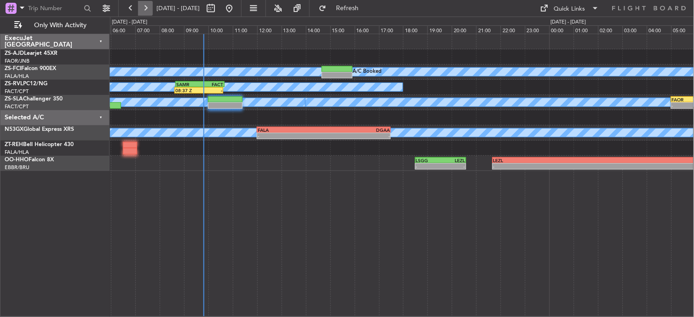
click at [149, 10] on button at bounding box center [145, 8] width 15 height 15
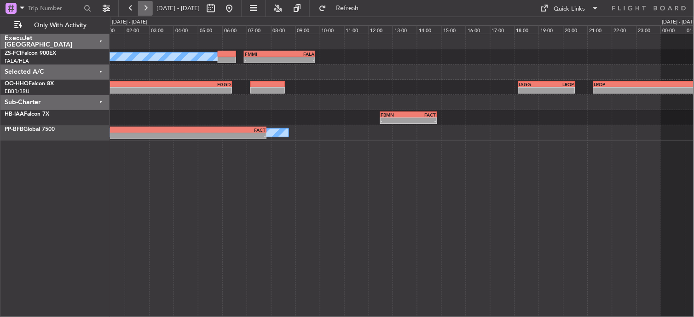
click at [149, 10] on button at bounding box center [145, 8] width 15 height 15
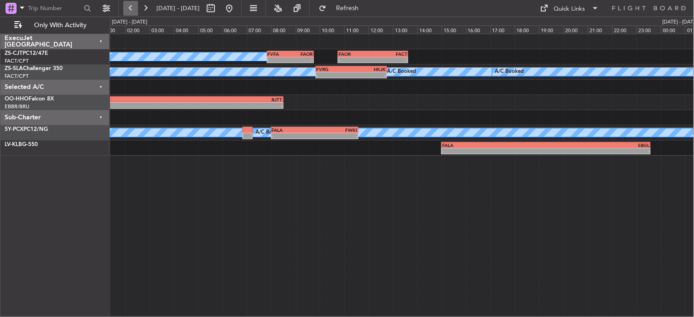
click at [133, 7] on button at bounding box center [130, 8] width 15 height 15
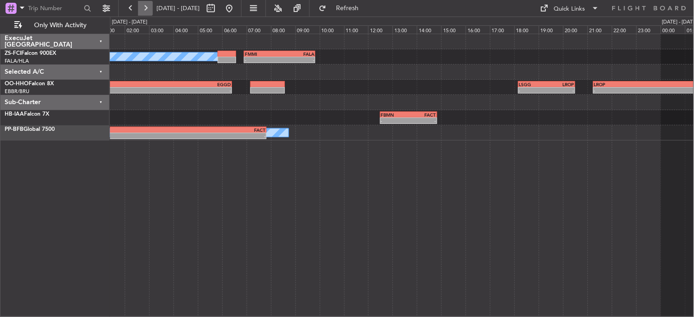
click at [144, 7] on button at bounding box center [145, 8] width 15 height 15
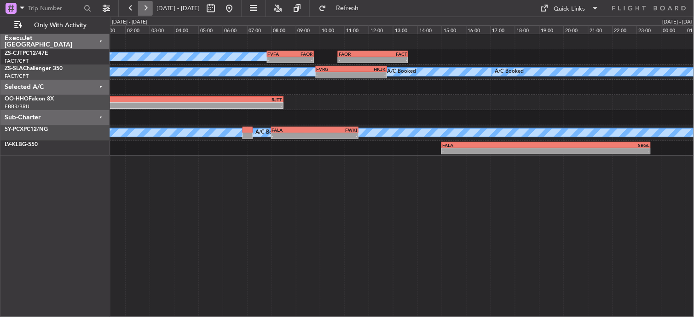
click at [144, 7] on button at bounding box center [145, 8] width 15 height 15
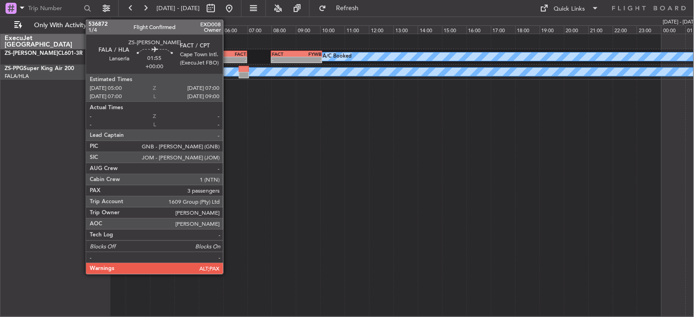
click at [228, 56] on div "07:00 Z" at bounding box center [234, 59] width 23 height 6
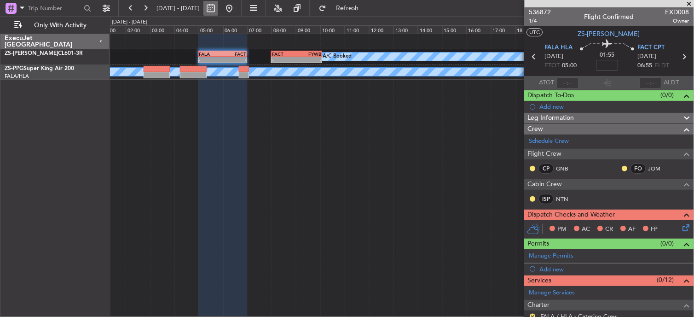
click at [218, 9] on button at bounding box center [210, 8] width 15 height 15
select select "10"
select select "2025"
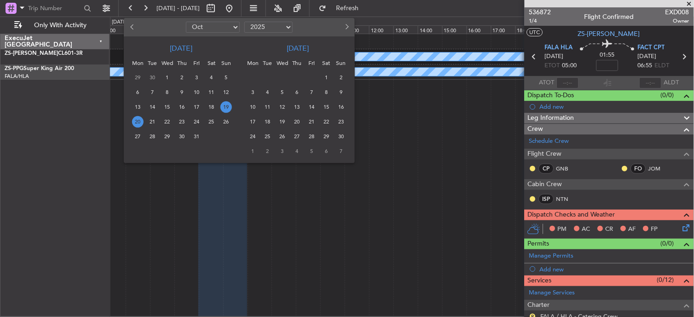
click at [226, 104] on span "19" at bounding box center [226, 107] width 12 height 12
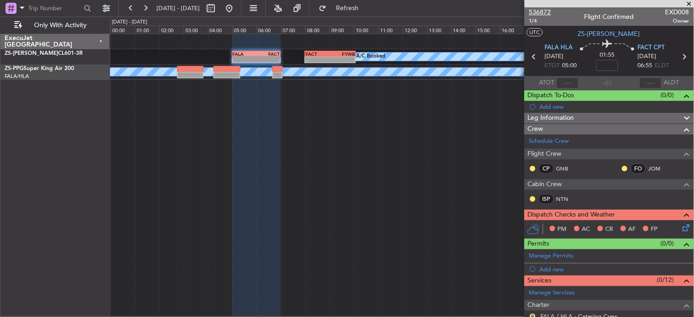
click at [540, 14] on span "536872" at bounding box center [540, 12] width 22 height 10
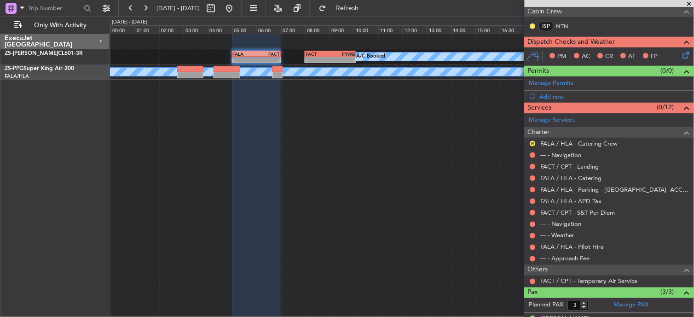
scroll to position [204, 0]
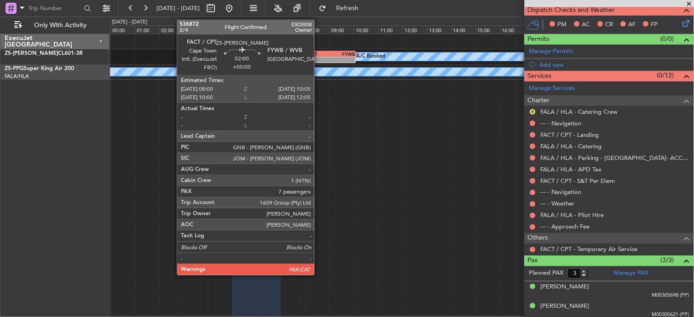
click at [319, 58] on div "-" at bounding box center [317, 60] width 24 height 6
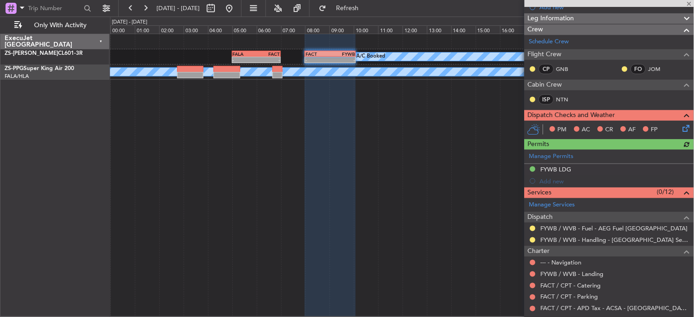
scroll to position [153, 0]
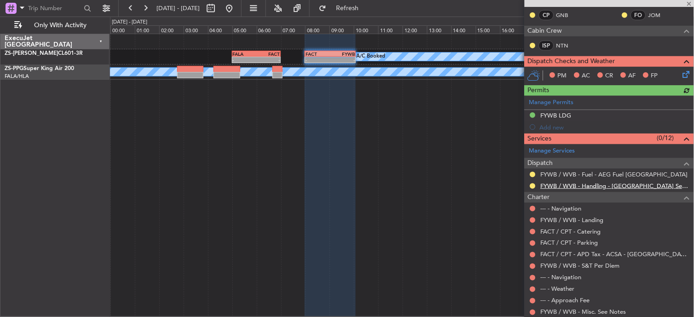
click at [617, 184] on link "FYWB / WVB - Handling - Walvis Bay Airport Services FYWB / WVB USD" at bounding box center [615, 186] width 149 height 8
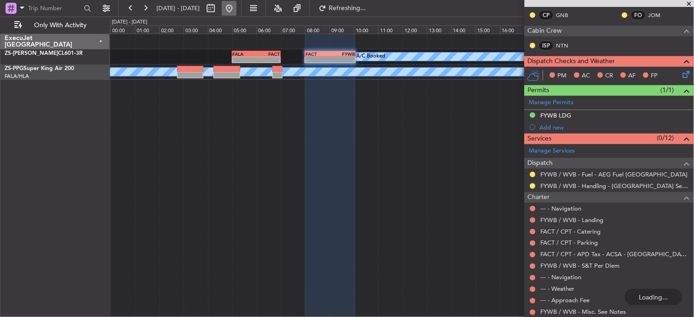
click at [236, 10] on button at bounding box center [229, 8] width 15 height 15
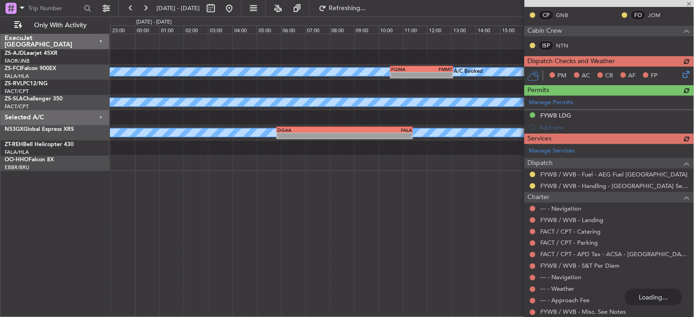
click at [688, 3] on div at bounding box center [608, 3] width 169 height 7
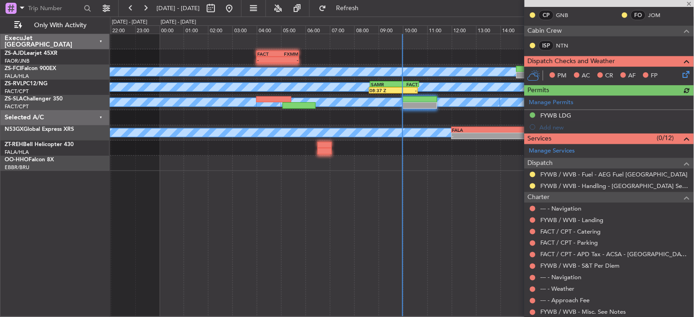
click at [689, 5] on div at bounding box center [608, 3] width 169 height 7
click at [689, 2] on div at bounding box center [608, 3] width 169 height 7
click at [689, 3] on span at bounding box center [689, 4] width 9 height 8
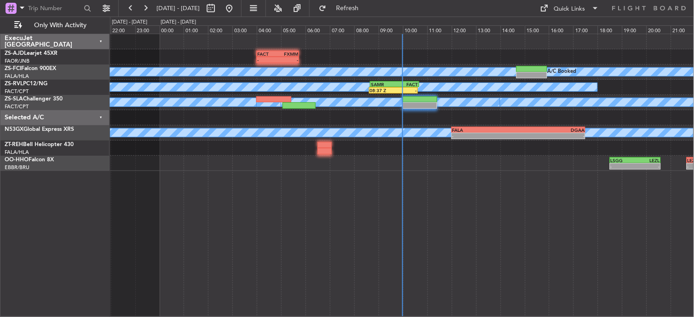
type input "0"
click at [218, 12] on button at bounding box center [210, 8] width 15 height 15
select select "10"
select select "2025"
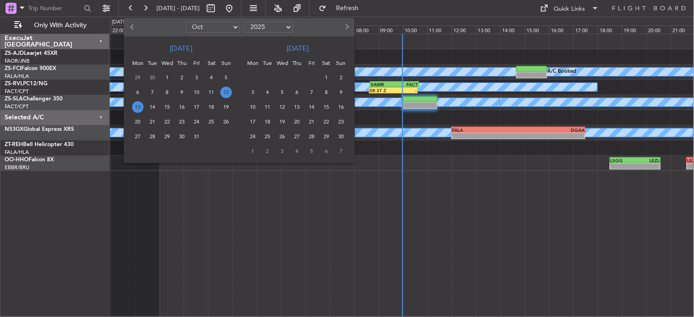
click at [139, 102] on span "13" at bounding box center [138, 107] width 12 height 12
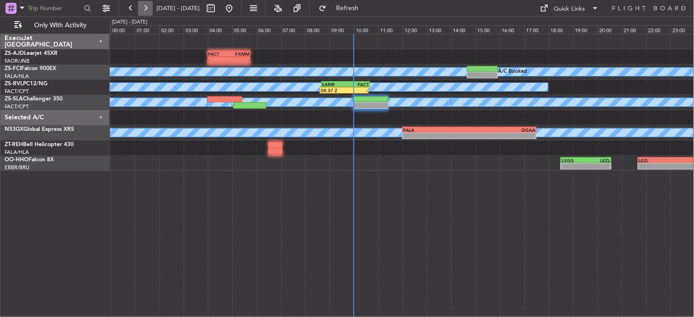
click at [148, 7] on button at bounding box center [145, 8] width 15 height 15
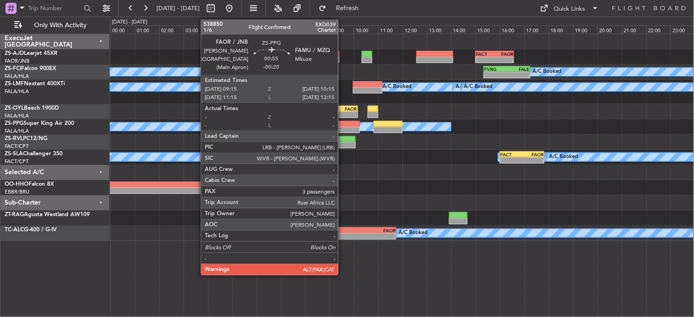
click at [343, 124] on div at bounding box center [347, 124] width 24 height 6
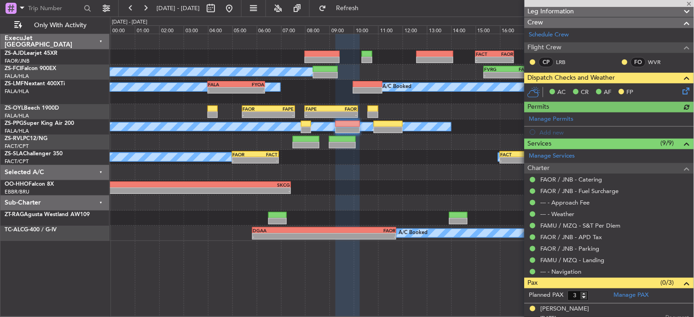
scroll to position [155, 0]
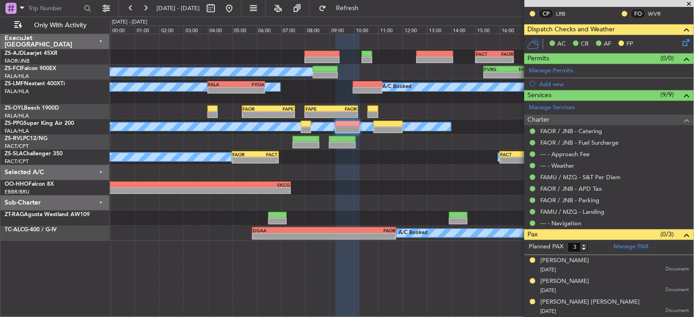
click at [690, 3] on span at bounding box center [689, 4] width 9 height 8
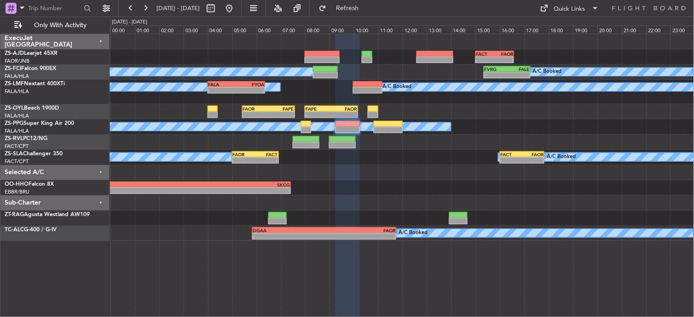
type input "0"
